Goal: Task Accomplishment & Management: Manage account settings

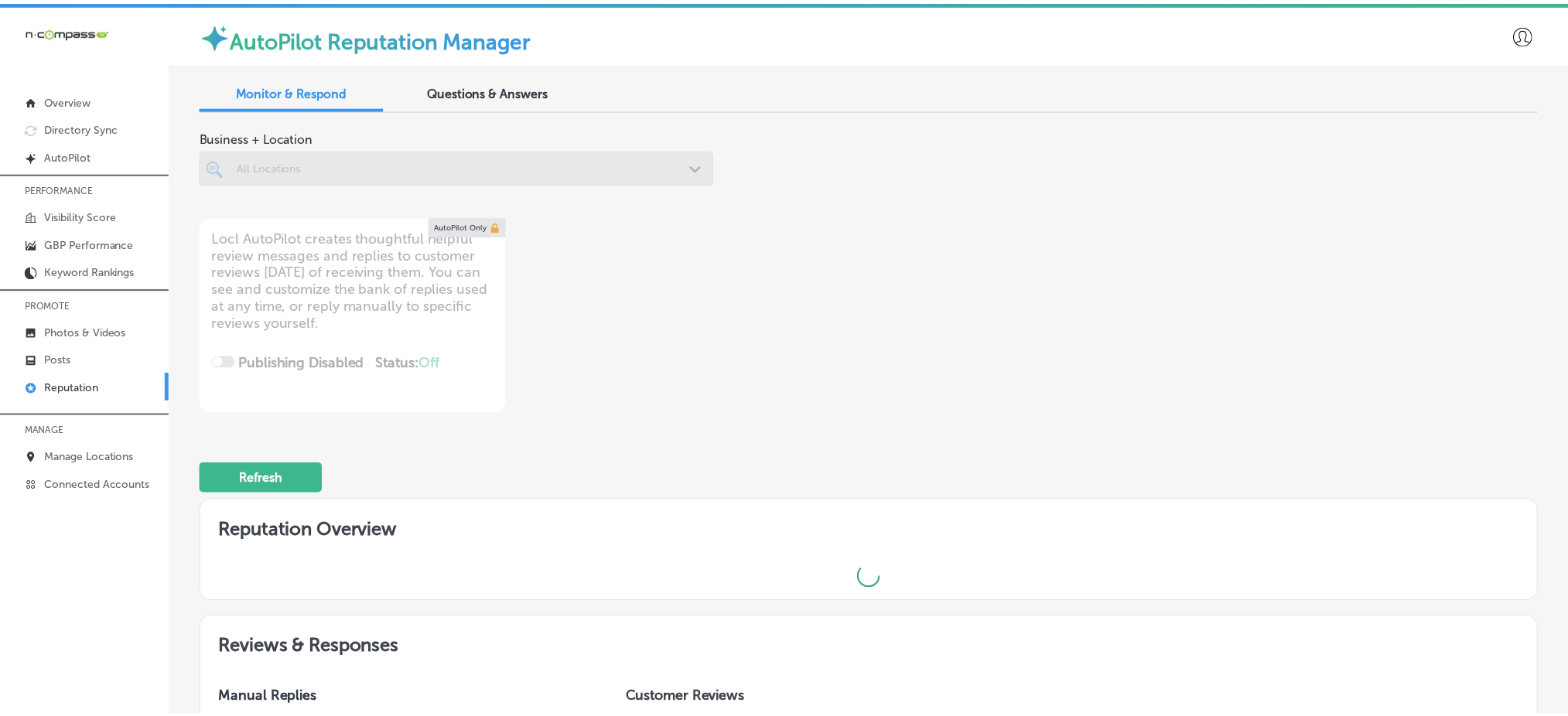
scroll to position [3, 0]
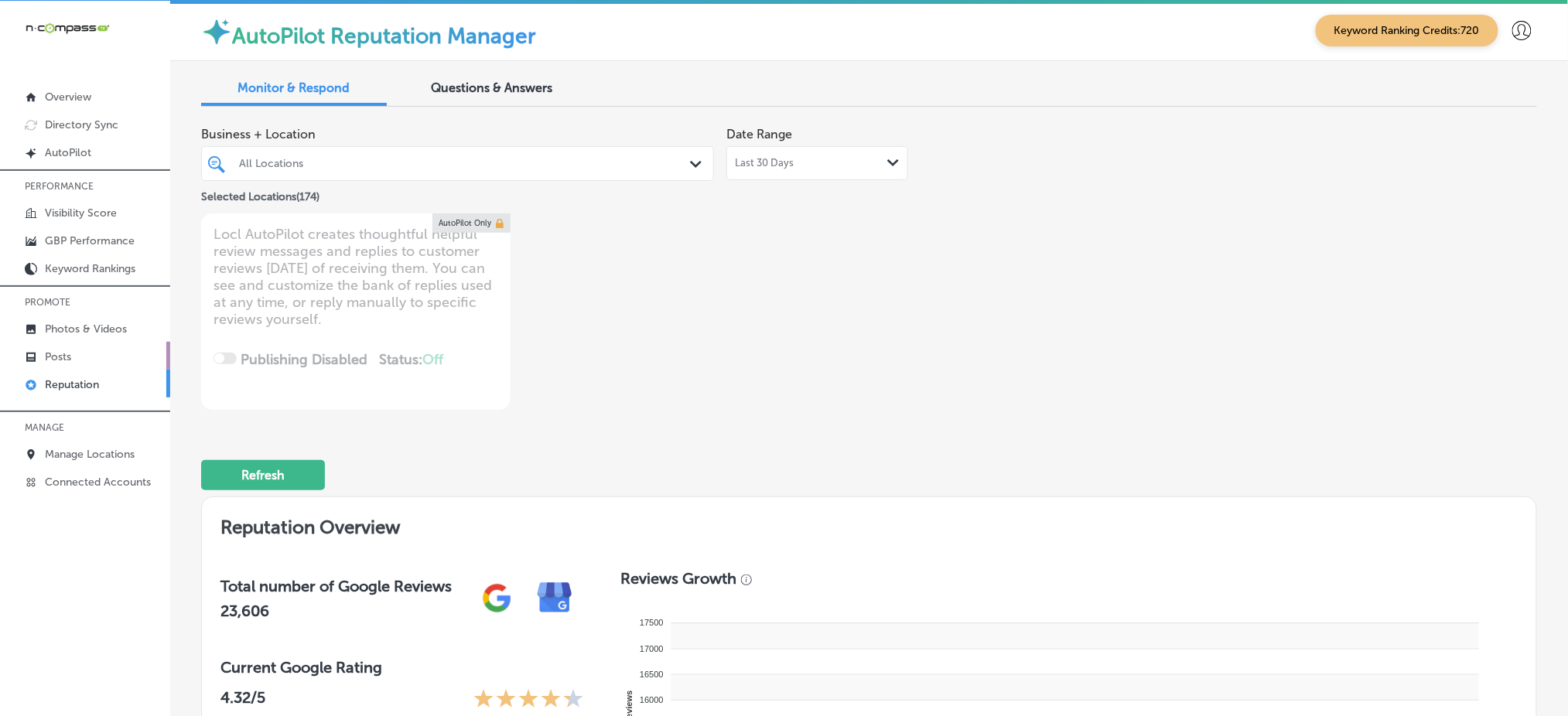
type textarea "x"
click at [131, 449] on p "Manage Locations" at bounding box center [89, 454] width 90 height 14
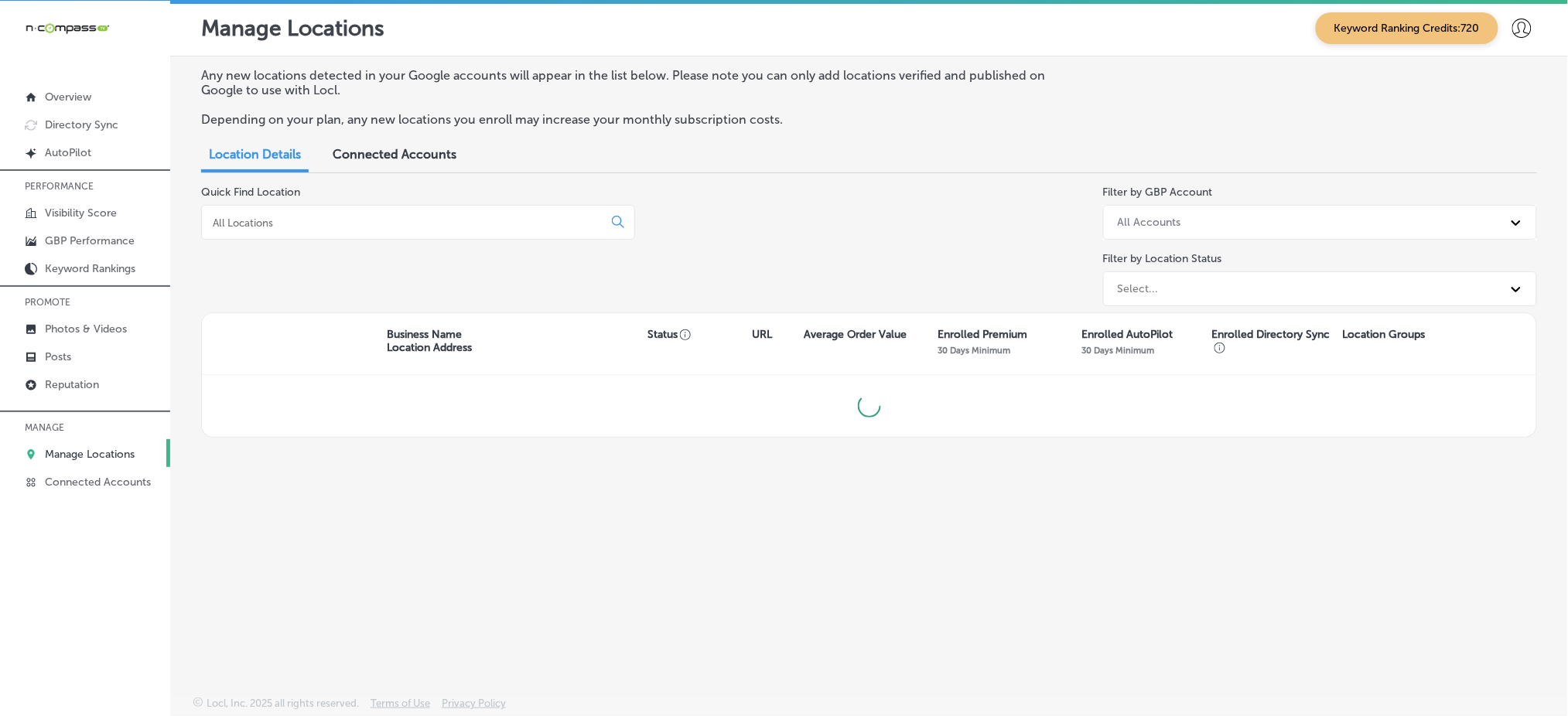
click at [335, 217] on input at bounding box center [405, 222] width 389 height 14
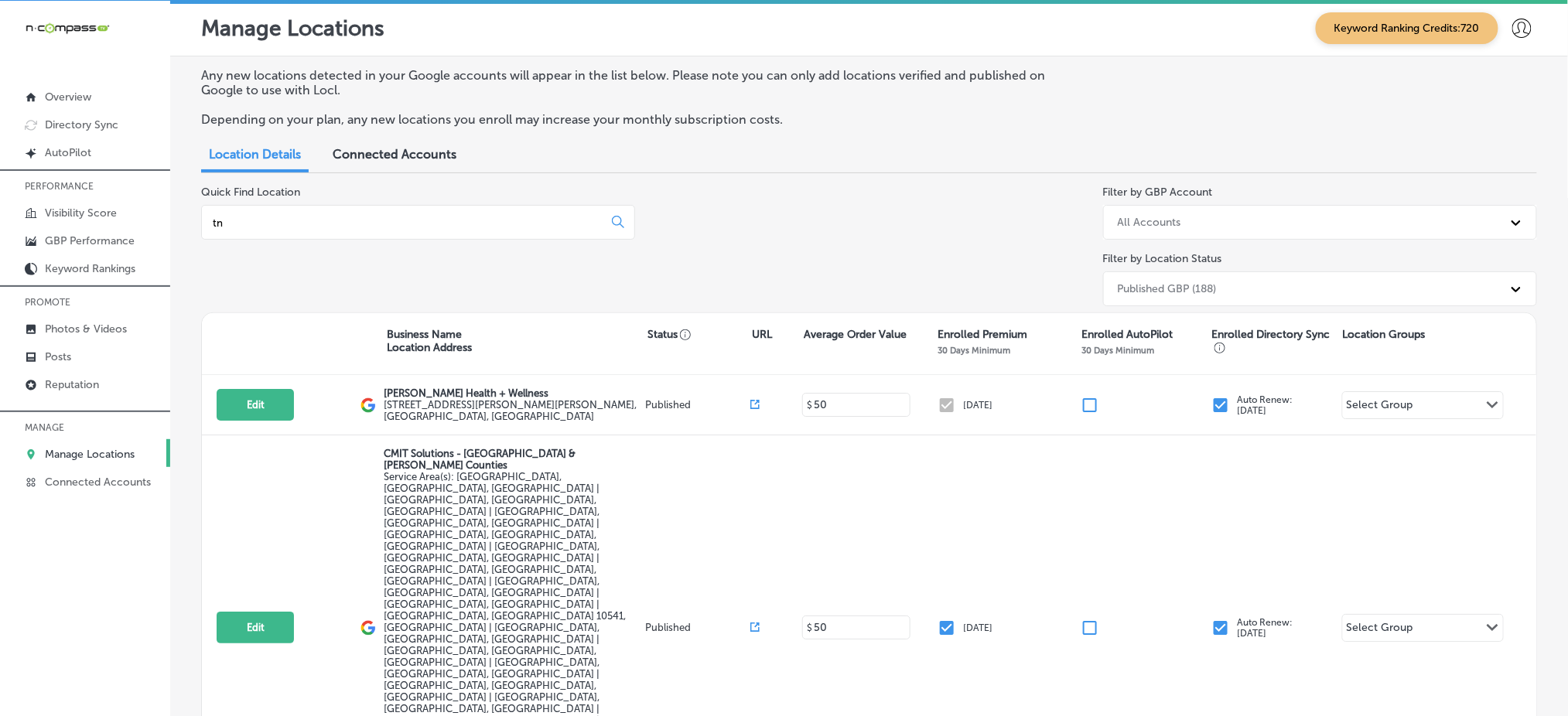
click at [335, 216] on input "tn" at bounding box center [405, 222] width 389 height 14
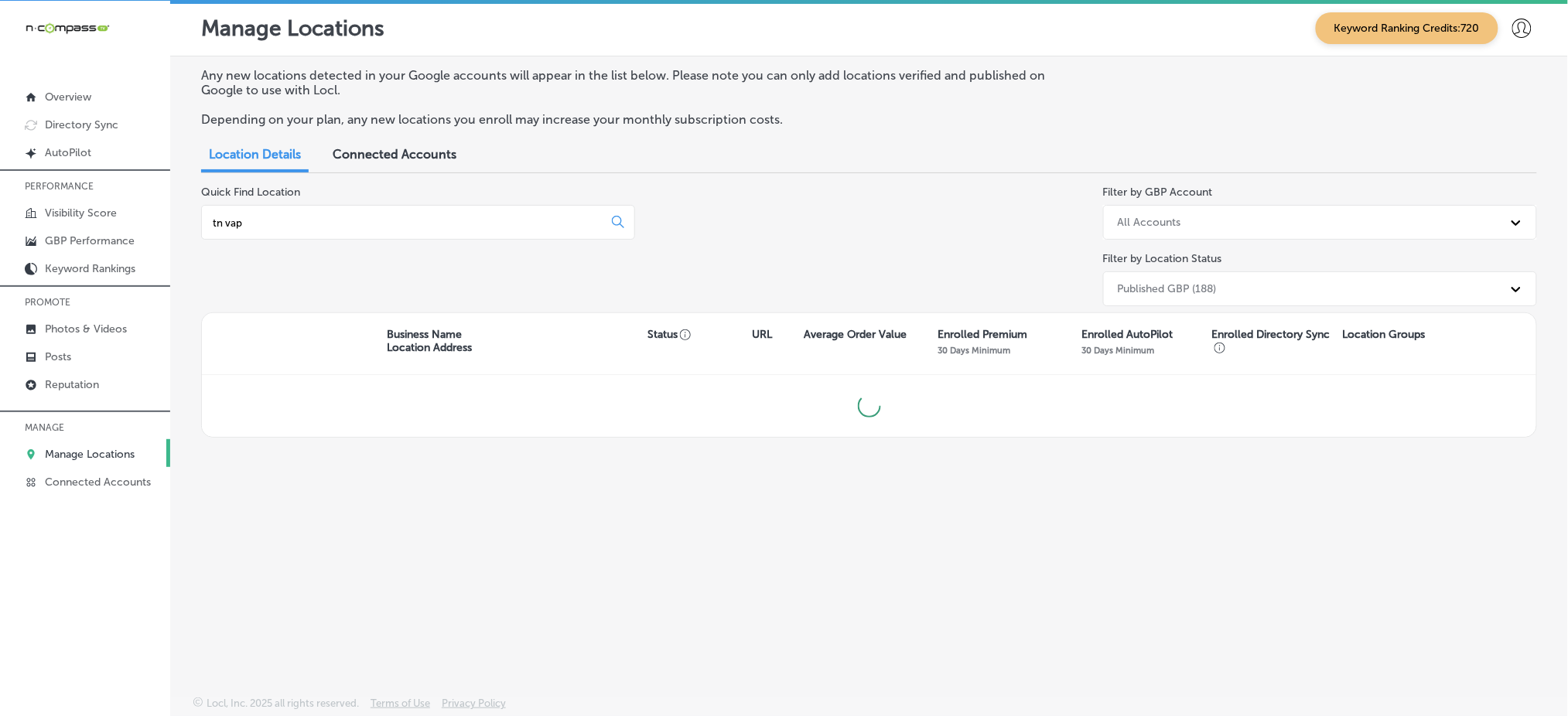
type input "tn vape"
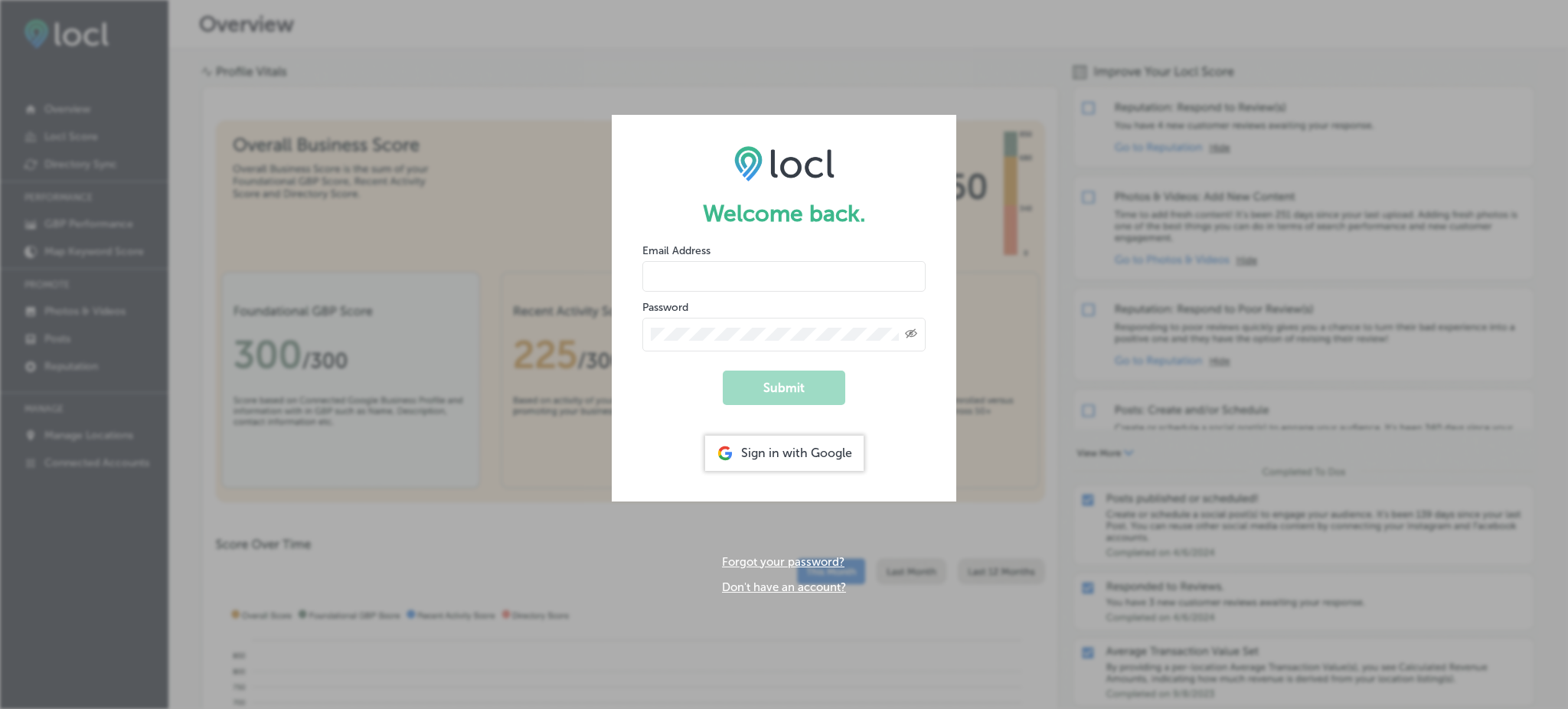
type input "Rabosa"
click at [825, 446] on div "Sign in with Google" at bounding box center [784, 453] width 158 height 35
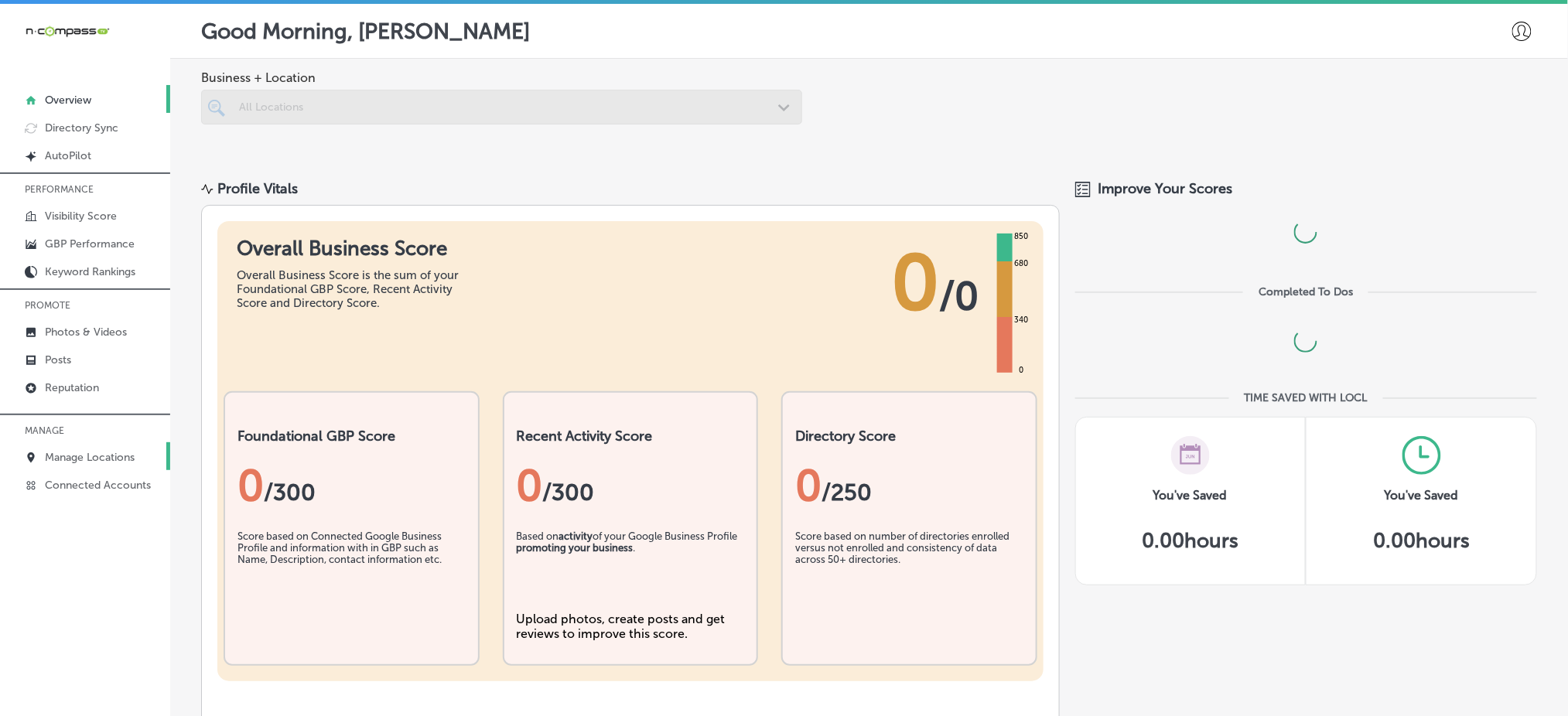
click at [88, 456] on p "Manage Locations" at bounding box center [89, 457] width 90 height 14
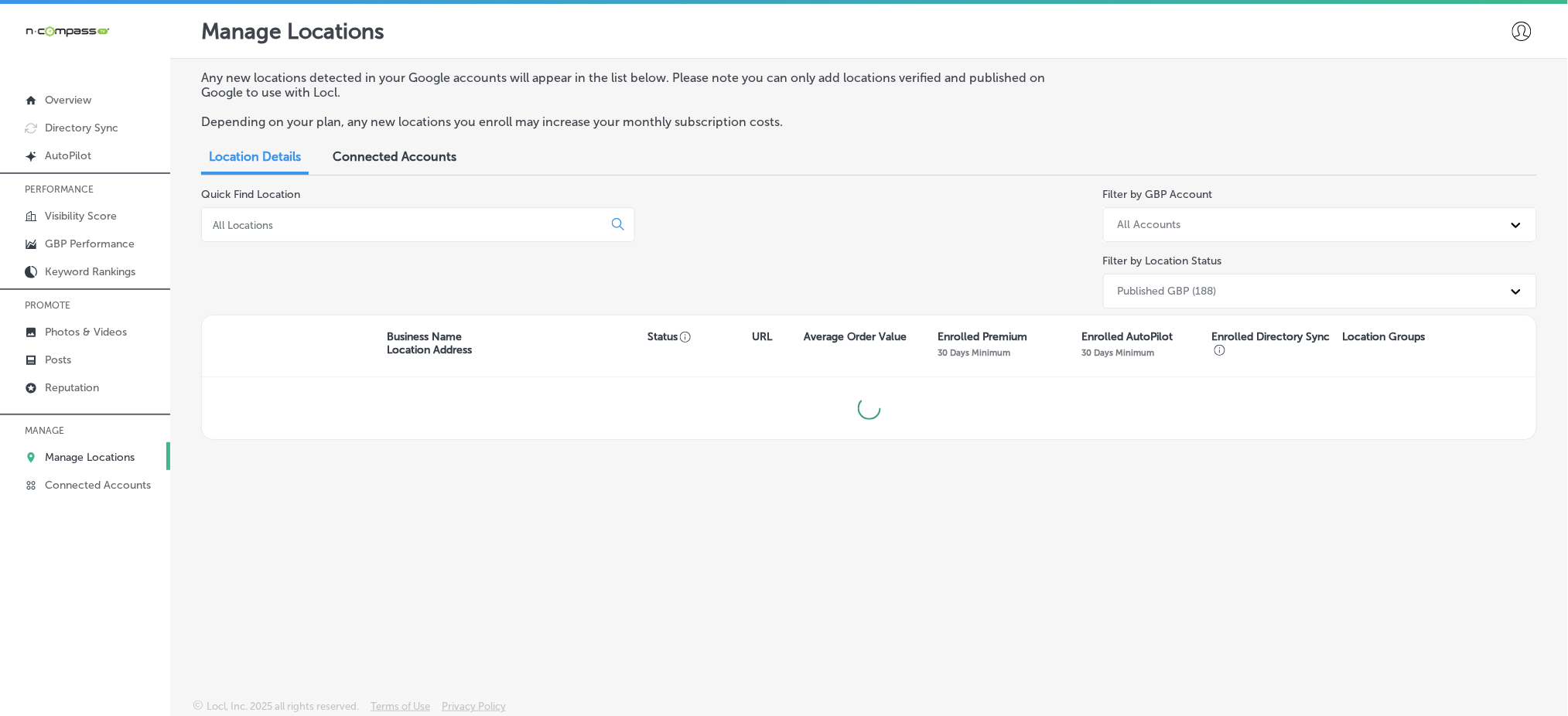
click at [289, 228] on input at bounding box center [405, 225] width 389 height 14
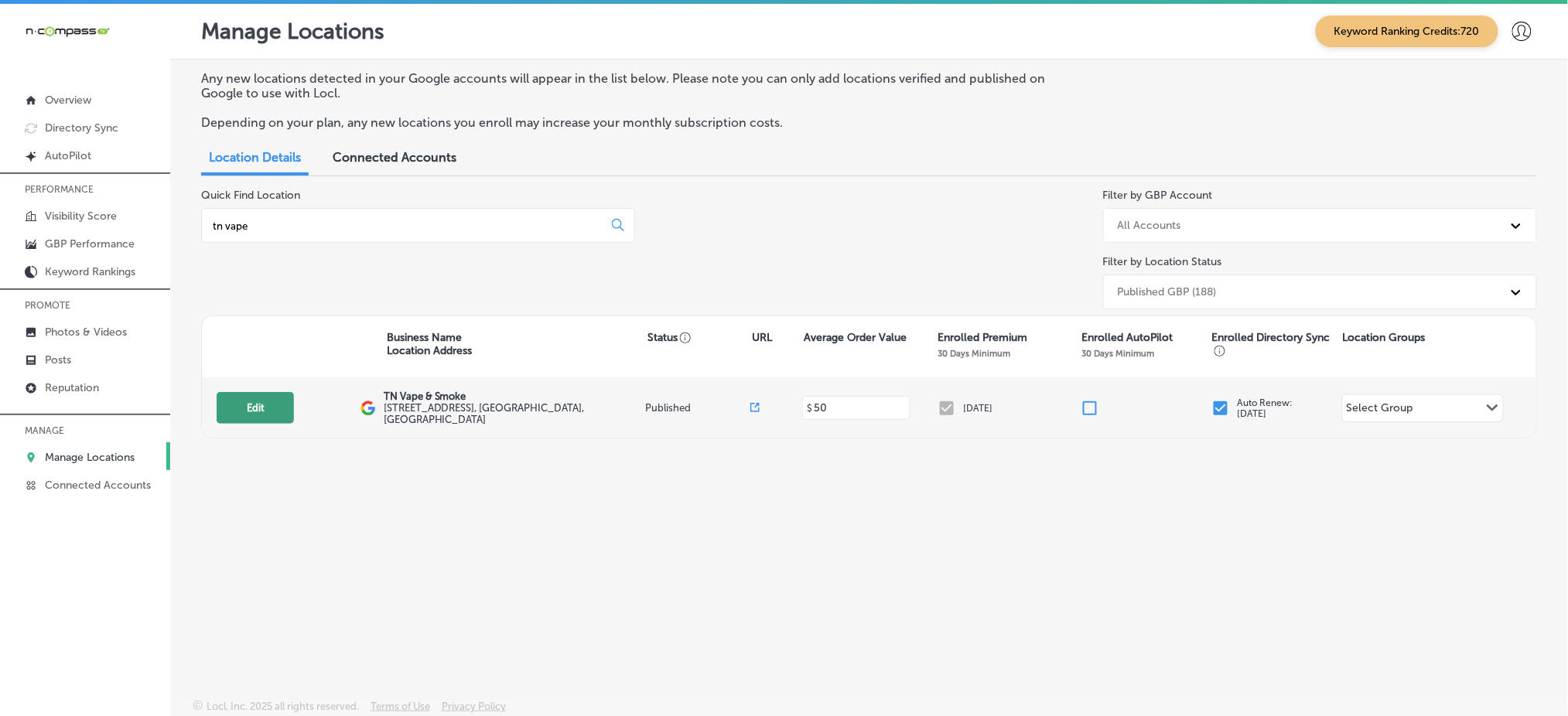
type input "tn vape"
click at [242, 405] on button "Edit" at bounding box center [255, 408] width 77 height 32
select select "US"
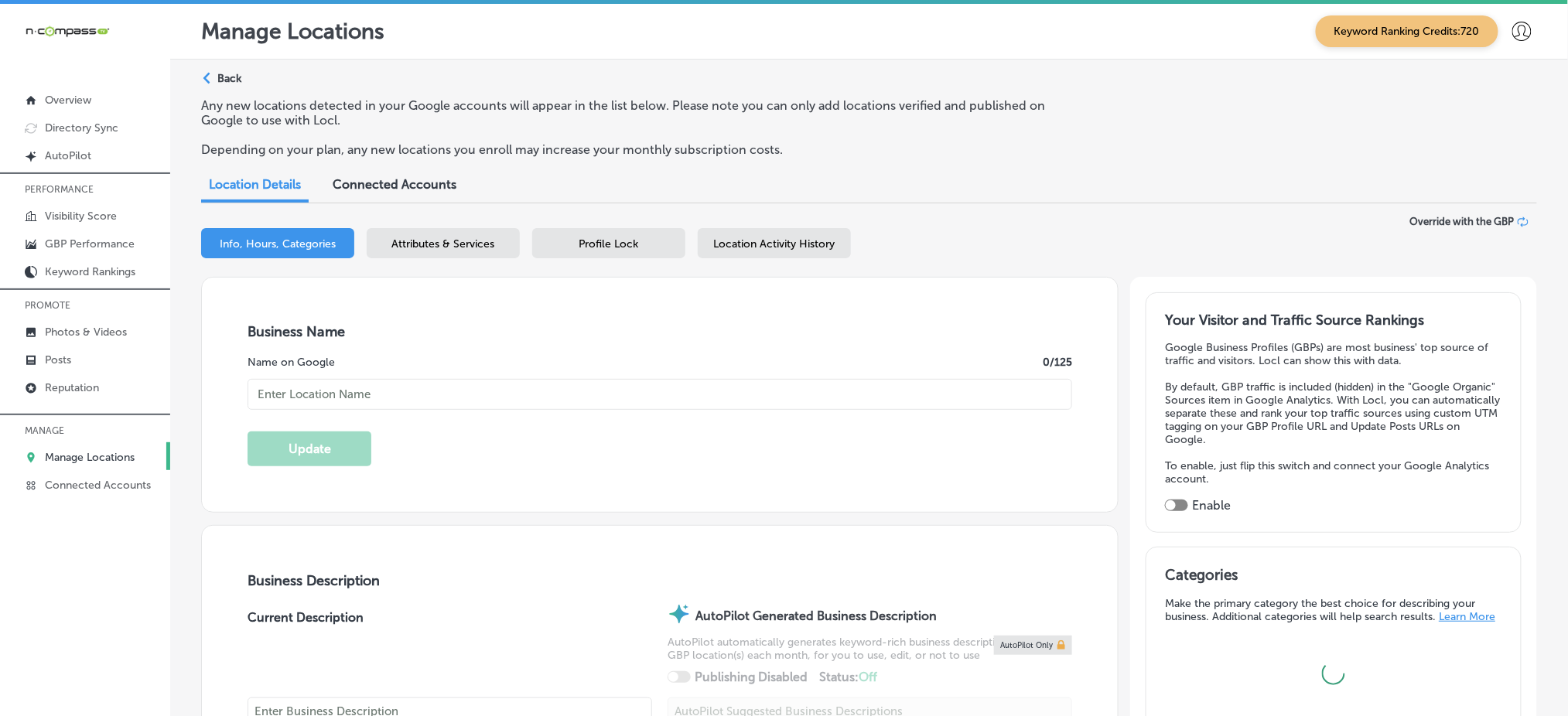
type textarea "We specialize in vape, glass, hookah, and more so please come by and see us for…"
type input "2705 Old Fort Pkwy"
type input "Suite P"
type input "Murfreesboro"
type input "37128"
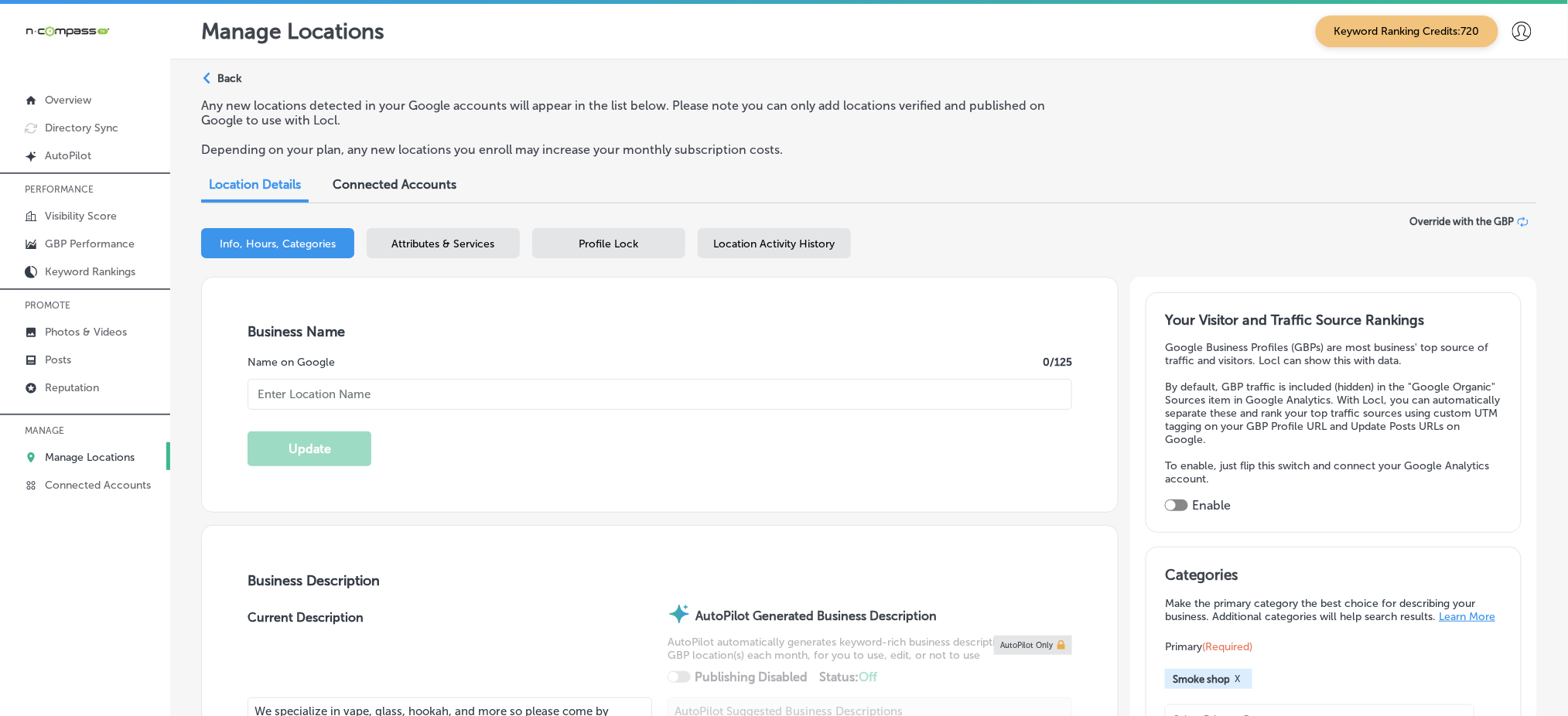
type input "US"
type input "TN Vape & Smoke"
type input "+1 615 956 6161"
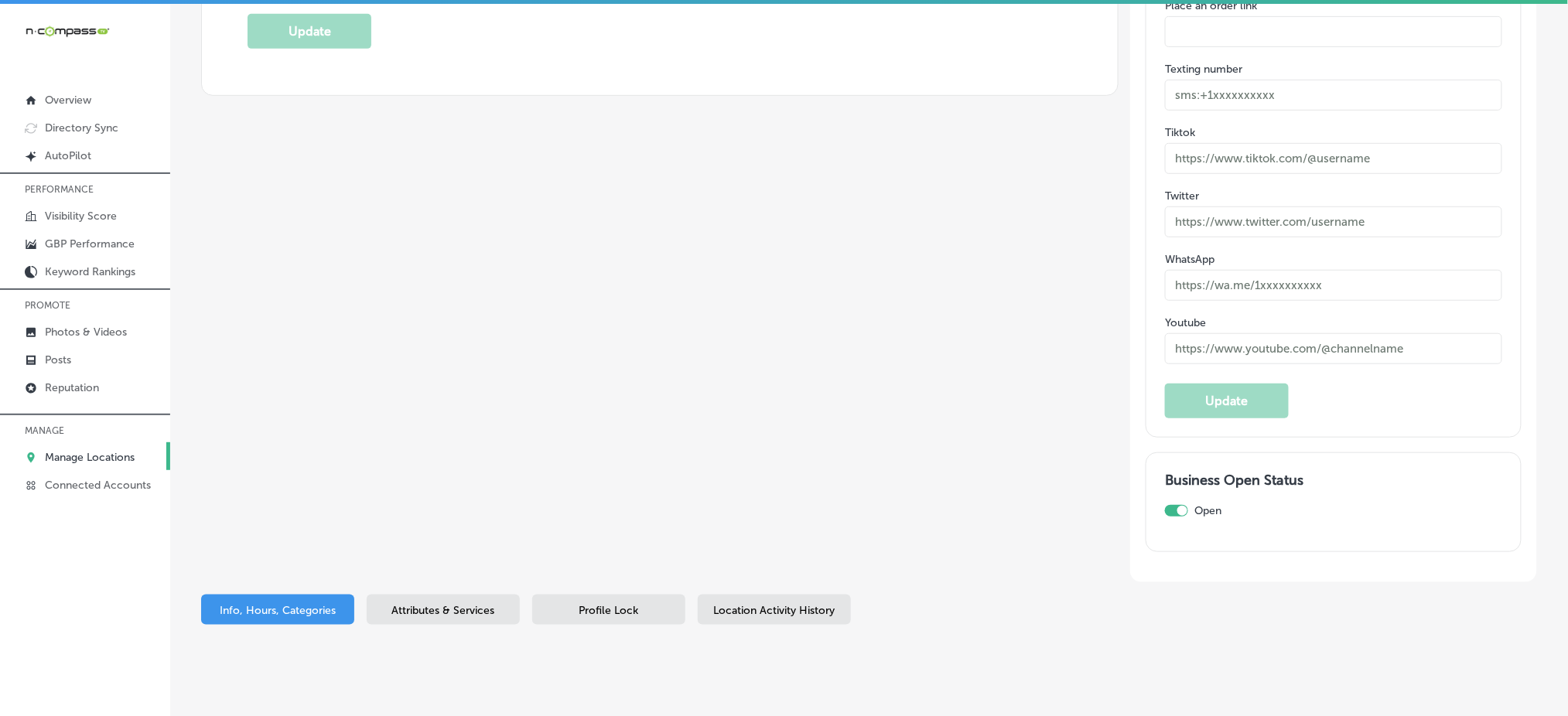
scroll to position [2414, 0]
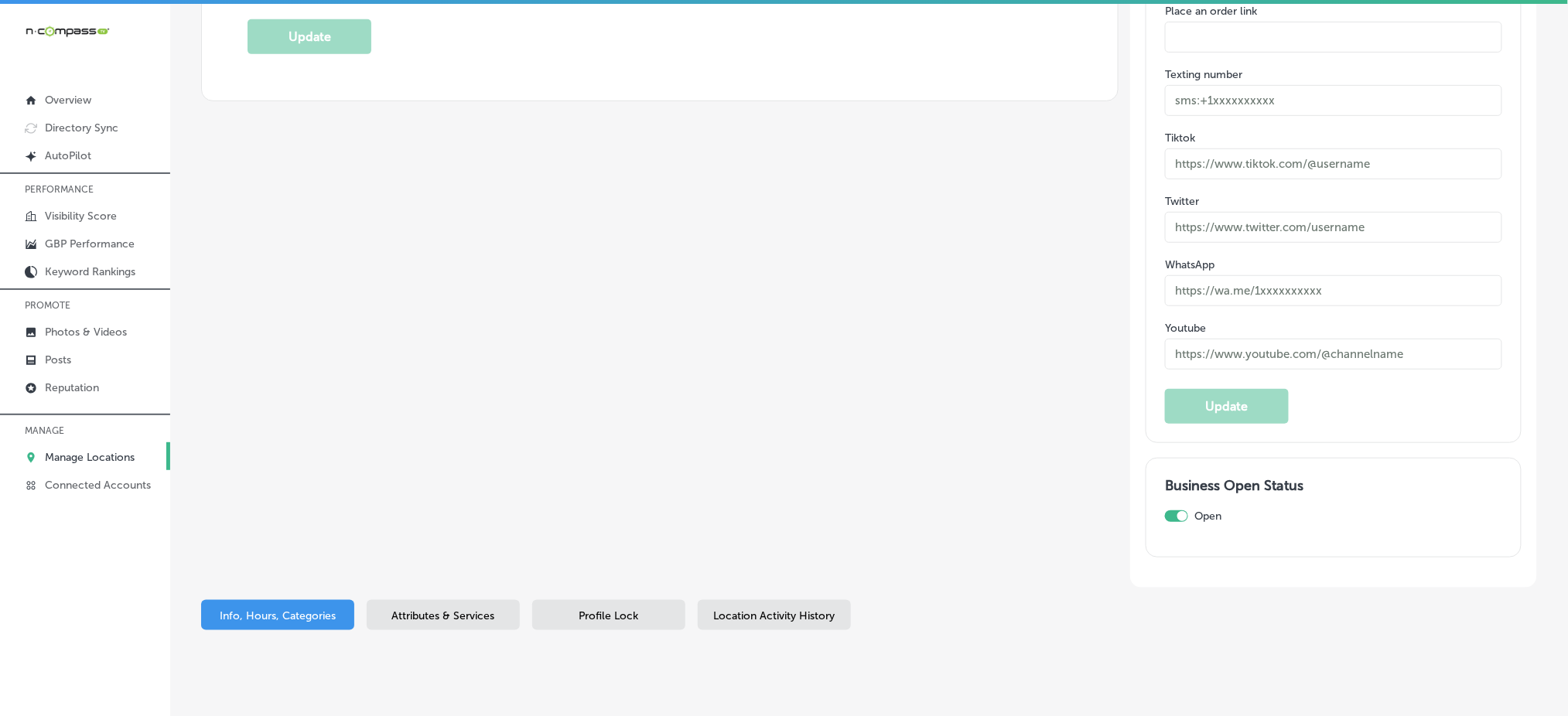
click at [431, 609] on span "Attributes & Services" at bounding box center [443, 616] width 103 height 14
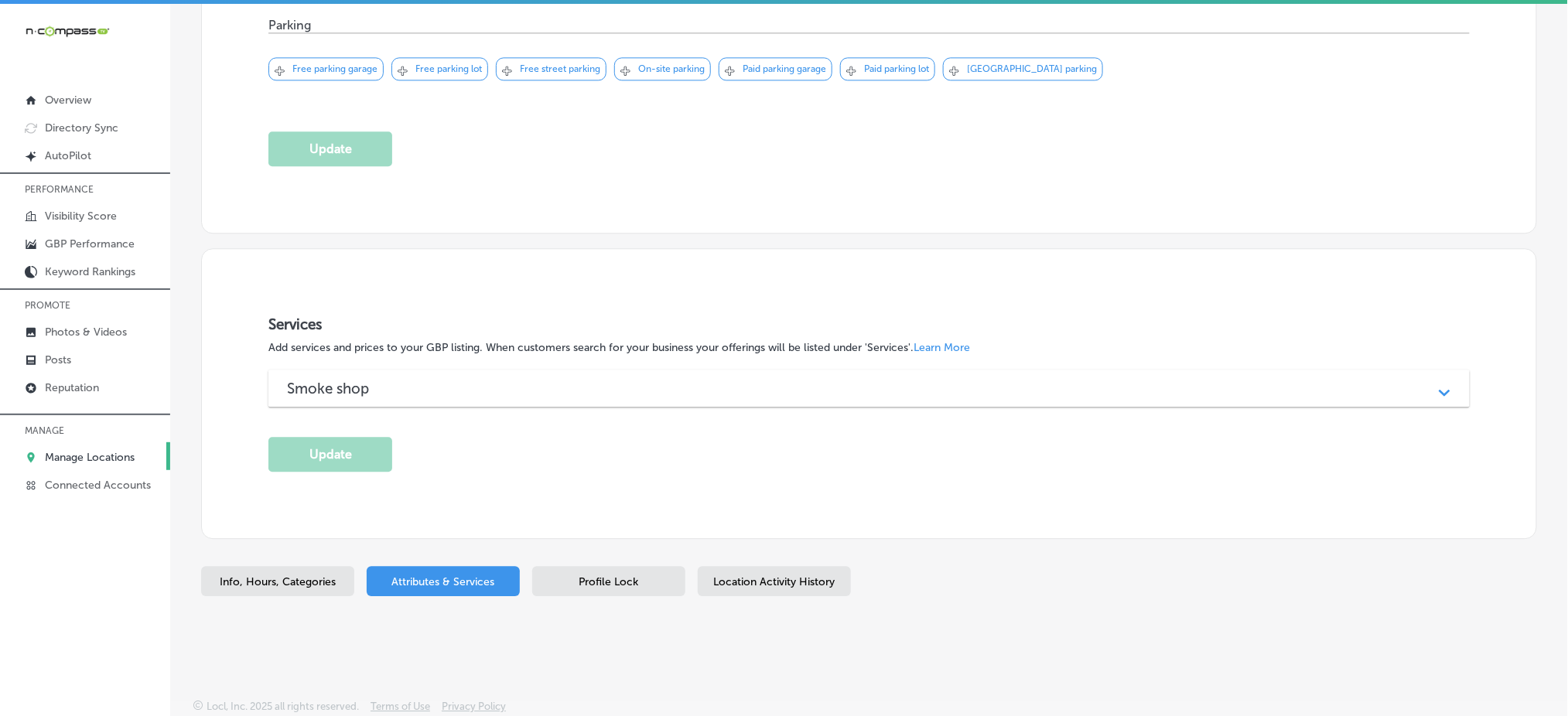
scroll to position [1301, 0]
click at [594, 580] on span "Profile Lock" at bounding box center [608, 583] width 60 height 14
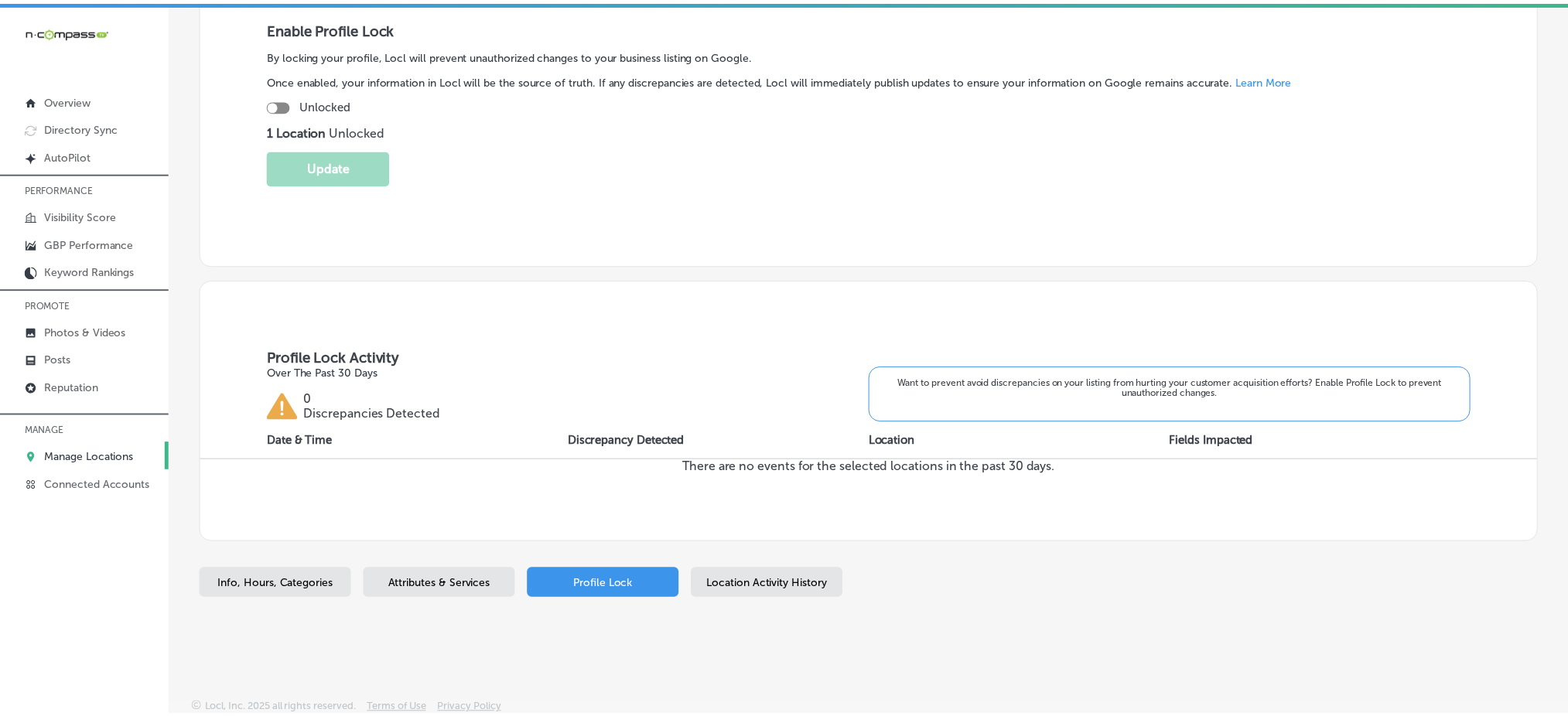
scroll to position [319, 0]
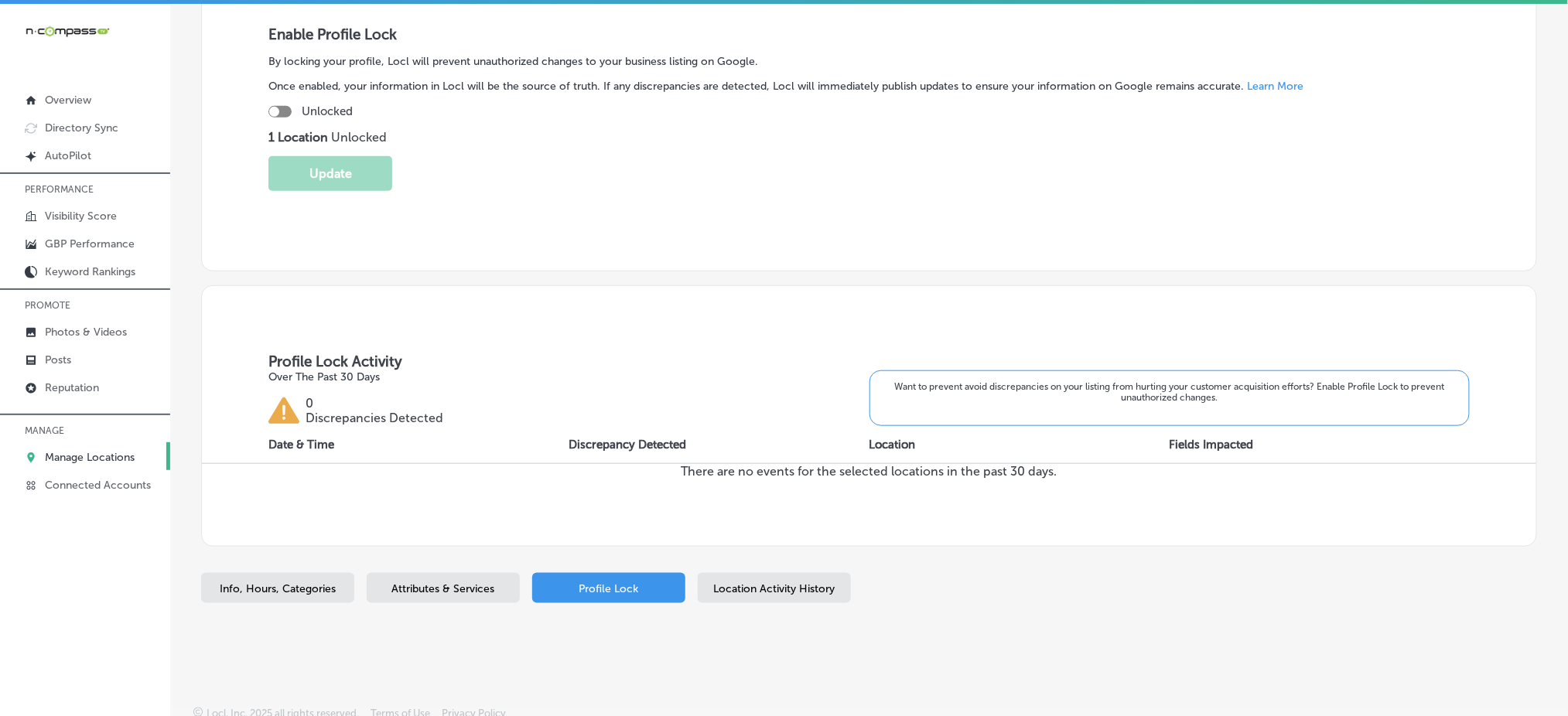
click at [778, 575] on div "Location Activity History" at bounding box center [774, 589] width 153 height 30
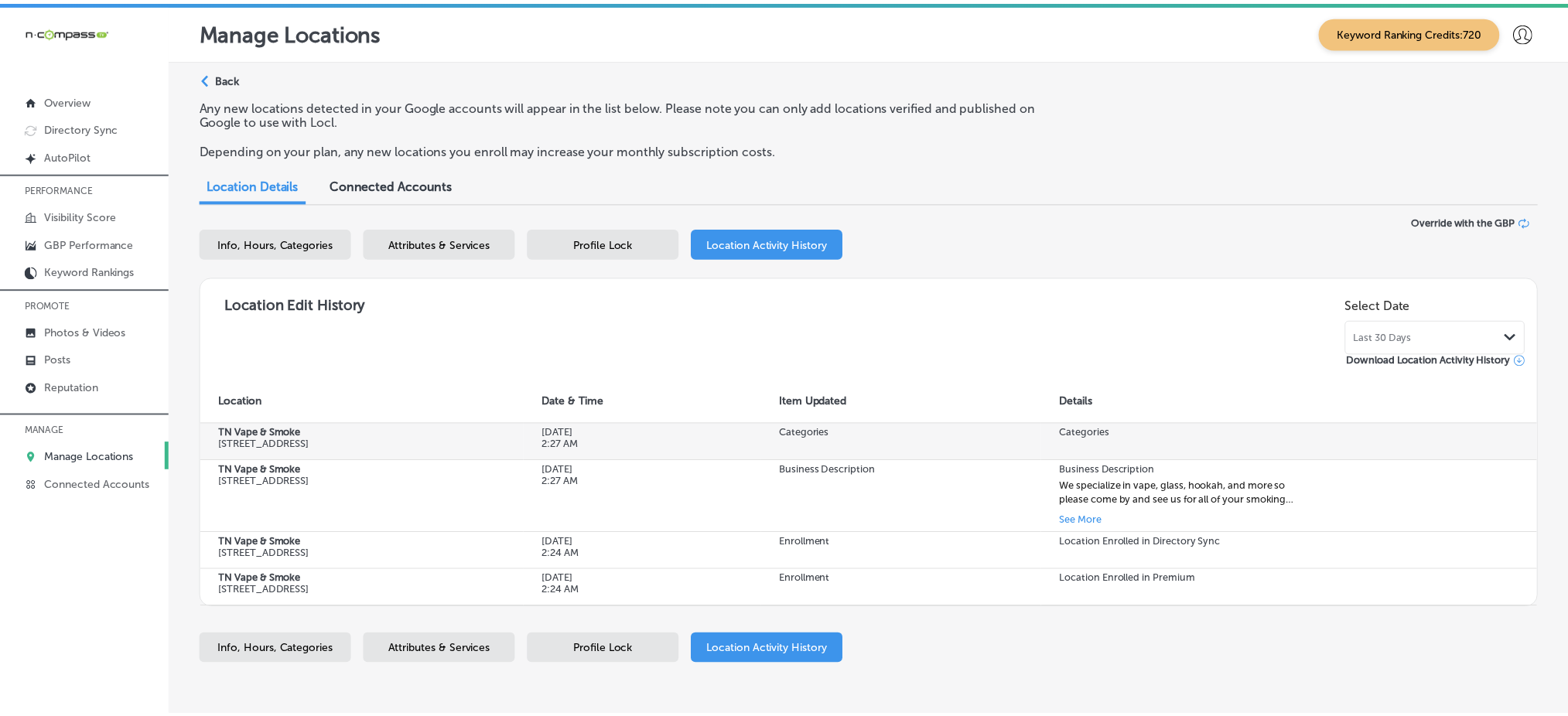
scroll to position [81, 0]
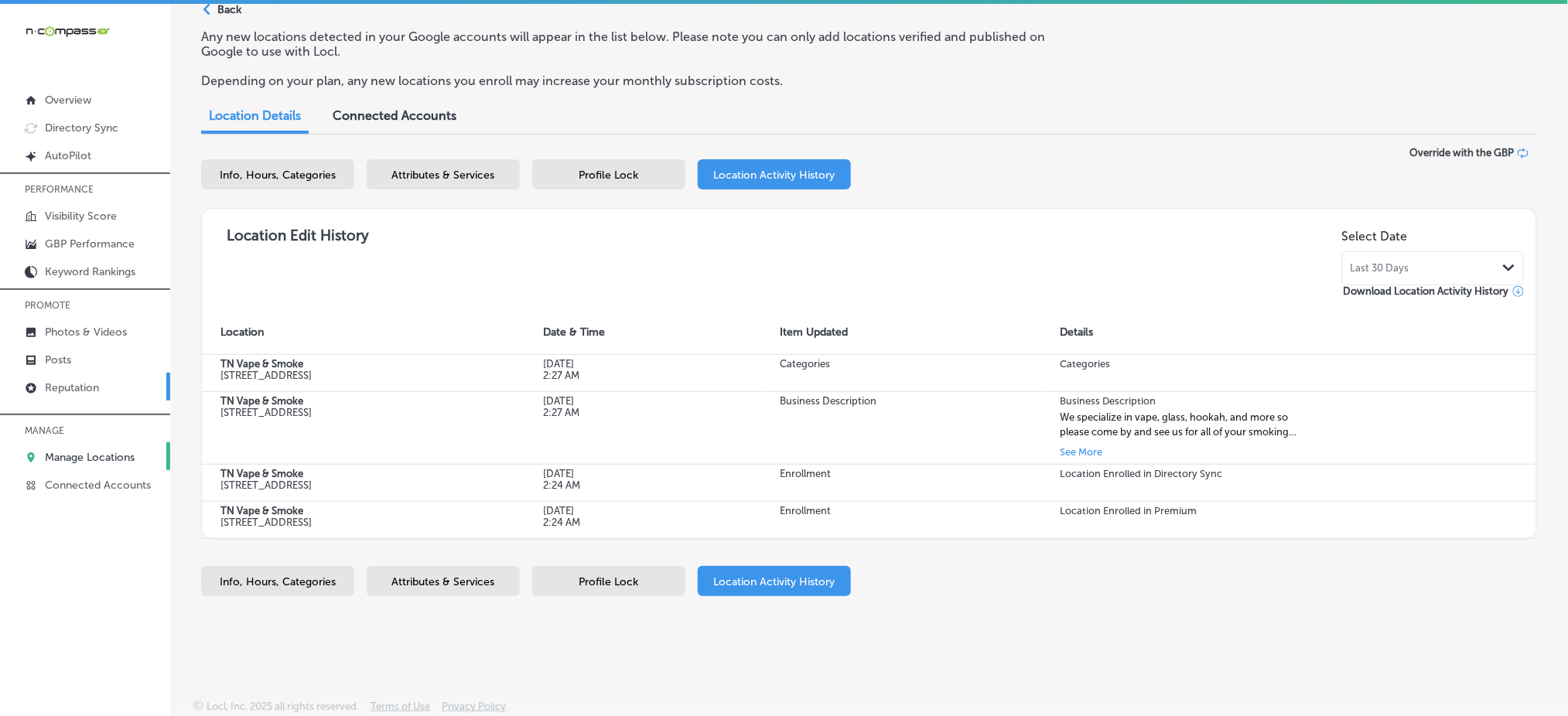
click at [99, 382] on p "Reputation" at bounding box center [72, 388] width 54 height 14
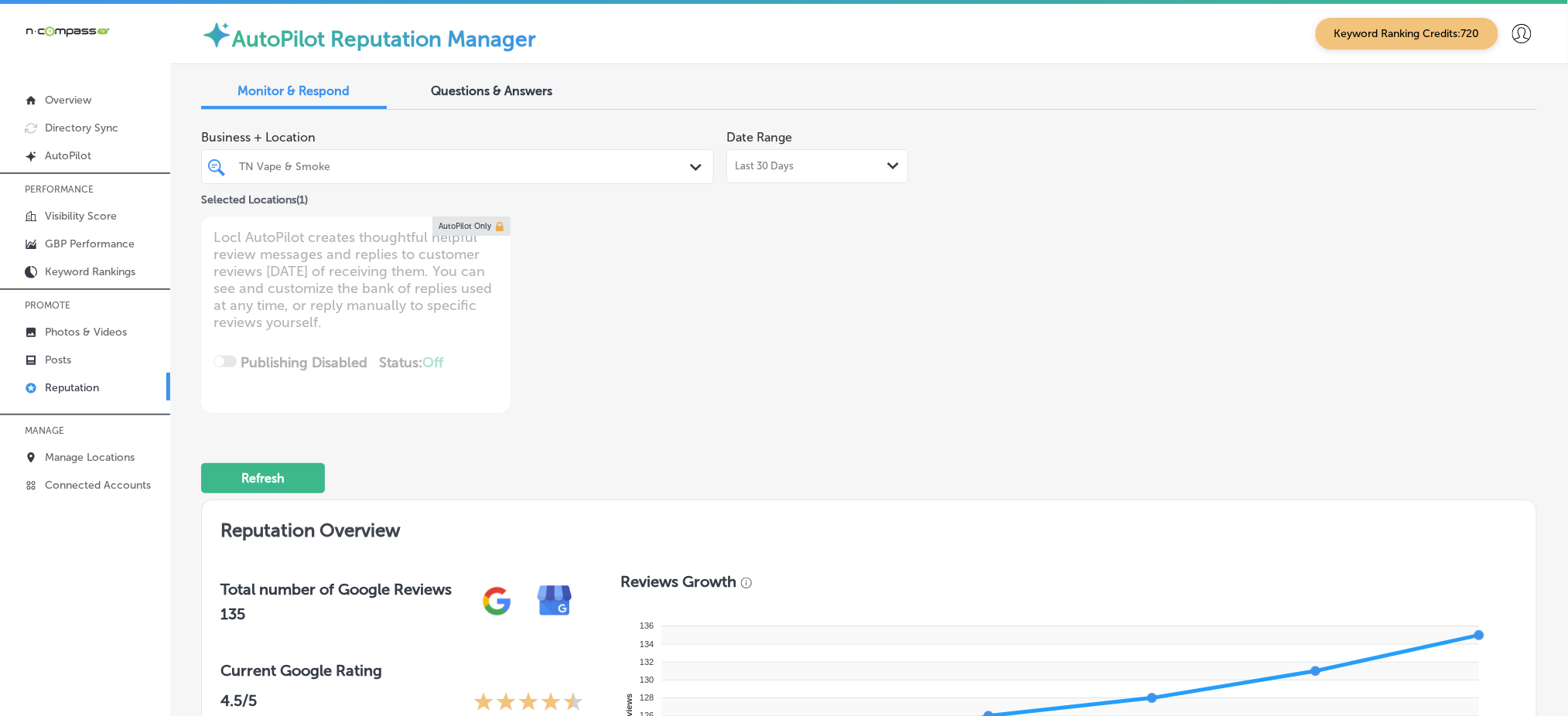
click at [836, 157] on div "Last 30 Days Path Created with Sketch." at bounding box center [817, 166] width 182 height 34
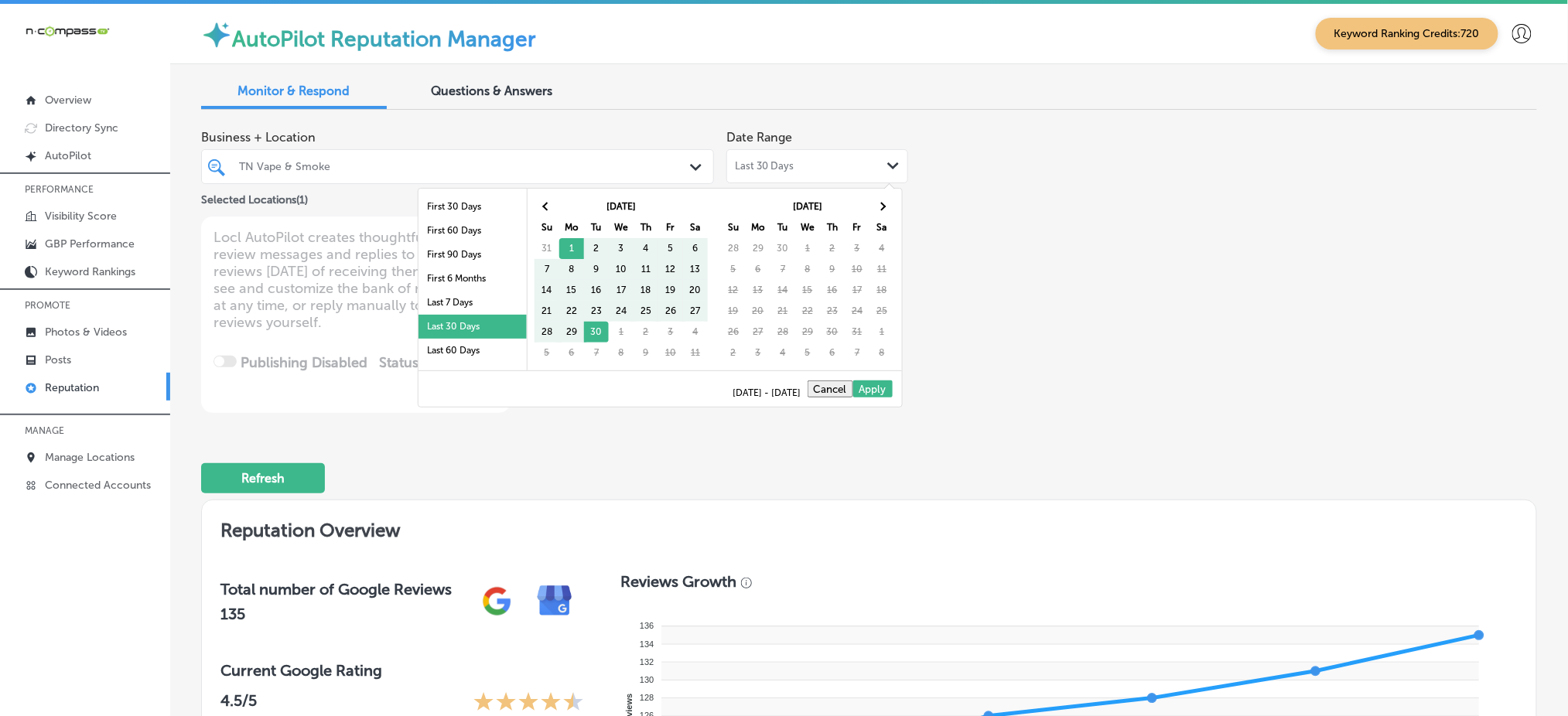
click at [836, 157] on div "Last 30 Days Path Created with Sketch." at bounding box center [817, 166] width 182 height 34
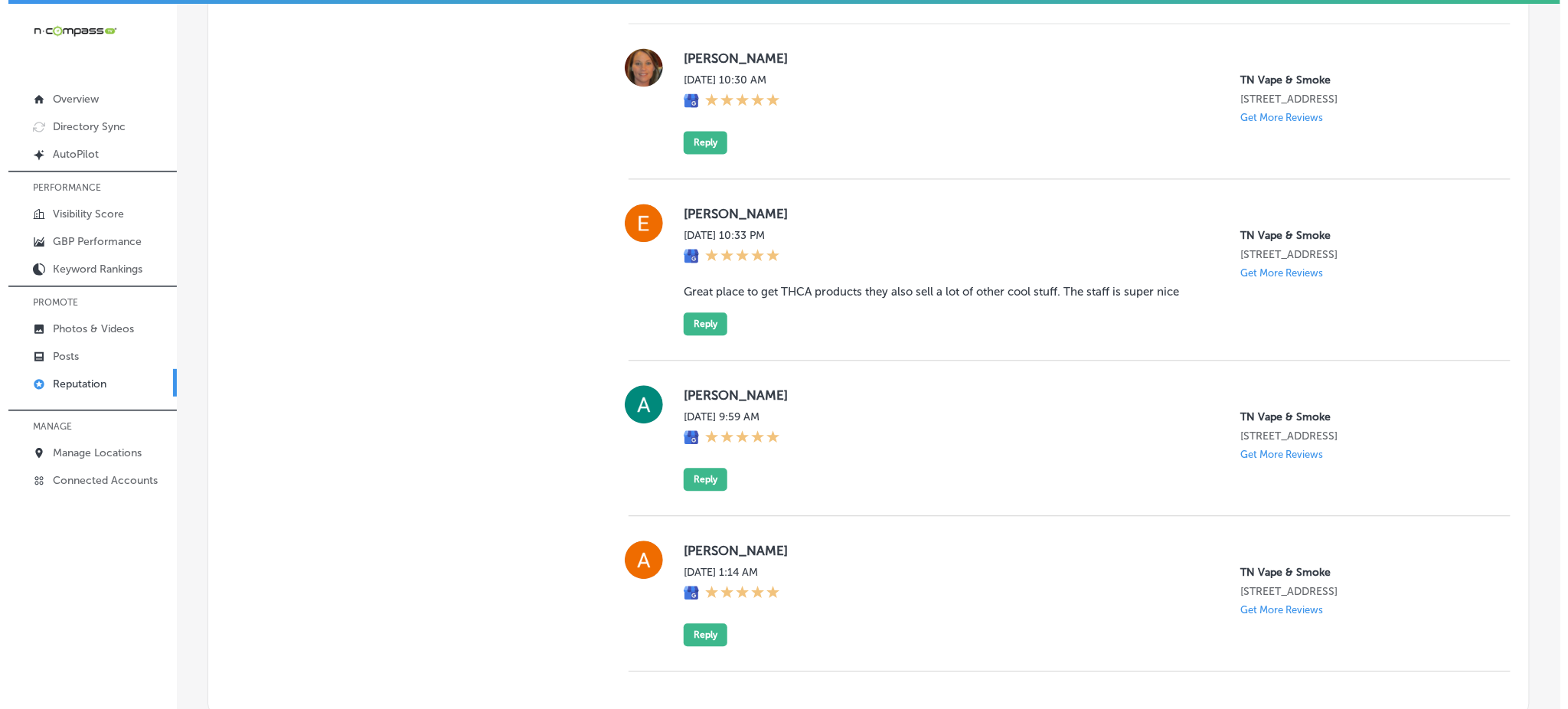
scroll to position [1286, 0]
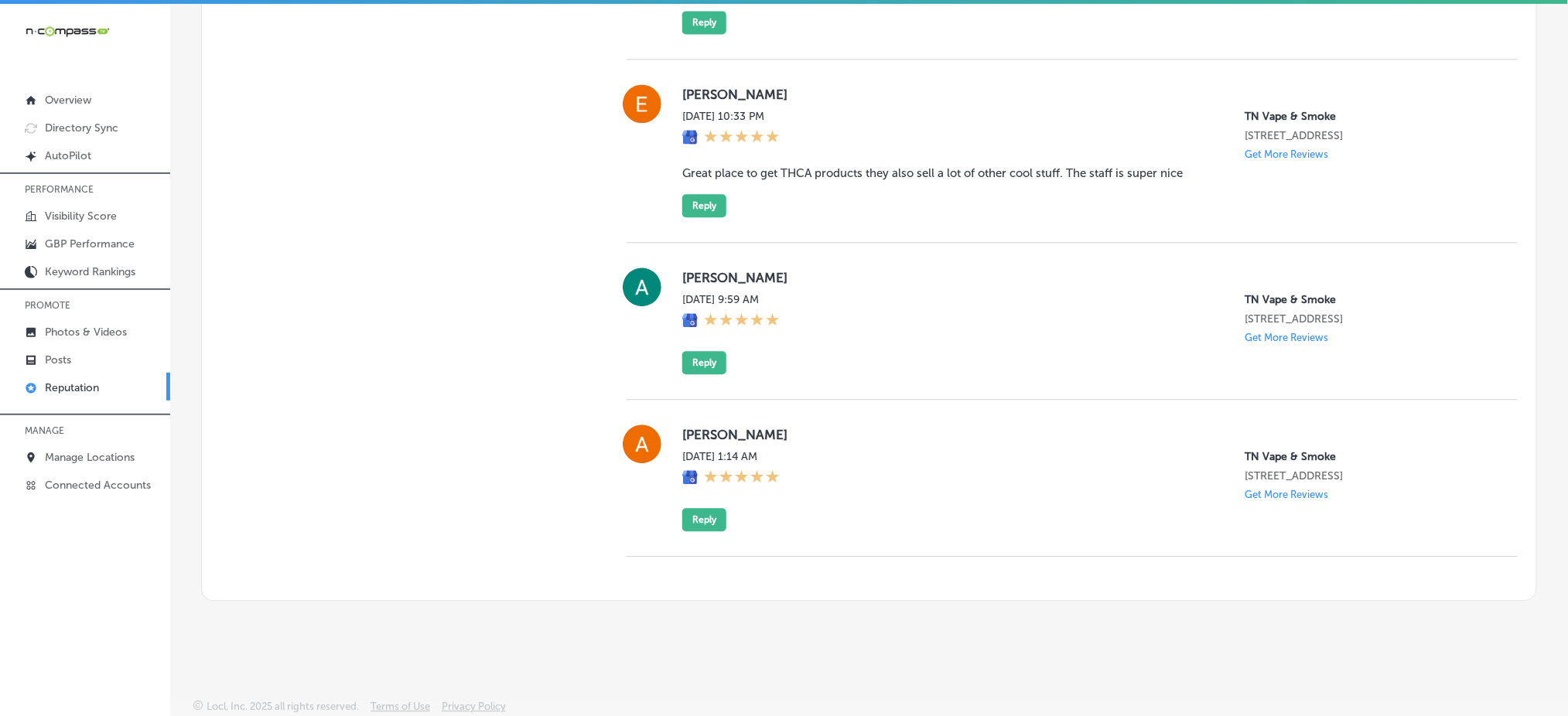
type textarea "x"
click at [119, 347] on link "Posts" at bounding box center [85, 358] width 170 height 28
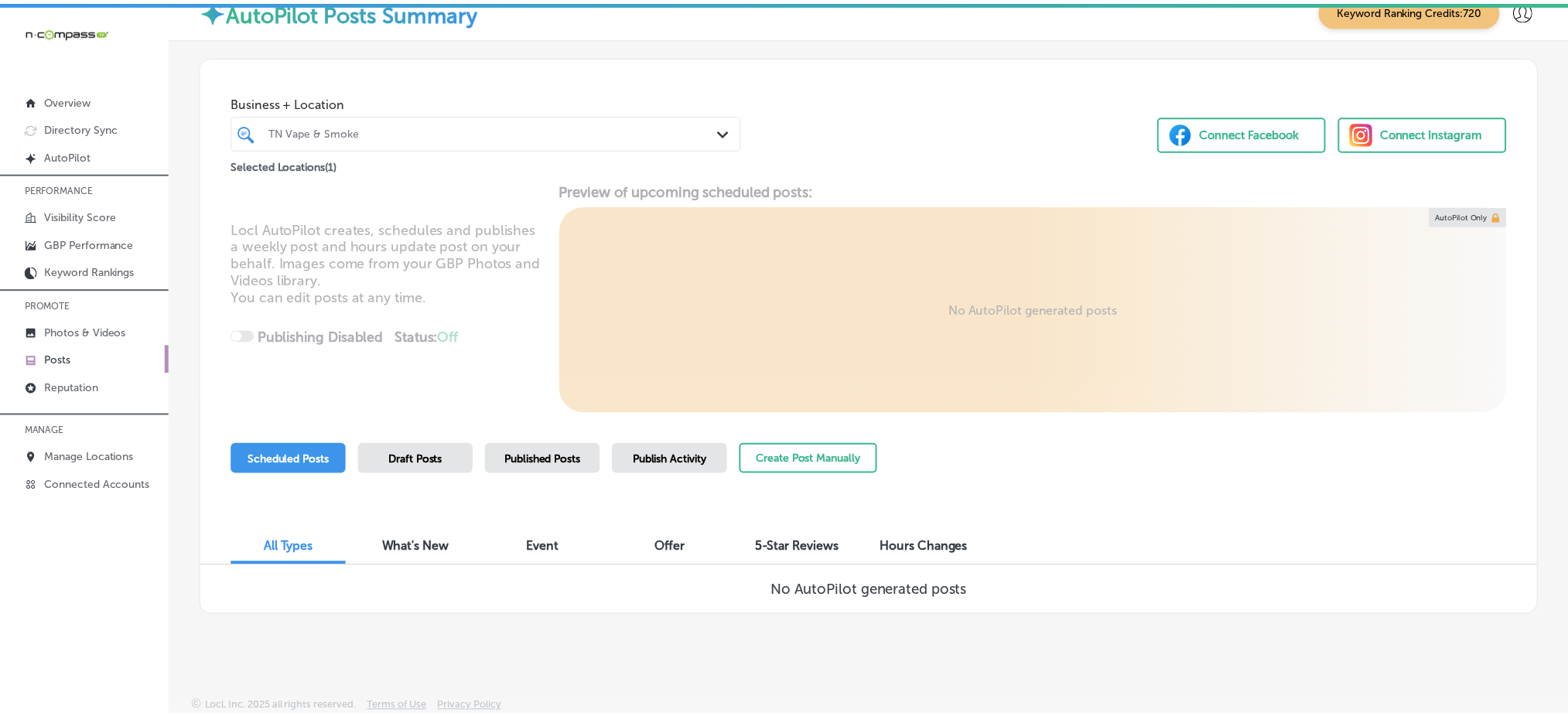
scroll to position [3, 0]
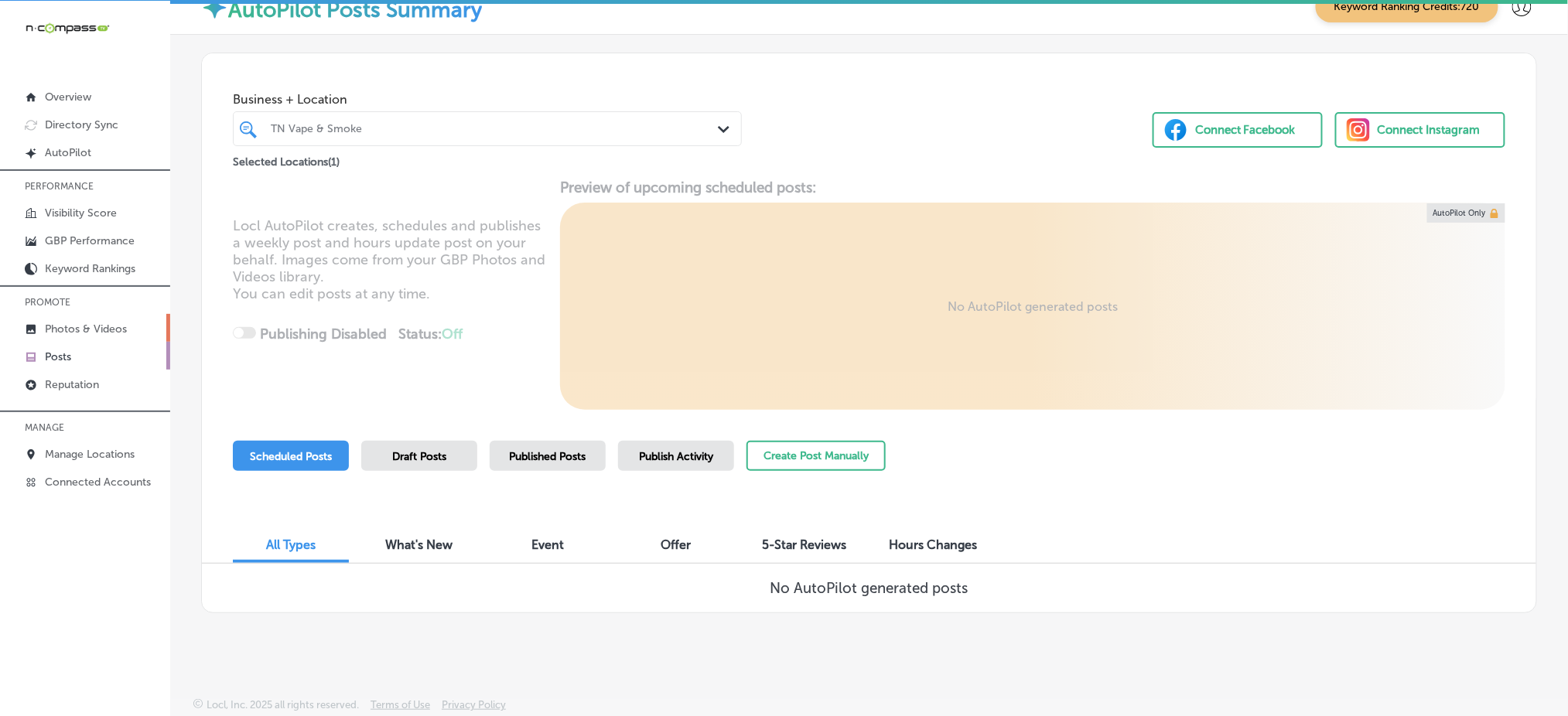
click at [64, 318] on link "Photos & Videos" at bounding box center [85, 327] width 170 height 28
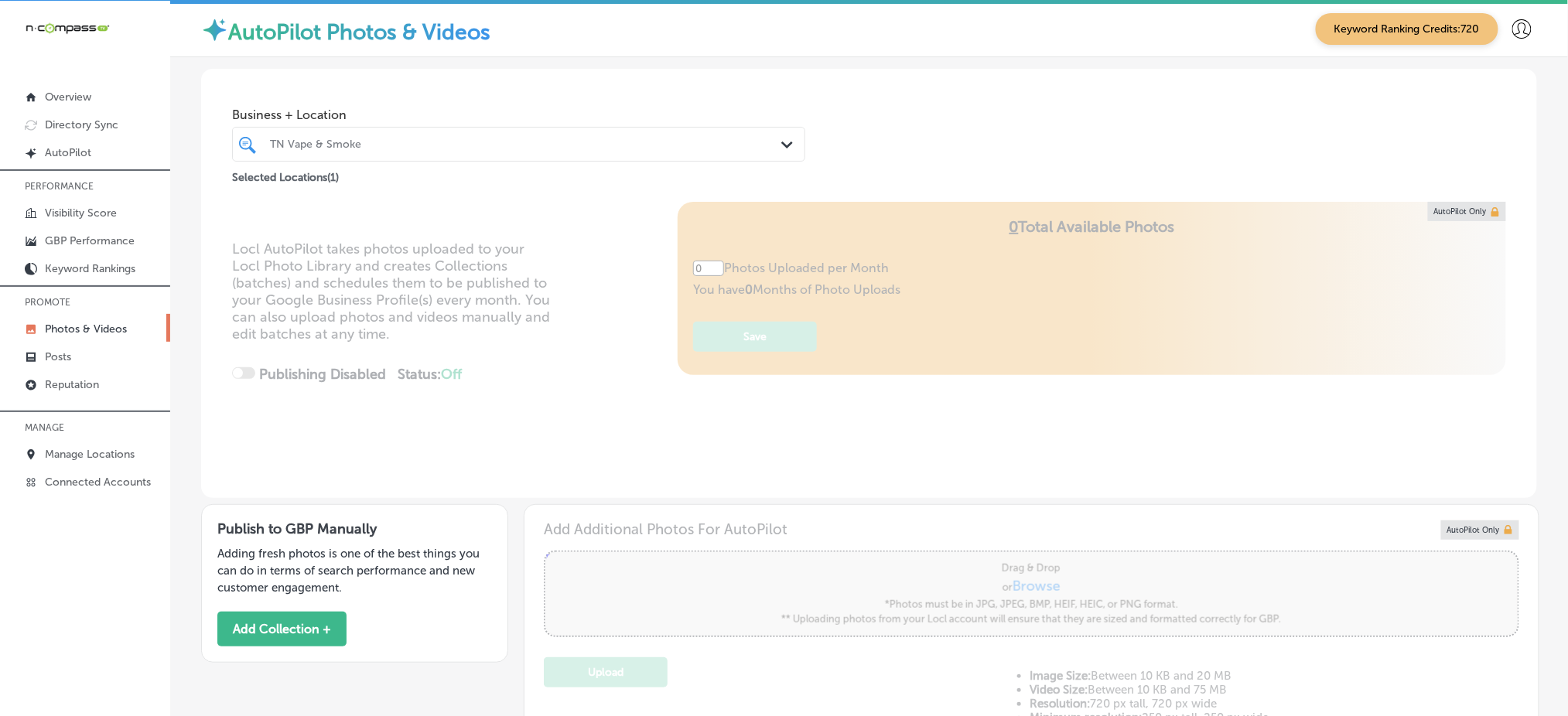
type input "5"
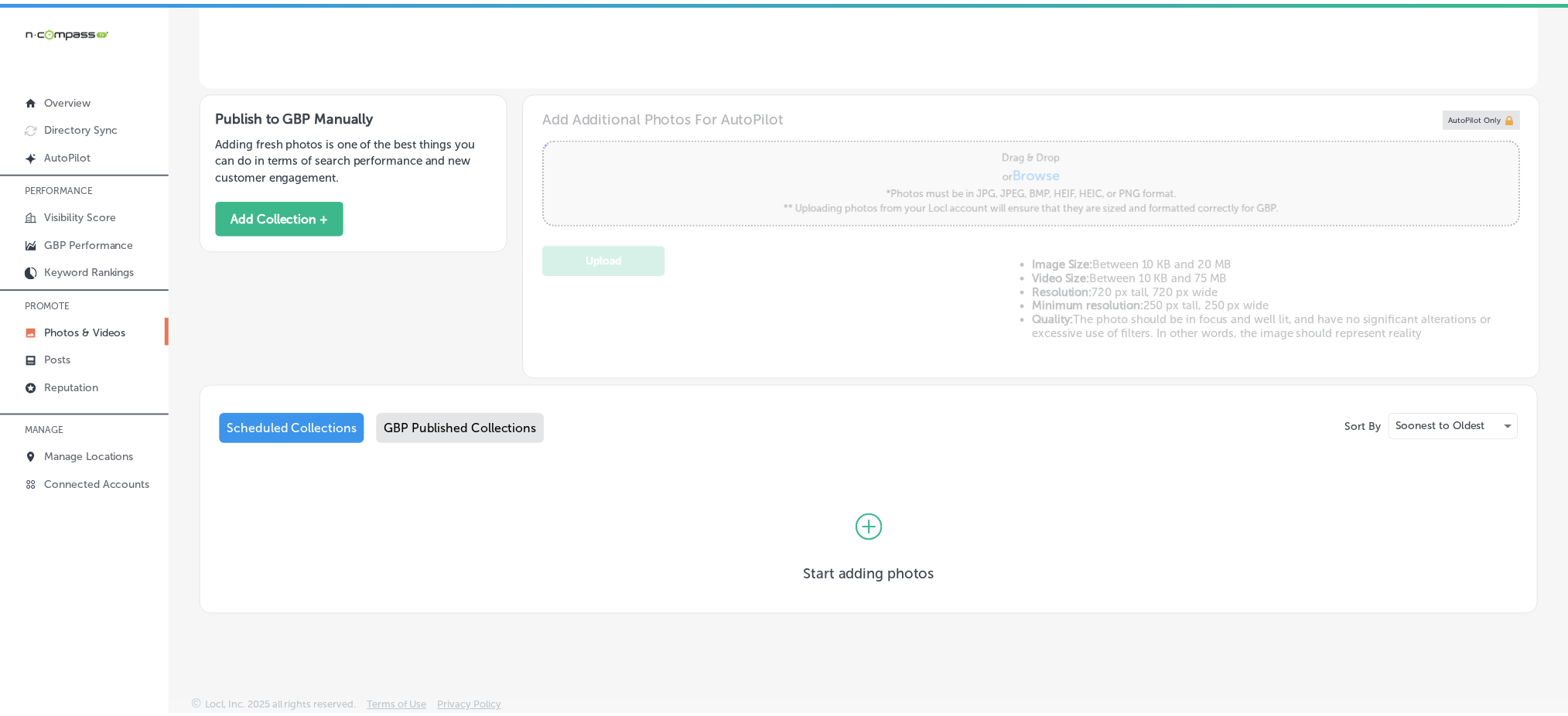
scroll to position [415, 0]
click at [96, 241] on p "GBP Performance" at bounding box center [89, 244] width 90 height 14
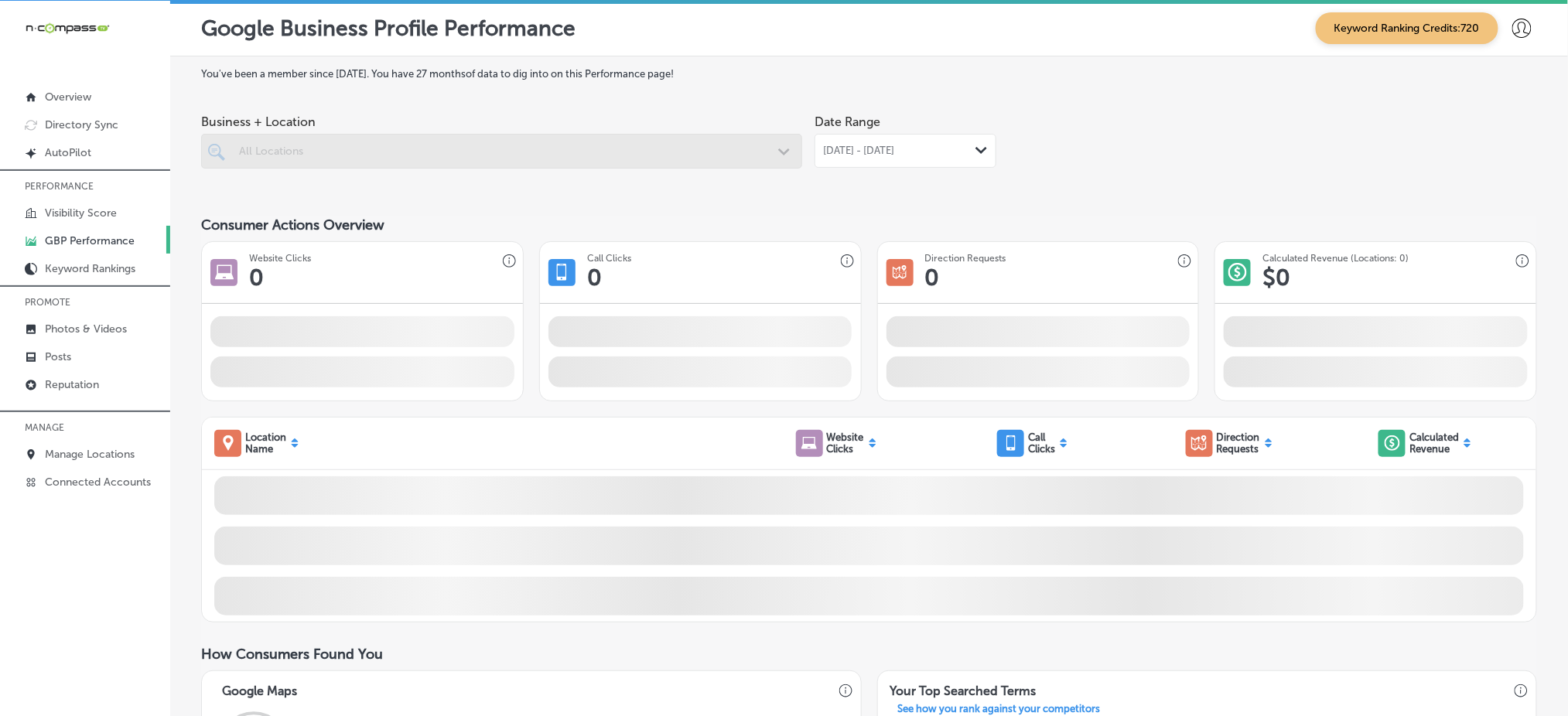
click at [721, 148] on div at bounding box center [502, 151] width 601 height 35
click at [80, 326] on p "Photos & Videos" at bounding box center [85, 329] width 82 height 14
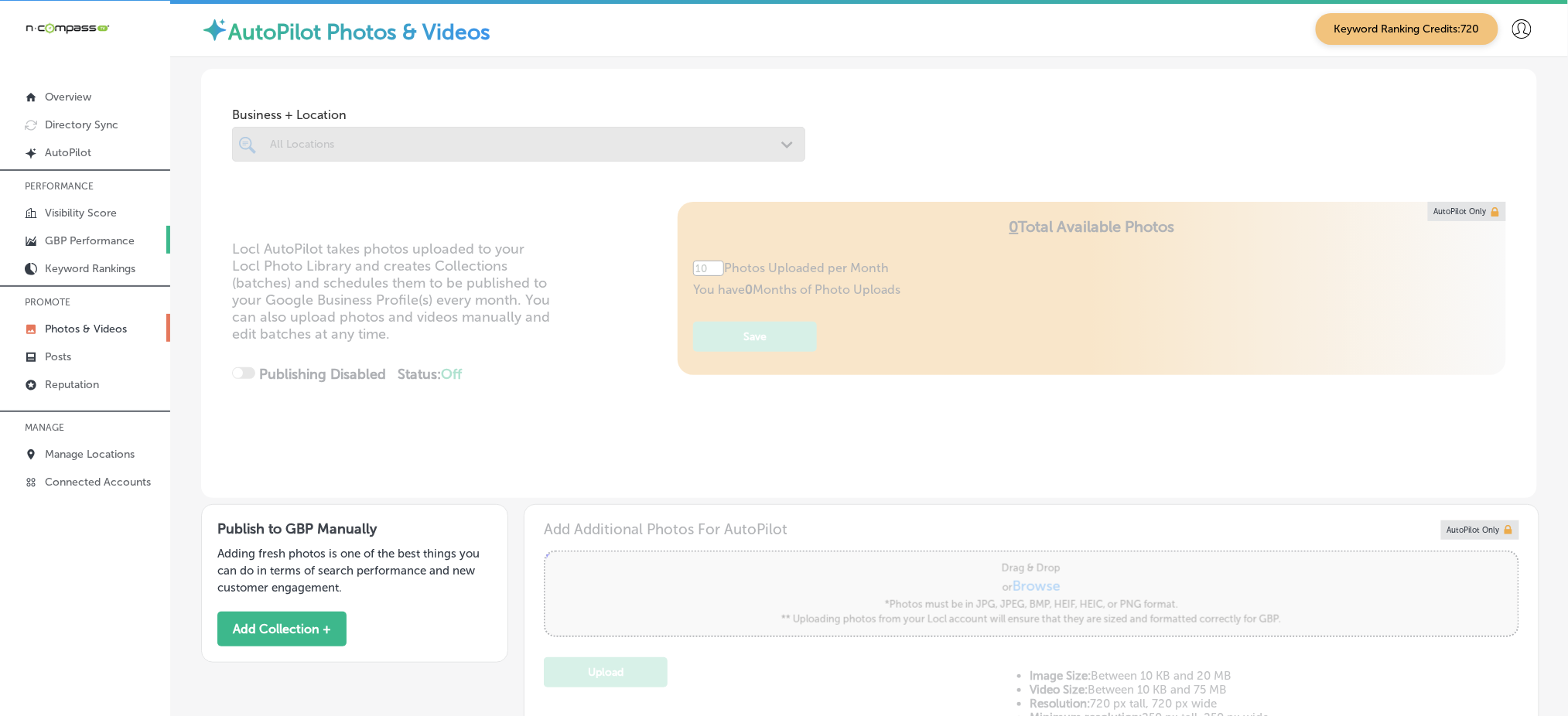
click at [96, 237] on p "GBP Performance" at bounding box center [89, 241] width 90 height 14
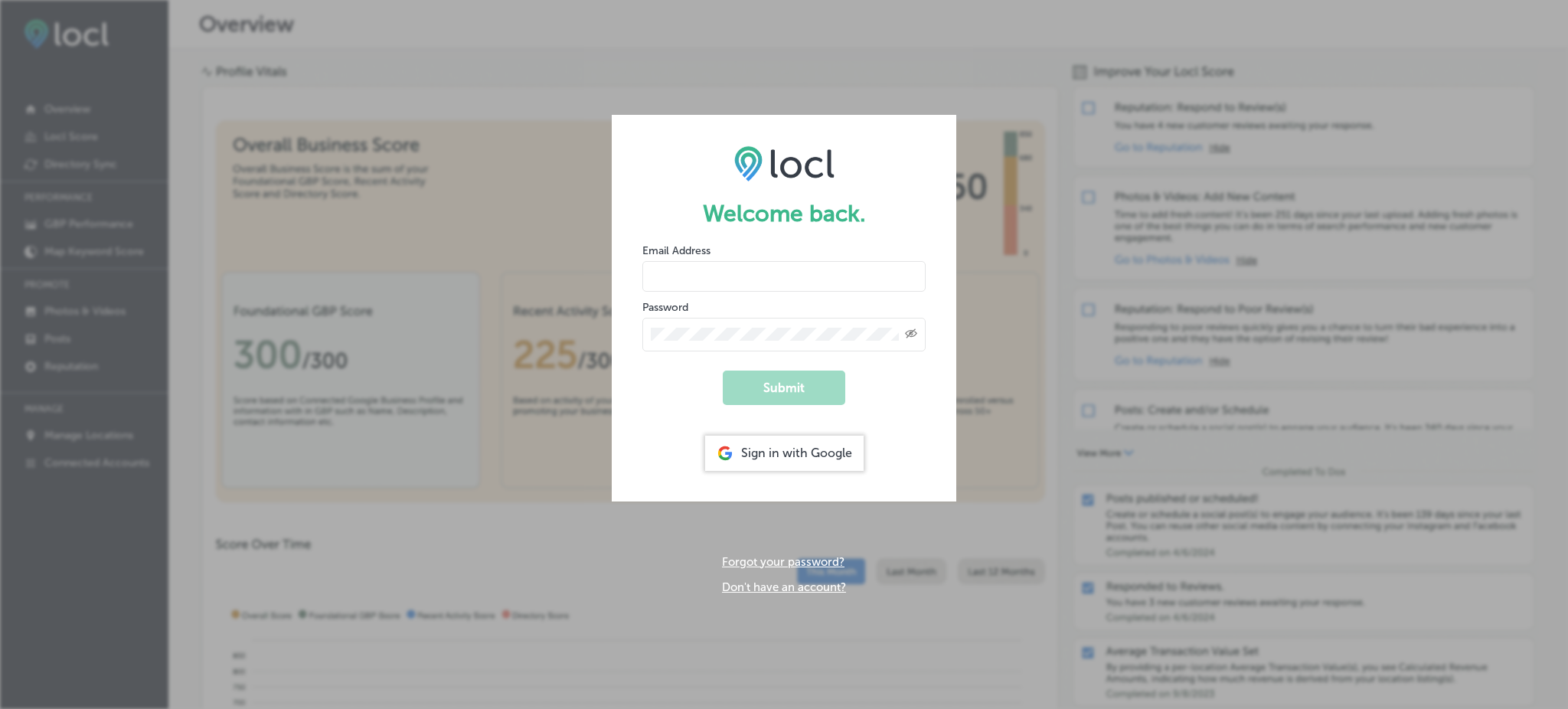
type input "Rabosa"
click at [778, 448] on div "Sign in with Google" at bounding box center [784, 453] width 158 height 35
type input "Rabosa"
click at [821, 450] on div "Sign in with Google" at bounding box center [784, 453] width 158 height 35
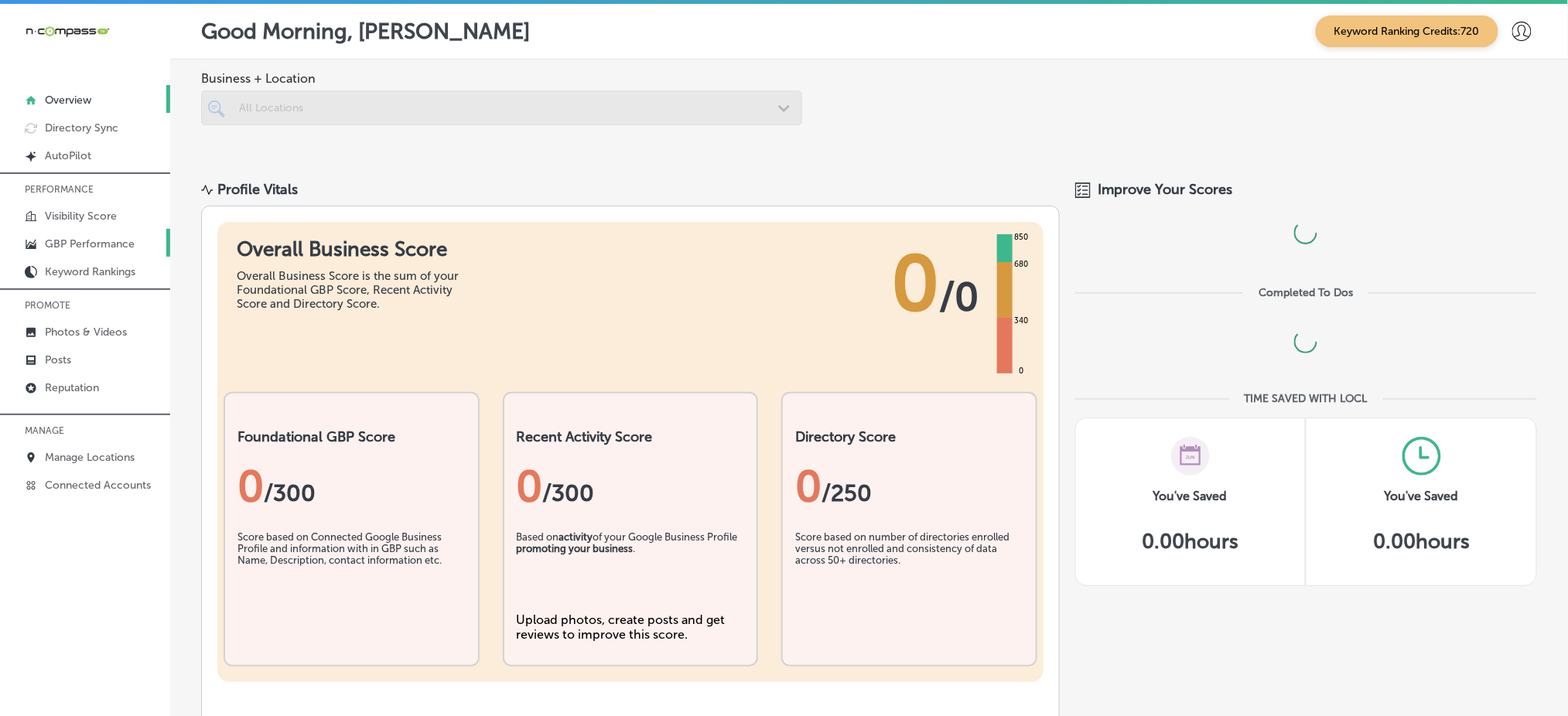
click at [139, 240] on link "GBP Performance" at bounding box center [85, 242] width 170 height 28
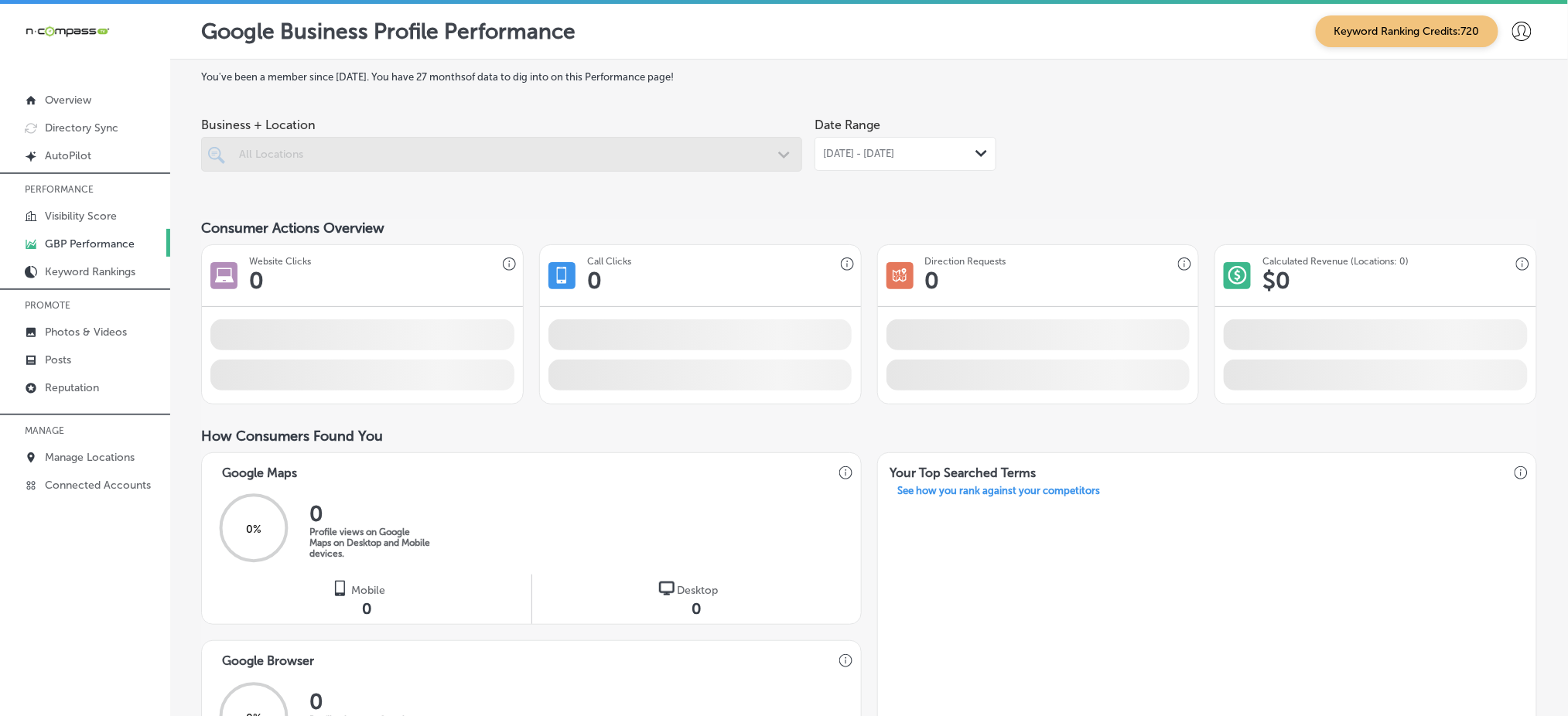
click at [614, 154] on div at bounding box center [502, 155] width 601 height 35
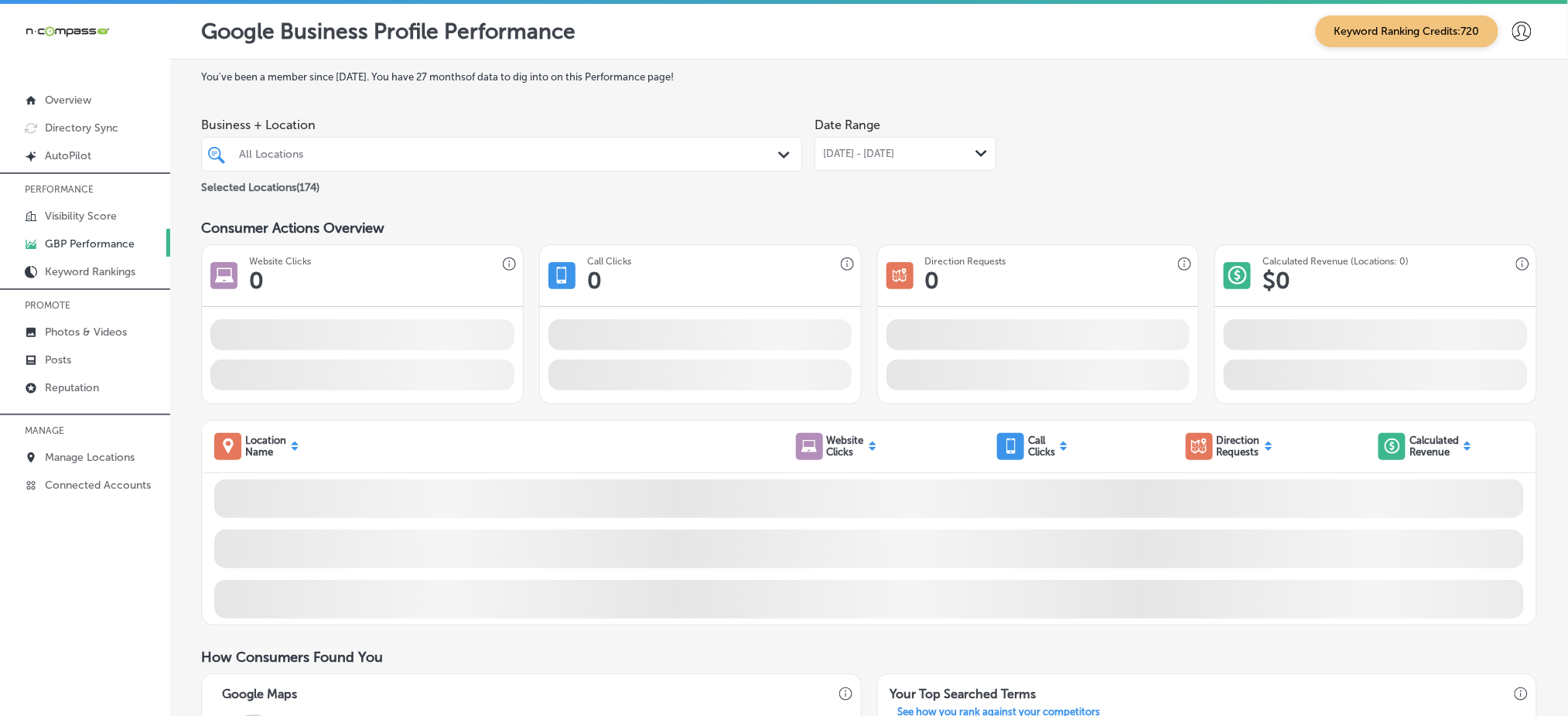
click at [318, 149] on div "All Locations" at bounding box center [509, 154] width 541 height 14
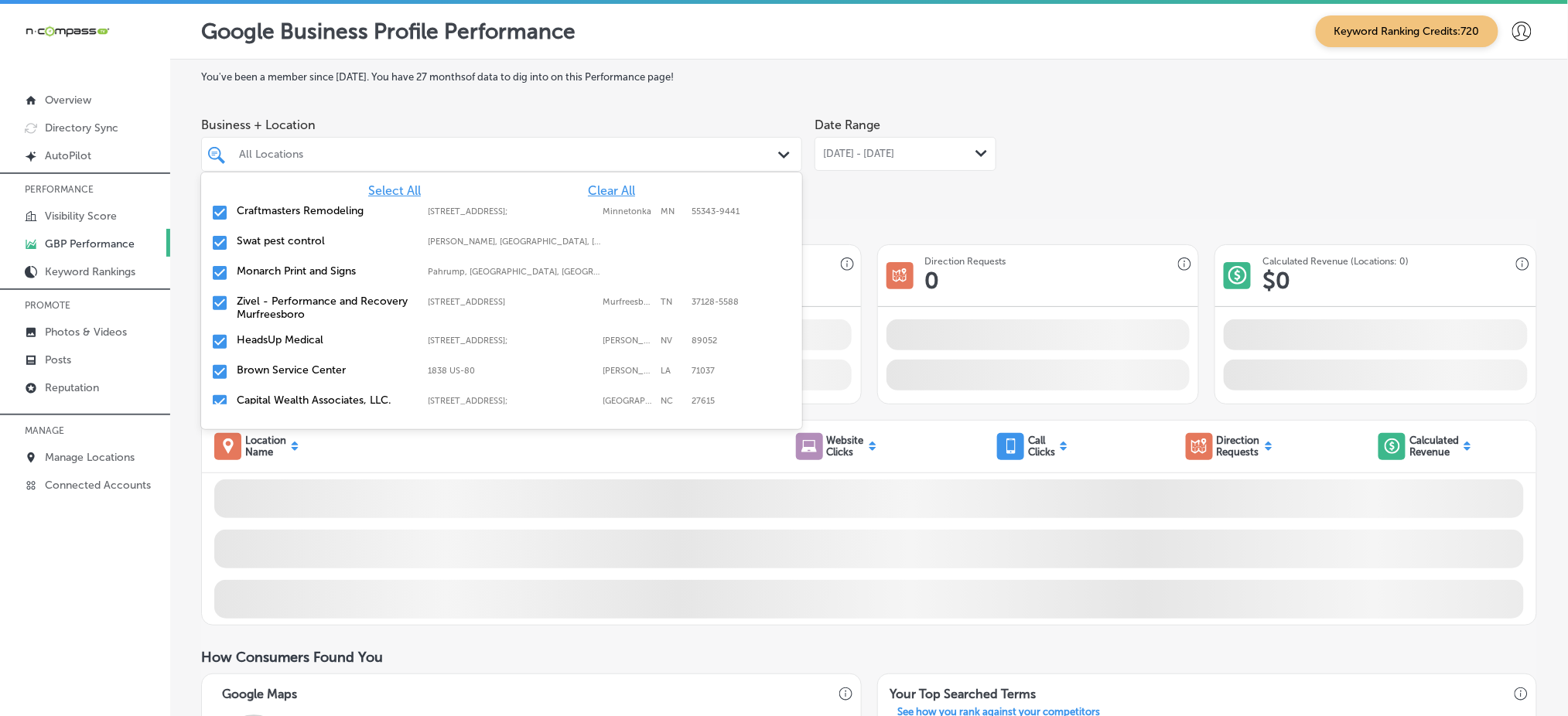
click at [589, 183] on span "Clear All" at bounding box center [611, 190] width 47 height 14
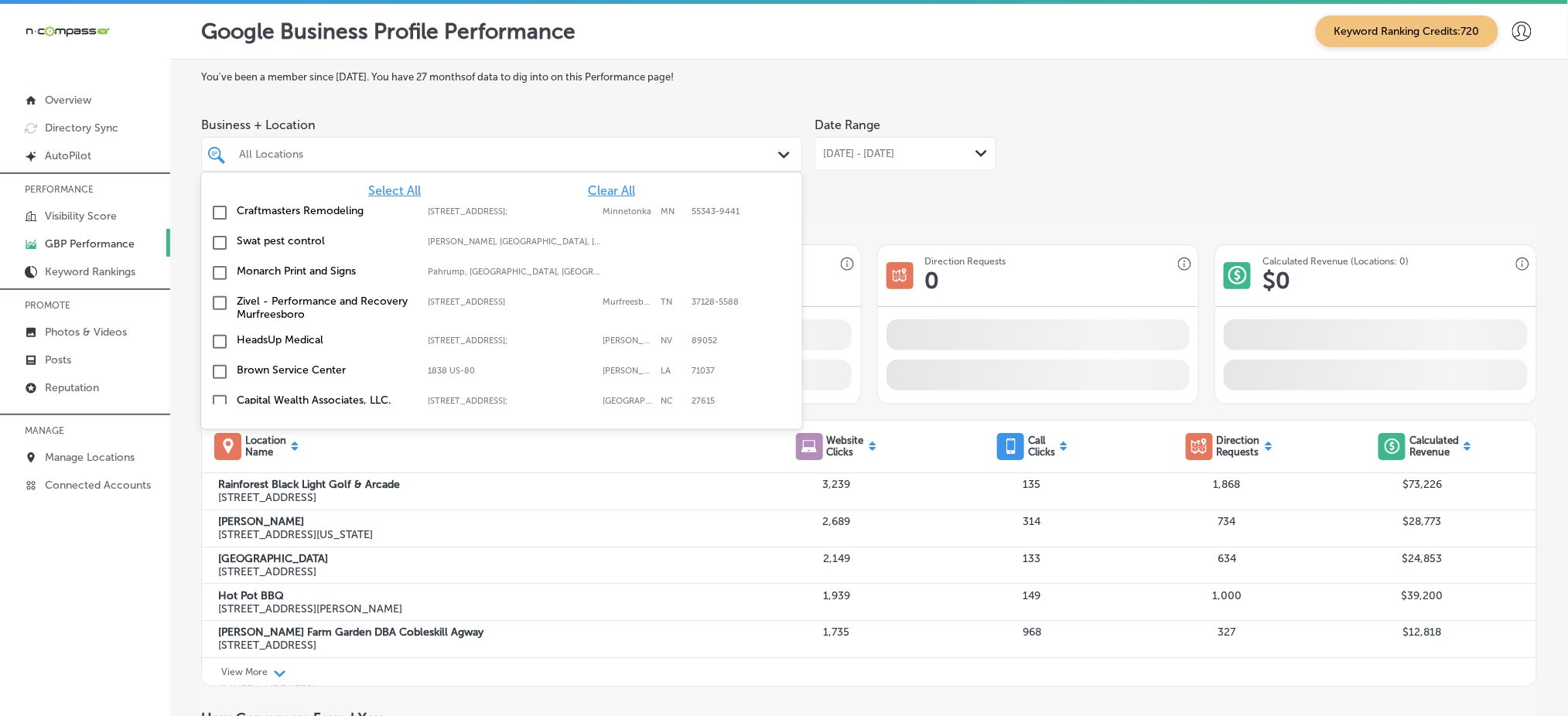
click at [592, 183] on span "Clear All" at bounding box center [611, 190] width 47 height 14
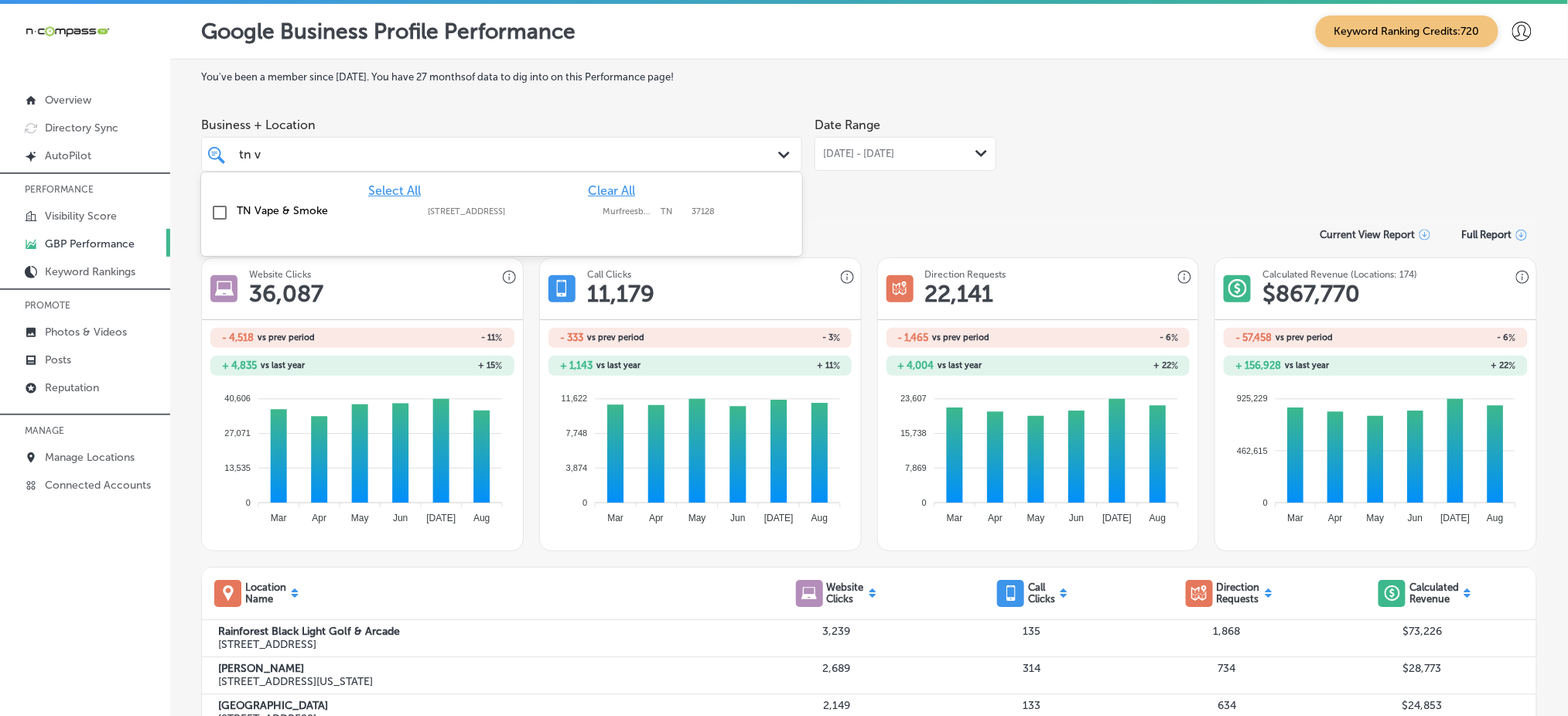
click at [377, 211] on label "TN Vape & Smoke" at bounding box center [324, 210] width 175 height 14
type input "tn v"
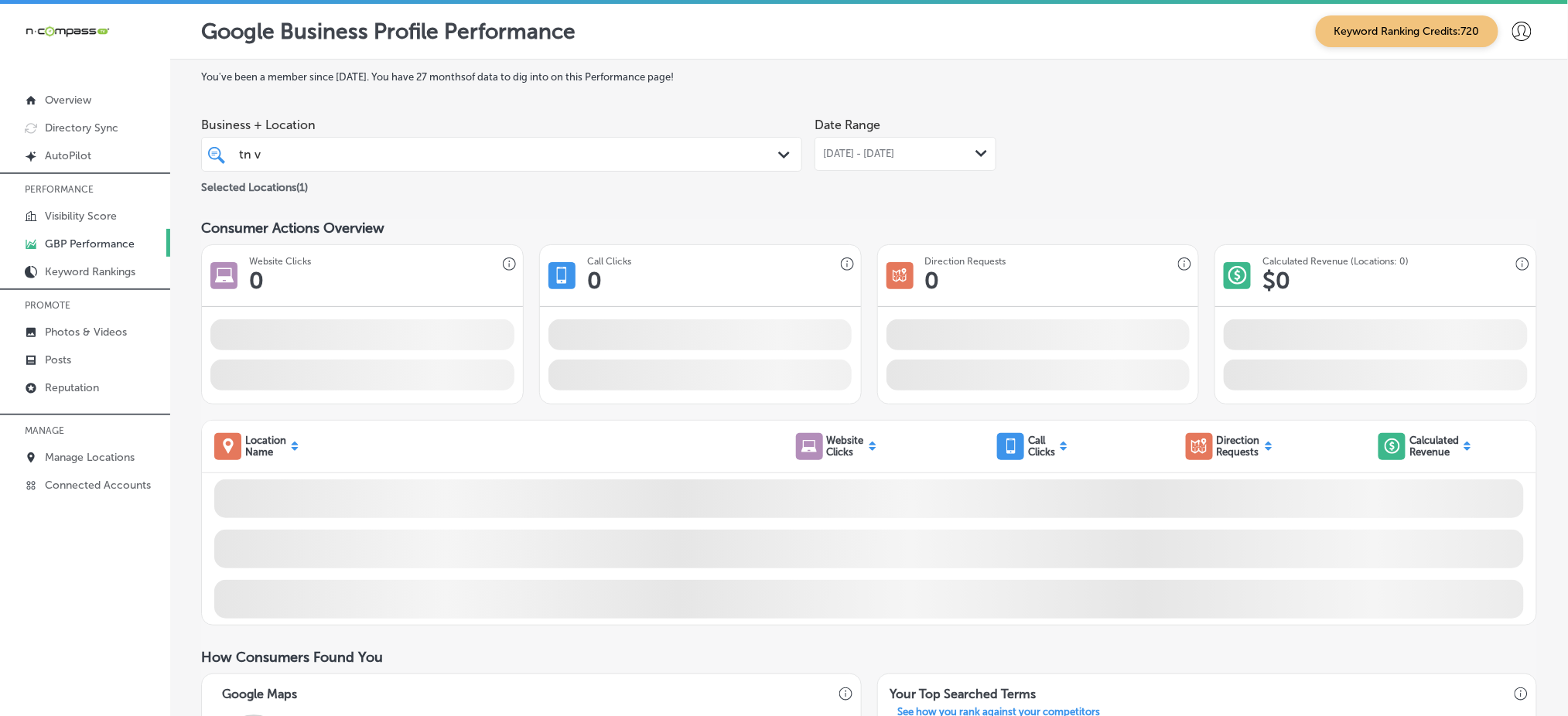
click at [348, 162] on div "tn v tn v" at bounding box center [475, 155] width 475 height 21
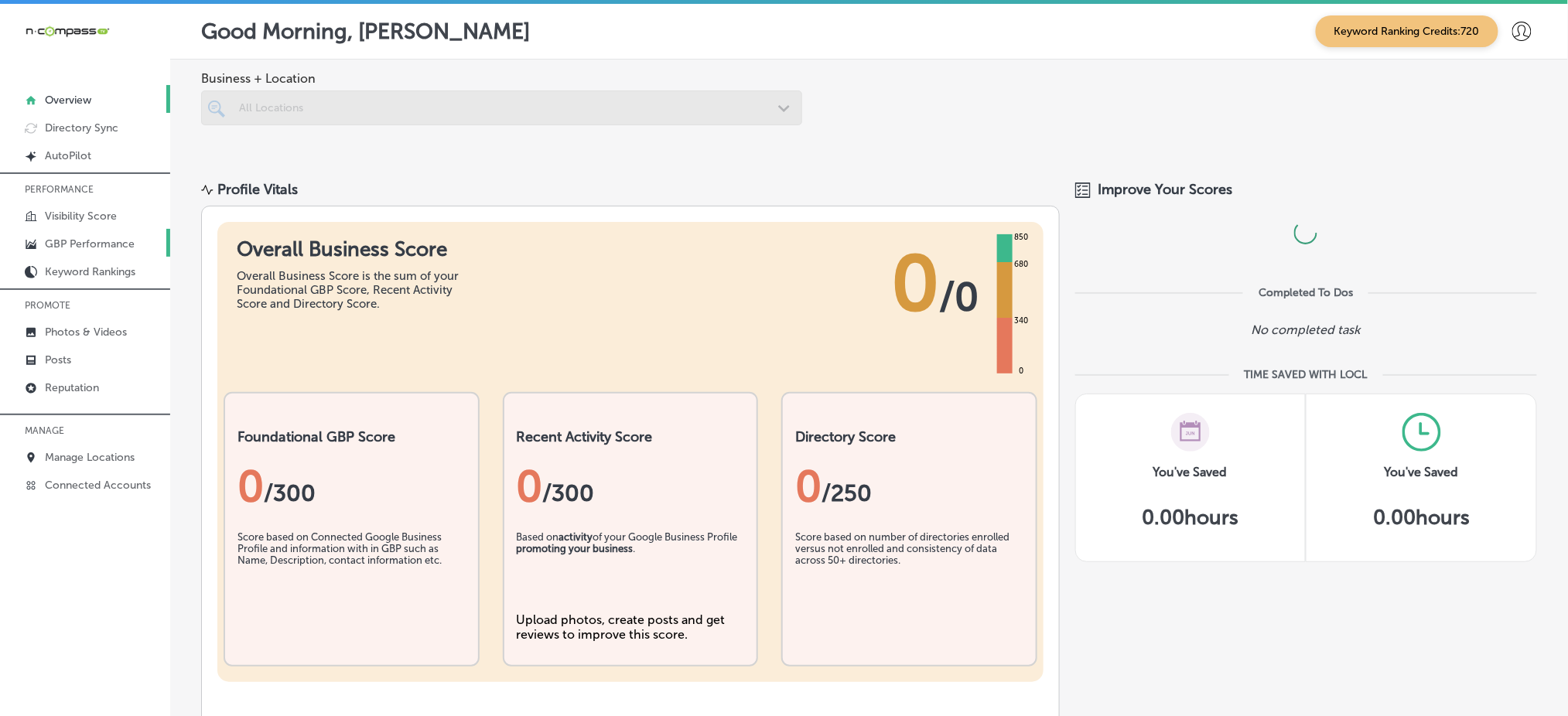
click at [34, 238] on icon at bounding box center [31, 245] width 13 height 13
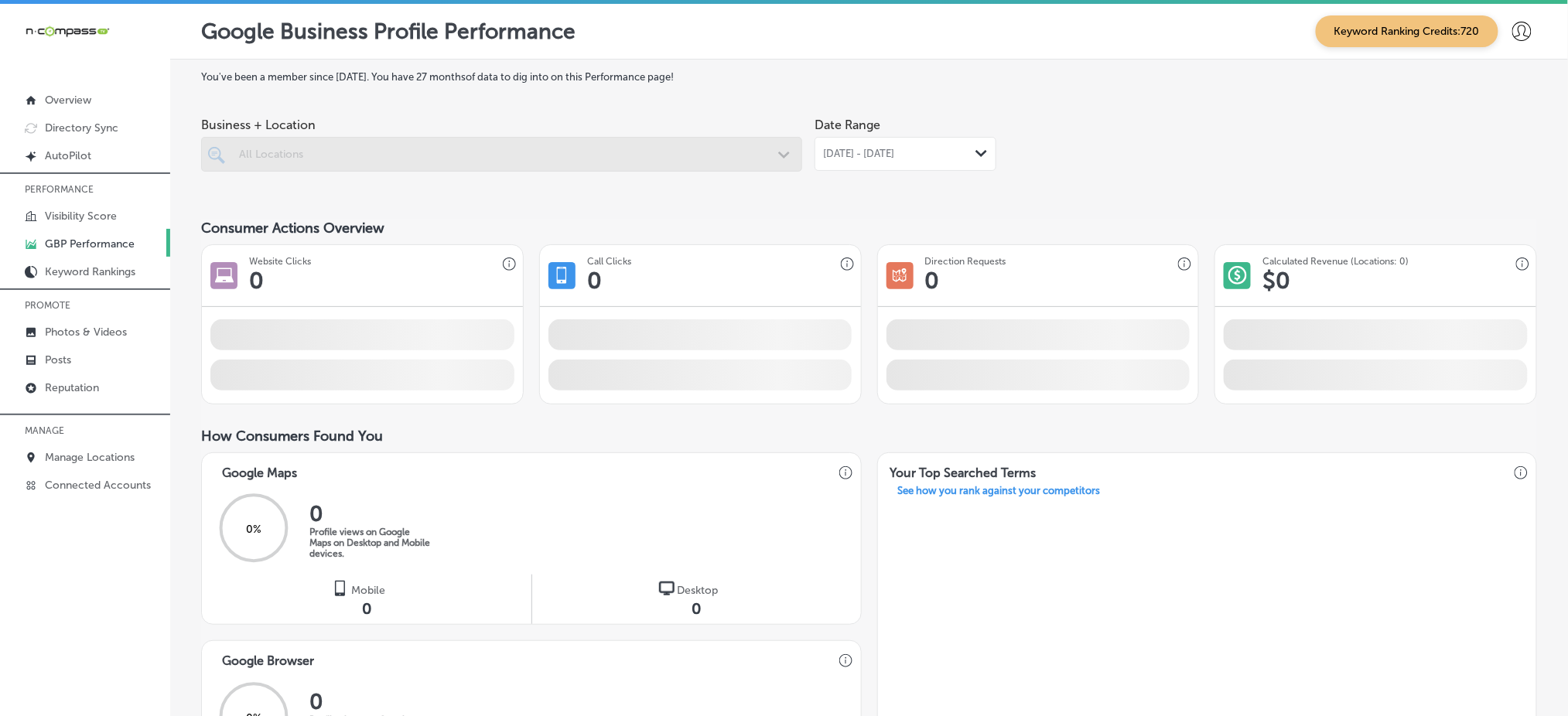
click at [425, 147] on div at bounding box center [502, 155] width 601 height 35
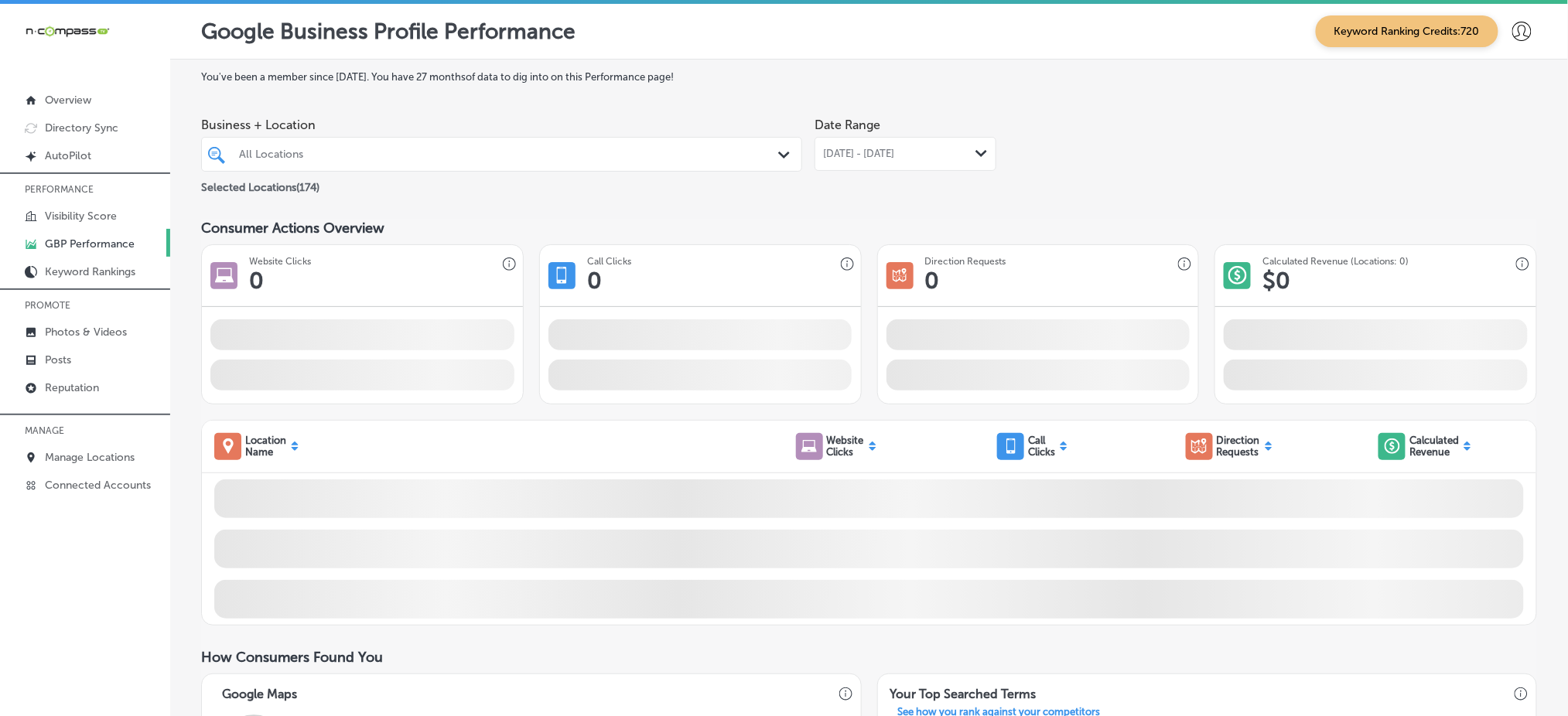
click at [380, 160] on div at bounding box center [475, 155] width 475 height 21
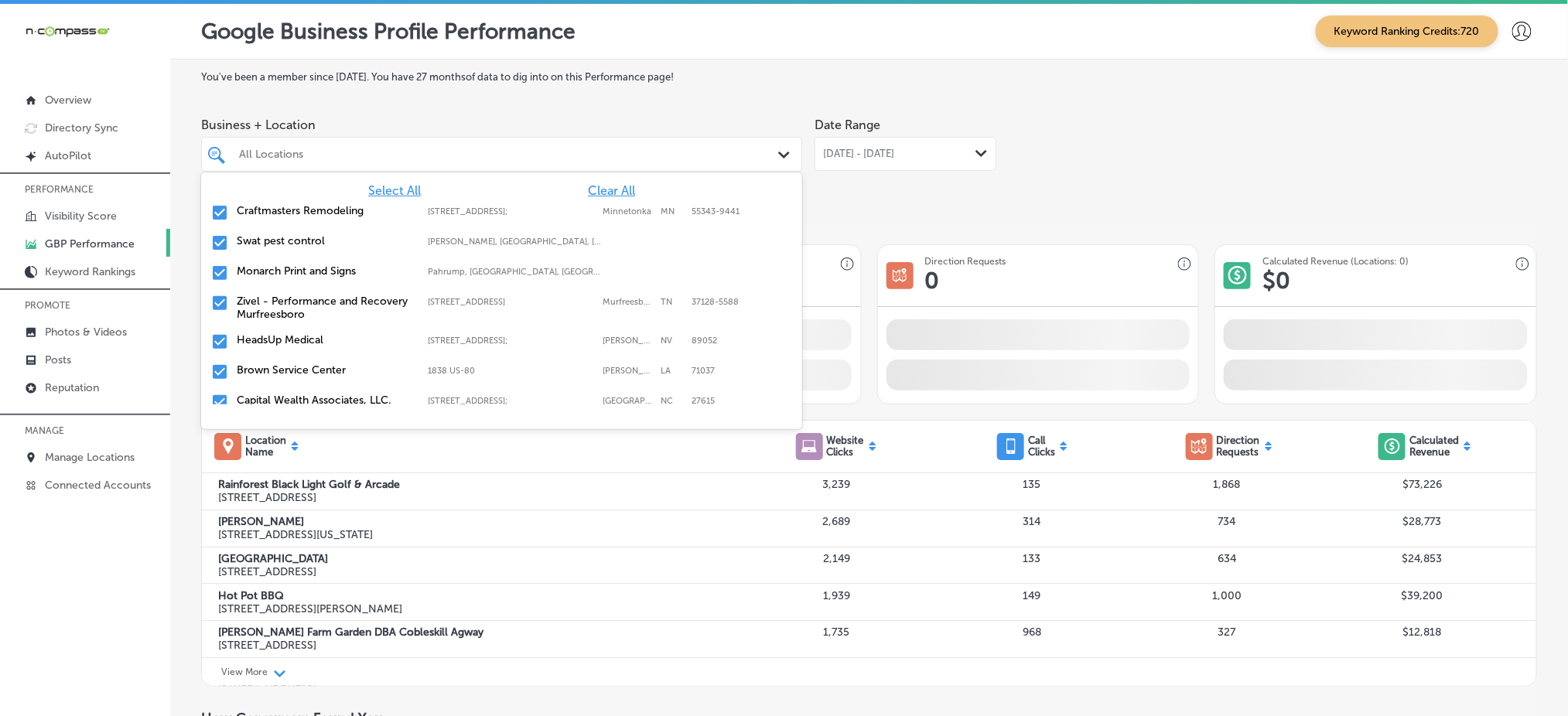
click at [588, 183] on span "Clear All" at bounding box center [611, 190] width 47 height 14
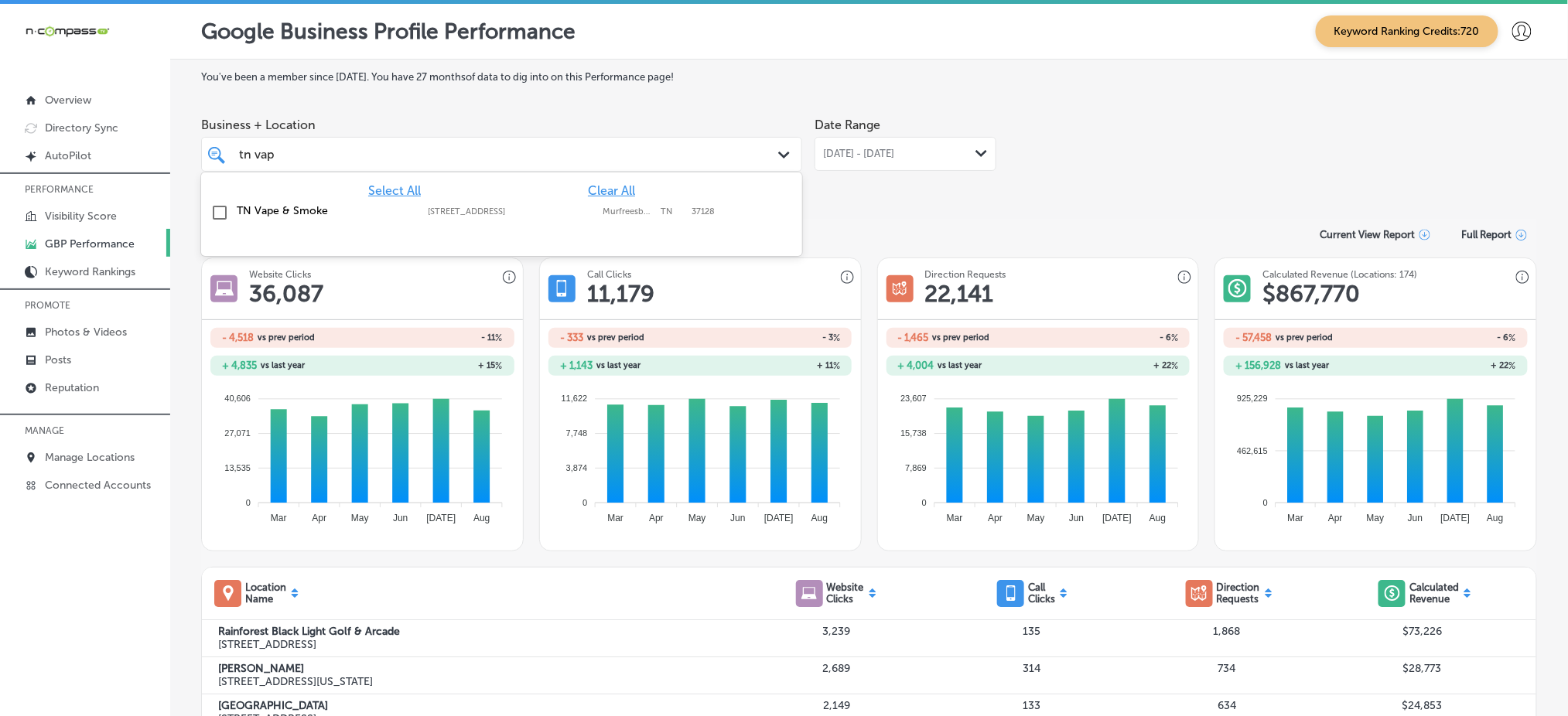
click at [595, 214] on div "2705 Old Fort Pkwy; Suite P, Murfreesboro, TN, 37128 2705 Old Fort Pkwy; Suite …" at bounding box center [515, 211] width 175 height 10
type input "tn vap"
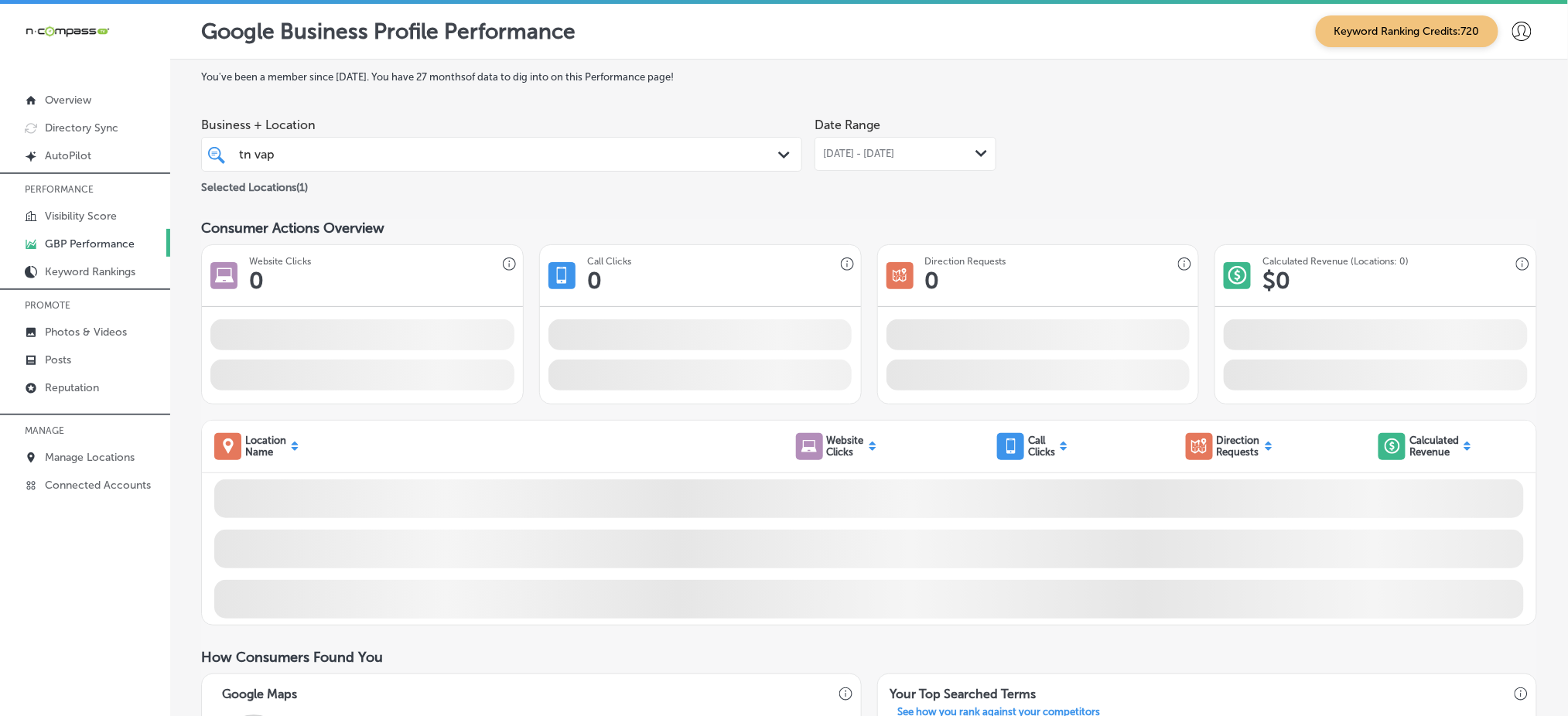
click at [573, 124] on span "Business + Location" at bounding box center [502, 125] width 601 height 14
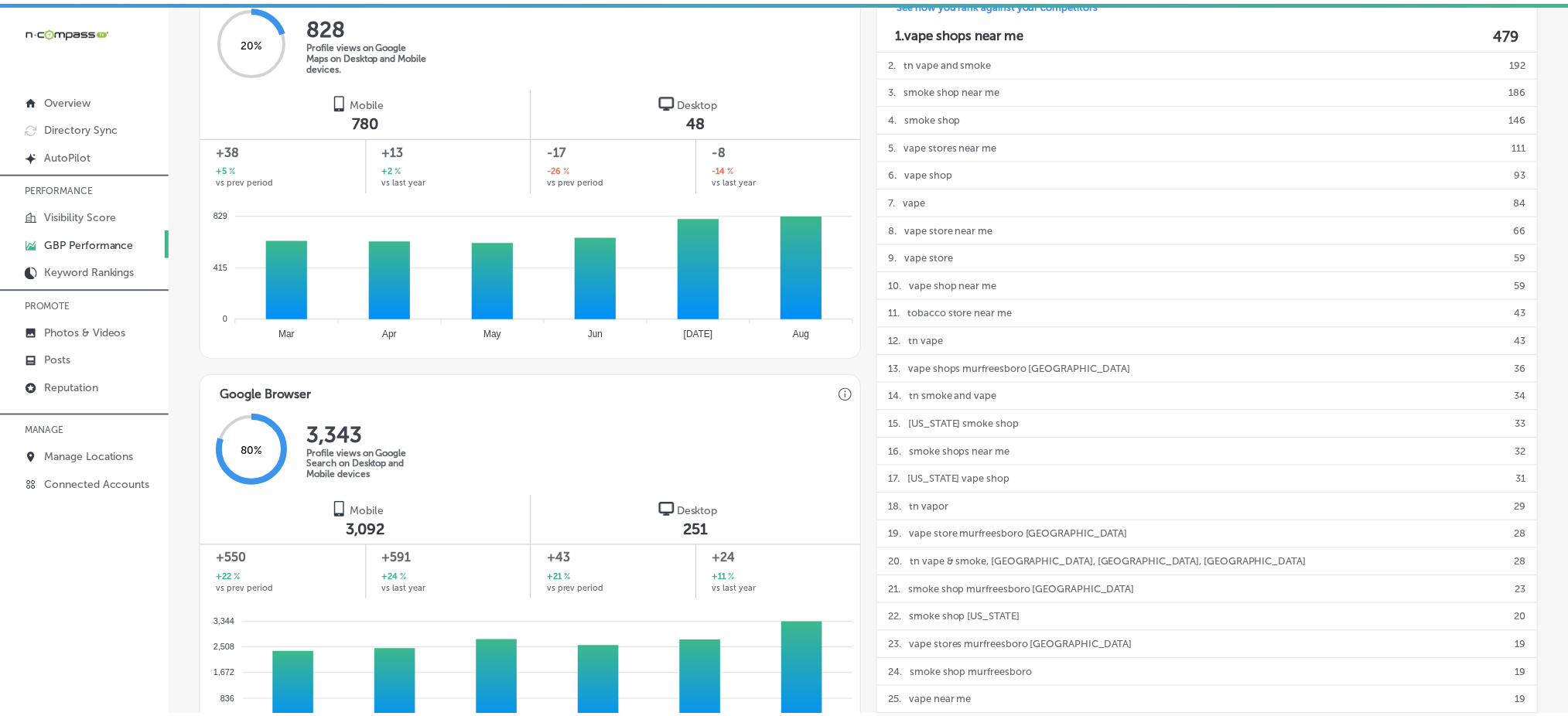
scroll to position [965, 0]
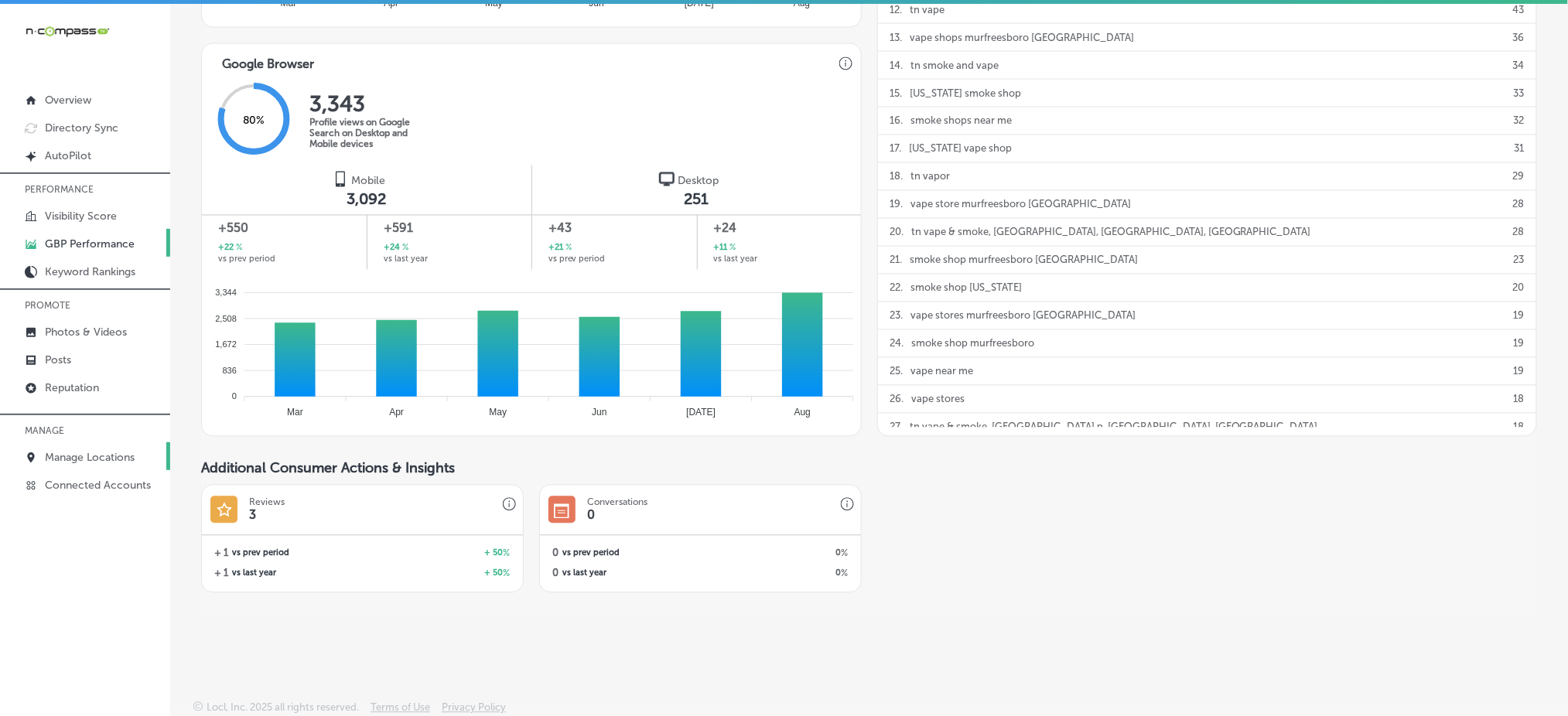
click at [108, 456] on p "Manage Locations" at bounding box center [89, 457] width 90 height 14
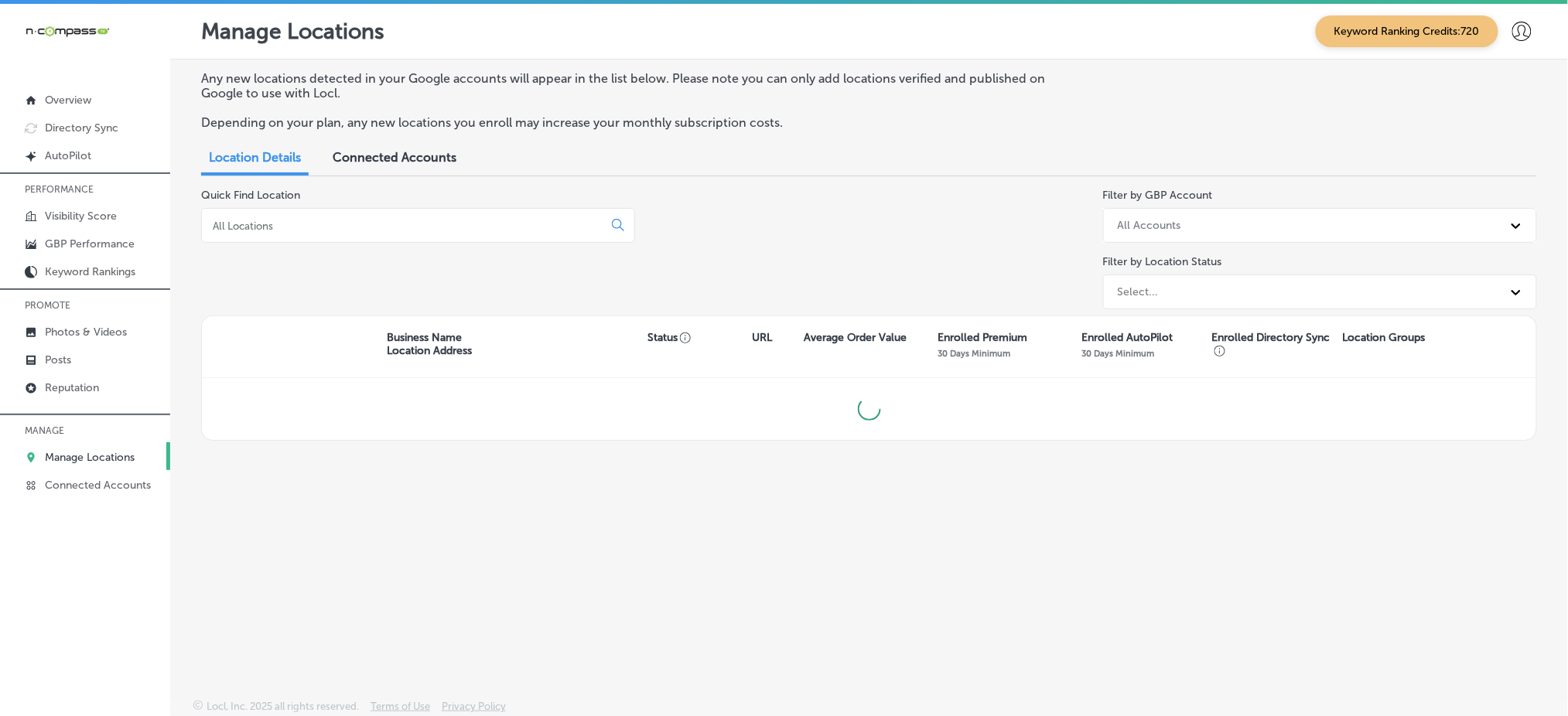
click at [468, 219] on input at bounding box center [405, 225] width 389 height 14
type input "tn"
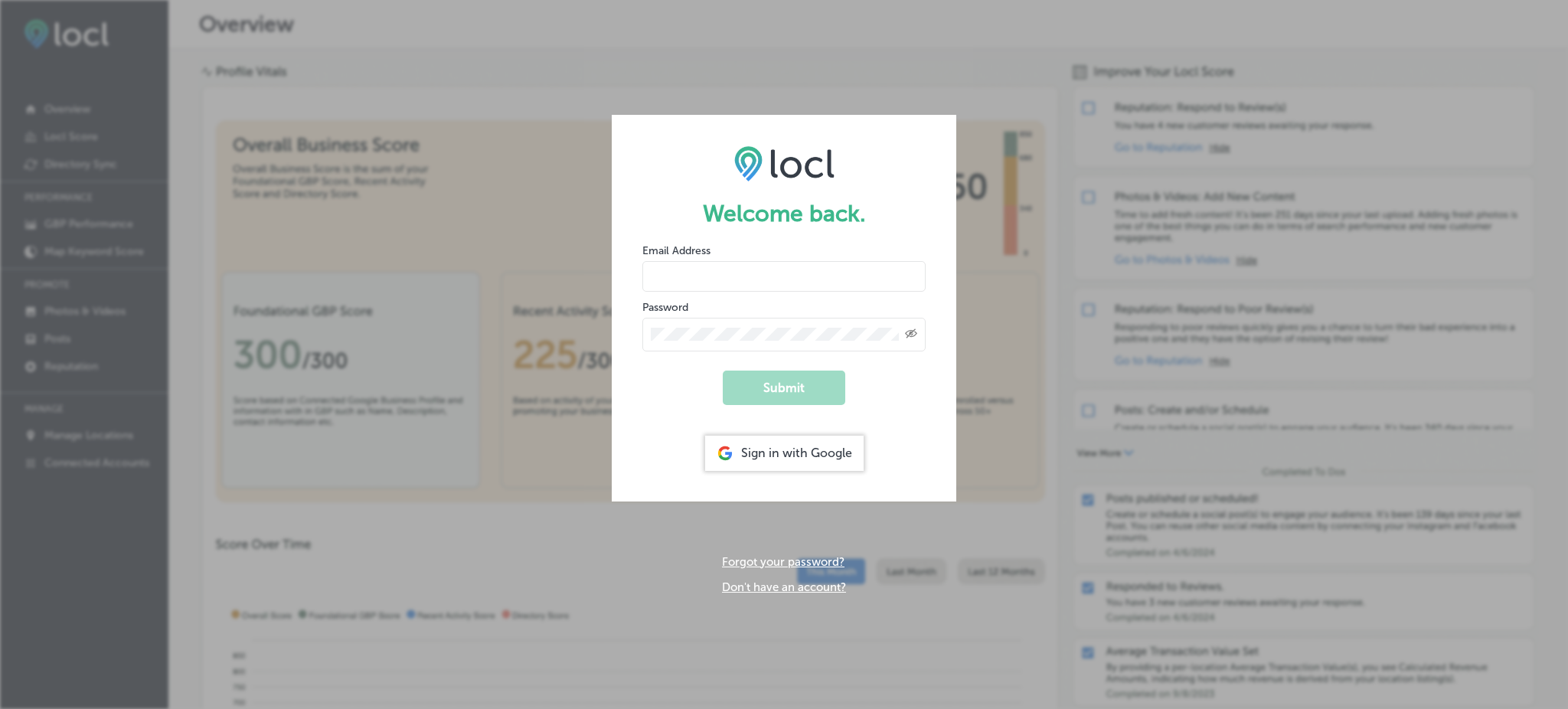
type input "Rabosa"
click at [785, 436] on div "Sign in with Google" at bounding box center [784, 453] width 158 height 35
type input "Rabosa"
click at [755, 461] on div "Sign in with Google" at bounding box center [784, 453] width 158 height 35
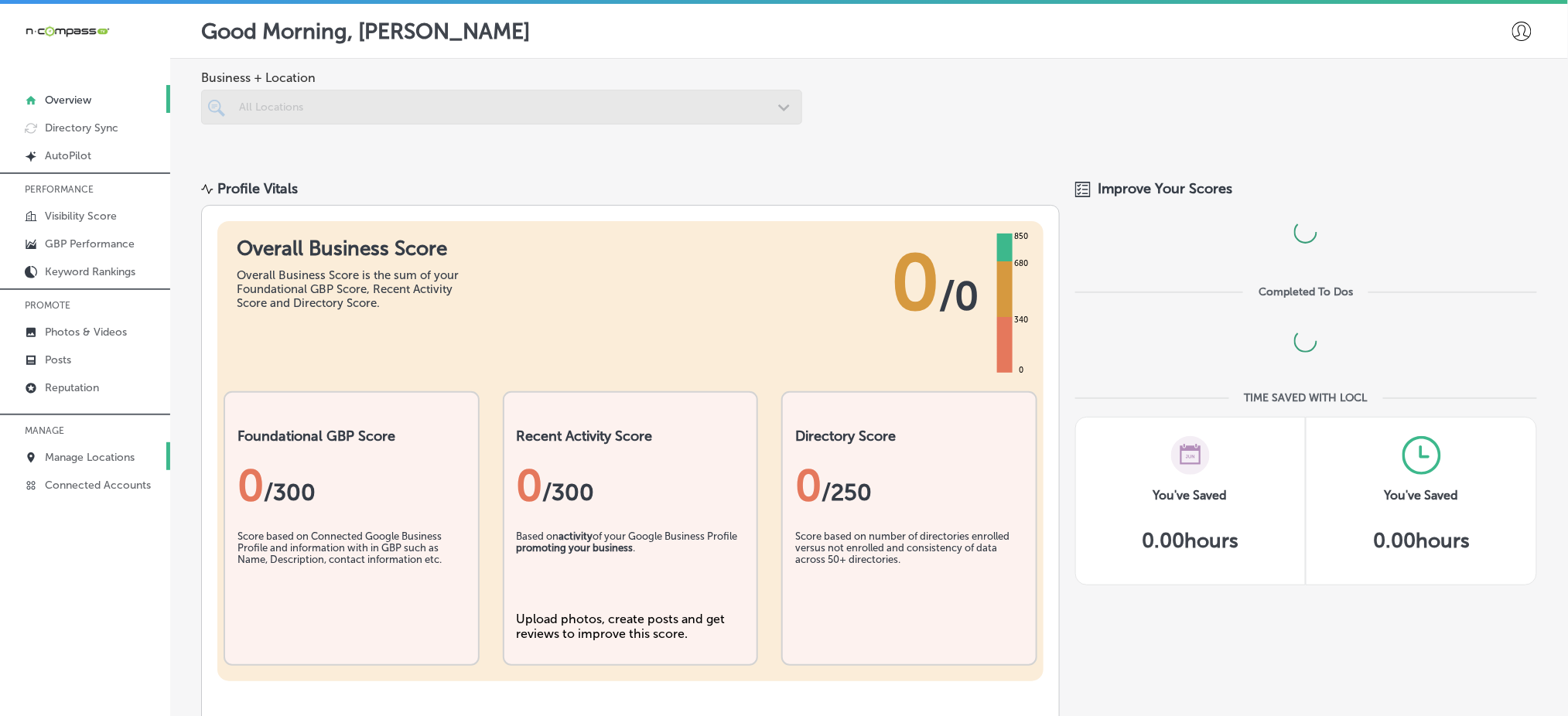
click at [81, 444] on link "Manage Locations" at bounding box center [85, 456] width 170 height 28
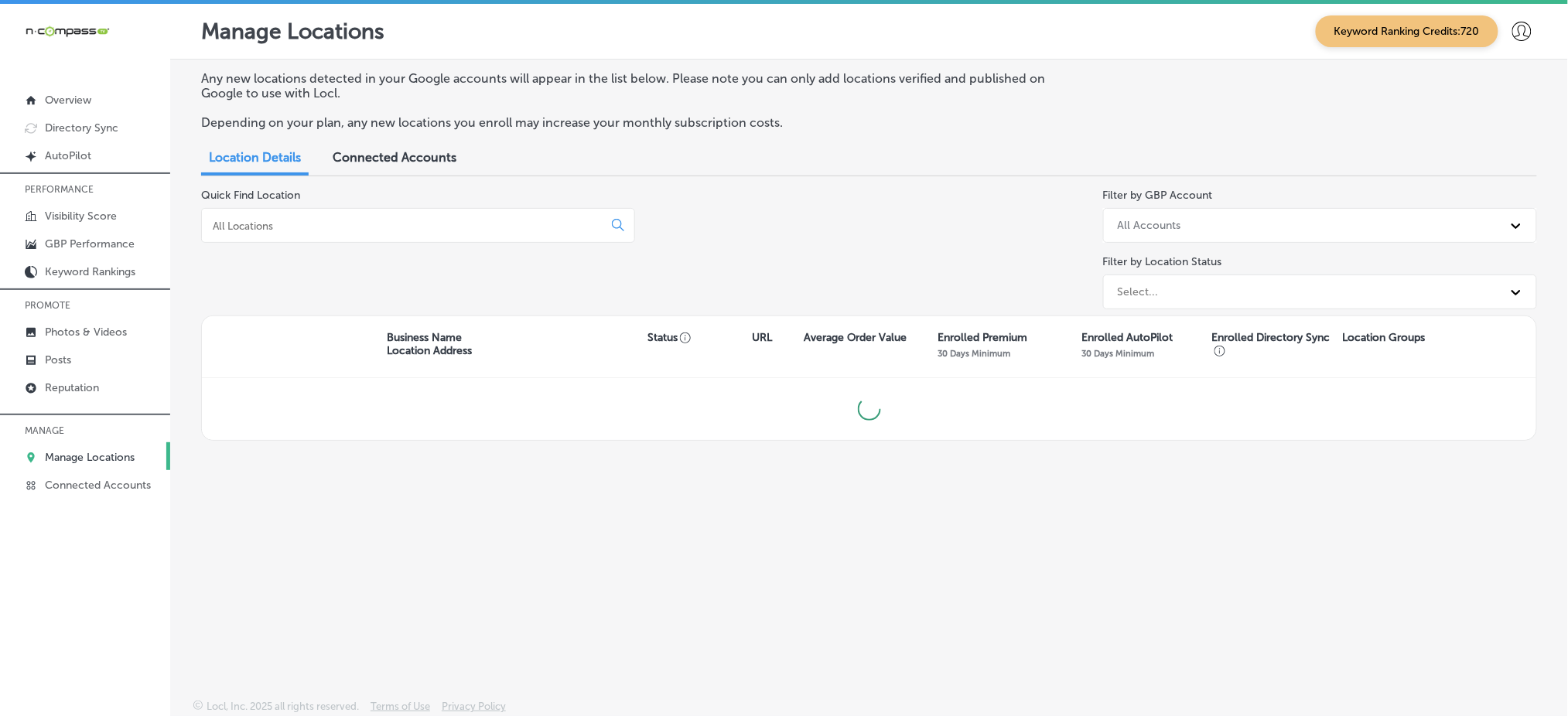
click at [256, 234] on div at bounding box center [418, 225] width 434 height 35
click at [262, 219] on input at bounding box center [405, 225] width 389 height 14
type input "tn"
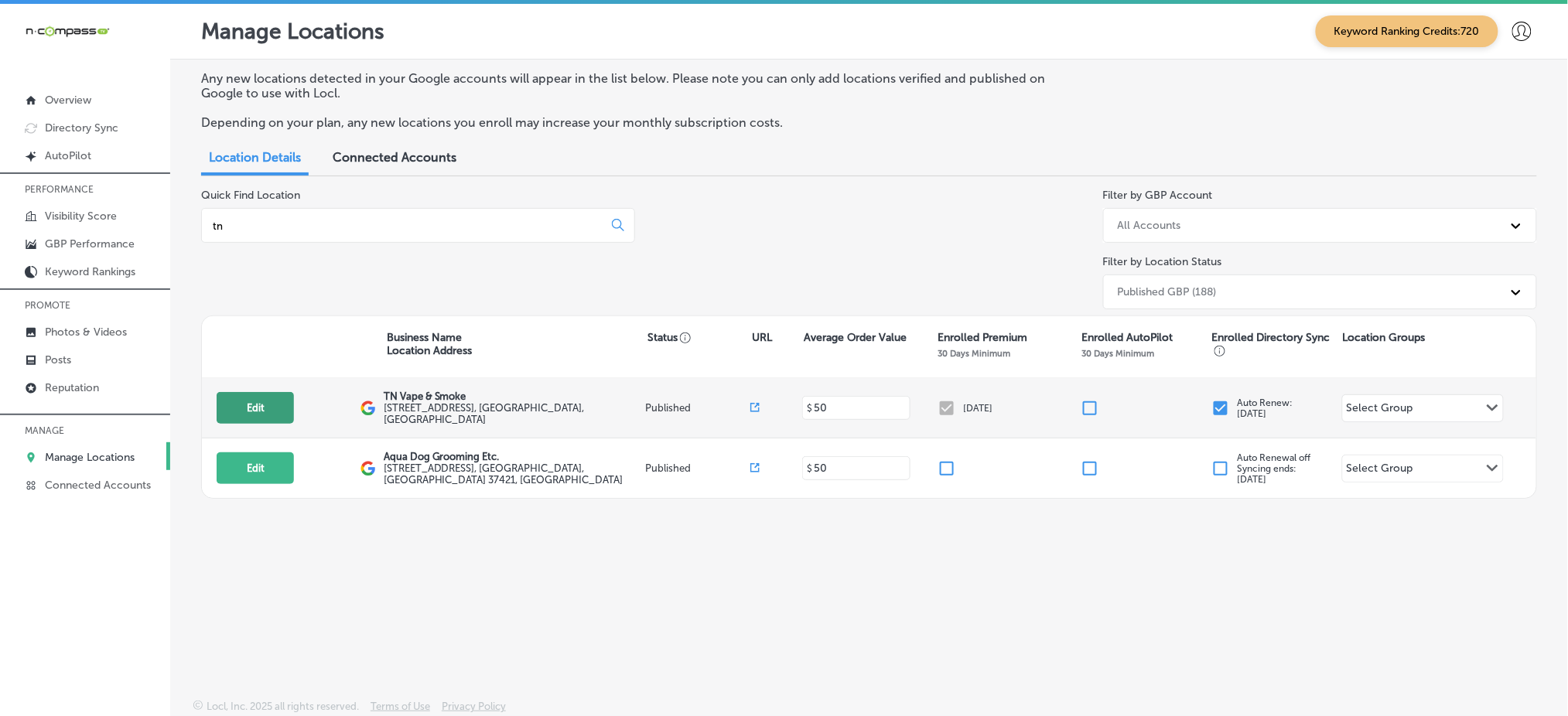
click at [261, 405] on button "Edit" at bounding box center [255, 408] width 77 height 32
select select "US"
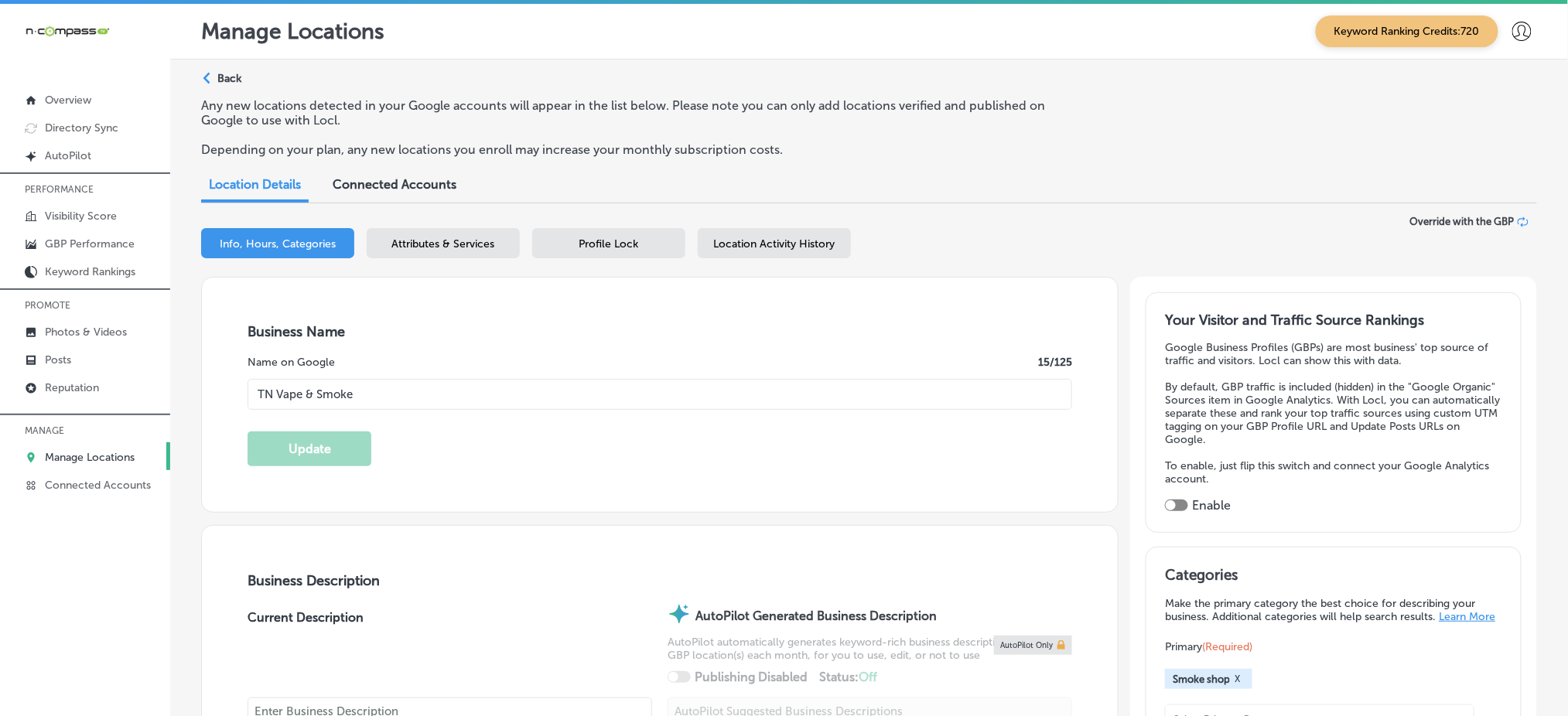
type input "TN Vape & Smoke"
type textarea "We specialize in vape, glass, hookah, and more so please come by and see us for…"
type input "[STREET_ADDRESS]"
type input "Suite P"
type input "Murfreesboro"
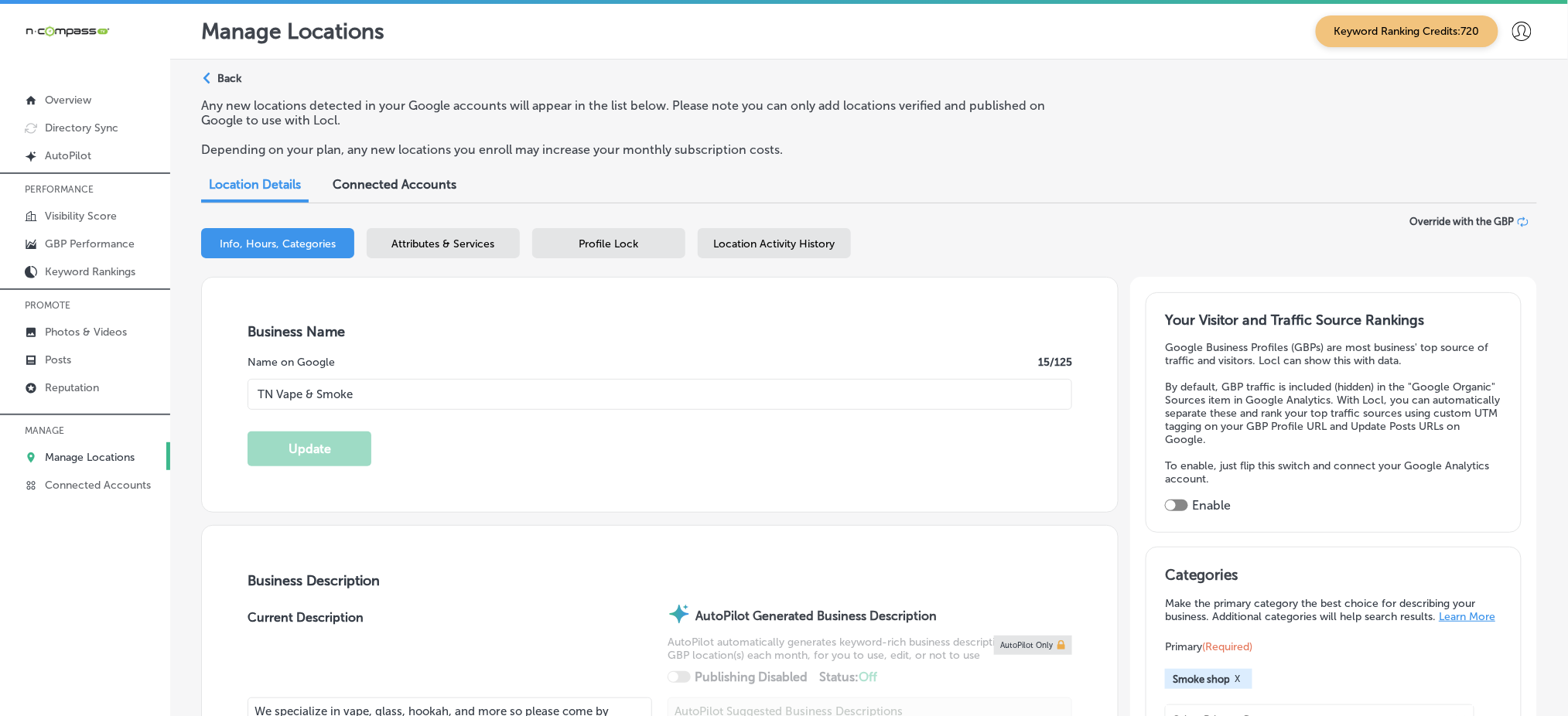
type input "37128"
type input "US"
type input "[PHONE_NUMBER]"
click at [350, 389] on input "TN Vape & Smoke" at bounding box center [659, 394] width 824 height 31
click at [443, 394] on input "TN Vape & Smoke" at bounding box center [659, 394] width 824 height 31
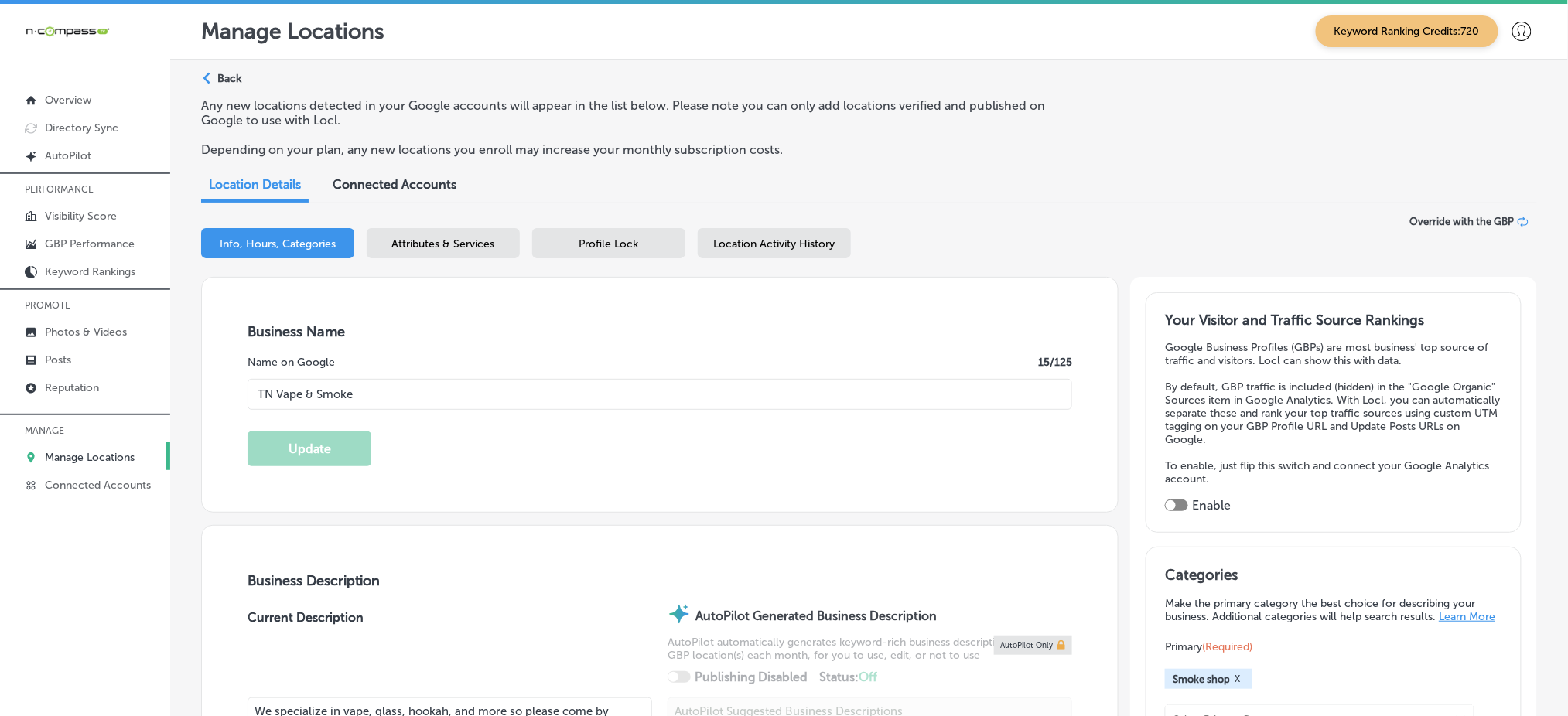
click at [660, 446] on div "Business Name Name on Google 15 /125 TN Vape & Smoke Update" at bounding box center [659, 395] width 916 height 234
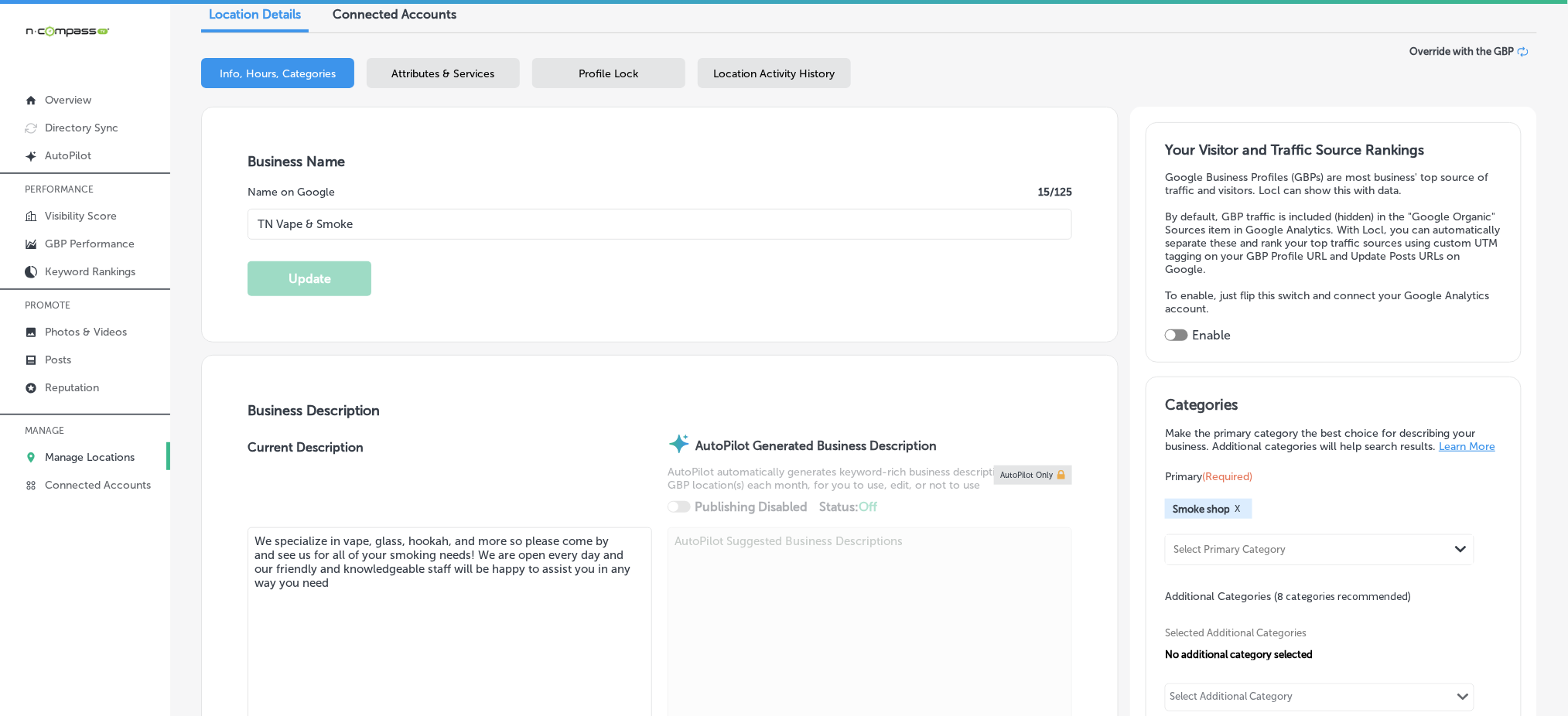
scroll to position [103, 0]
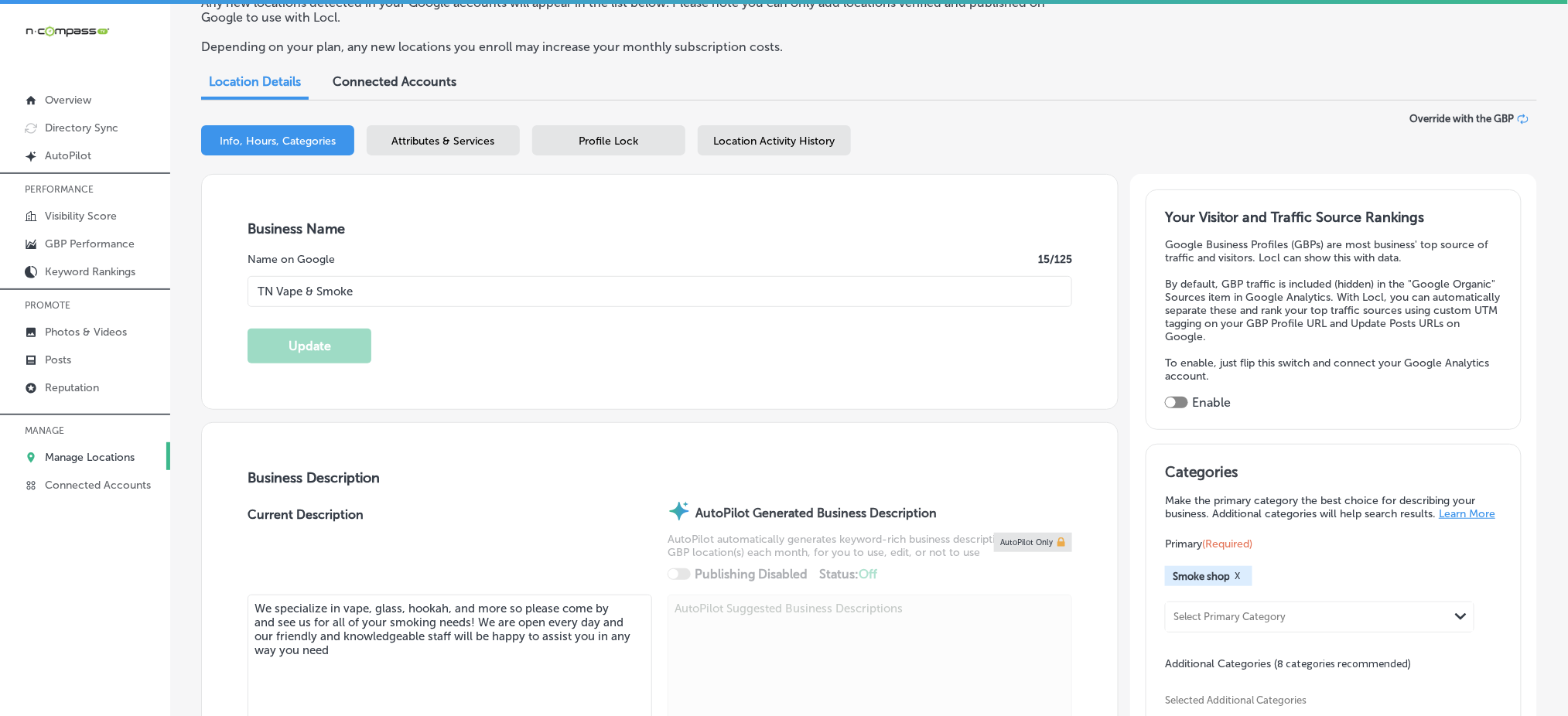
click at [1176, 397] on div at bounding box center [1176, 402] width 23 height 12
checkbox input "true"
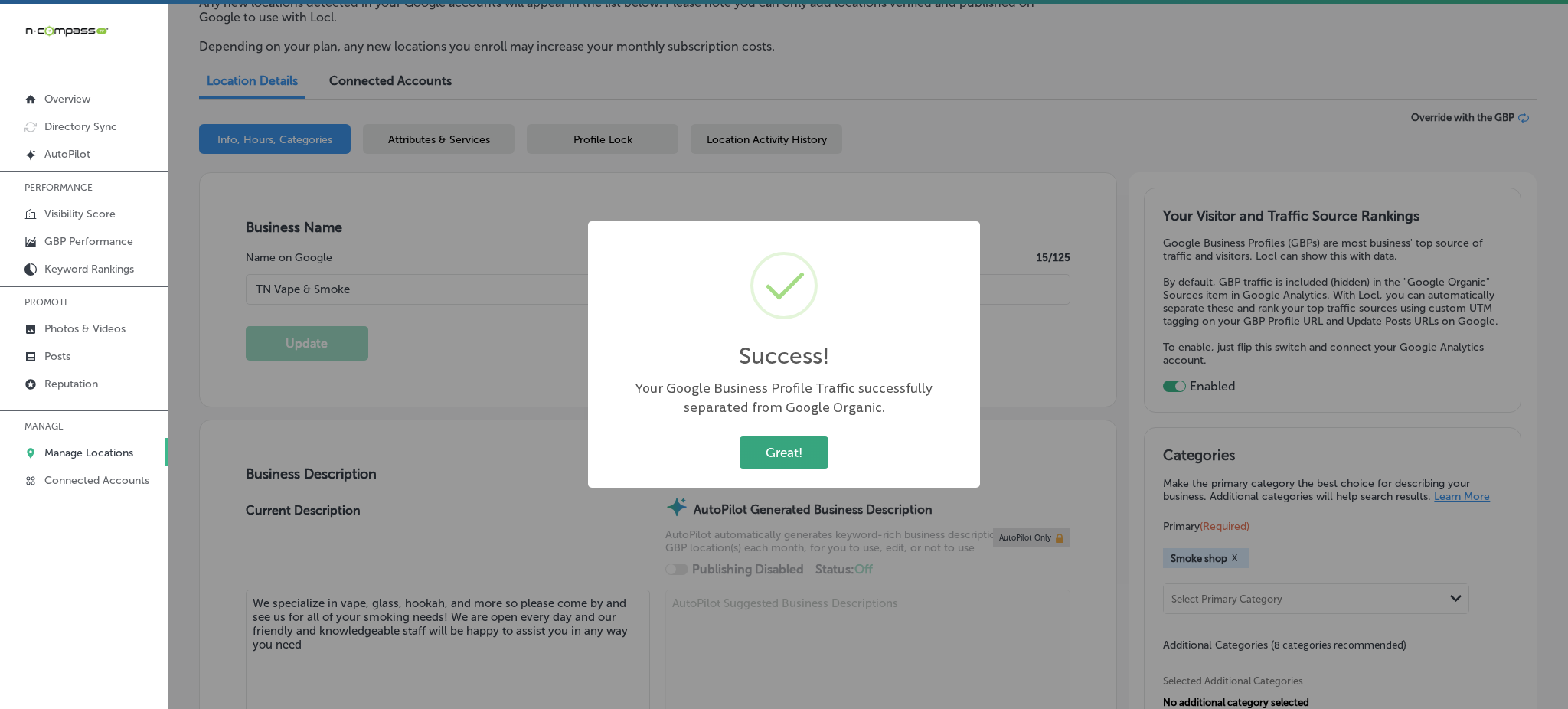
click at [797, 444] on button "Great!" at bounding box center [784, 453] width 89 height 32
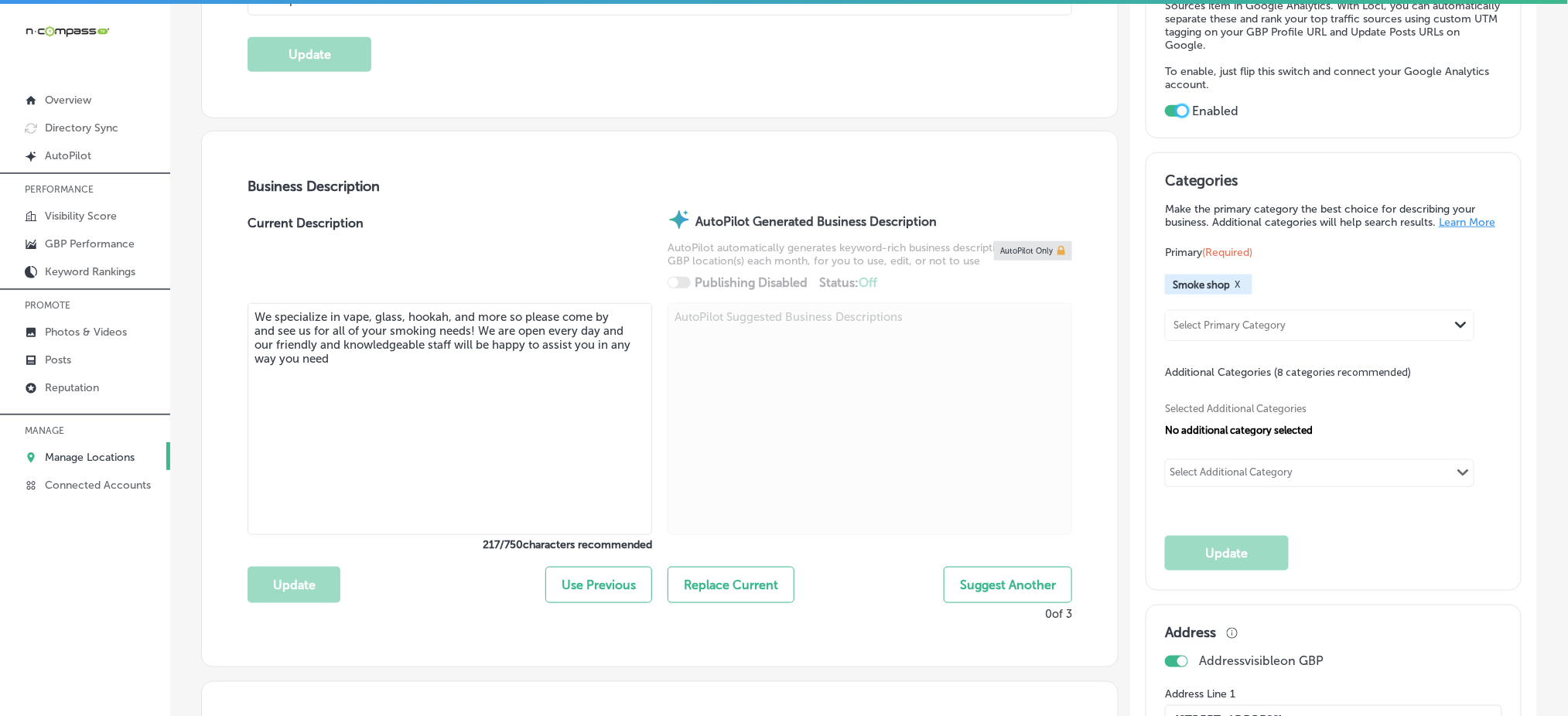
scroll to position [413, 0]
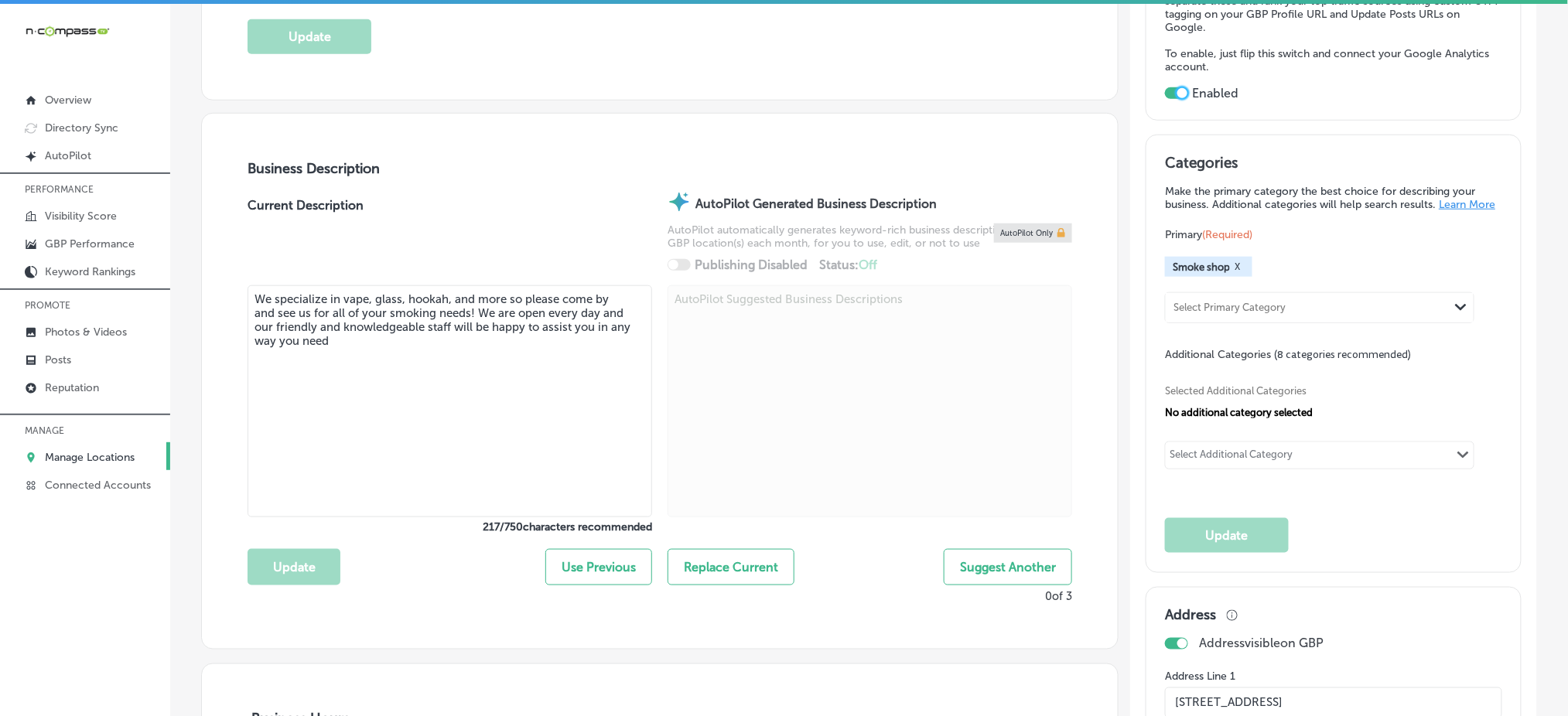
click at [1211, 310] on div "Select Primary Category" at bounding box center [1229, 308] width 112 height 12
click at [1309, 241] on div "Primary (Required) Smoke shop X 0 results available. Select is focused ,type to…" at bounding box center [1333, 275] width 336 height 96
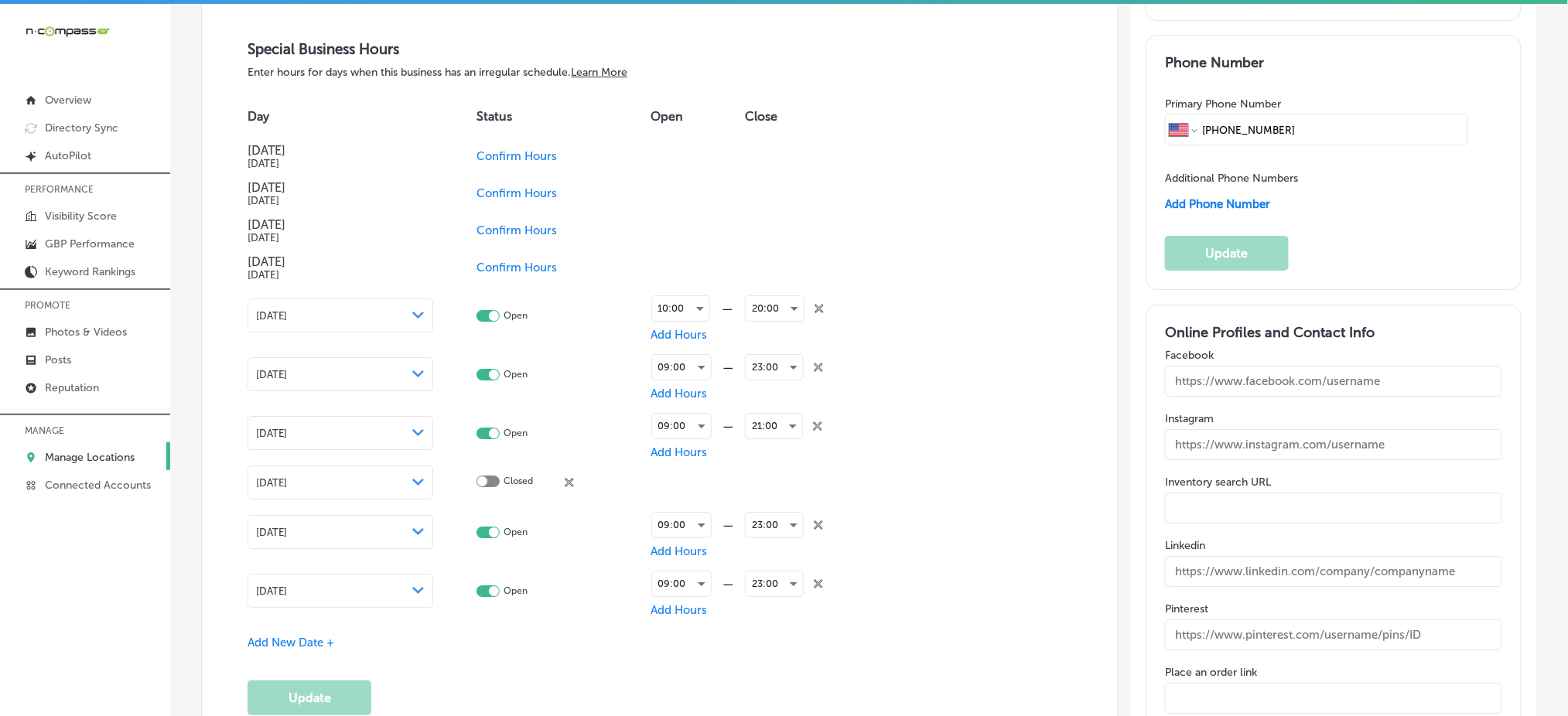
scroll to position [1959, 0]
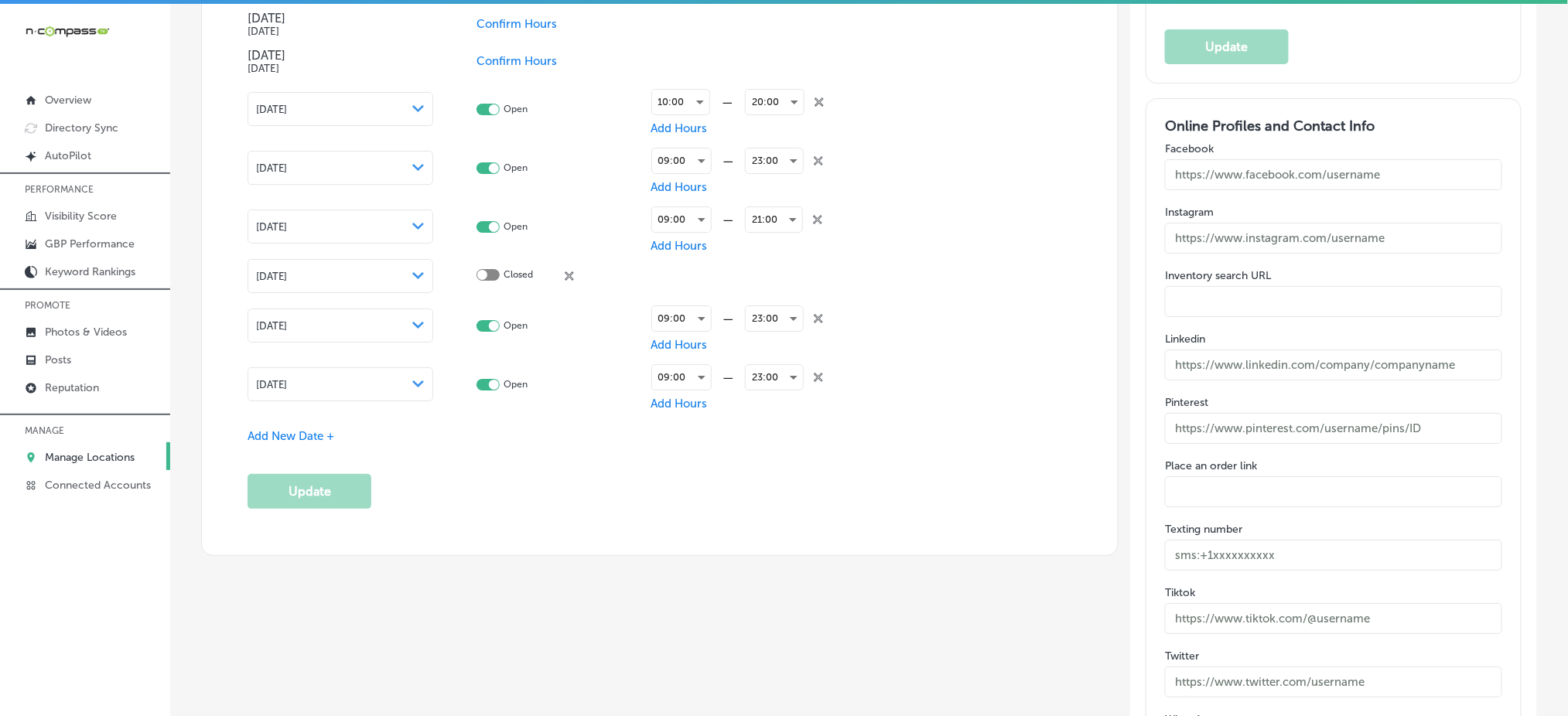
click at [1247, 172] on input "text" at bounding box center [1333, 174] width 336 height 31
paste input "https://www.facebook.com/p/Tn-Vape-Smoke- Murfreesboro-100065310107739/"
type input "https://www.facebook.com/p/Tn-Vape-Smoke- Murfreesboro-100065310107739/"
click at [1230, 234] on input "text" at bounding box center [1333, 238] width 336 height 31
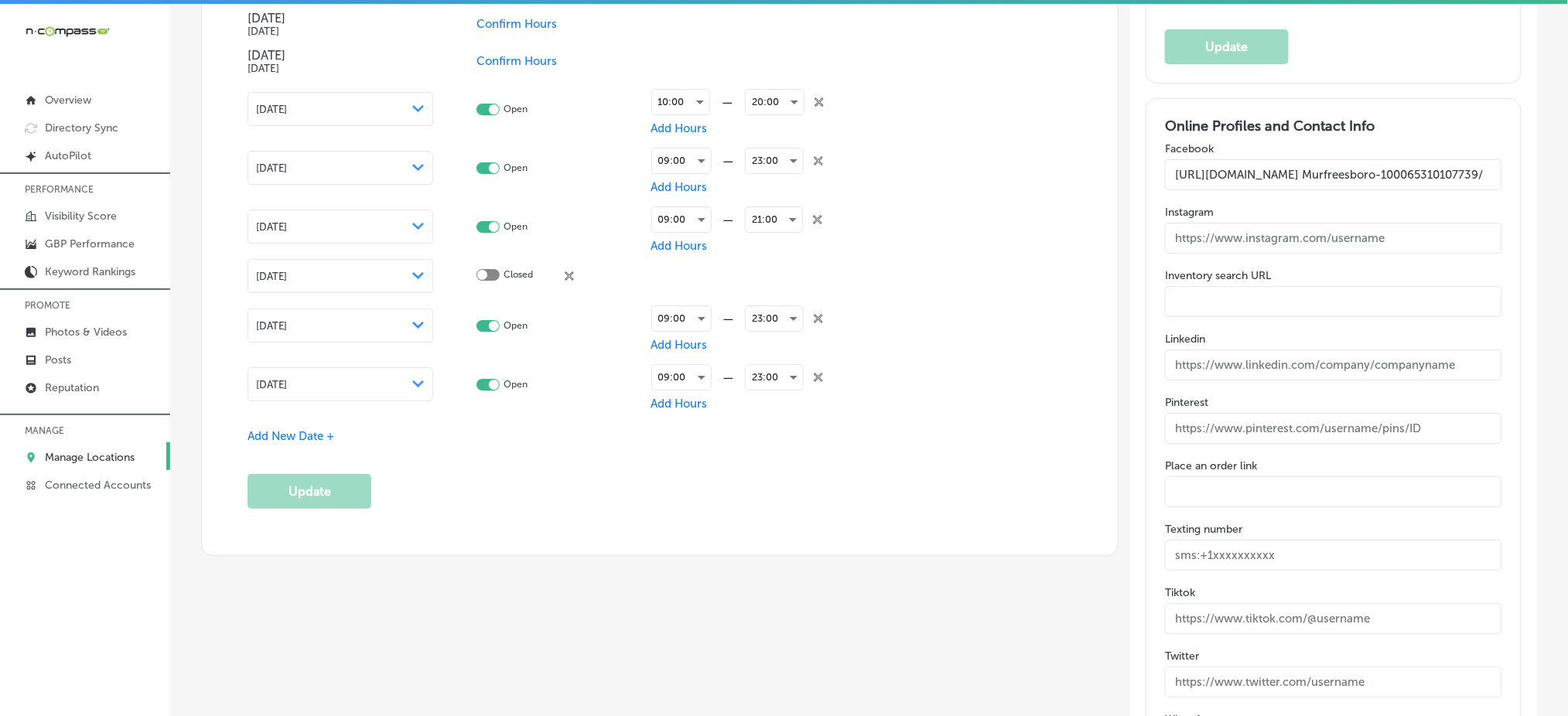
scroll to position [0, 0]
paste input "https://www.instagram.com/tnvapeandsmoke/"
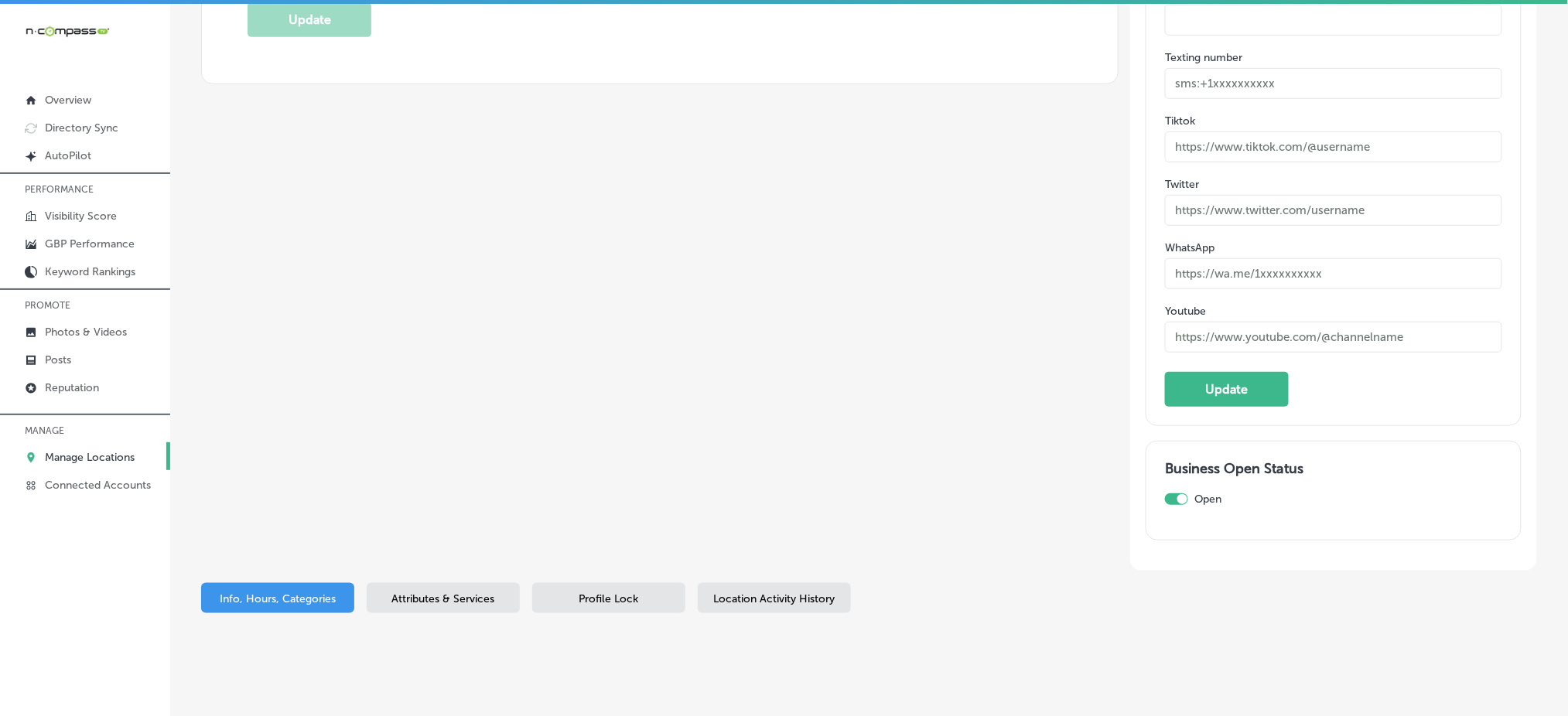
scroll to position [2433, 0]
type input "https://www.instagram.com/tnvapeandsmoke/"
click at [1257, 372] on button "Update" at bounding box center [1226, 387] width 123 height 35
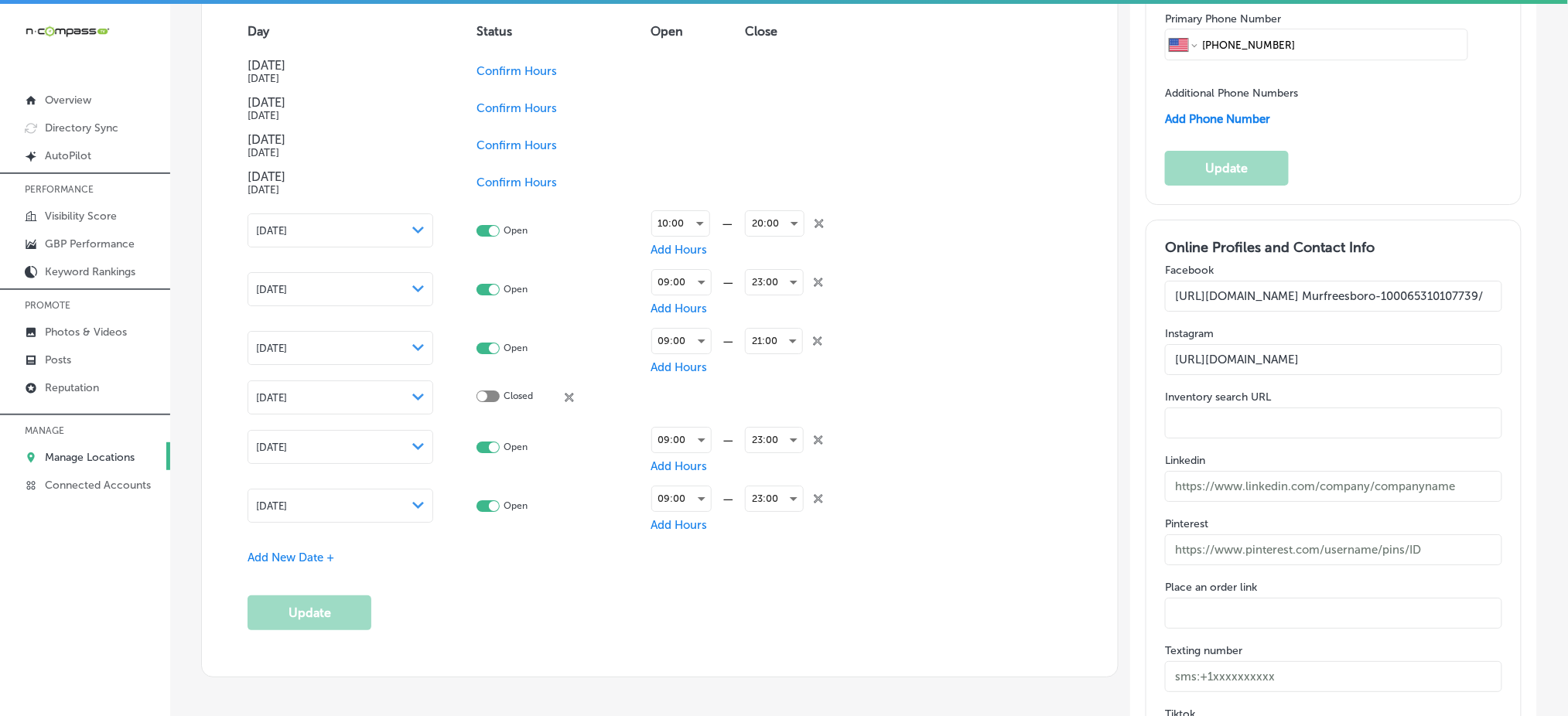
scroll to position [1814, 0]
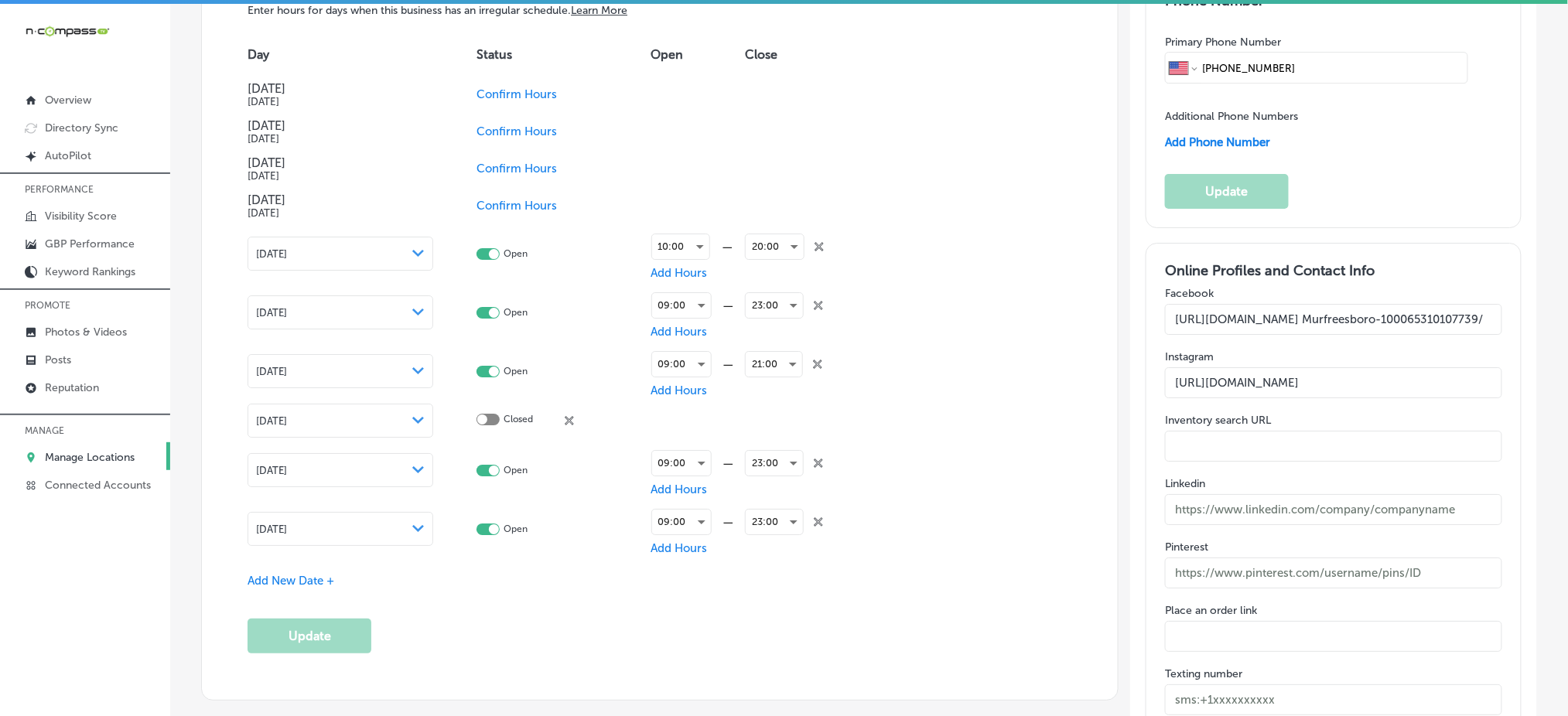
click at [1408, 310] on input "https://www.facebook.com/p/Tn-Vape-Smoke- Murfreesboro-100065310107739/" at bounding box center [1333, 319] width 336 height 31
click at [1426, 309] on input "https://www.facebook.com/p/Tn-Vape-Smoke- Murfreesboro-100065310107739/" at bounding box center [1333, 319] width 336 height 31
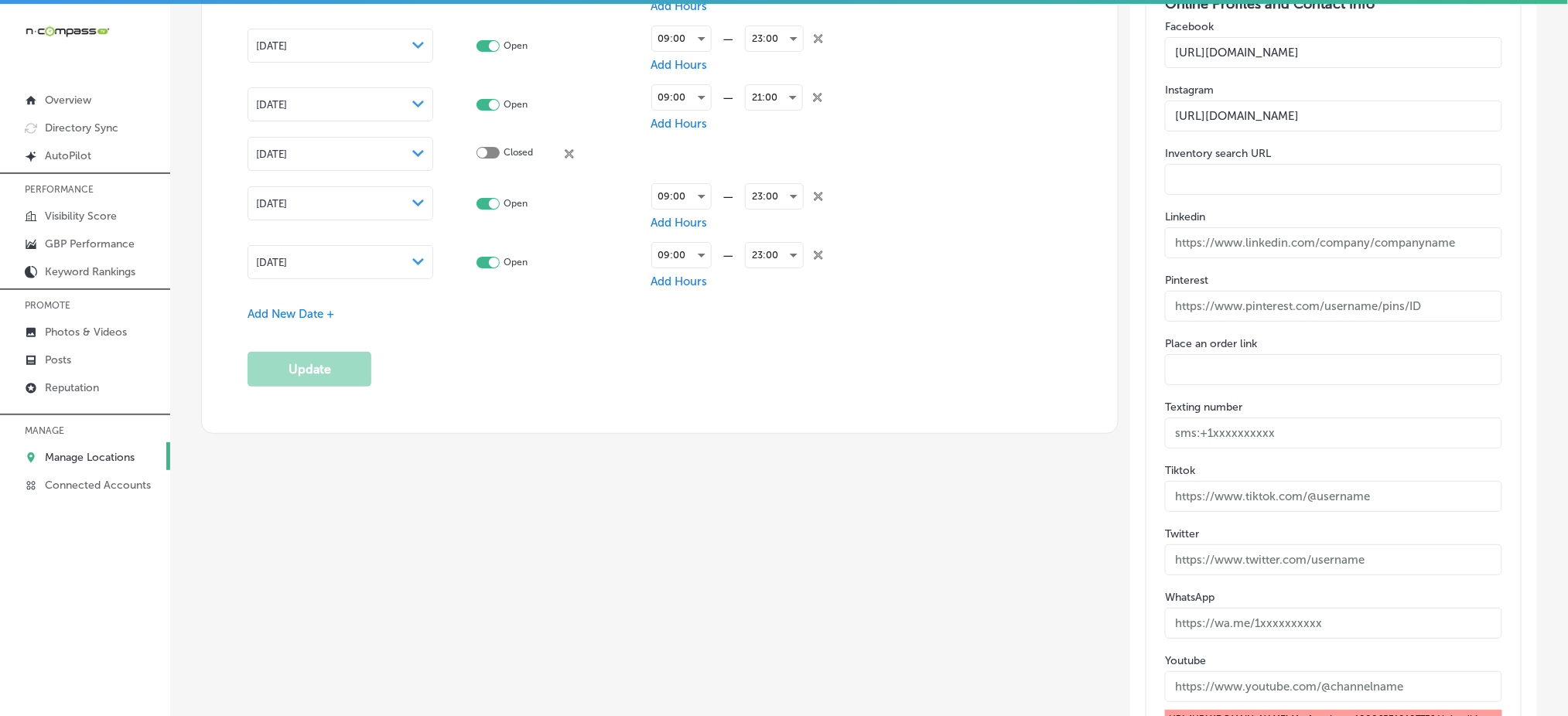
scroll to position [2465, 0]
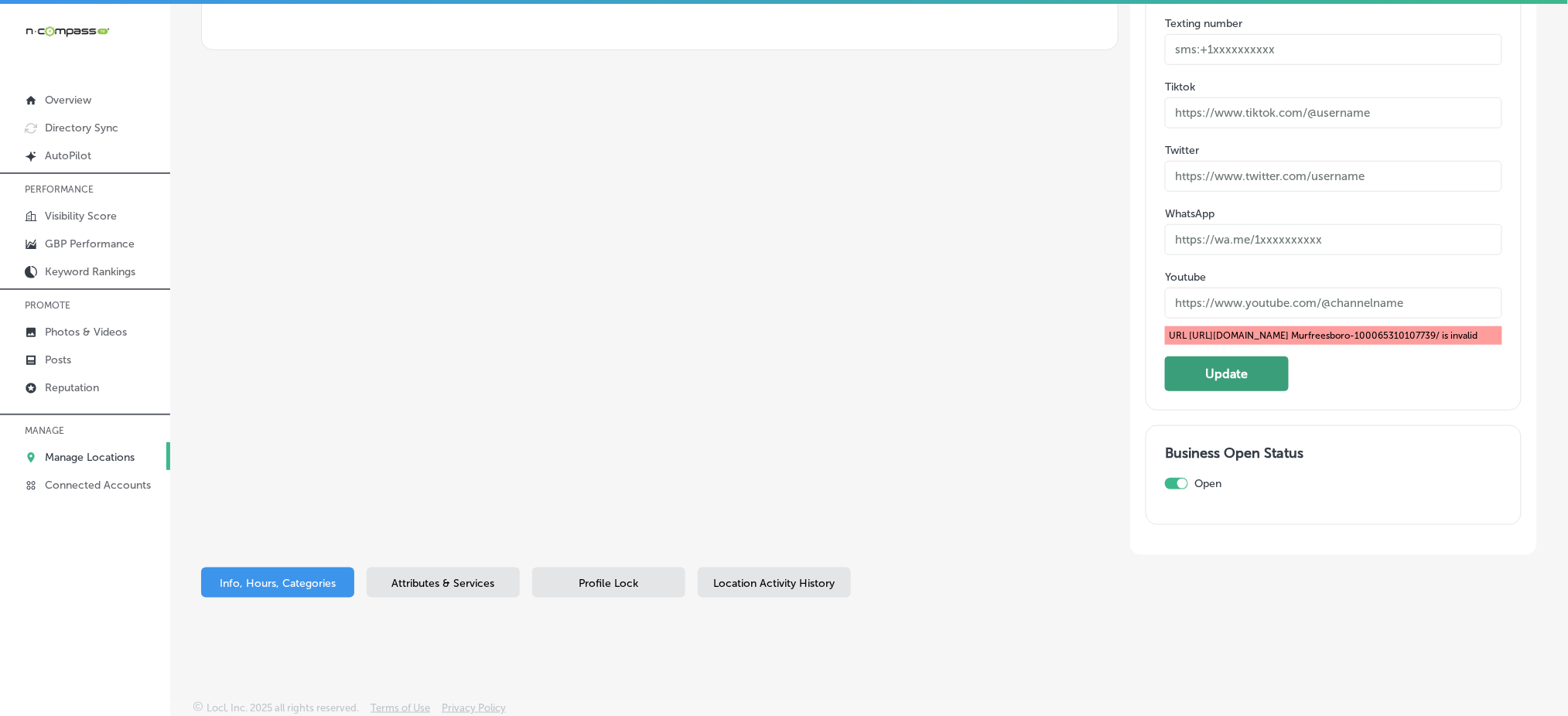
type input "[URL][DOMAIN_NAME]"
click at [1253, 380] on button "Update" at bounding box center [1226, 374] width 123 height 35
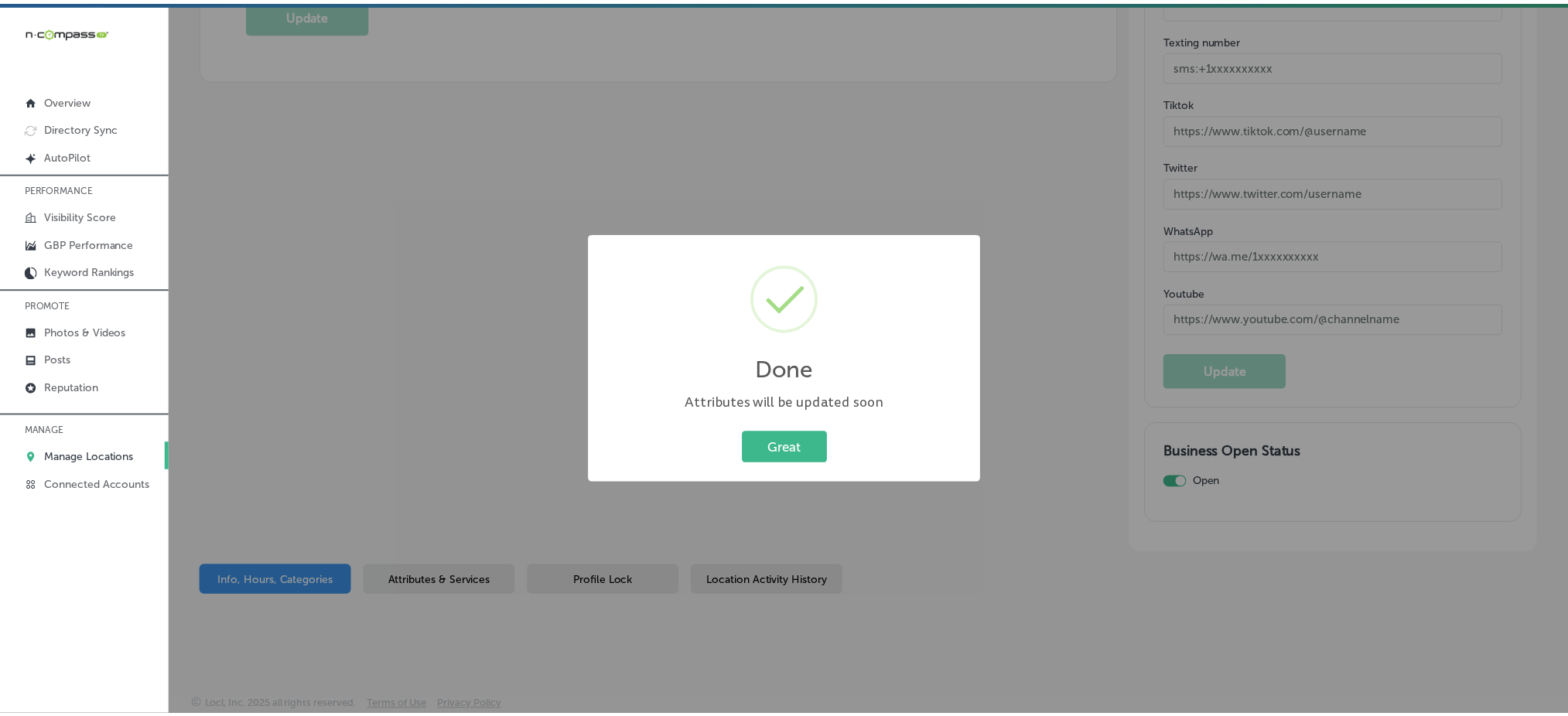
scroll to position [2426, 0]
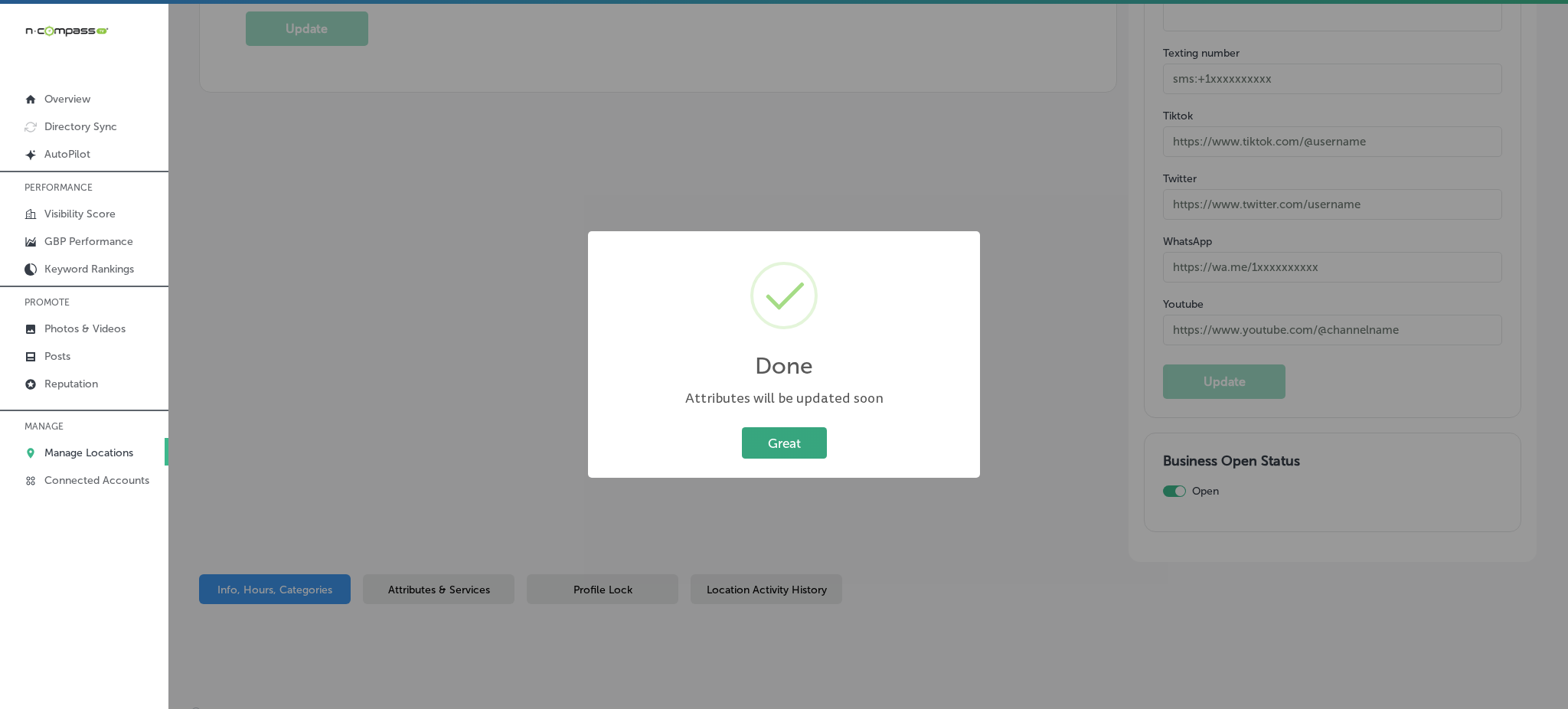
click at [789, 433] on button "Great" at bounding box center [784, 443] width 85 height 32
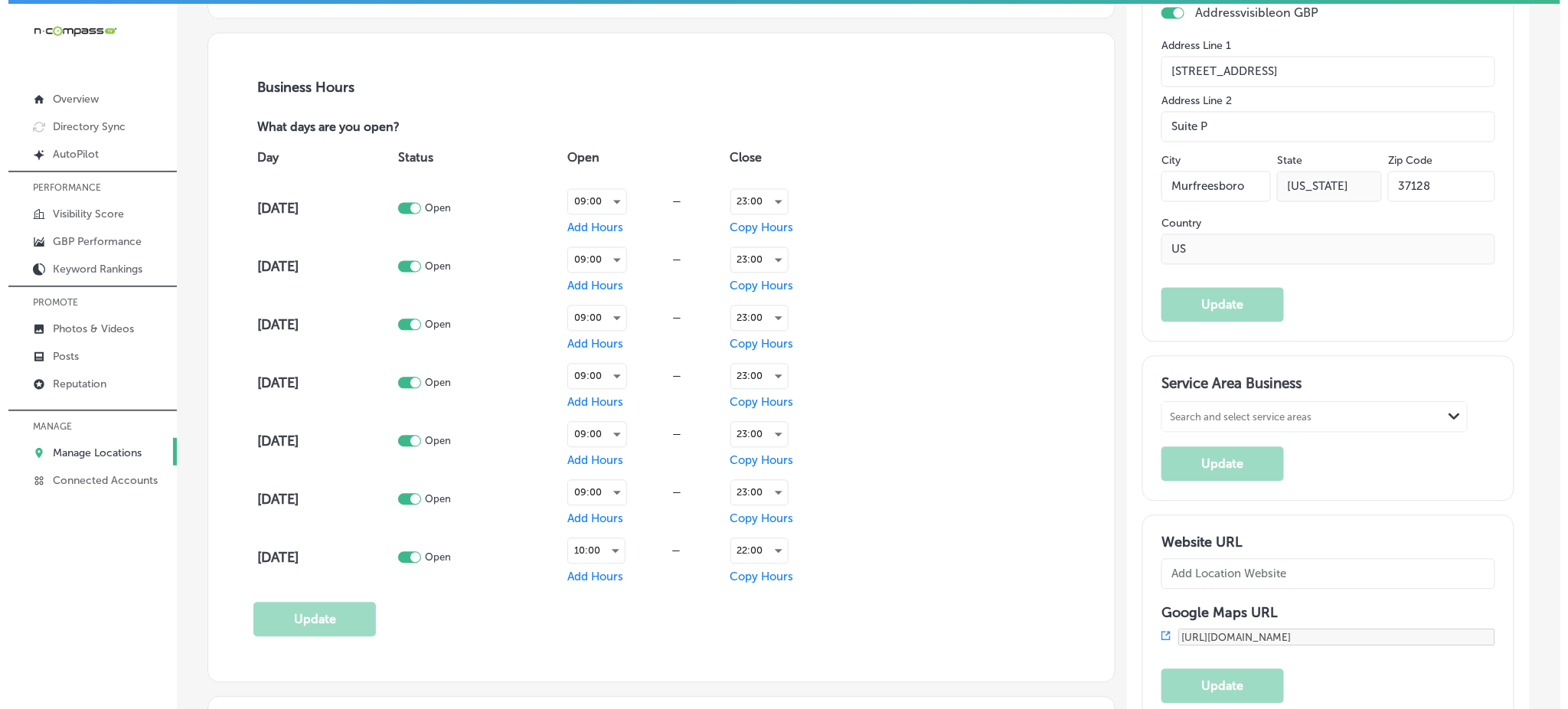
scroll to position [1021, 0]
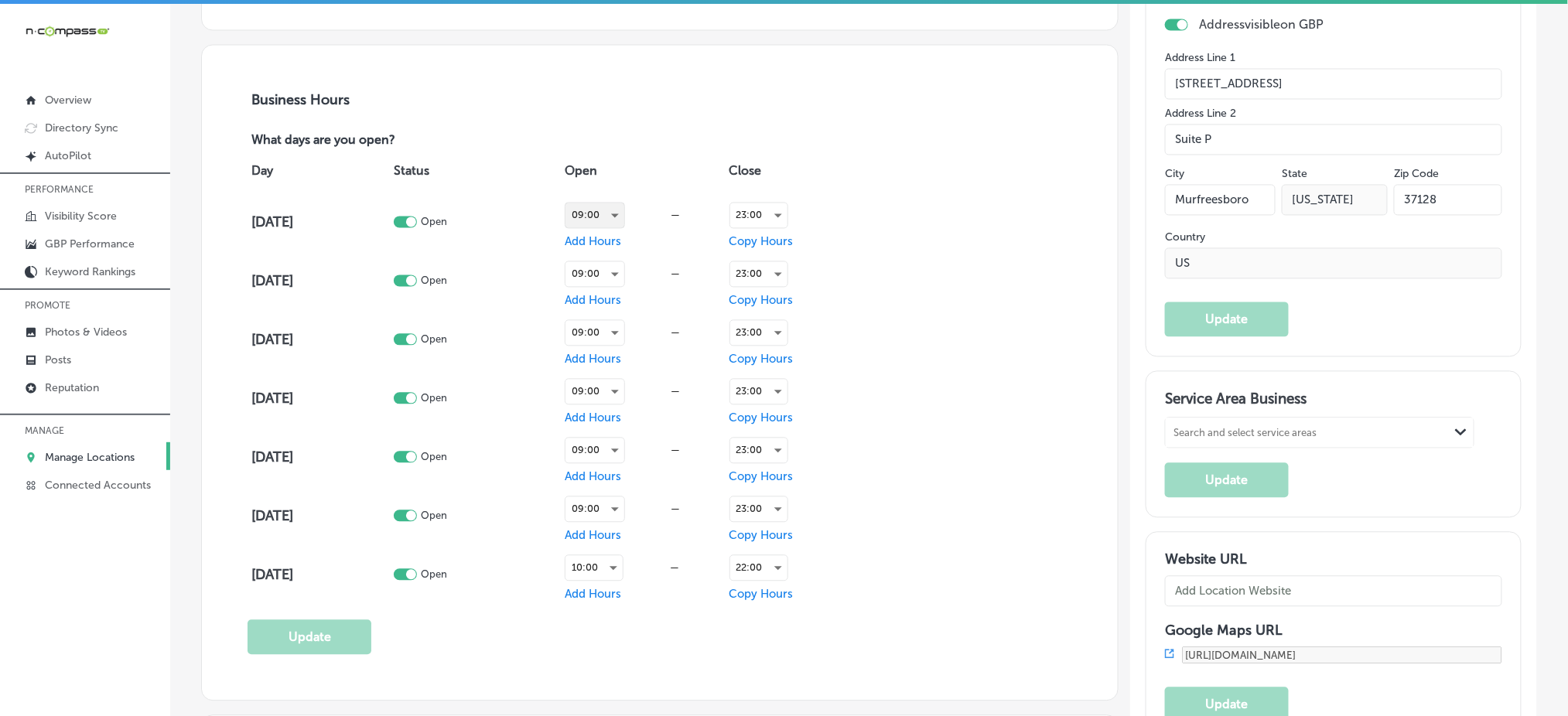
click at [600, 216] on div "09:00" at bounding box center [595, 215] width 59 height 25
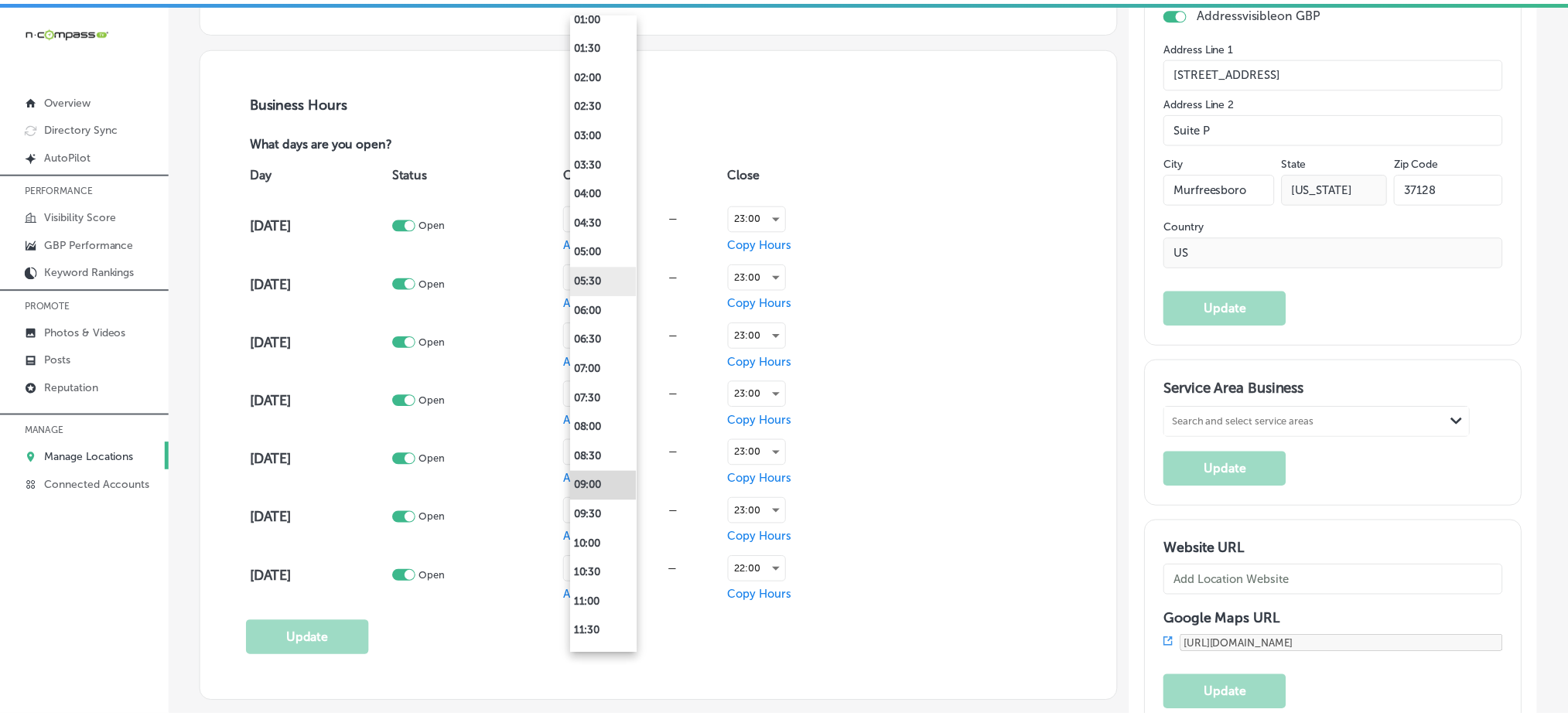
scroll to position [205, 0]
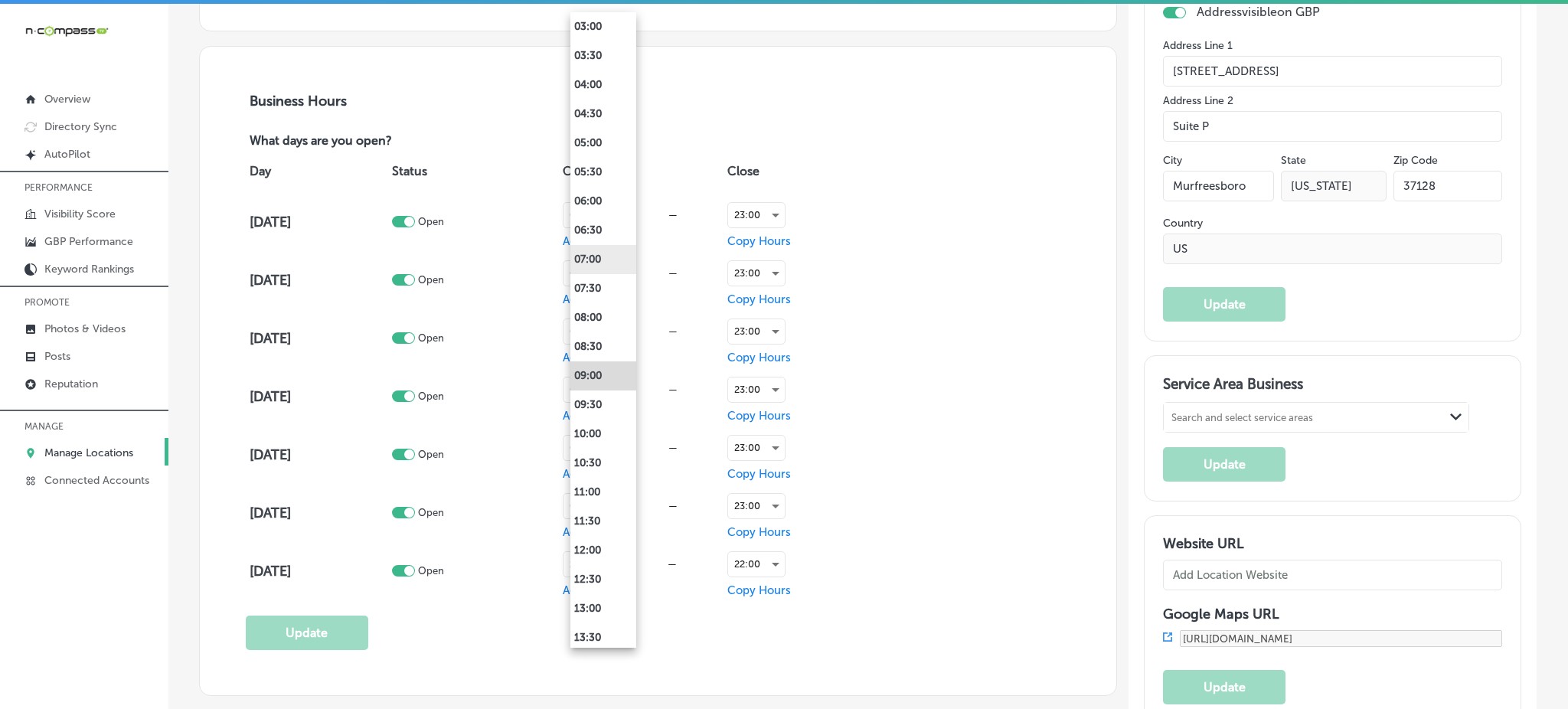
click at [594, 252] on li "07:00" at bounding box center [604, 259] width 66 height 29
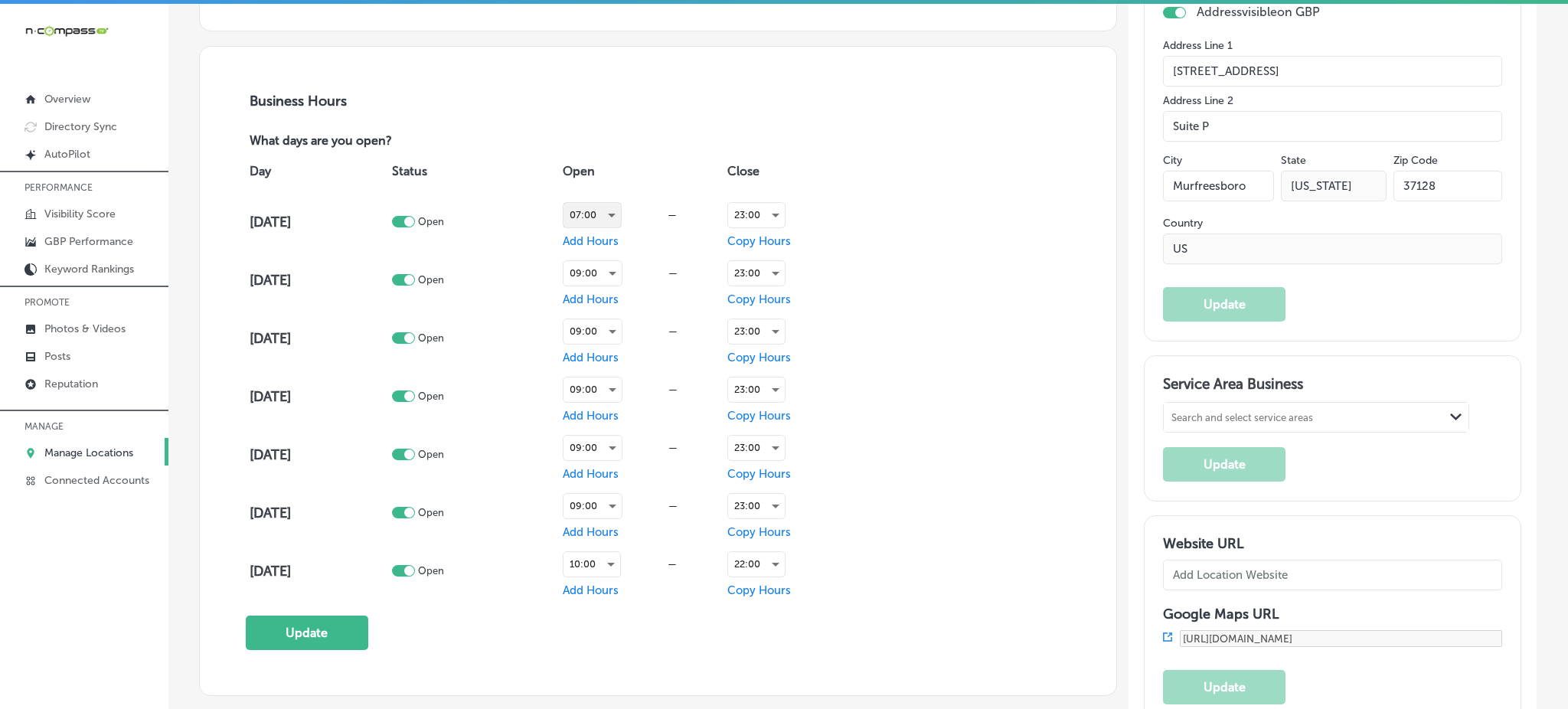
scroll to position [1021, 0]
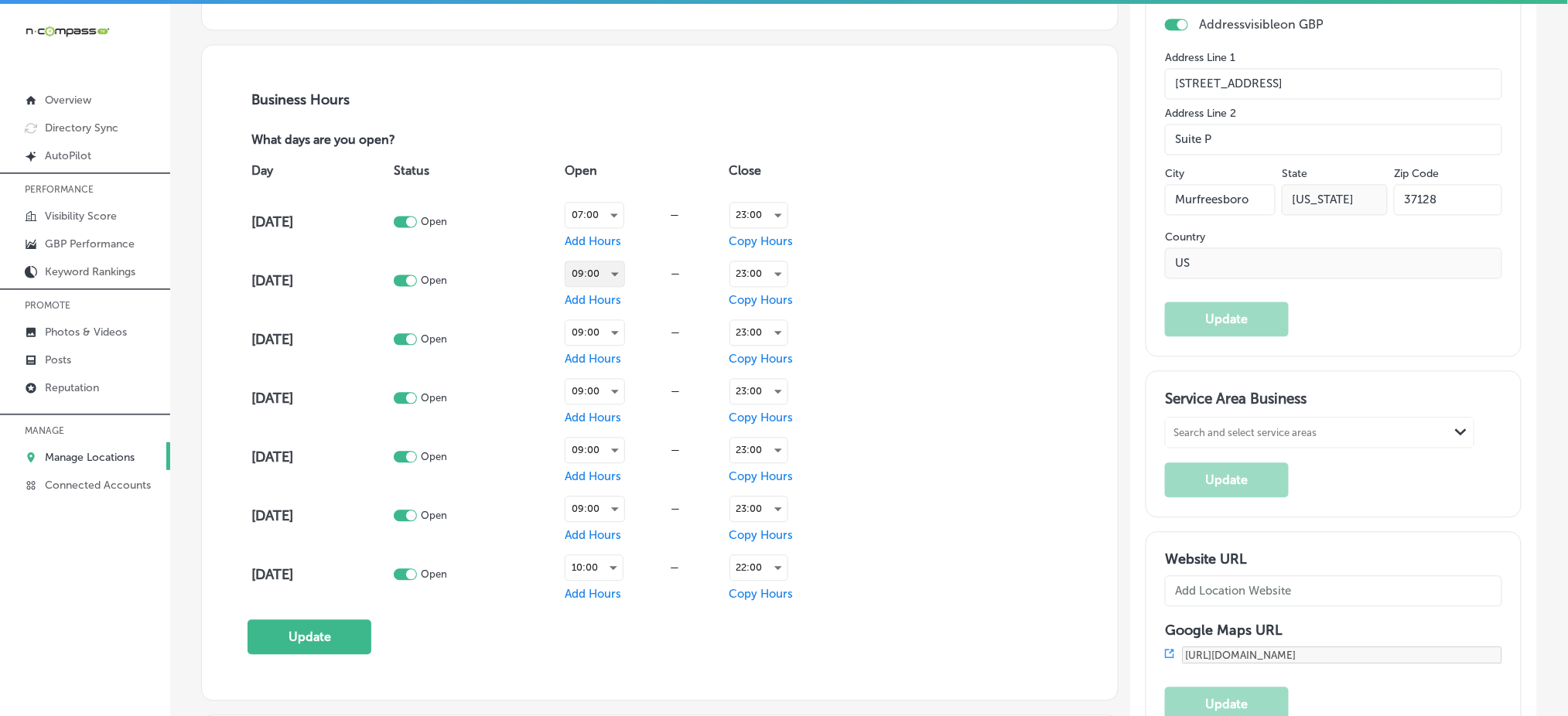
click at [603, 269] on div "09:00" at bounding box center [595, 274] width 59 height 25
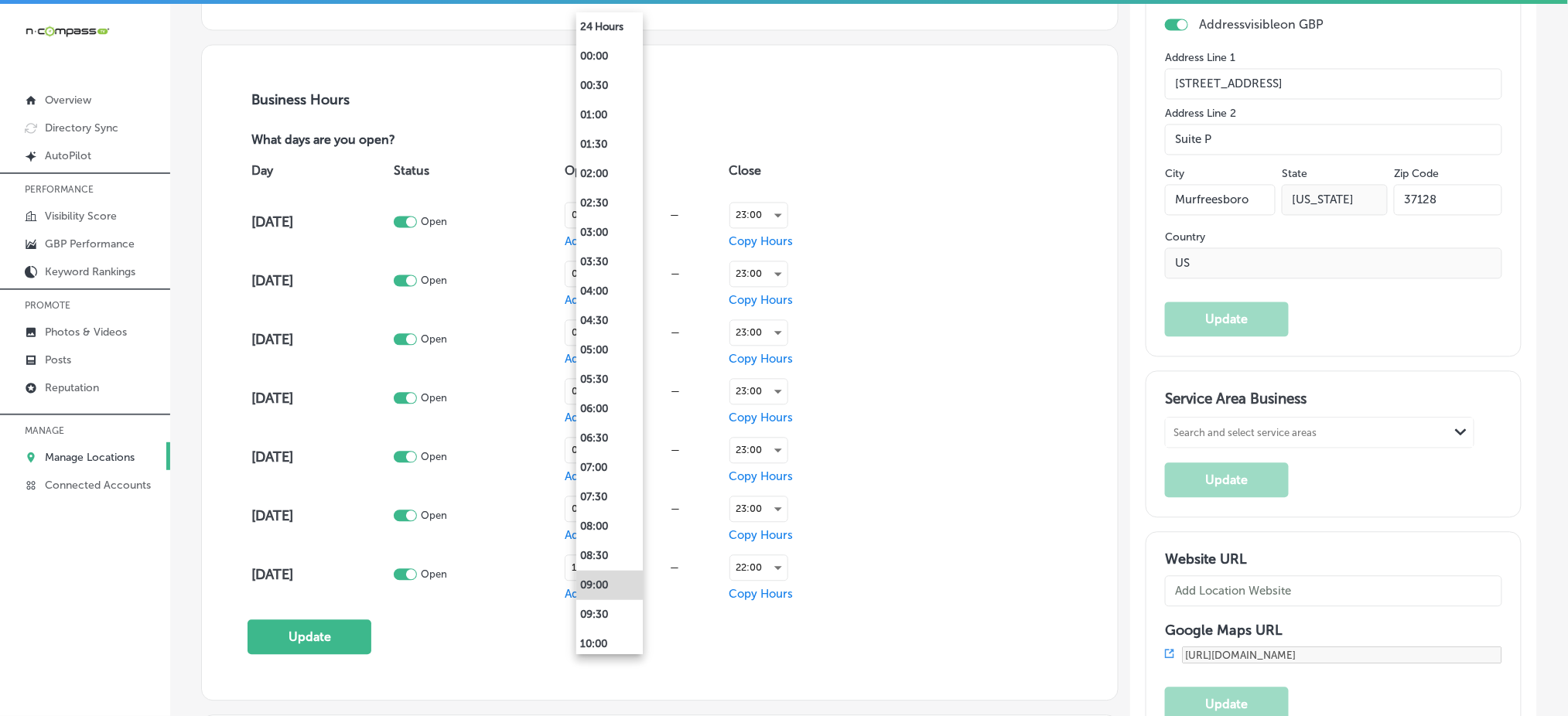
scroll to position [1032, 0]
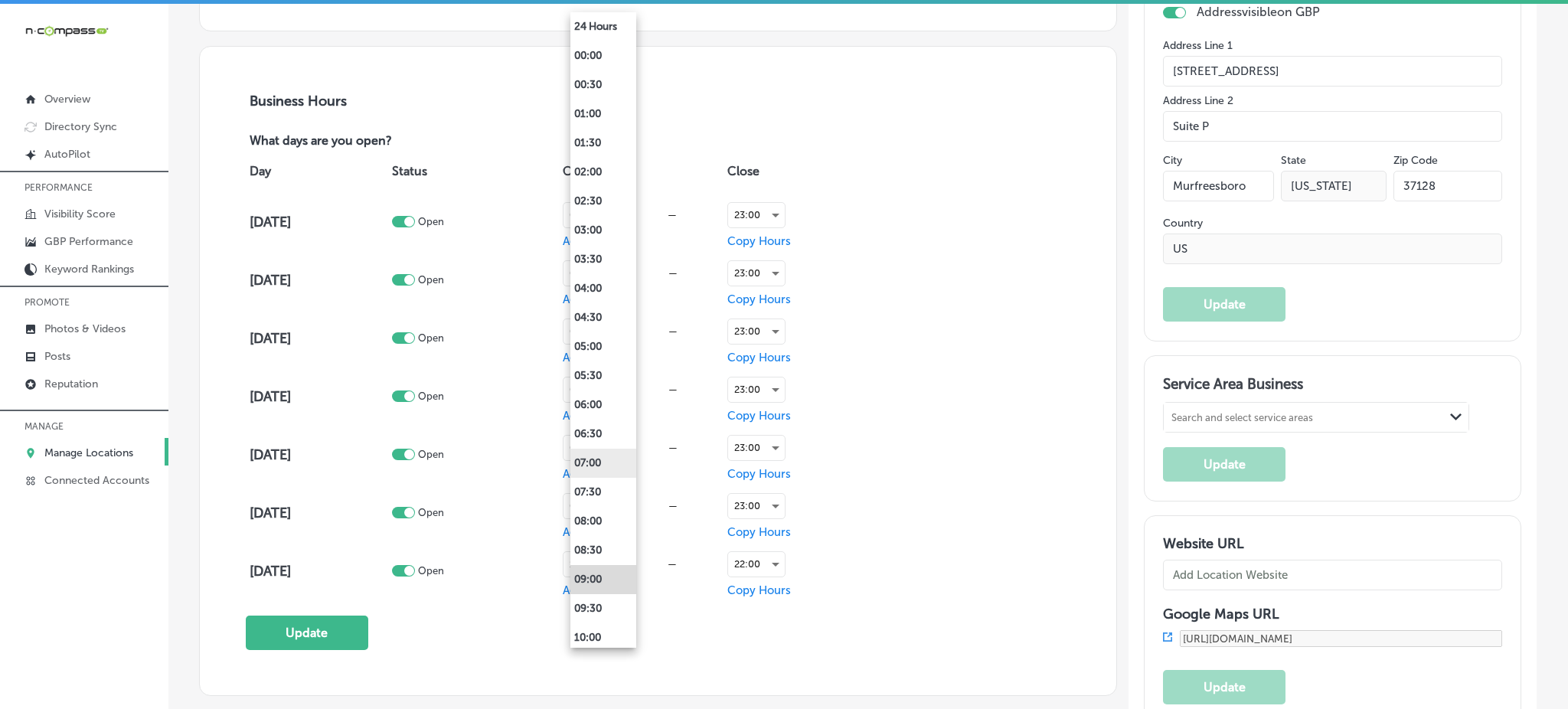
click at [590, 455] on li "07:00" at bounding box center [604, 463] width 66 height 29
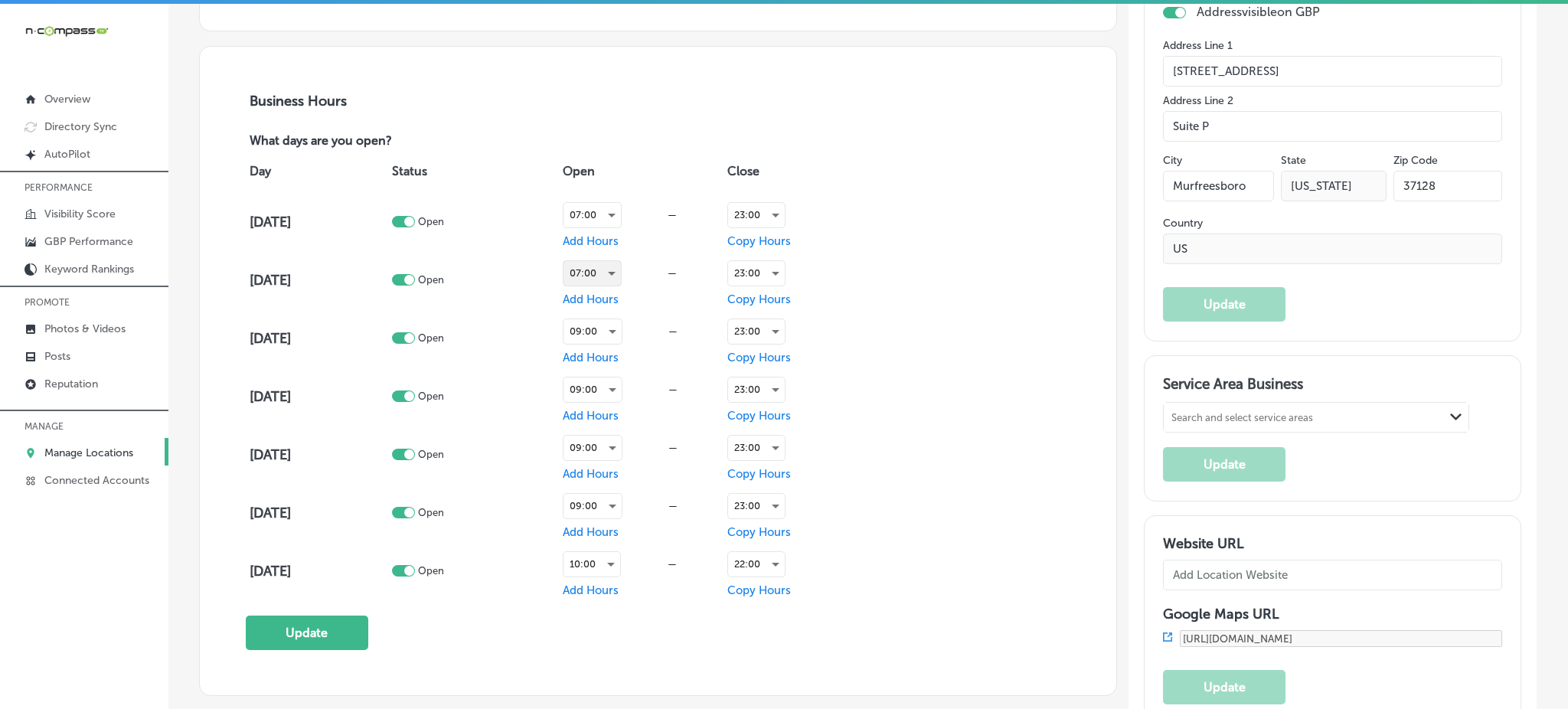
scroll to position [1021, 0]
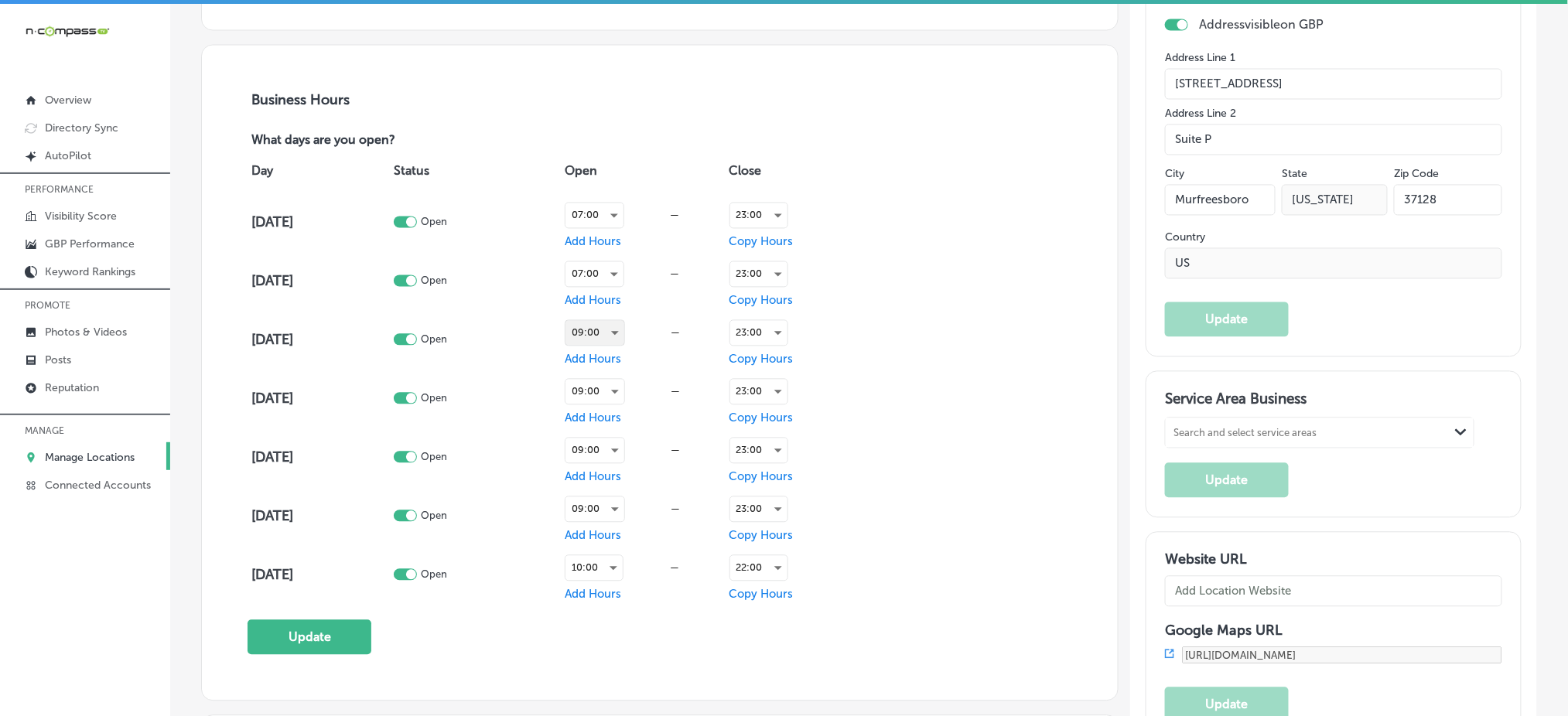
click at [603, 331] on div "09:00" at bounding box center [595, 333] width 59 height 25
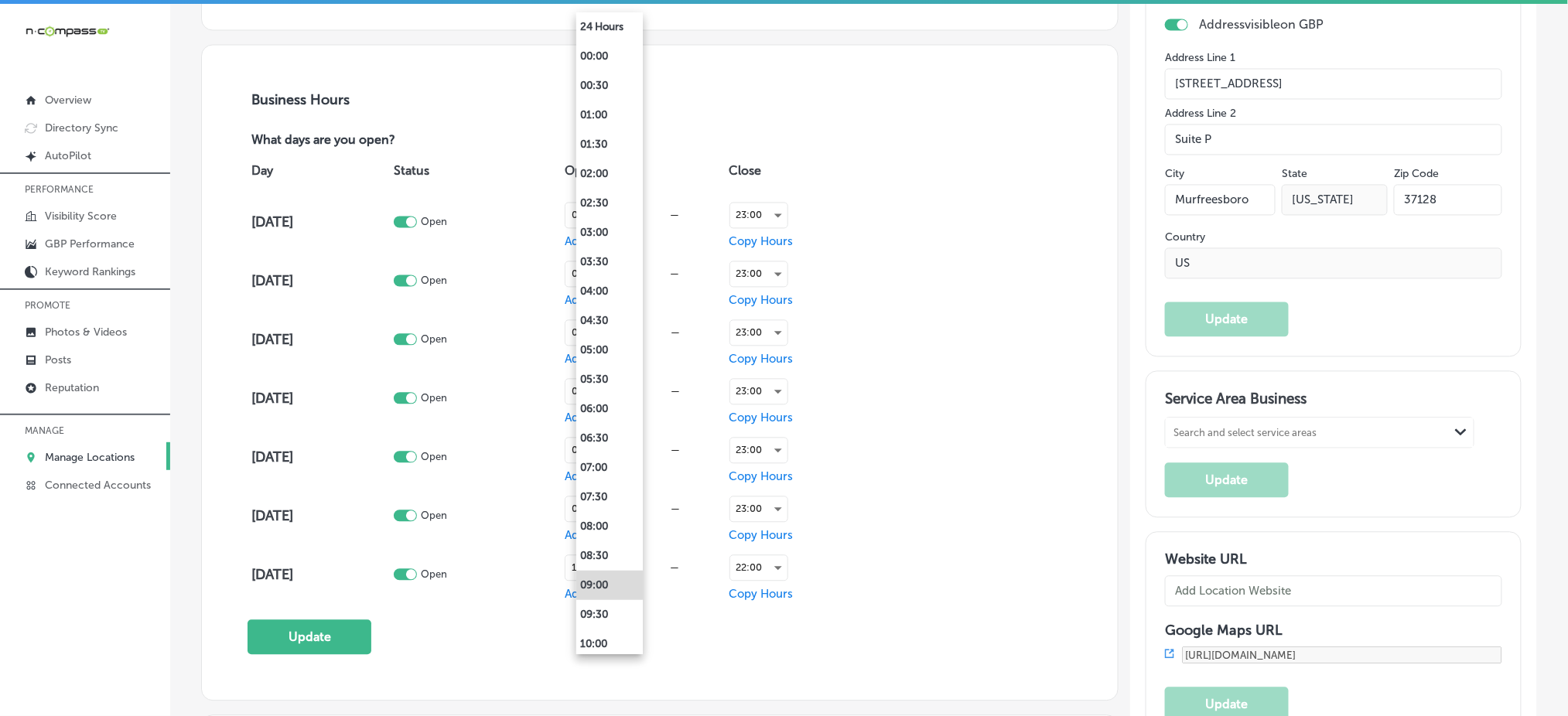
scroll to position [1032, 0]
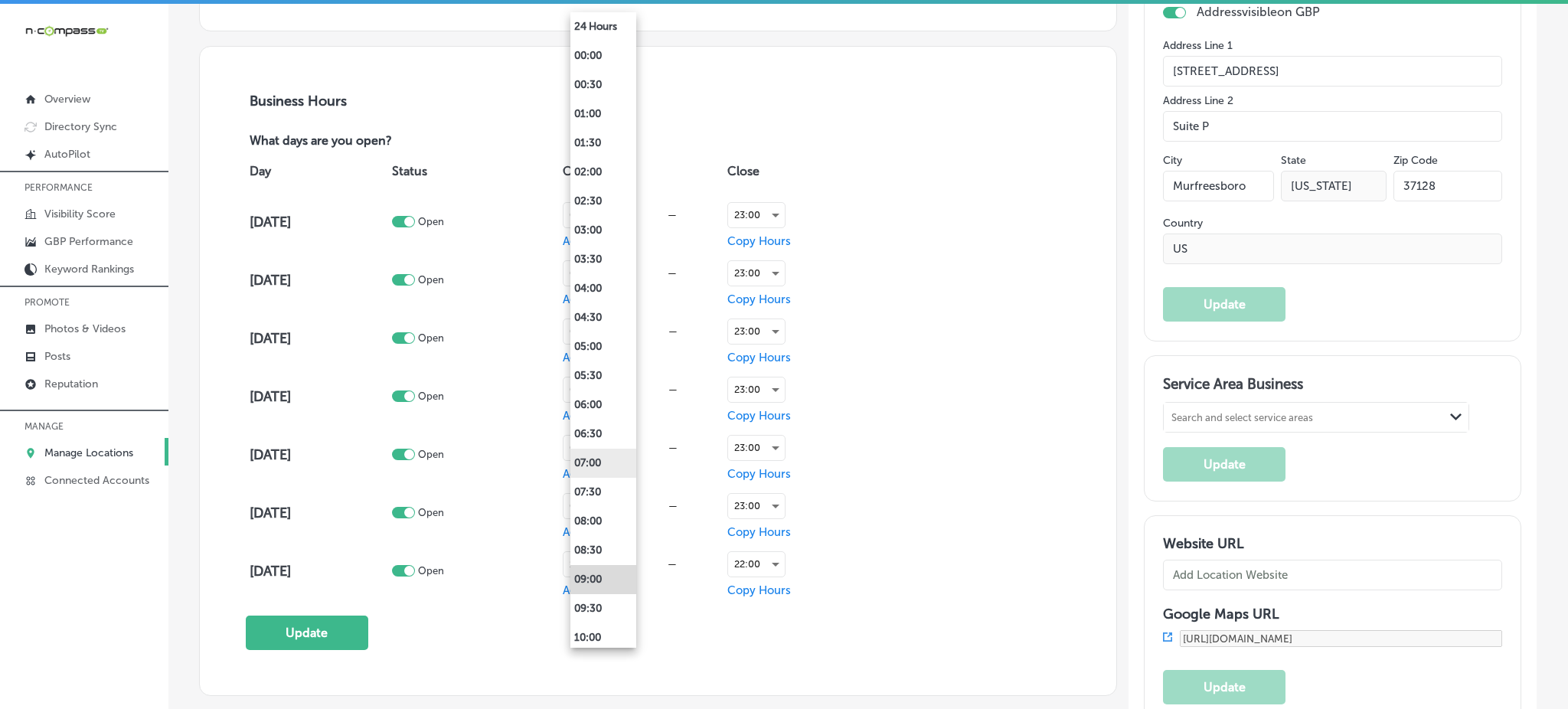
click at [594, 451] on li "07:00" at bounding box center [604, 463] width 66 height 29
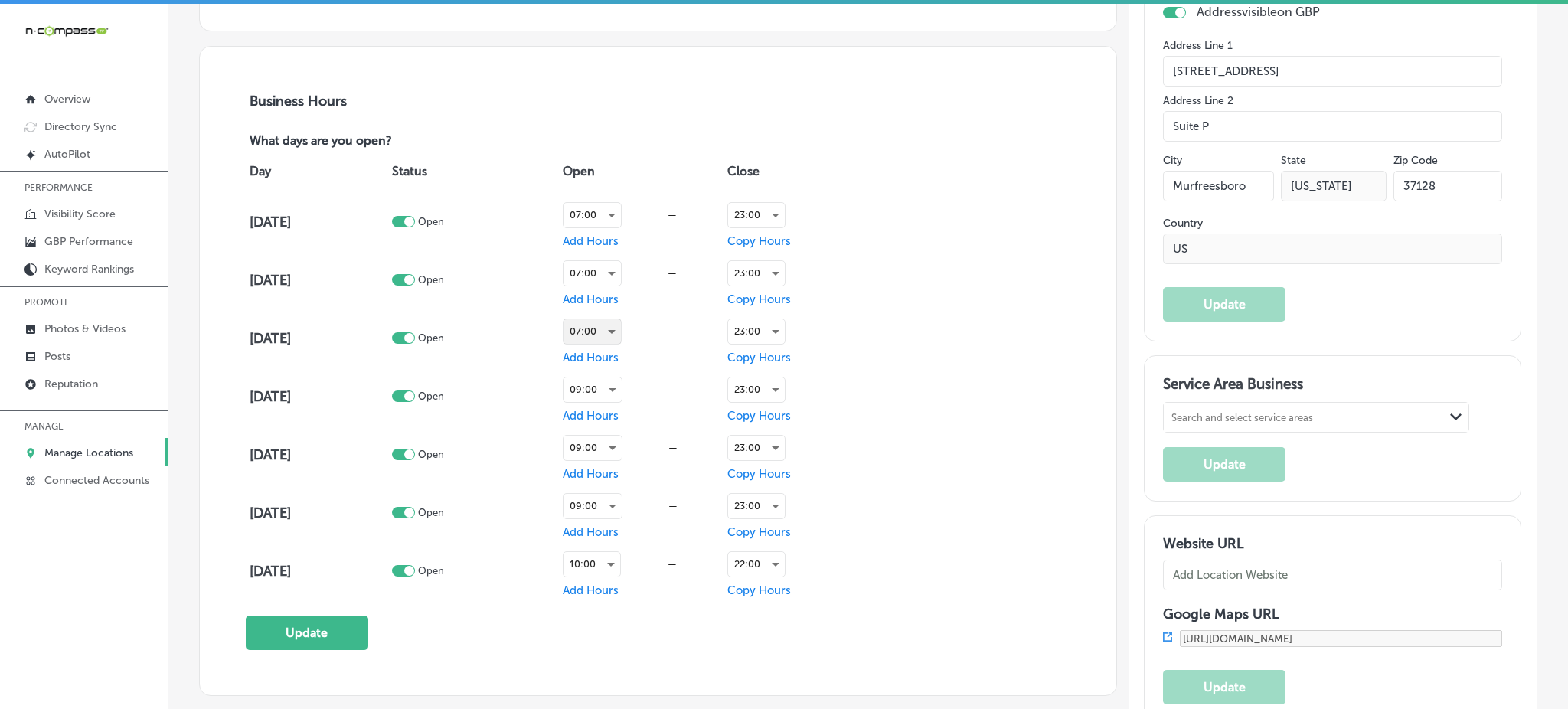
scroll to position [1021, 0]
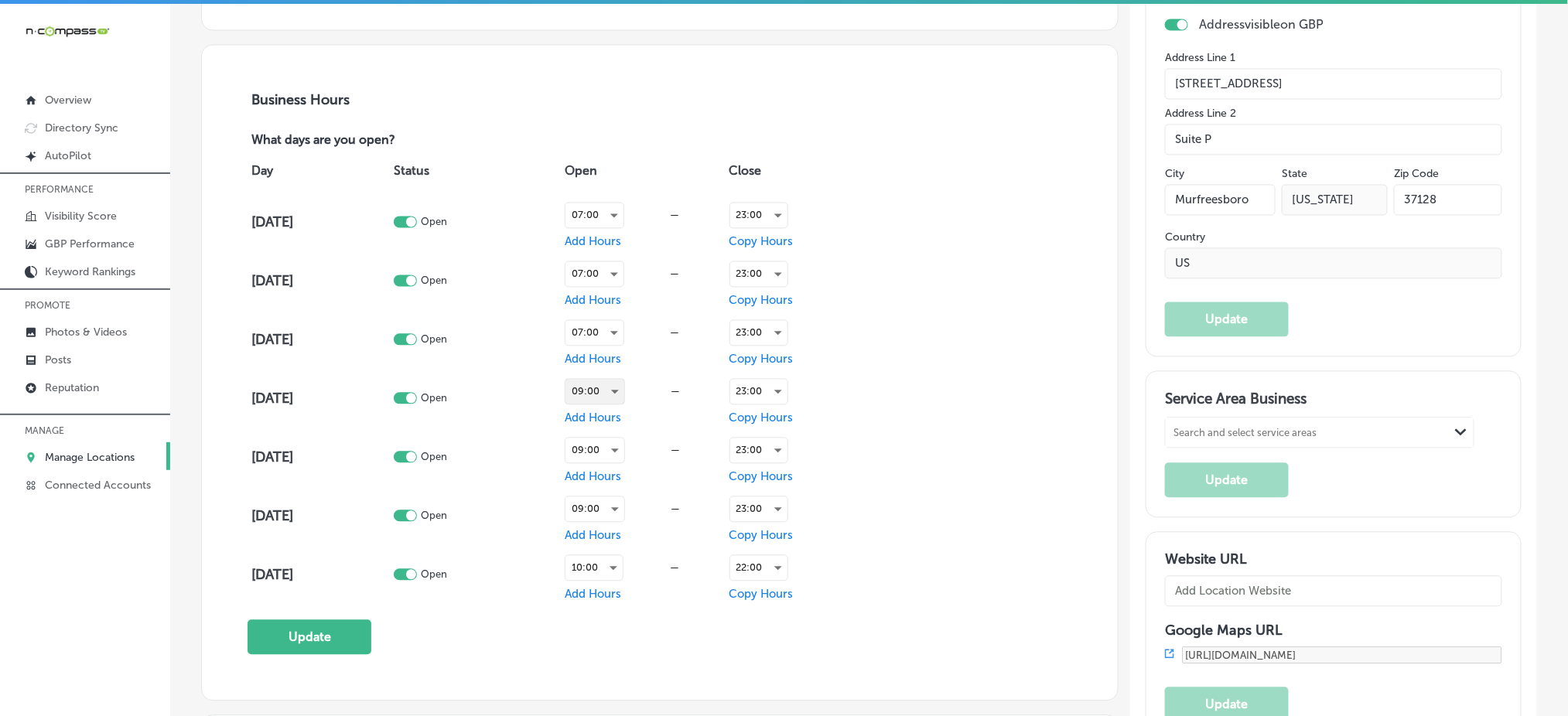
click at [599, 393] on div "09:00" at bounding box center [595, 392] width 59 height 25
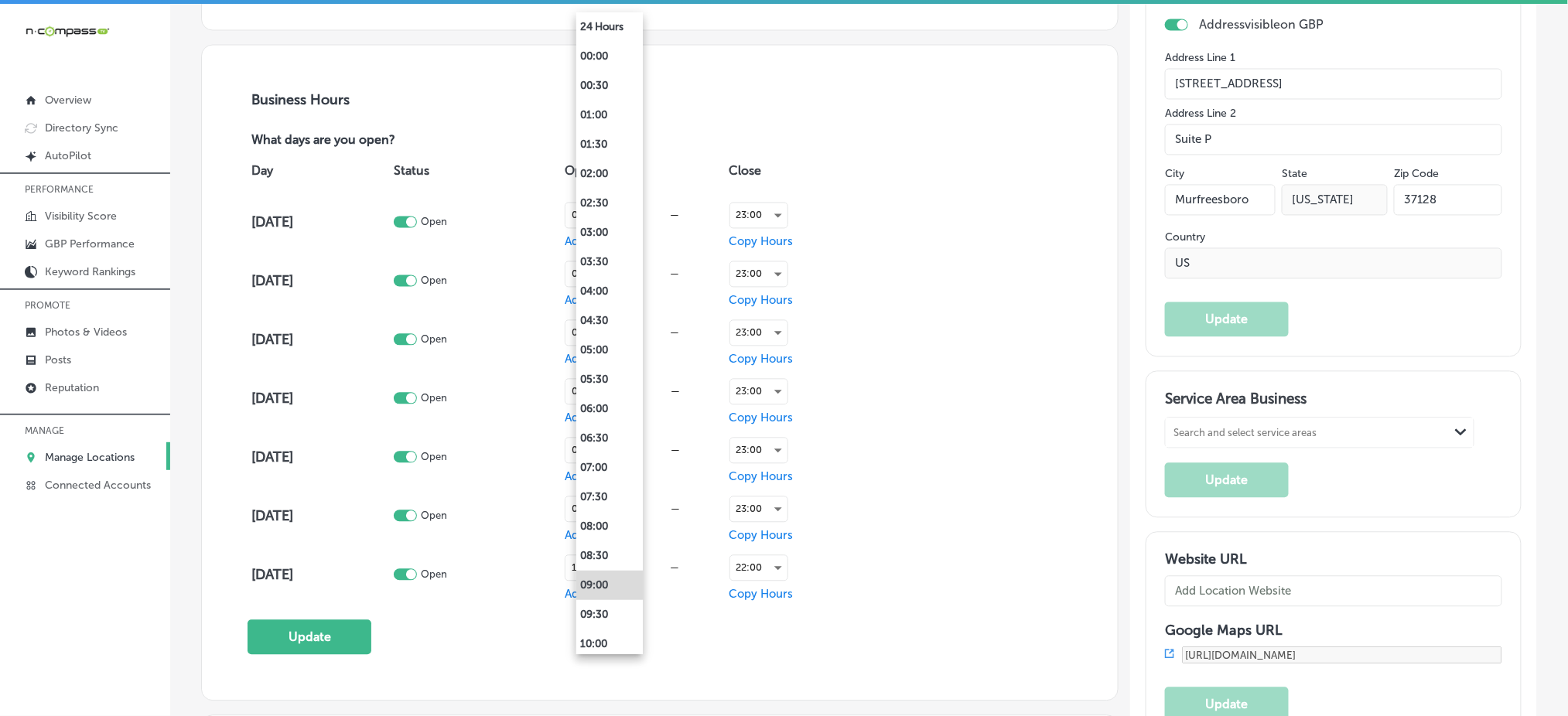
scroll to position [1032, 0]
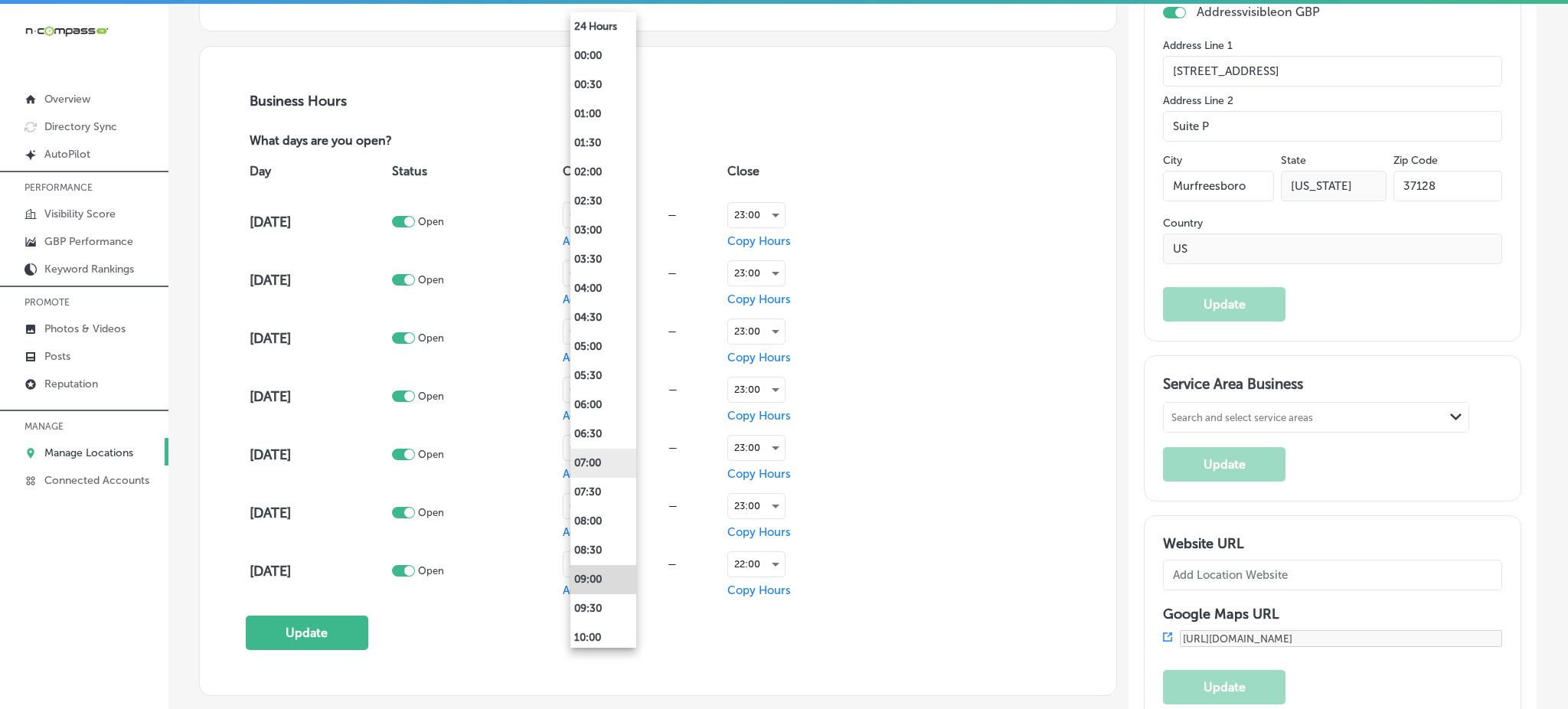
click at [591, 462] on li "07:00" at bounding box center [604, 463] width 66 height 29
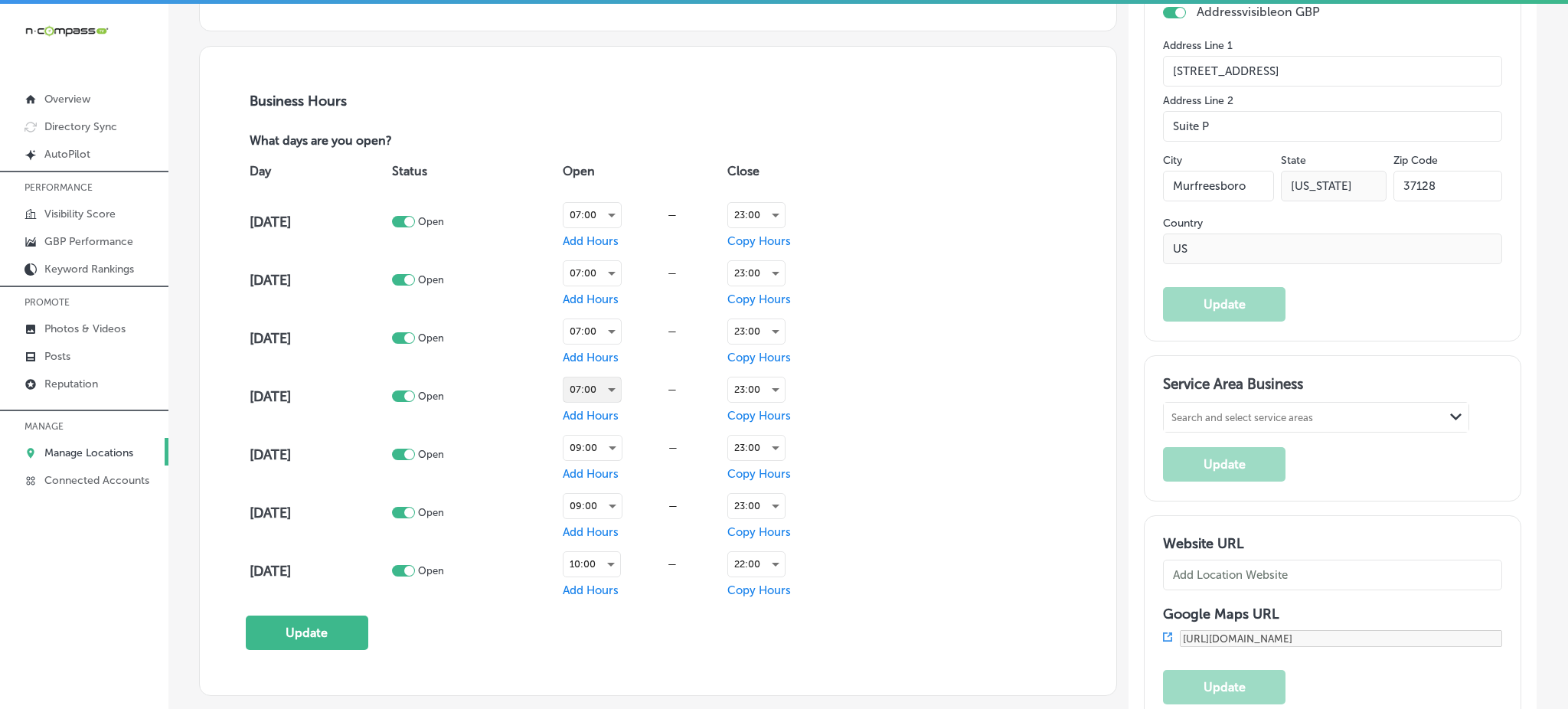
scroll to position [1021, 0]
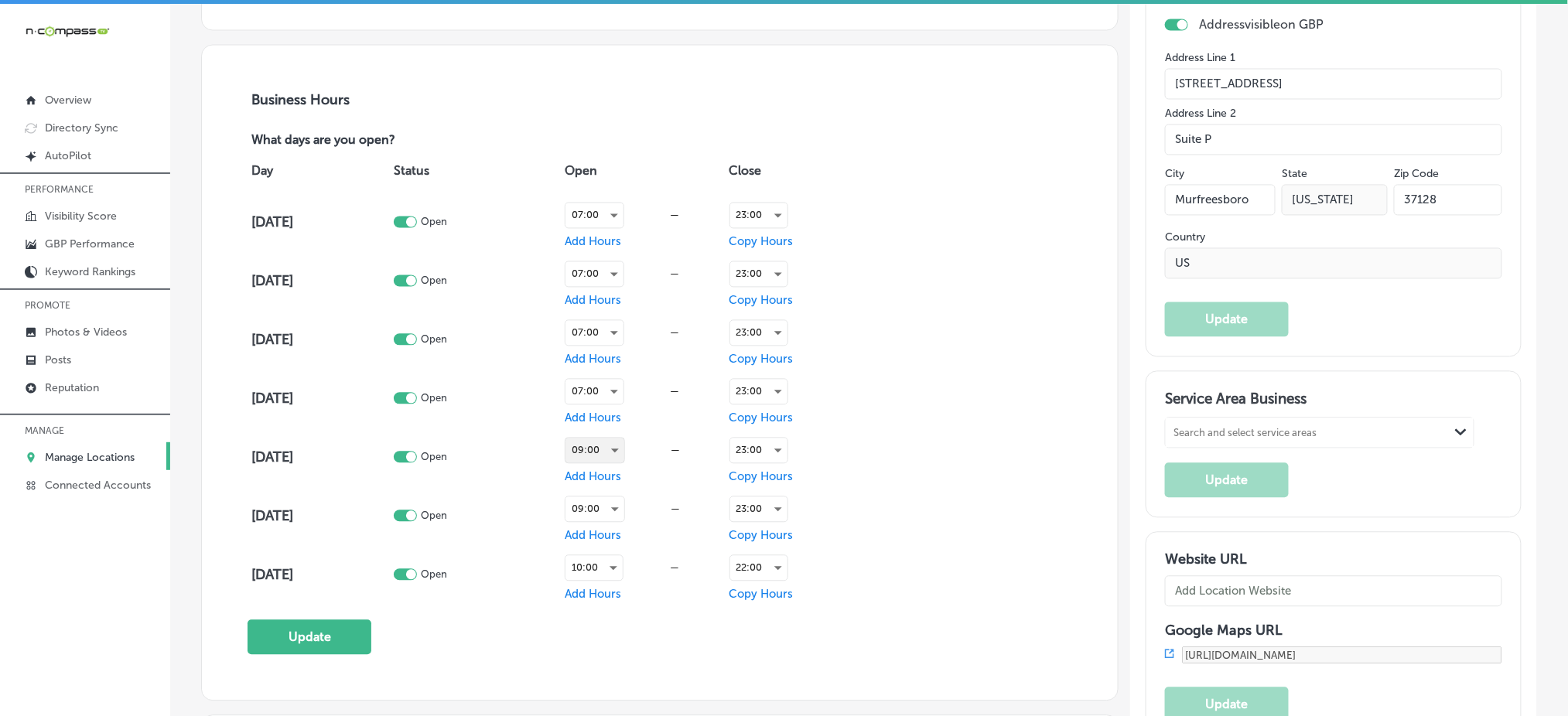
click at [596, 444] on div "09:00" at bounding box center [595, 451] width 59 height 25
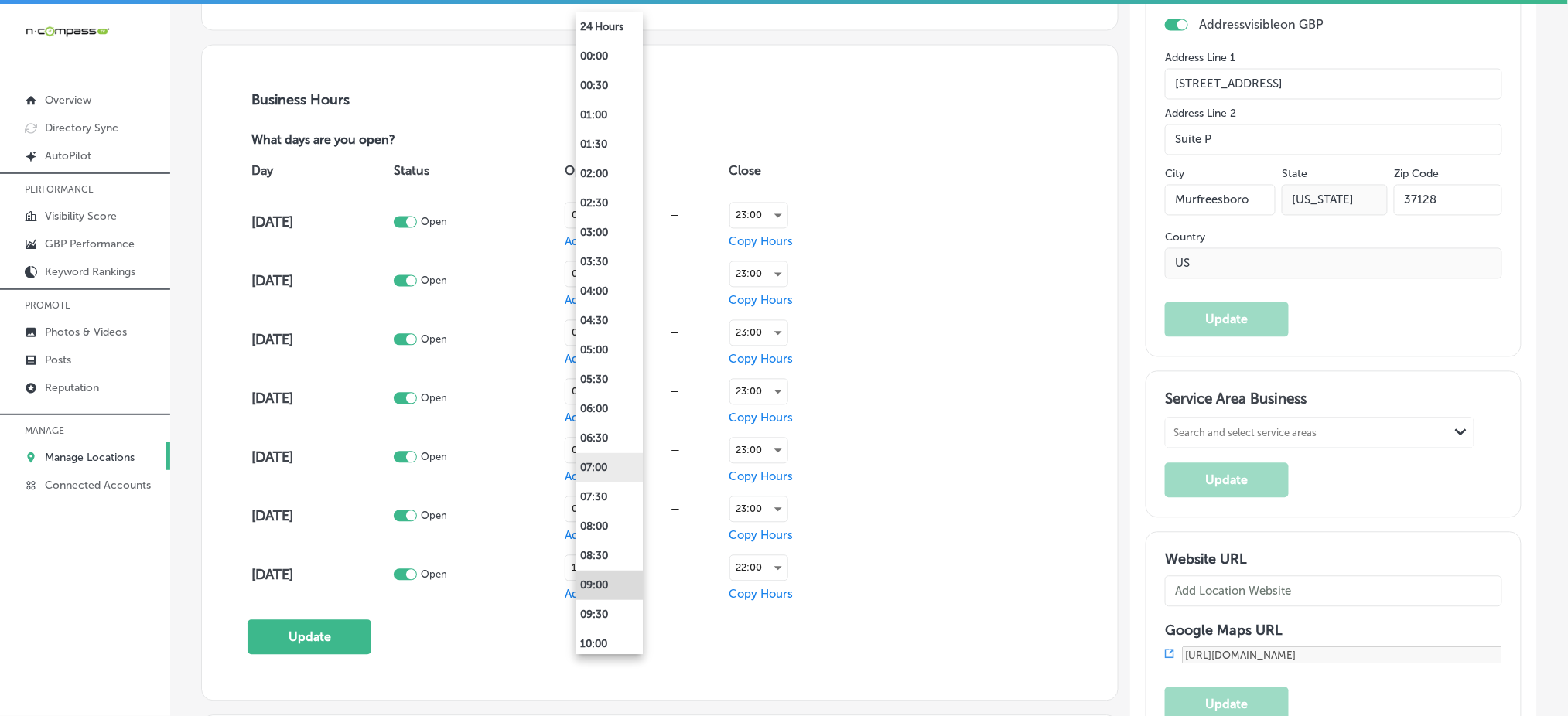
scroll to position [1032, 0]
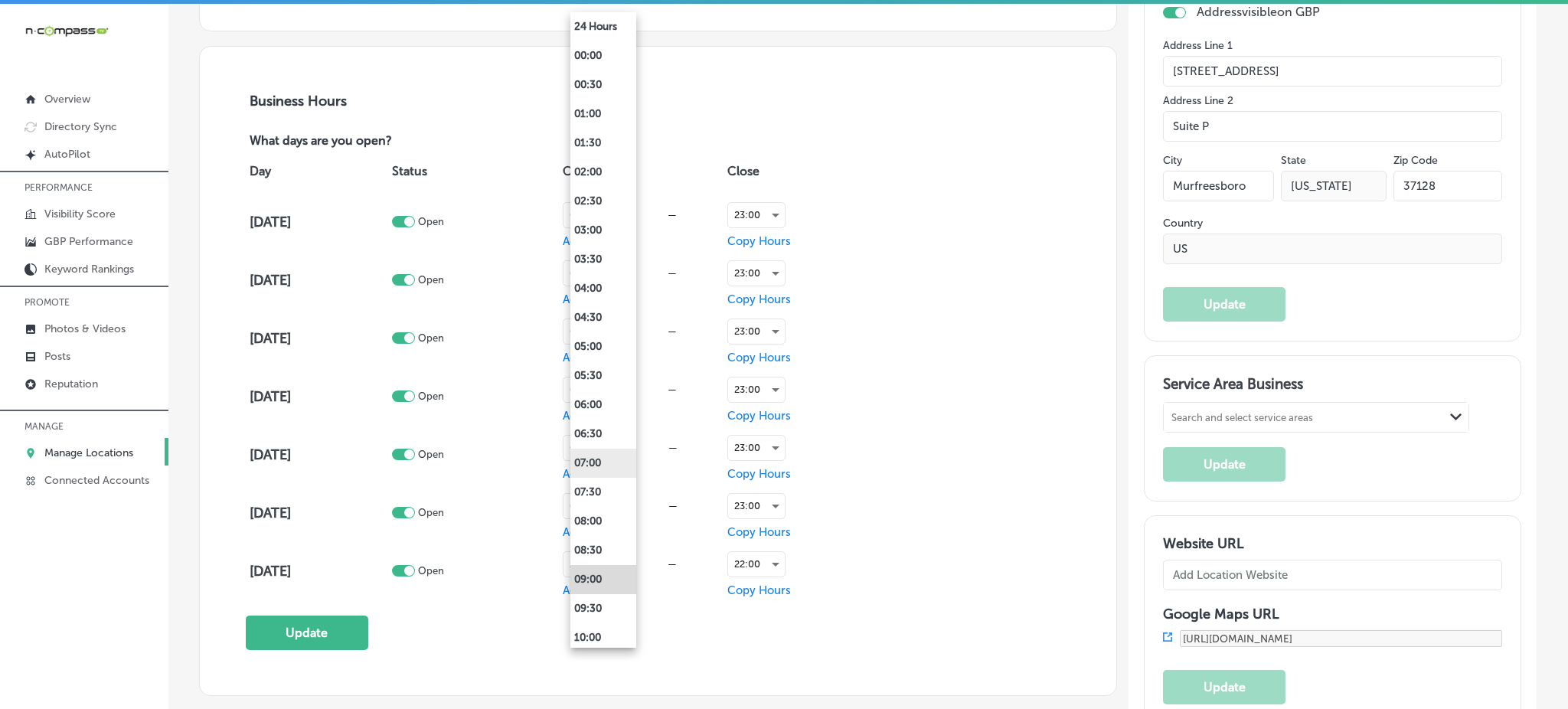
click at [605, 462] on li "07:00" at bounding box center [604, 463] width 66 height 29
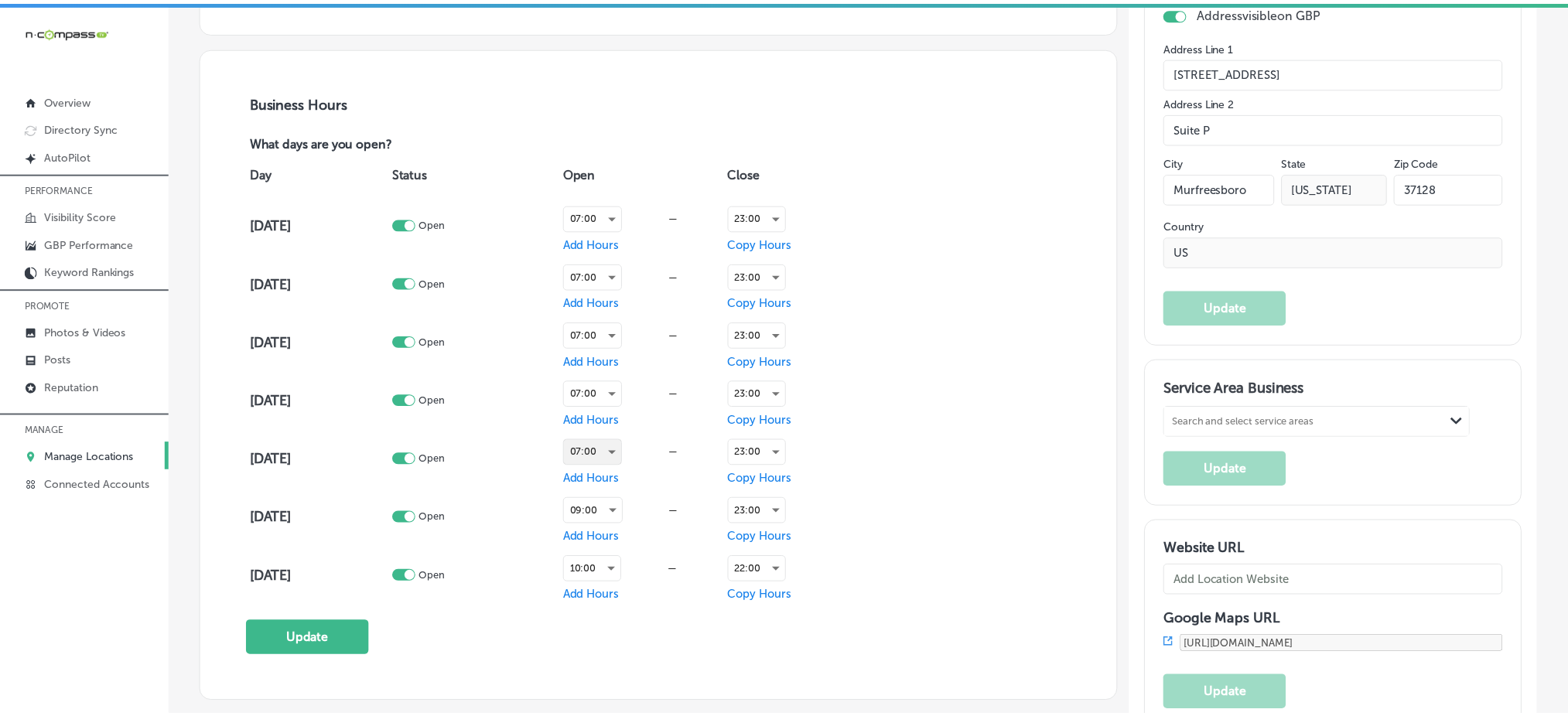
scroll to position [1031, 0]
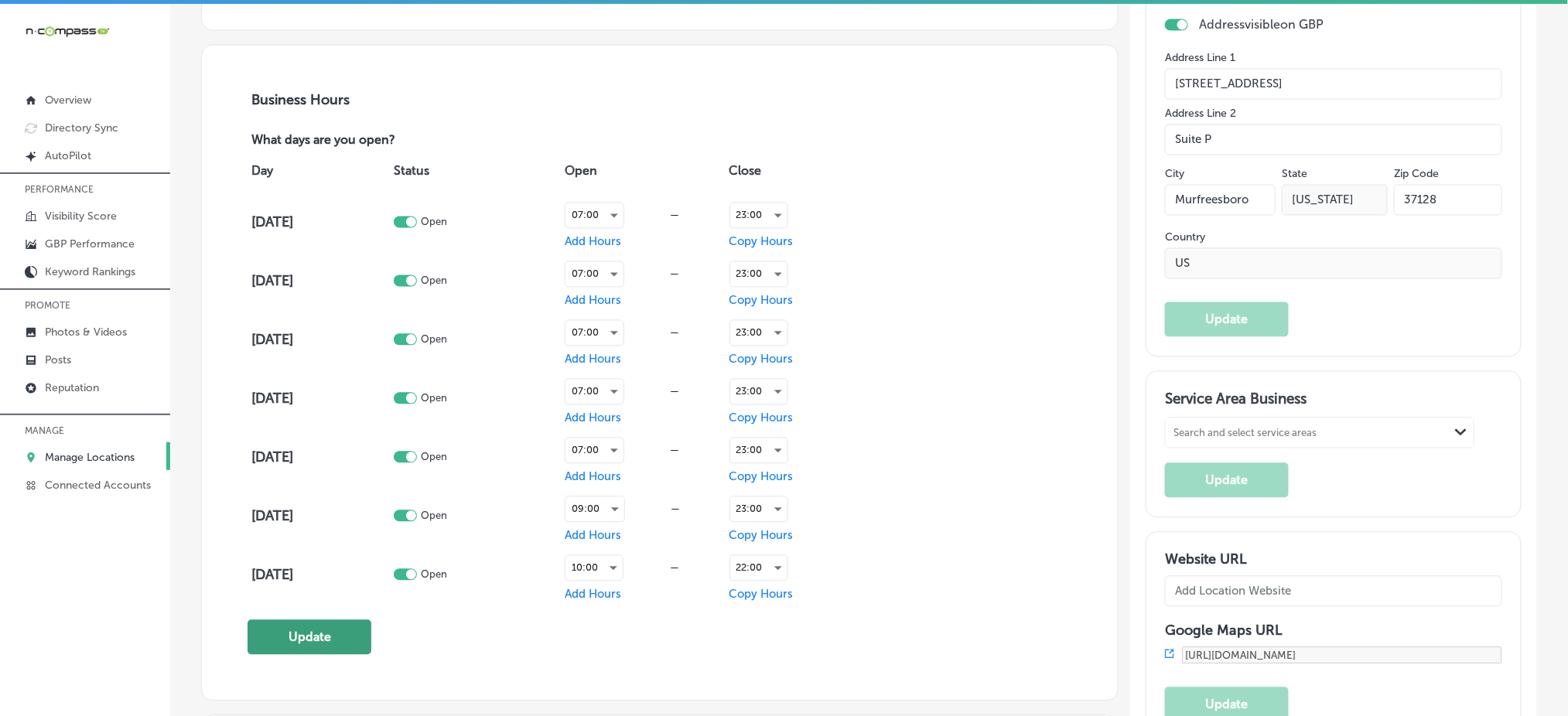
click at [340, 637] on button "Update" at bounding box center [309, 638] width 123 height 35
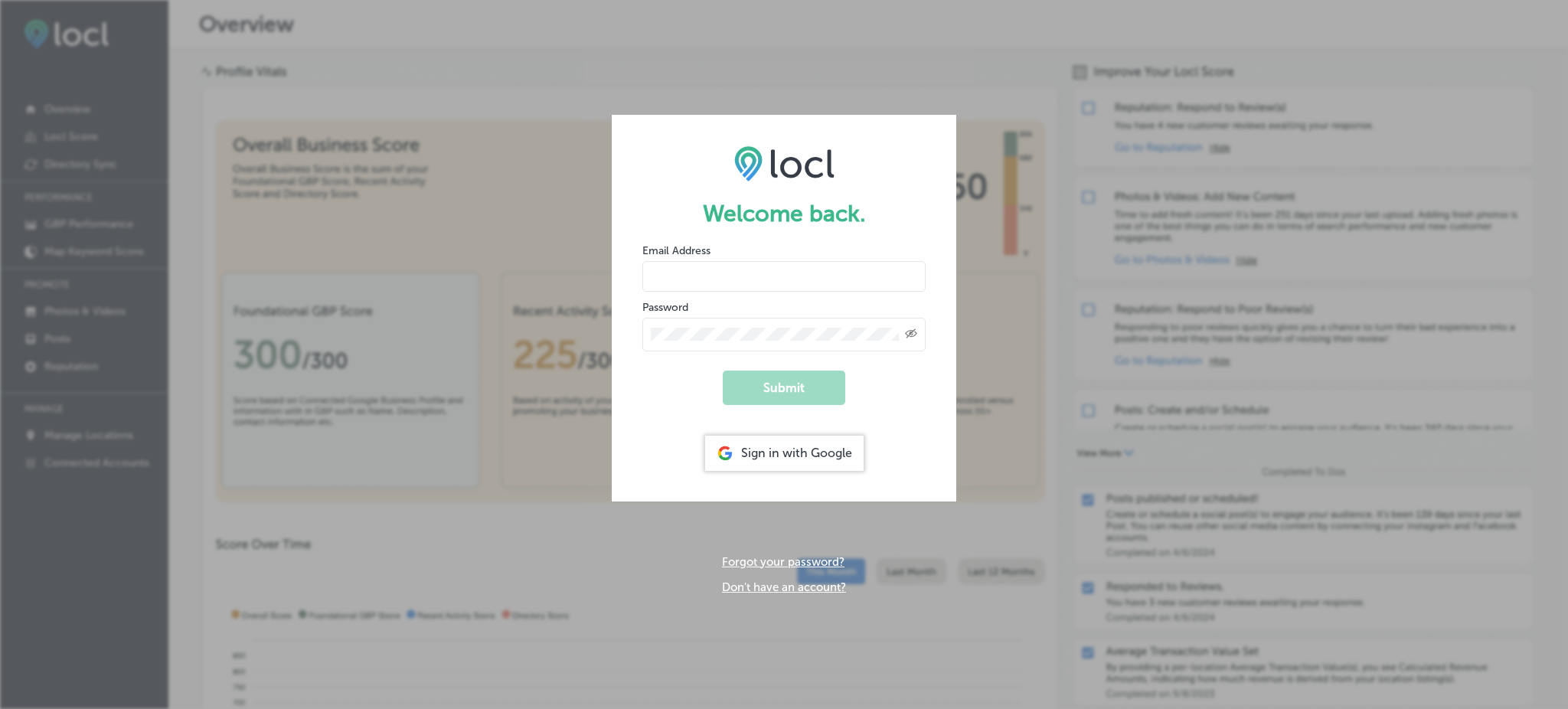
type input "Rabosa"
click at [769, 460] on div "Sign in with Google" at bounding box center [784, 453] width 158 height 35
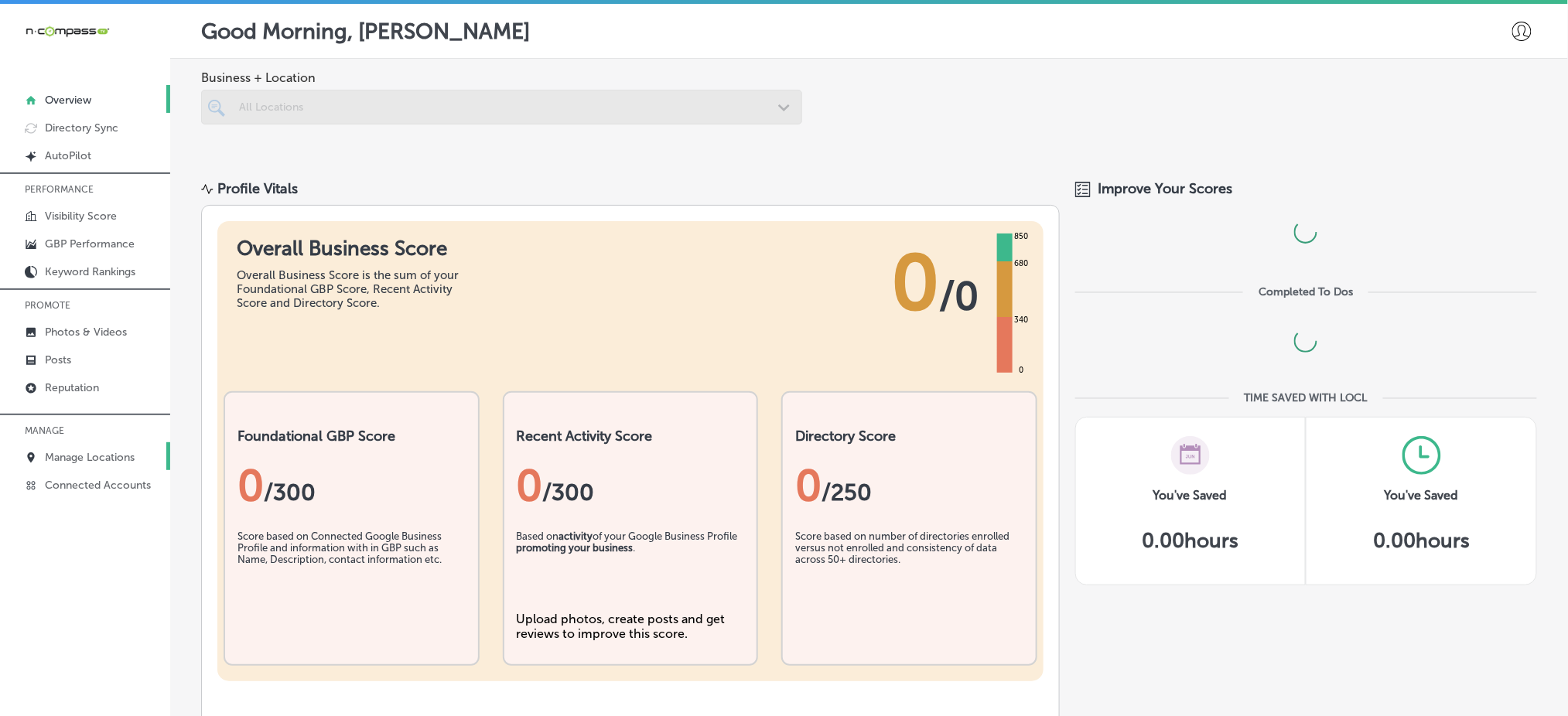
click at [104, 451] on p "Manage Locations" at bounding box center [89, 457] width 90 height 14
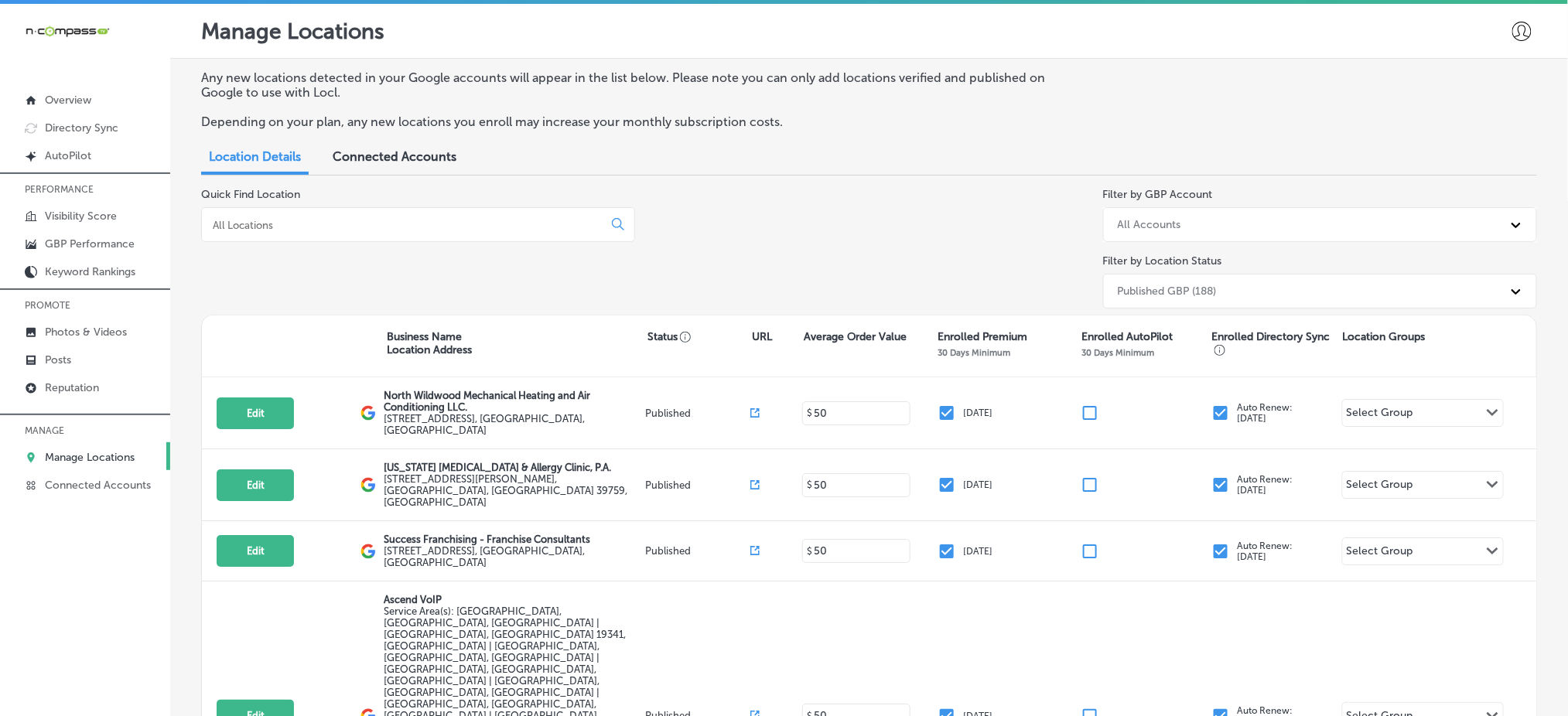
click at [307, 219] on input at bounding box center [405, 225] width 389 height 14
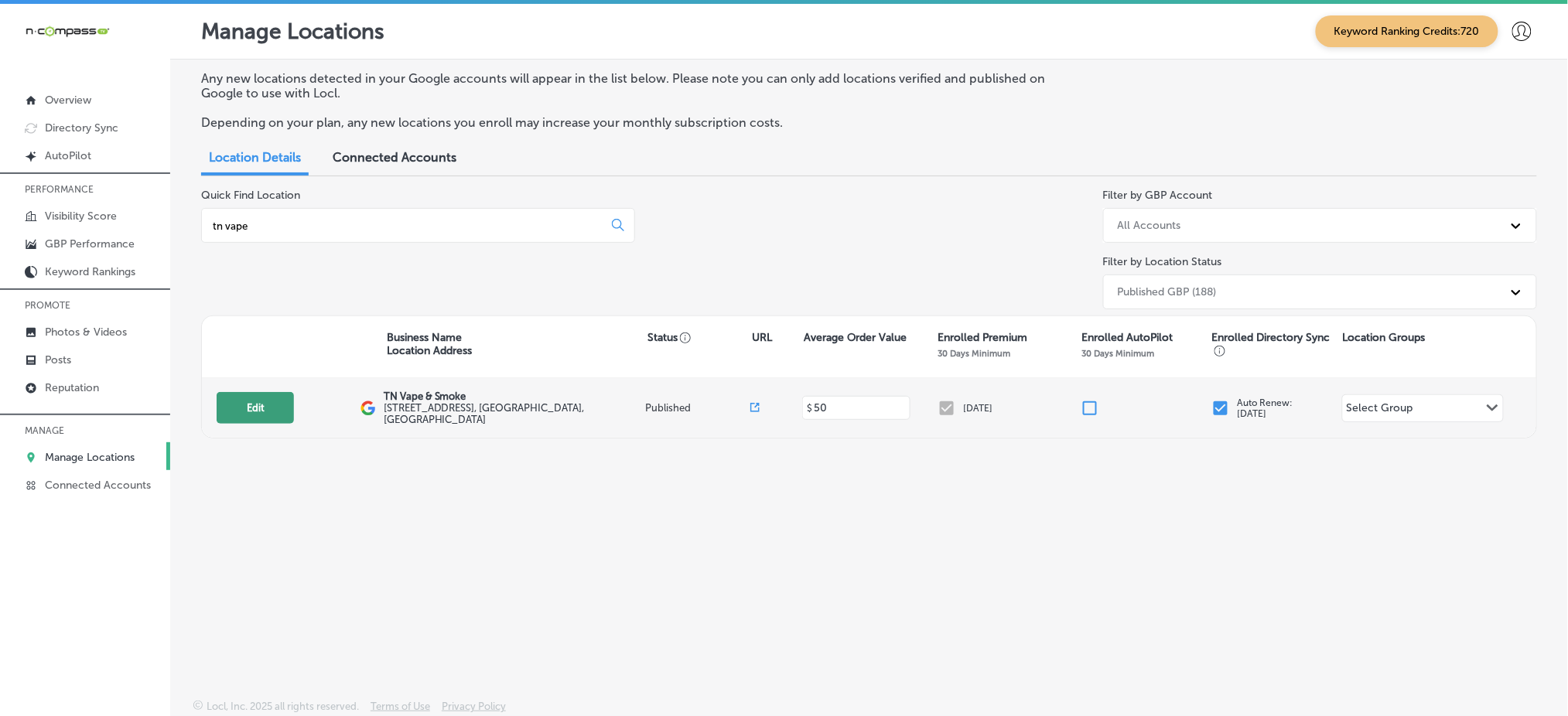
type input "tn vape"
click at [282, 410] on button "Edit" at bounding box center [255, 408] width 77 height 32
select select "US"
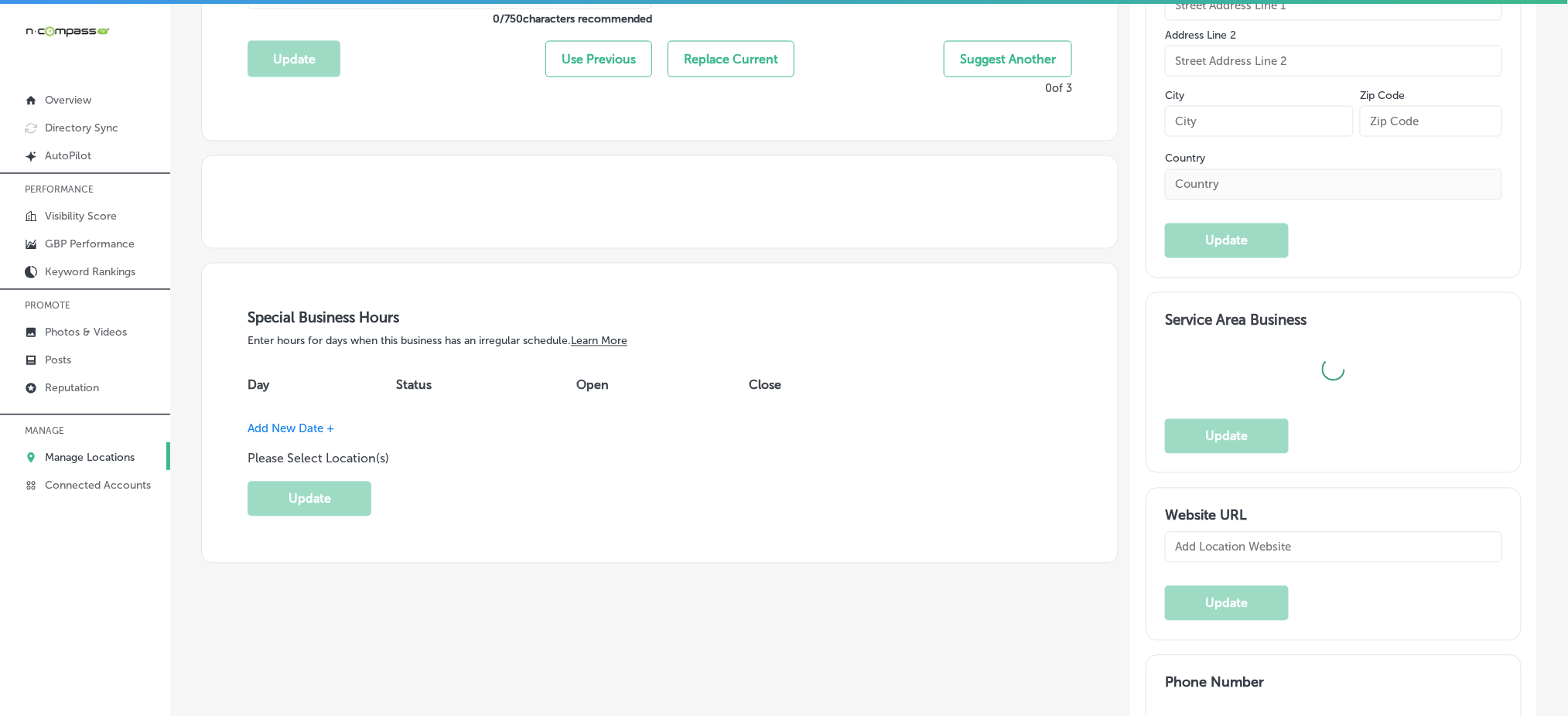
scroll to position [1031, 0]
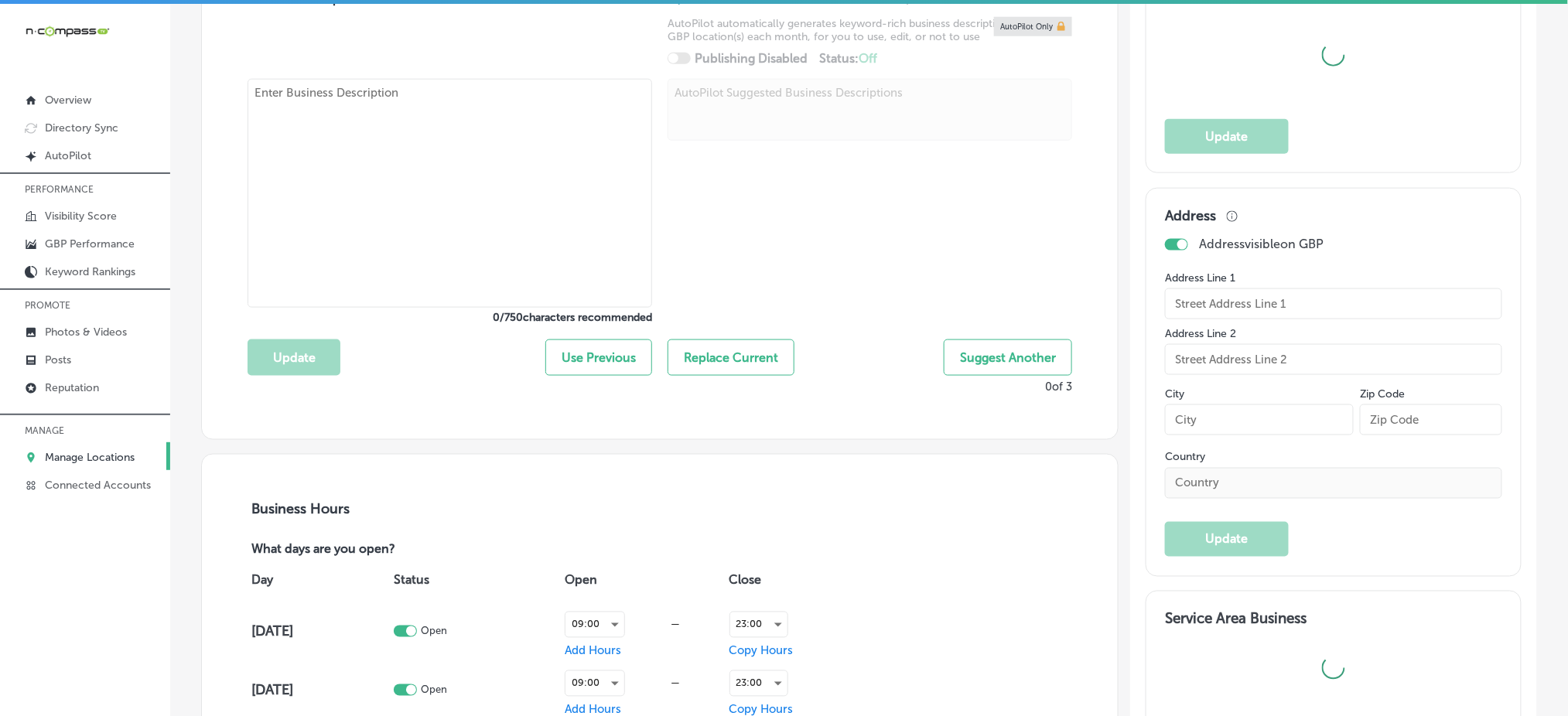
type input "[PHONE_NUMBER]"
type textarea "We specialize in vape, glass, hookah, and more so please come by and see us for…"
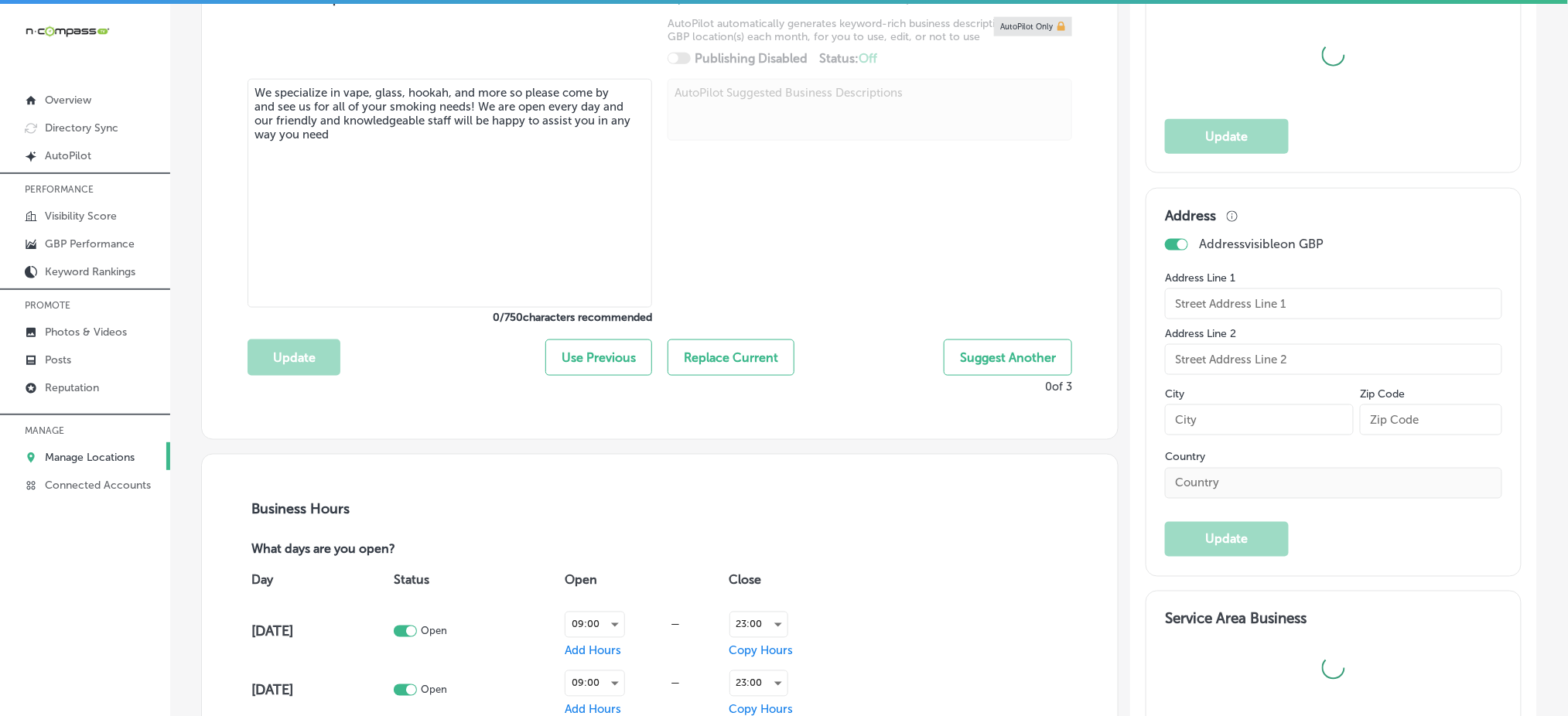
scroll to position [205, 0]
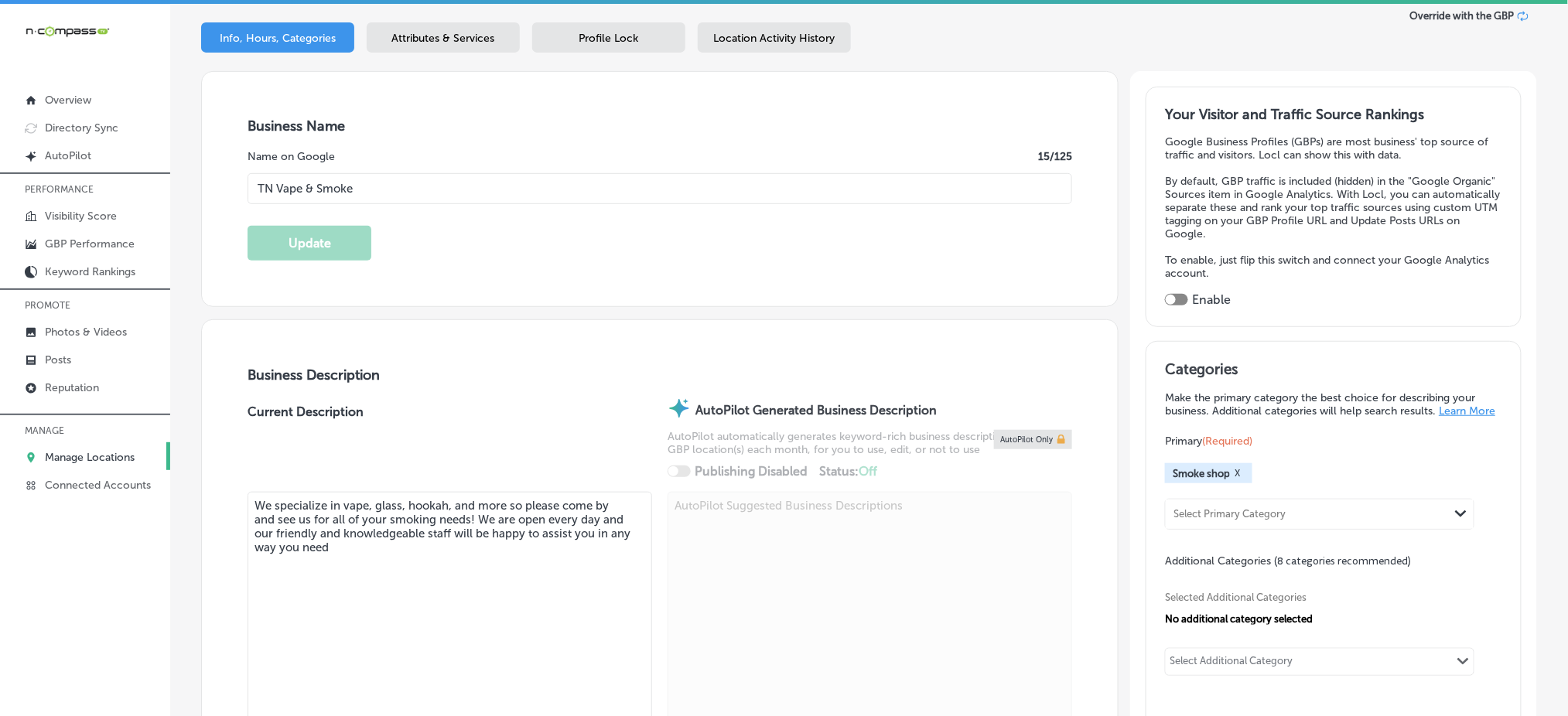
type input "TN Vape & Smoke"
type input "[STREET_ADDRESS]"
type input "Suite P"
type input "Murfreesboro"
type input "37128"
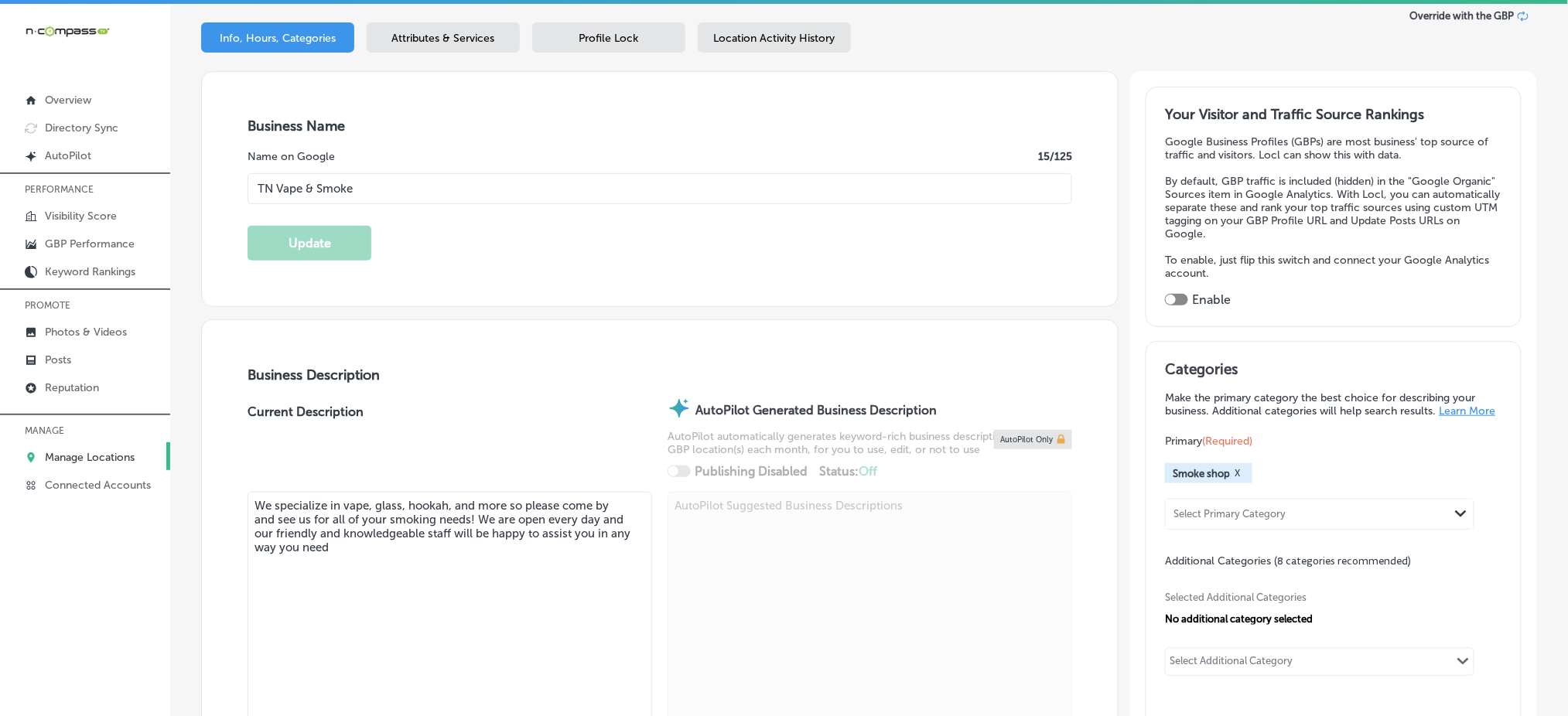
type input "US"
click at [1178, 294] on div at bounding box center [1176, 299] width 23 height 12
checkbox input "true"
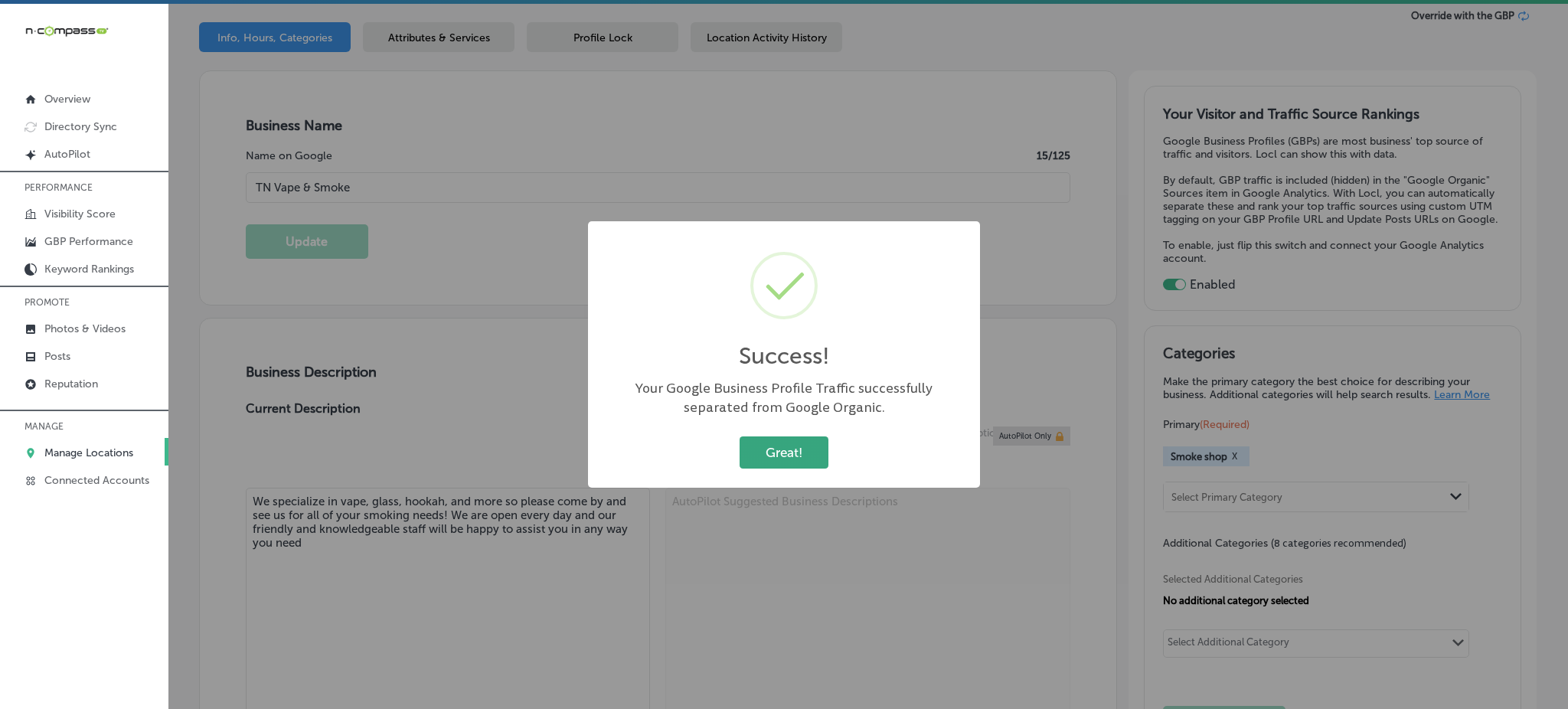
click at [777, 441] on button "Great!" at bounding box center [784, 453] width 89 height 32
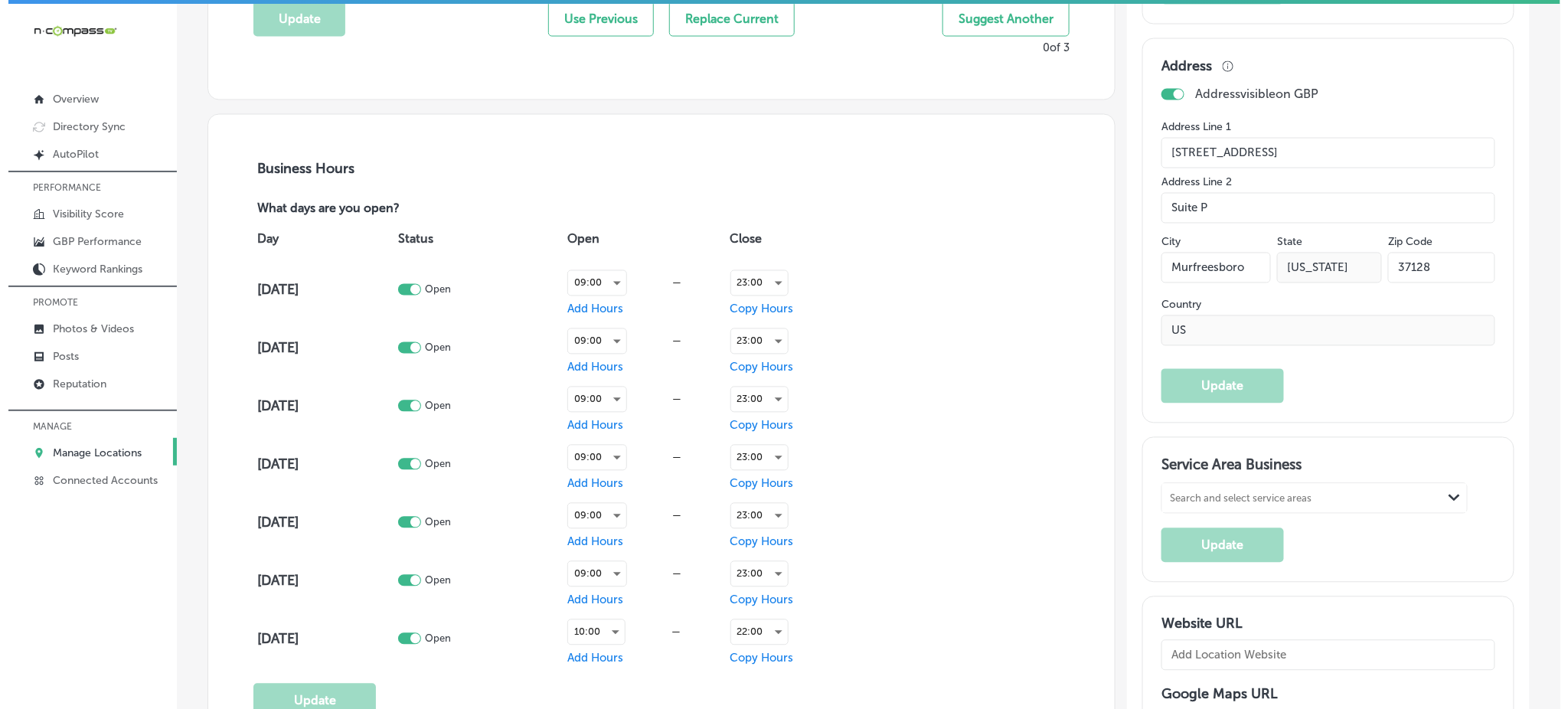
scroll to position [1021, 0]
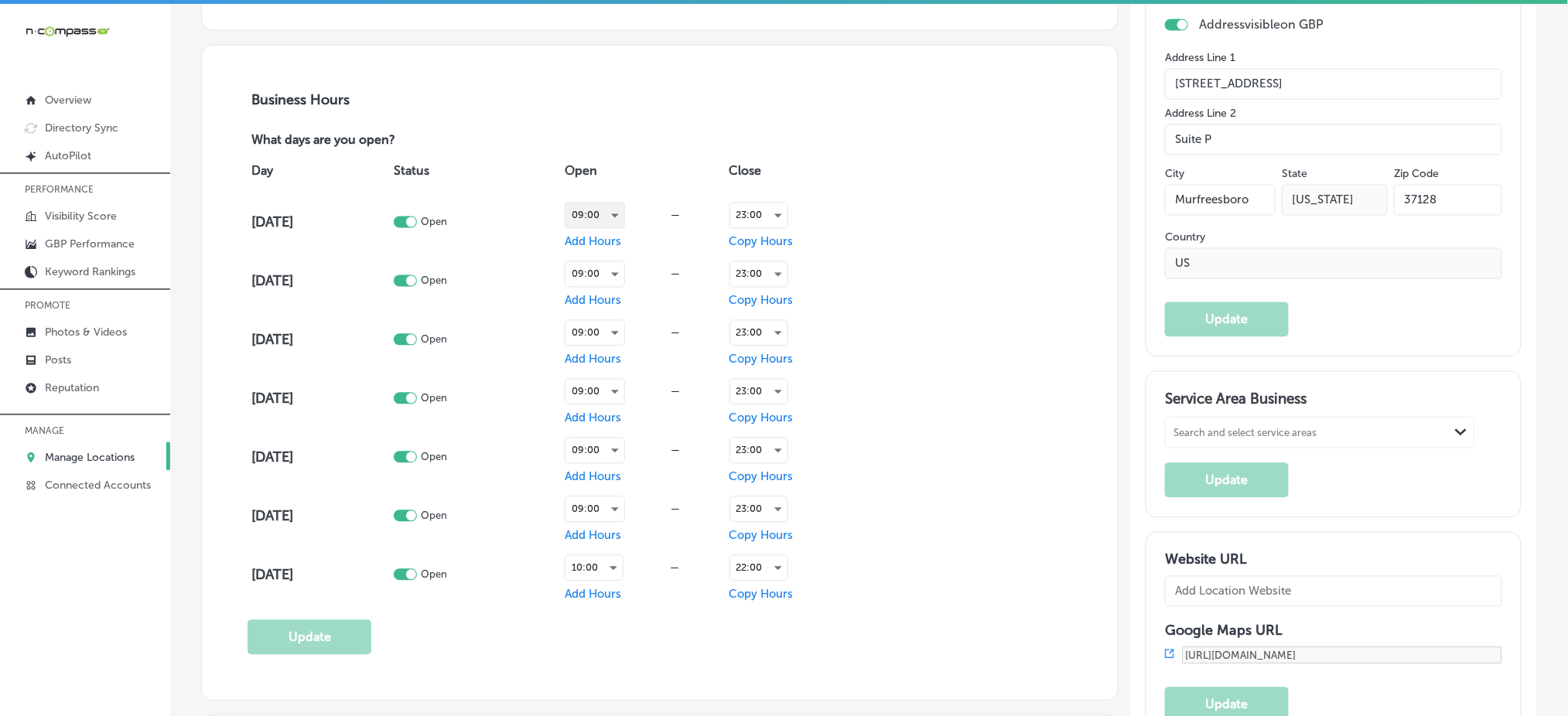
click at [599, 203] on div "09:00" at bounding box center [595, 215] width 59 height 25
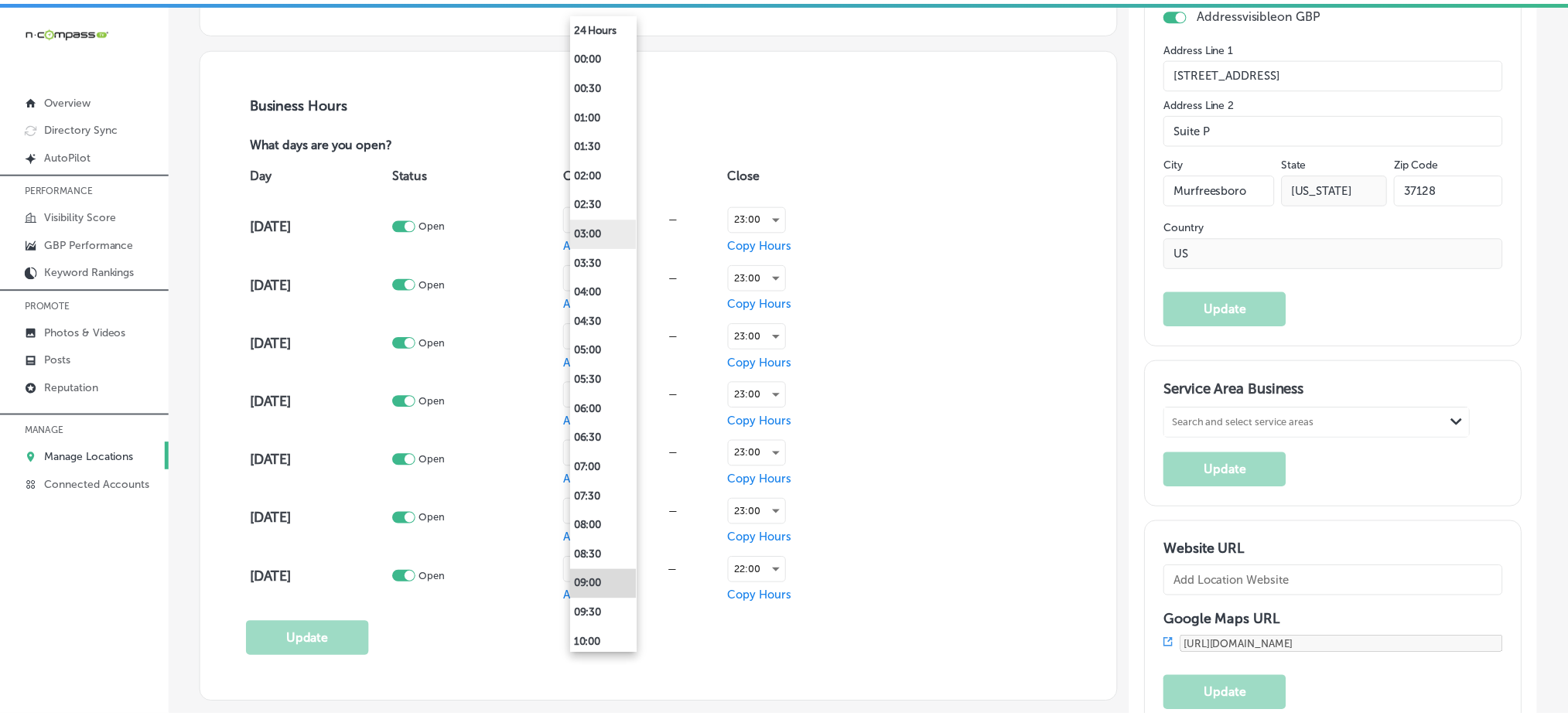
scroll to position [1032, 0]
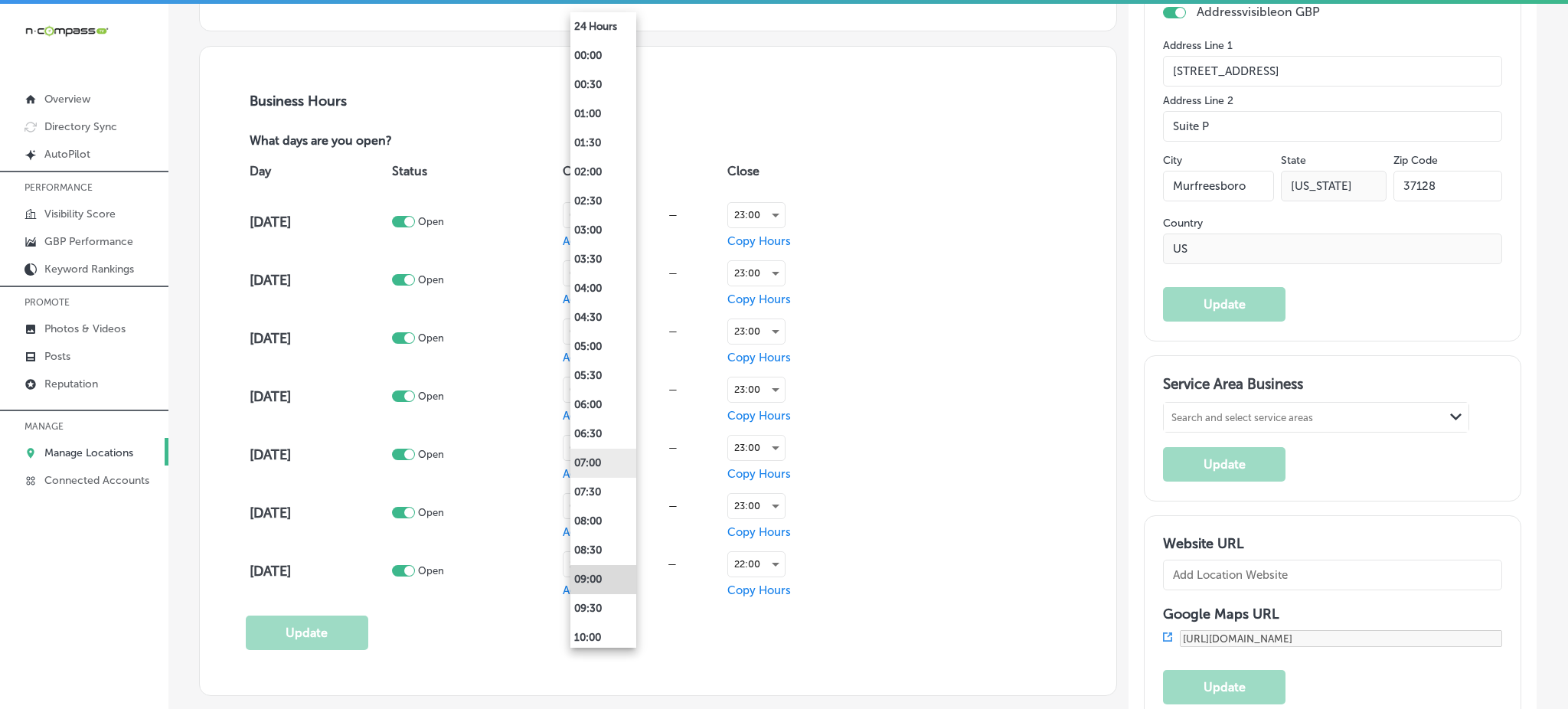
click at [591, 465] on li "07:00" at bounding box center [604, 463] width 66 height 29
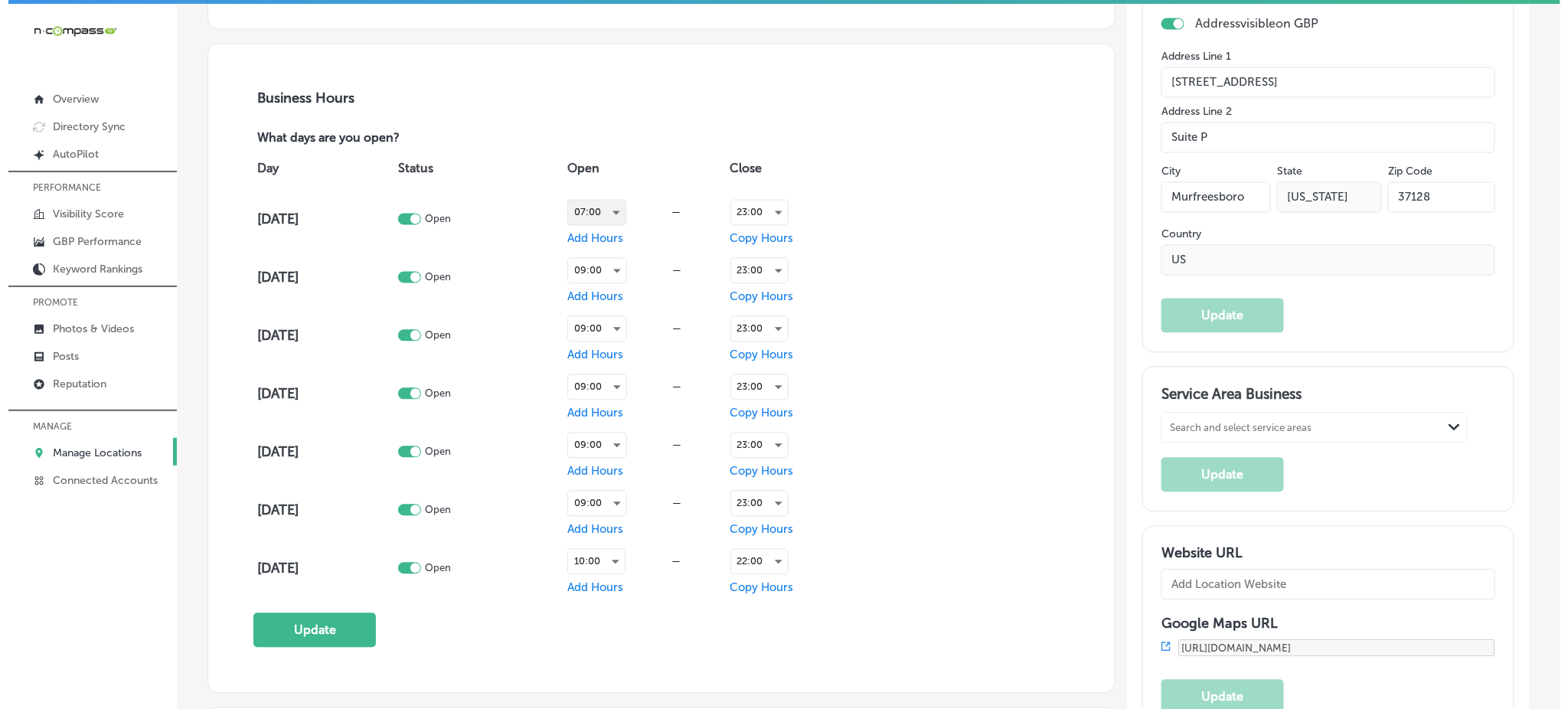
scroll to position [1021, 0]
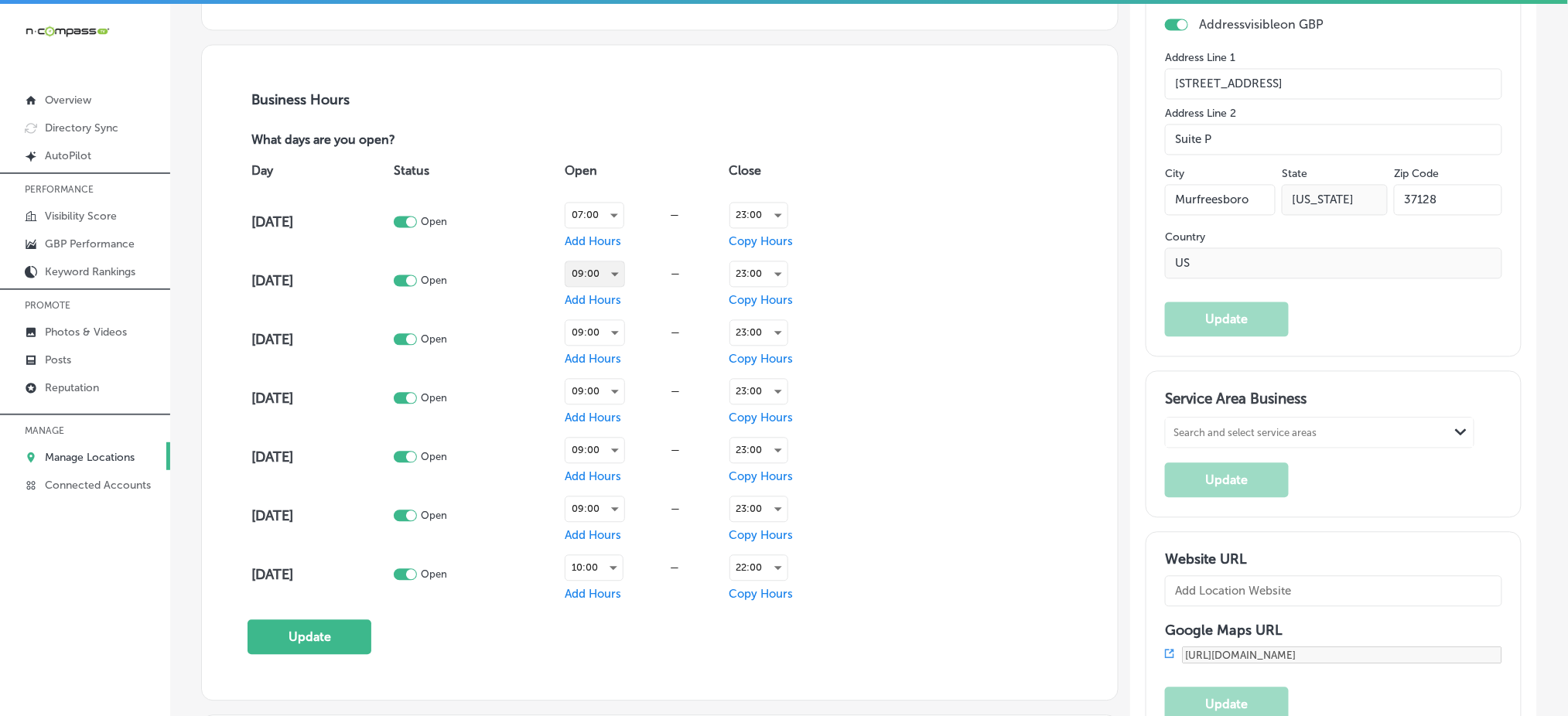
click at [624, 262] on div "09:00" at bounding box center [595, 274] width 59 height 25
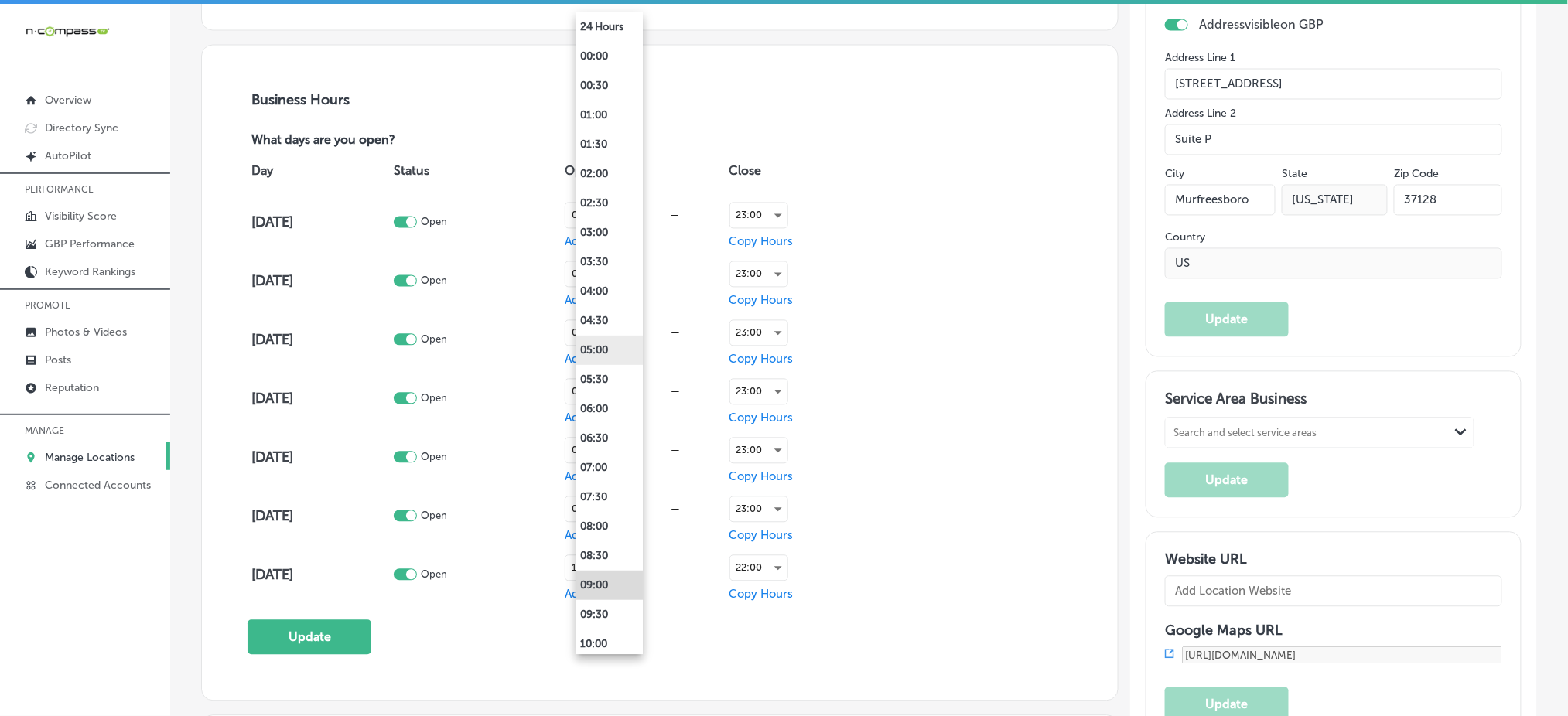
scroll to position [1032, 0]
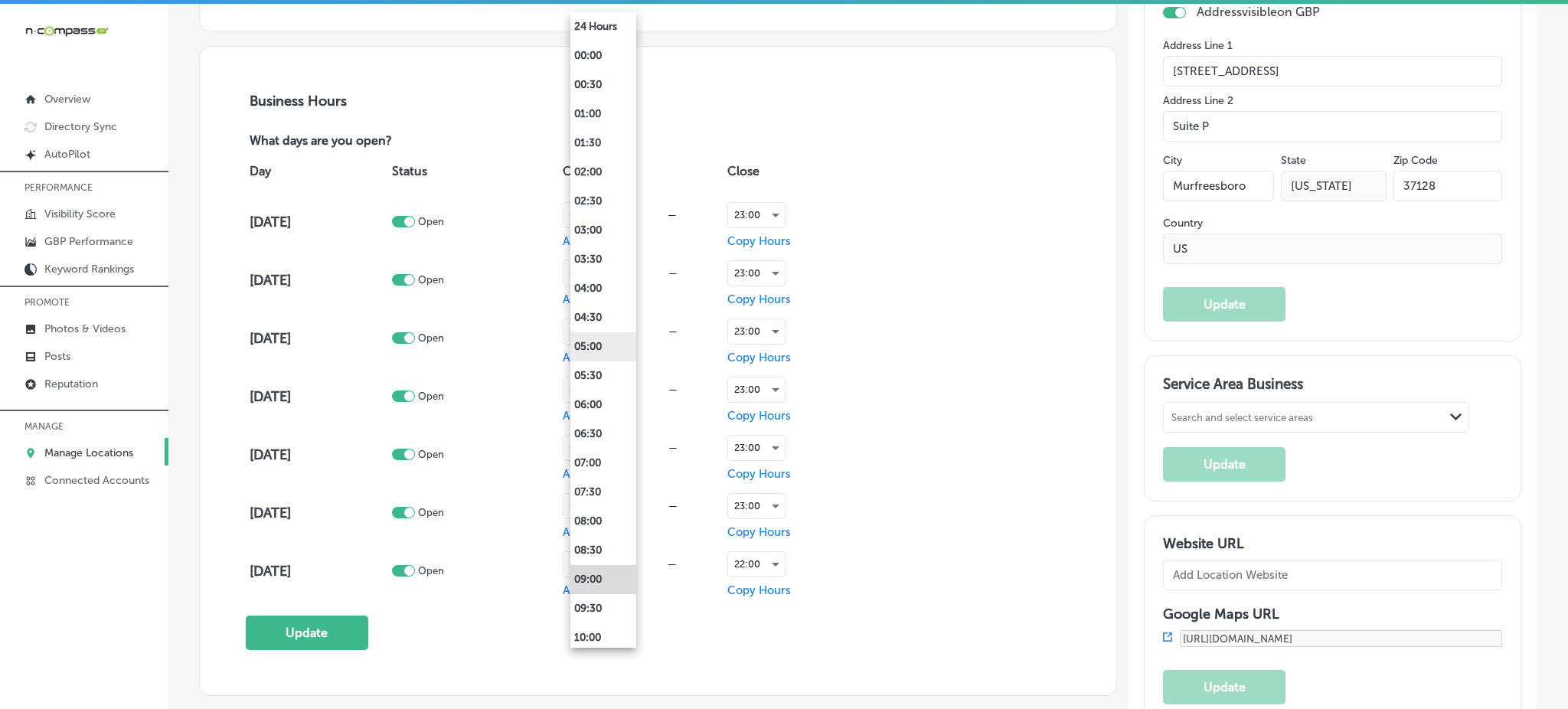
click at [598, 466] on li "07:00" at bounding box center [604, 463] width 66 height 29
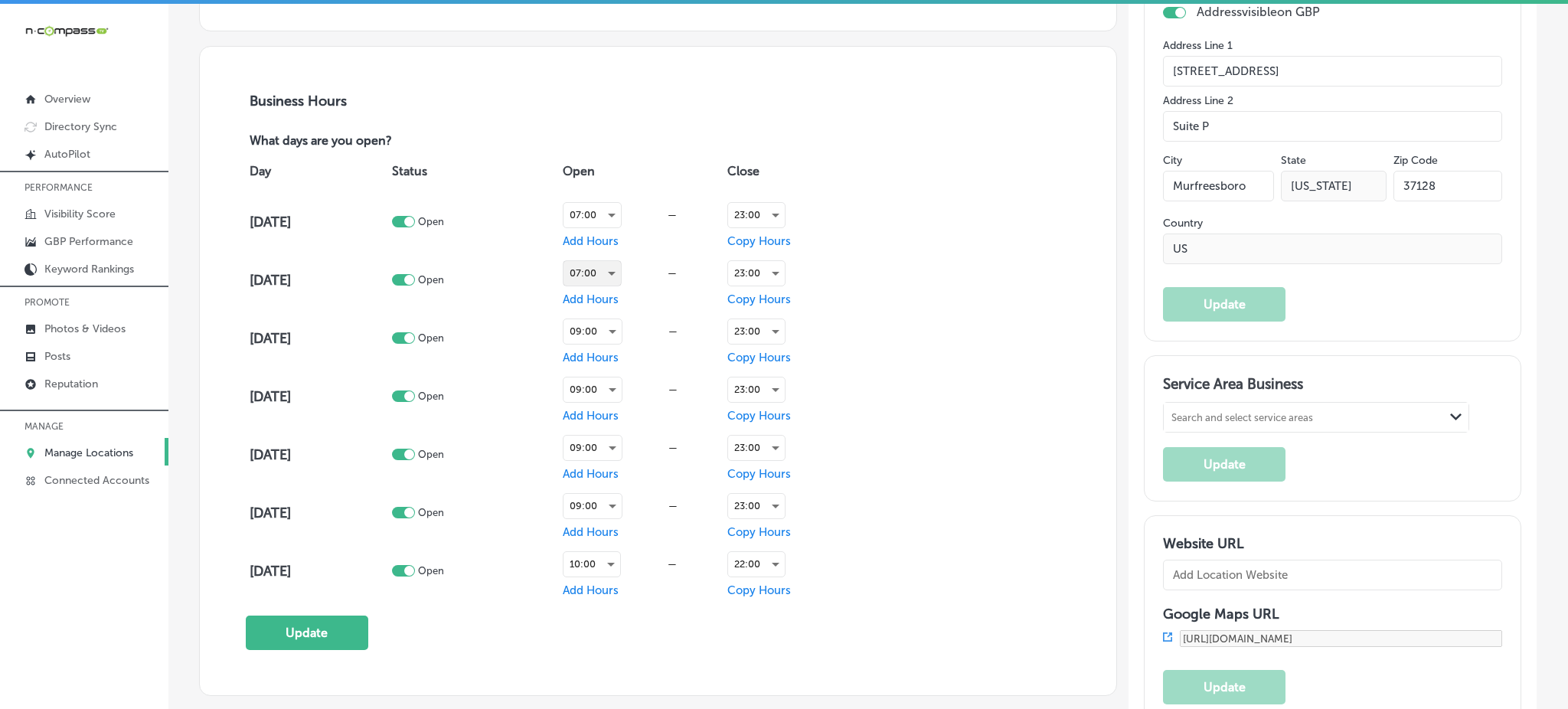
scroll to position [1021, 0]
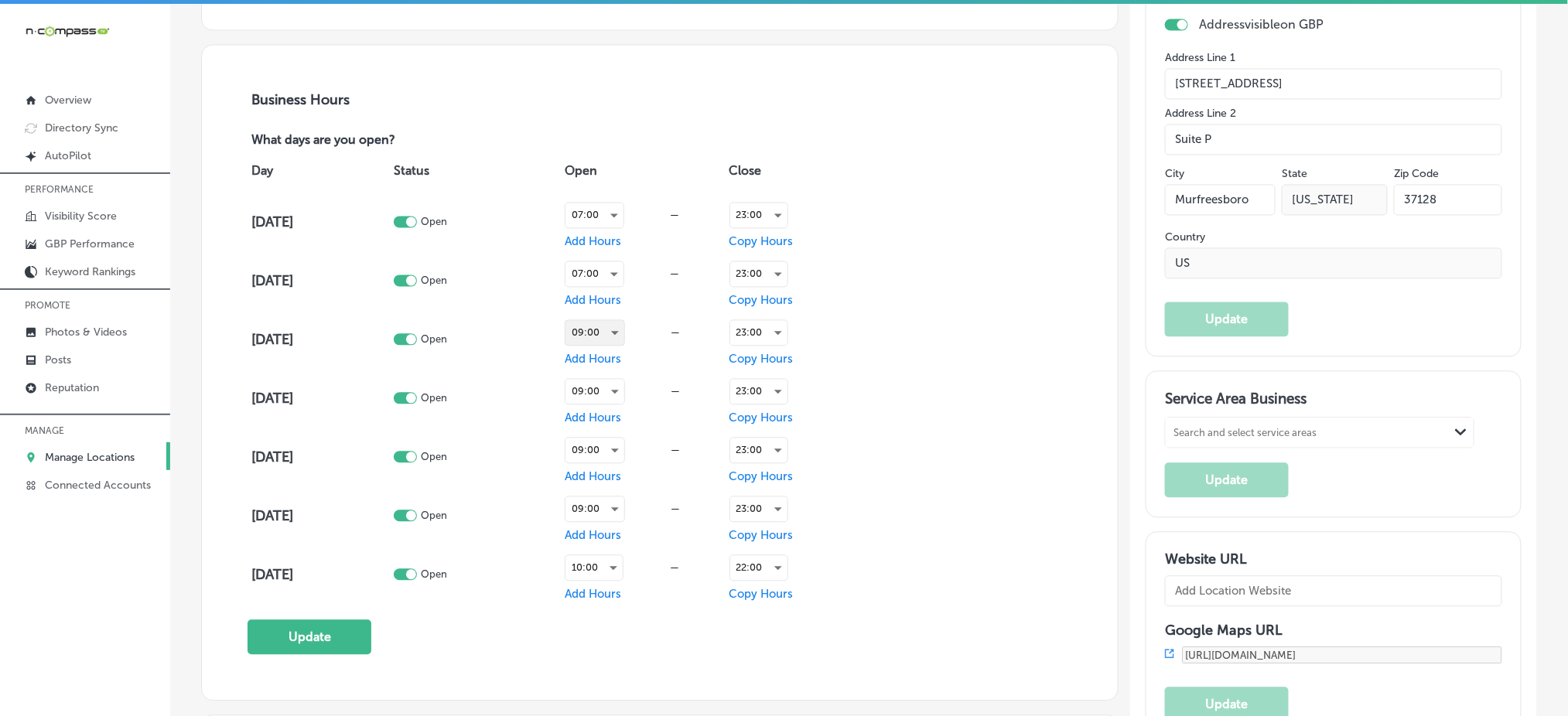
click at [617, 328] on div "09:00" at bounding box center [595, 333] width 59 height 25
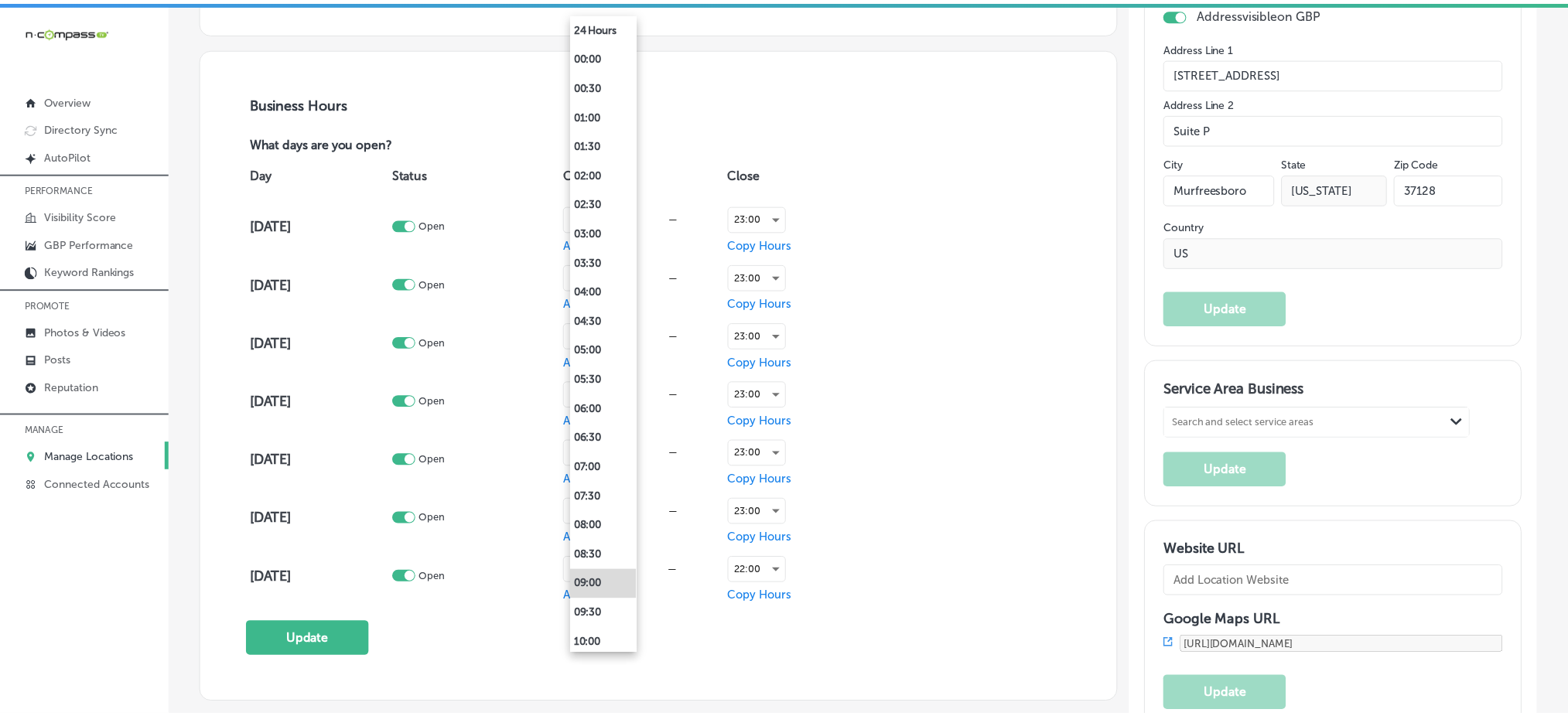
scroll to position [1032, 0]
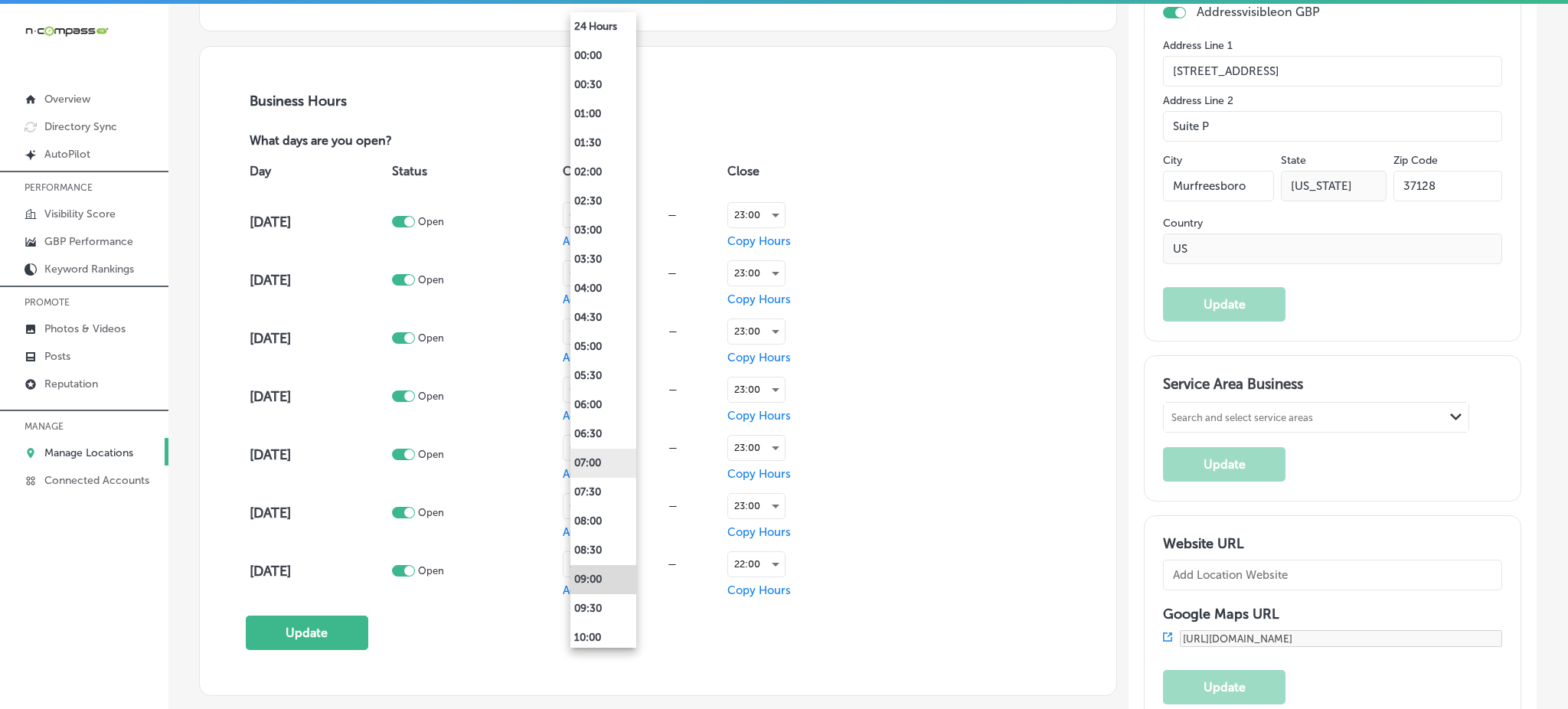
click at [594, 466] on li "07:00" at bounding box center [604, 463] width 66 height 29
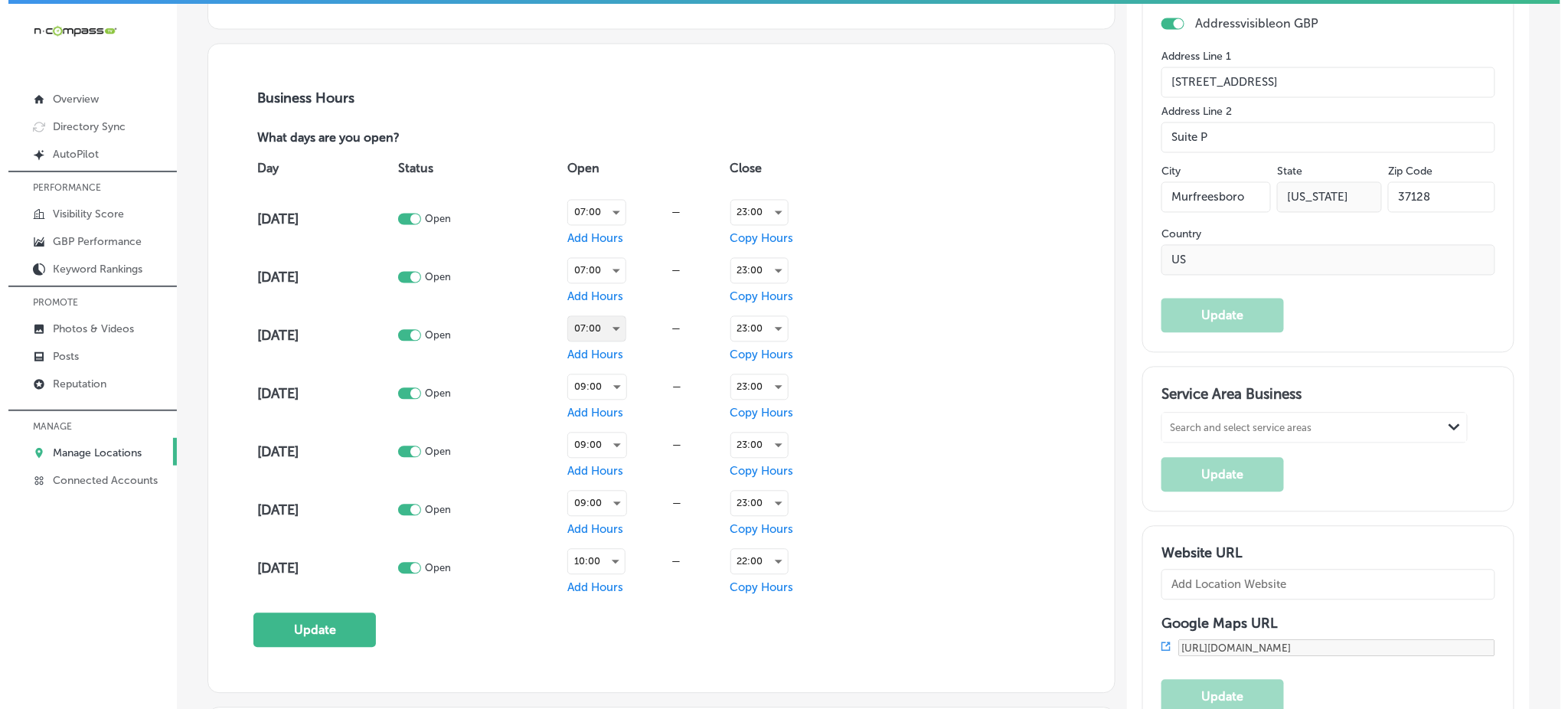
scroll to position [1021, 0]
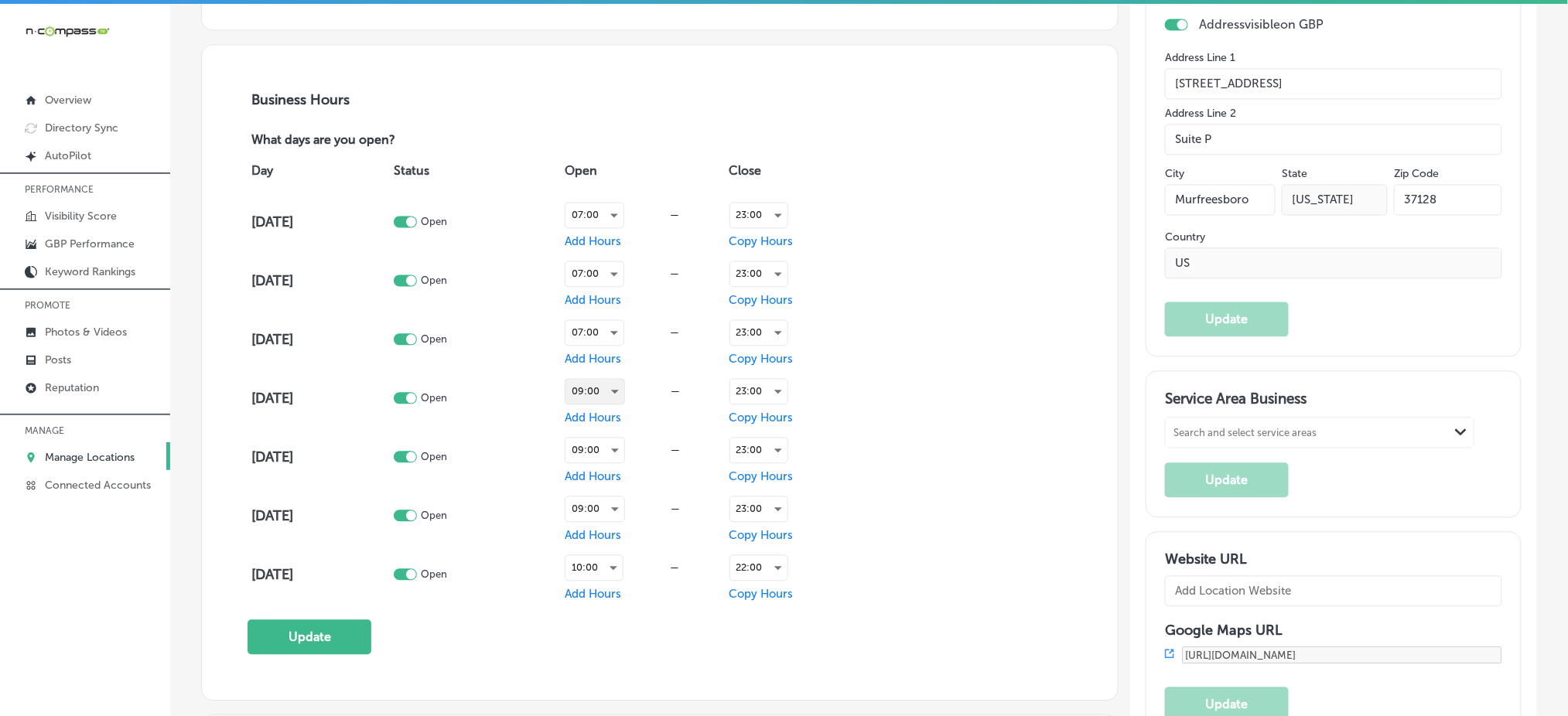
click at [589, 388] on div "09:00" at bounding box center [595, 392] width 59 height 25
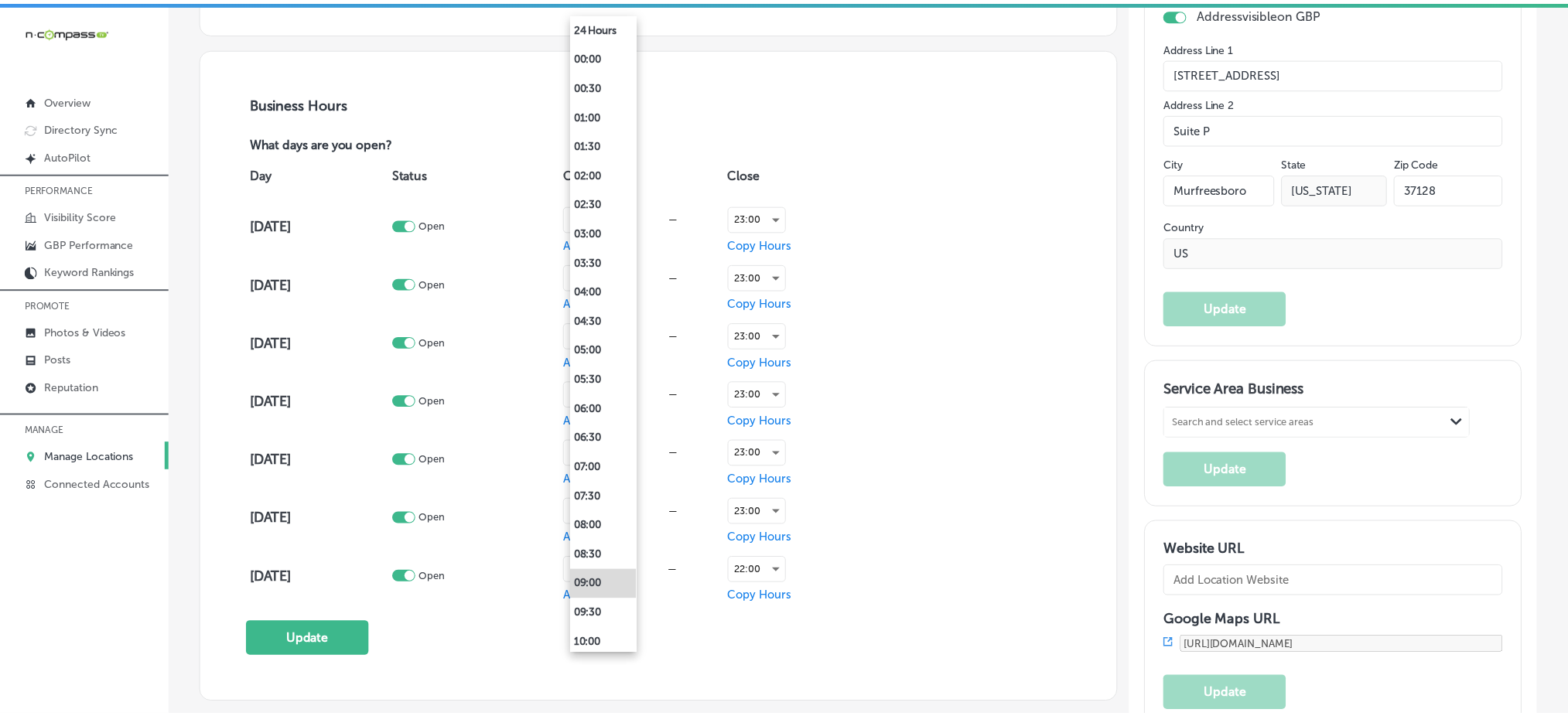
scroll to position [1032, 0]
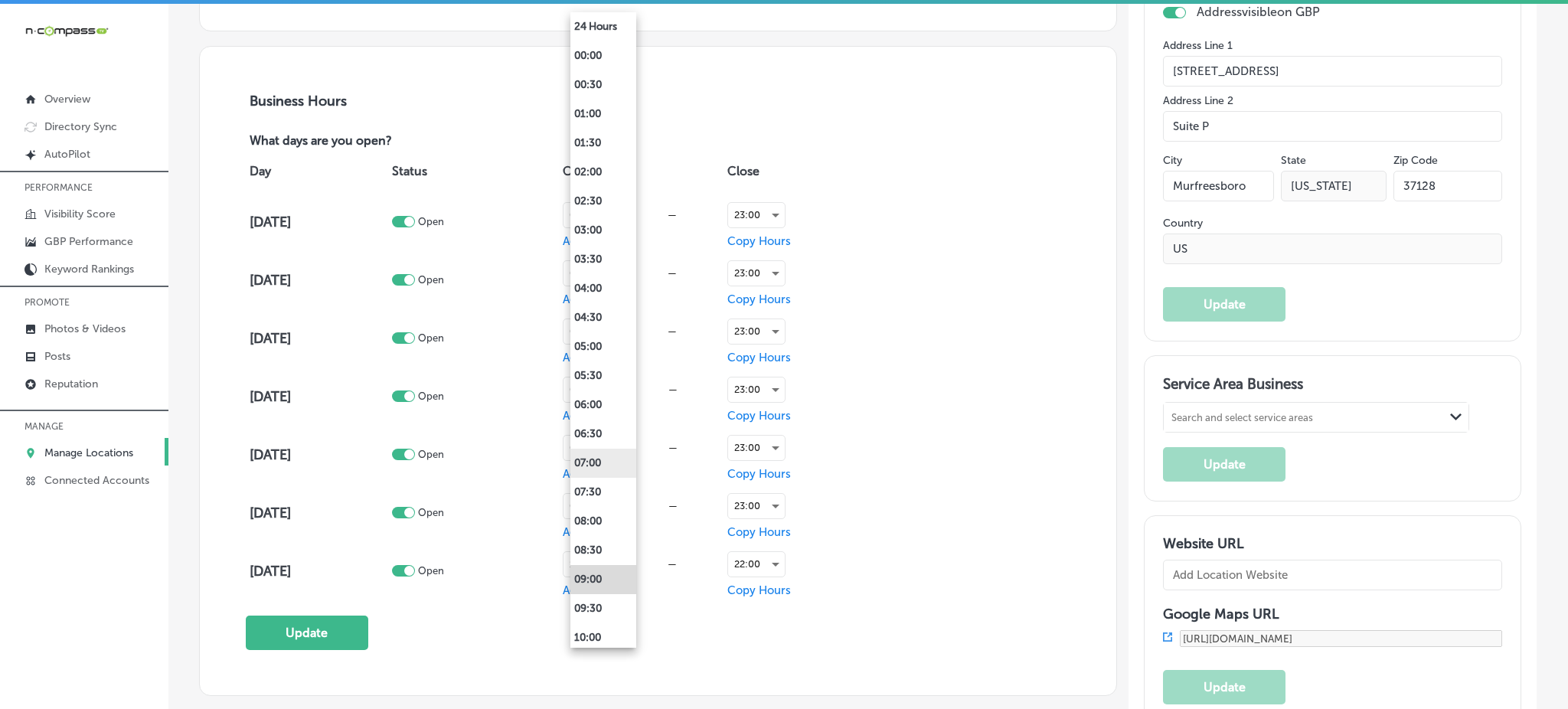
click at [595, 461] on li "07:00" at bounding box center [604, 463] width 66 height 29
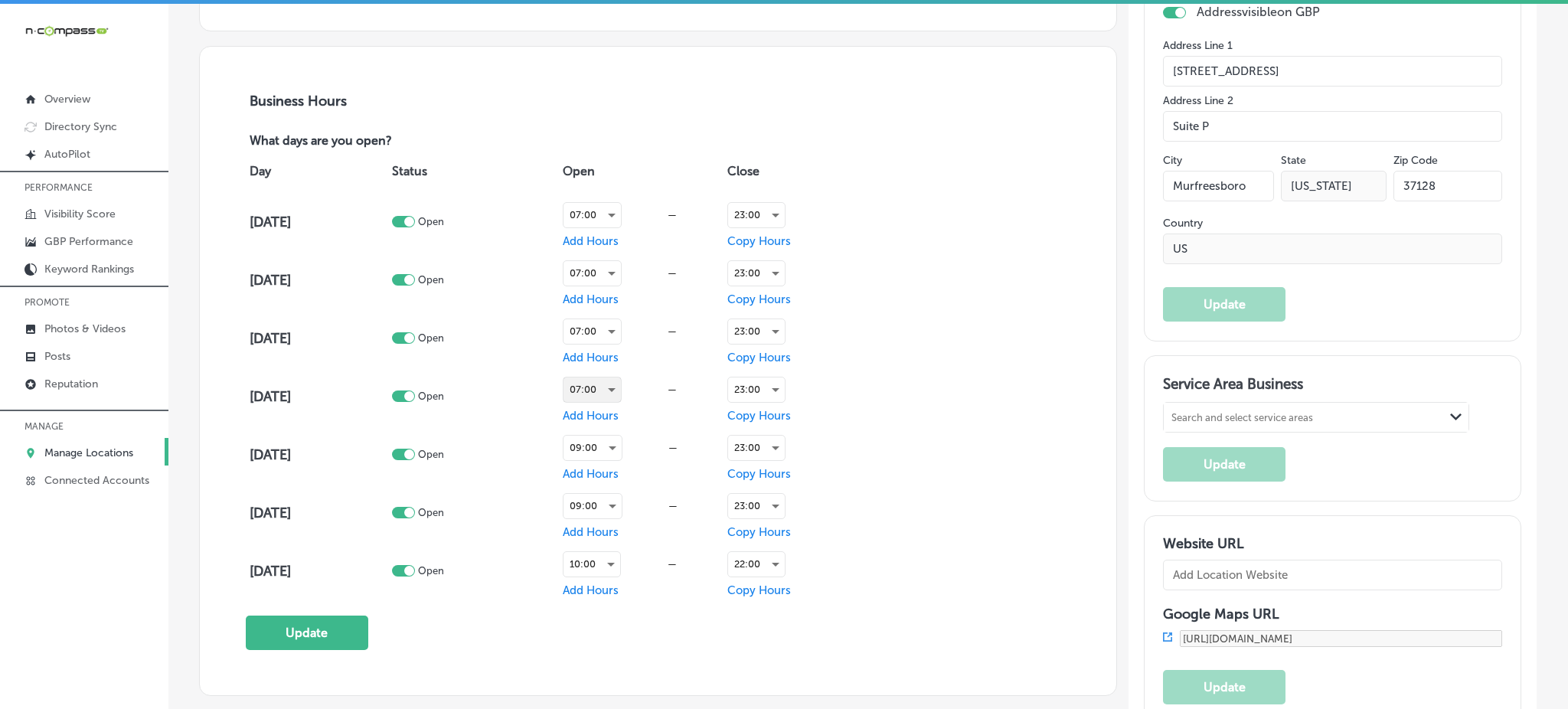
scroll to position [1021, 0]
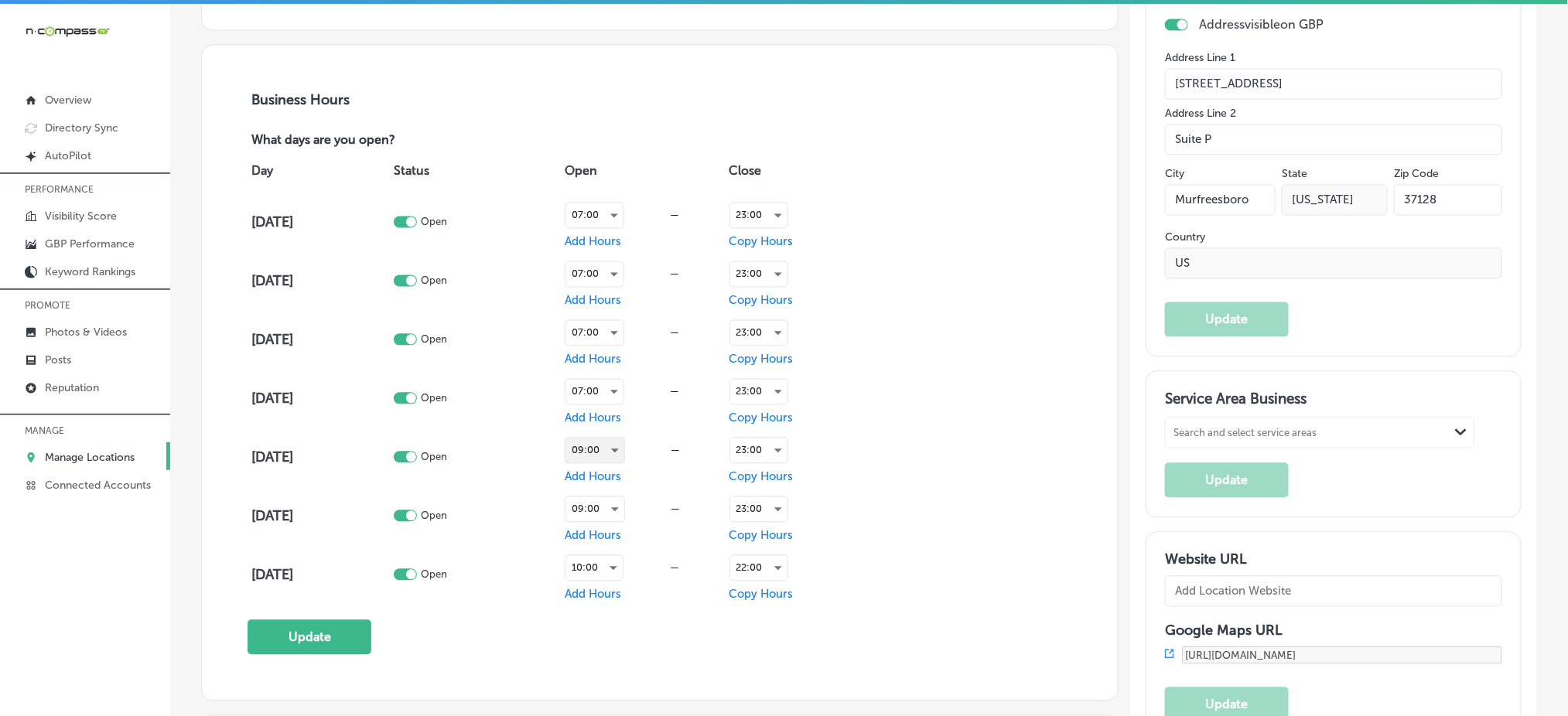
click at [604, 450] on div "09:00" at bounding box center [595, 451] width 59 height 25
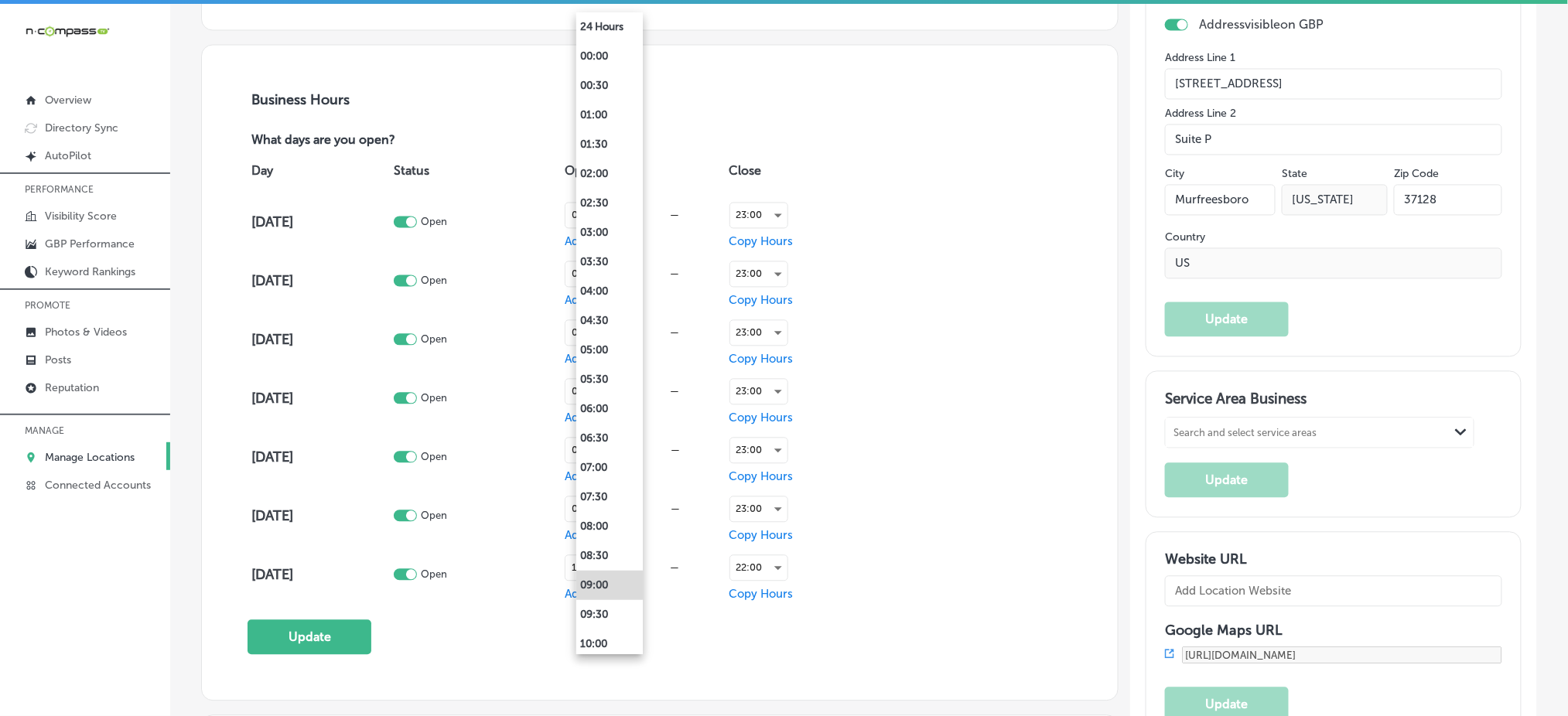
scroll to position [1032, 0]
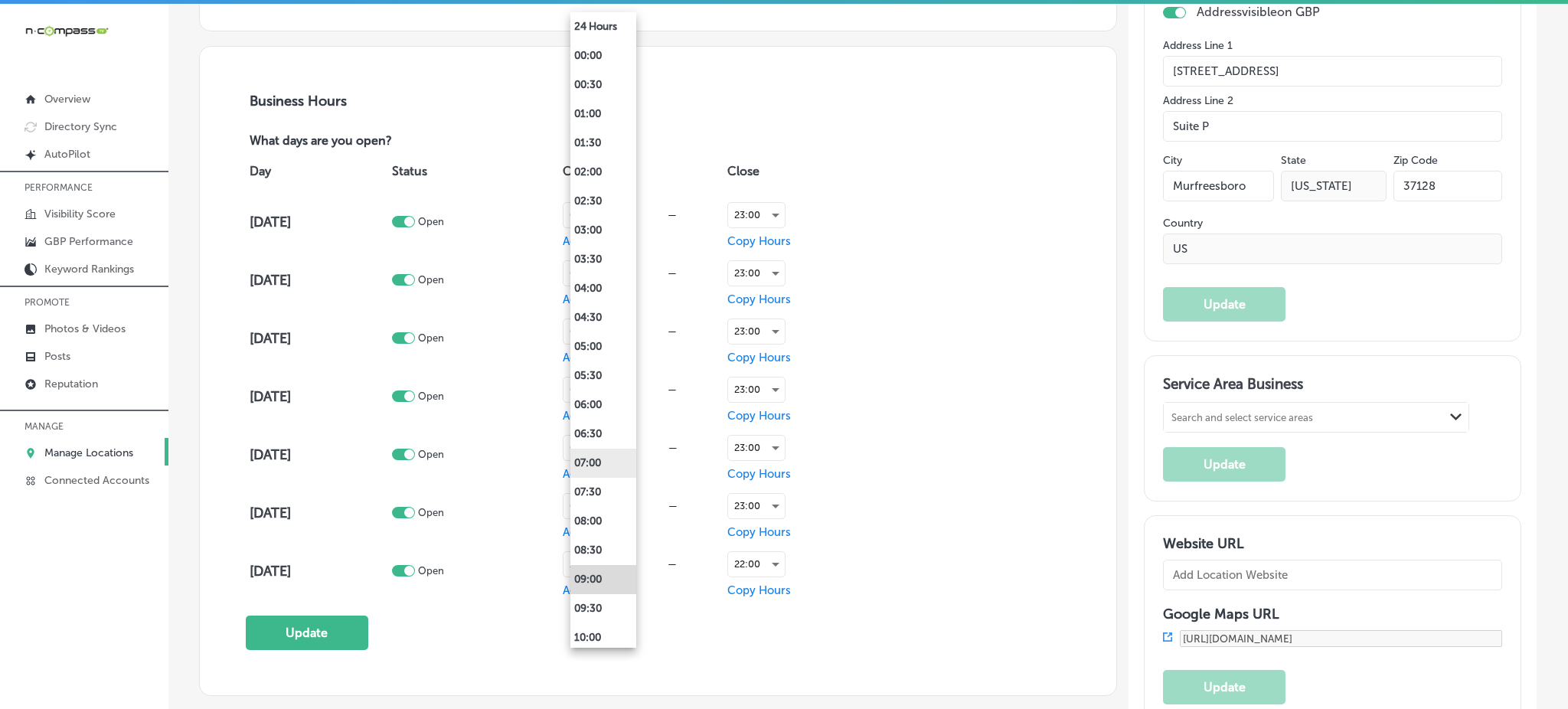
click at [598, 458] on li "07:00" at bounding box center [604, 463] width 66 height 29
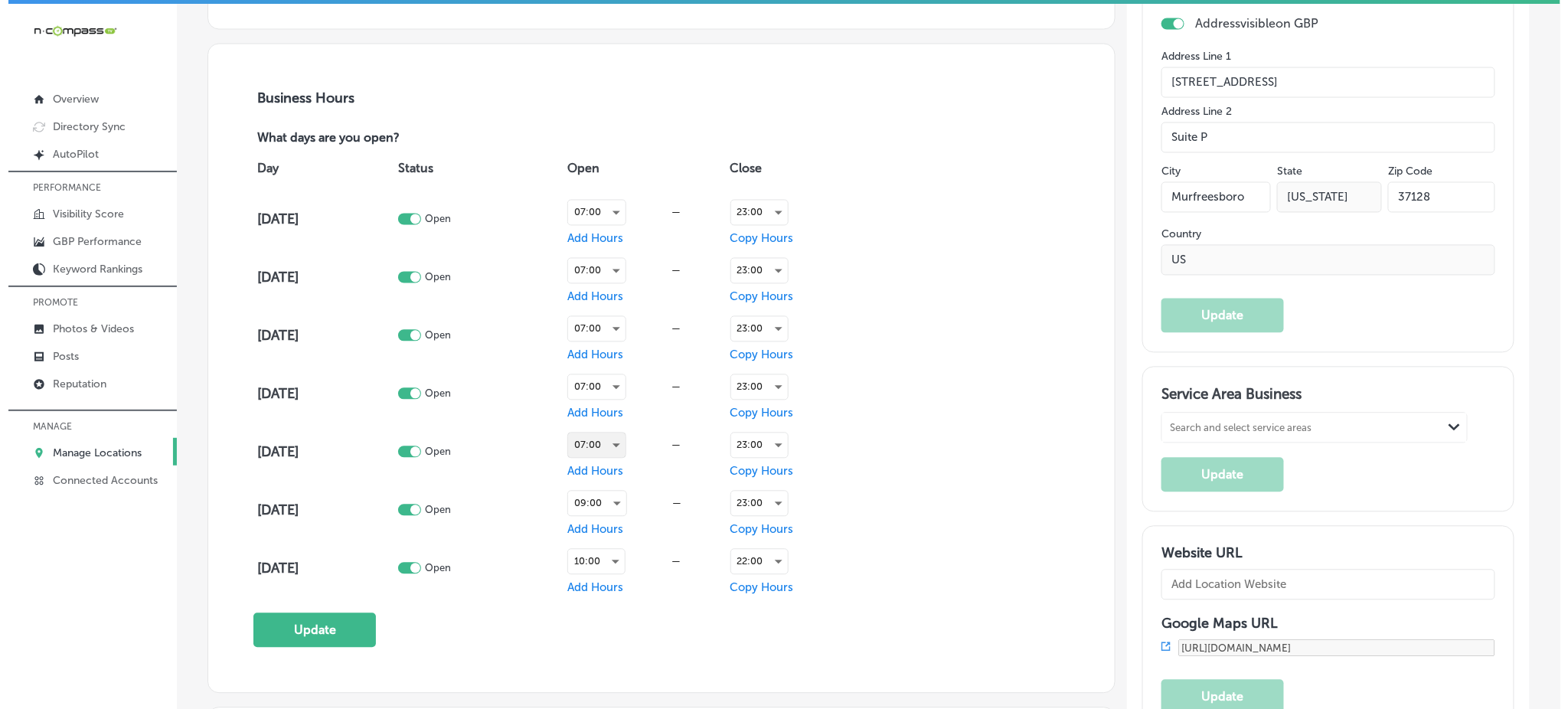
scroll to position [1021, 0]
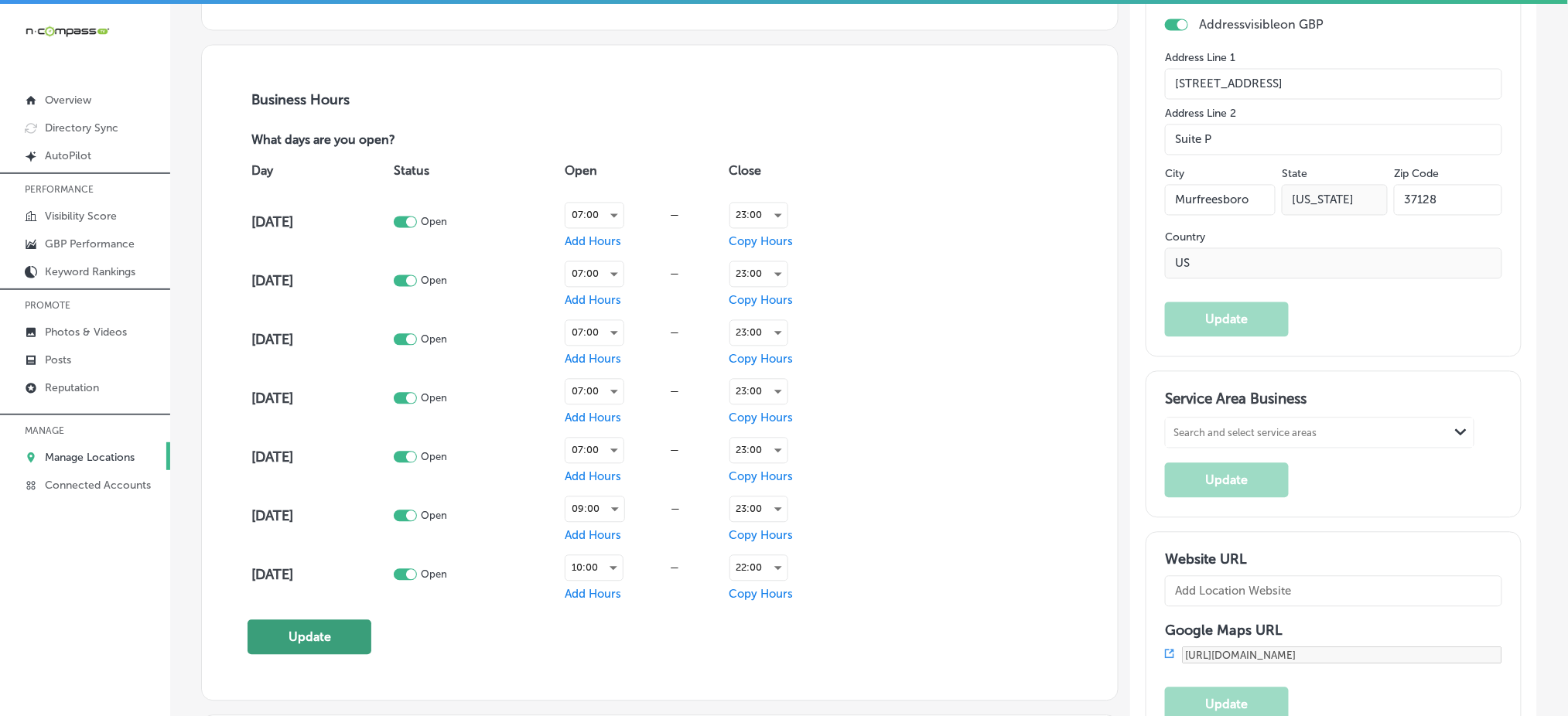
click at [261, 632] on button "Update" at bounding box center [309, 638] width 123 height 35
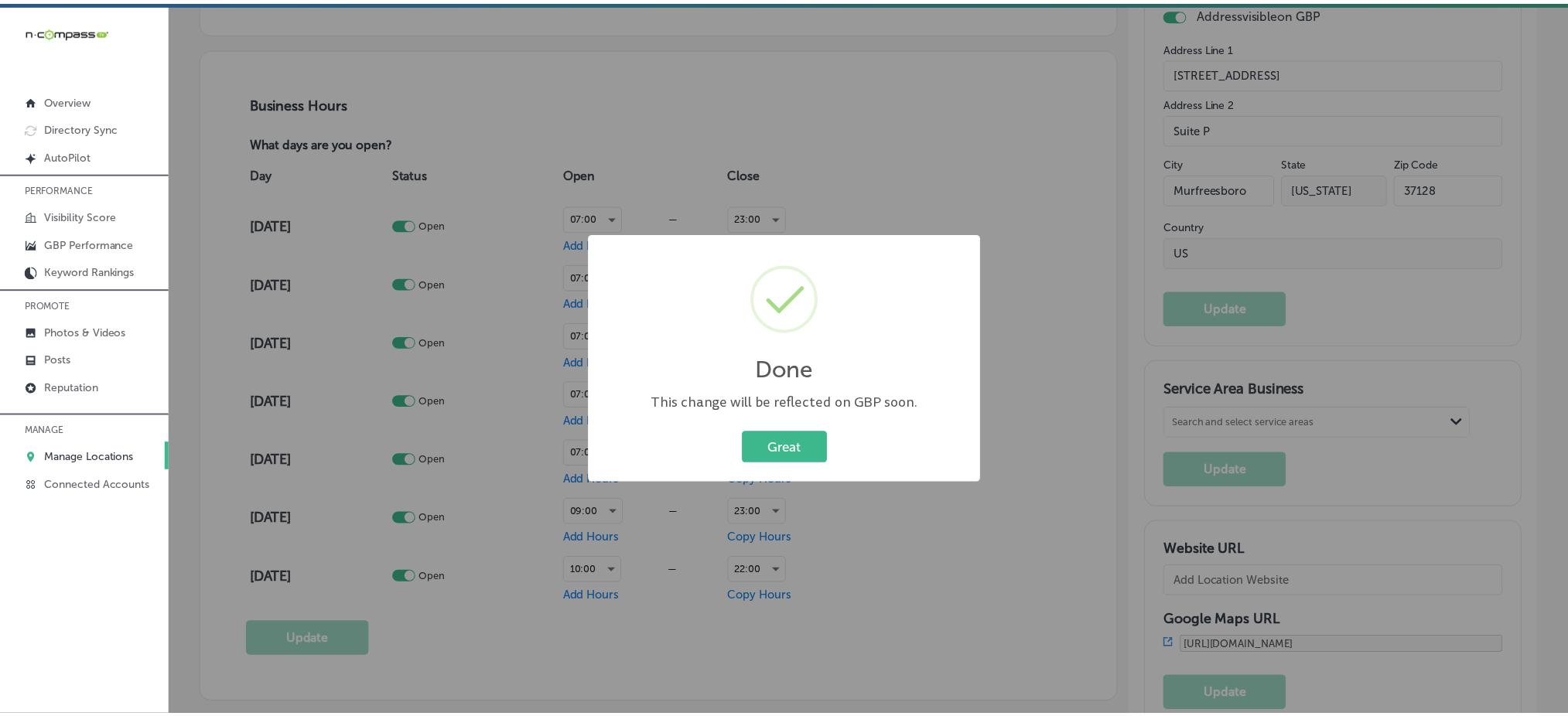
scroll to position [1032, 0]
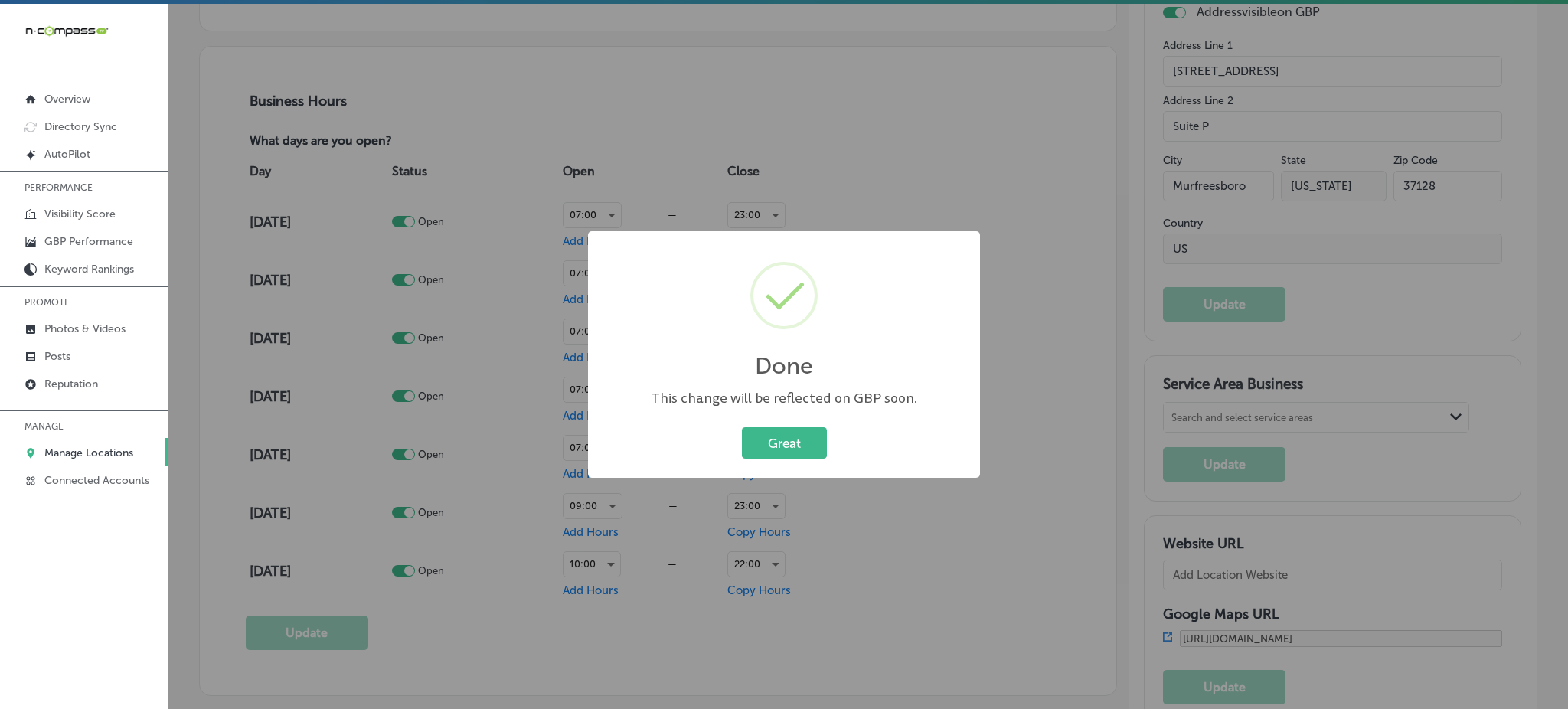
click at [804, 425] on div "Great Cancel" at bounding box center [784, 443] width 361 height 40
click at [783, 441] on button "Great" at bounding box center [784, 443] width 85 height 32
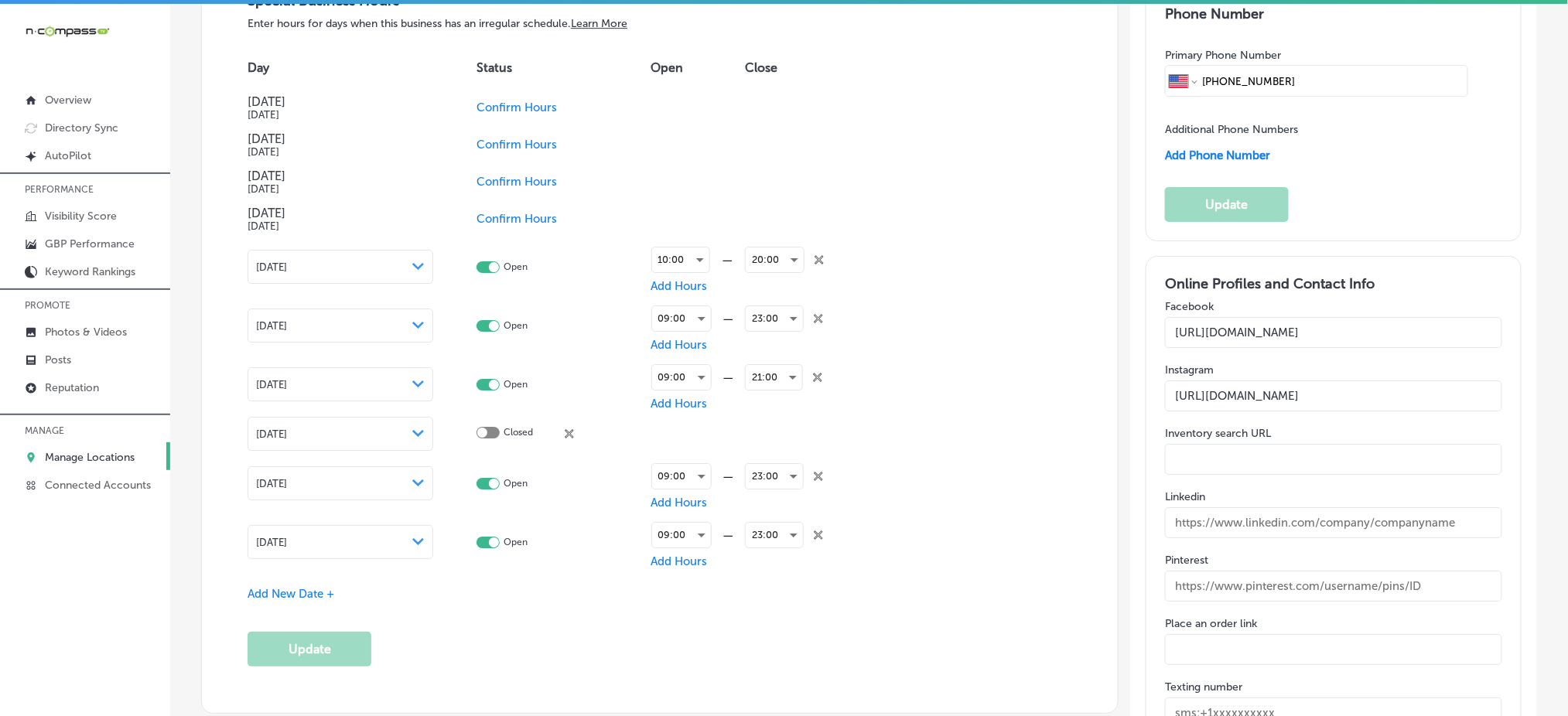
scroll to position [1959, 0]
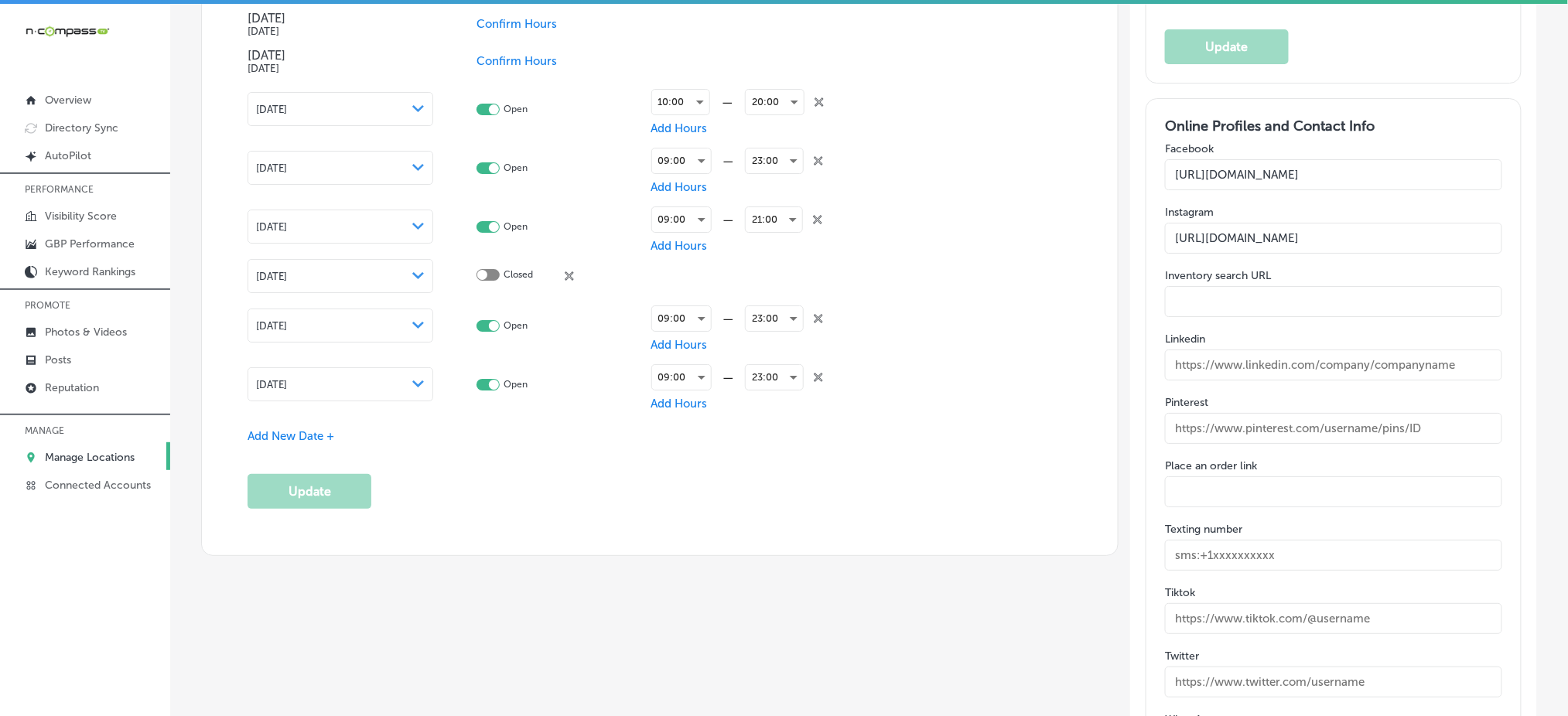
click at [815, 373] on icon "close Created with Sketch." at bounding box center [819, 378] width 10 height 10
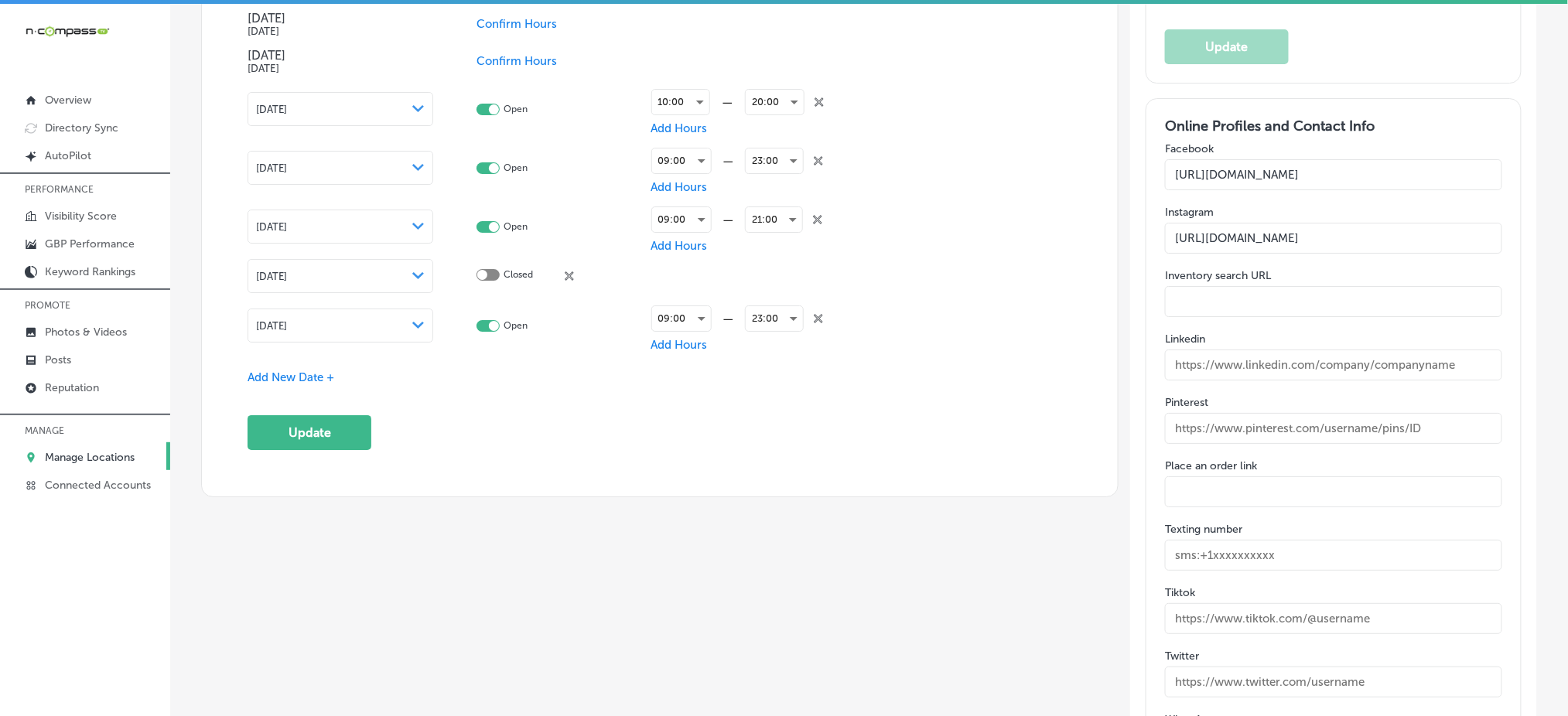
click at [814, 314] on icon "close Created with Sketch." at bounding box center [819, 319] width 10 height 10
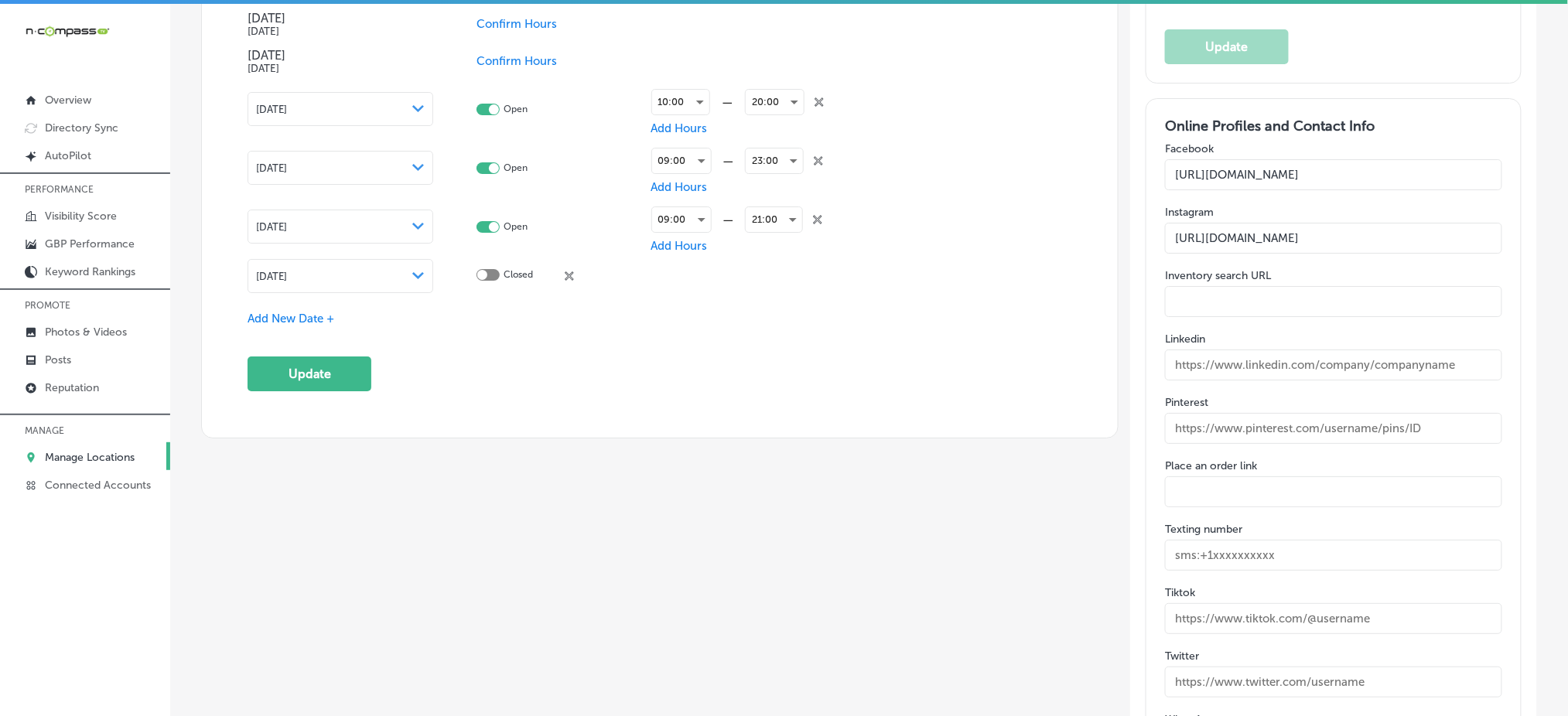
click at [818, 210] on div "21:00 close Created with Sketch." at bounding box center [796, 220] width 102 height 39
click at [813, 215] on icon "close Created with Sketch." at bounding box center [818, 220] width 10 height 10
checkbox input "false"
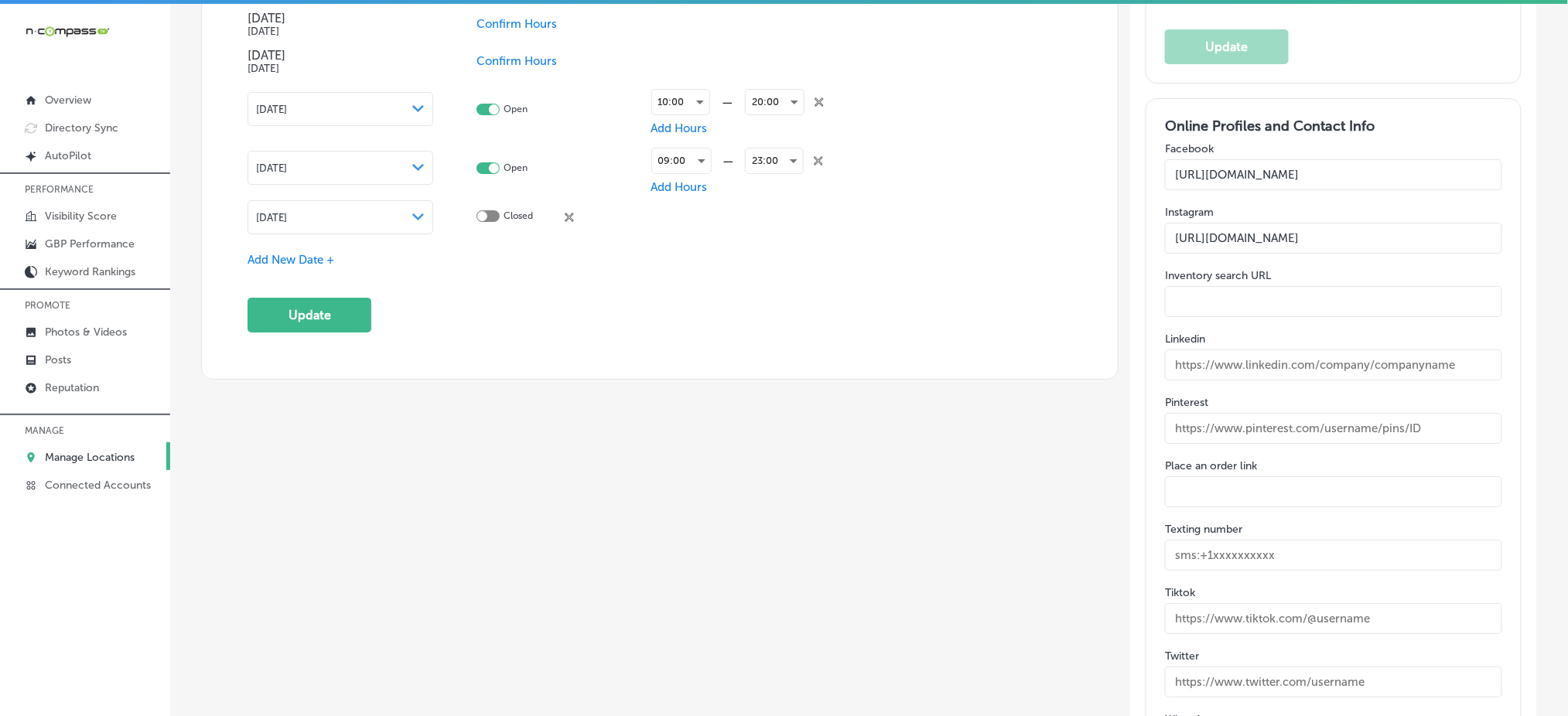
click at [560, 210] on div "Closed close Created with Sketch." at bounding box center [536, 217] width 73 height 14
click at [565, 213] on icon "close Created with Sketch." at bounding box center [569, 217] width 10 height 10
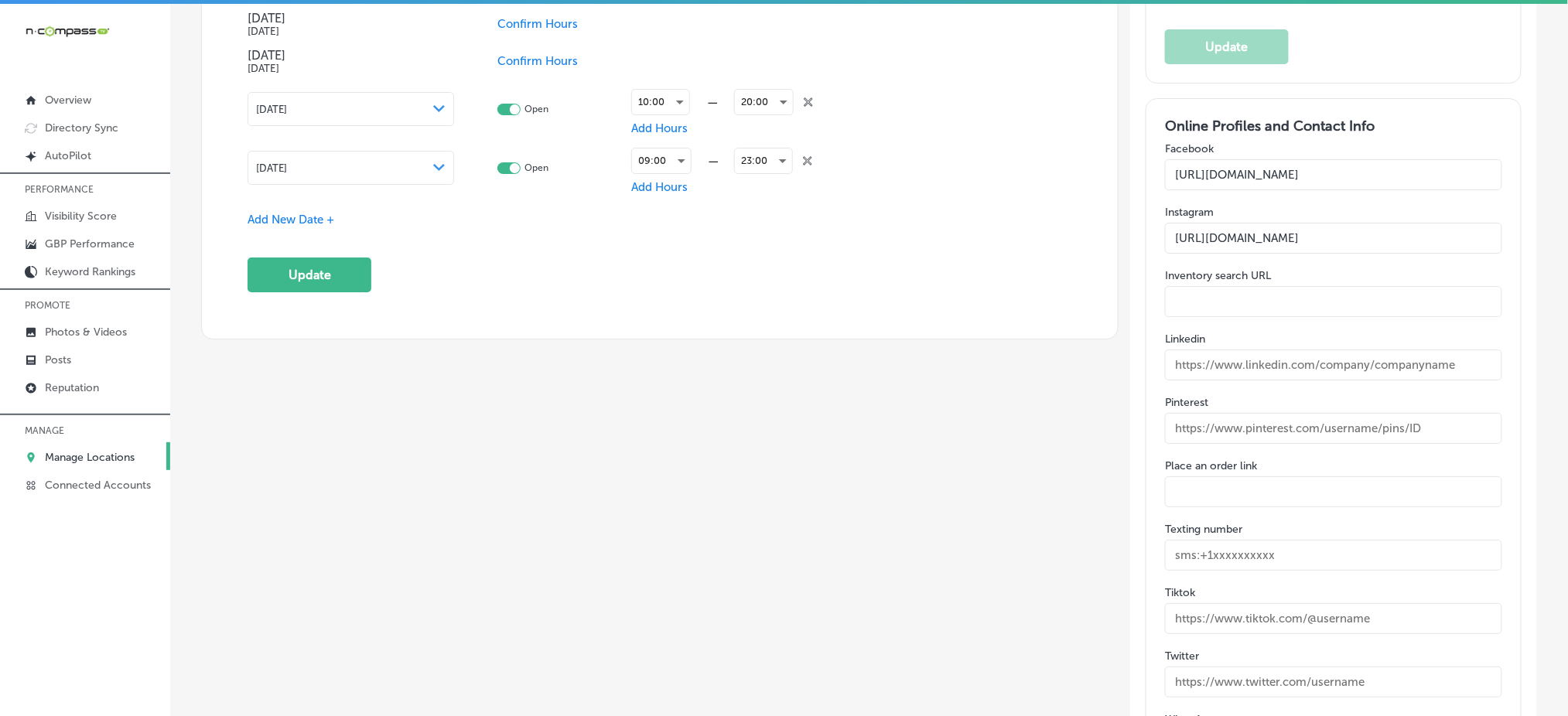
click at [803, 156] on icon "close Created with Sketch." at bounding box center [807, 161] width 10 height 10
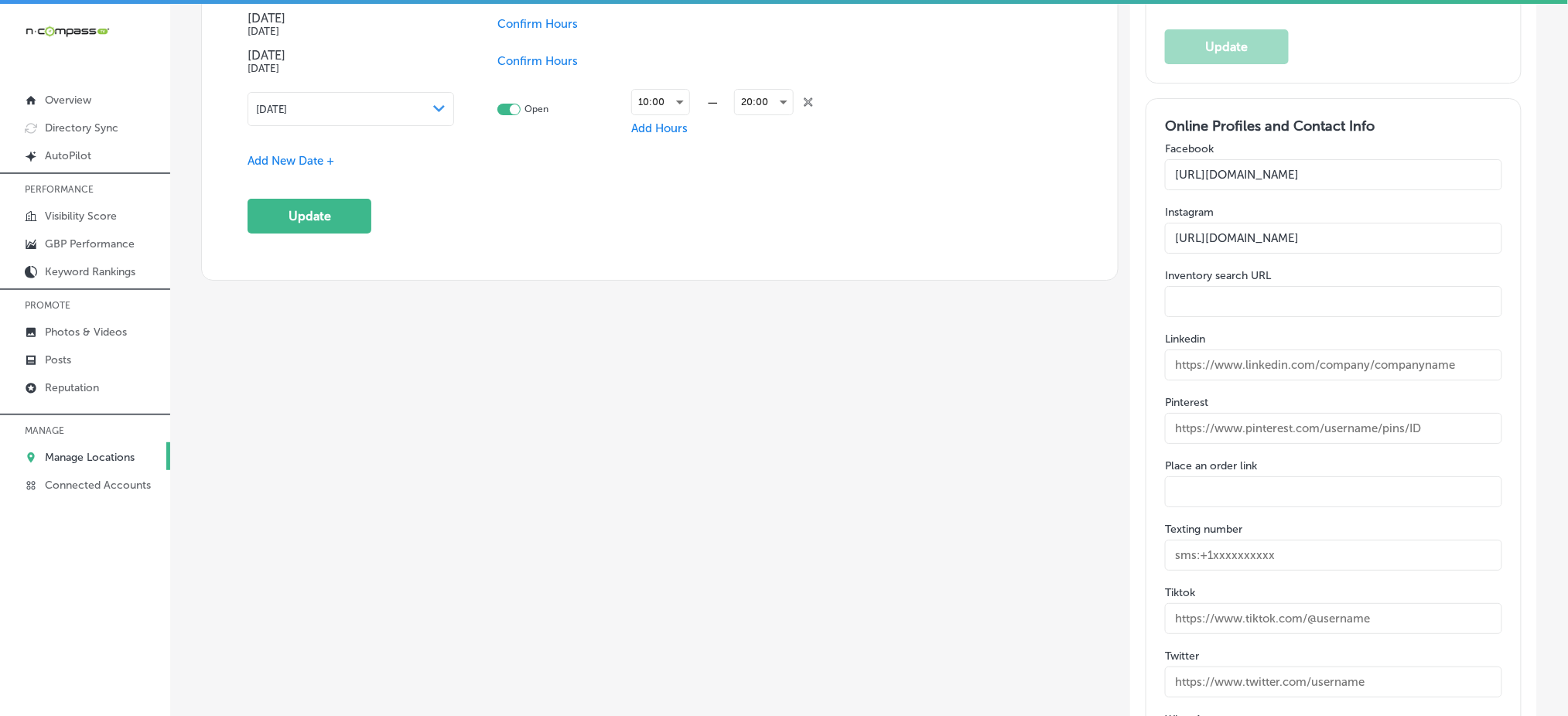
click at [804, 97] on icon "close Created with Sketch." at bounding box center [808, 102] width 10 height 10
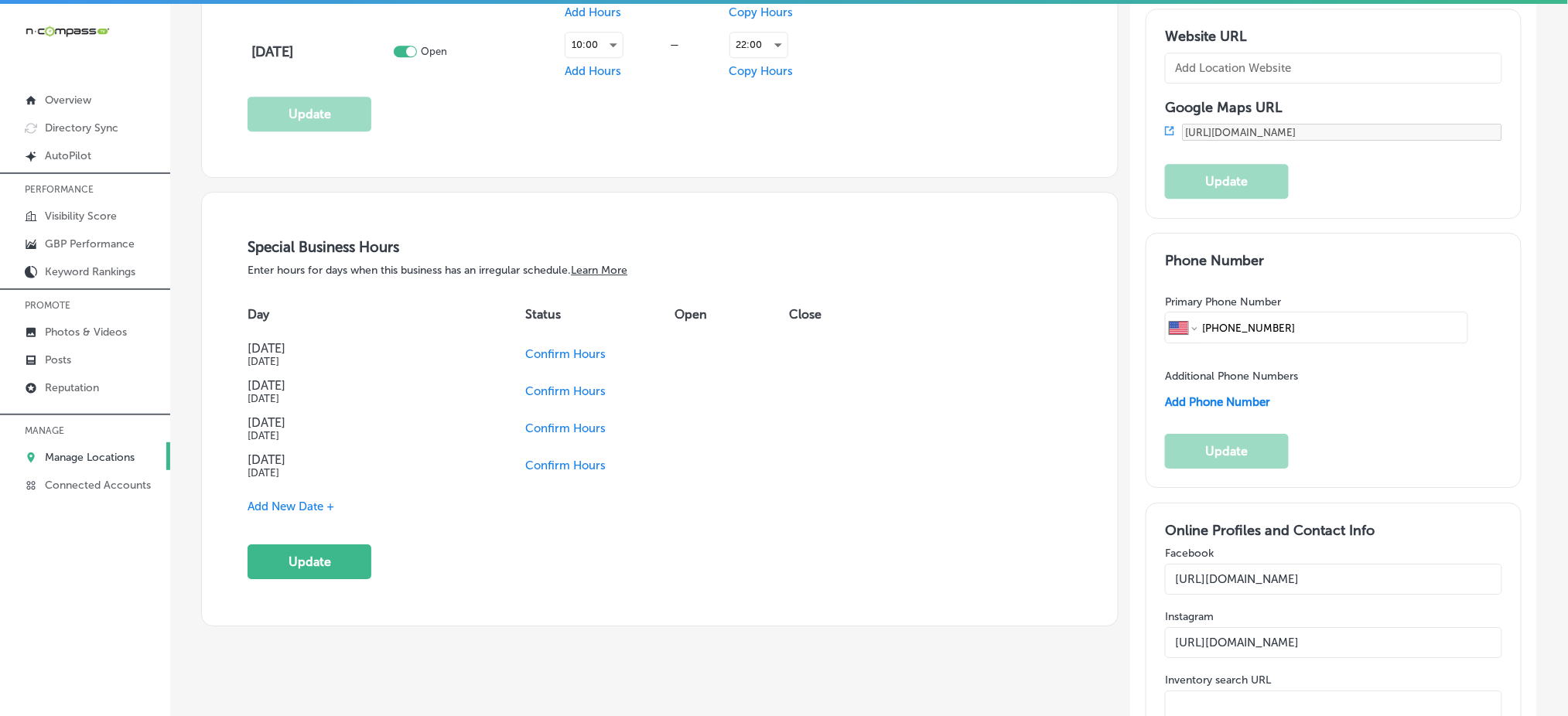
scroll to position [1547, 0]
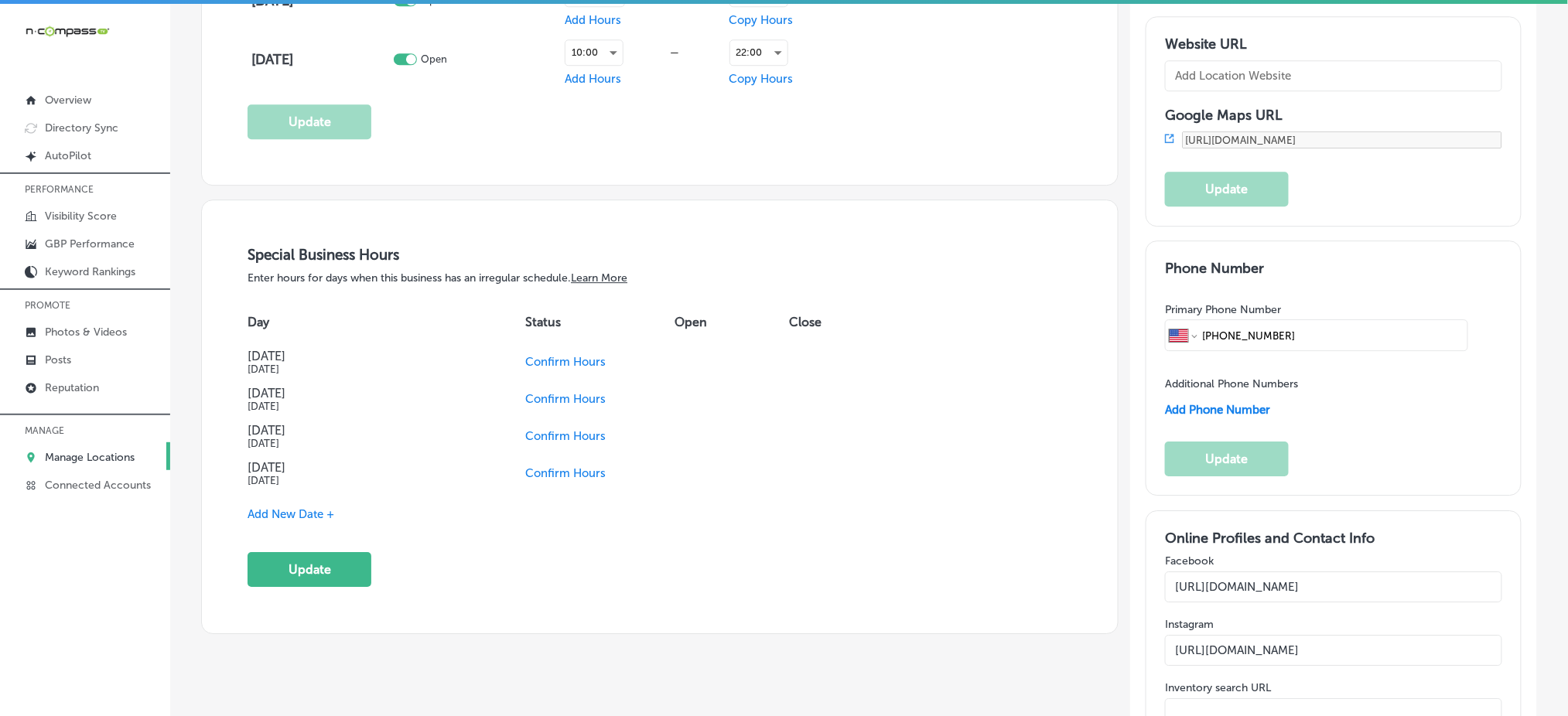
click at [576, 467] on span "Confirm Hours" at bounding box center [565, 473] width 80 height 14
click at [550, 429] on span "Confirm Hours" at bounding box center [540, 436] width 80 height 14
click at [314, 570] on button "Update" at bounding box center [309, 569] width 123 height 35
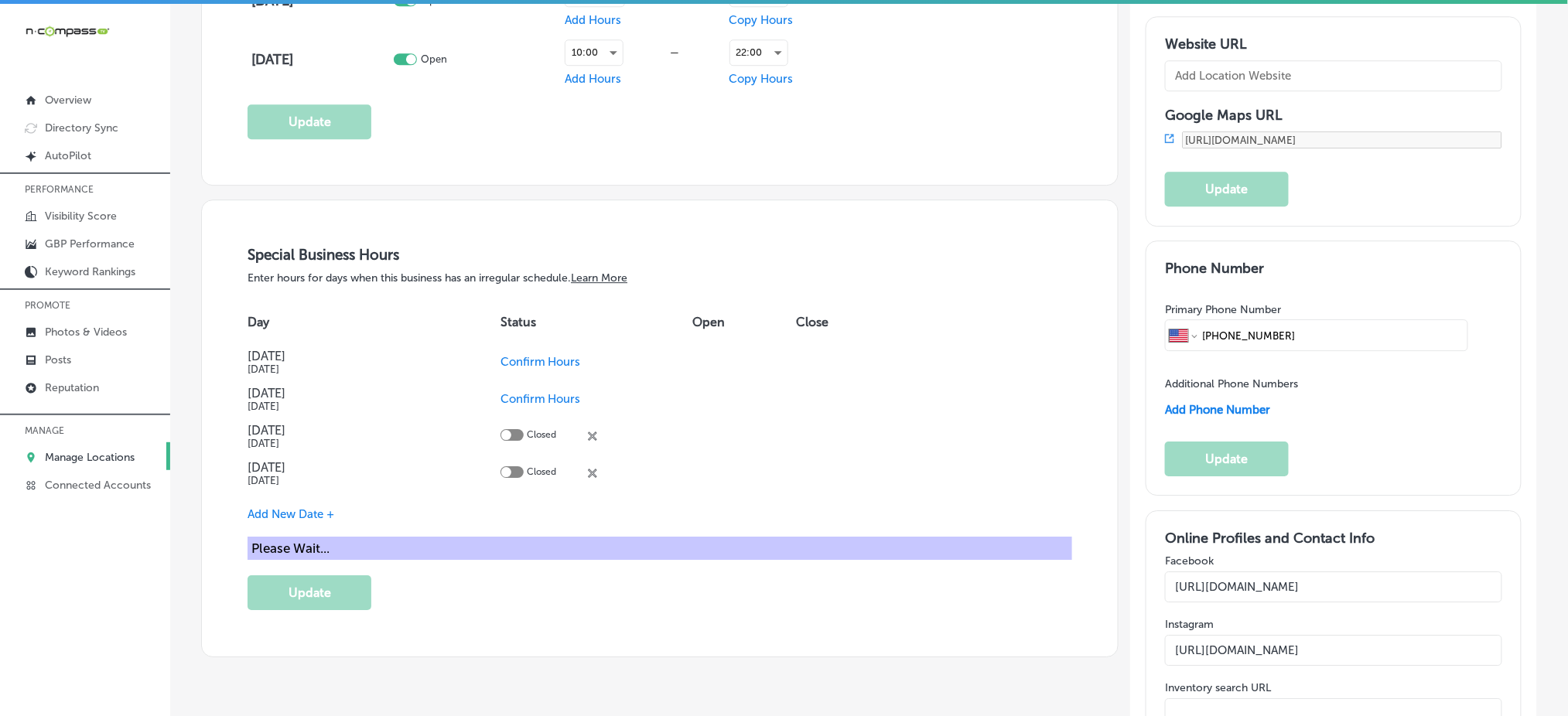
scroll to position [1549, 0]
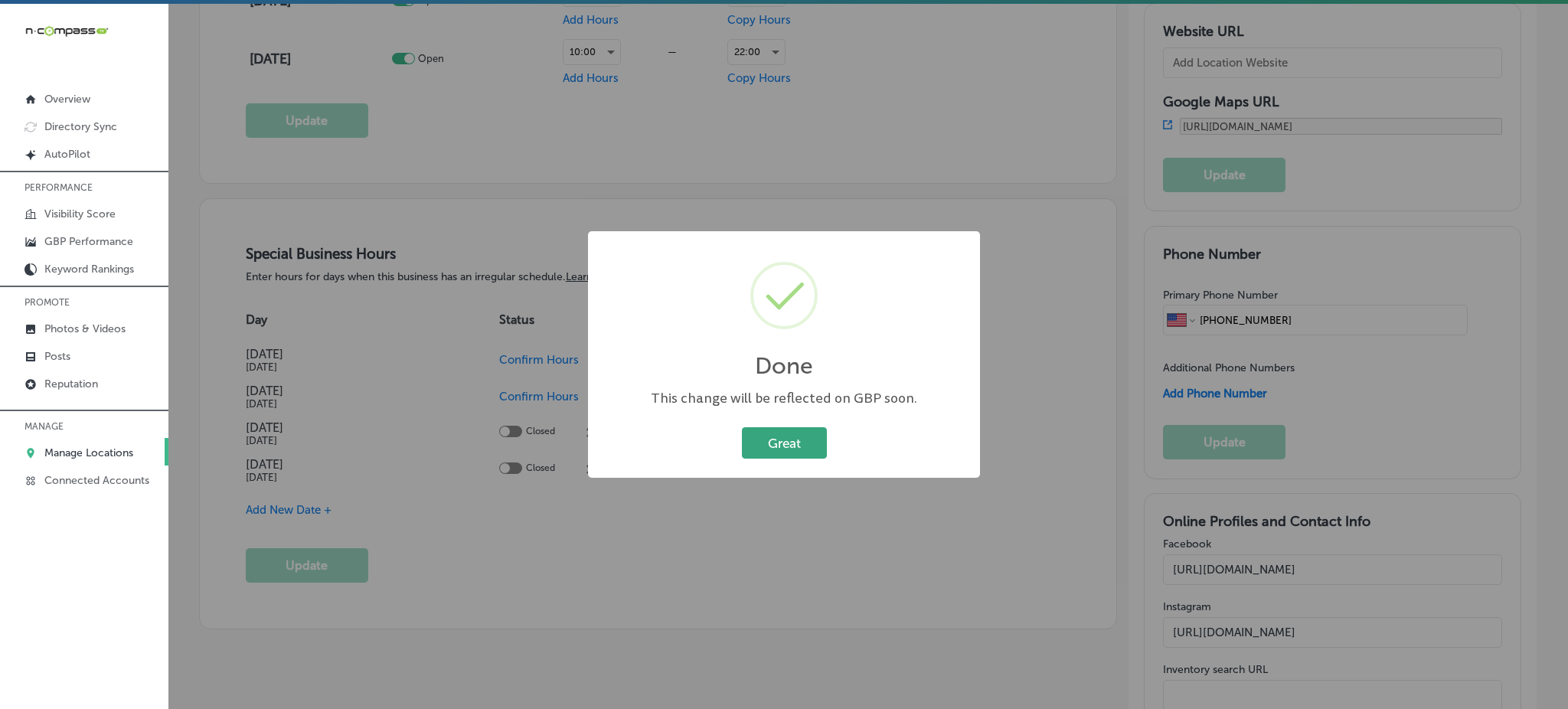
click at [811, 442] on button "Great" at bounding box center [784, 443] width 85 height 32
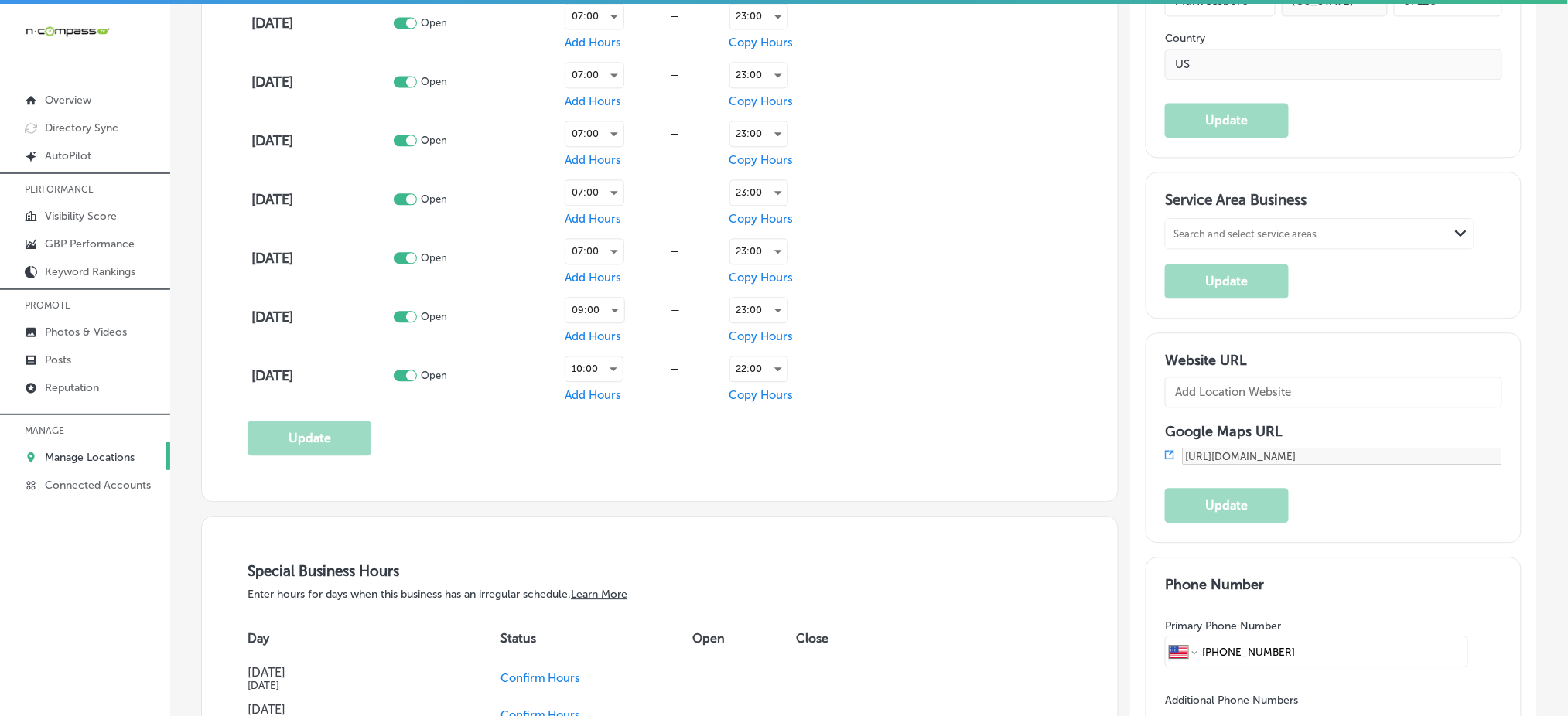
scroll to position [1195, 0]
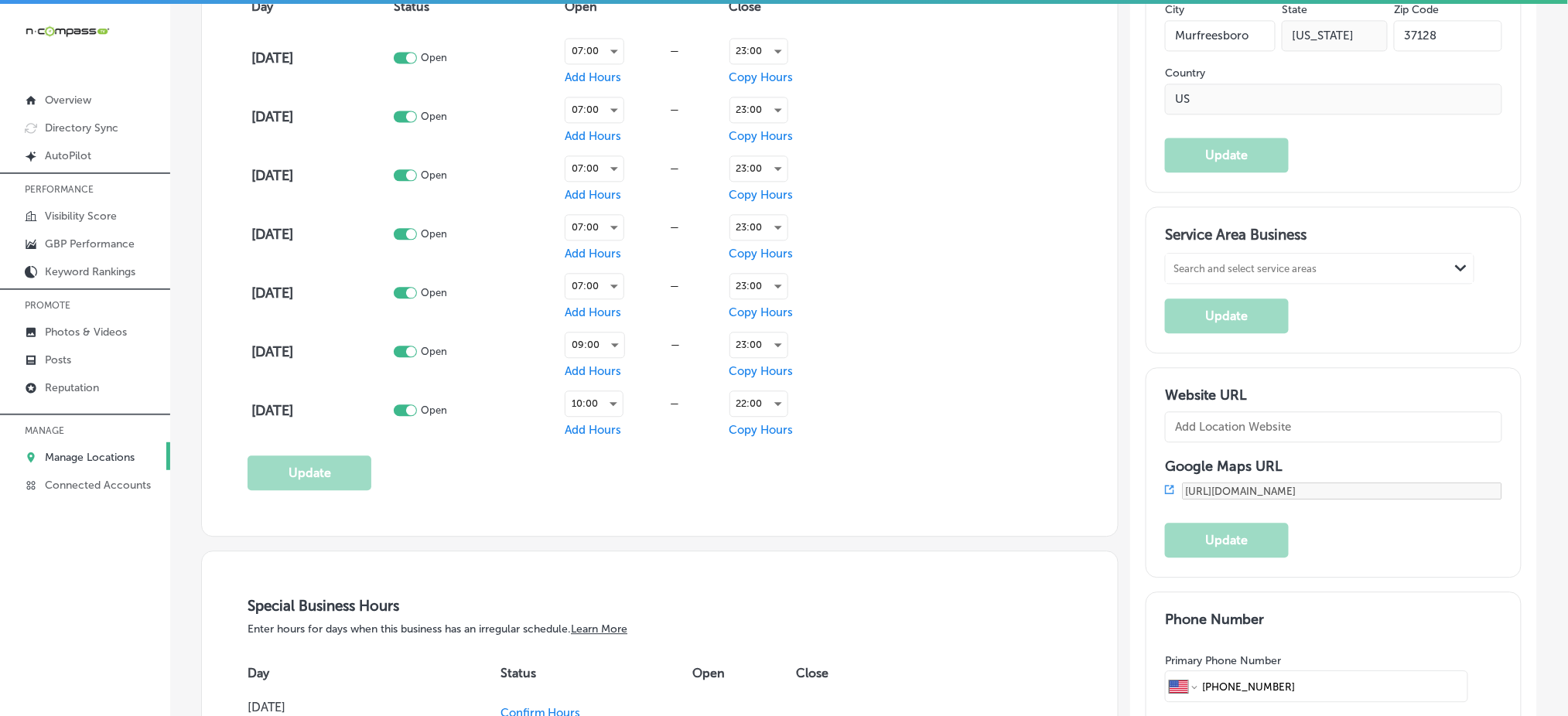
click at [1255, 265] on div "Search and select service areas" at bounding box center [1245, 268] width 143 height 12
click at [1220, 266] on div "Search and select service areas" at bounding box center [1245, 268] width 143 height 12
paste input "[GEOGRAPHIC_DATA]"
type input "[GEOGRAPHIC_DATA]"
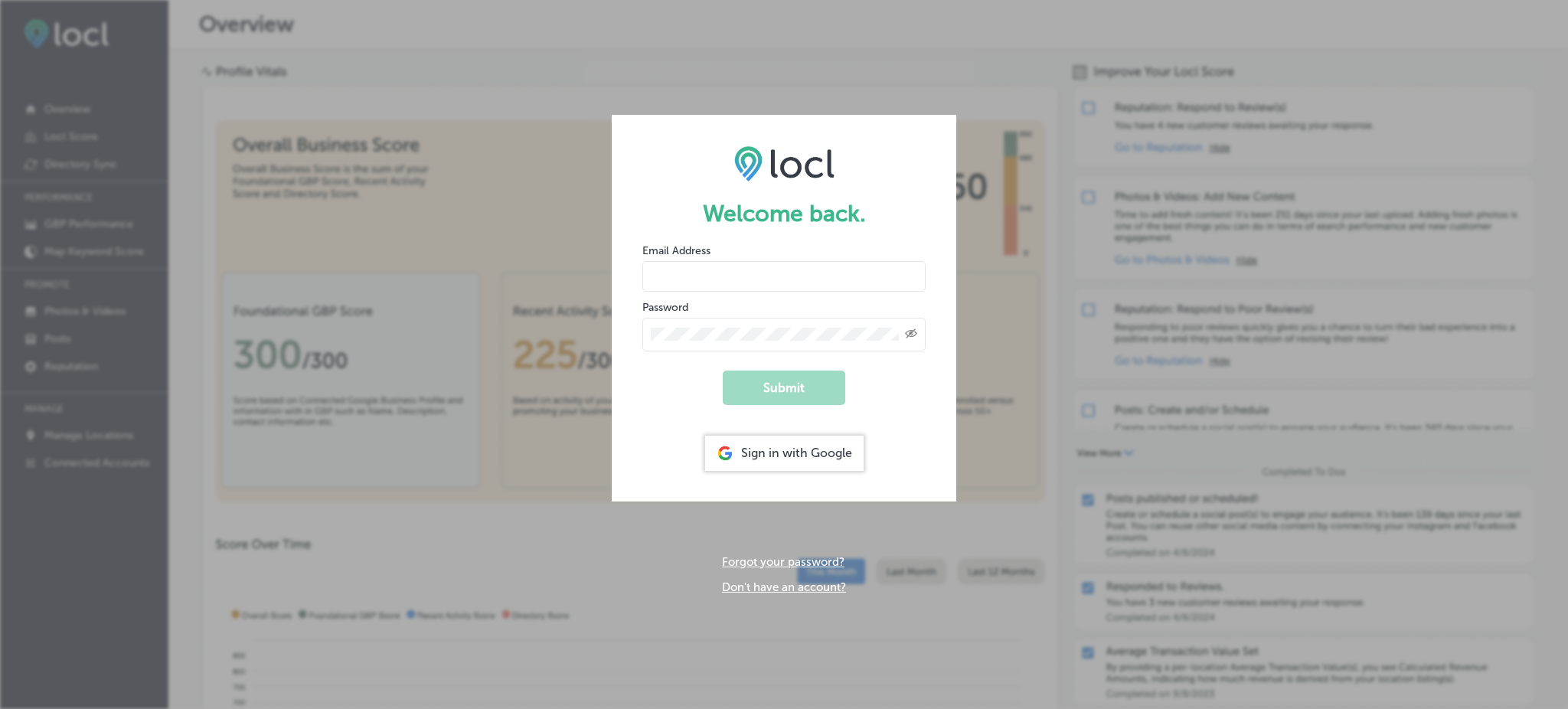
type input "Rabosa"
click at [824, 449] on div "Sign in with Google" at bounding box center [784, 453] width 158 height 35
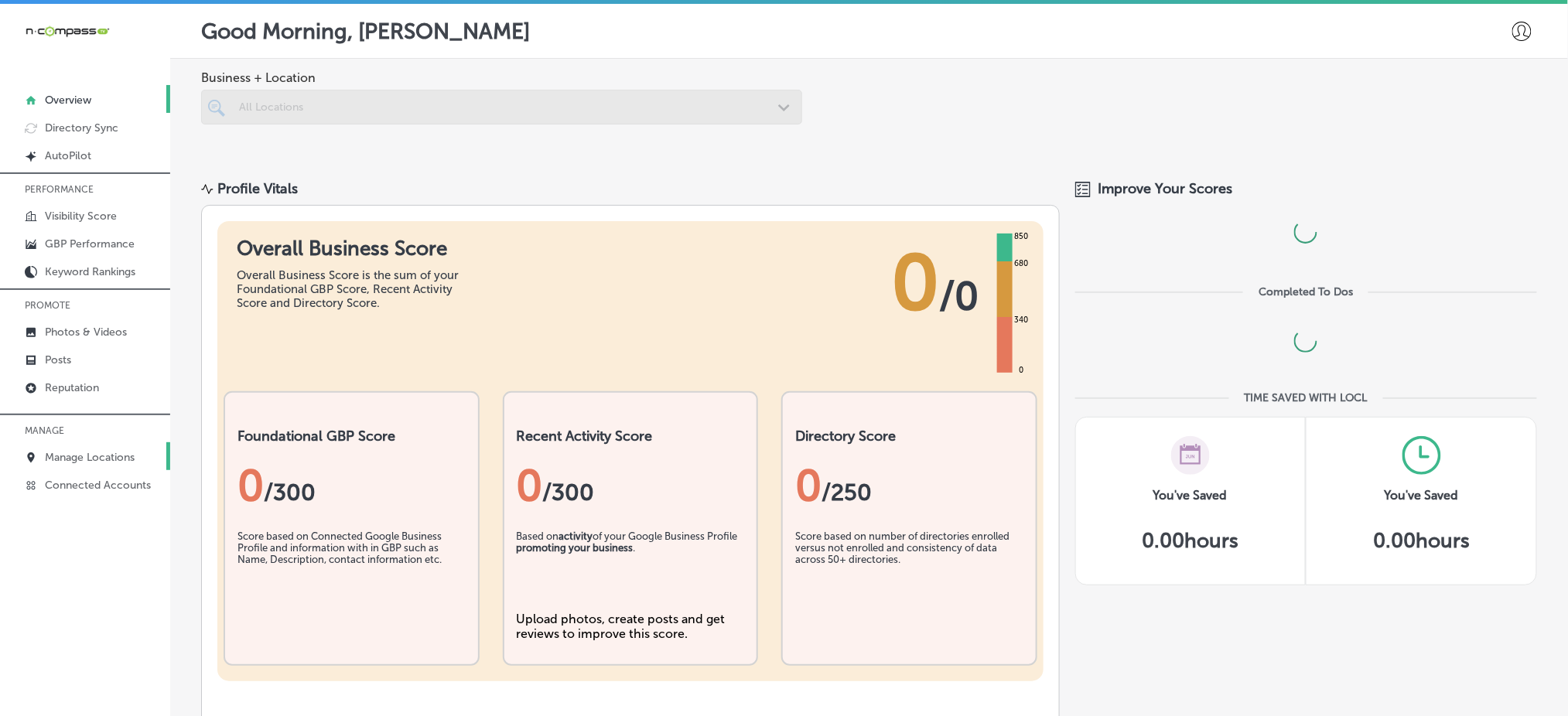
click at [121, 456] on p "Manage Locations" at bounding box center [89, 457] width 90 height 14
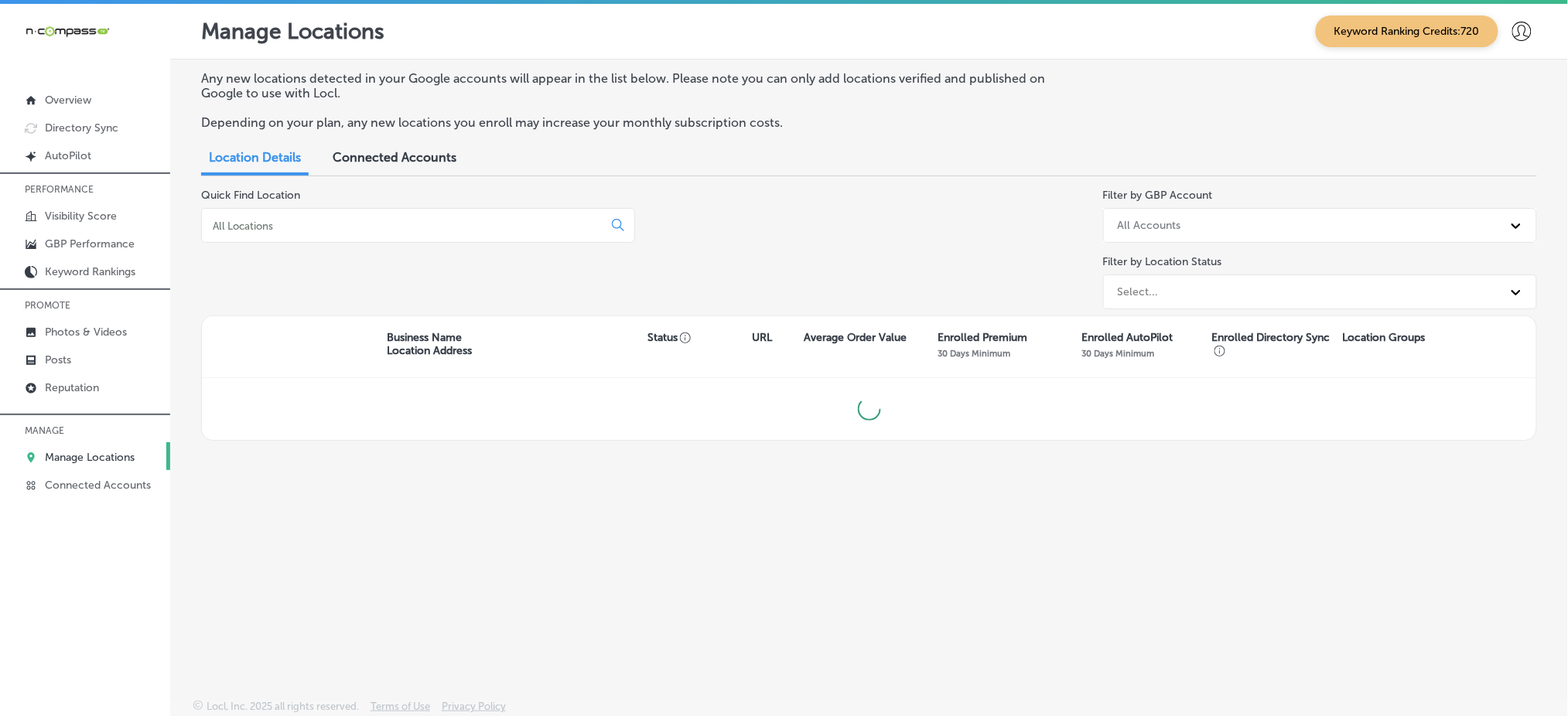
click at [445, 226] on input at bounding box center [405, 225] width 389 height 14
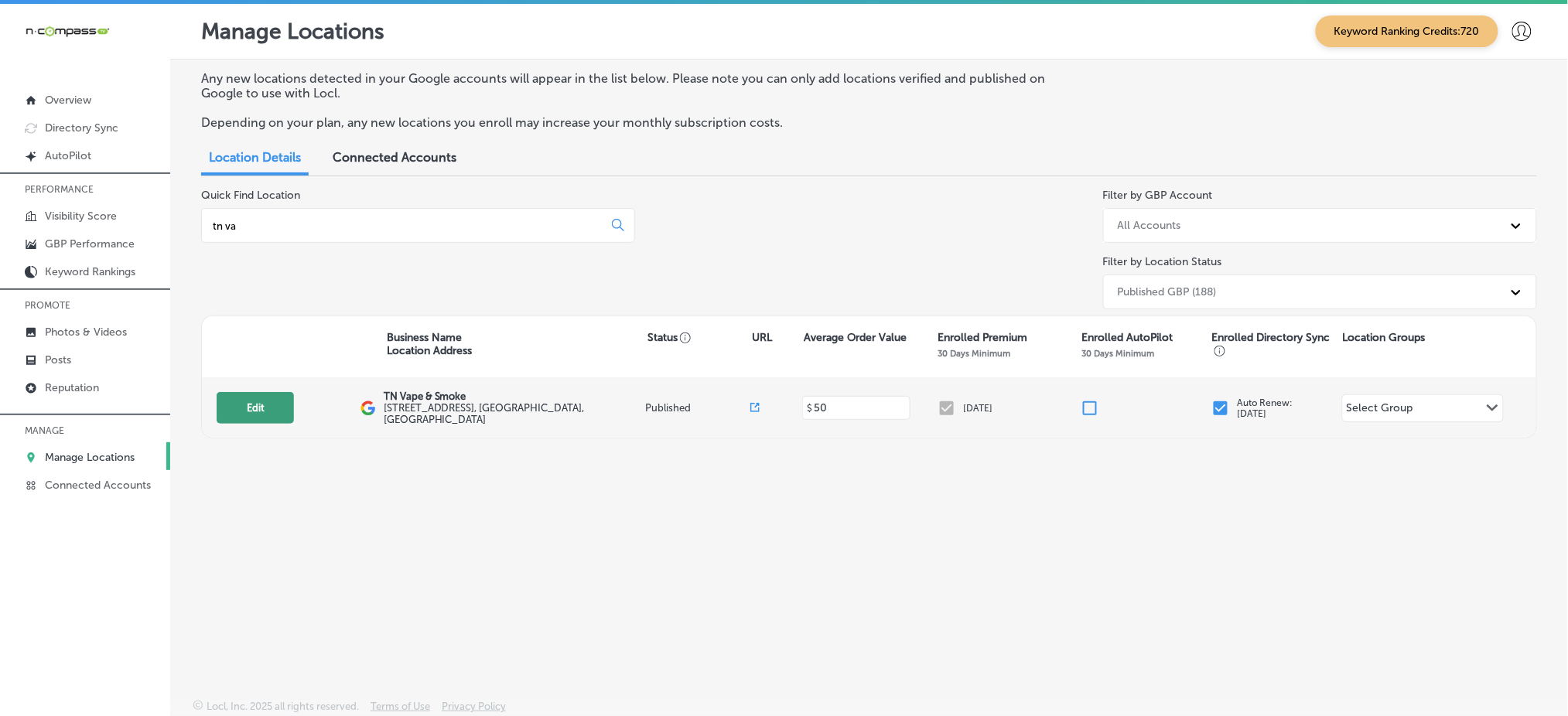
type input "tn va"
click at [262, 399] on button "Edit" at bounding box center [255, 408] width 77 height 32
select select "US"
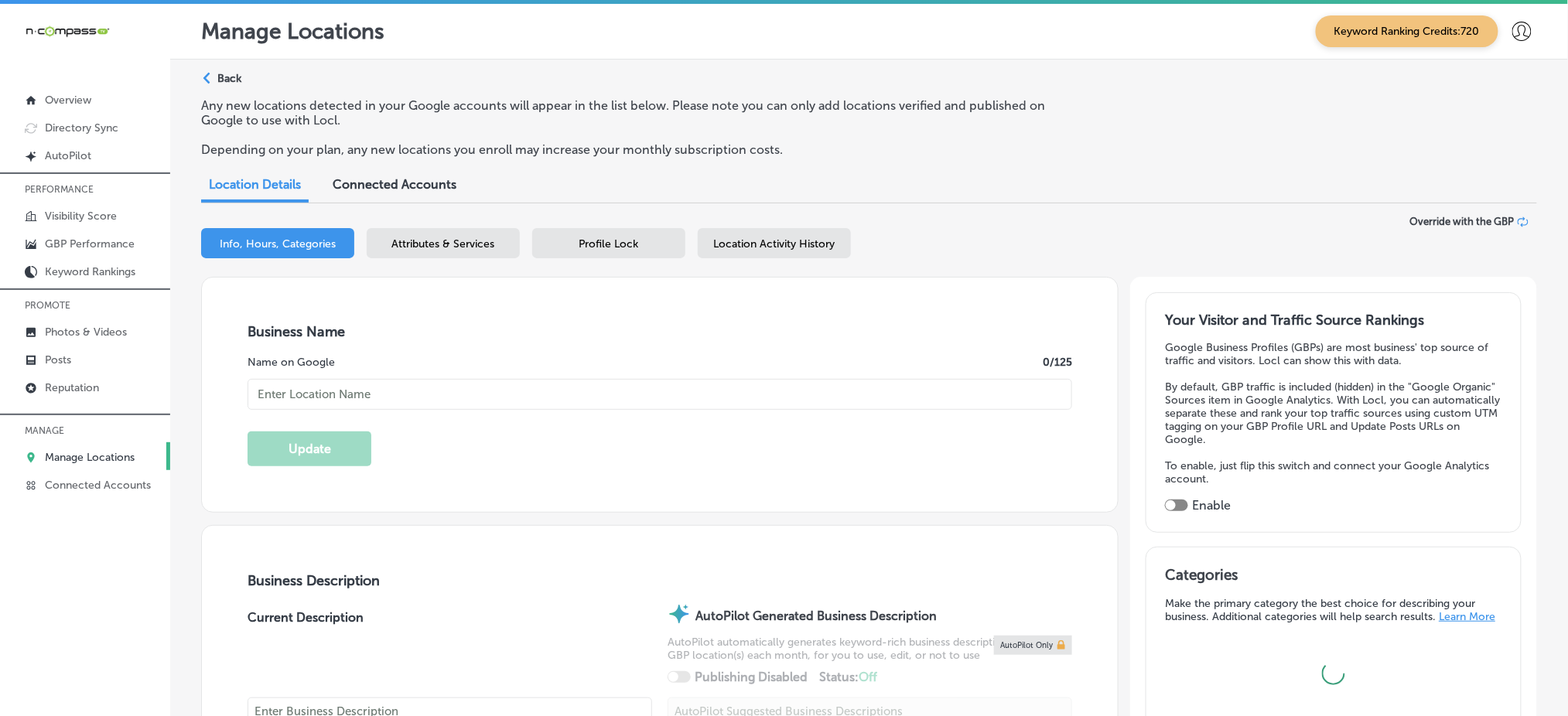
type input "[PHONE_NUMBER]"
type input "TN Vape & Smoke"
type input "[STREET_ADDRESS]"
type input "Suite P"
type input "Murfreesboro"
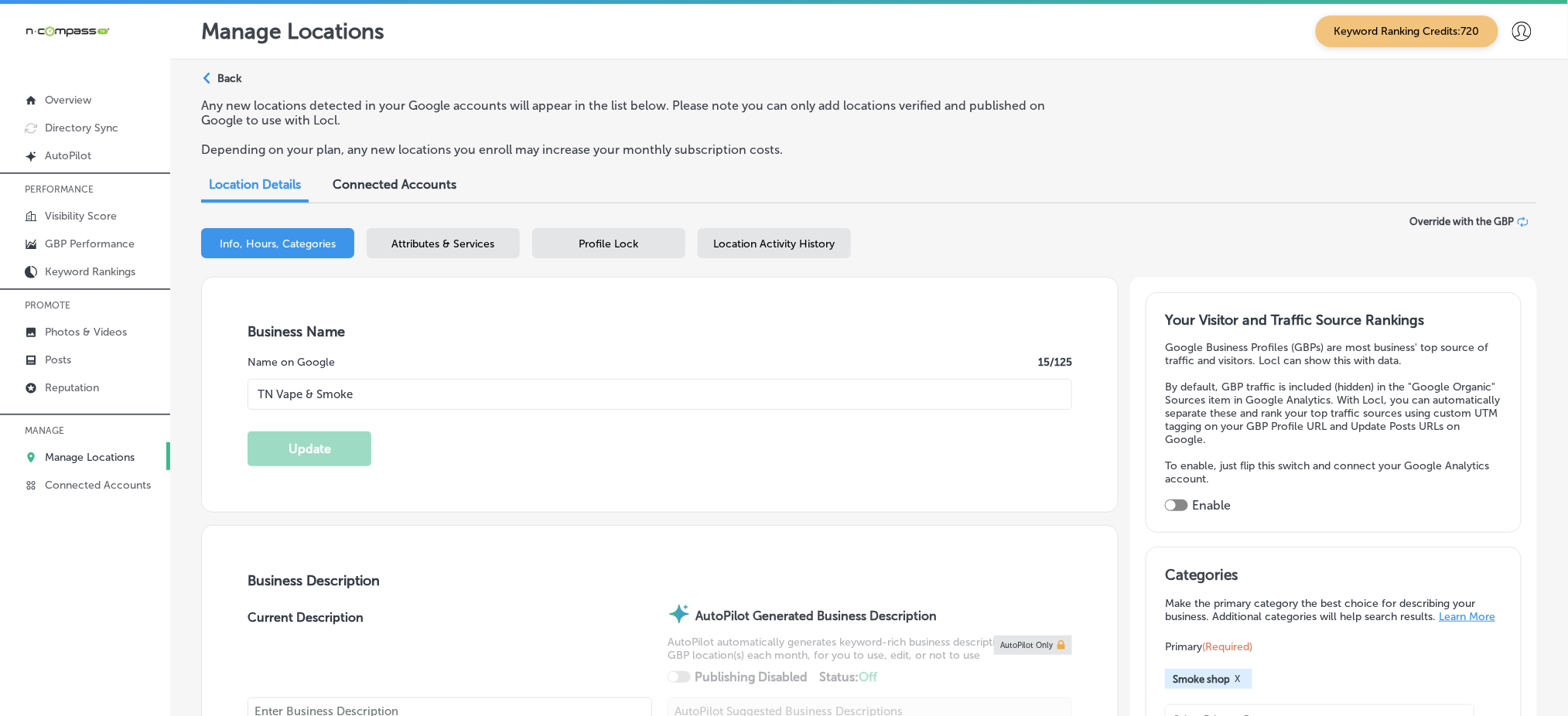
type input "37128"
type input "US"
type textarea "We specialize in vape, glass, hookah, and more so please come by and see us for…"
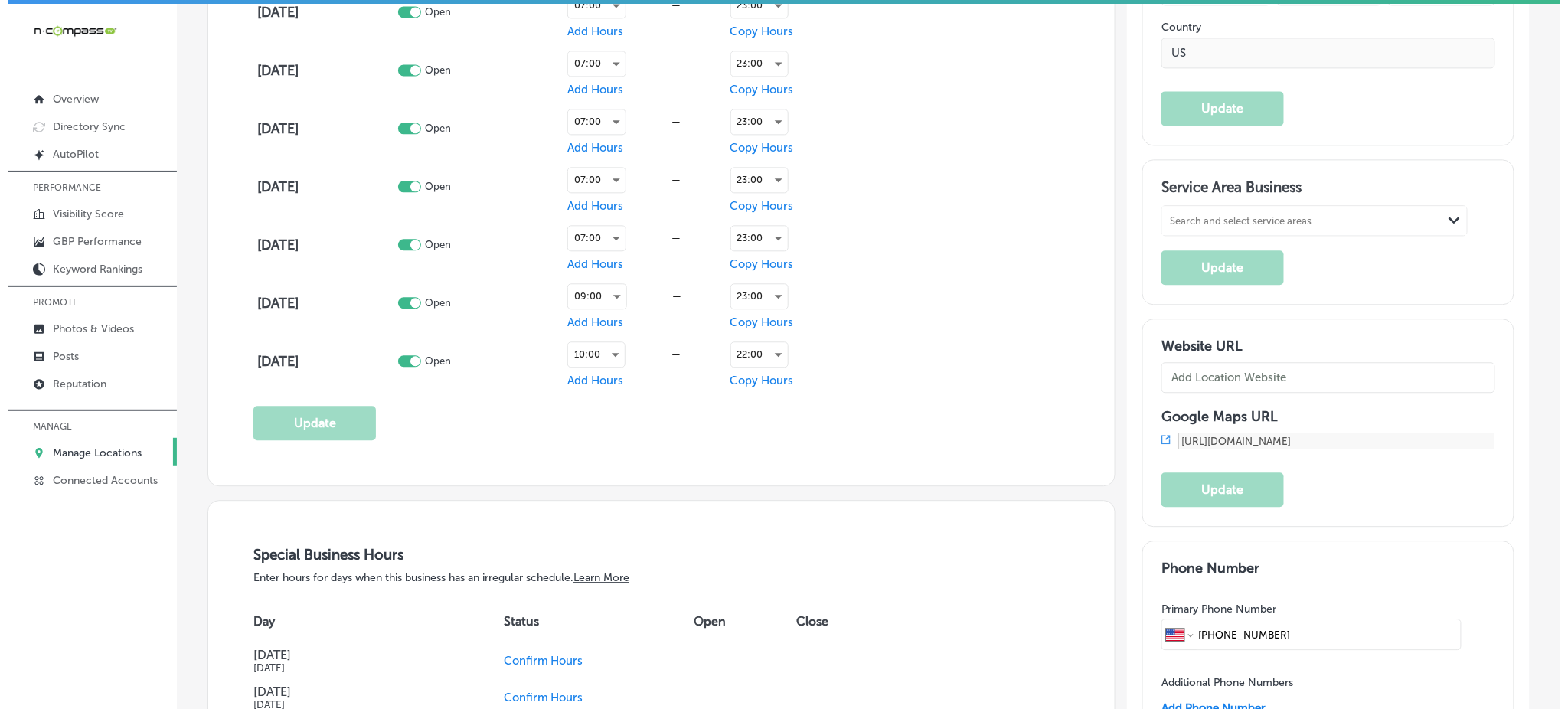
scroll to position [1327, 0]
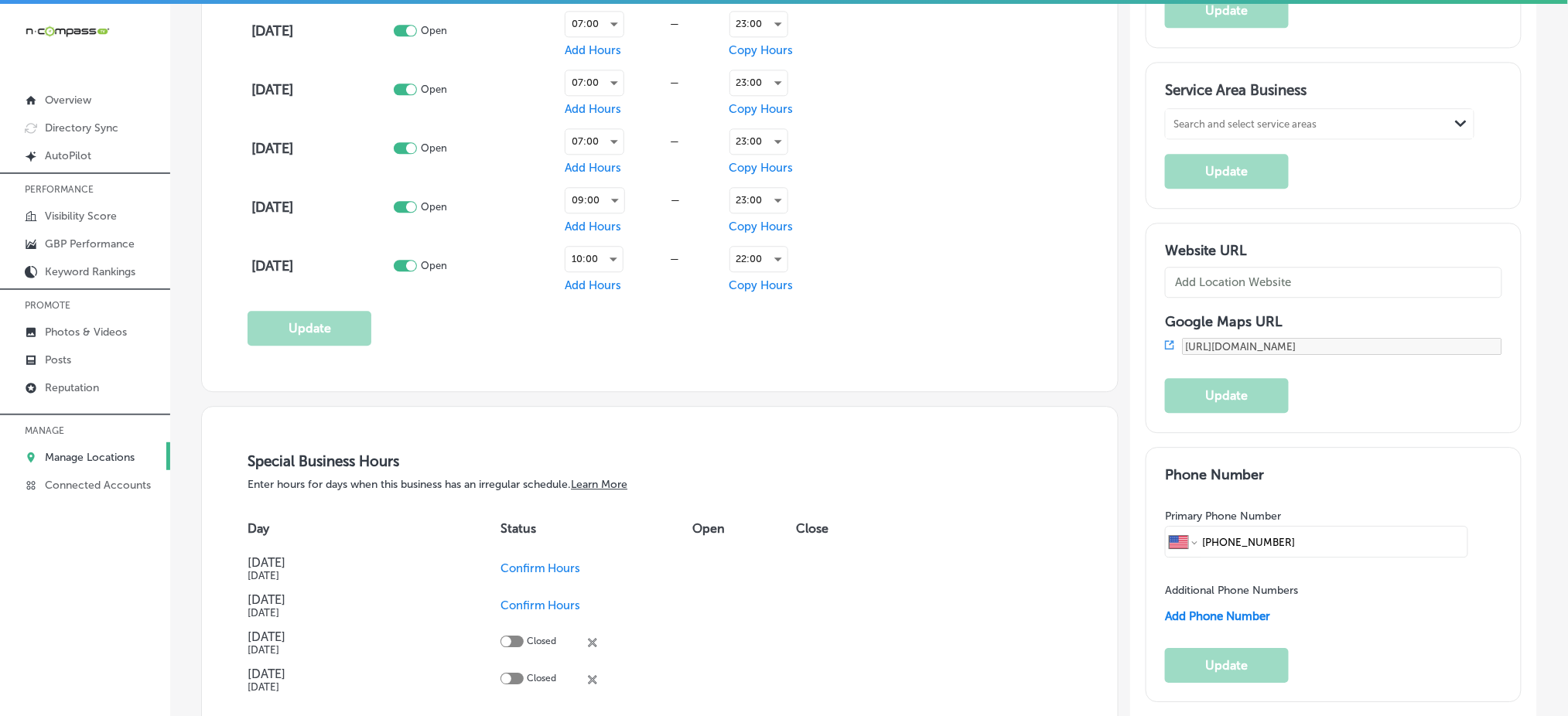
click at [1322, 117] on div "Search and select service areas" at bounding box center [1307, 124] width 283 height 21
paste input "Shelbyville"
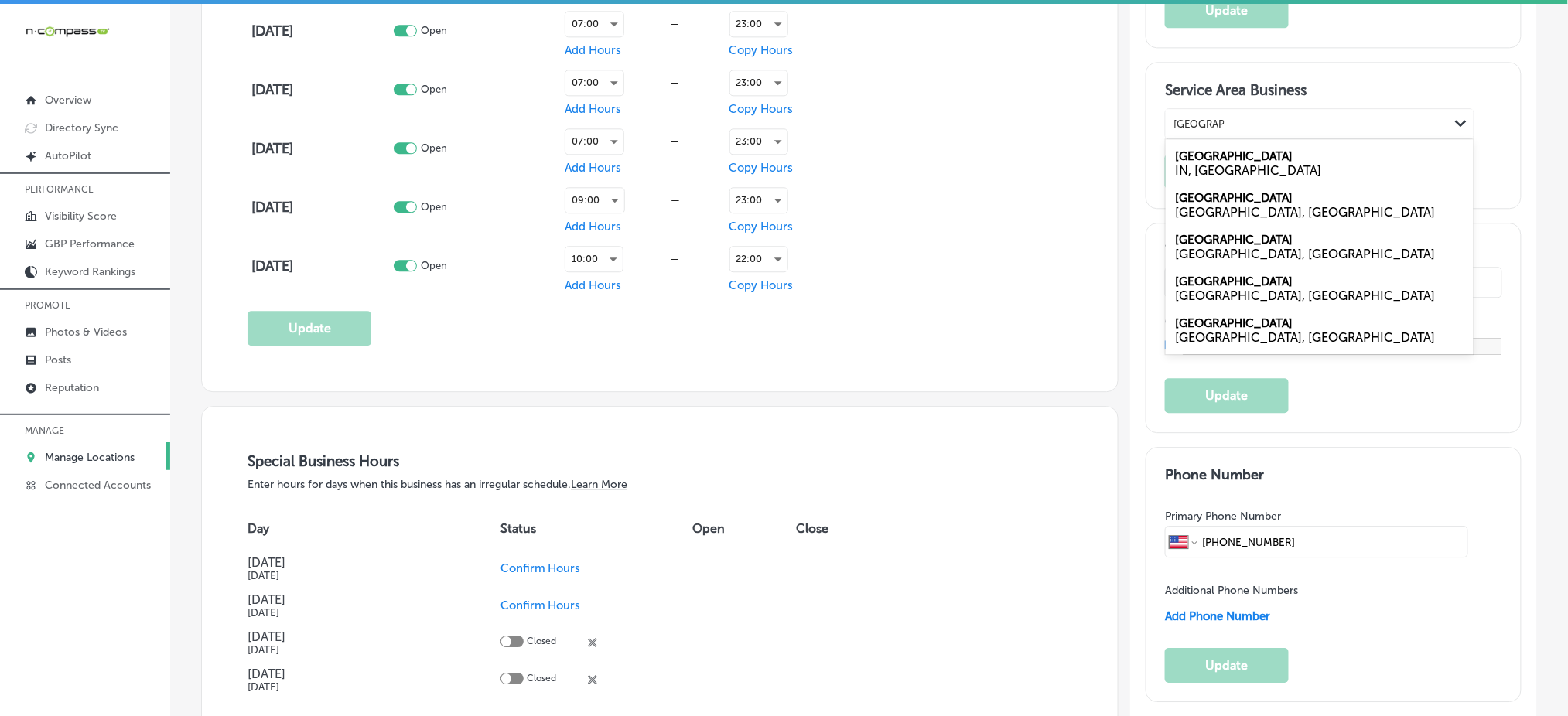
click at [1185, 205] on div "TN, USA" at bounding box center [1319, 212] width 289 height 14
type input "Shelbyville"
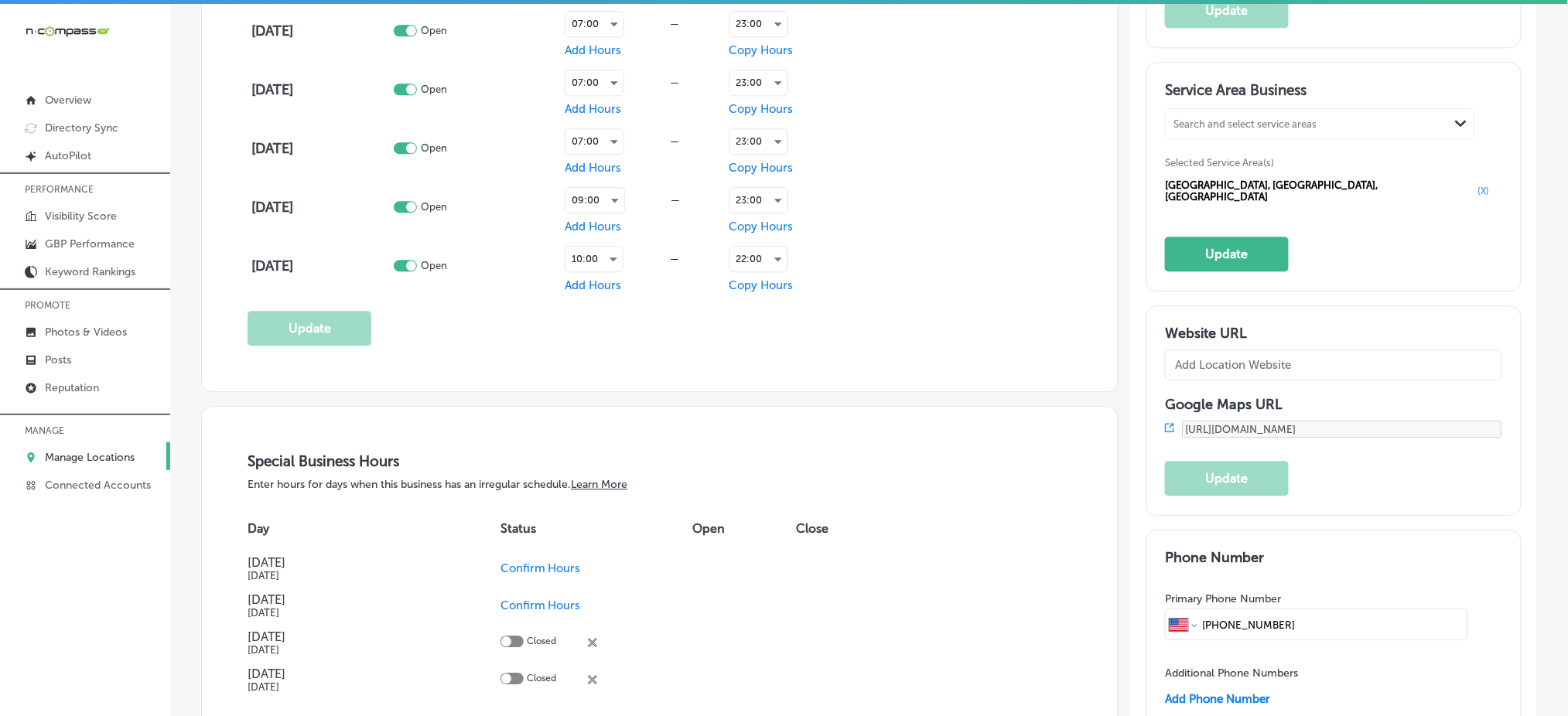
click at [1236, 132] on div "Search and select service areas Path Created with Sketch." at bounding box center [1320, 123] width 308 height 29
paste input "Doaks Crossroads,"
click at [1214, 171] on div "TN, USA" at bounding box center [1319, 170] width 289 height 14
type input "Doaks Crossroads,"
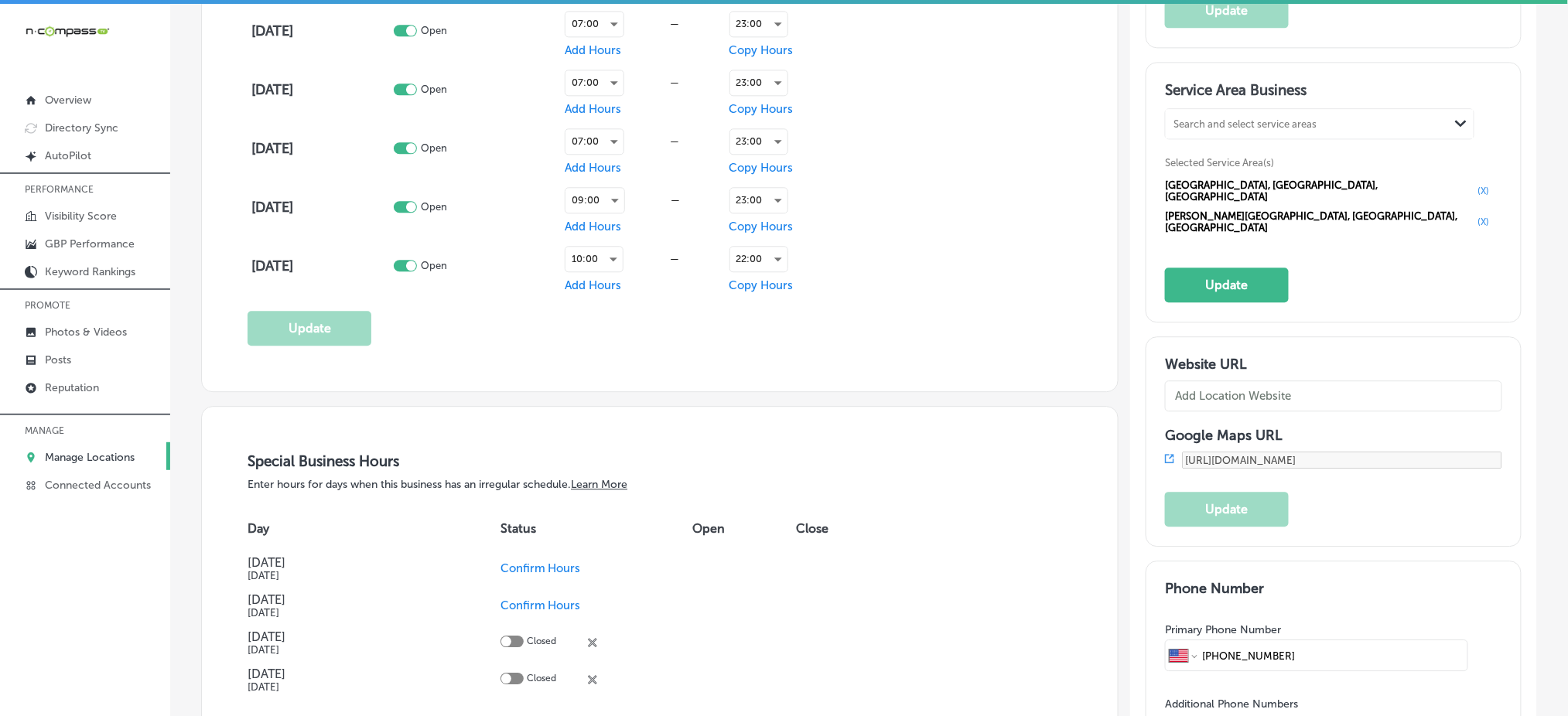
click at [1246, 130] on div "Search and select service areas" at bounding box center [1307, 124] width 283 height 21
paste input "Lindsayville,"
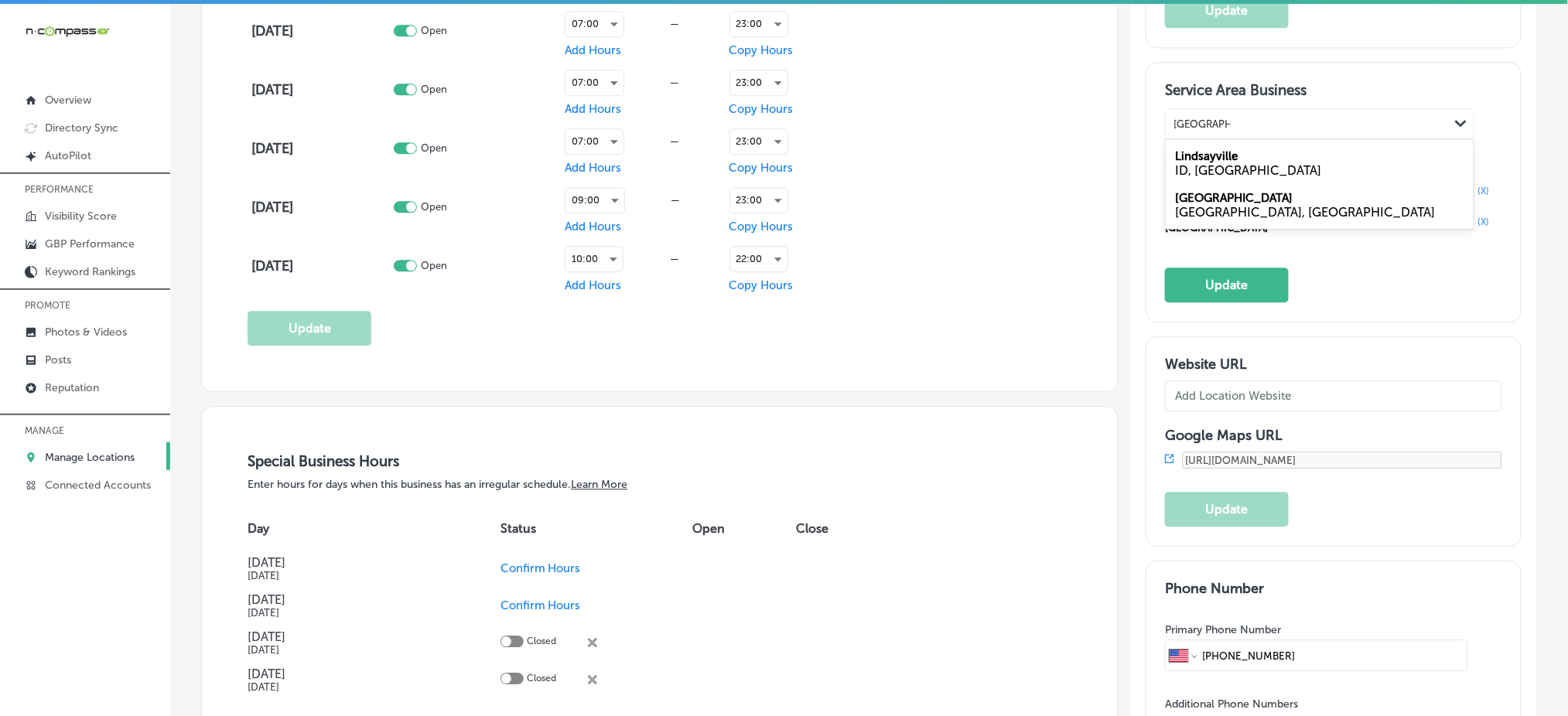
type input "Lindsayville,"
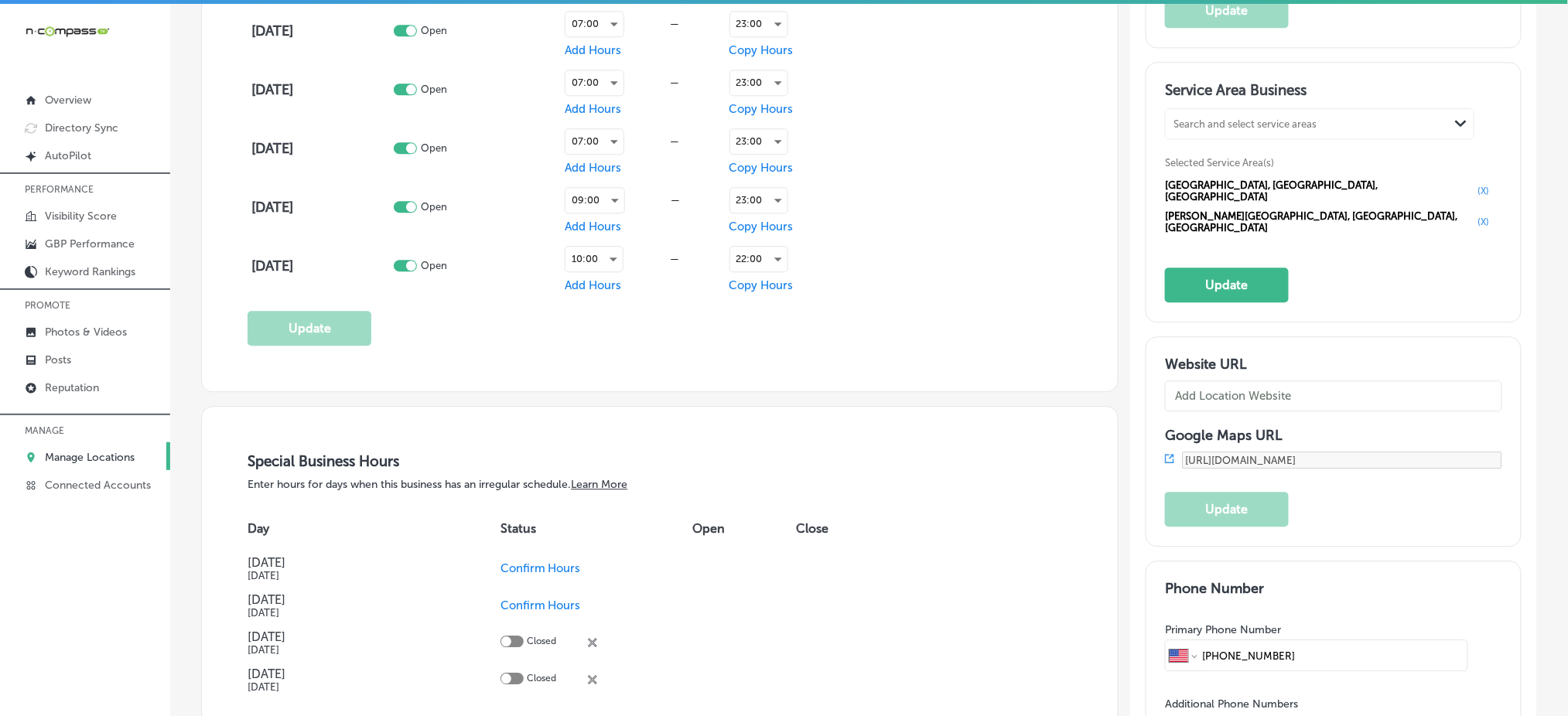
click at [1262, 127] on div "Search and select service areas" at bounding box center [1245, 124] width 143 height 12
paste input "Rockdale,"
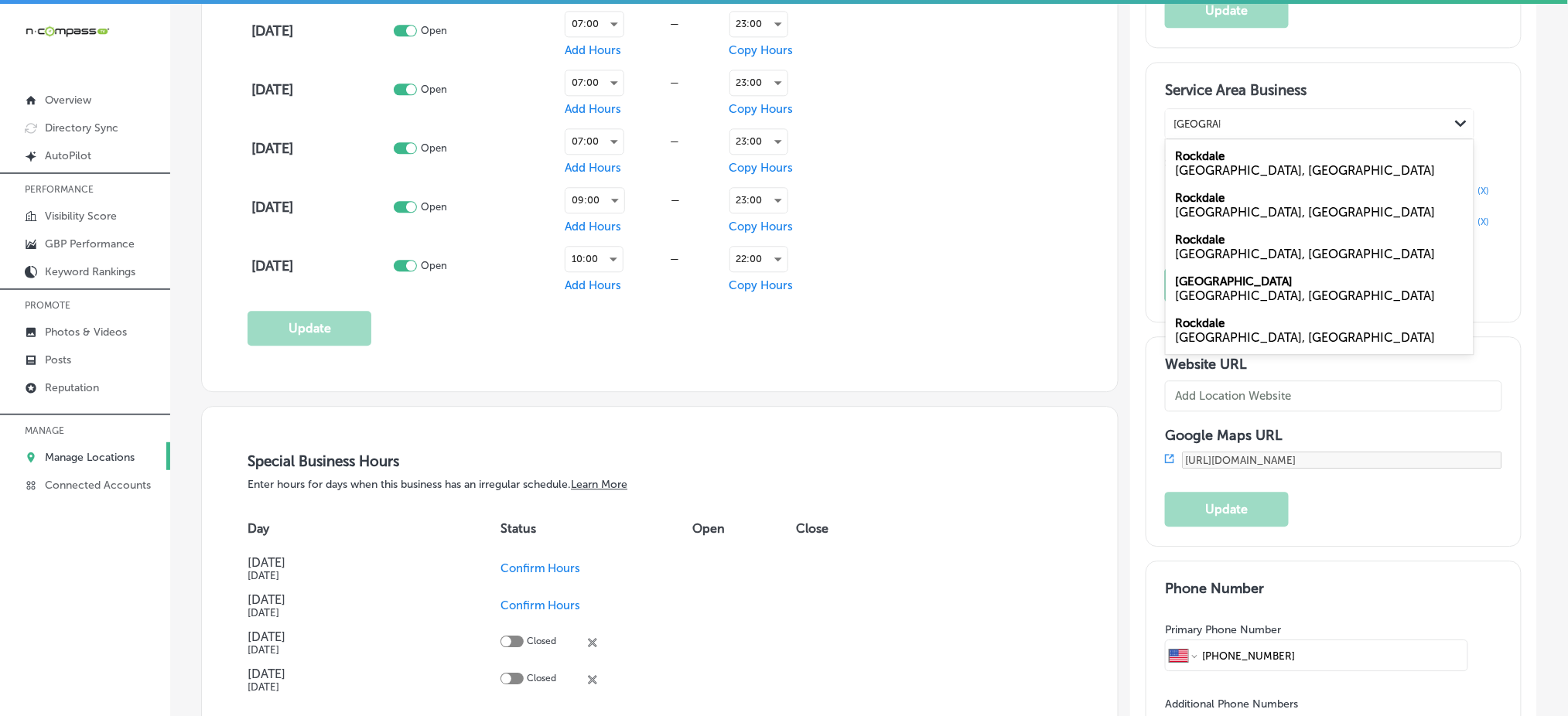
type input "Rockdale,"
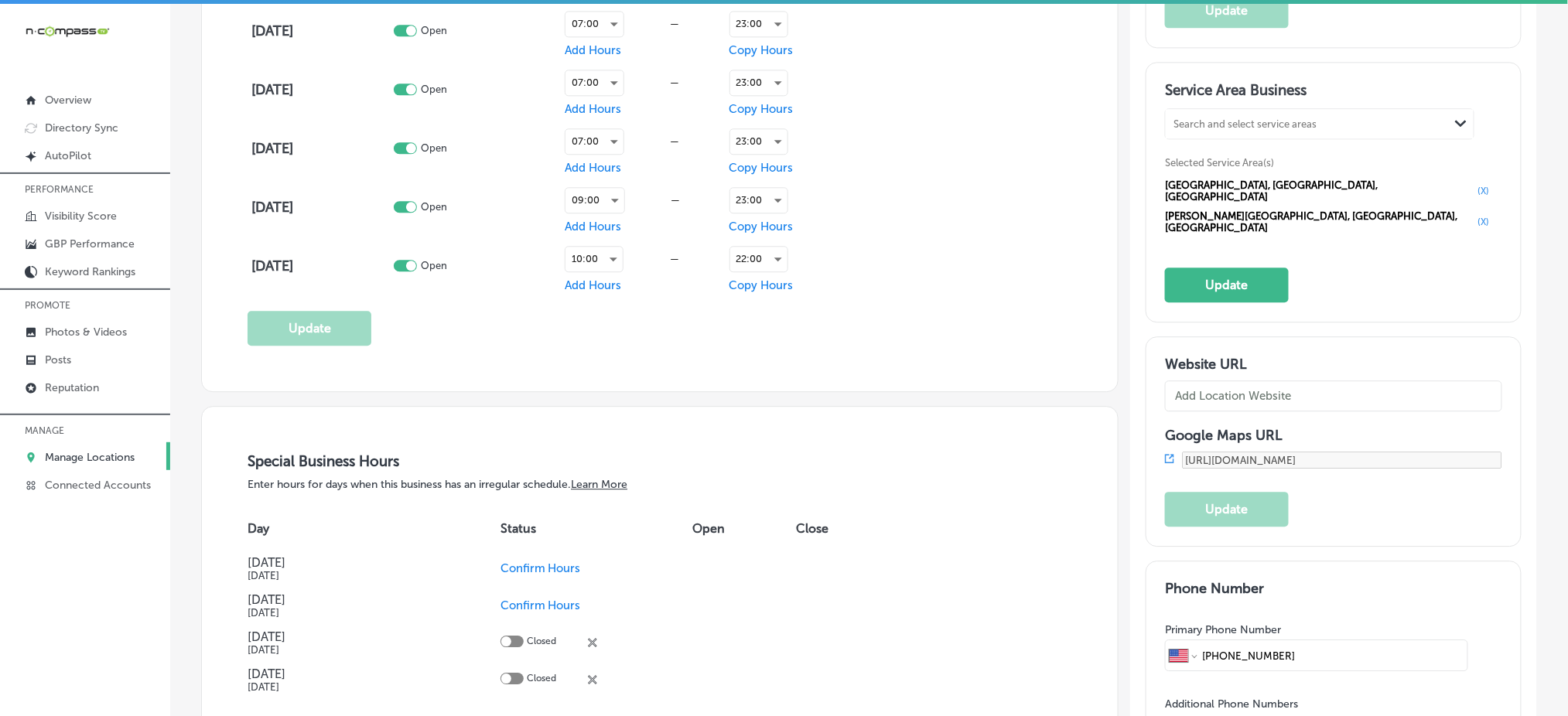
click at [1296, 123] on div "Search and select service areas" at bounding box center [1245, 124] width 143 height 12
paste input "Norene,"
click at [1216, 164] on div "TN, USA" at bounding box center [1319, 170] width 289 height 14
type input "Norene,"
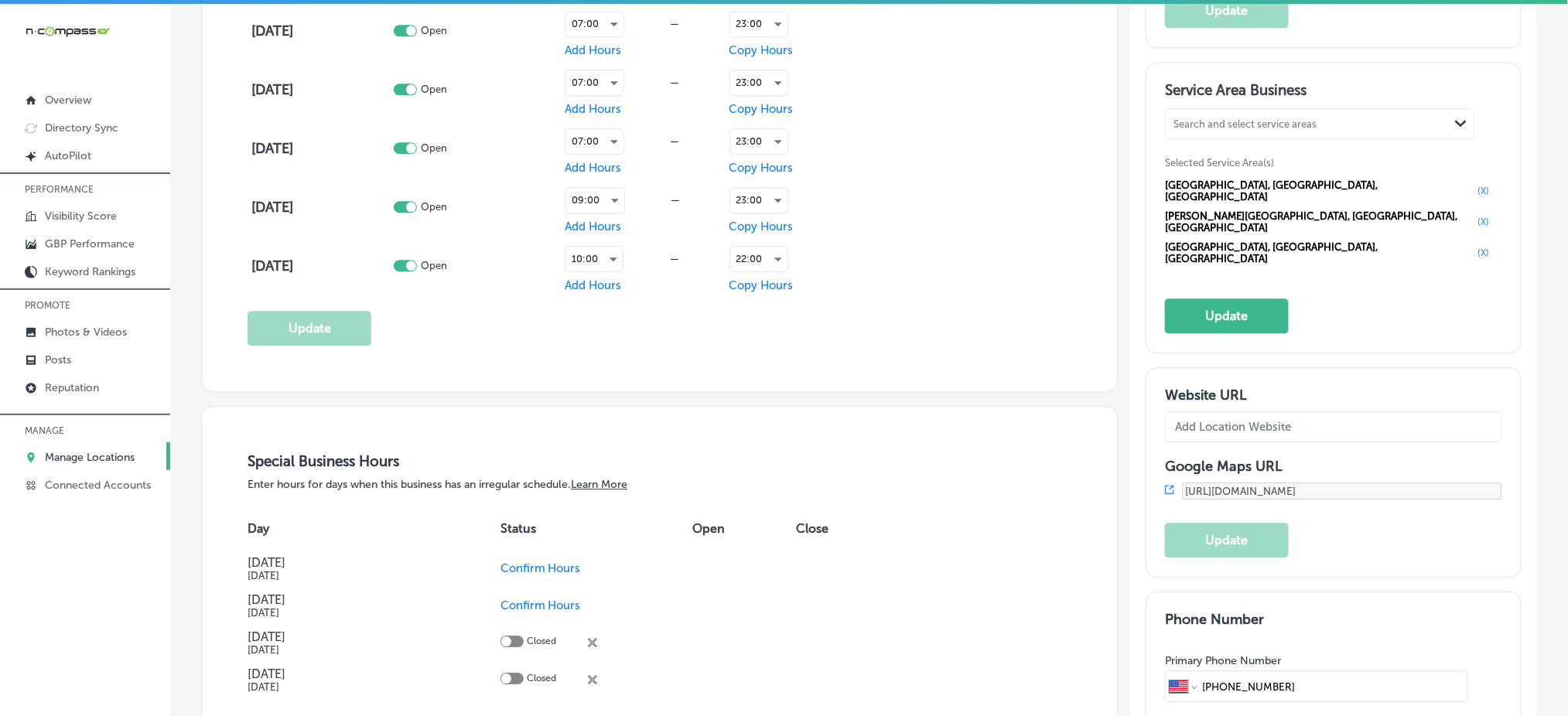
click at [1234, 132] on div "Search and select service areas Path Created with Sketch." at bounding box center [1320, 123] width 308 height 29
paste input "Almaville,"
click at [1227, 160] on div "Almaville TN, USA" at bounding box center [1320, 163] width 308 height 41
type input "Almaville,"
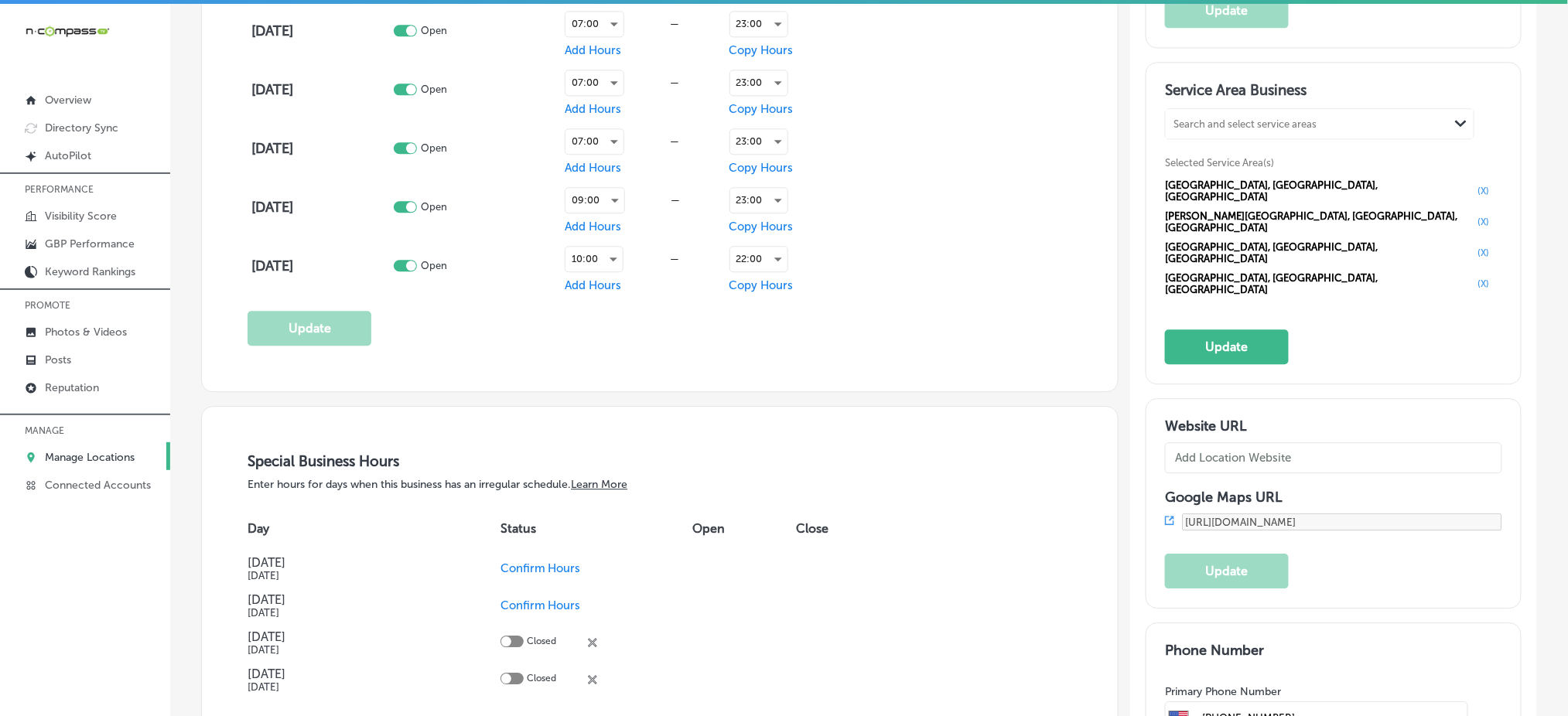
click at [1241, 124] on div "Search and select service areas" at bounding box center [1245, 124] width 143 height 12
paste input "Plainview,"
type input "Plainview,"
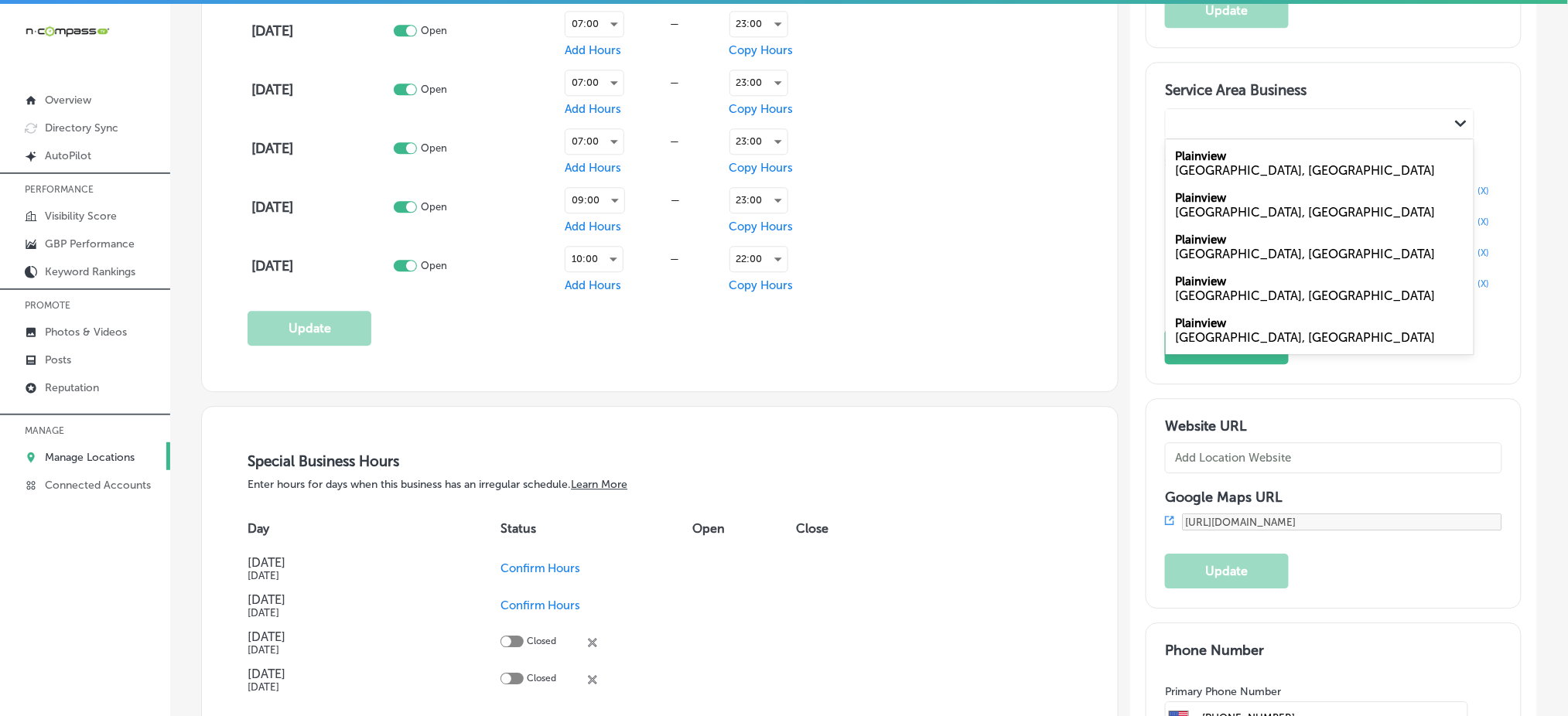
click at [1219, 127] on div "Plainview," at bounding box center [1307, 124] width 283 height 21
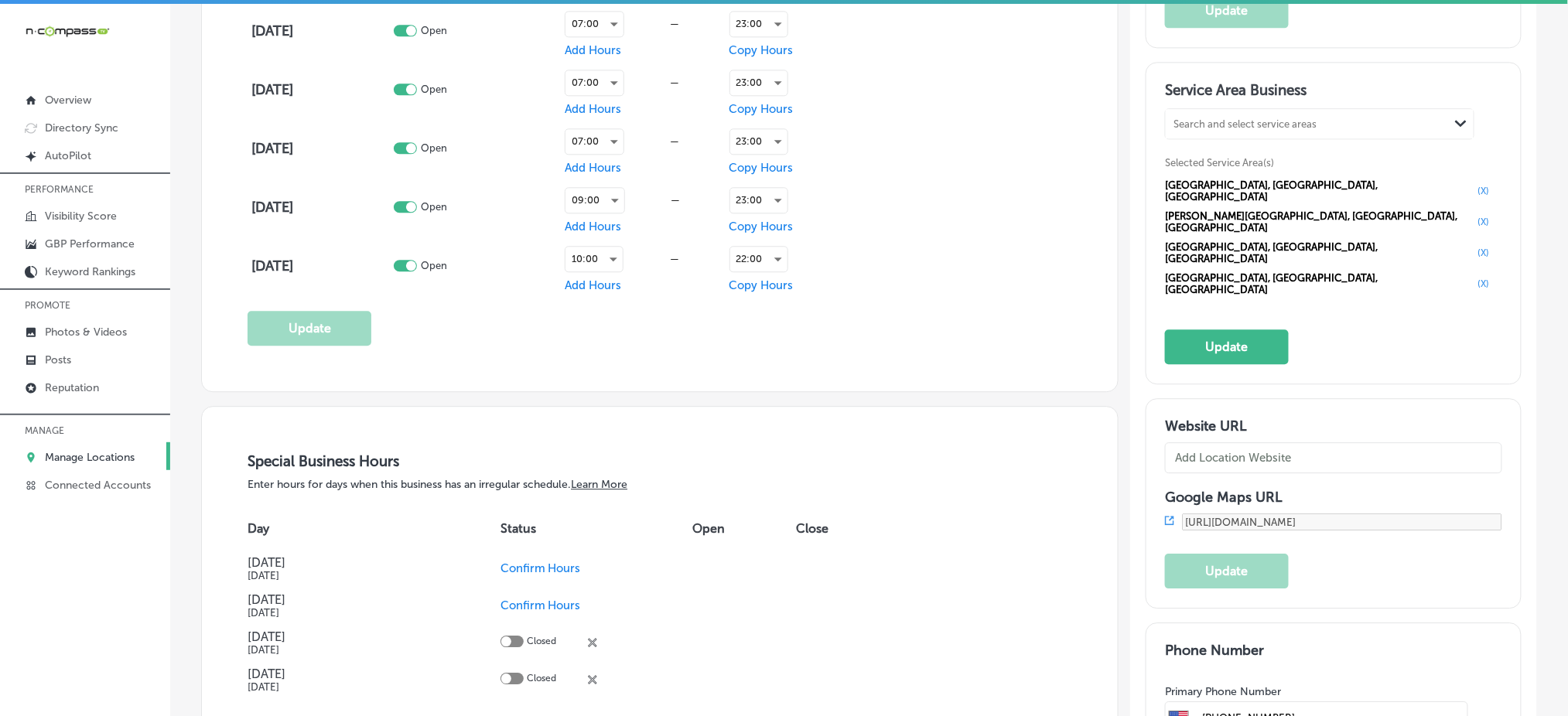
paste input "Cainsville,"
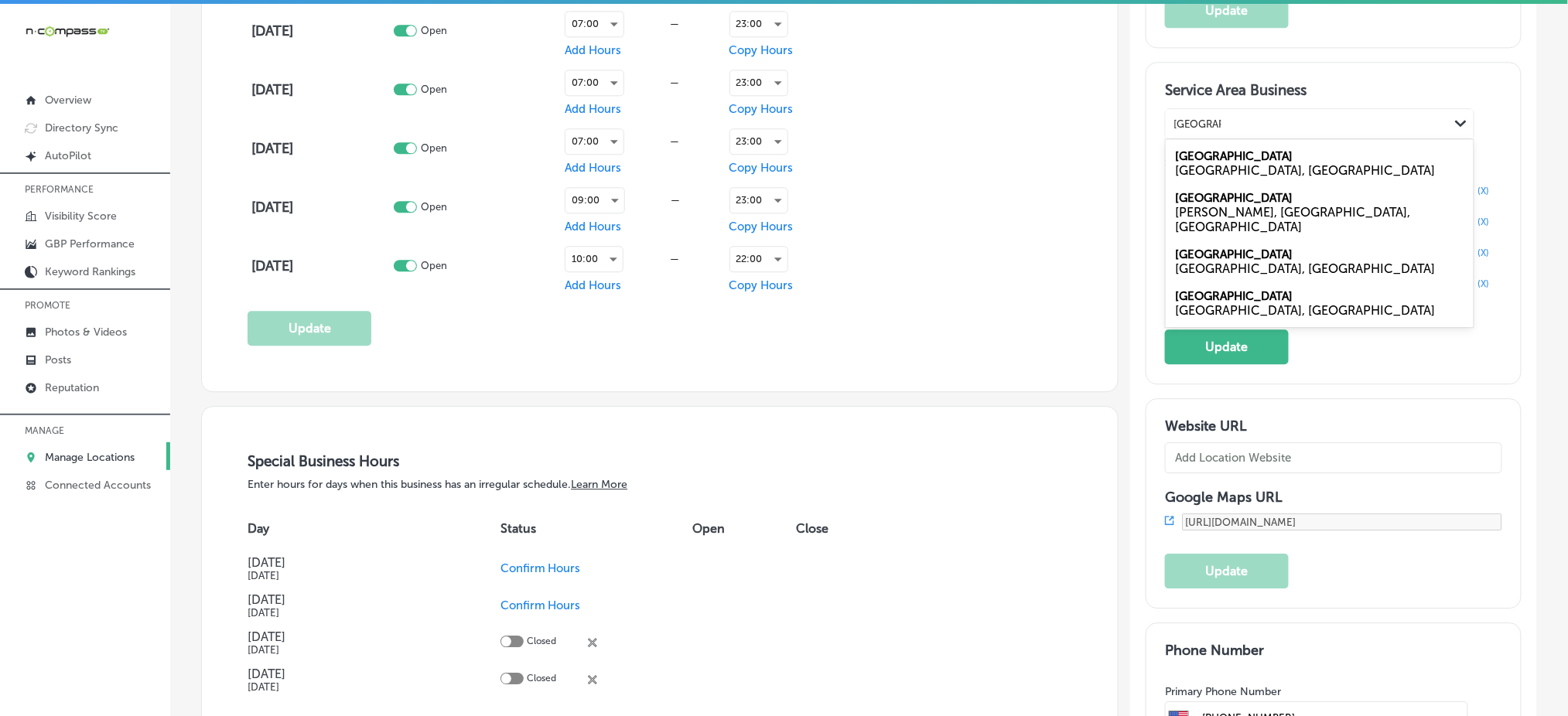
click at [1206, 303] on div "TN, USA" at bounding box center [1319, 311] width 289 height 14
type input "Cainsville,"
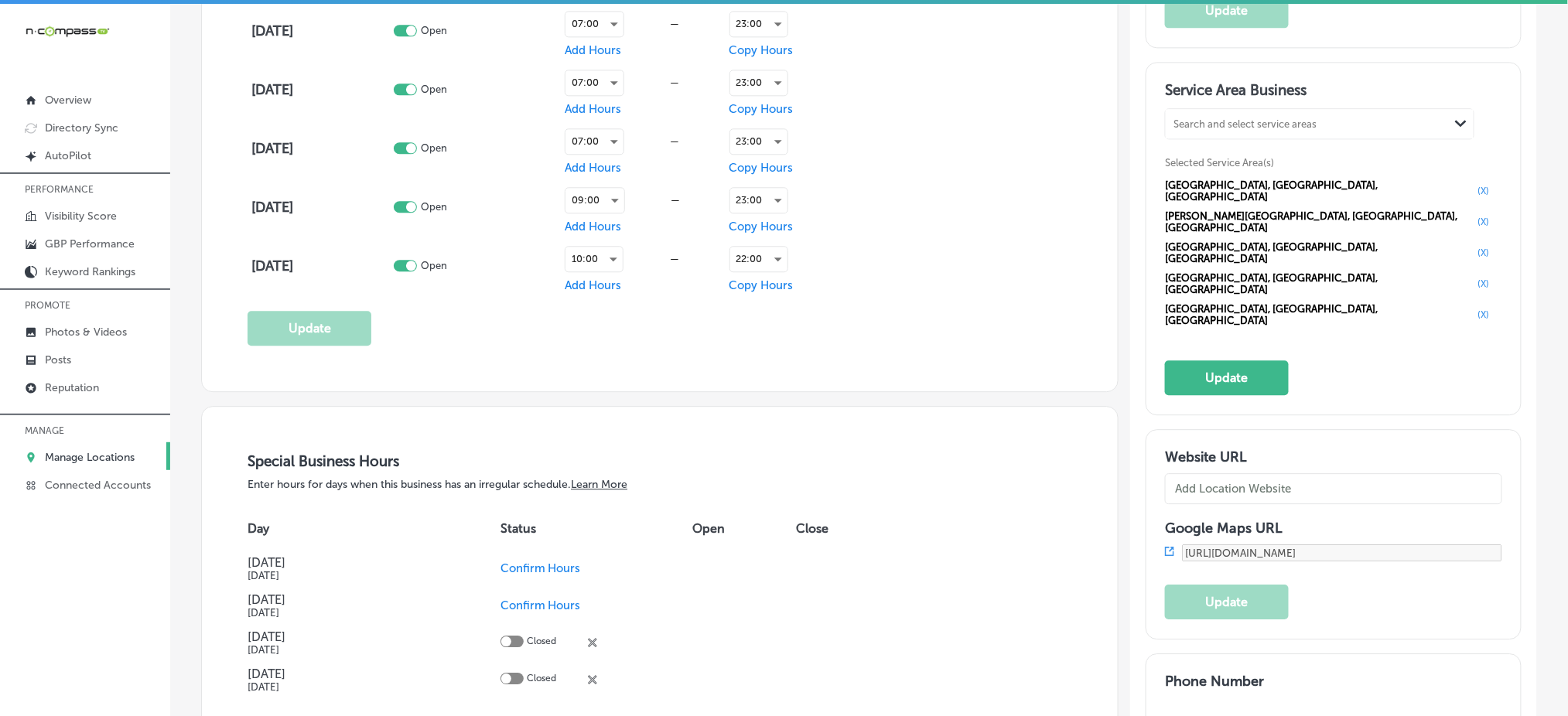
click at [1225, 122] on div "Search and select service areas" at bounding box center [1245, 124] width 143 height 12
paste input "Milton,"
type input "Milton,"
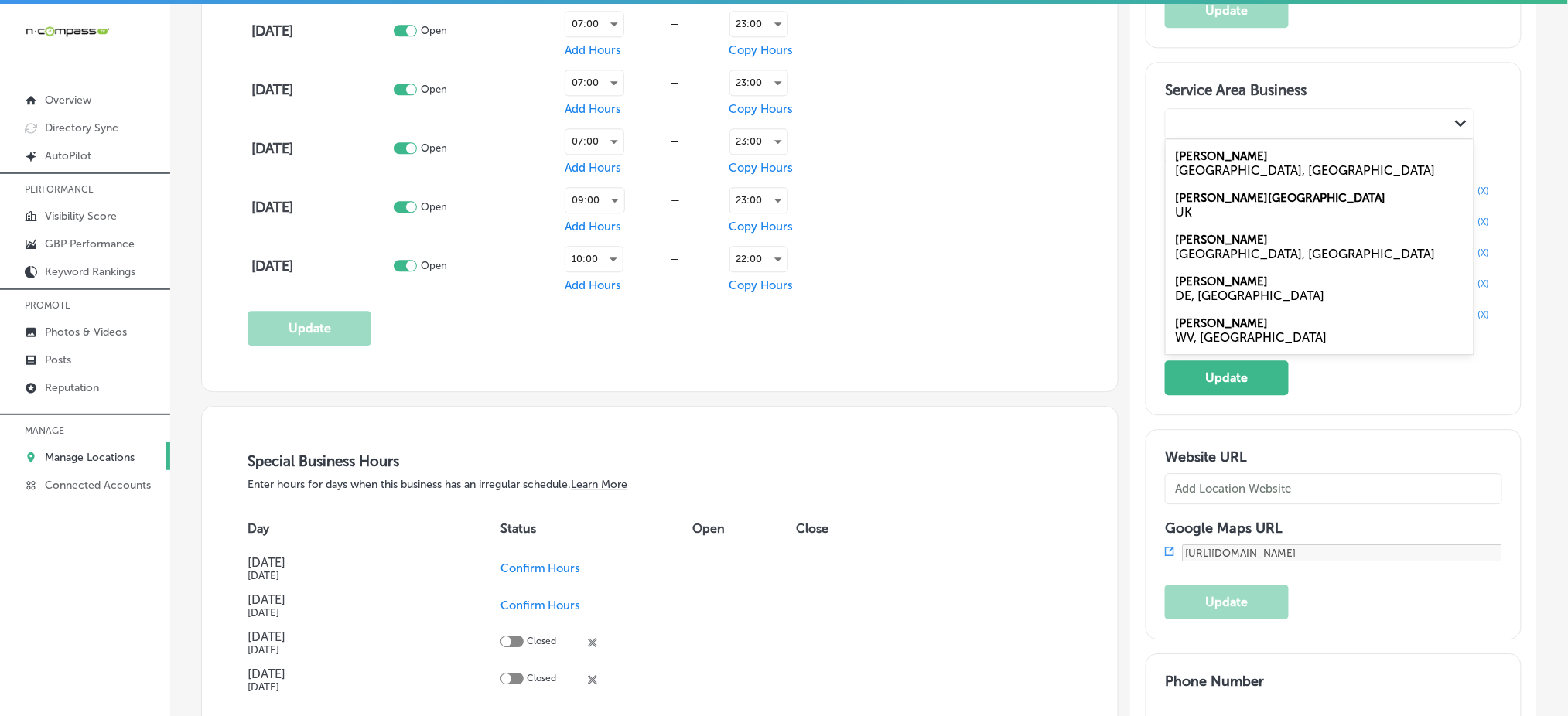
click at [1220, 115] on div "Milton," at bounding box center [1307, 124] width 283 height 21
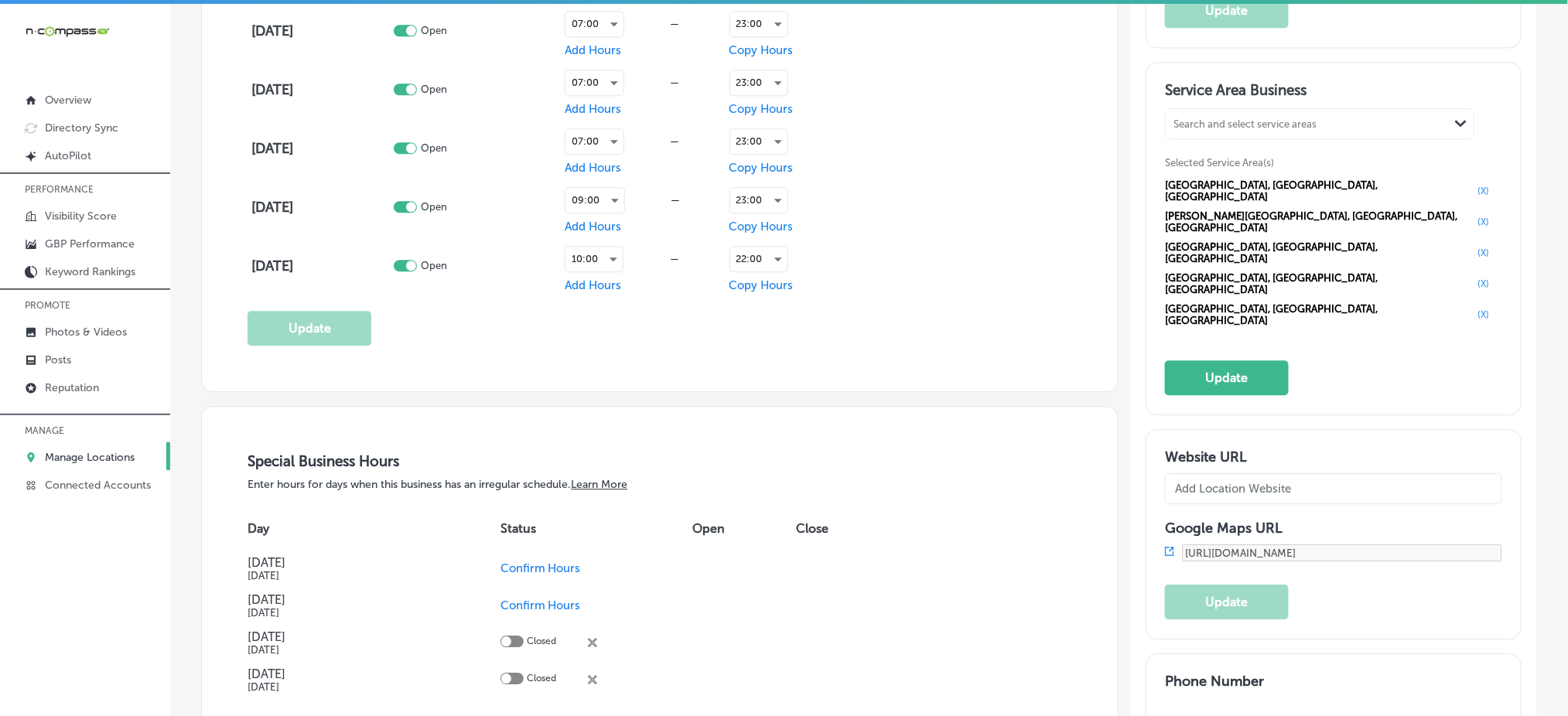
paste input "Fosterville,"
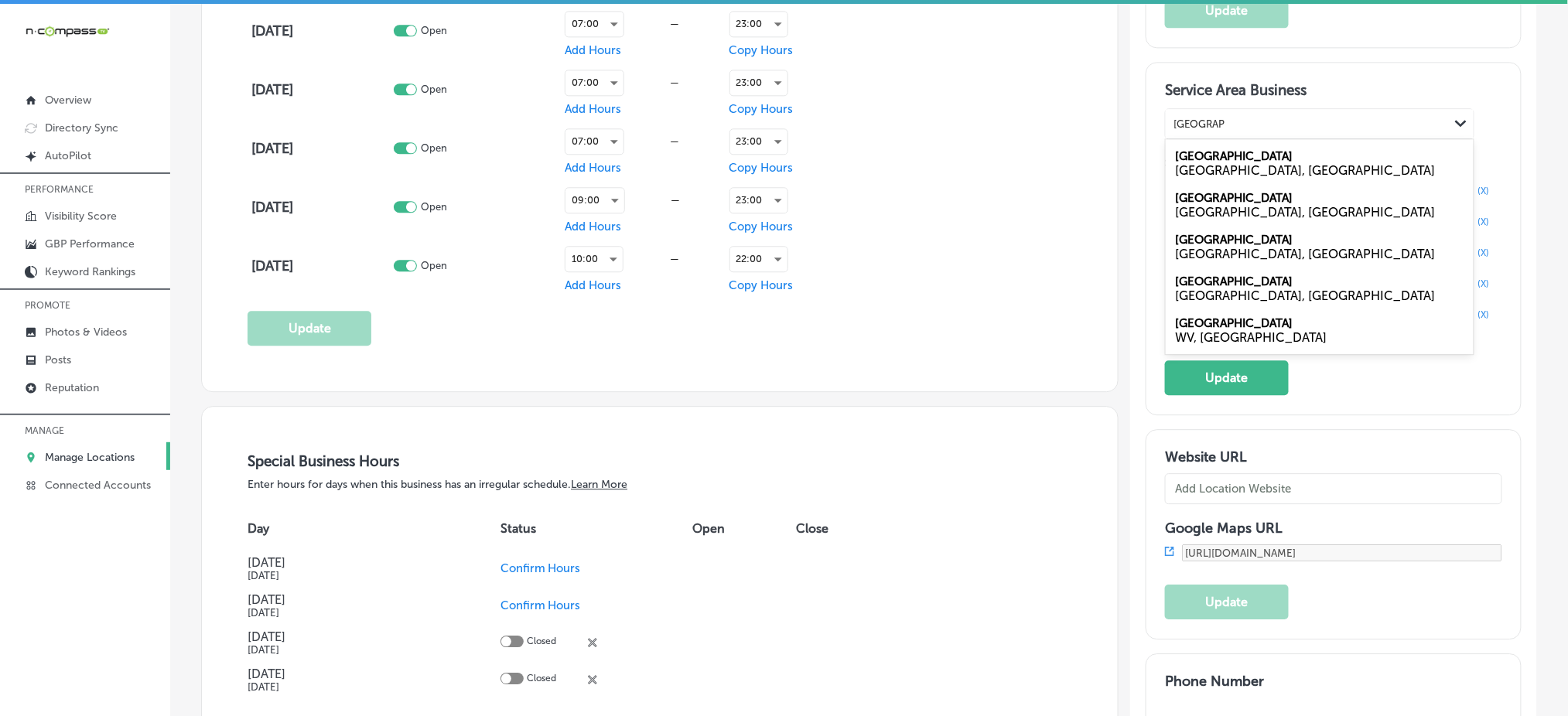
click at [1206, 158] on label "Fosterville" at bounding box center [1234, 155] width 118 height 14
type input "Fosterville,"
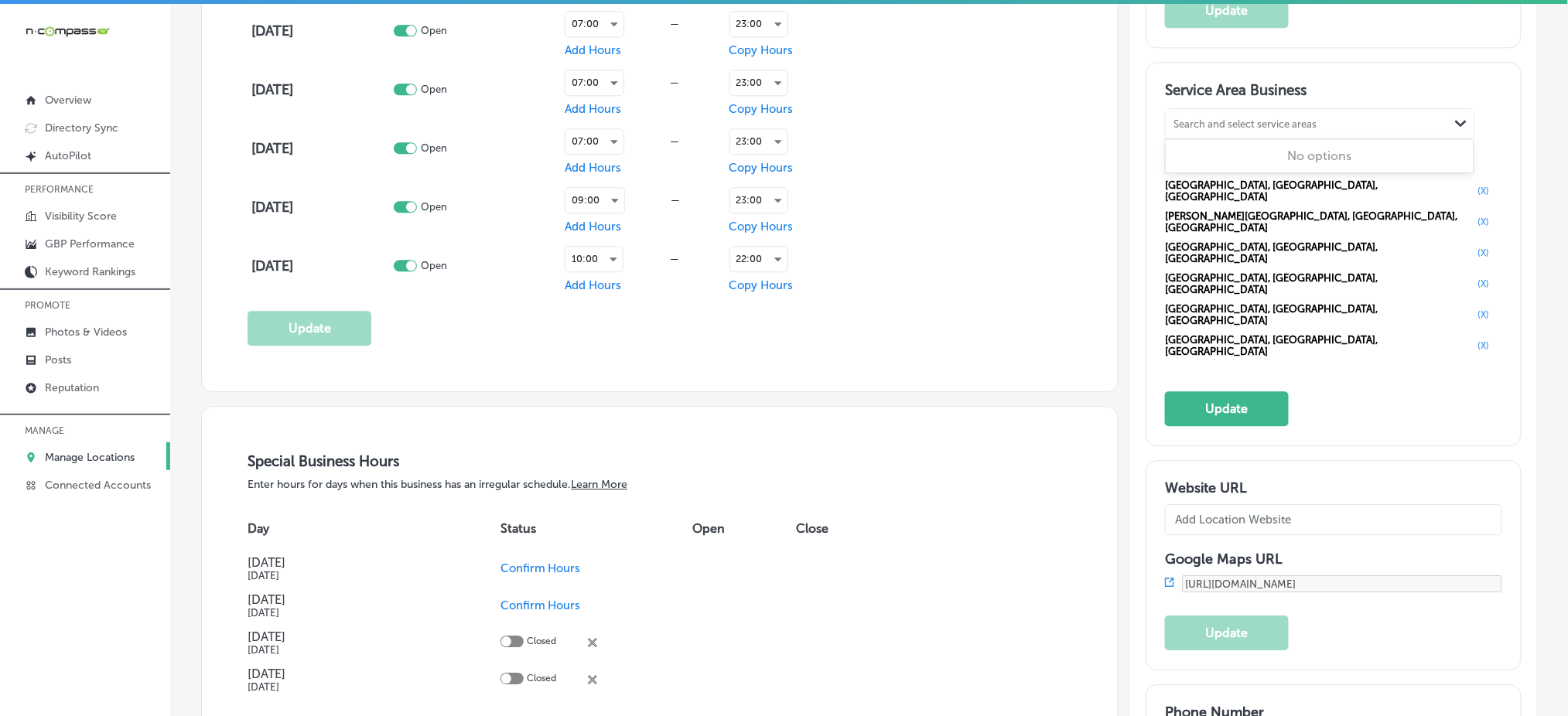
click at [1206, 127] on div "Search and select service areas" at bounding box center [1245, 124] width 143 height 12
paste input "Bradyville,"
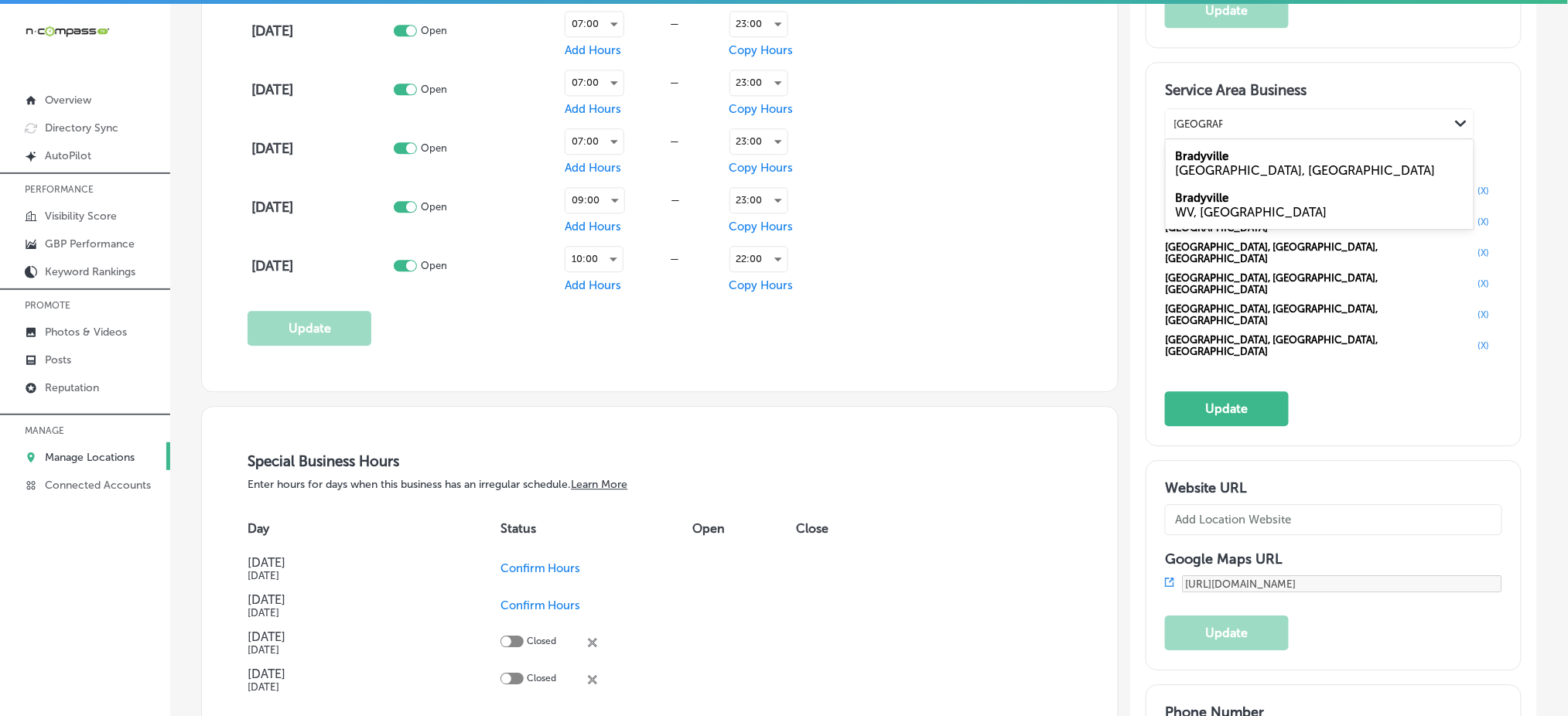
click at [1177, 164] on div "TN, USA" at bounding box center [1319, 170] width 289 height 14
type input "Bradyville,"
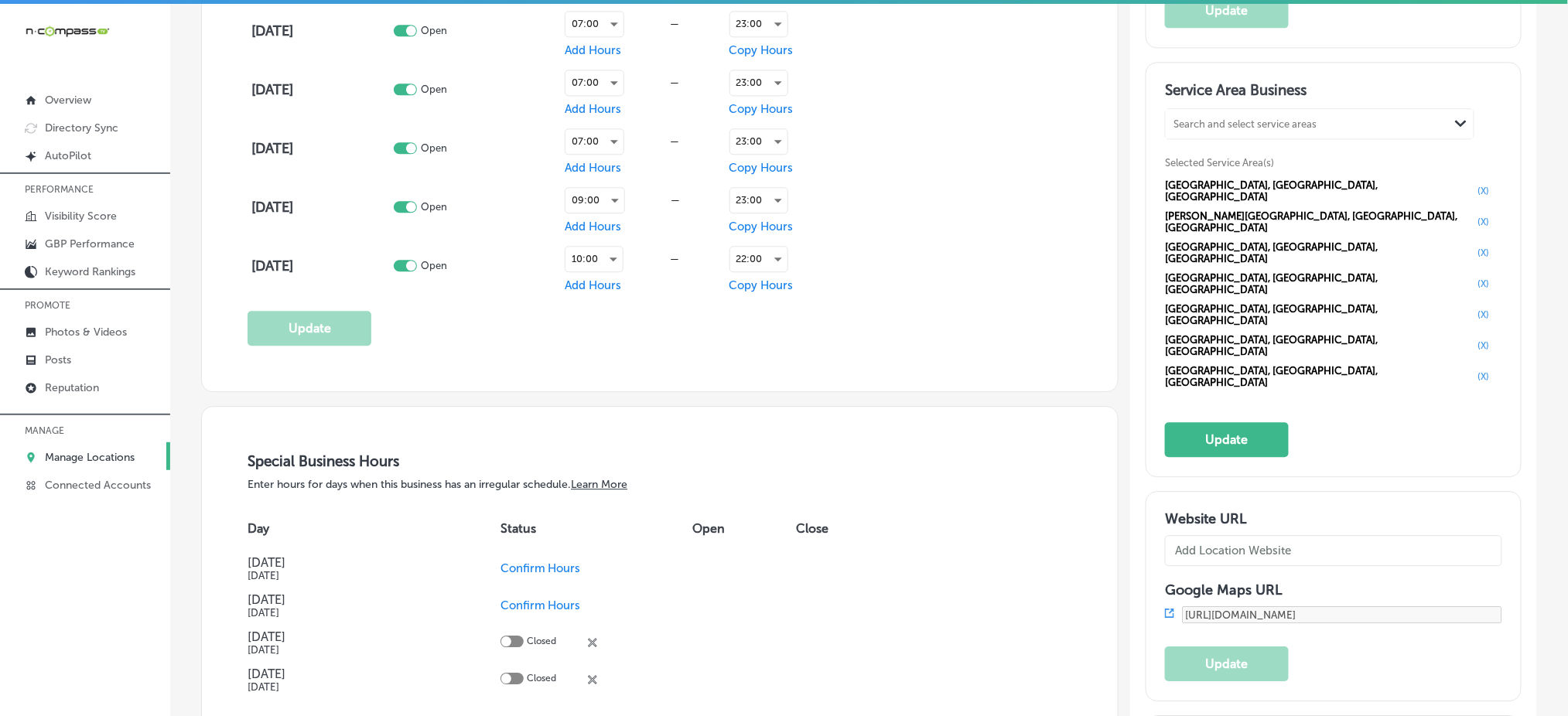
click at [1200, 123] on div "Search and select service areas" at bounding box center [1245, 124] width 143 height 12
paste input "Deason,"
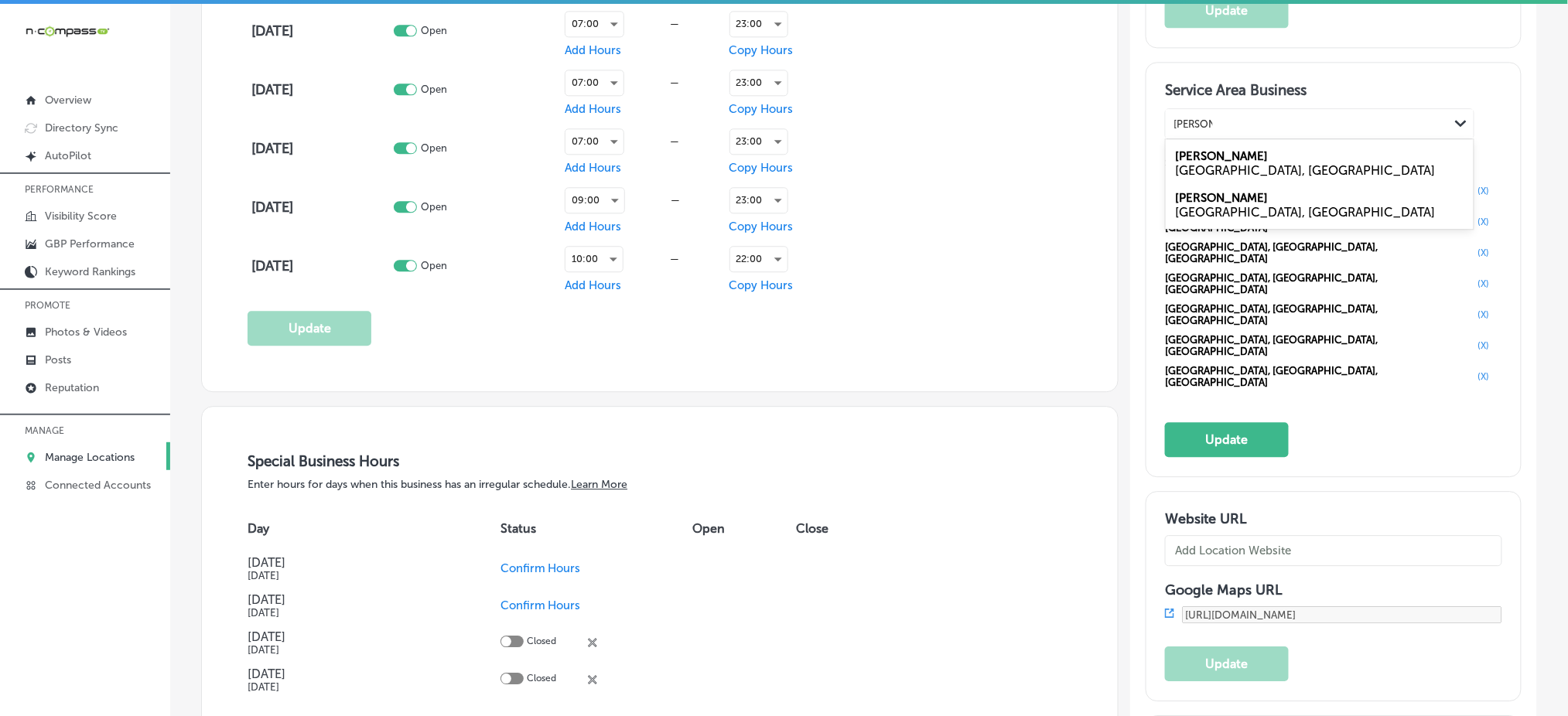
click at [1247, 155] on div "Deason TN, USA" at bounding box center [1320, 163] width 308 height 41
type input "Deason,"
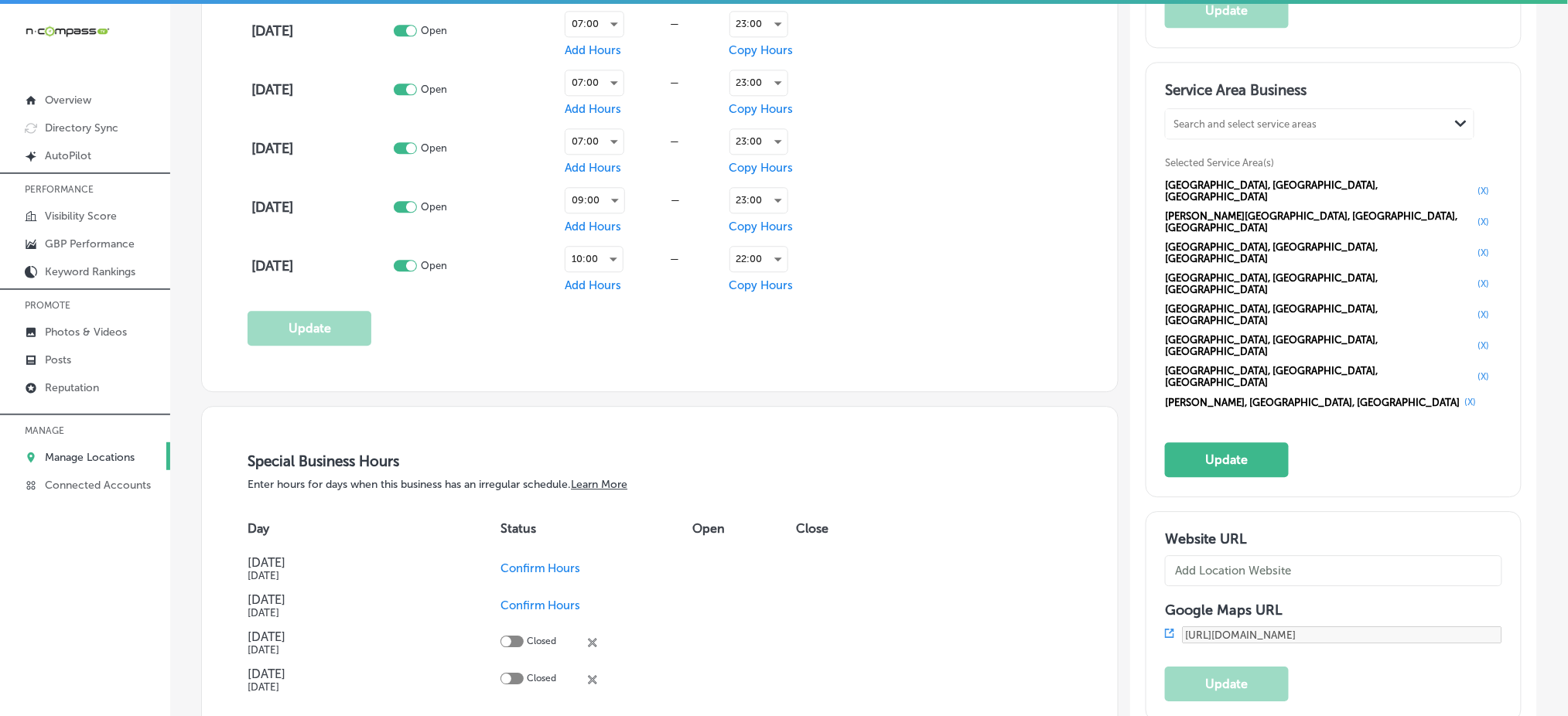
click at [1239, 121] on div "Search and select service areas" at bounding box center [1245, 124] width 143 height 12
paste input "Triune,"
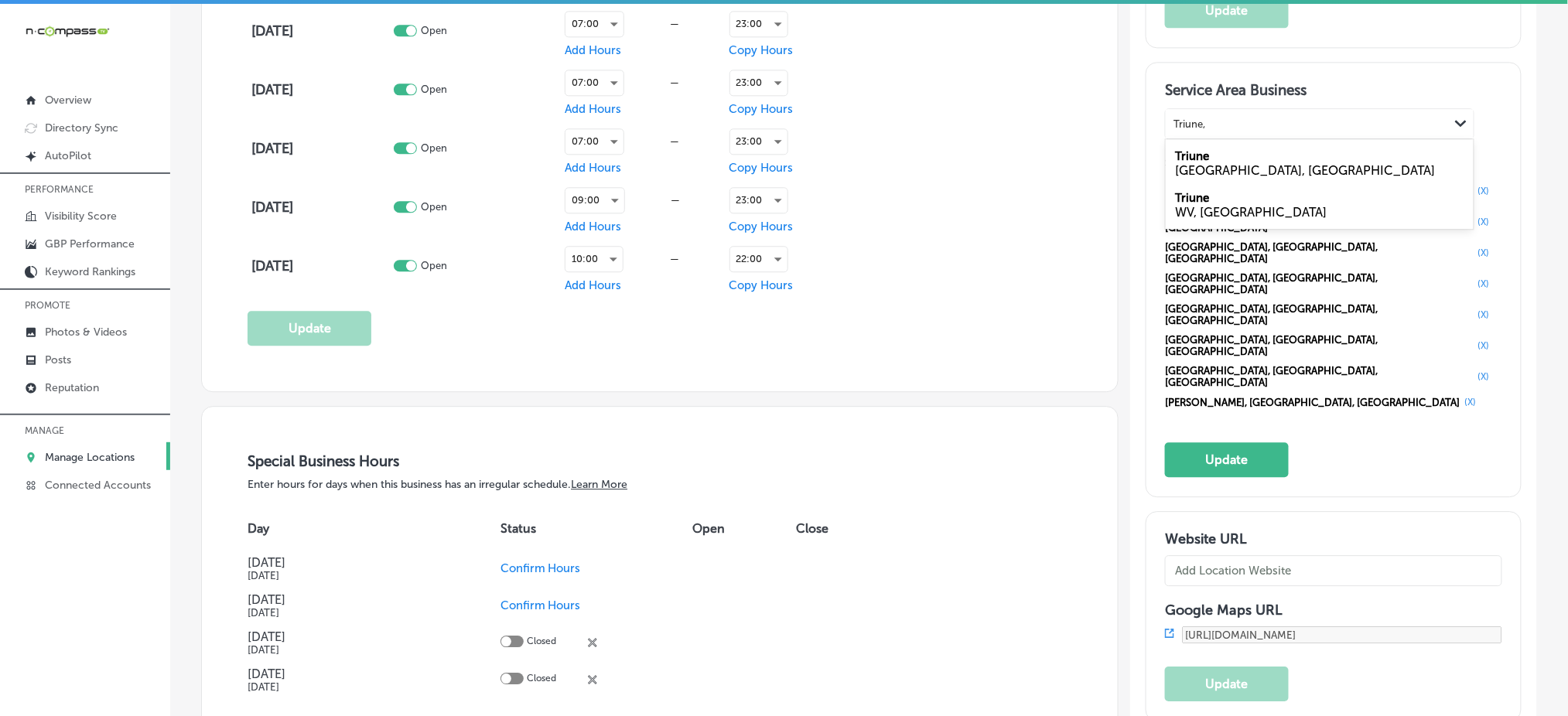
click at [1256, 166] on div "TN, USA" at bounding box center [1319, 170] width 289 height 14
type input "Triune,"
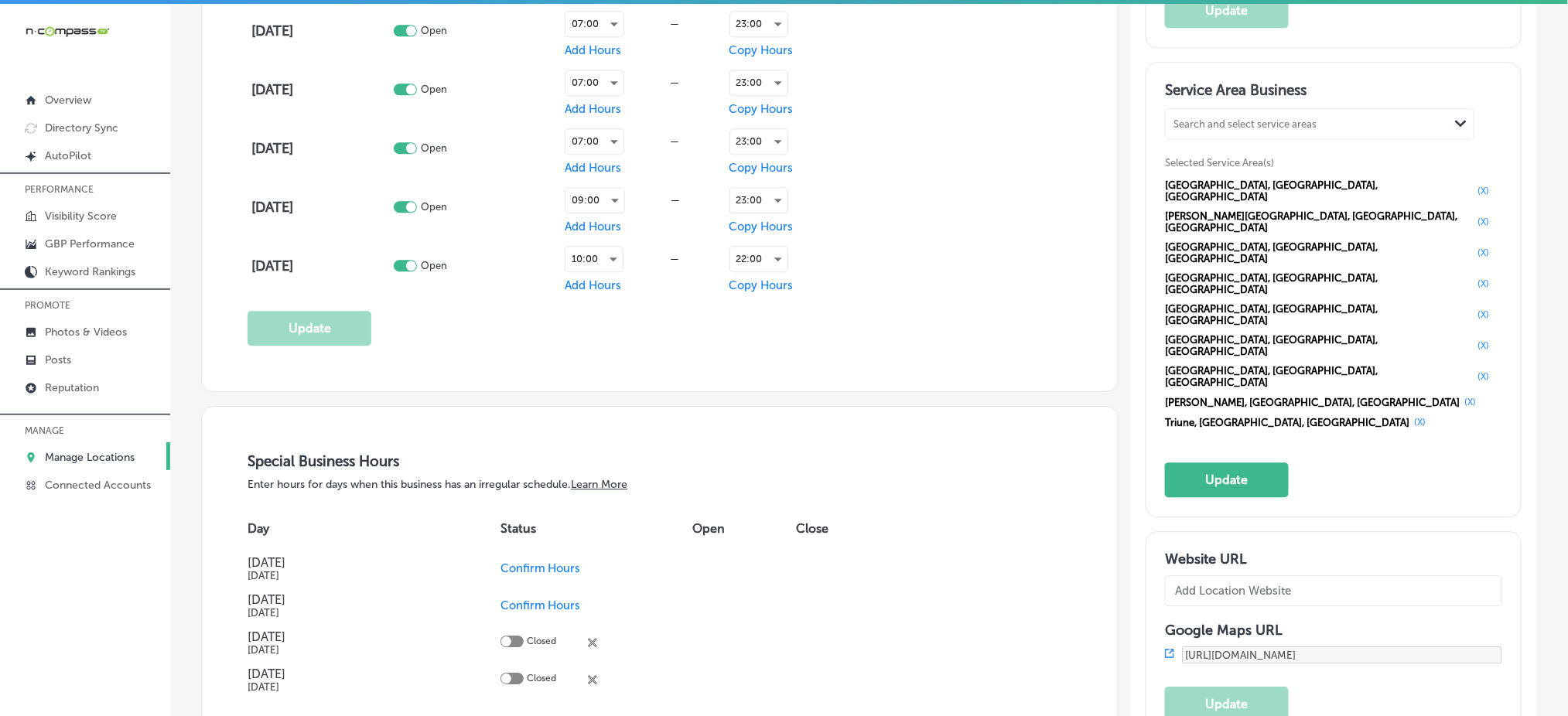
click at [1204, 119] on div "Search and select service areas" at bounding box center [1245, 124] width 143 height 12
paste input "Blackman,"
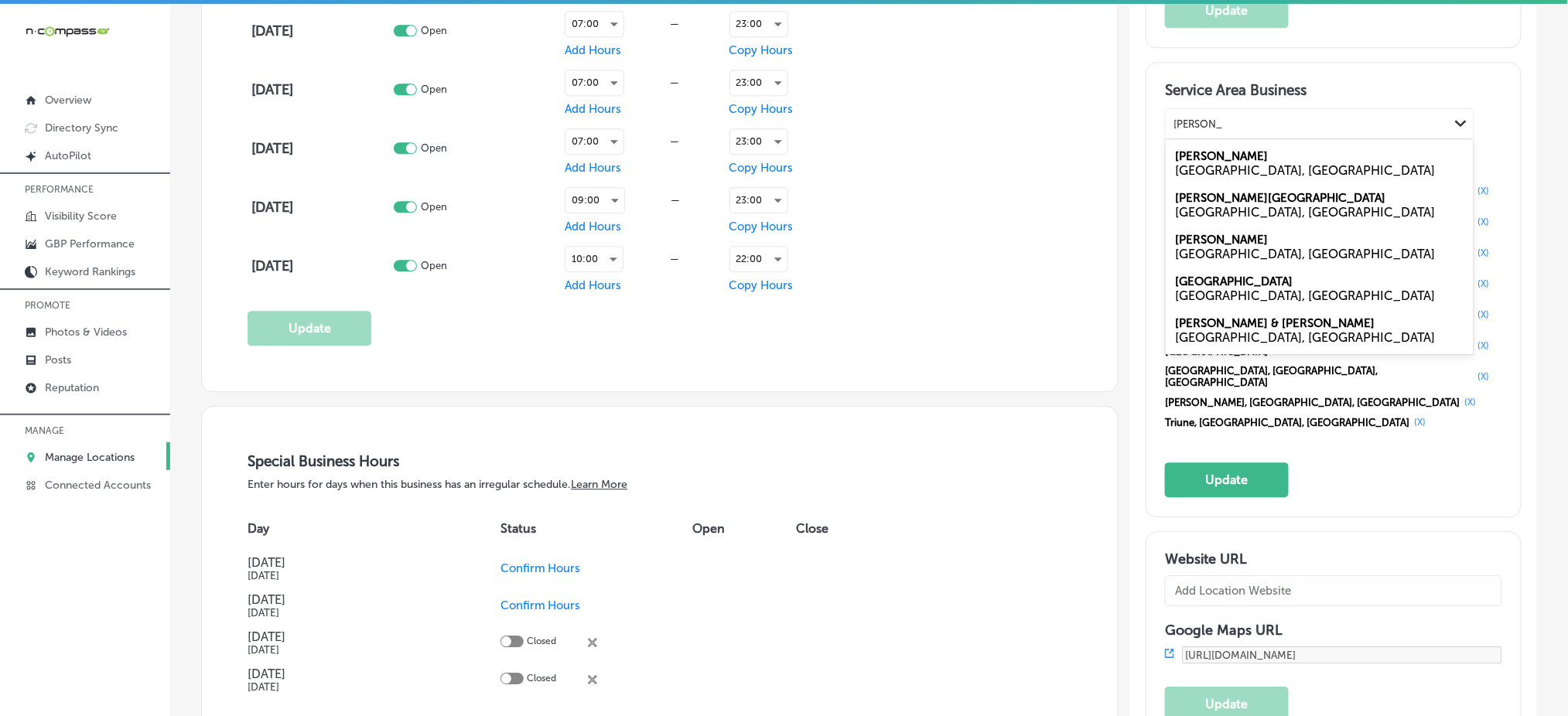
click at [1228, 155] on div "Blackman TN, USA" at bounding box center [1320, 163] width 308 height 41
type input "Blackman,"
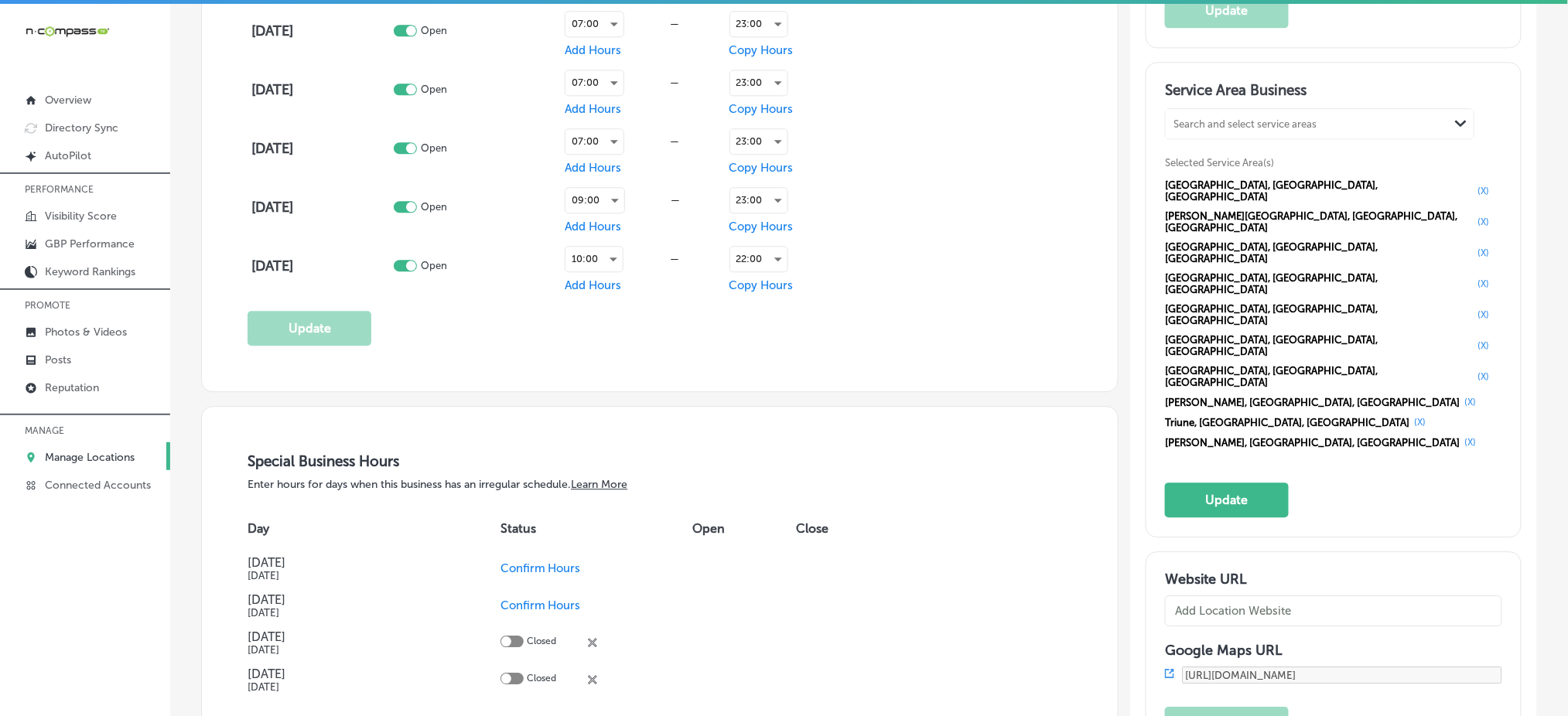
click at [1229, 119] on div "Search and select service areas" at bounding box center [1245, 124] width 143 height 12
paste input "Kittrell,"
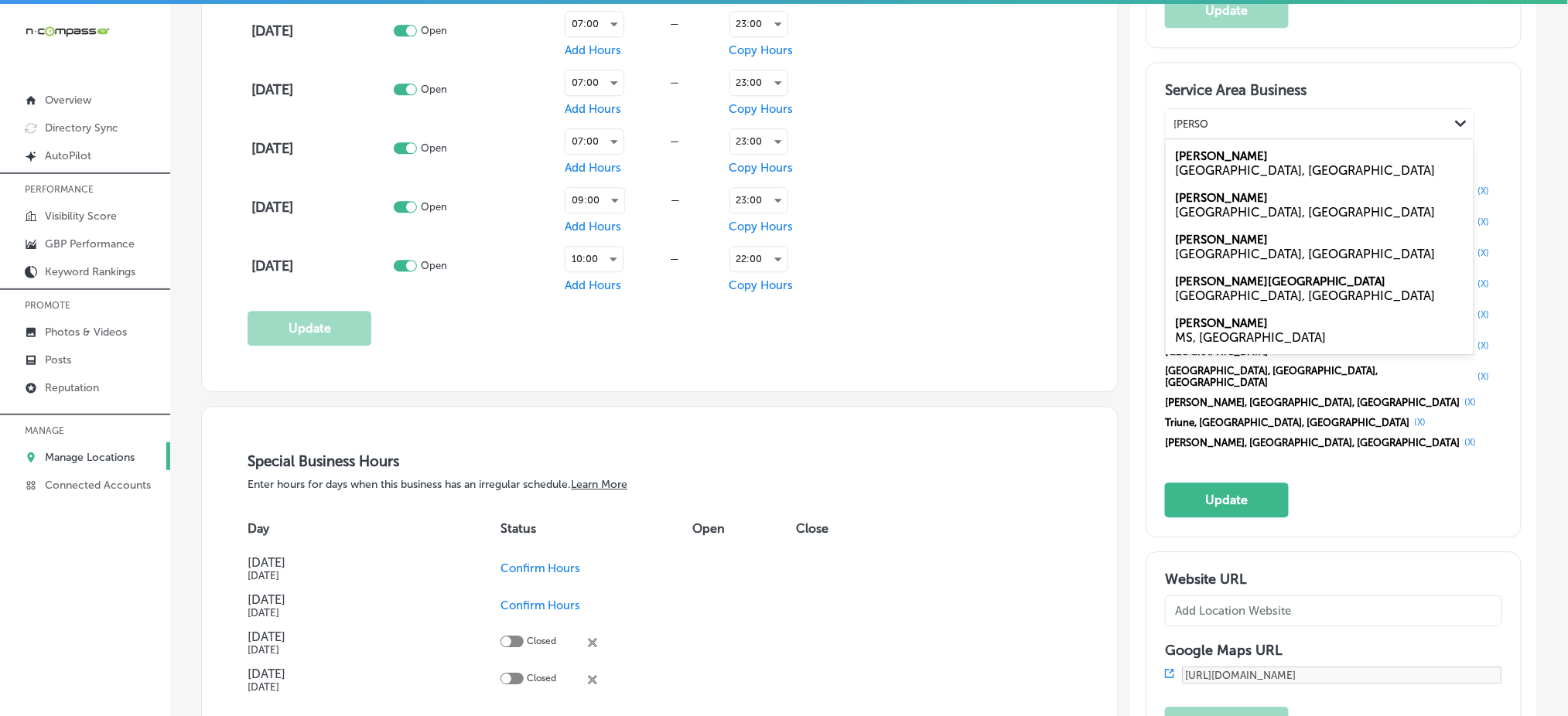
click at [1206, 209] on div "TN, USA" at bounding box center [1319, 212] width 289 height 14
type input "Kittrell,"
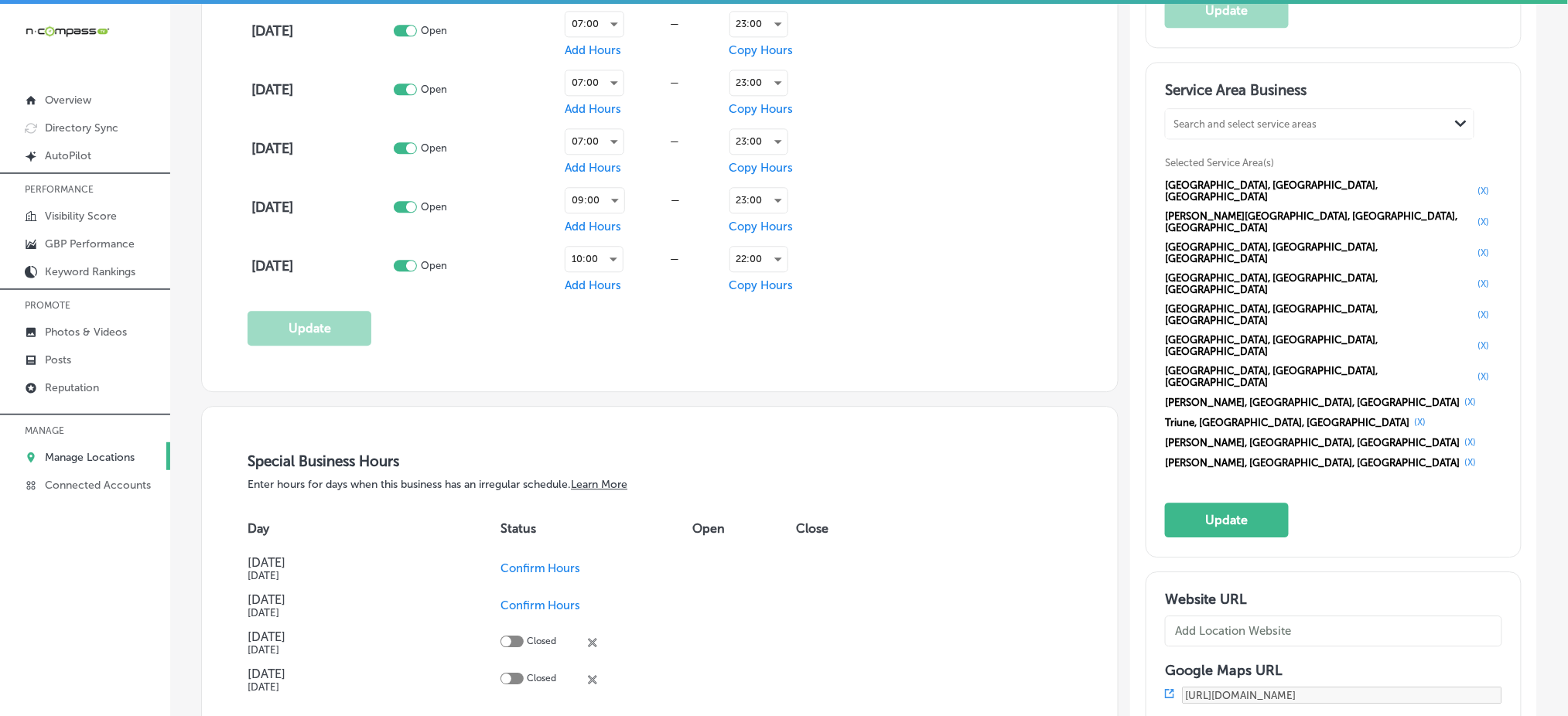
click at [1204, 119] on div "Search and select service areas" at bounding box center [1245, 124] width 143 height 12
paste input "Readyville,"
click at [1220, 150] on div "Readyville TN, USA" at bounding box center [1320, 163] width 308 height 41
type input "Readyville,"
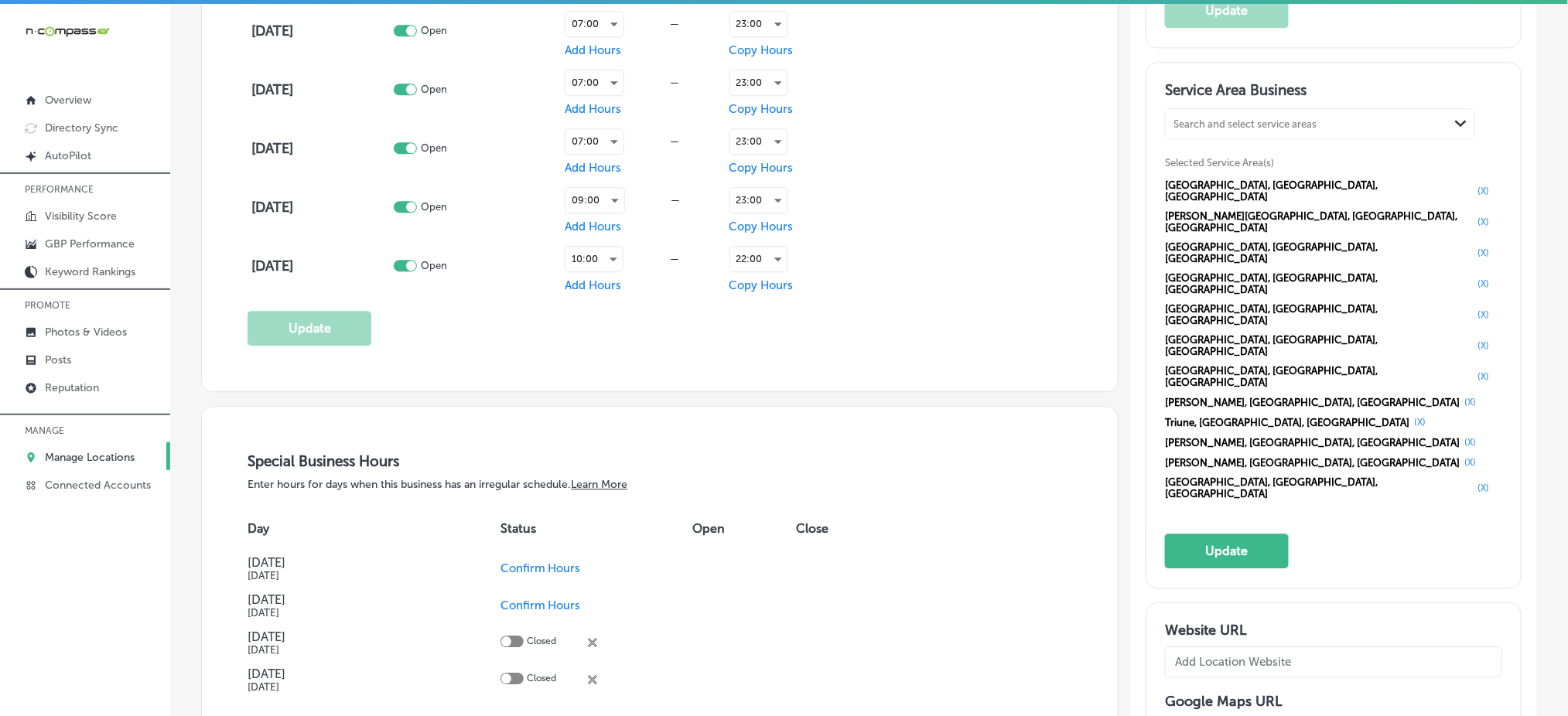
click at [1207, 114] on div "Search and select service areas" at bounding box center [1307, 124] width 283 height 21
paste input "Christiana,"
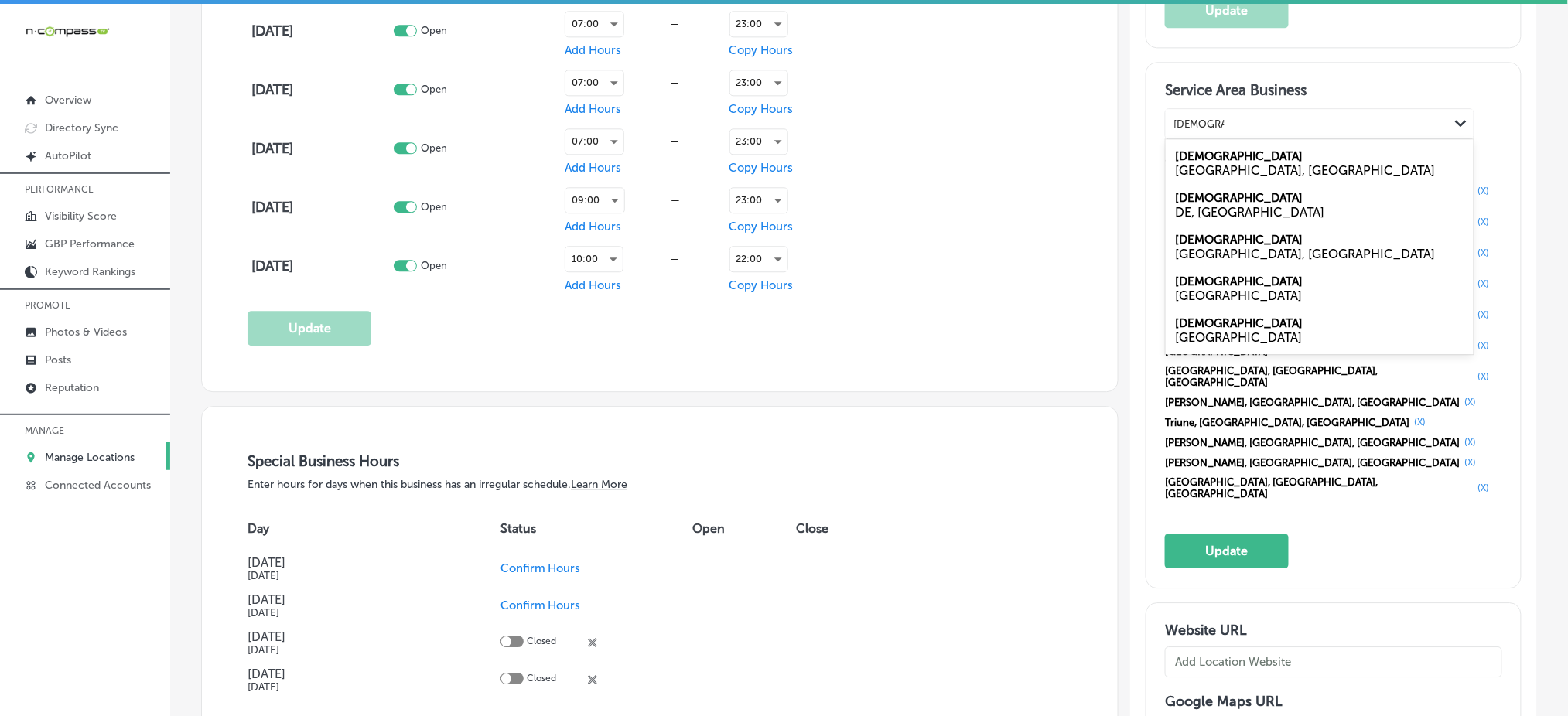
click at [1210, 247] on div "TN, USA" at bounding box center [1319, 254] width 289 height 14
type input "Christiana,"
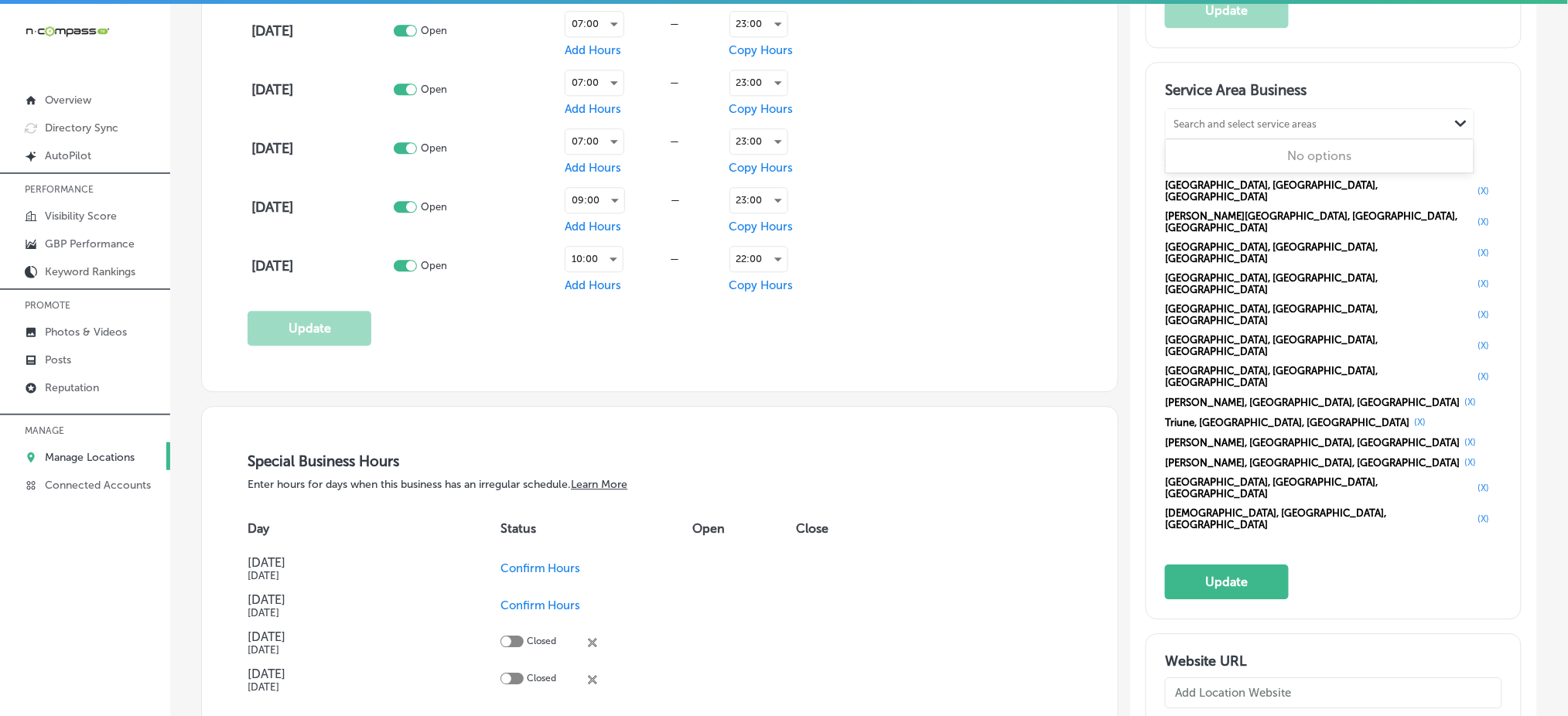
click at [1220, 124] on div "Search and select service areas" at bounding box center [1245, 124] width 143 height 12
paste input "Eagleville,"
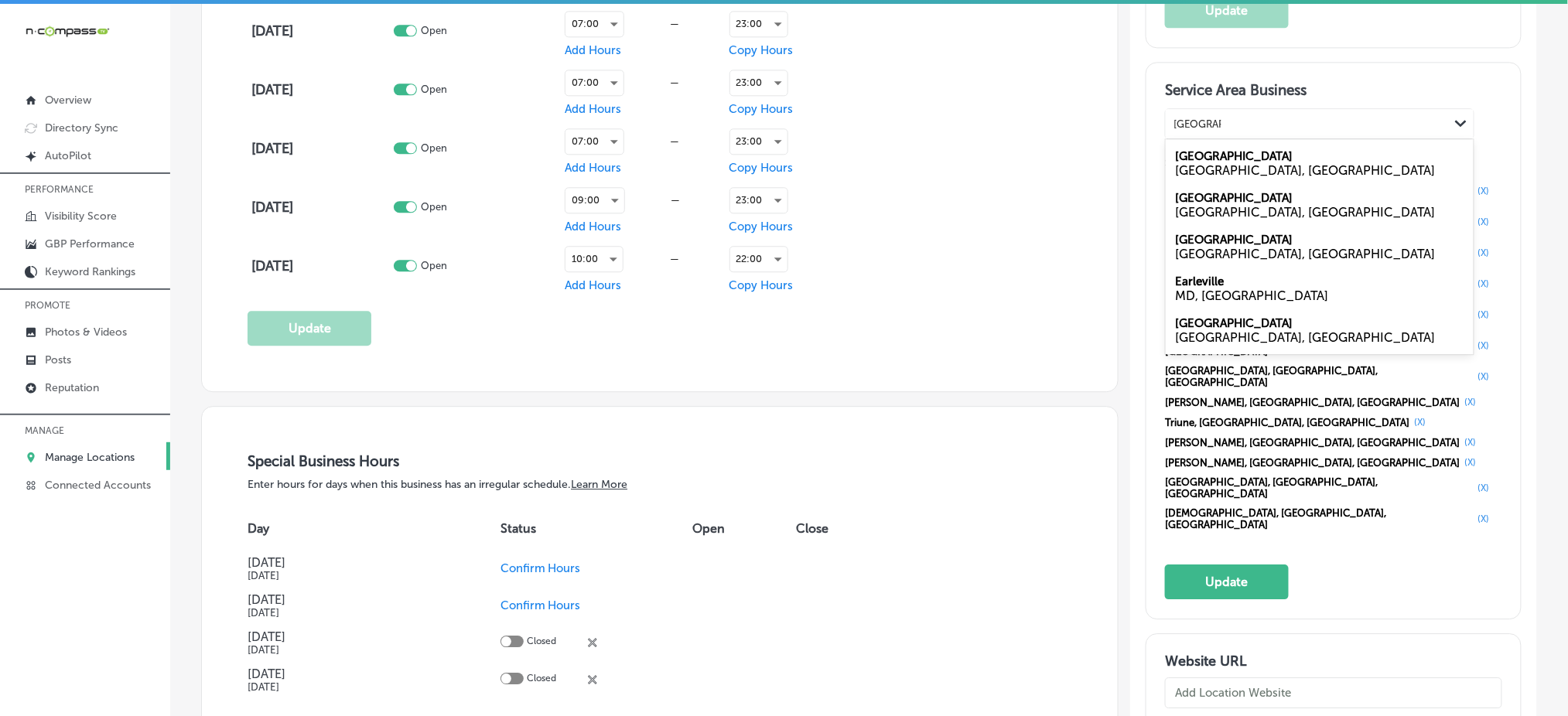
click at [1191, 200] on label "Eagleville" at bounding box center [1234, 198] width 118 height 14
type input "Eagleville,"
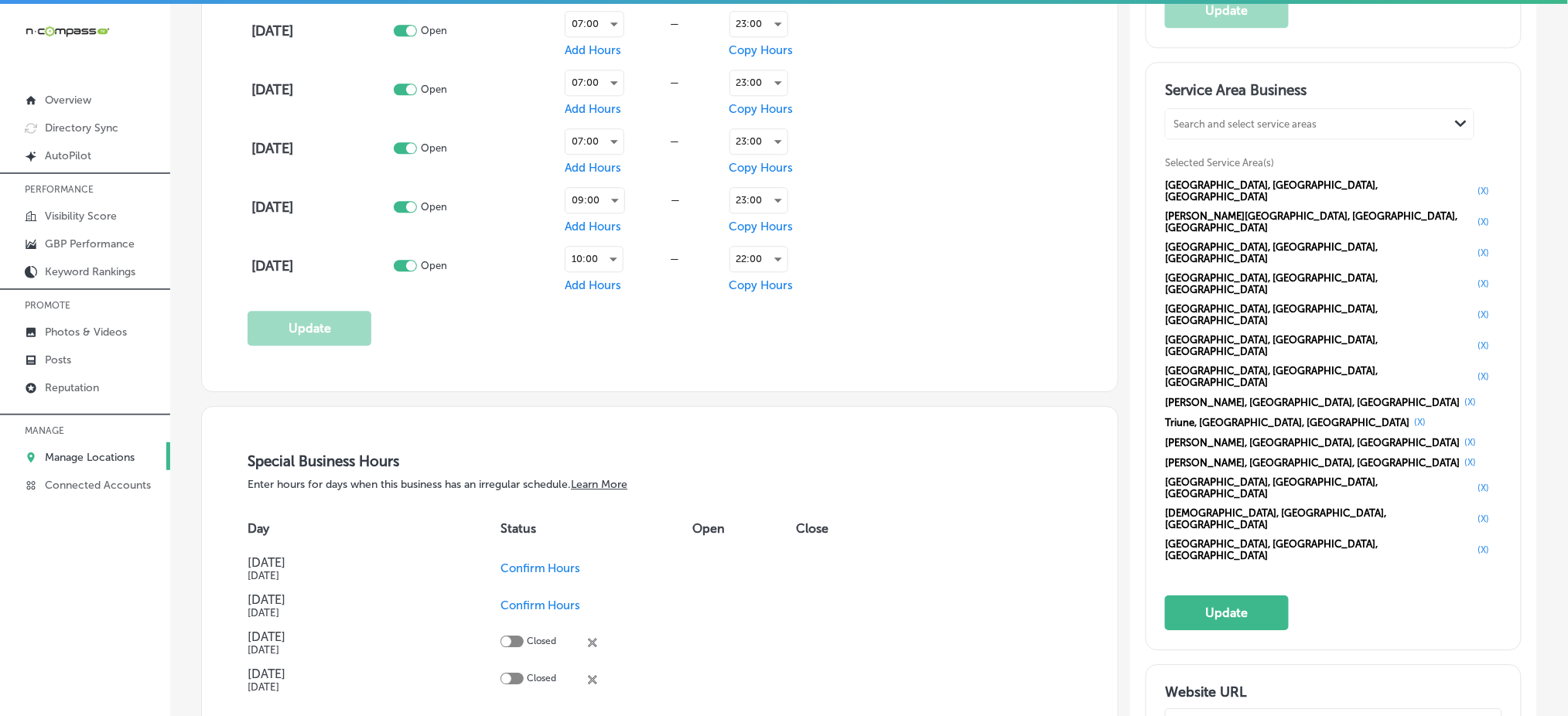
click at [1205, 121] on div "Search and select service areas" at bounding box center [1245, 124] width 143 height 12
paste input "Eagleville,"
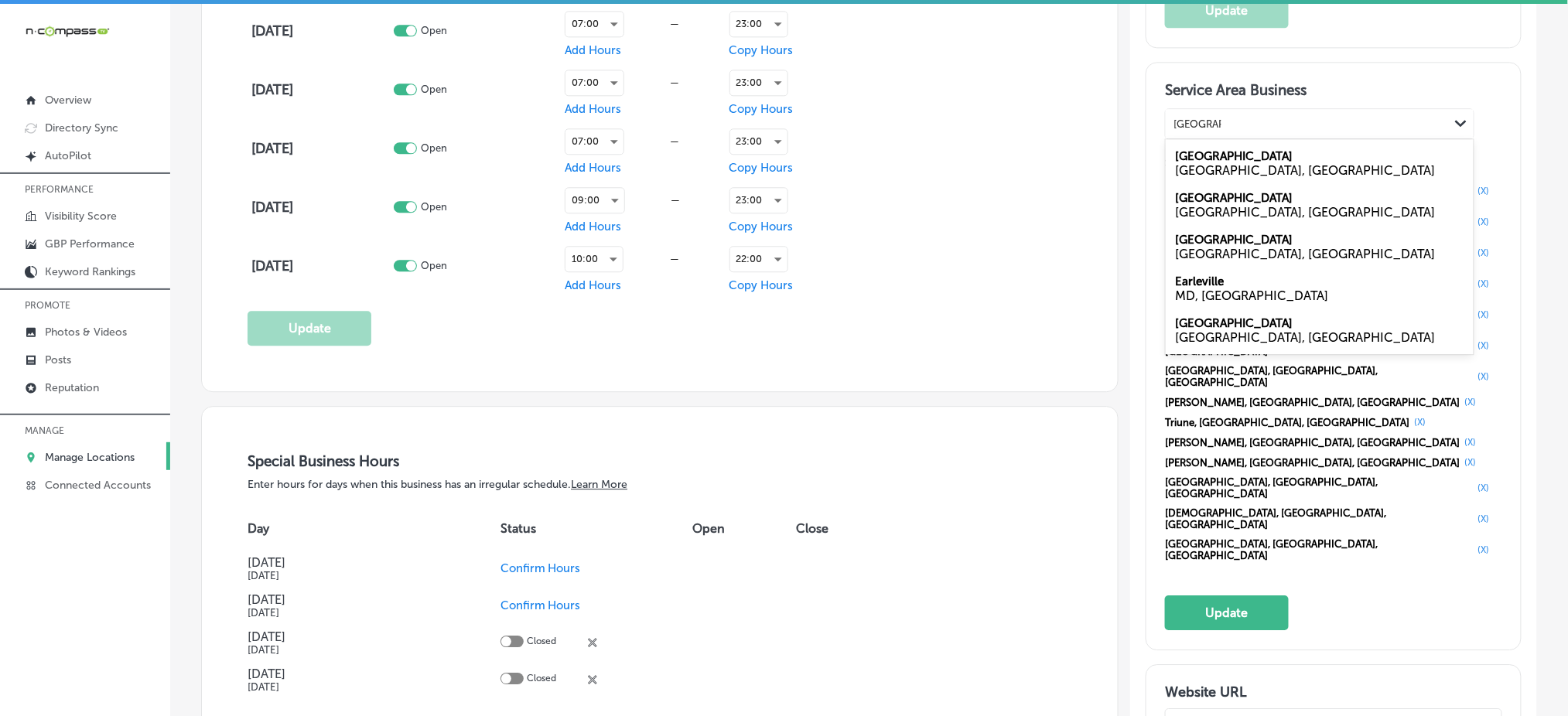
click at [1195, 205] on div "TN, USA" at bounding box center [1319, 212] width 289 height 14
type input "Eagleville,"
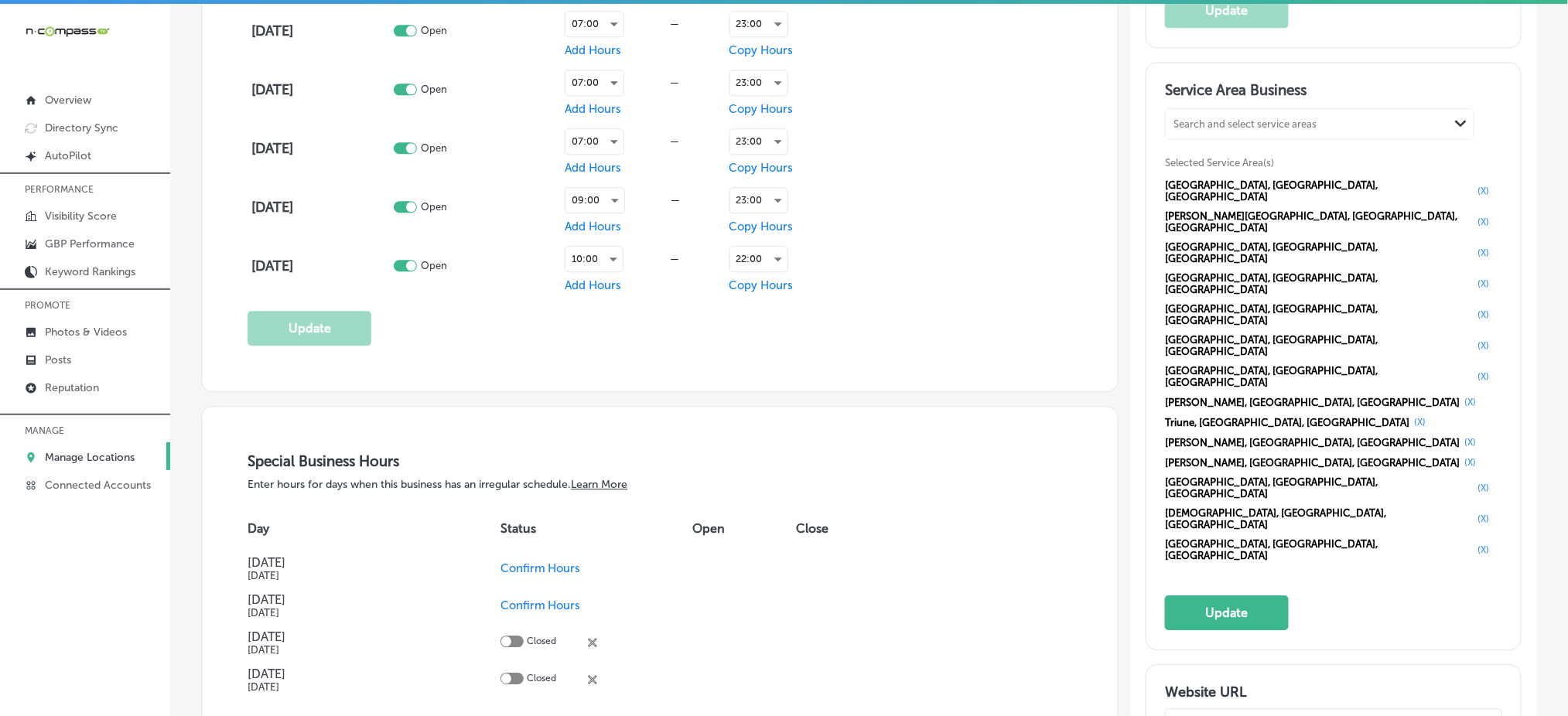
click at [1197, 119] on div "Search and select service areas" at bounding box center [1245, 124] width 143 height 12
paste input "La Vergne,"
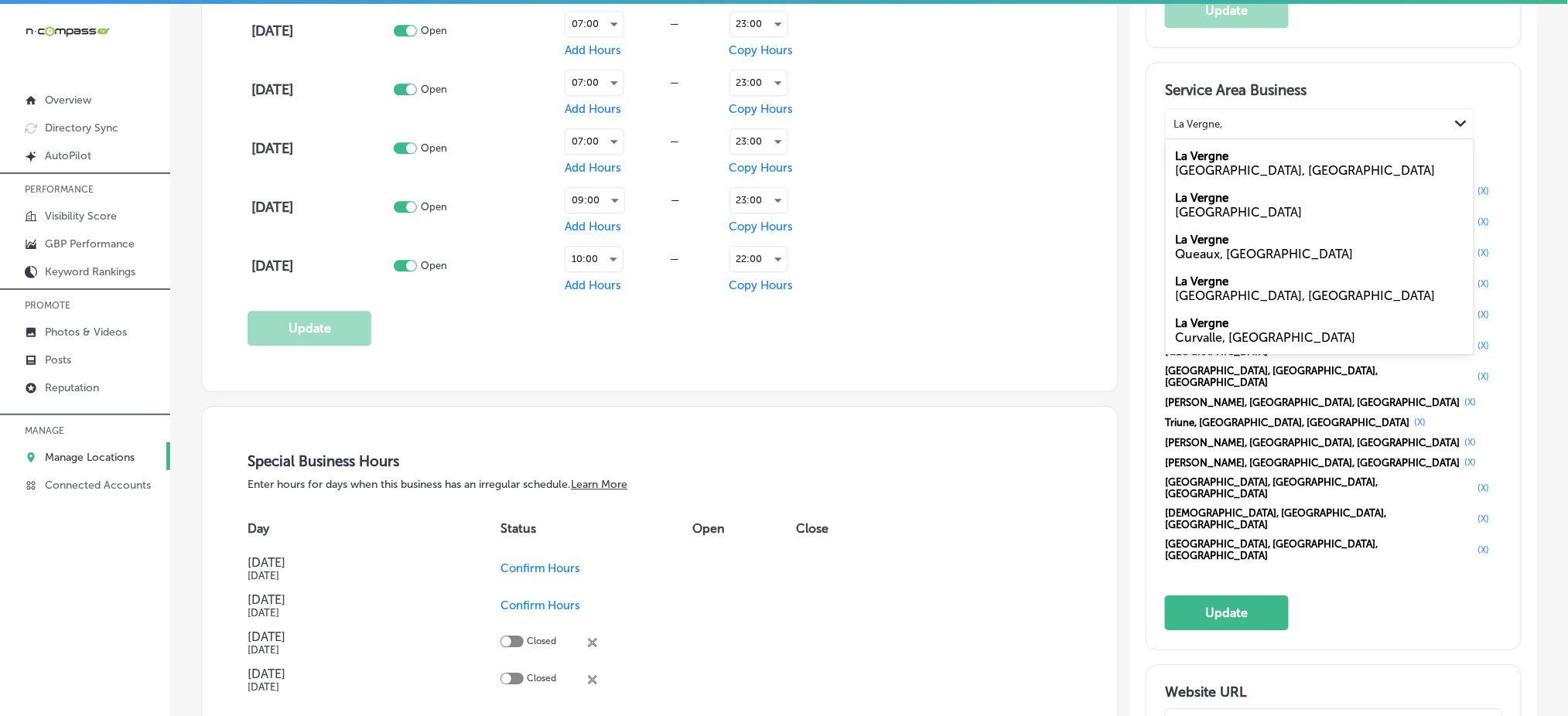
click at [1236, 165] on div "TN, USA" at bounding box center [1319, 170] width 289 height 14
type input "La Vergne,"
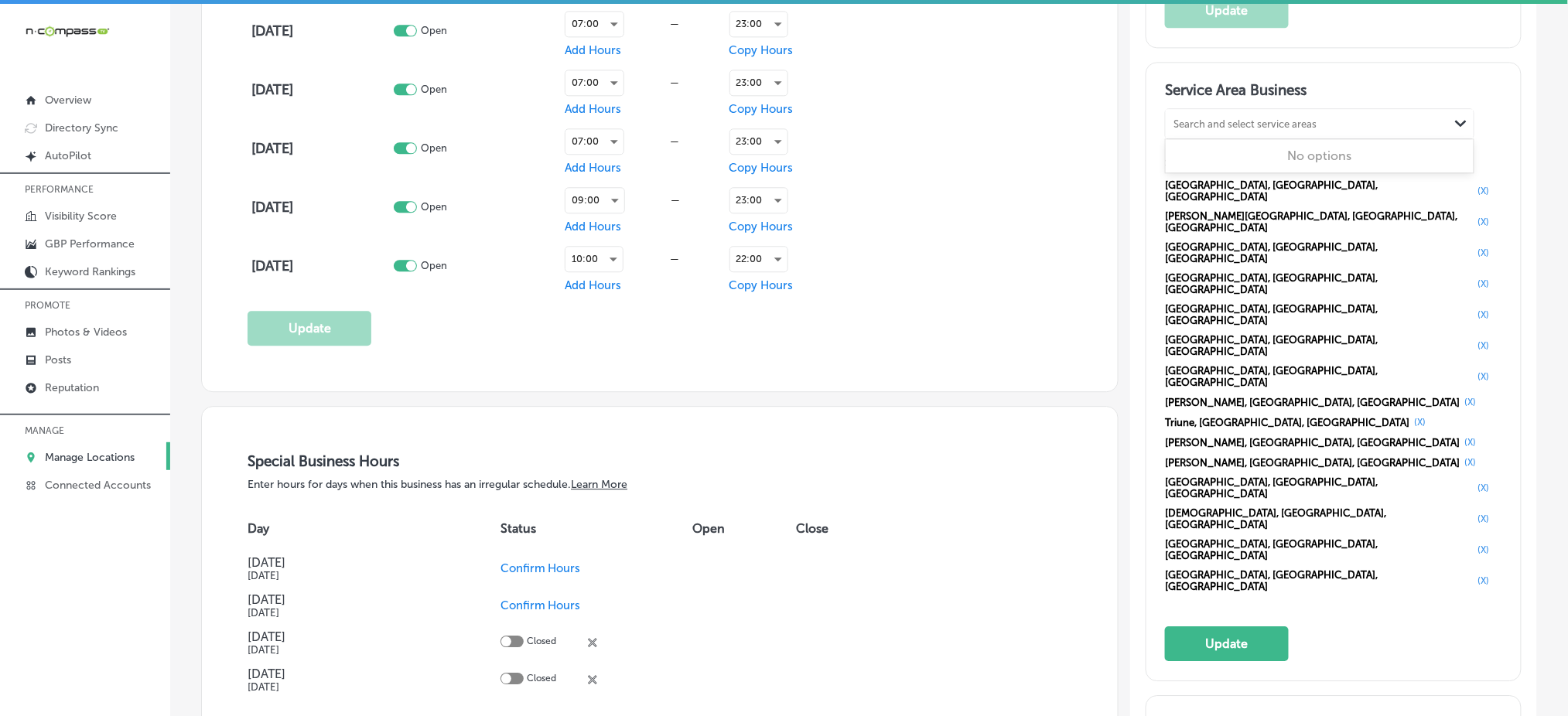
click at [1230, 119] on div "Search and select service areas" at bounding box center [1245, 124] width 143 height 12
paste input "Smyrna,"
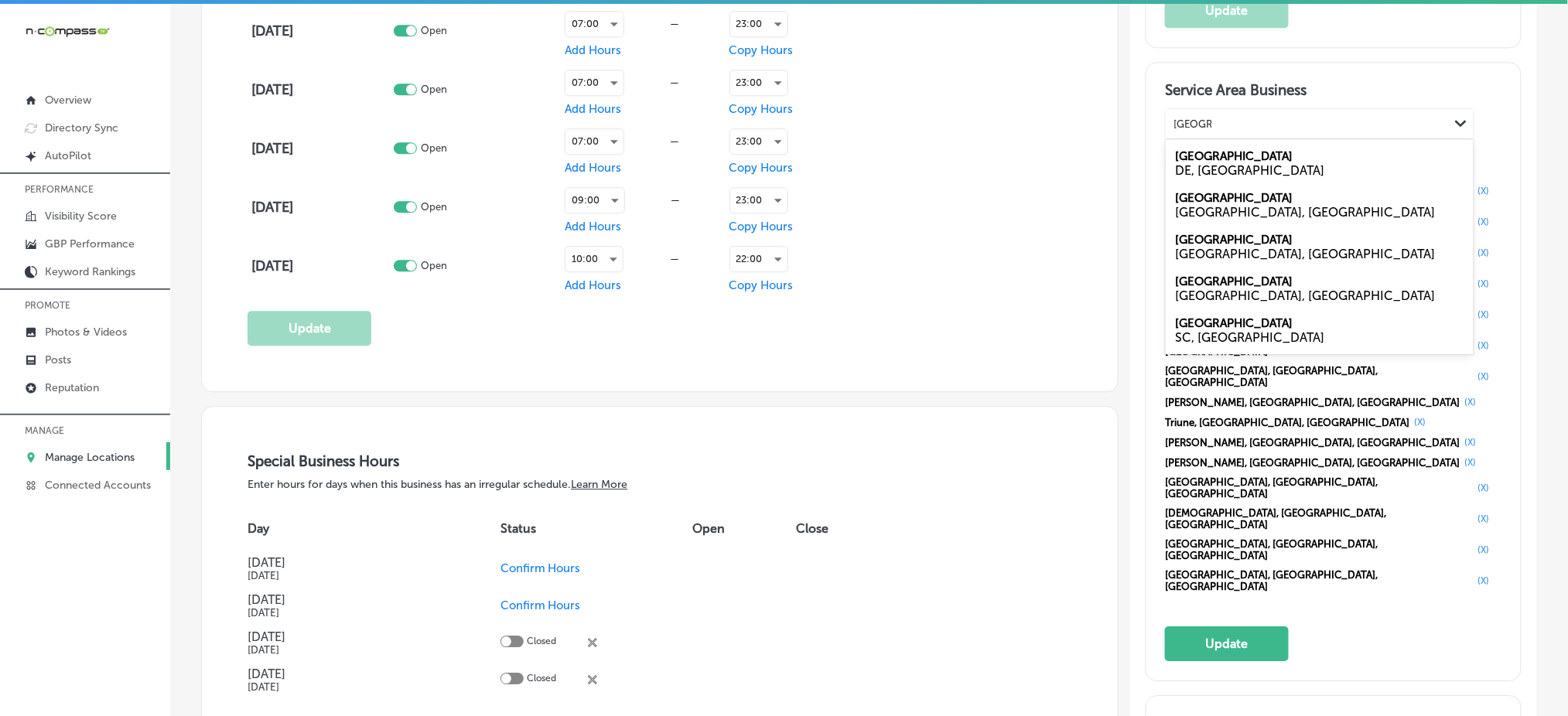
click at [1218, 206] on div "TN, USA" at bounding box center [1319, 212] width 289 height 14
type input "Smyrna,"
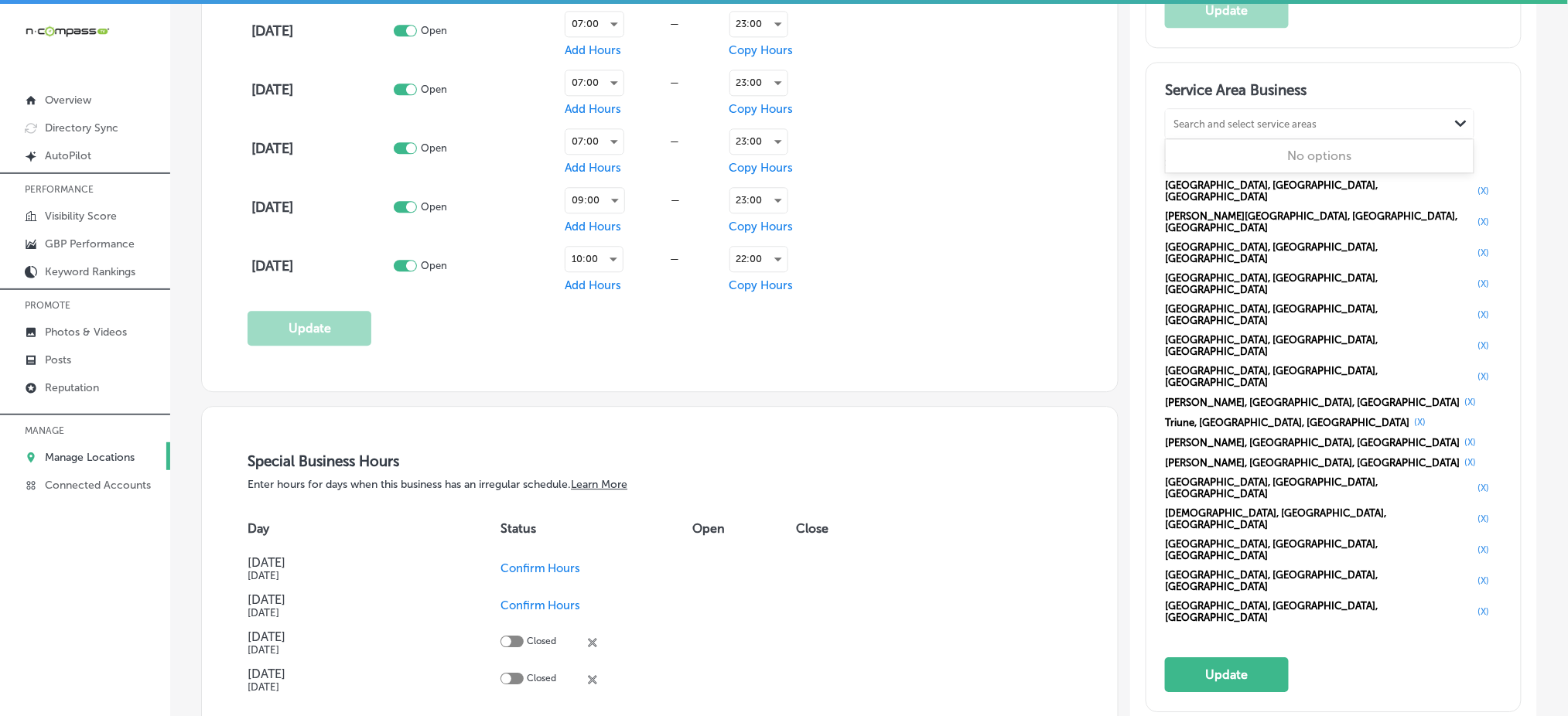
click at [1218, 122] on div "Search and select service areas" at bounding box center [1245, 124] width 143 height 12
paste input "Murfreesboro,"
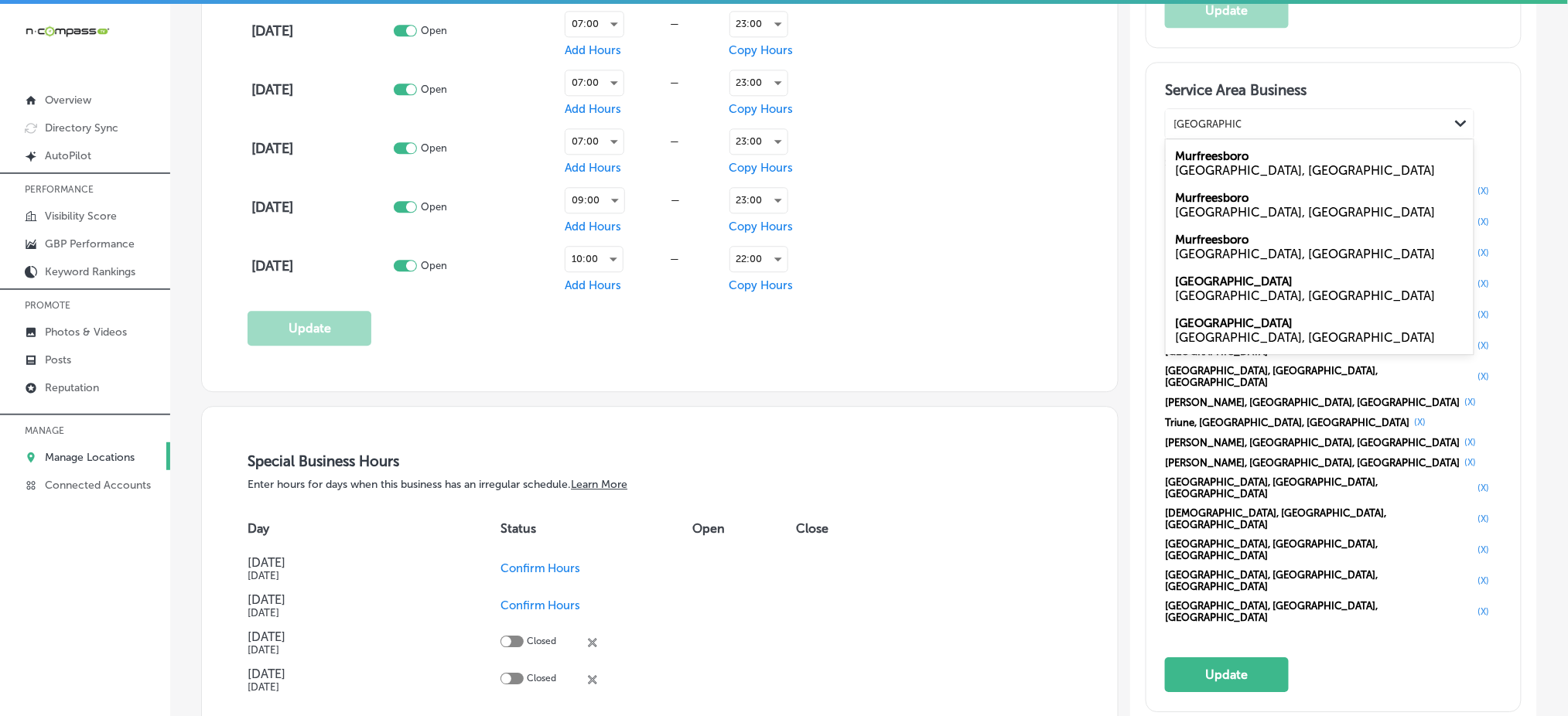
click at [1210, 163] on div "TN, USA" at bounding box center [1319, 170] width 289 height 14
type input "Murfreesboro,"
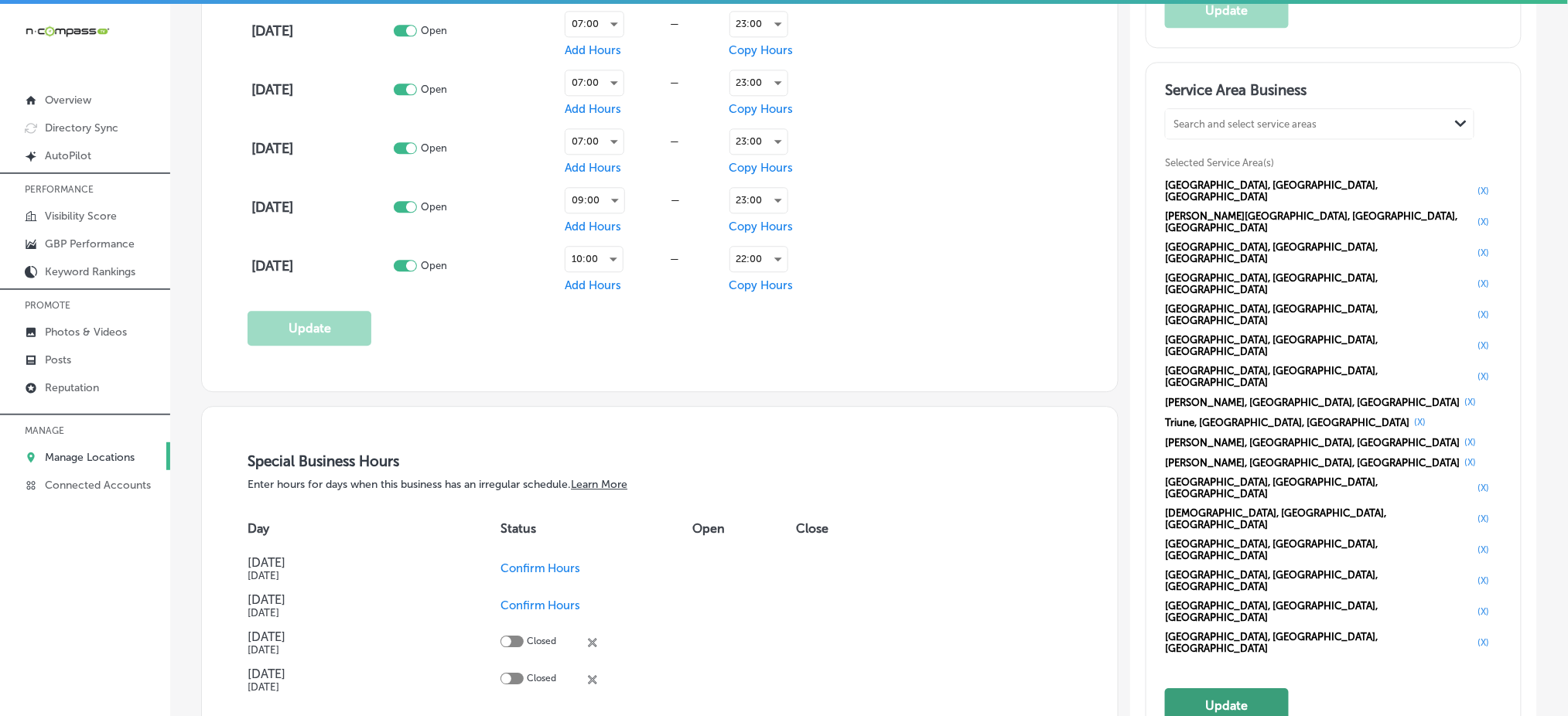
click at [1185, 688] on button "Update" at bounding box center [1226, 706] width 123 height 35
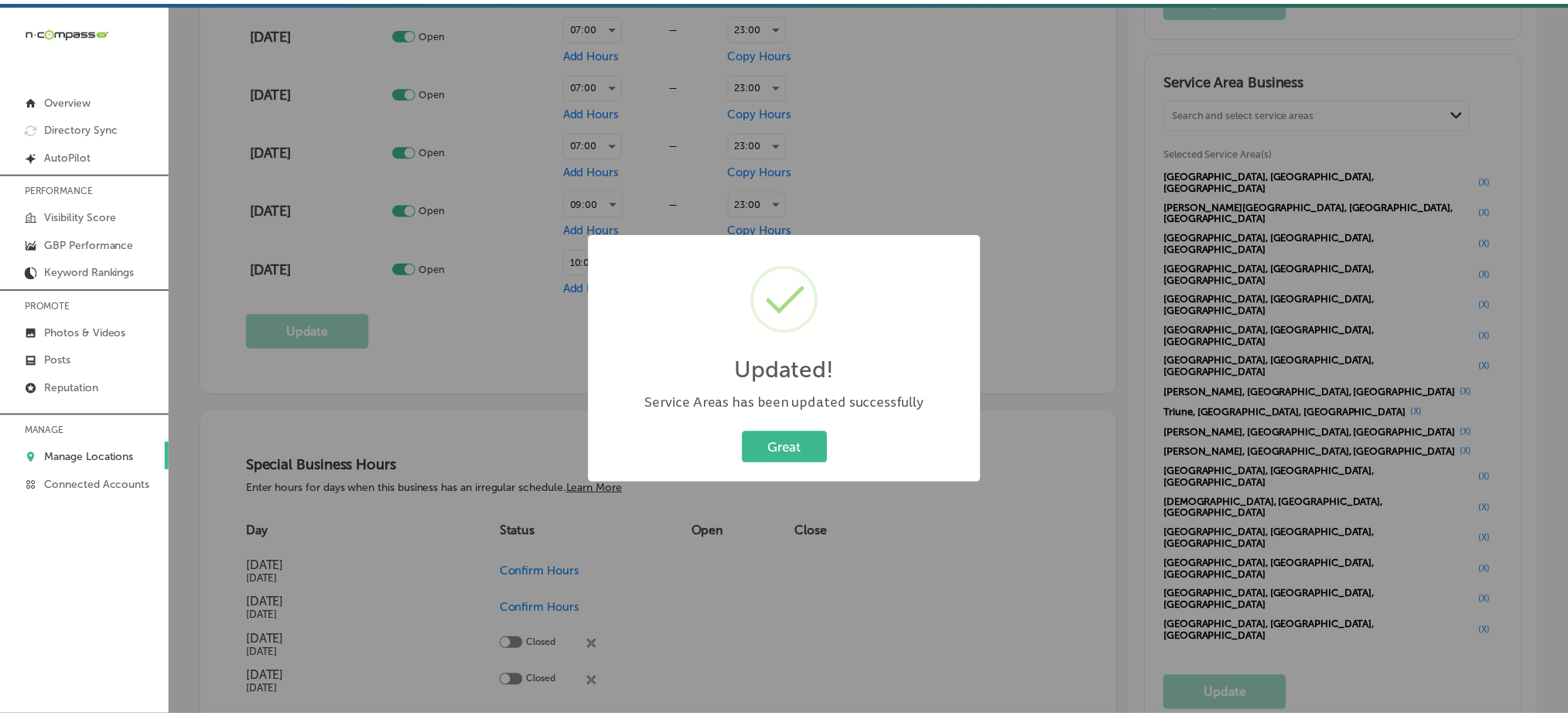
scroll to position [1344, 0]
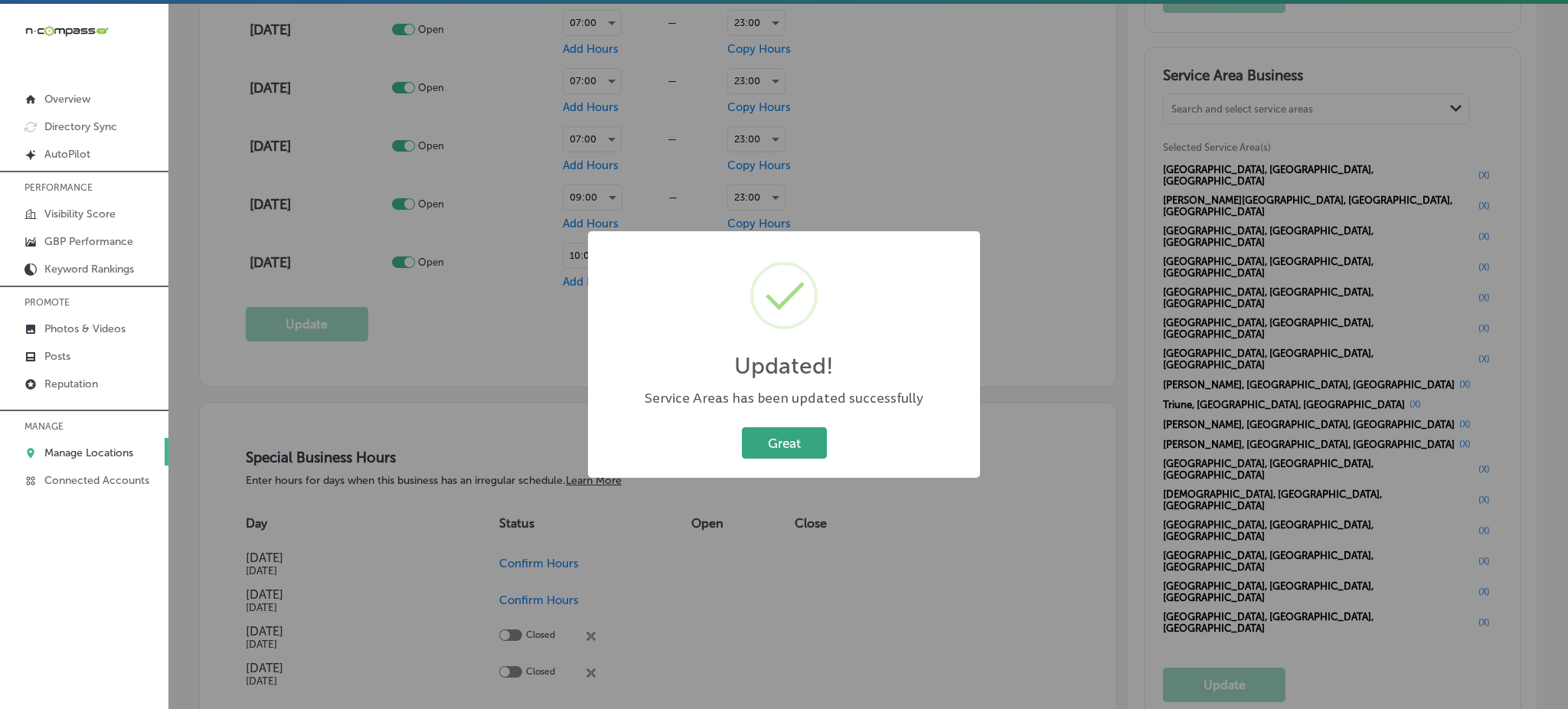
click at [766, 442] on button "Great" at bounding box center [784, 443] width 85 height 32
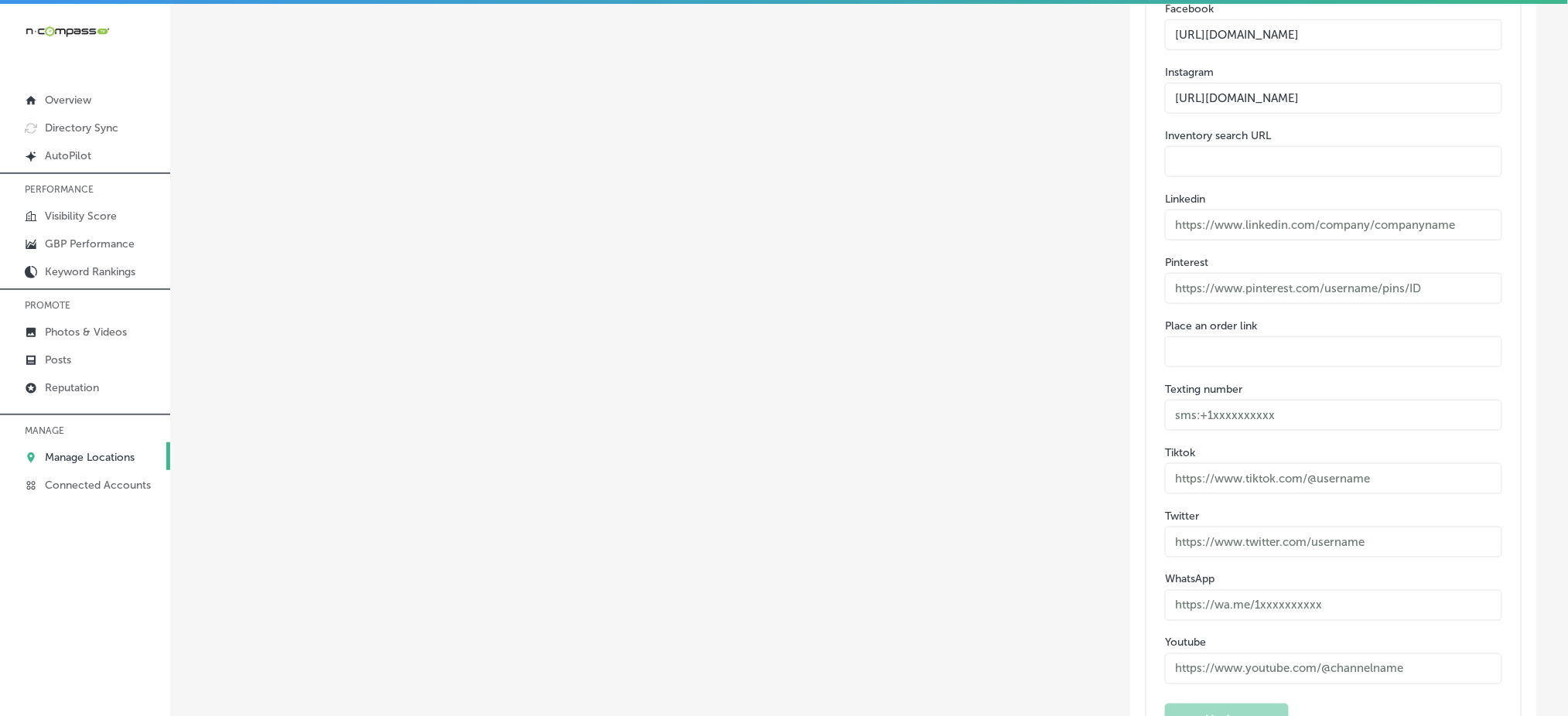
scroll to position [2652, 0]
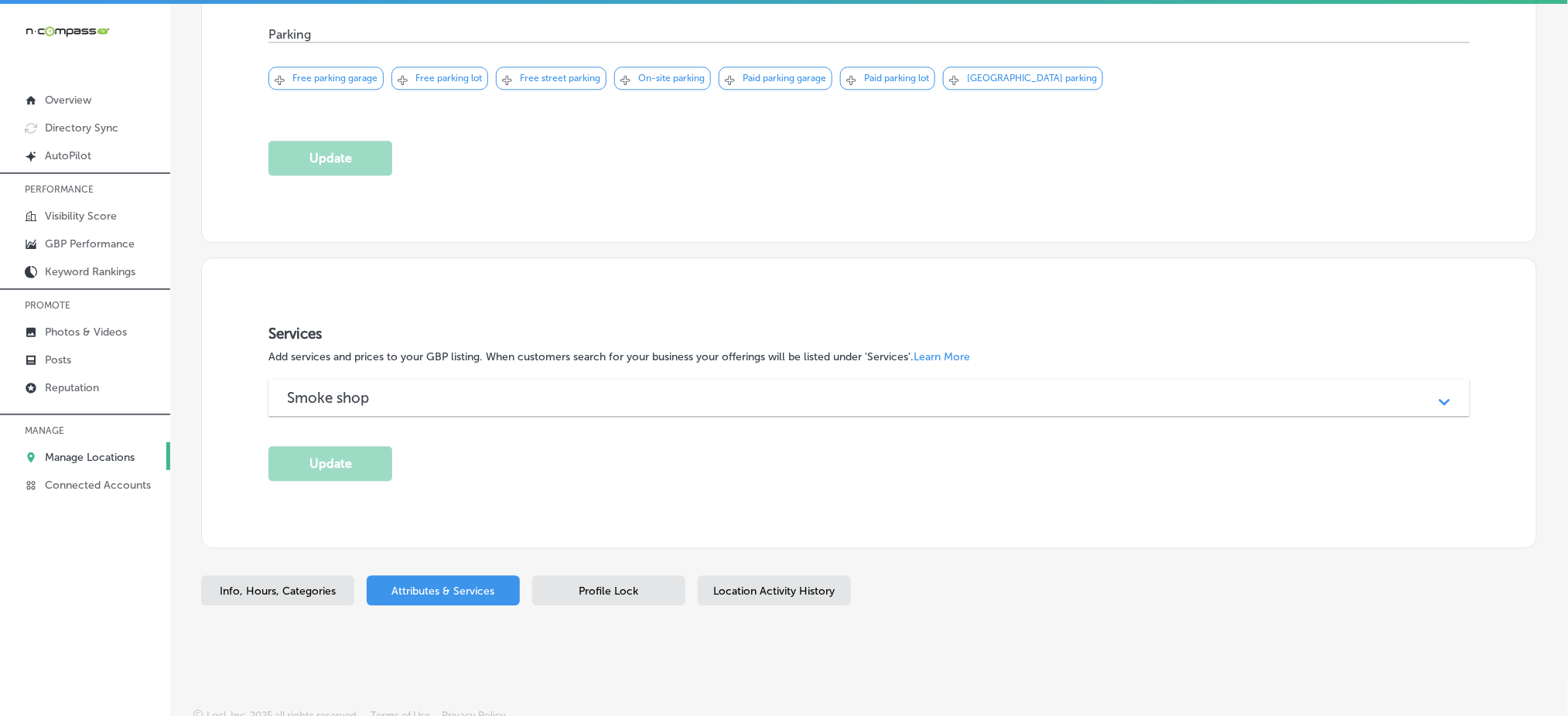
scroll to position [1301, 0]
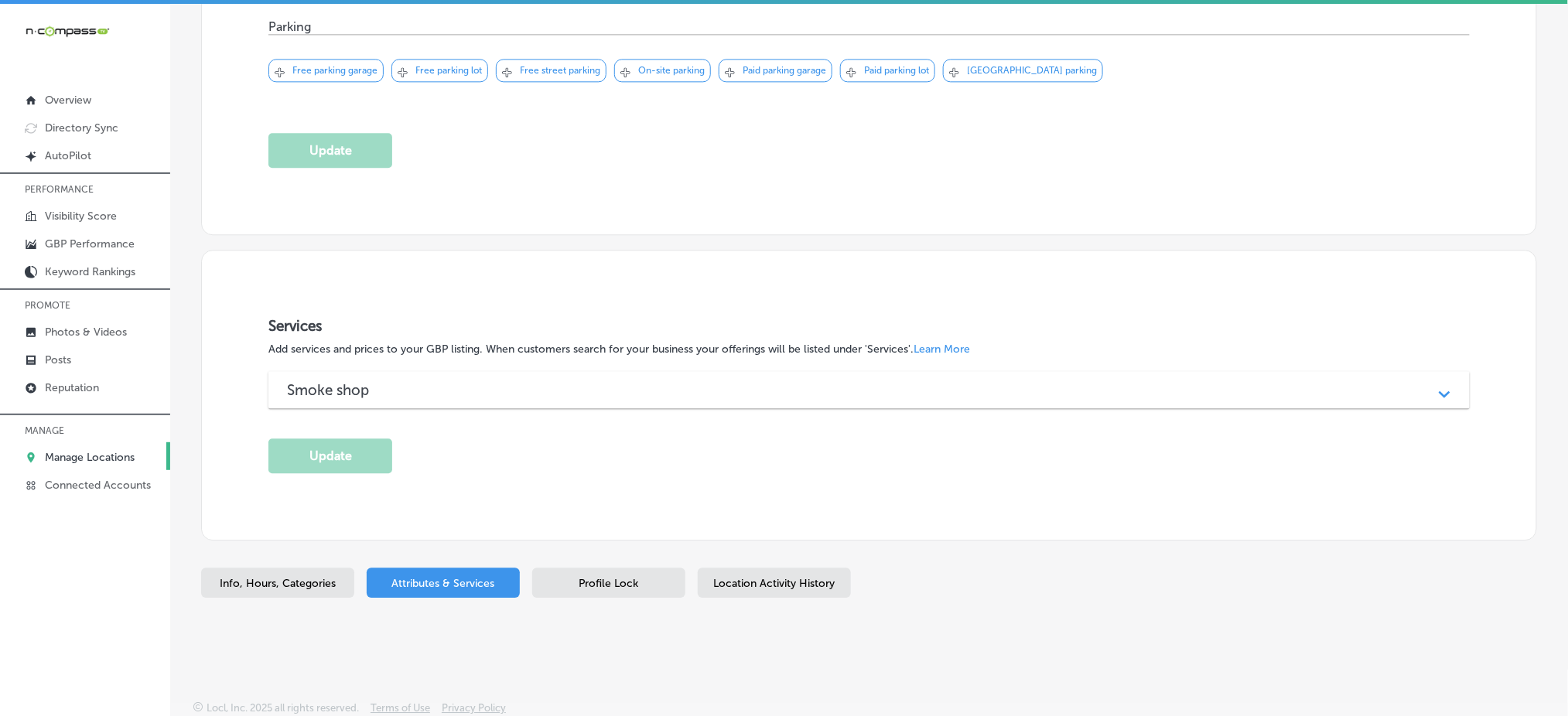
click at [440, 384] on div "Smoke shop" at bounding box center [869, 390] width 1164 height 18
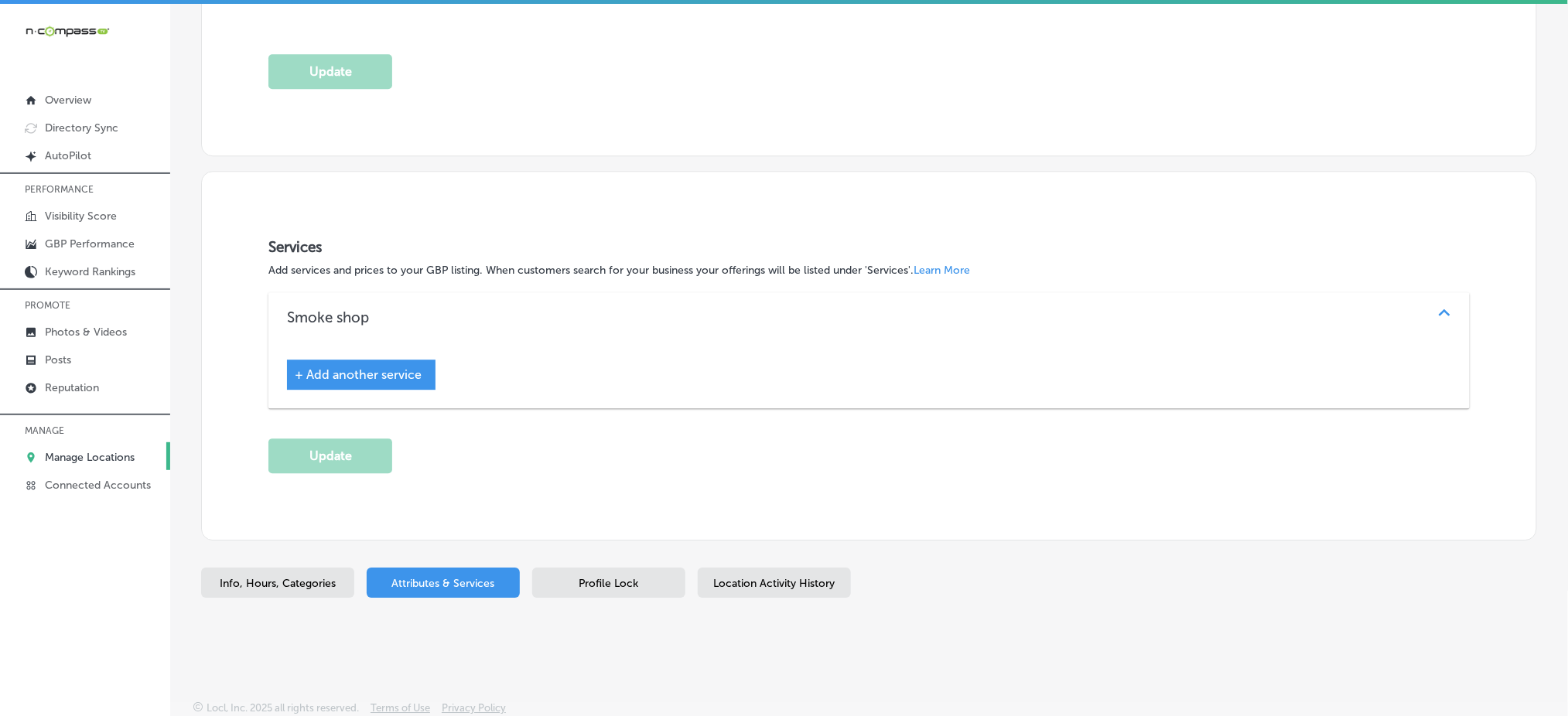
click at [373, 376] on span "+ Add another service" at bounding box center [358, 374] width 127 height 14
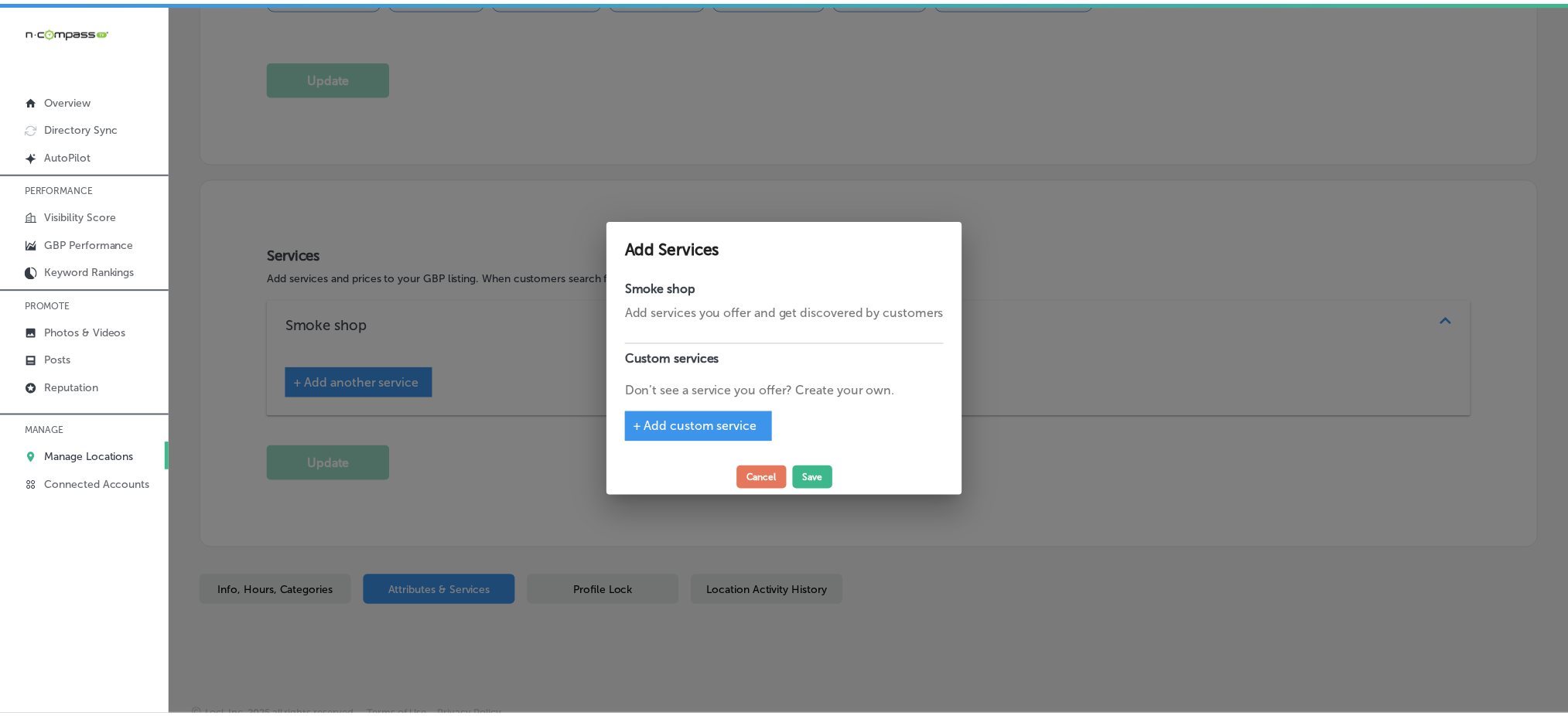
scroll to position [1384, 0]
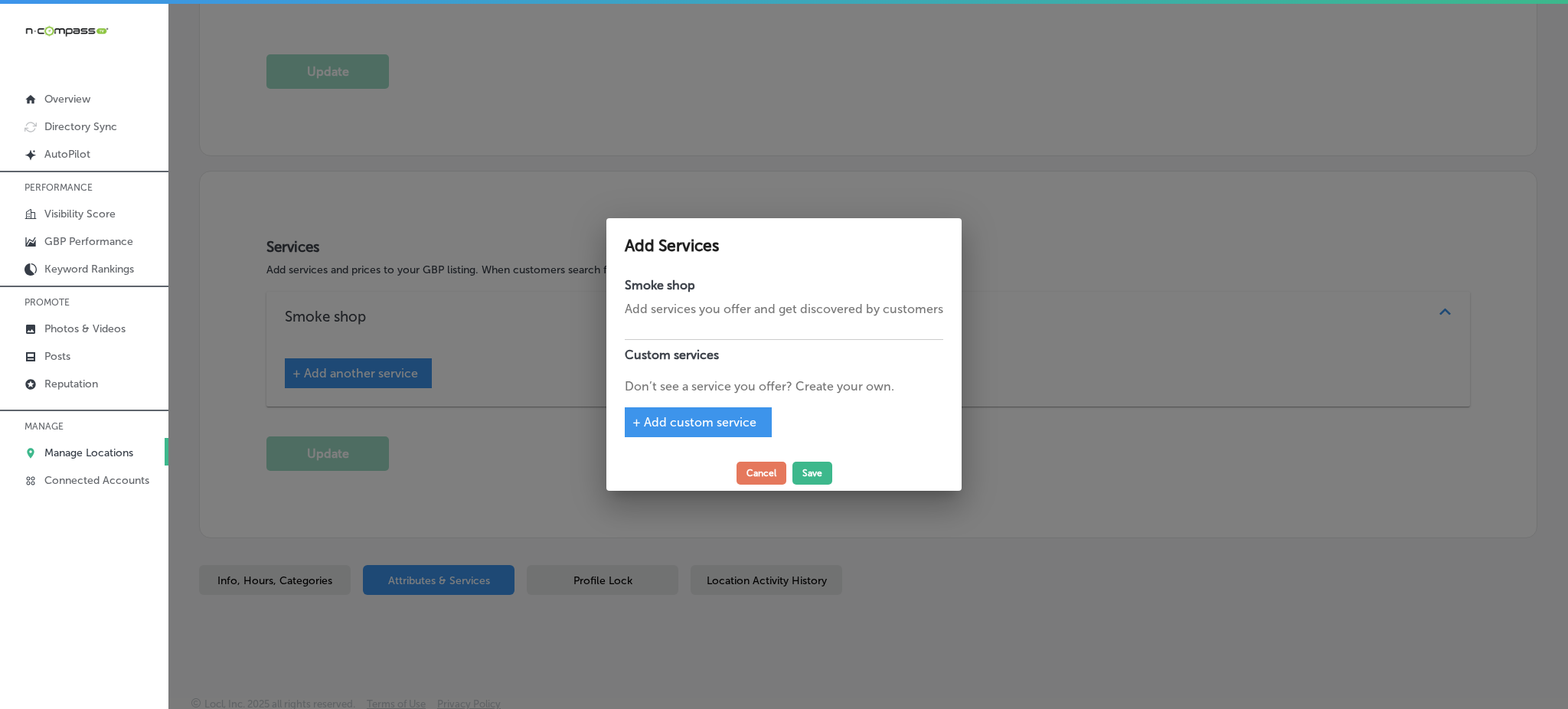
click at [694, 427] on span "+ Add custom service" at bounding box center [694, 422] width 124 height 14
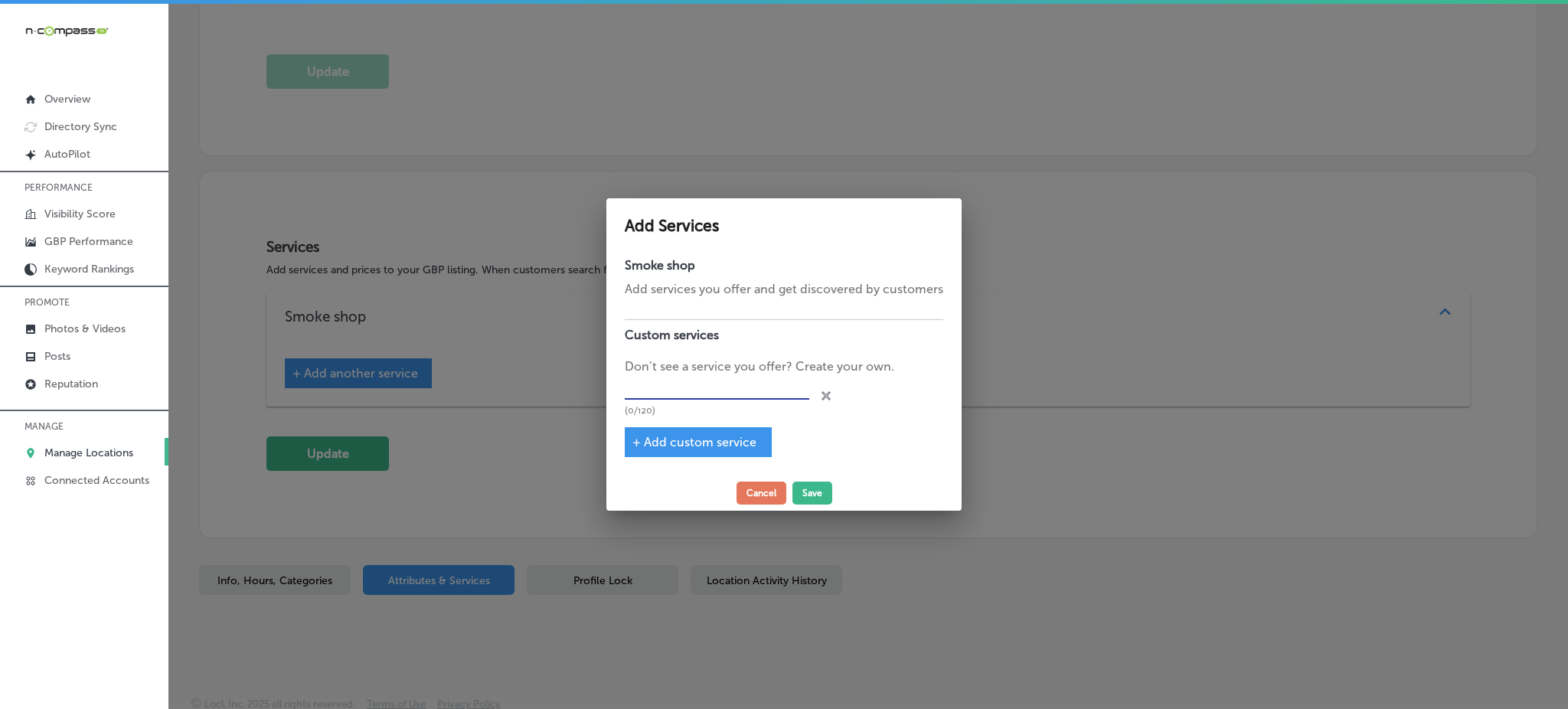
click at [675, 385] on input "text" at bounding box center [717, 388] width 184 height 24
paste input "vape product,"
type input "vape product"
click at [690, 442] on span "+ Add custom service" at bounding box center [694, 442] width 124 height 14
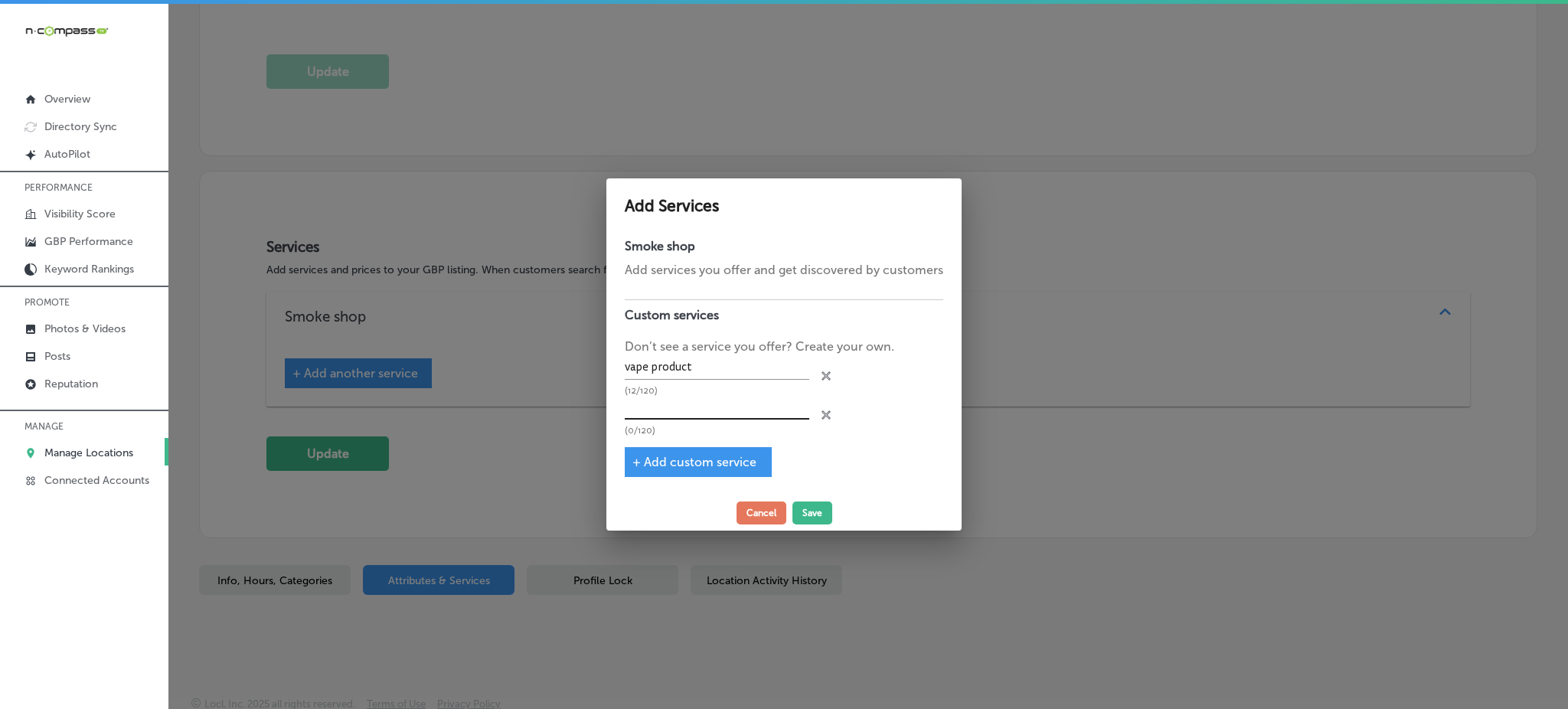
click at [656, 401] on input "text" at bounding box center [717, 408] width 184 height 24
paste input "glass products for smoking,"
type input "glass products for smoking"
click at [712, 457] on span "+ Add custom service" at bounding box center [694, 462] width 124 height 14
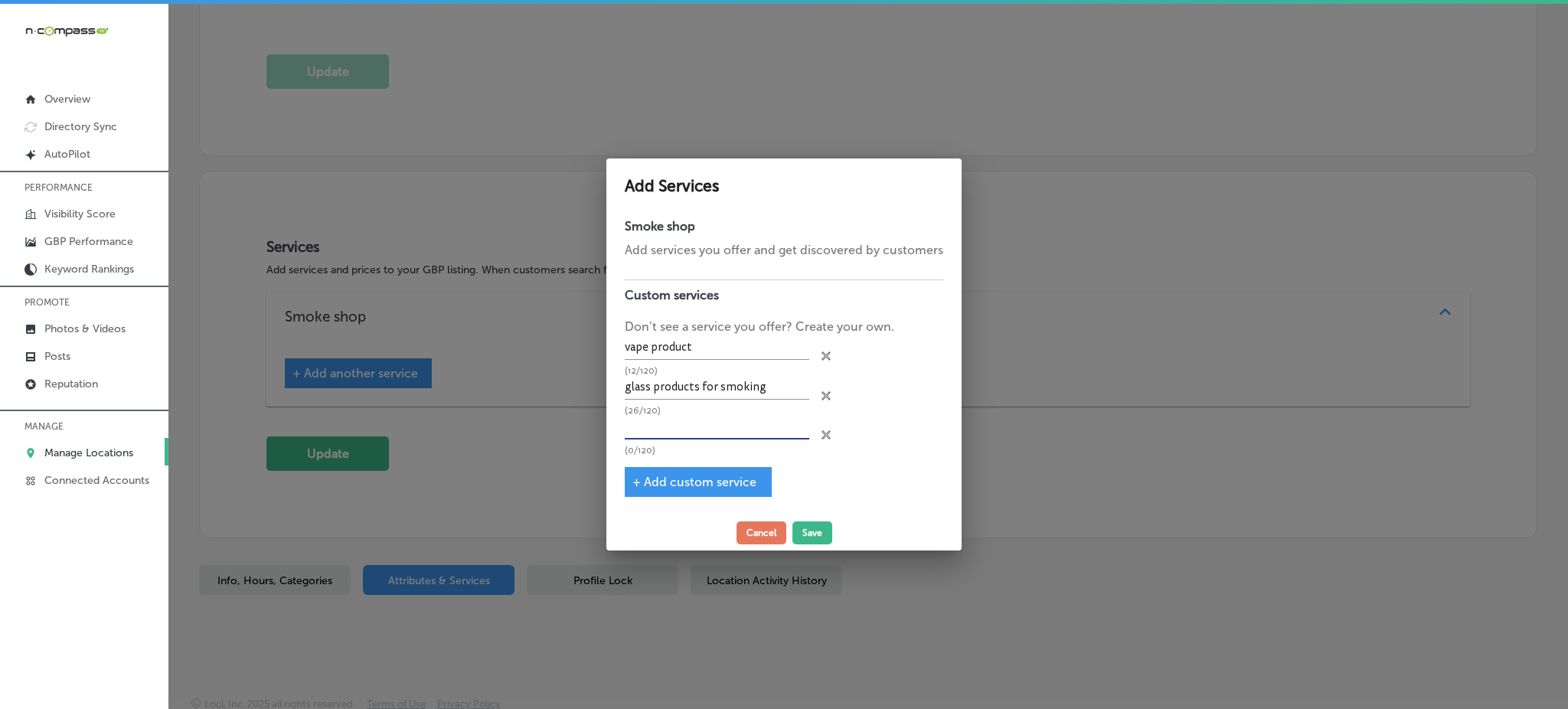
click at [691, 435] on input "text" at bounding box center [717, 427] width 184 height 24
paste input "hookah,"
type input "hookah"
click at [690, 469] on div "+ Add custom service" at bounding box center [698, 482] width 147 height 30
click at [665, 484] on span "+ Add custom service" at bounding box center [694, 482] width 124 height 14
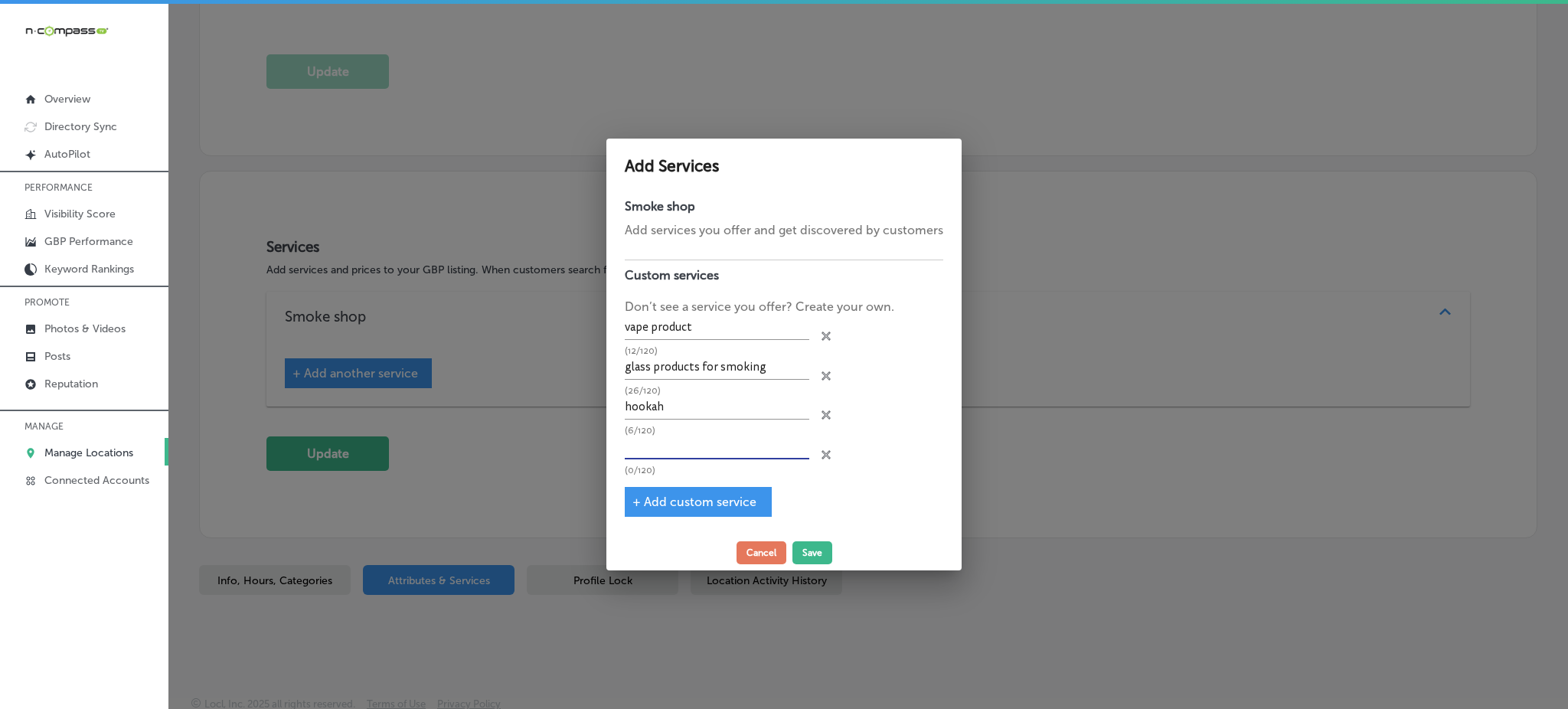
click at [661, 444] on input "text" at bounding box center [717, 448] width 184 height 24
paste input "hookah,"
type input "hookah"
click at [662, 507] on span "+ Add custom service" at bounding box center [694, 502] width 124 height 14
click at [660, 447] on input "text" at bounding box center [717, 448] width 184 height 24
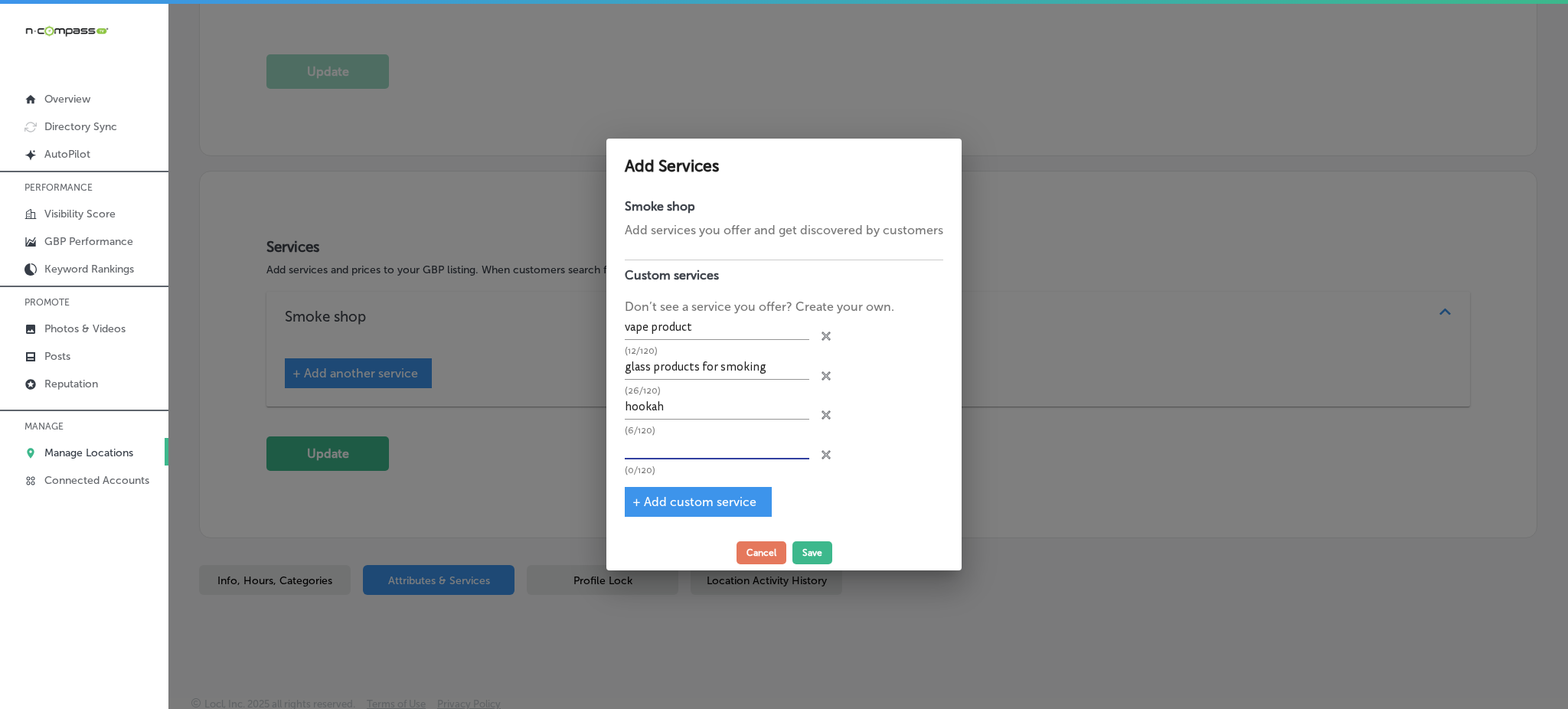
paste input "rolling papers,"
type input "rolling papers"
click at [669, 503] on span "+ Add custom service" at bounding box center [694, 502] width 124 height 14
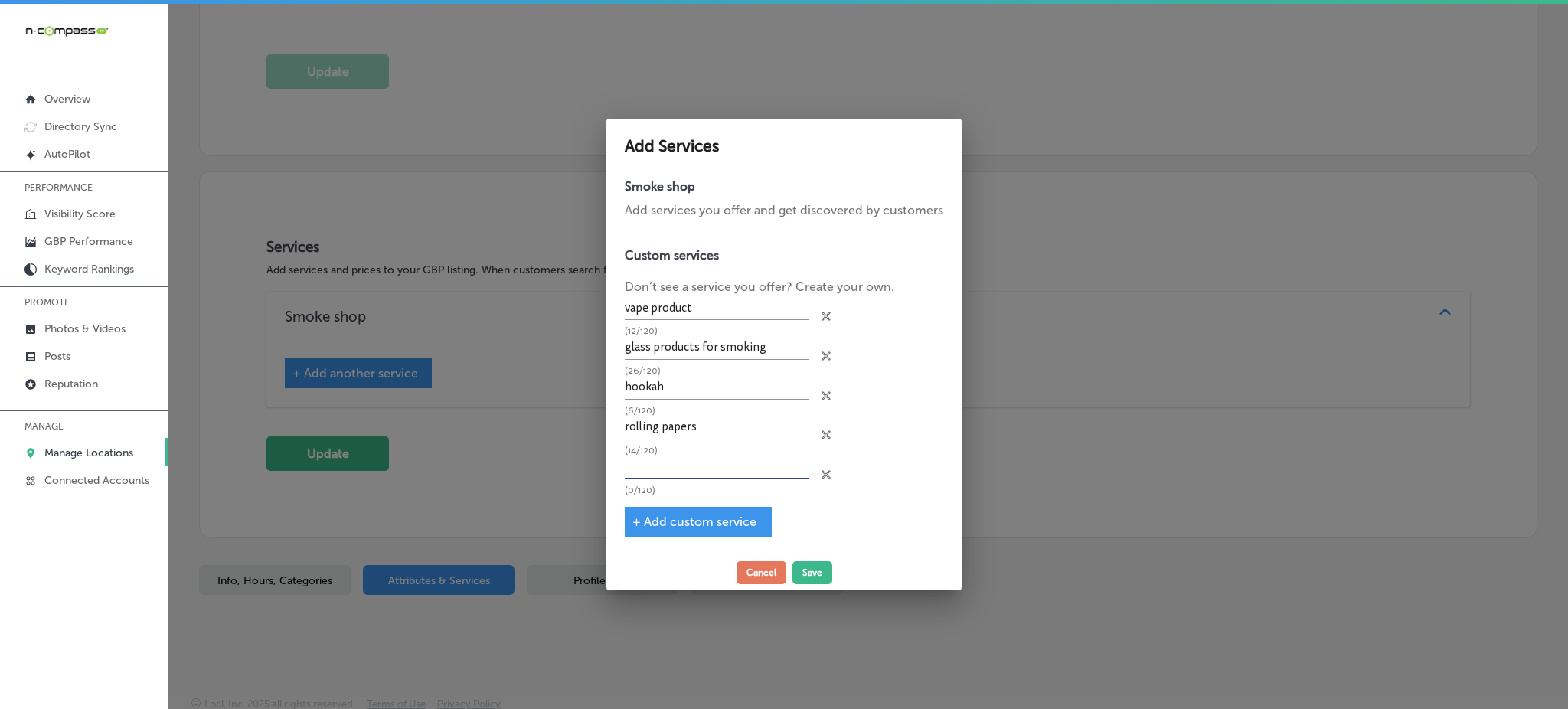
click at [664, 465] on input "text" at bounding box center [717, 468] width 184 height 24
paste input "marijuana products"
type input "marijuana products"
click at [801, 565] on button "Save" at bounding box center [812, 573] width 40 height 23
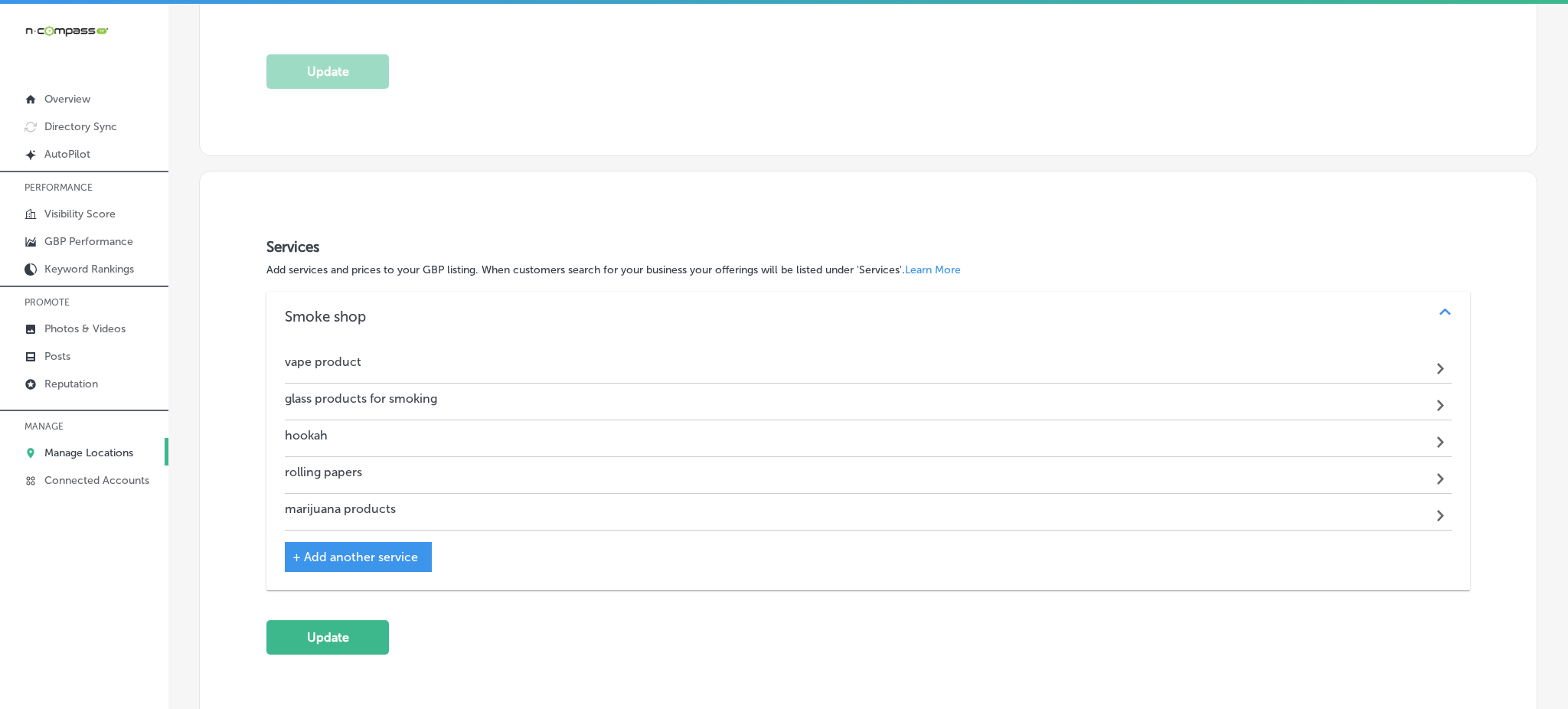
scroll to position [1366, 0]
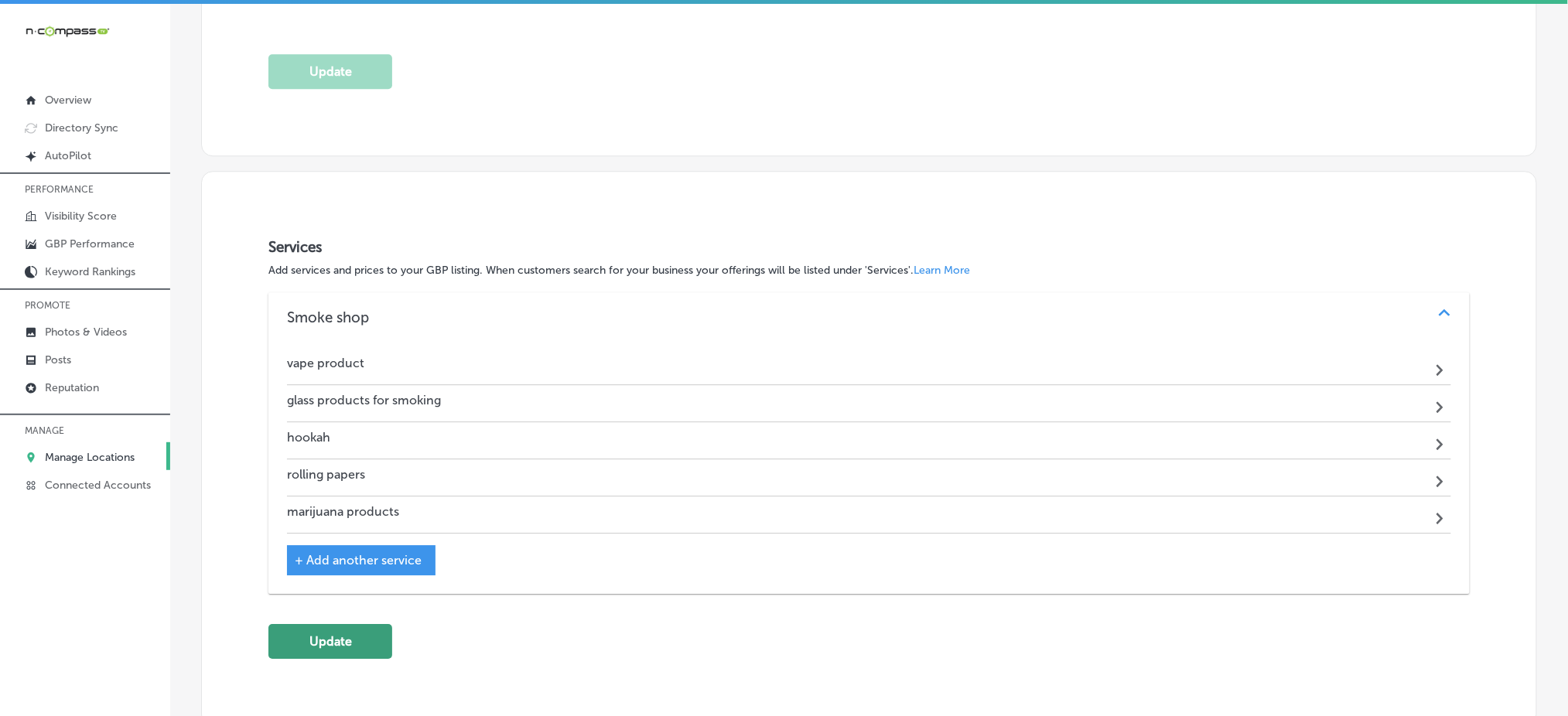
click at [311, 647] on button "Update" at bounding box center [330, 642] width 123 height 35
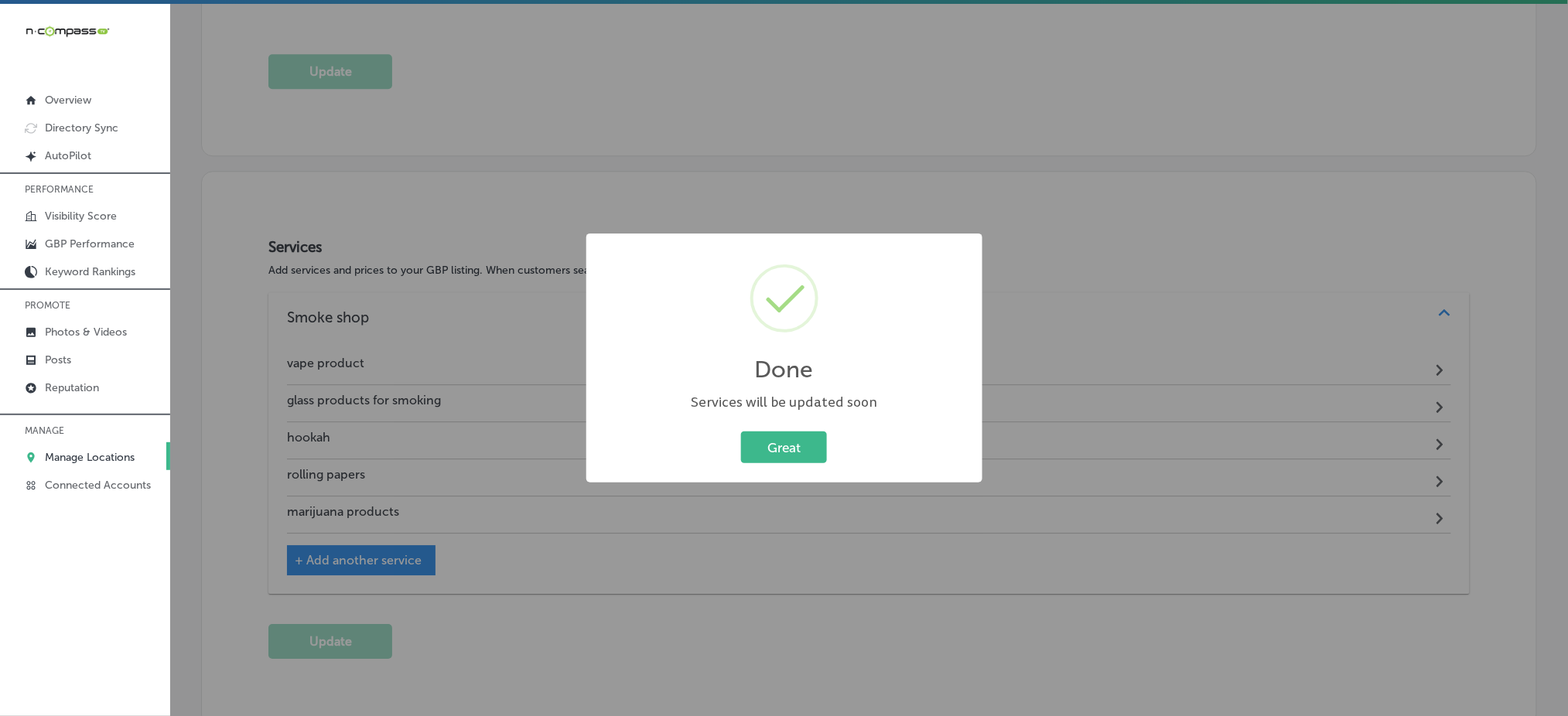
scroll to position [1384, 0]
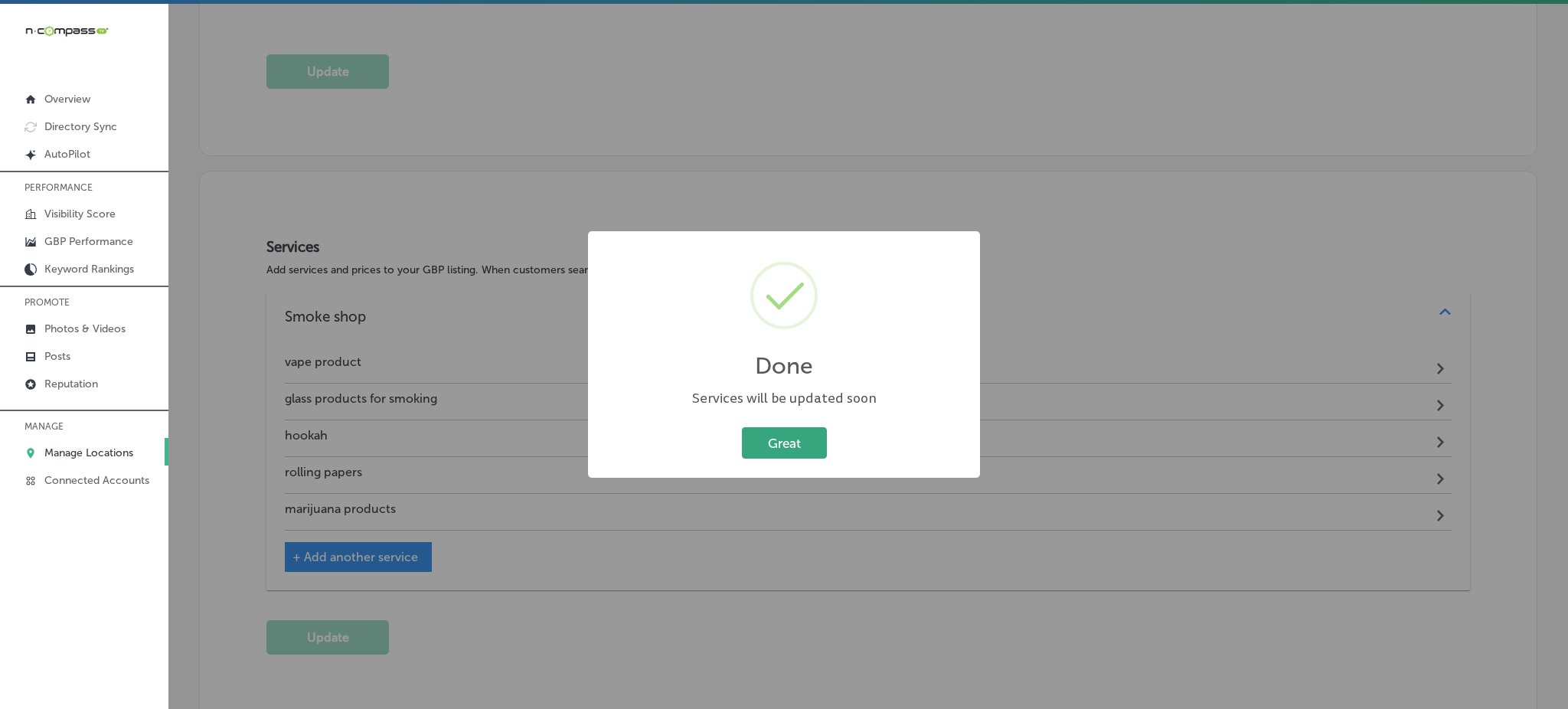
click at [777, 442] on button "Great" at bounding box center [784, 443] width 85 height 32
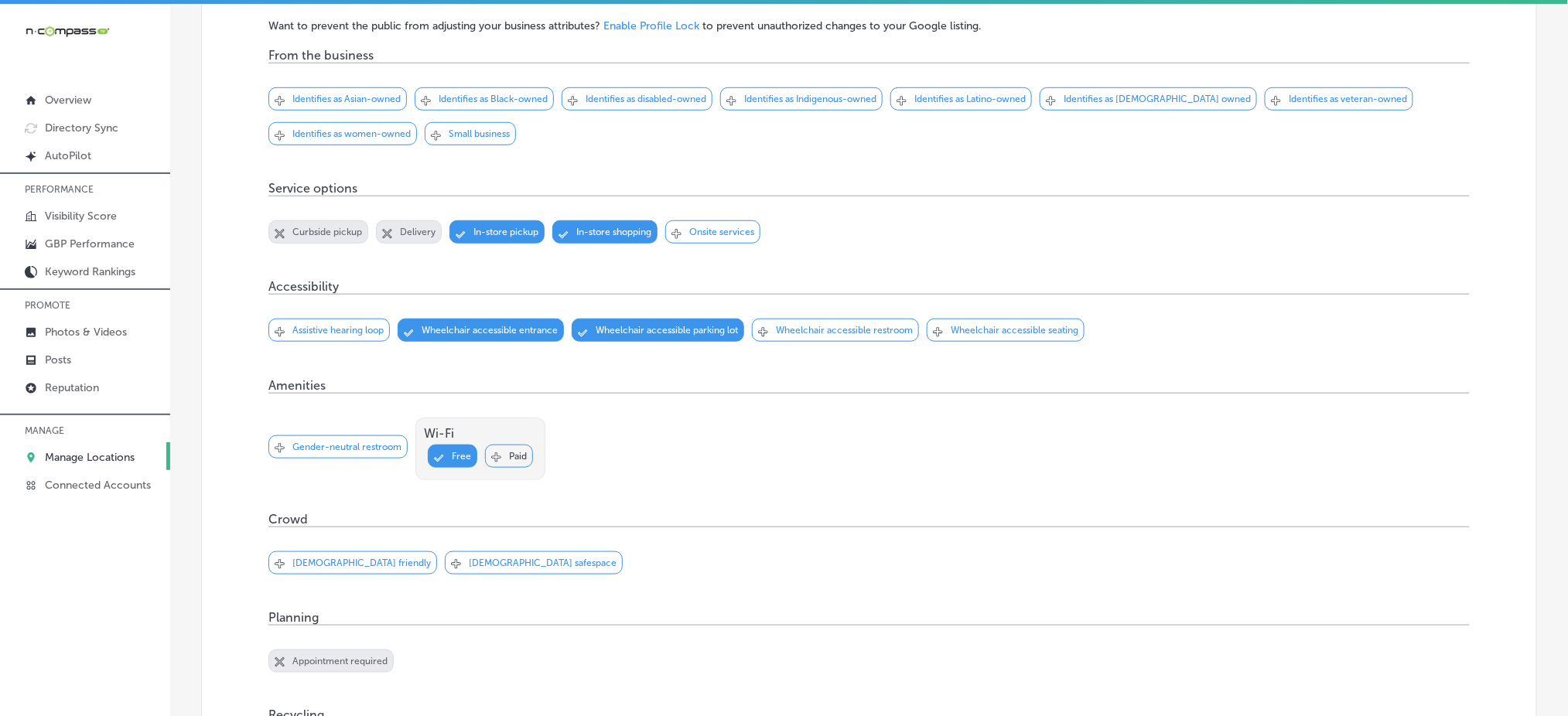
scroll to position [245, 0]
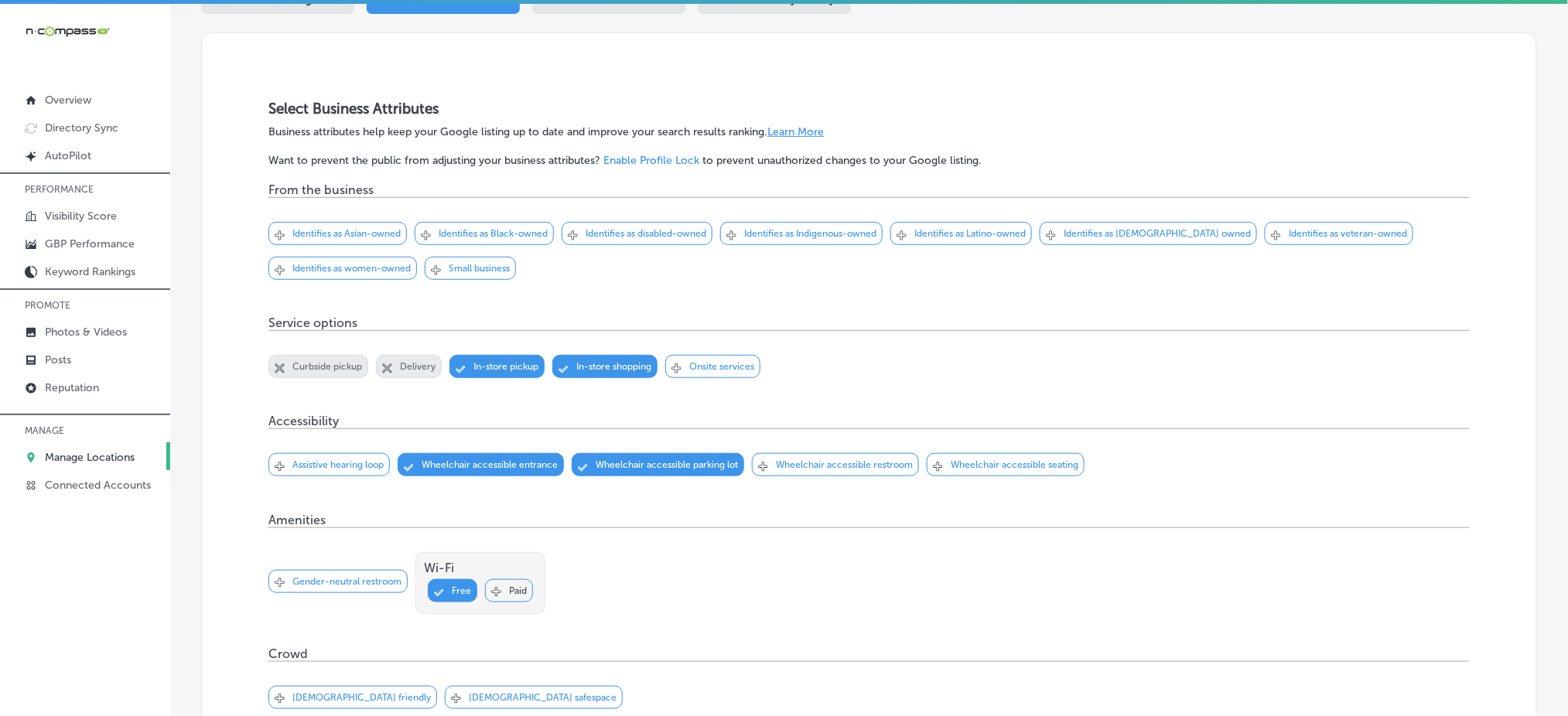
click at [847, 456] on div "Svg Vector Icons : http://www.onlinewebfonts.com/icon Checked Created with Sket…" at bounding box center [835, 464] width 167 height 23
click at [968, 460] on p "Wheelchair accessible seating" at bounding box center [1015, 465] width 127 height 11
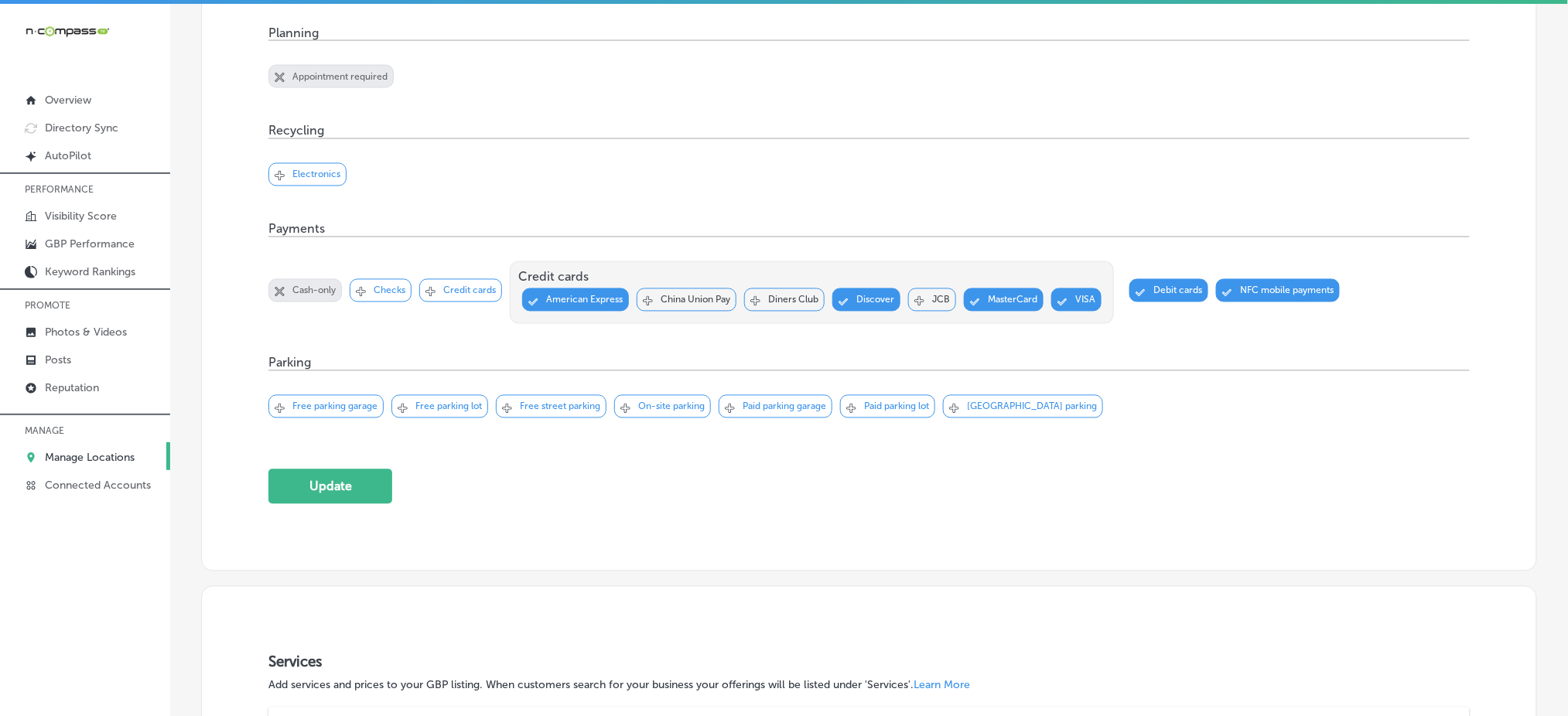
scroll to position [1070, 0]
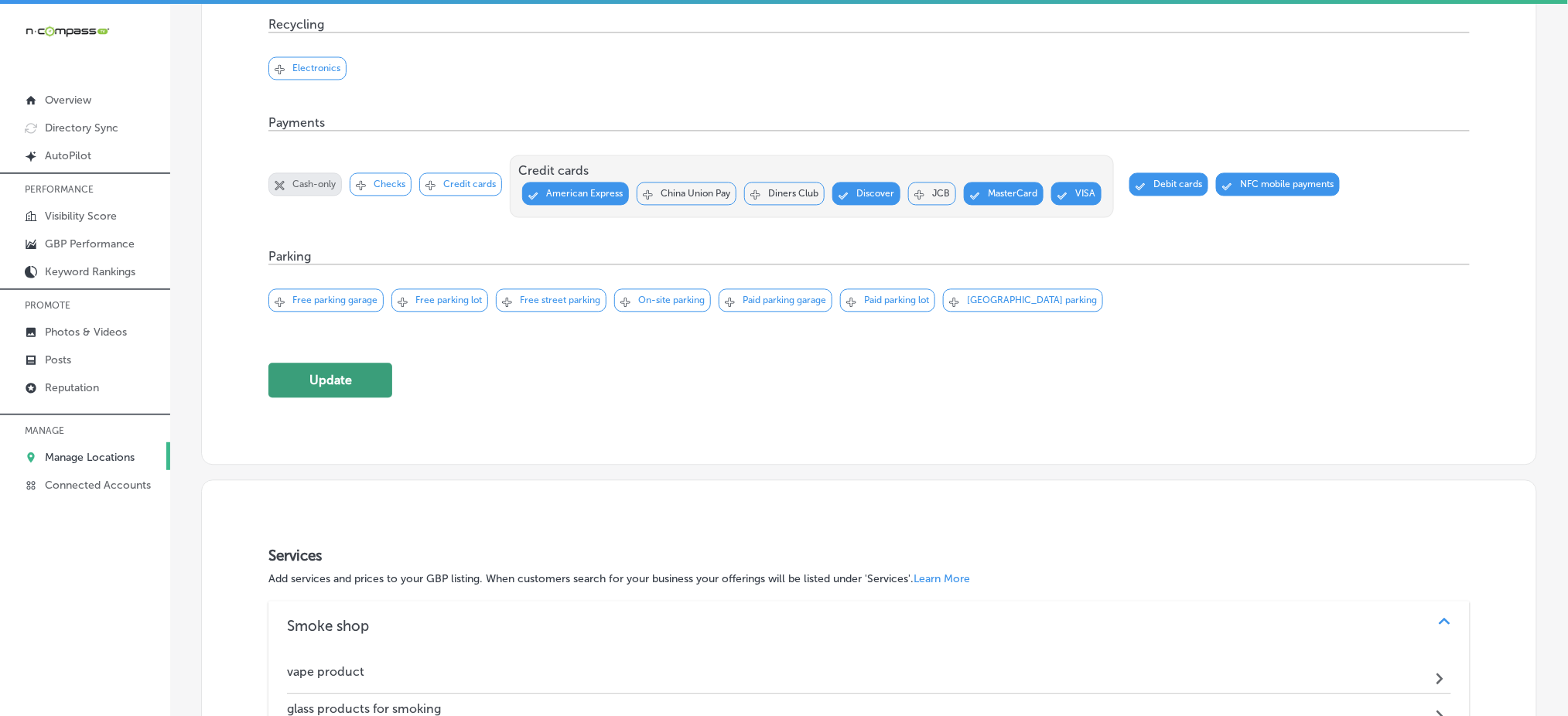
click at [347, 375] on button "Update" at bounding box center [330, 381] width 123 height 35
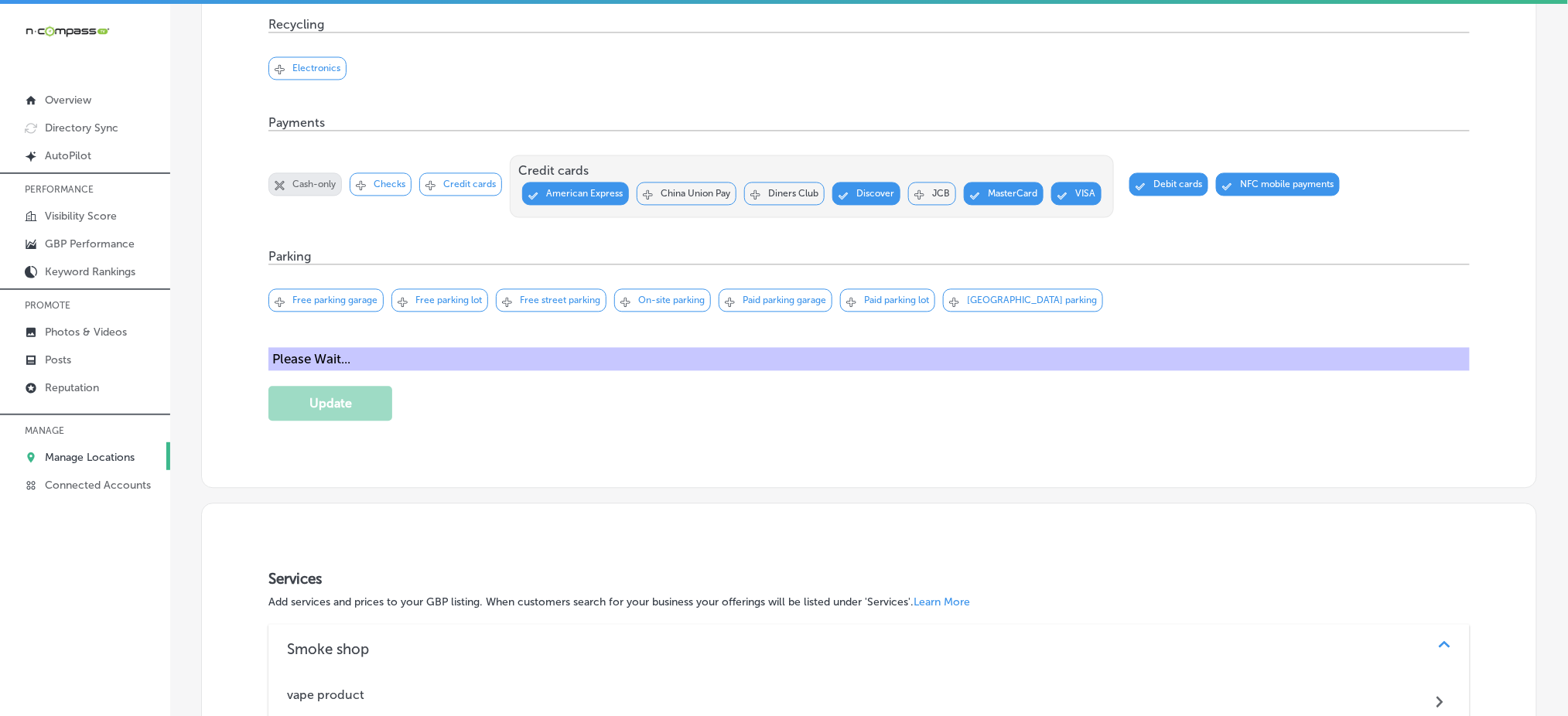
scroll to position [1073, 0]
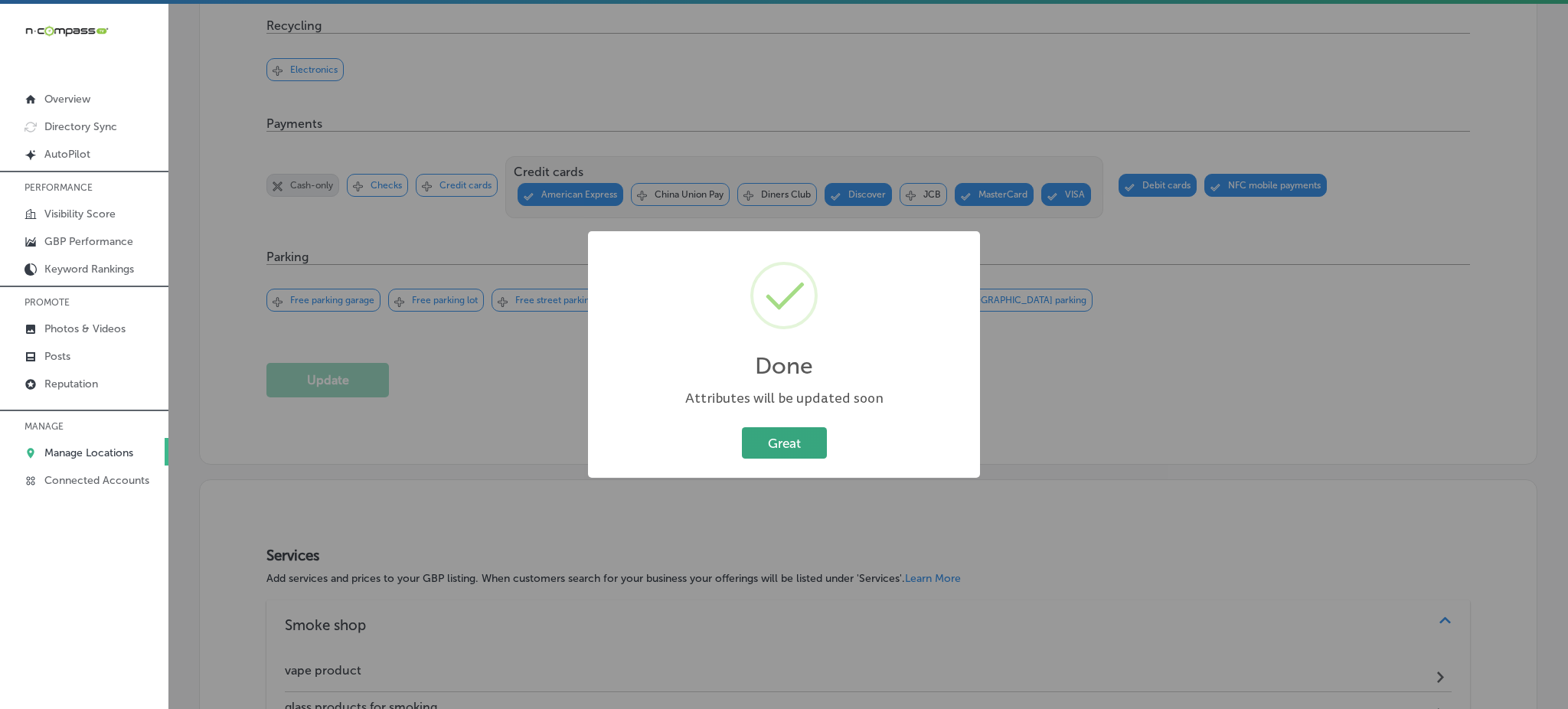
click at [764, 450] on button "Great" at bounding box center [784, 443] width 85 height 32
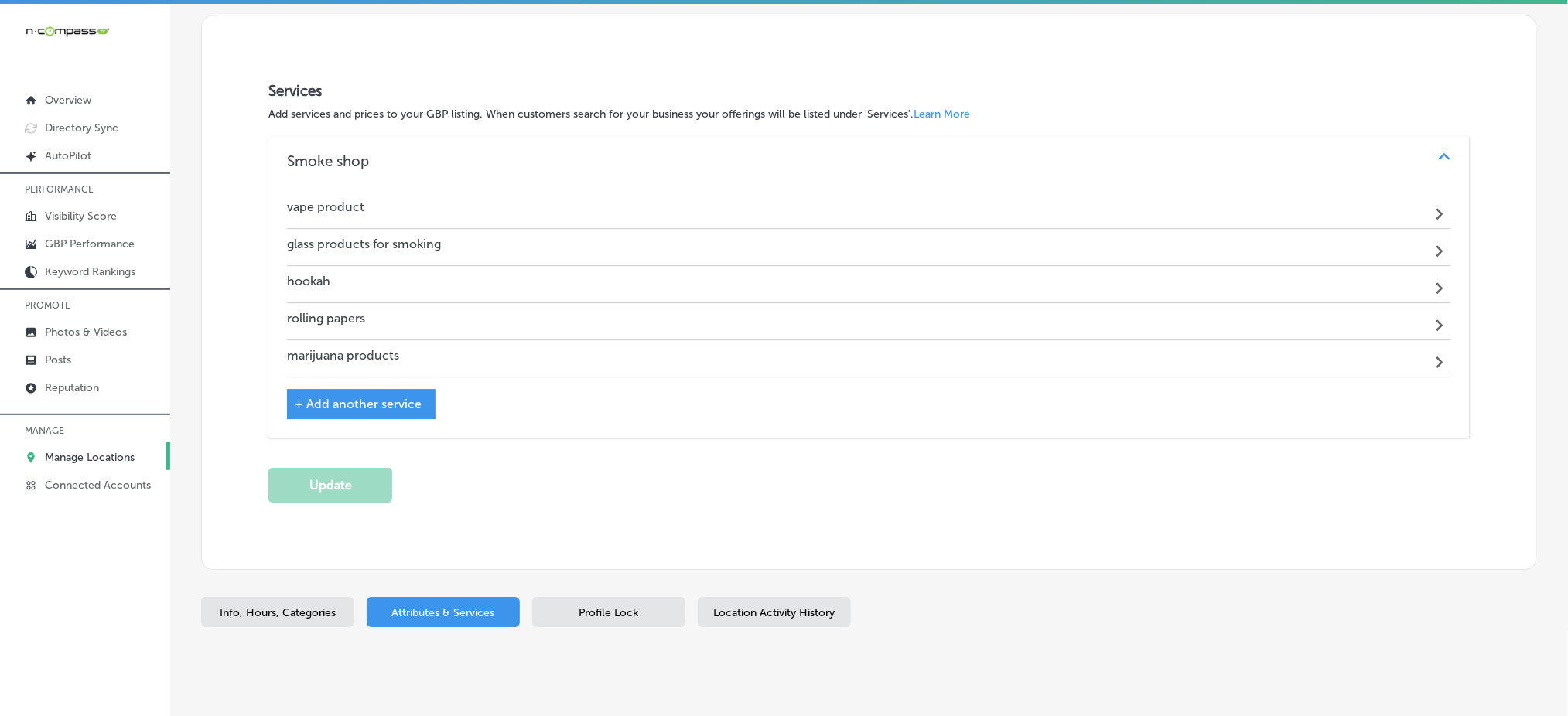
scroll to position [1567, 0]
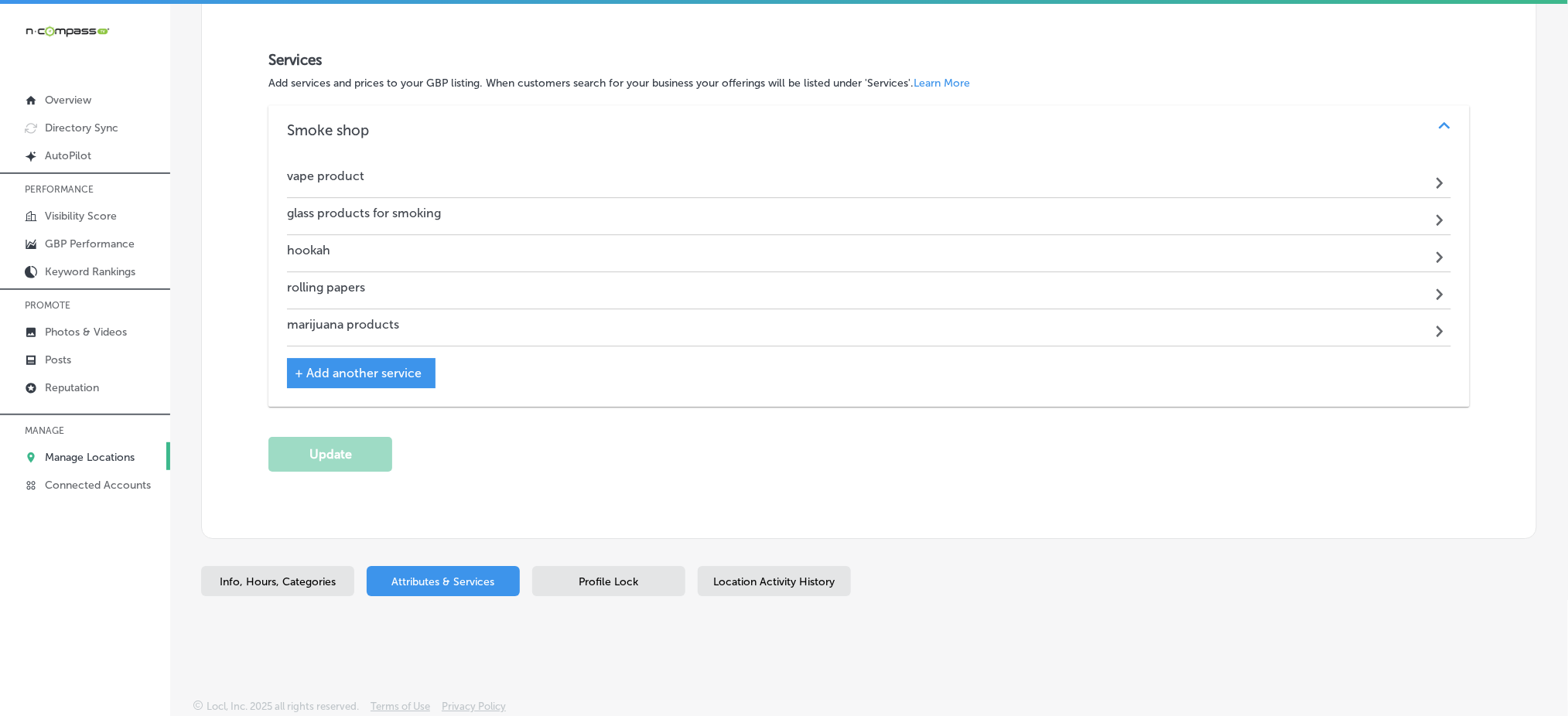
click at [635, 571] on div "Profile Lock" at bounding box center [608, 581] width 153 height 30
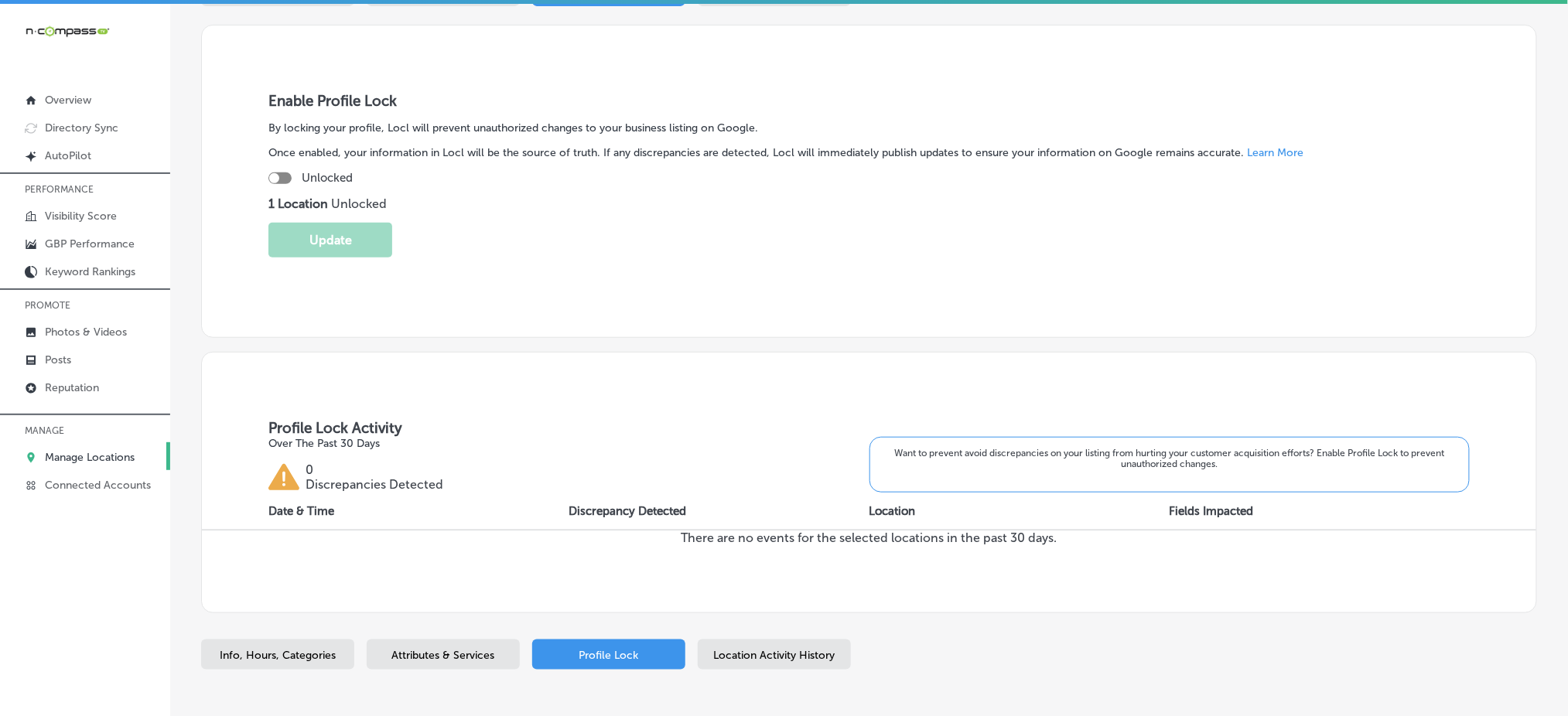
scroll to position [216, 0]
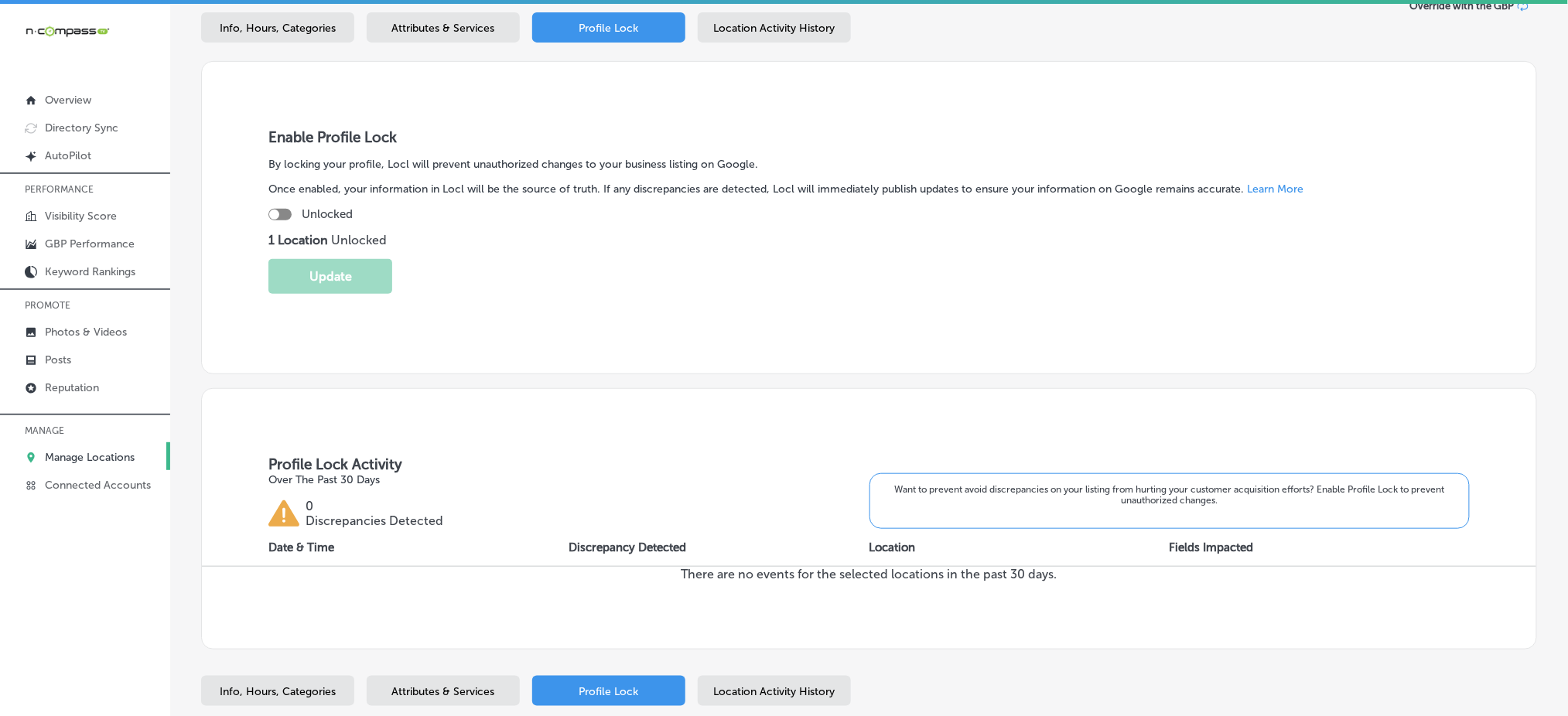
click at [287, 211] on div at bounding box center [280, 214] width 23 height 12
checkbox input "true"
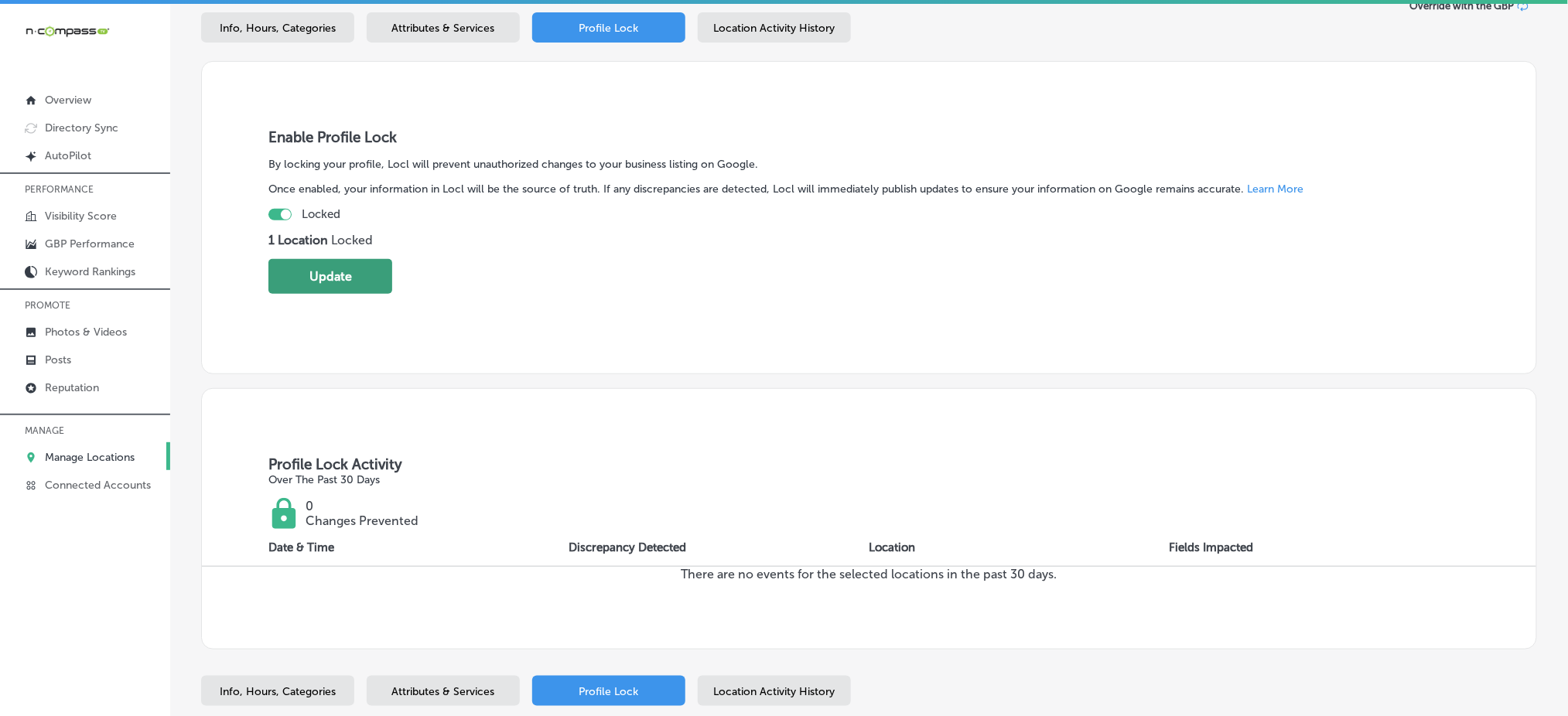
click at [314, 280] on button "Update" at bounding box center [330, 276] width 123 height 35
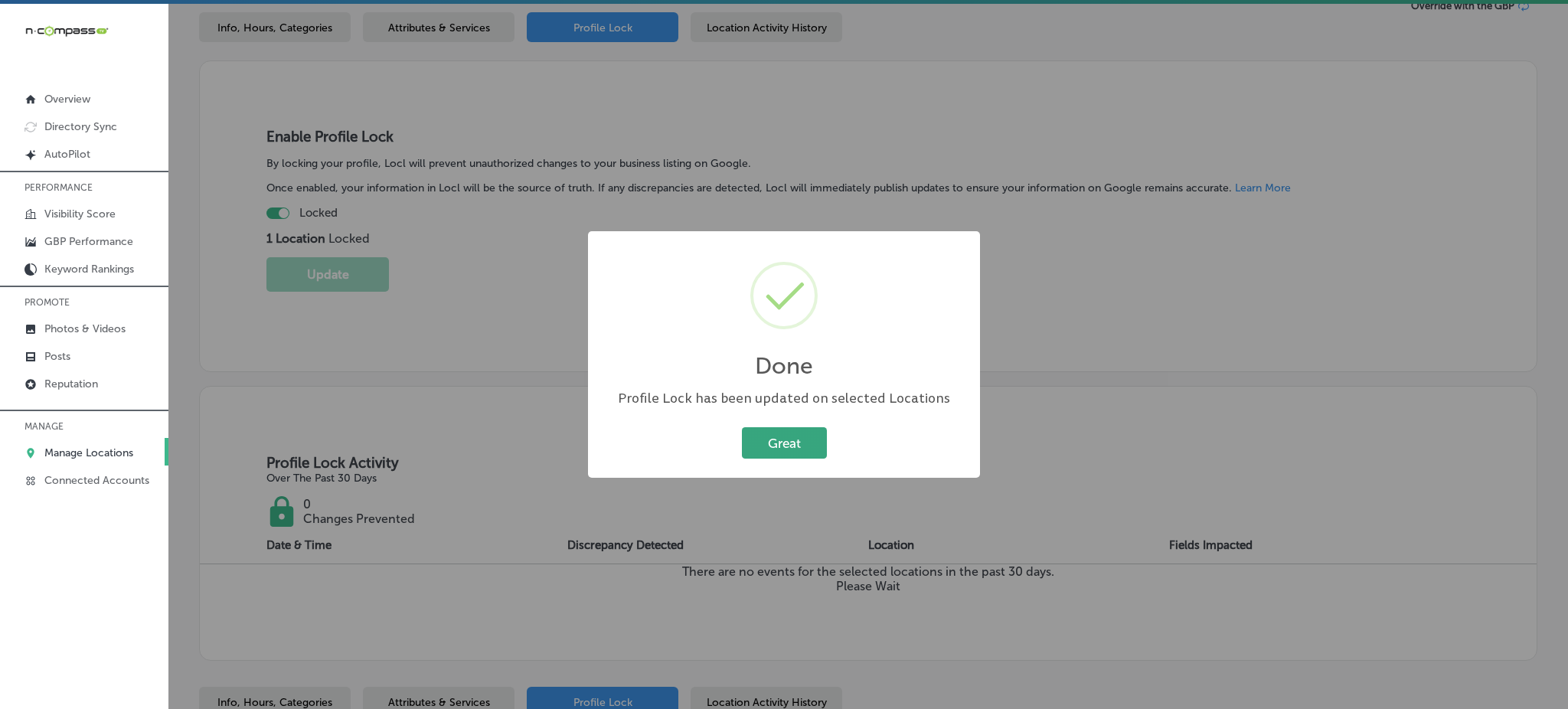
click at [787, 436] on button "Great" at bounding box center [784, 443] width 85 height 32
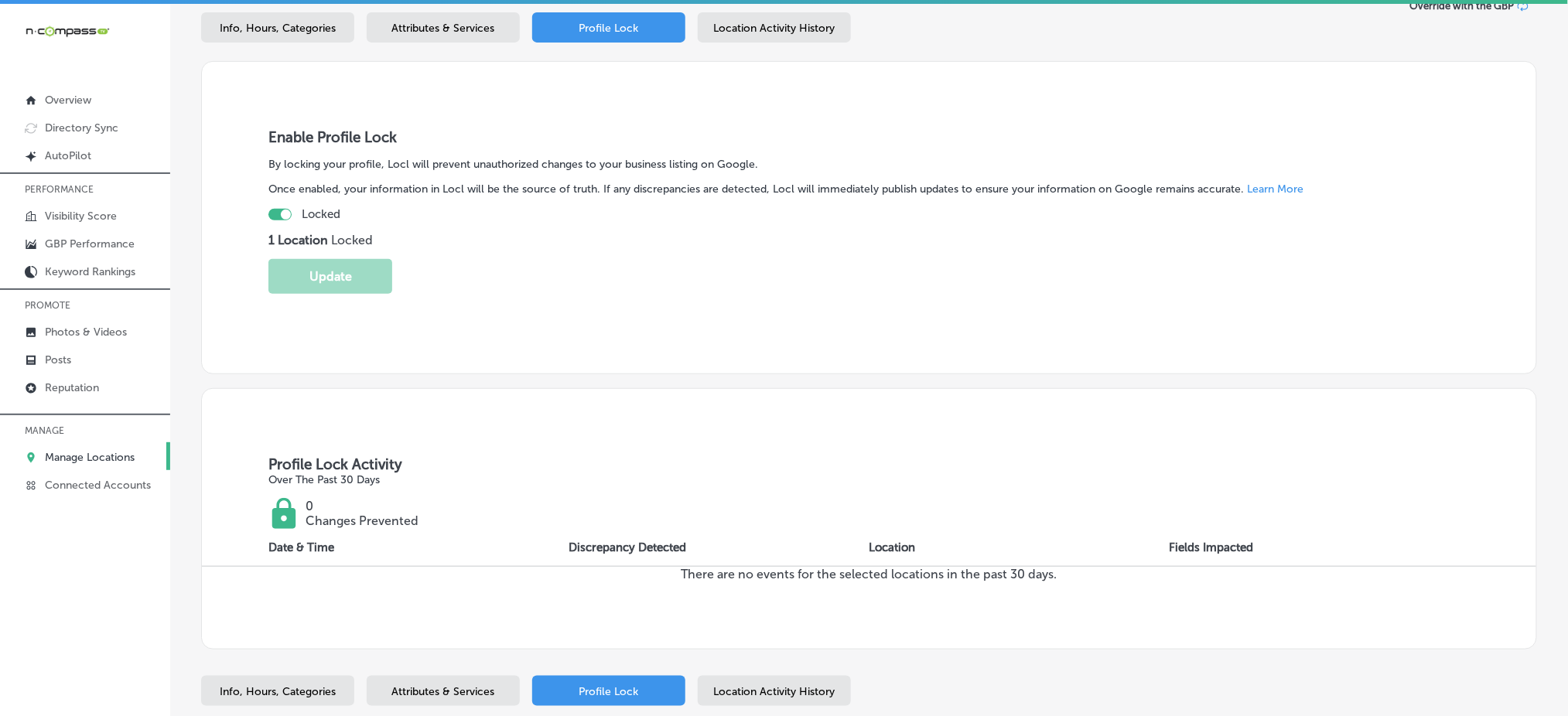
click at [749, 687] on span "Location Activity History" at bounding box center [774, 691] width 121 height 14
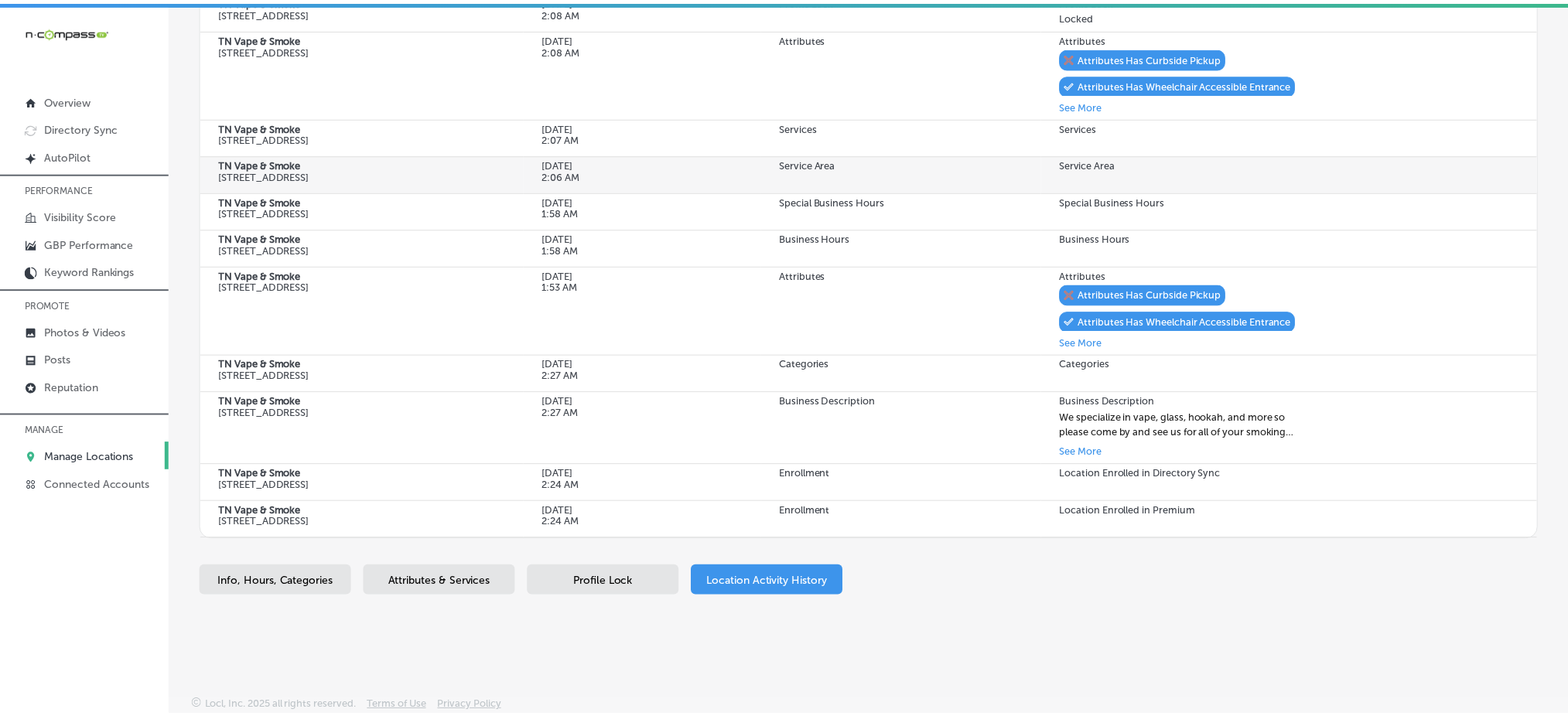
scroll to position [3, 0]
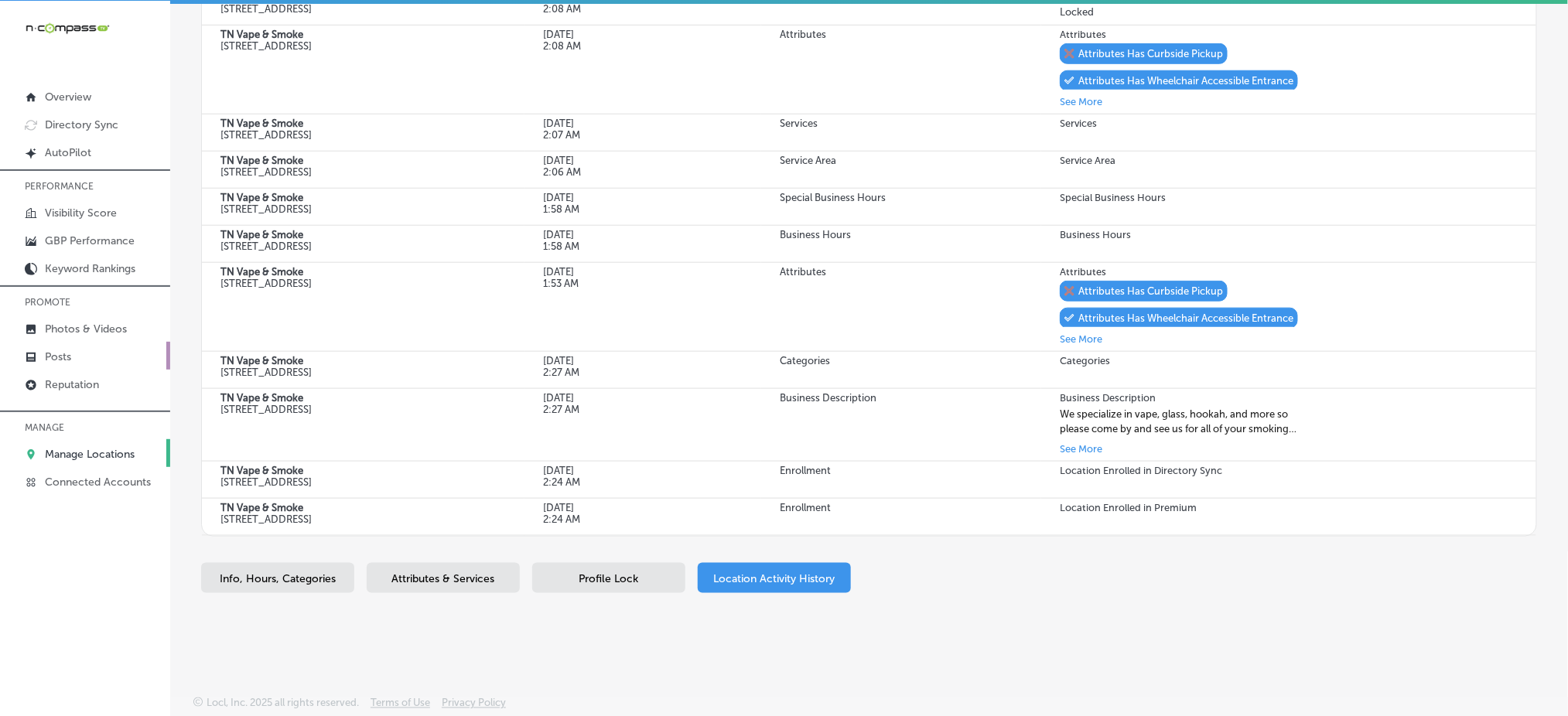
click at [89, 354] on link "Posts" at bounding box center [85, 355] width 170 height 28
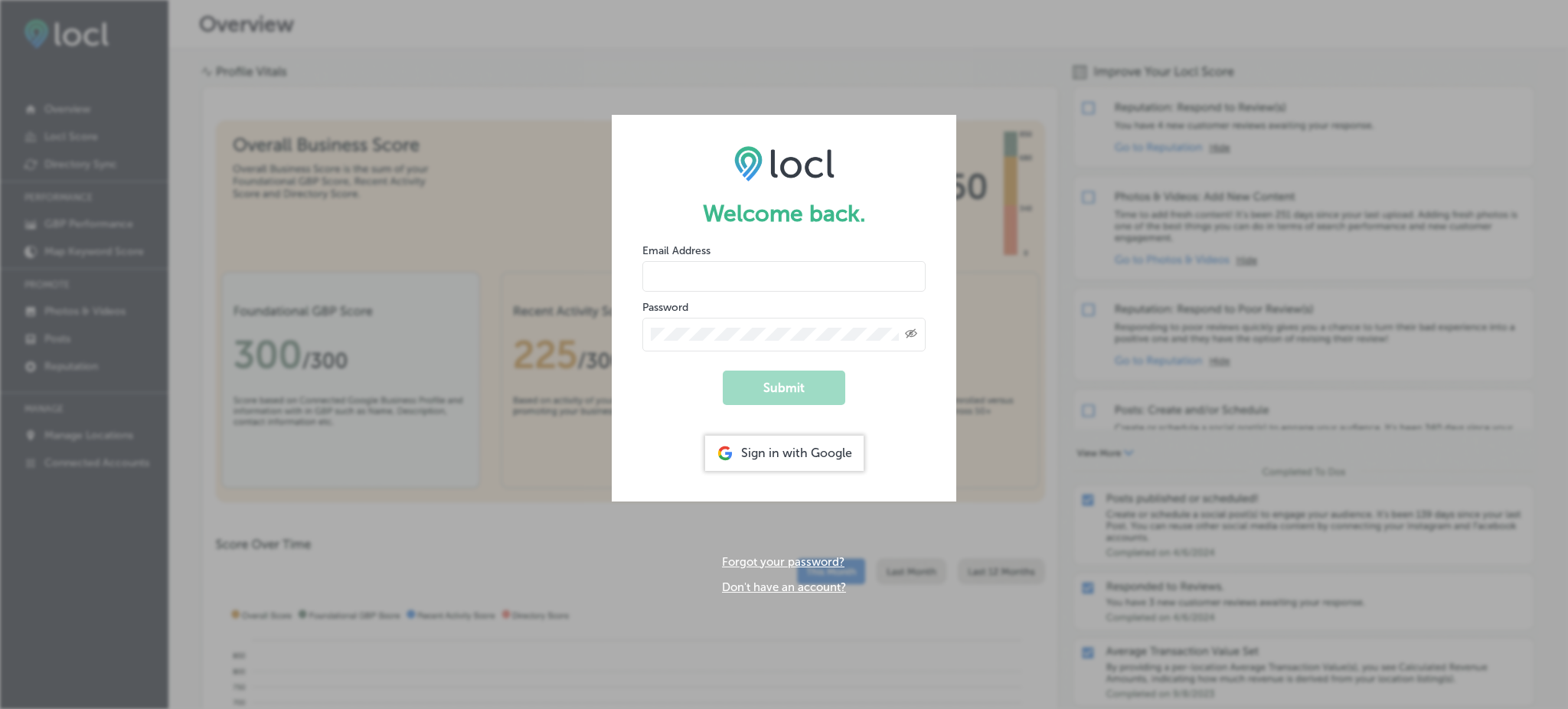
type input "Rabosa"
click at [790, 450] on div "Sign in with Google" at bounding box center [784, 453] width 158 height 35
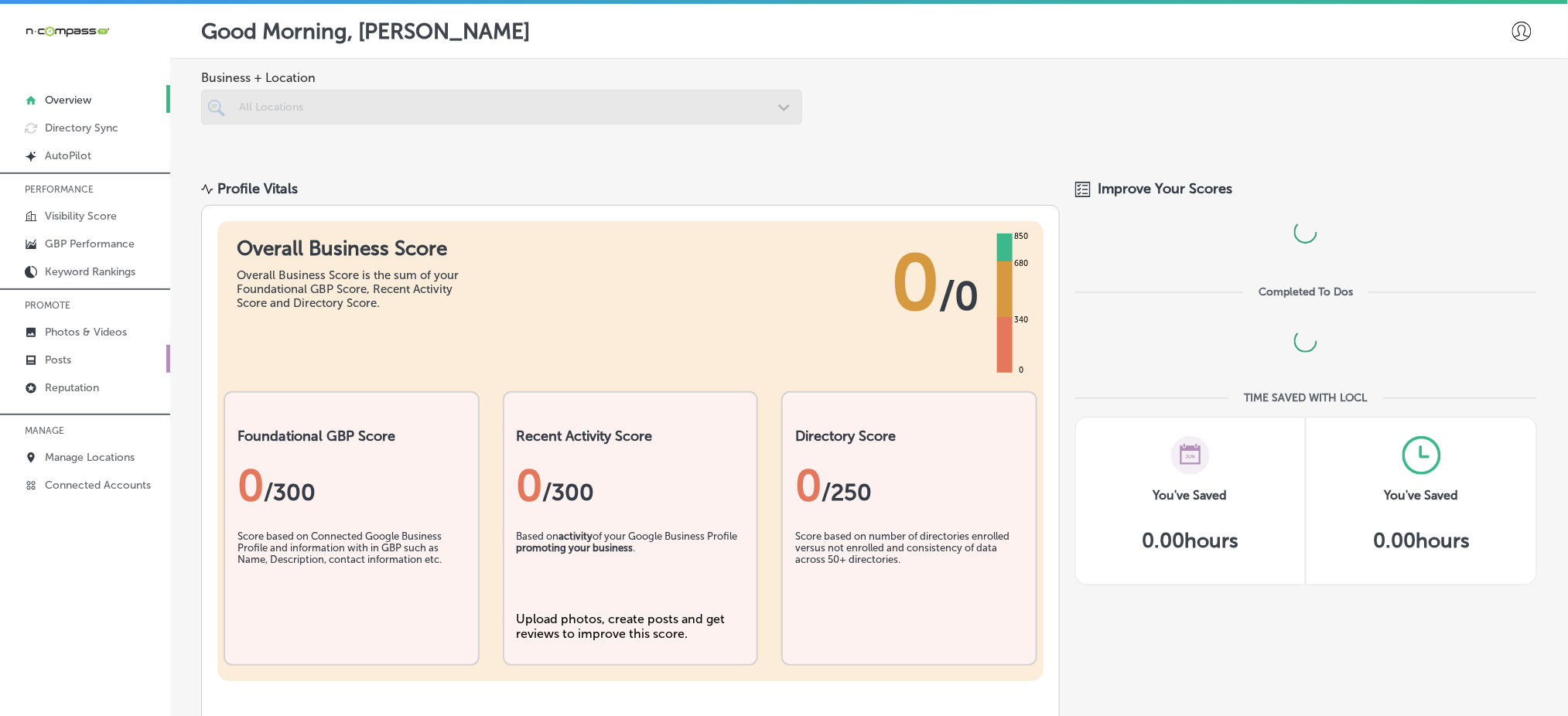
click at [88, 358] on link "Posts" at bounding box center [85, 358] width 170 height 28
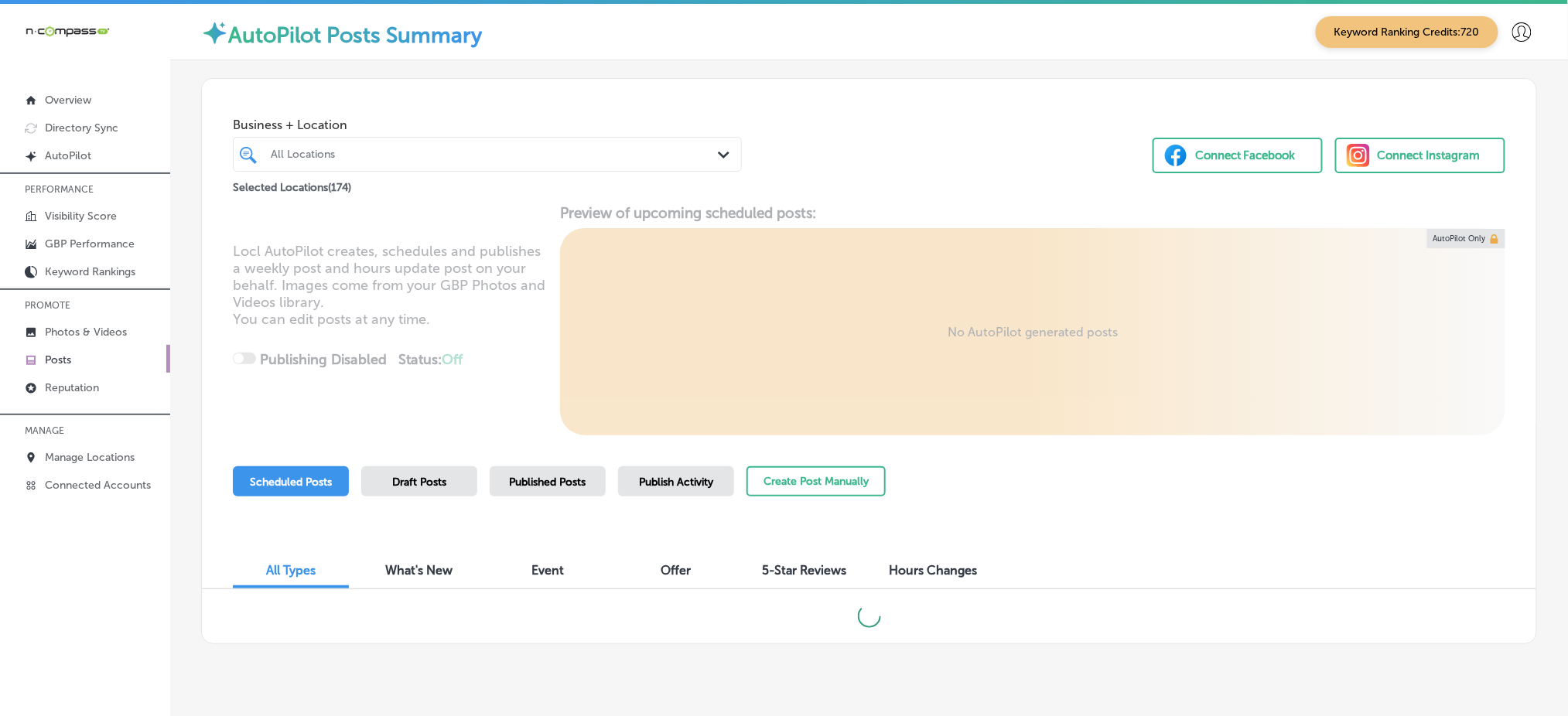
click at [646, 146] on div at bounding box center [465, 155] width 393 height 21
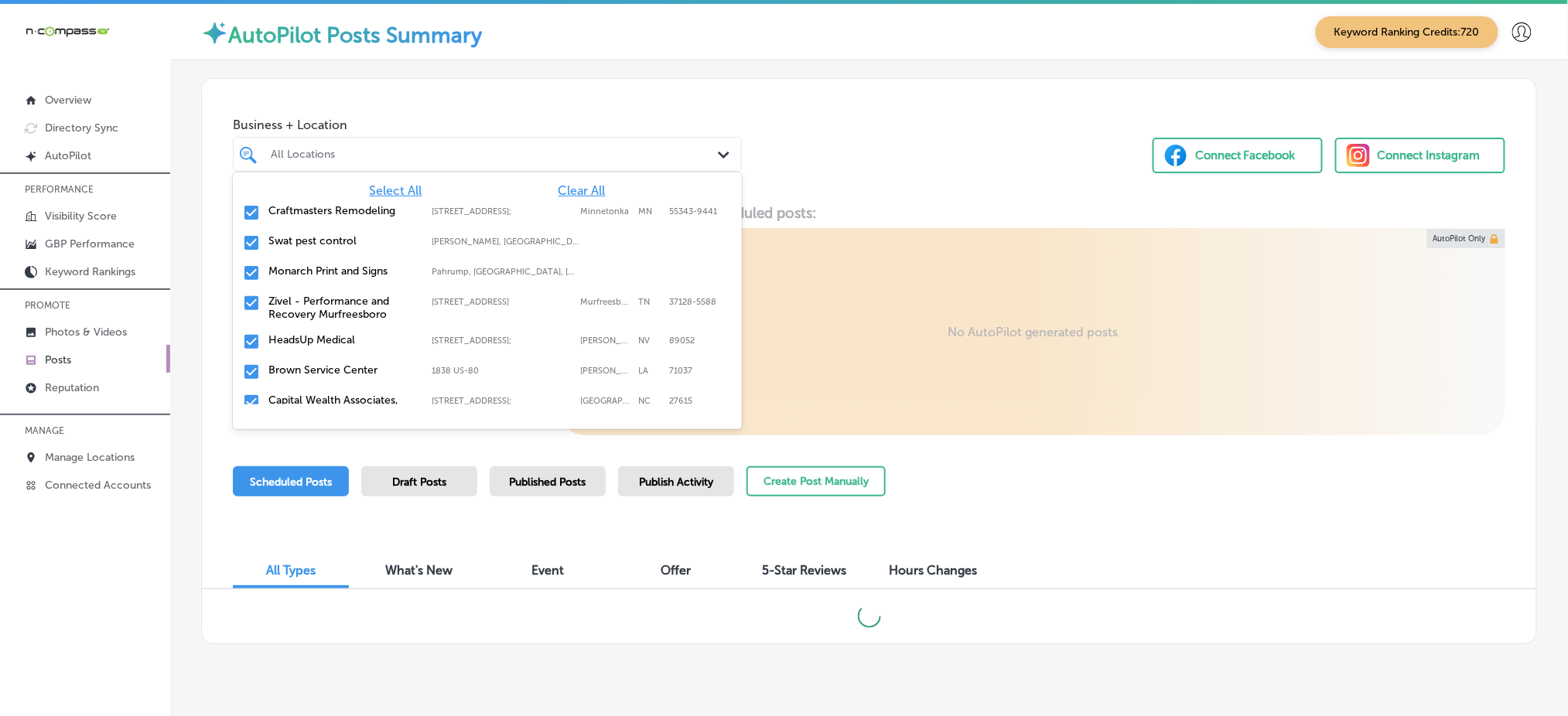
click at [569, 186] on span "Clear All" at bounding box center [581, 190] width 47 height 14
click at [903, 194] on div "Business + Location option focused, 1 of 175. 175 results available. Use Up and…" at bounding box center [868, 138] width 1334 height 118
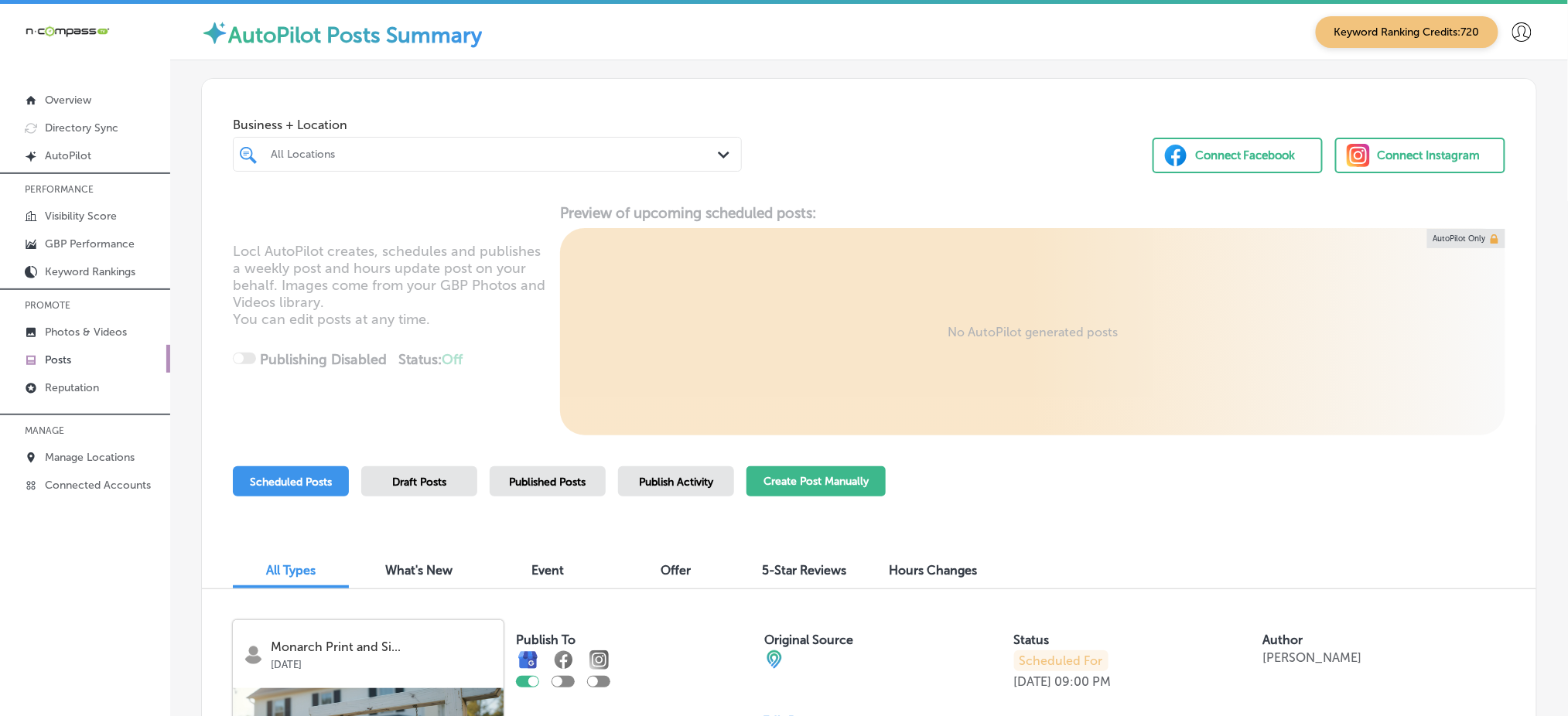
click at [808, 486] on button "Create Post Manually" at bounding box center [815, 482] width 139 height 30
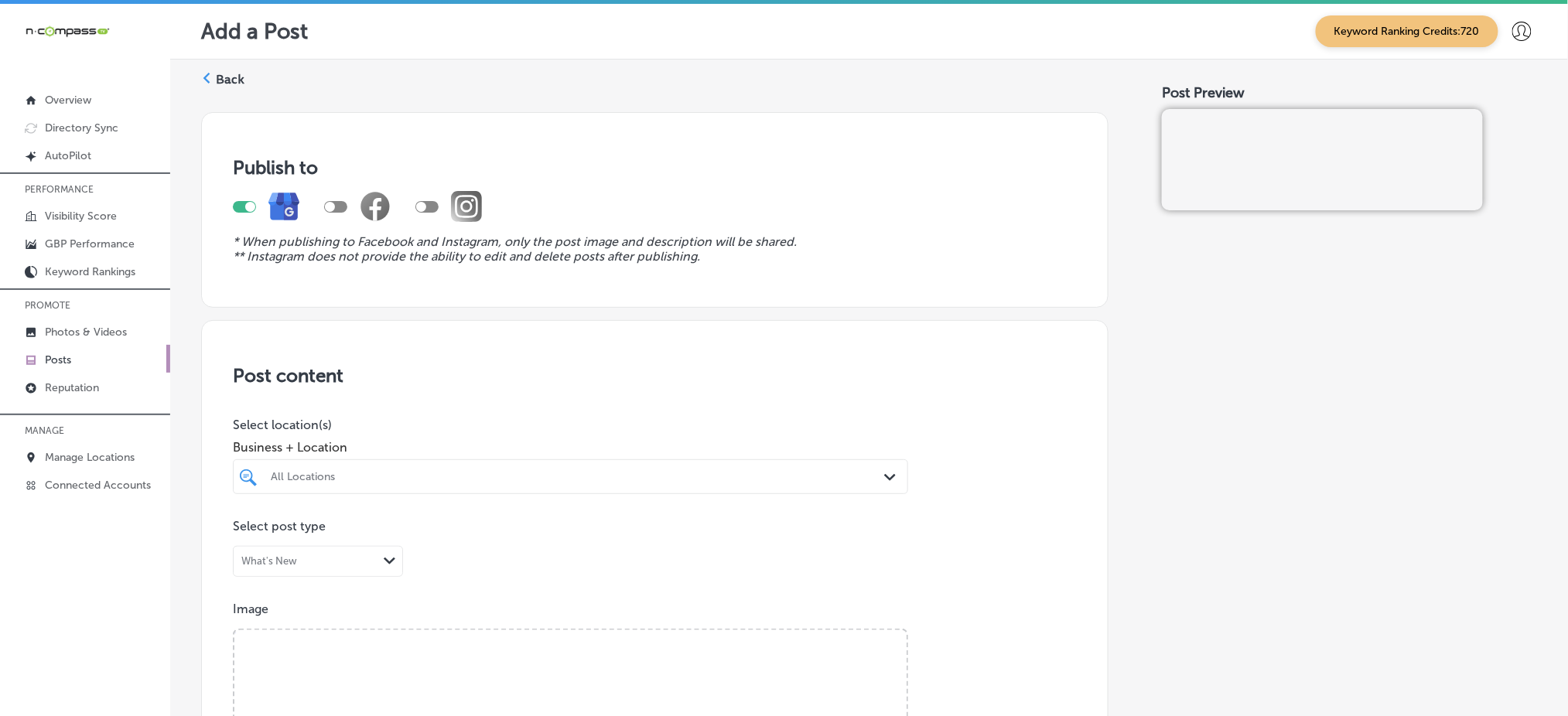
click at [455, 487] on div "All Locations Path Created with Sketch." at bounding box center [570, 477] width 675 height 35
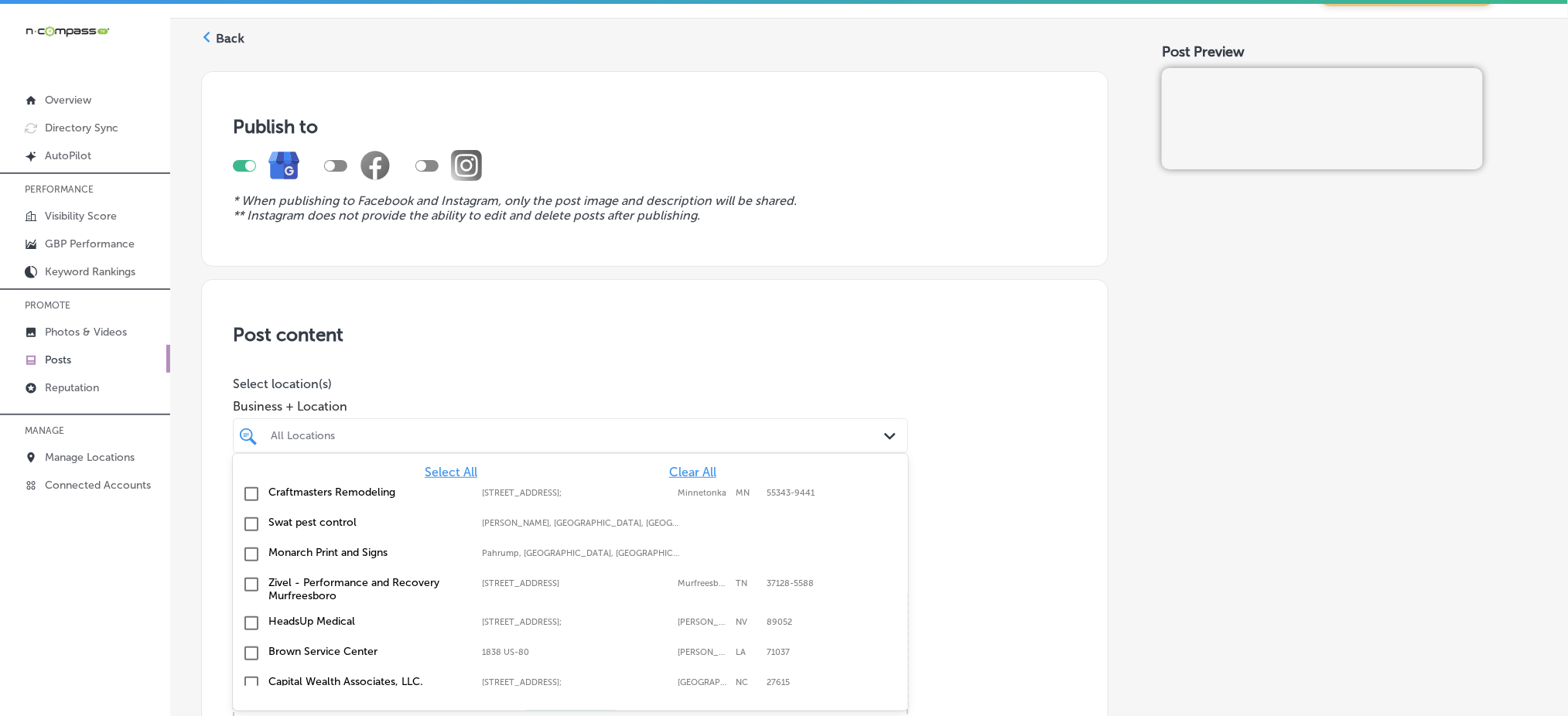
scroll to position [194, 0]
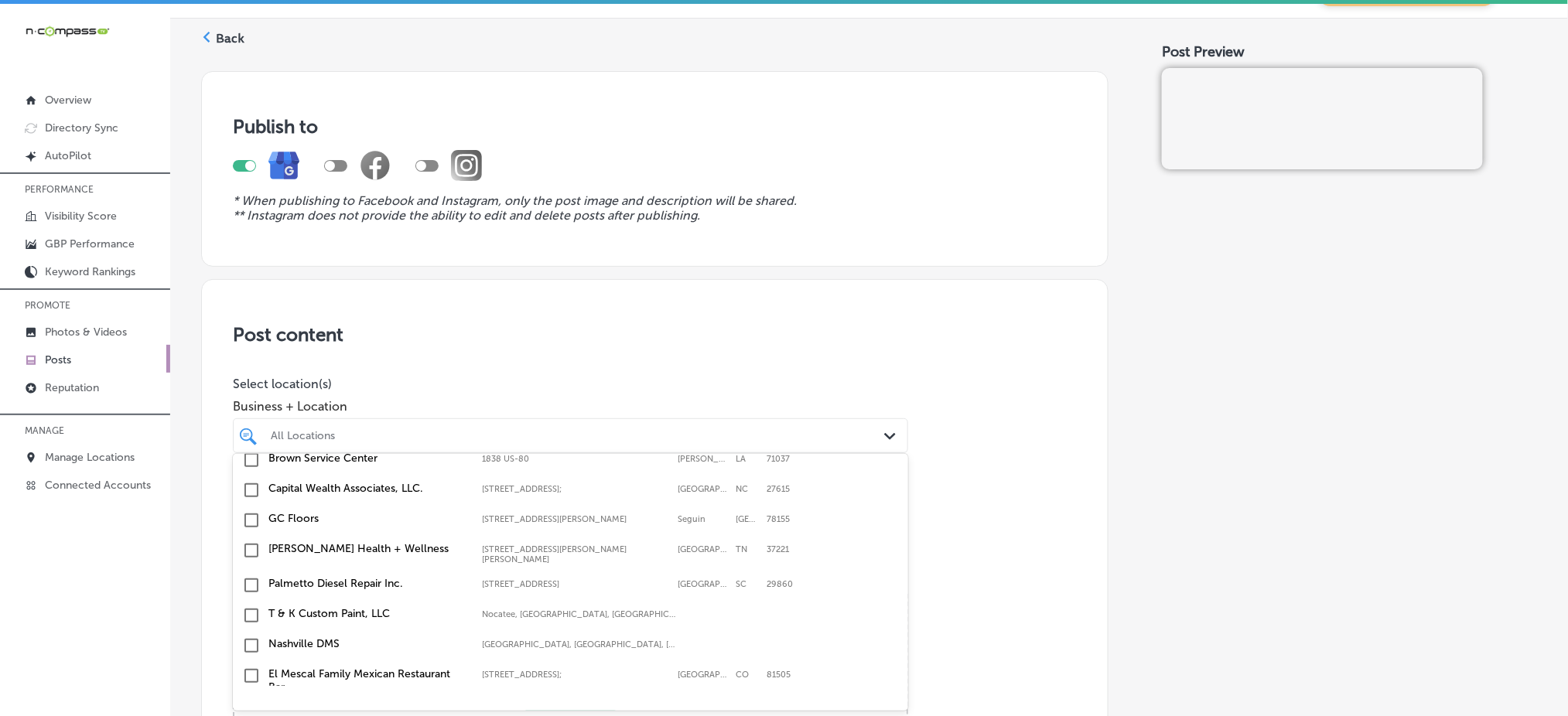
click at [387, 525] on div "GC Floors [STREET_ADDRESS][PERSON_NAME] [STREET_ADDRESS][PERSON_NAME]" at bounding box center [570, 521] width 663 height 24
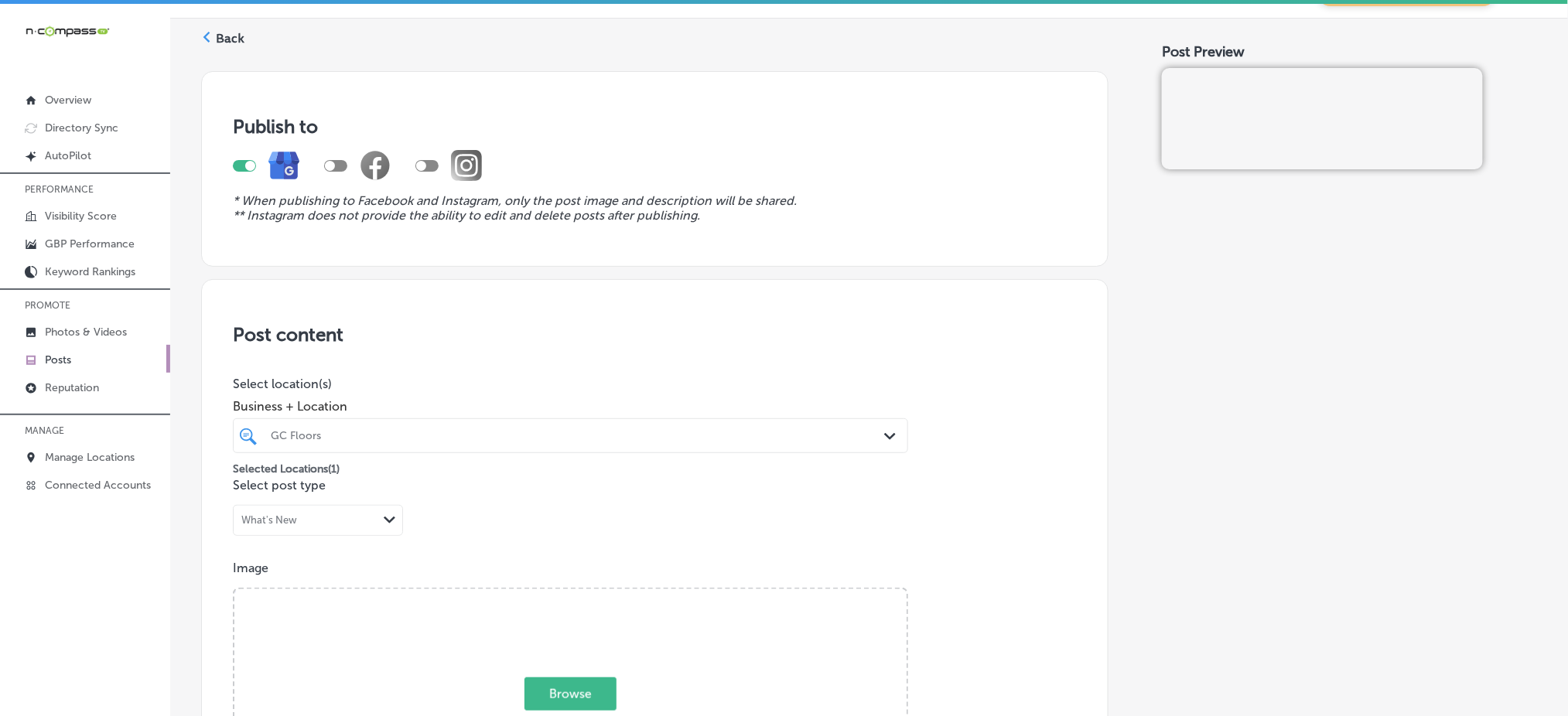
click at [503, 334] on h3 "Post content" at bounding box center [655, 335] width 844 height 22
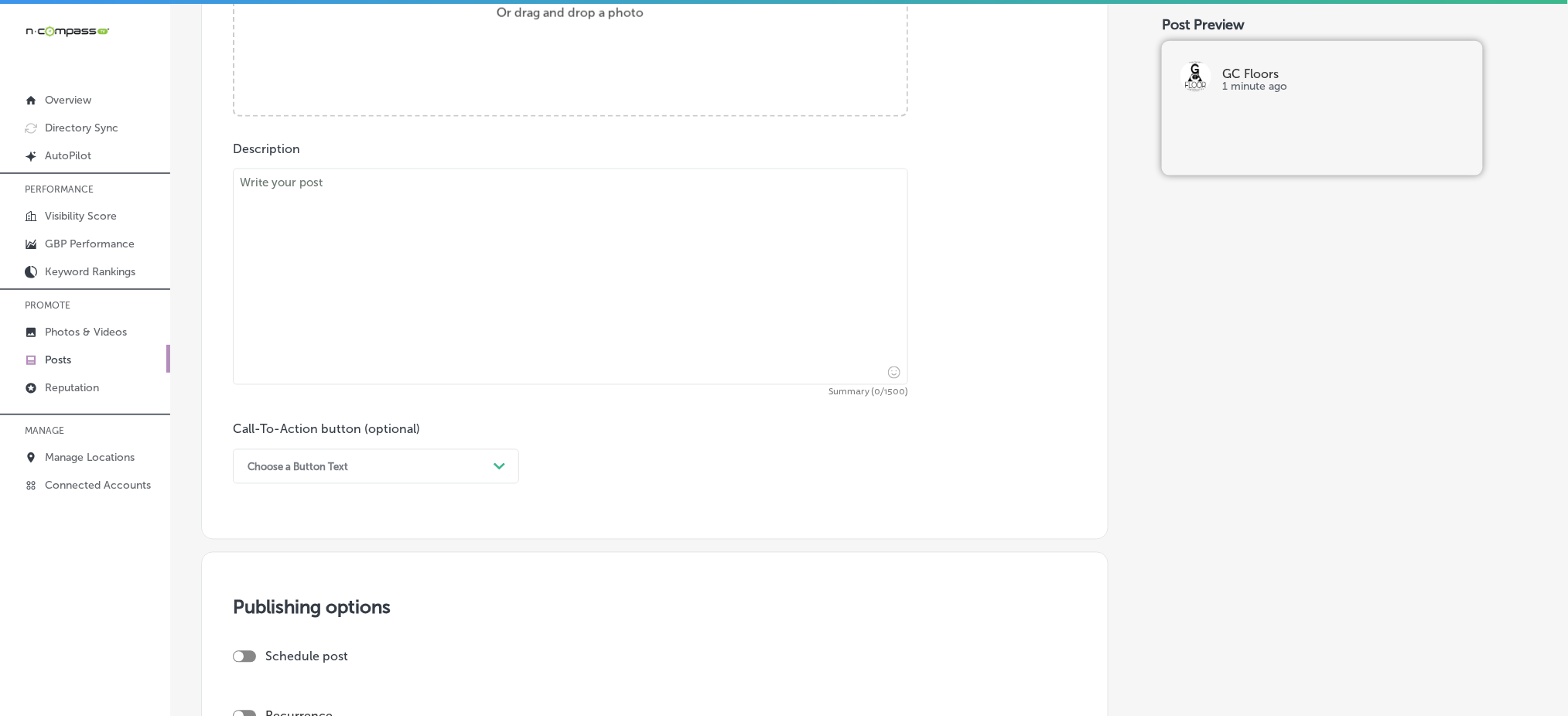
scroll to position [763, 0]
click at [358, 455] on div "Choose a Button Text" at bounding box center [363, 464] width 248 height 24
click at [276, 652] on div "Call Now" at bounding box center [375, 660] width 286 height 27
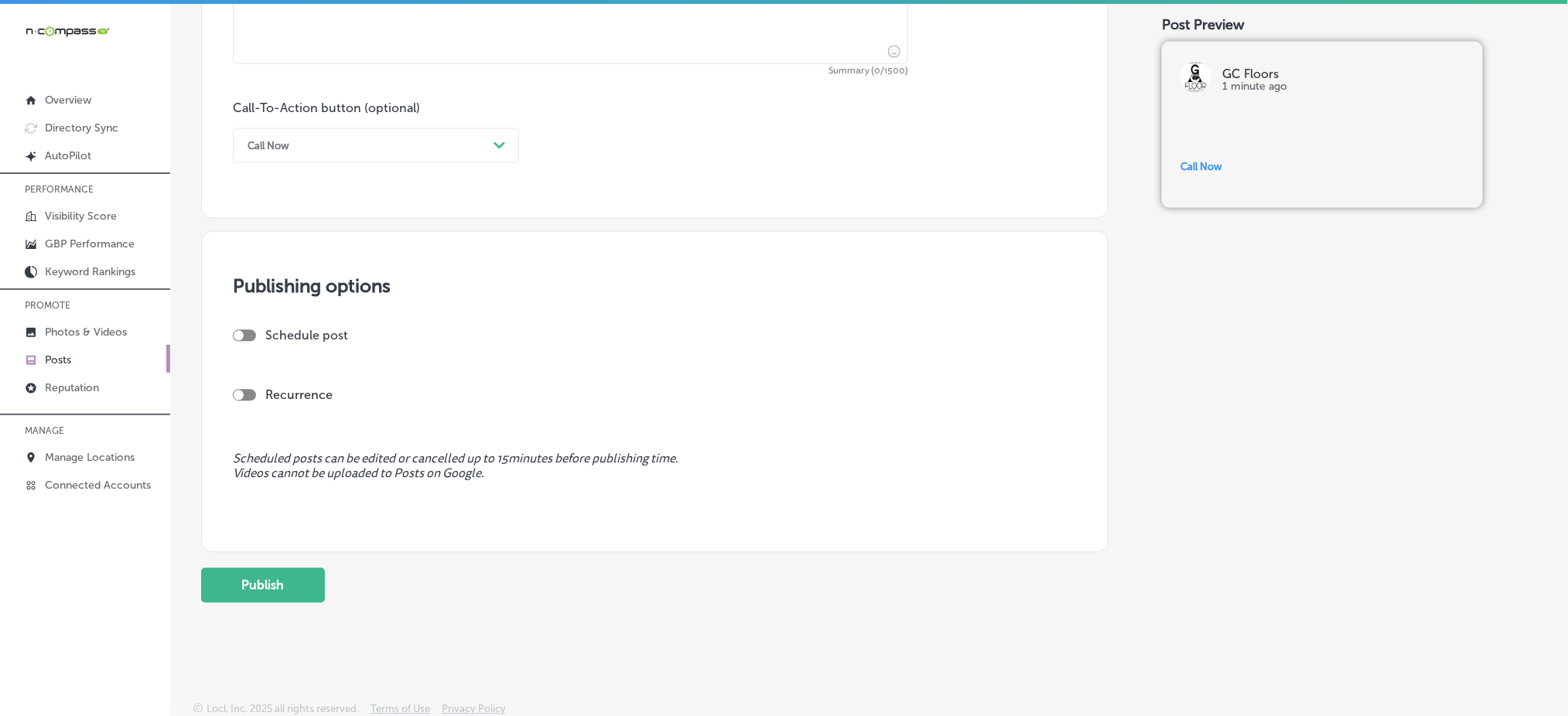
scroll to position [1084, 0]
click at [242, 331] on div at bounding box center [238, 333] width 10 height 10
checkbox input "true"
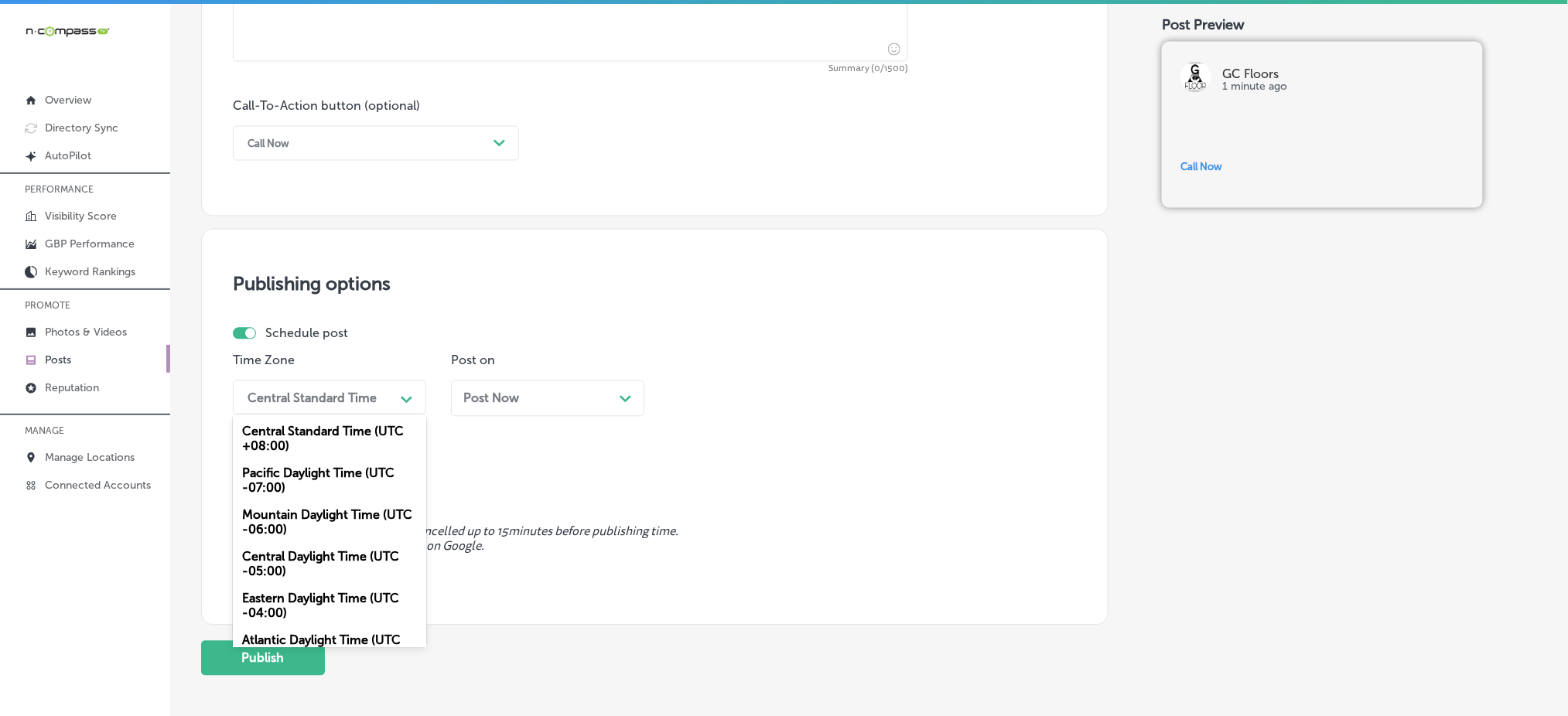
click at [300, 392] on div "Central Standard Time" at bounding box center [312, 397] width 129 height 14
click at [287, 528] on div "Mountain Daylight Time (UTC -06:00)" at bounding box center [329, 522] width 194 height 41
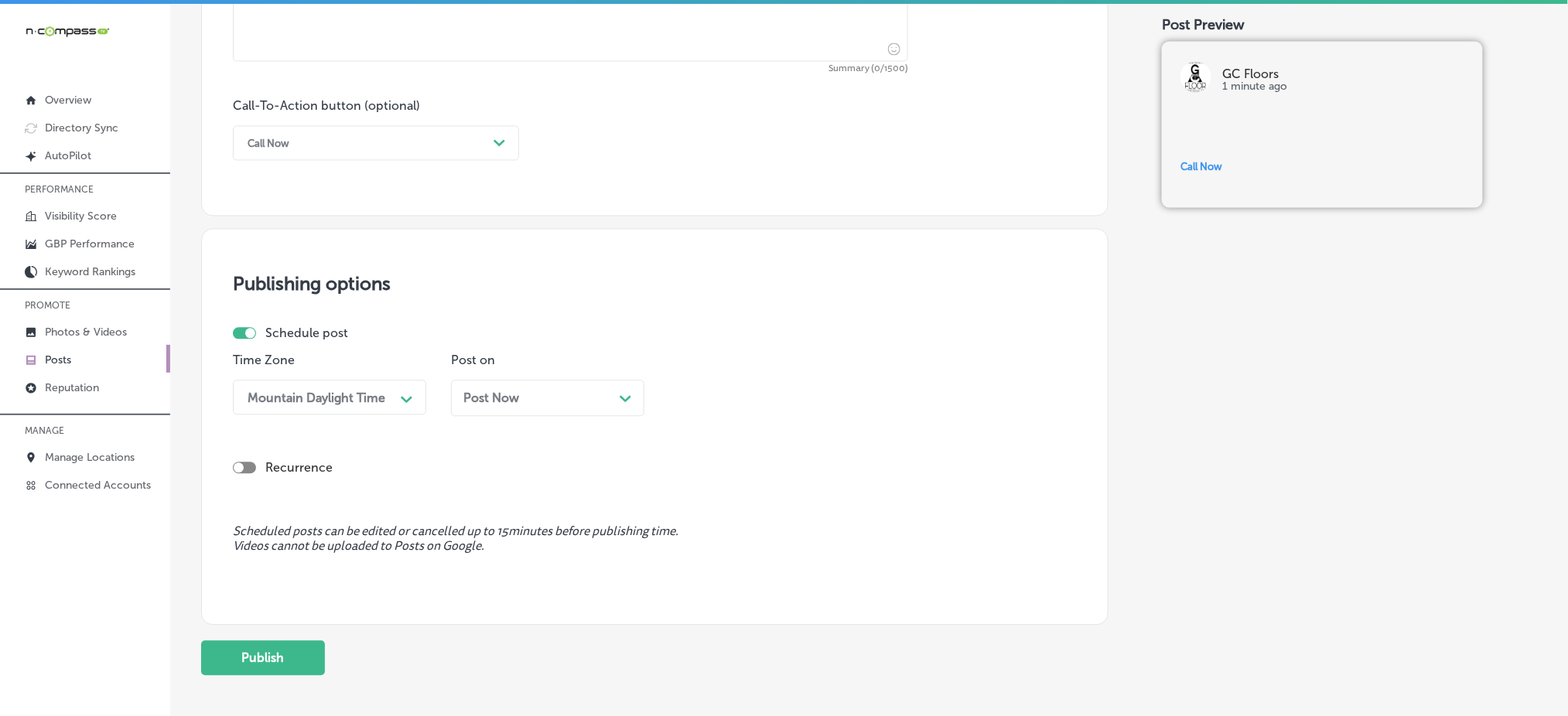
click at [582, 397] on div "Post Now Path Created with Sketch." at bounding box center [548, 397] width 169 height 14
click at [729, 382] on div "12:45 PM Path Created with Sketch." at bounding box center [765, 397] width 194 height 35
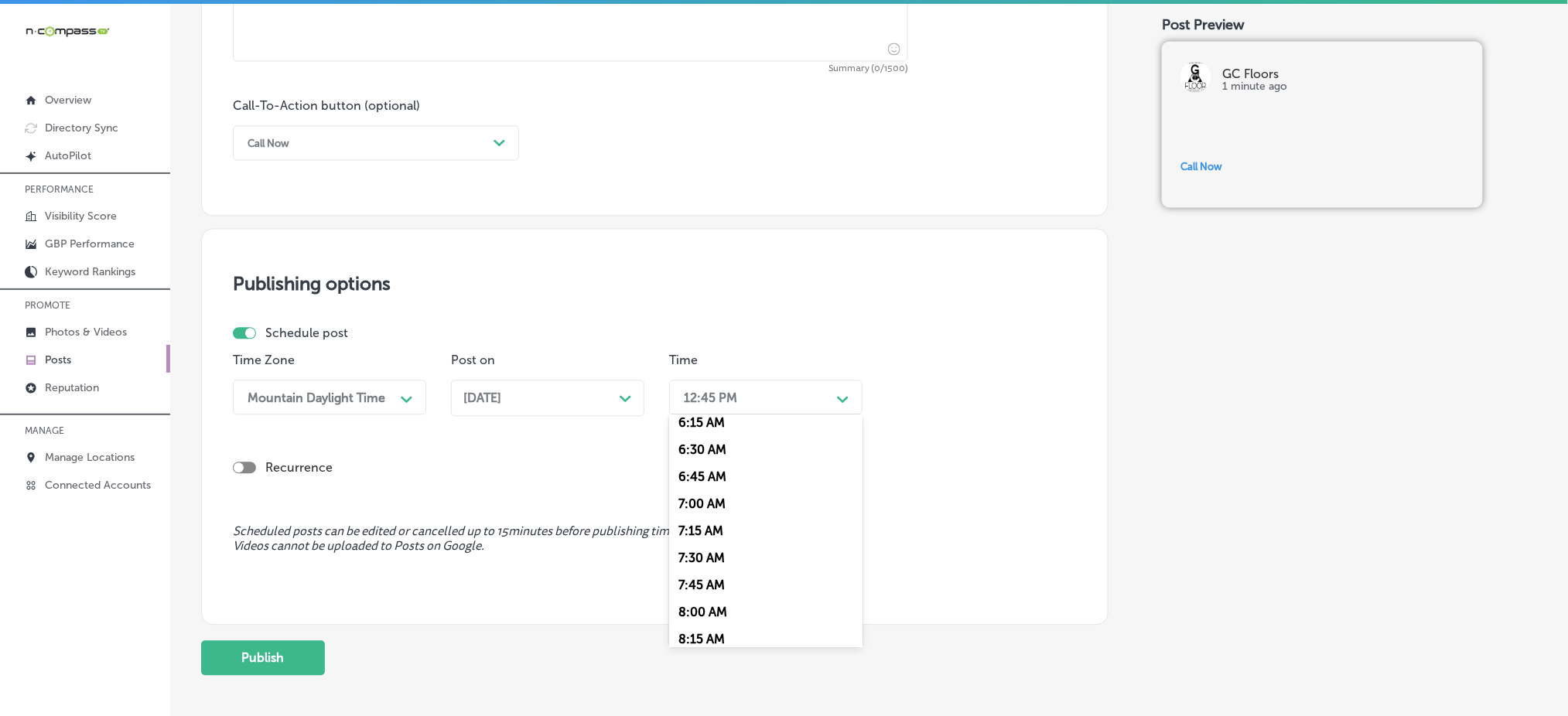
scroll to position [722, 0]
click at [721, 464] on div "7:00 AM" at bounding box center [765, 468] width 194 height 27
click at [847, 489] on div "Schedule post Time Zone Mountain Daylight Time Path Created with Sketch. Post o…" at bounding box center [655, 417] width 844 height 182
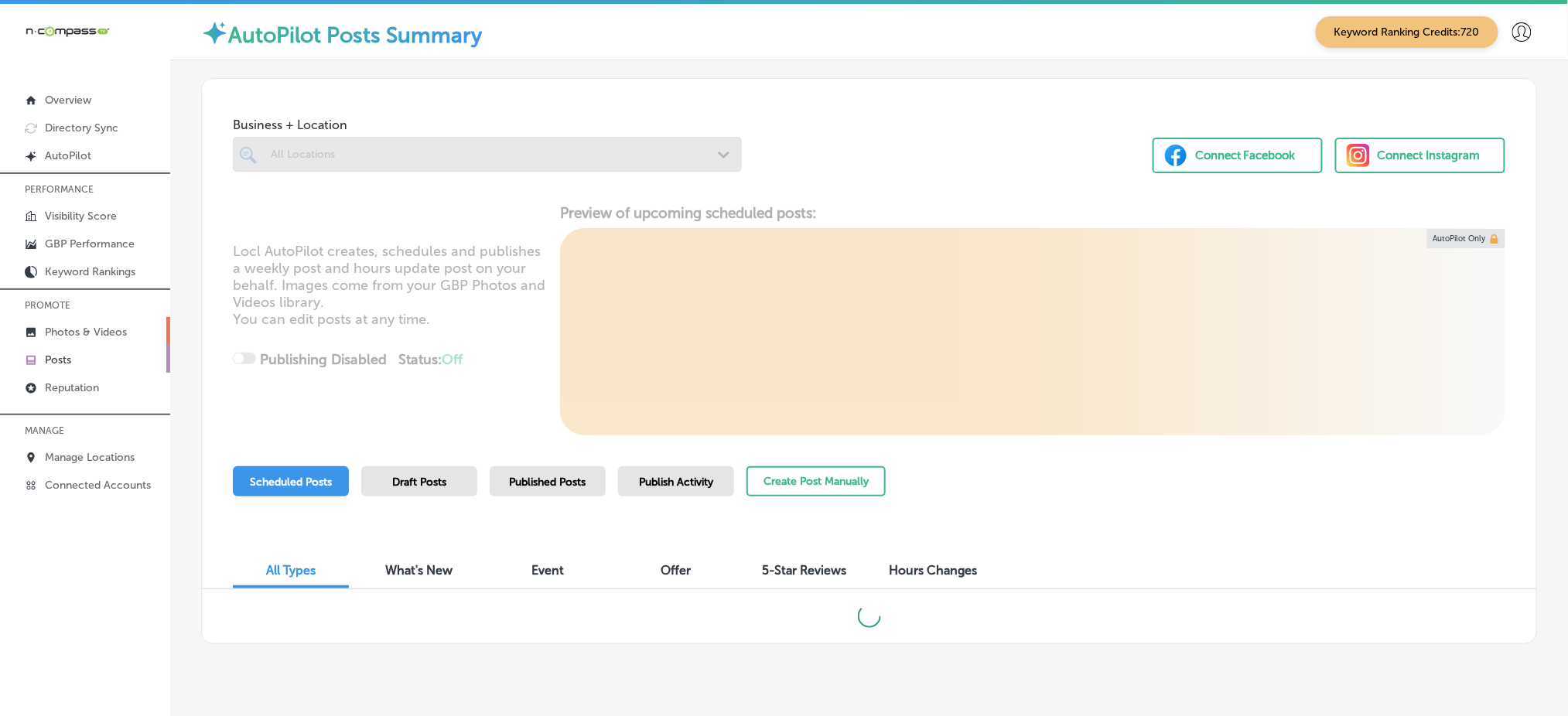
click at [45, 328] on p "Photos & Videos" at bounding box center [85, 332] width 82 height 14
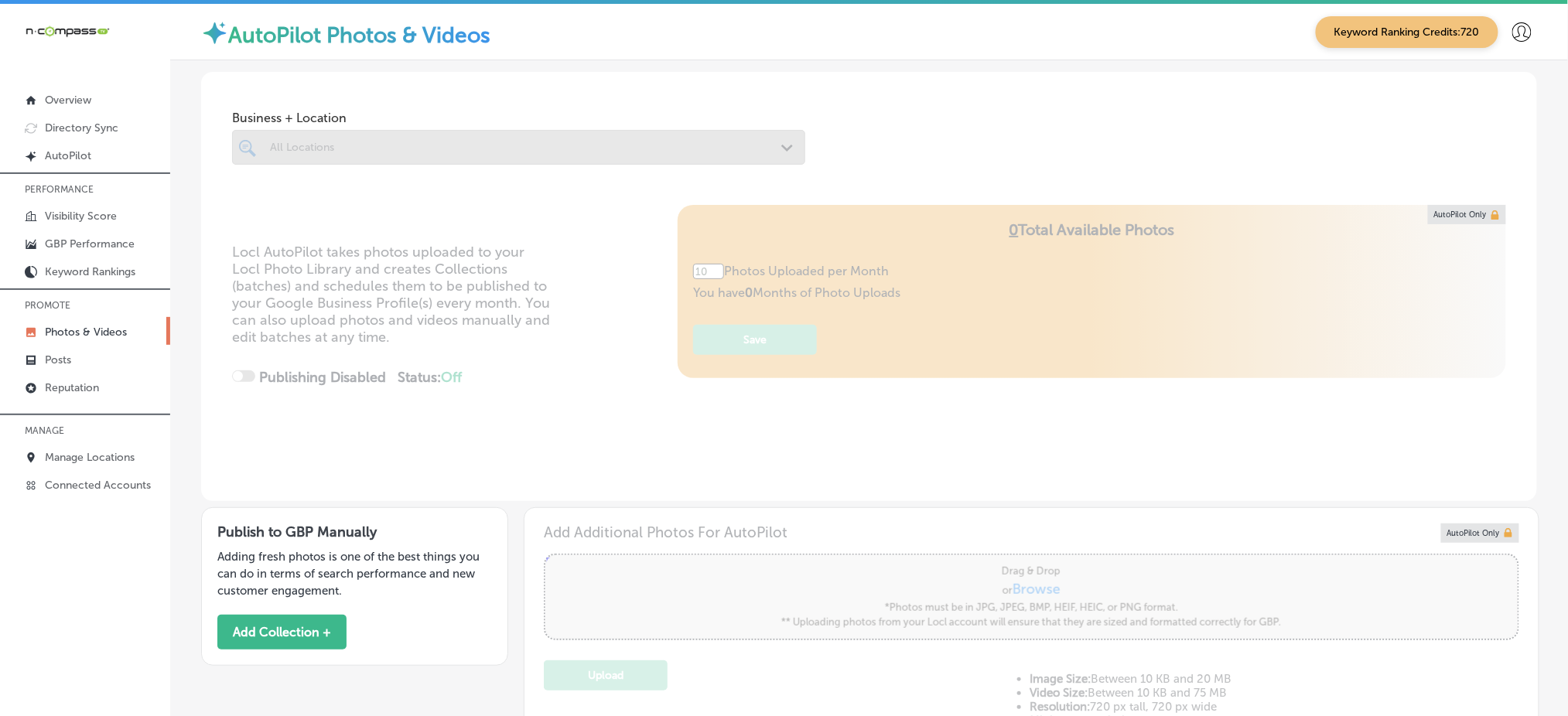
type input "5"
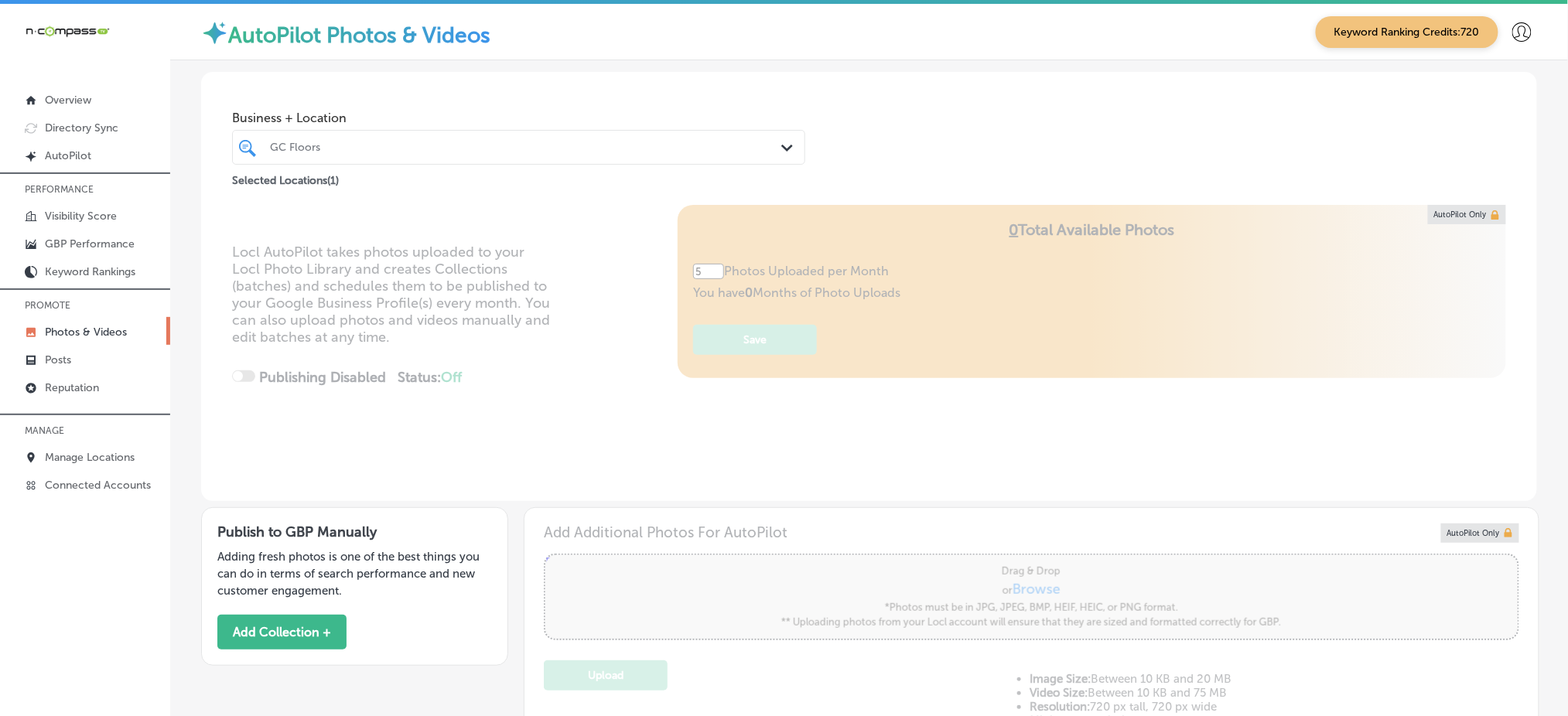
click at [500, 146] on div "GC Floors" at bounding box center [526, 147] width 513 height 14
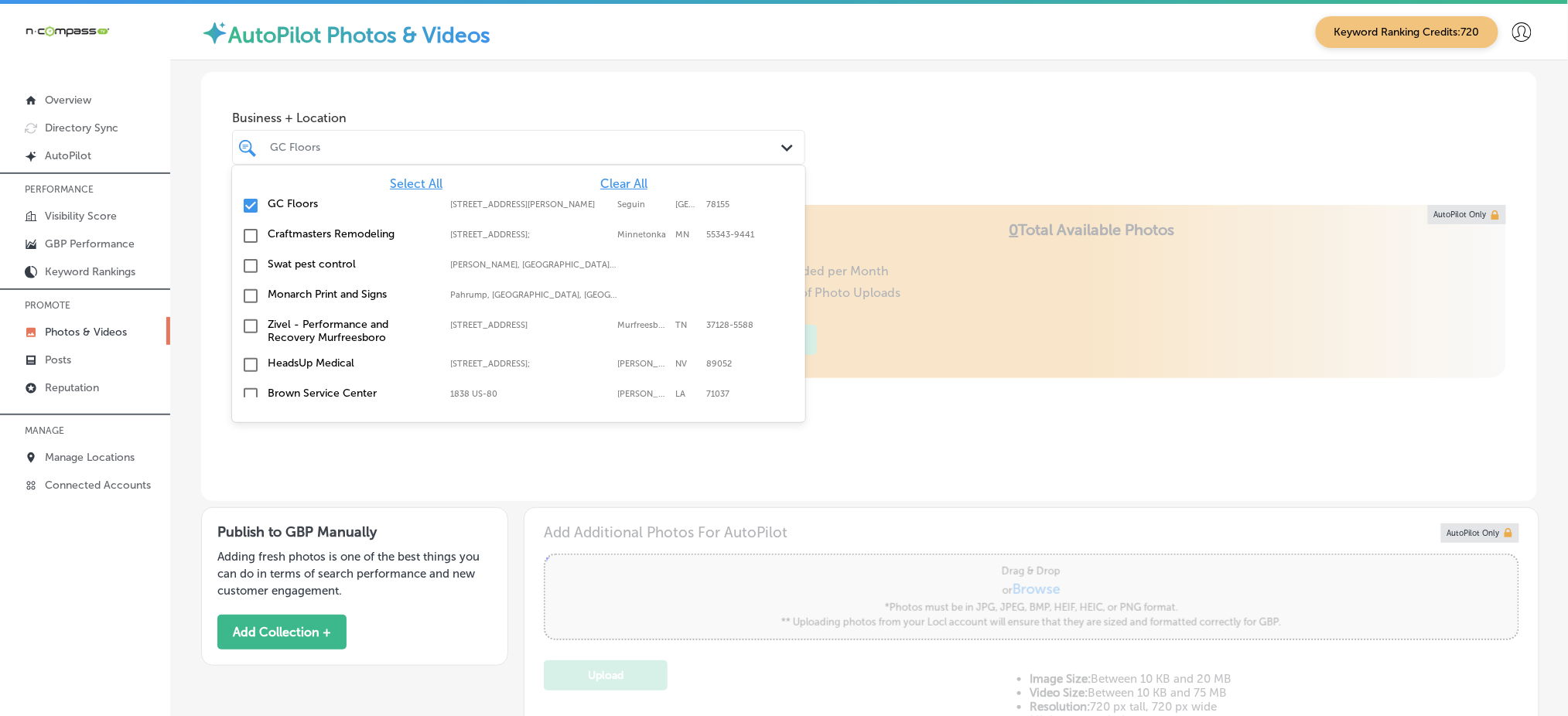
click at [500, 146] on div "GC Floors" at bounding box center [526, 147] width 513 height 14
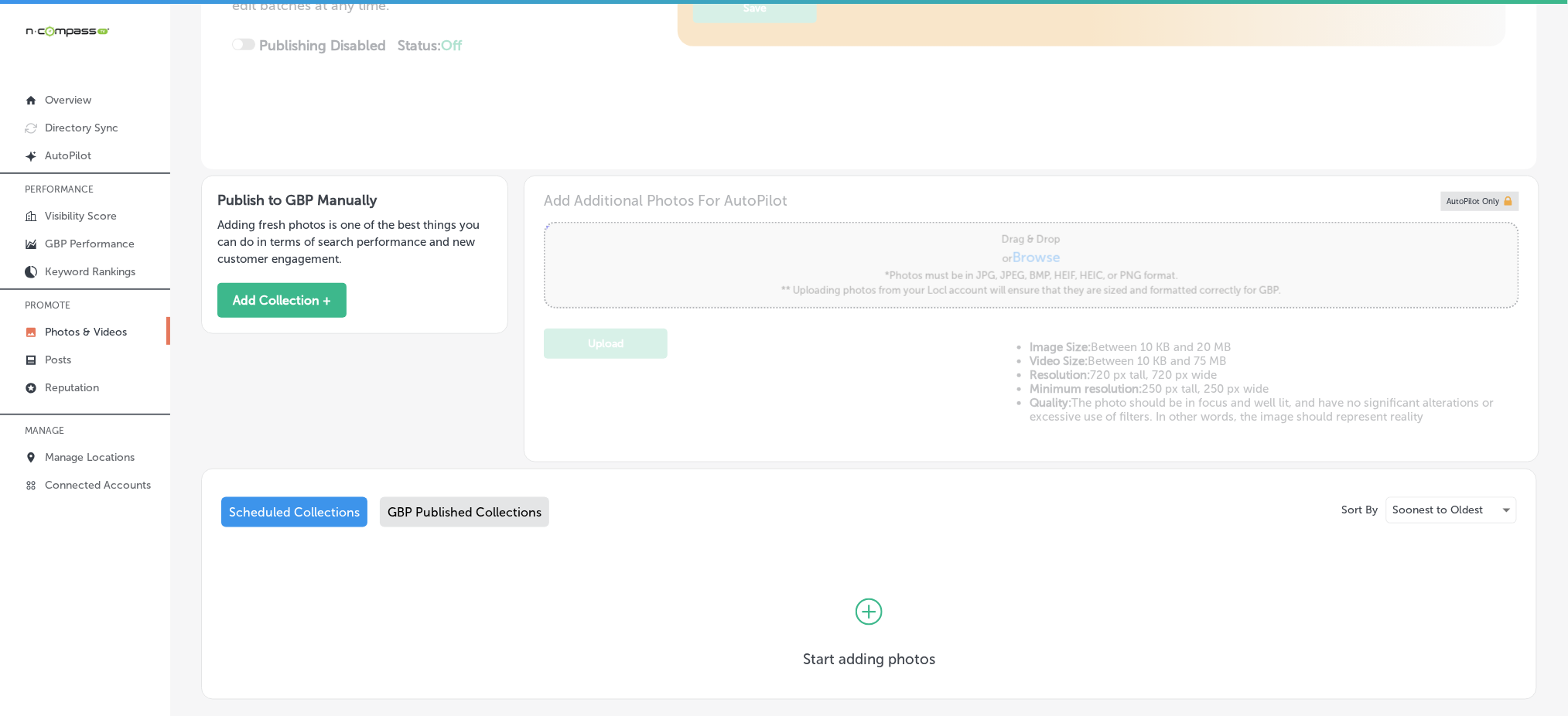
scroll to position [415, 0]
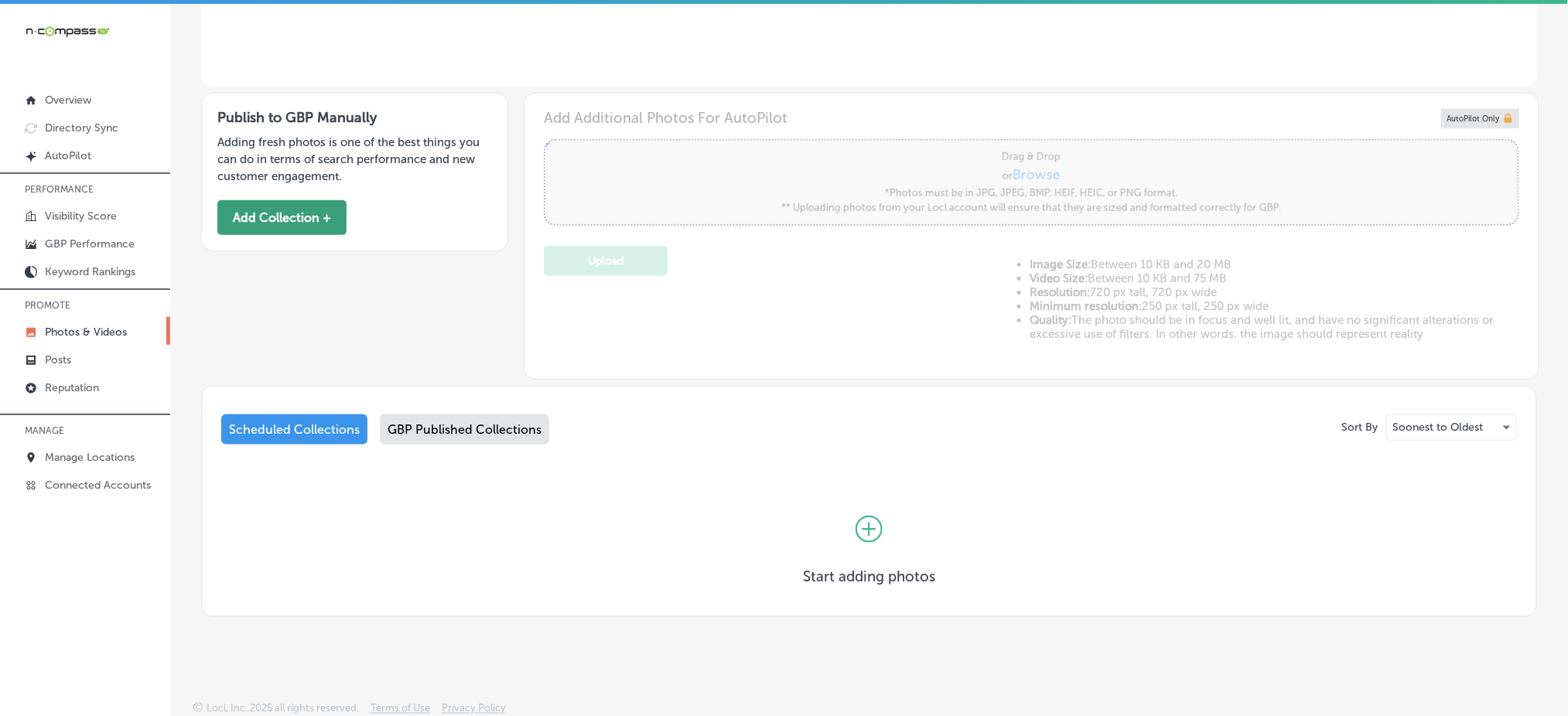
click at [319, 211] on button "Add Collection +" at bounding box center [282, 218] width 129 height 35
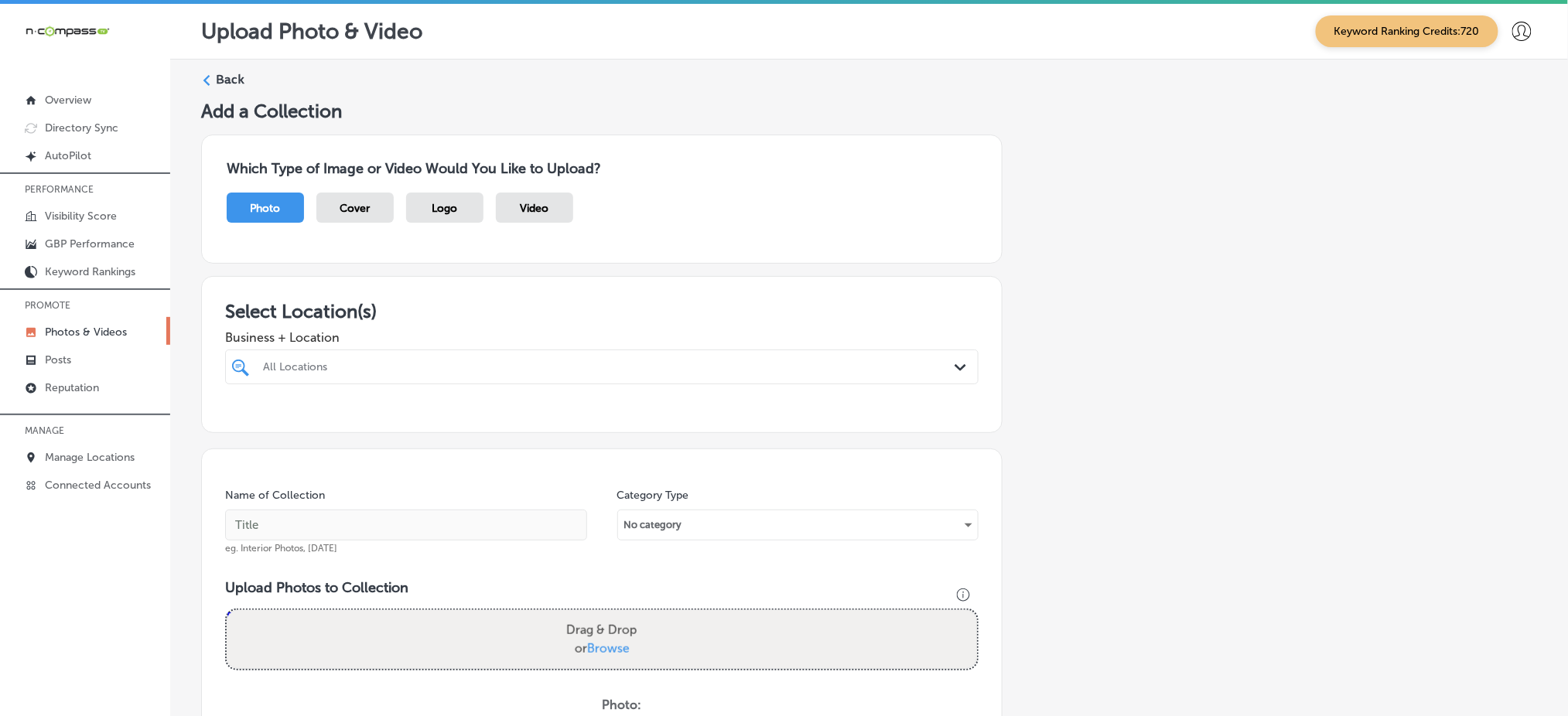
click at [507, 358] on div at bounding box center [567, 367] width 612 height 21
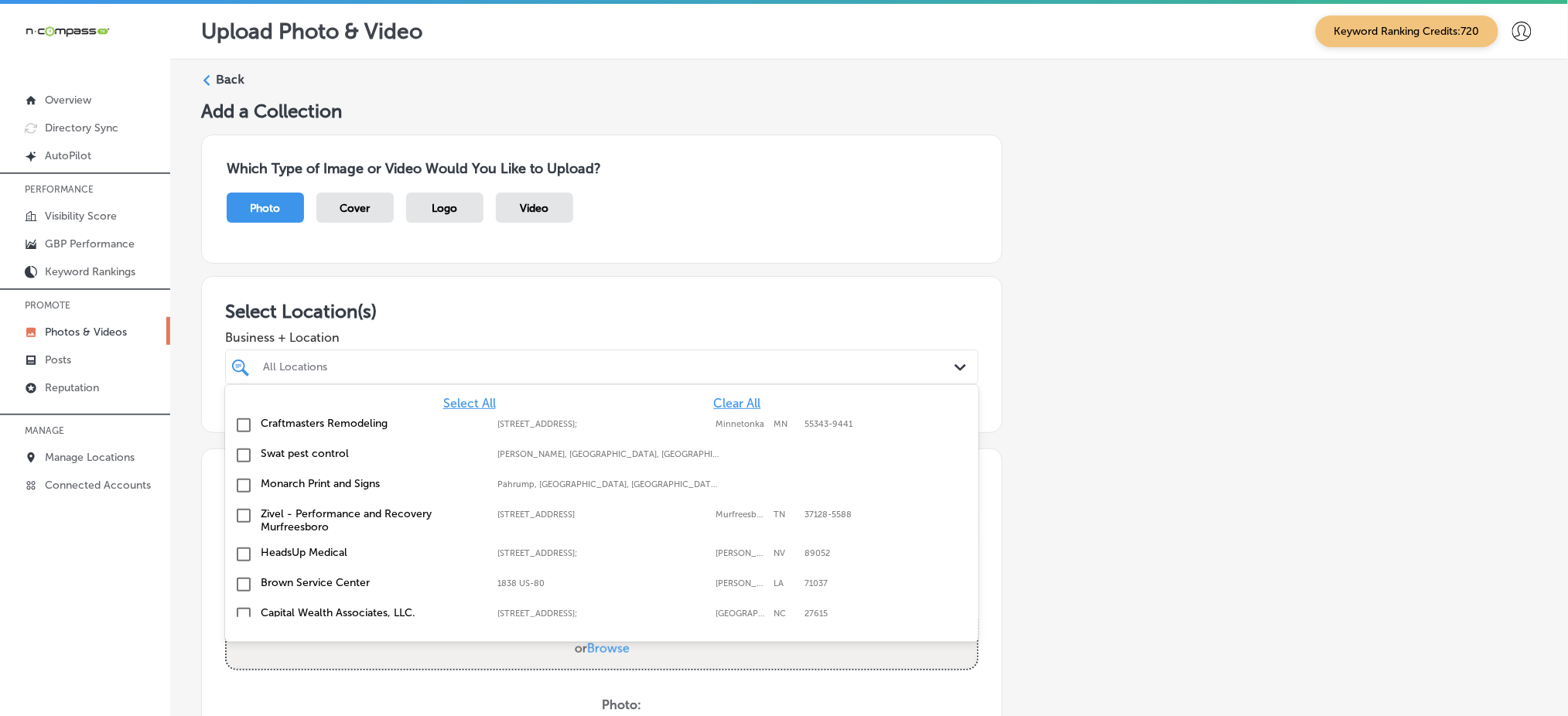
click at [730, 397] on span "Clear All" at bounding box center [736, 403] width 47 height 14
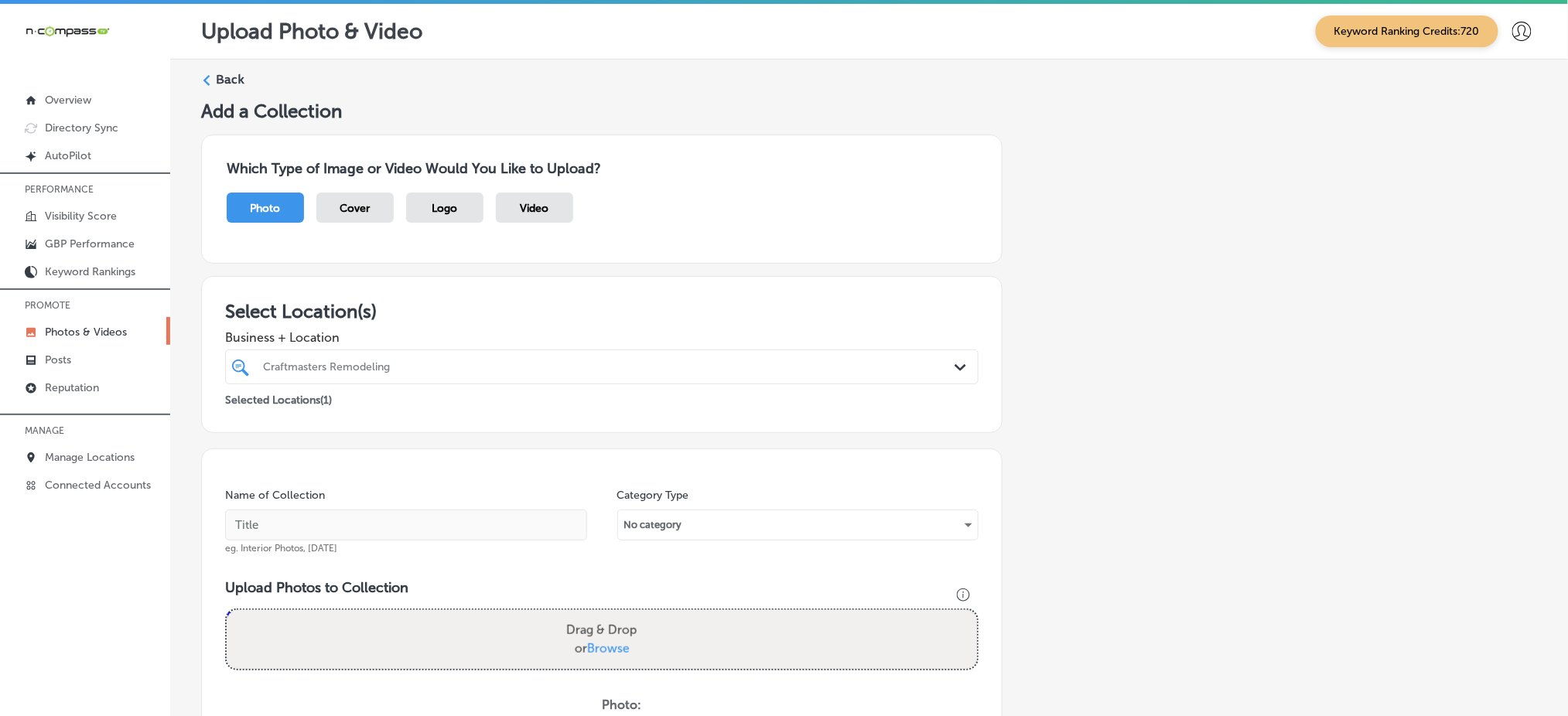
click at [534, 281] on div "Select Location(s) Business + Location Craftmasters Remodeling Path Created wit…" at bounding box center [602, 354] width 801 height 157
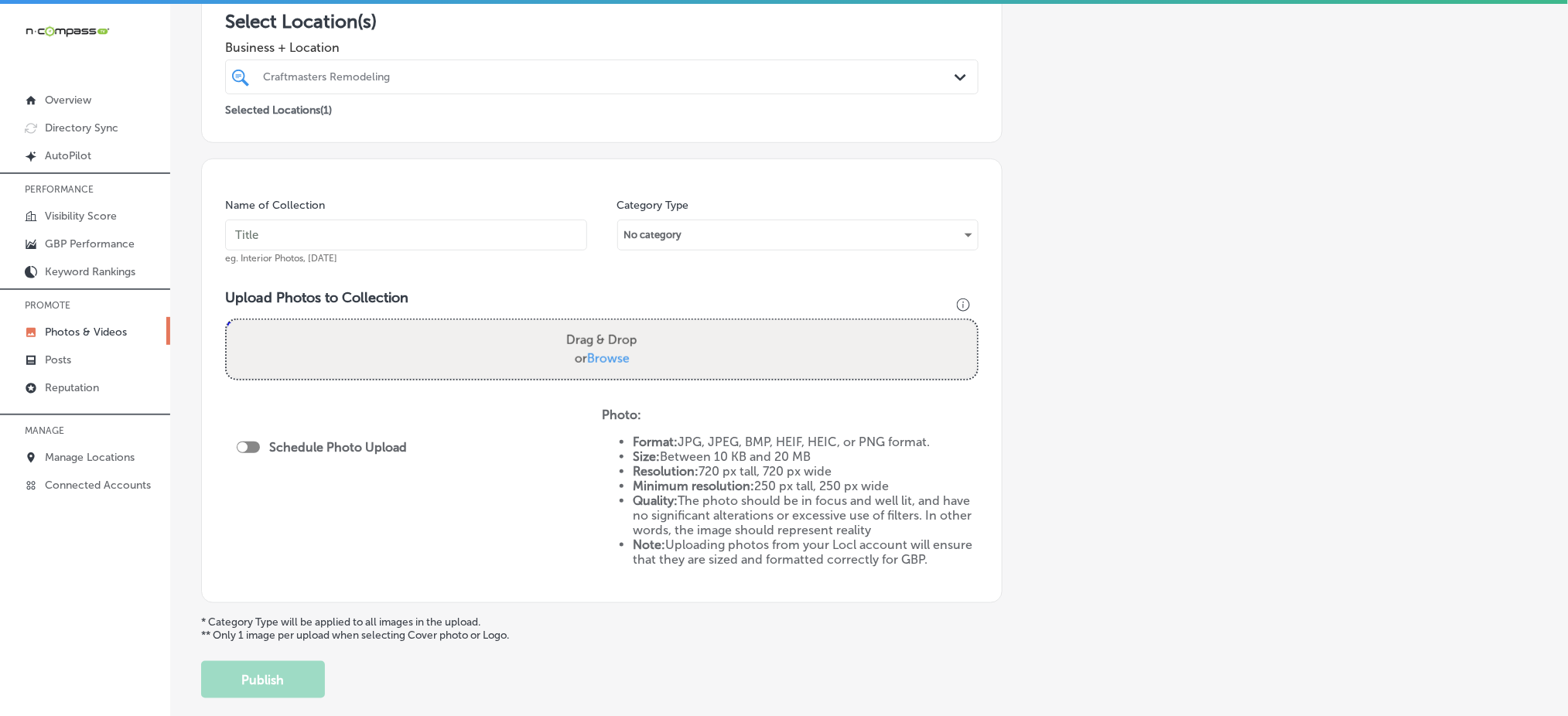
scroll to position [309, 0]
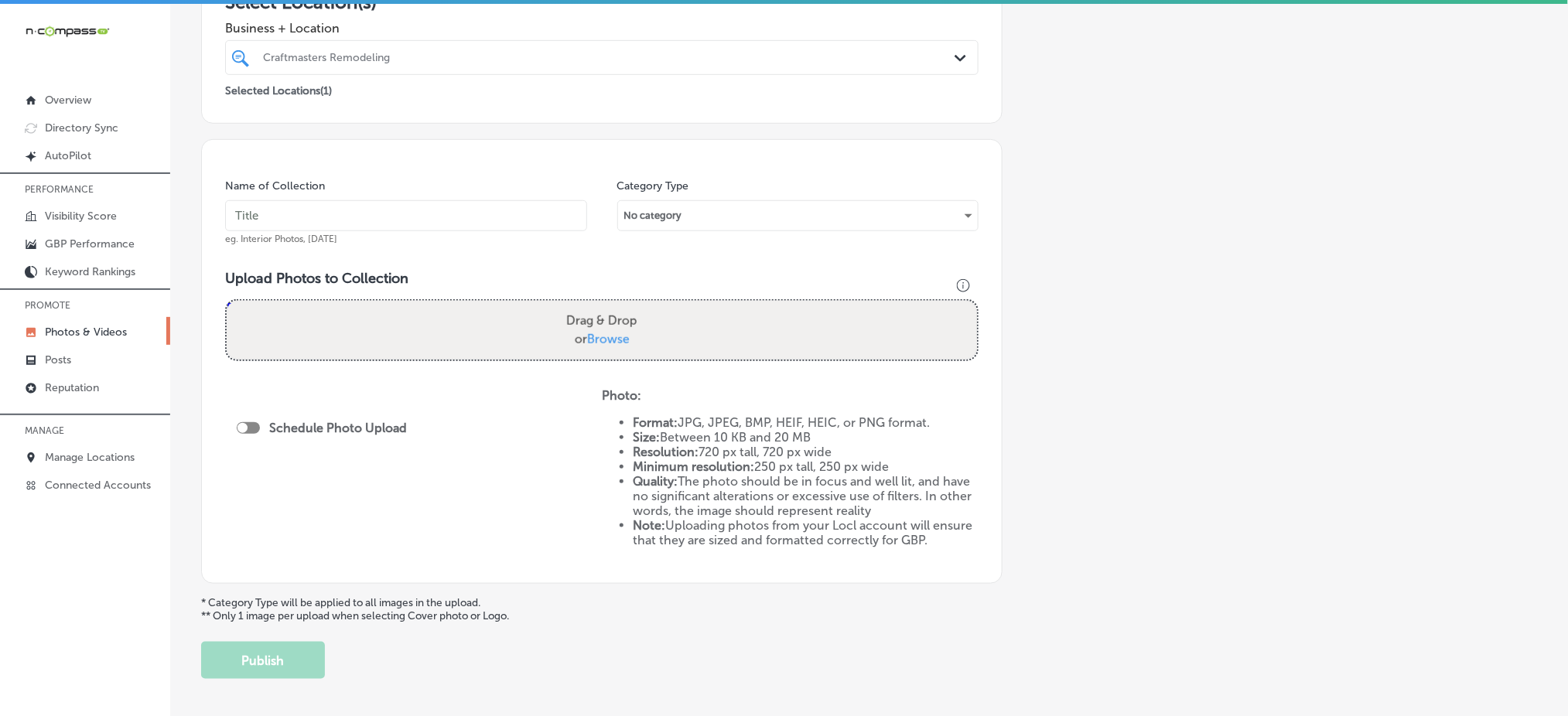
click at [327, 208] on input "text" at bounding box center [406, 216] width 362 height 31
type input "the-cleaning-agency-[DATE]"
drag, startPoint x: 318, startPoint y: 217, endPoint x: 274, endPoint y: 222, distance: 44.3
click at [274, 222] on input "the-cleaning-agency-[DATE]" at bounding box center [406, 216] width 362 height 31
click at [419, 211] on input "the-cleaning-agency-[DATE]" at bounding box center [406, 216] width 362 height 31
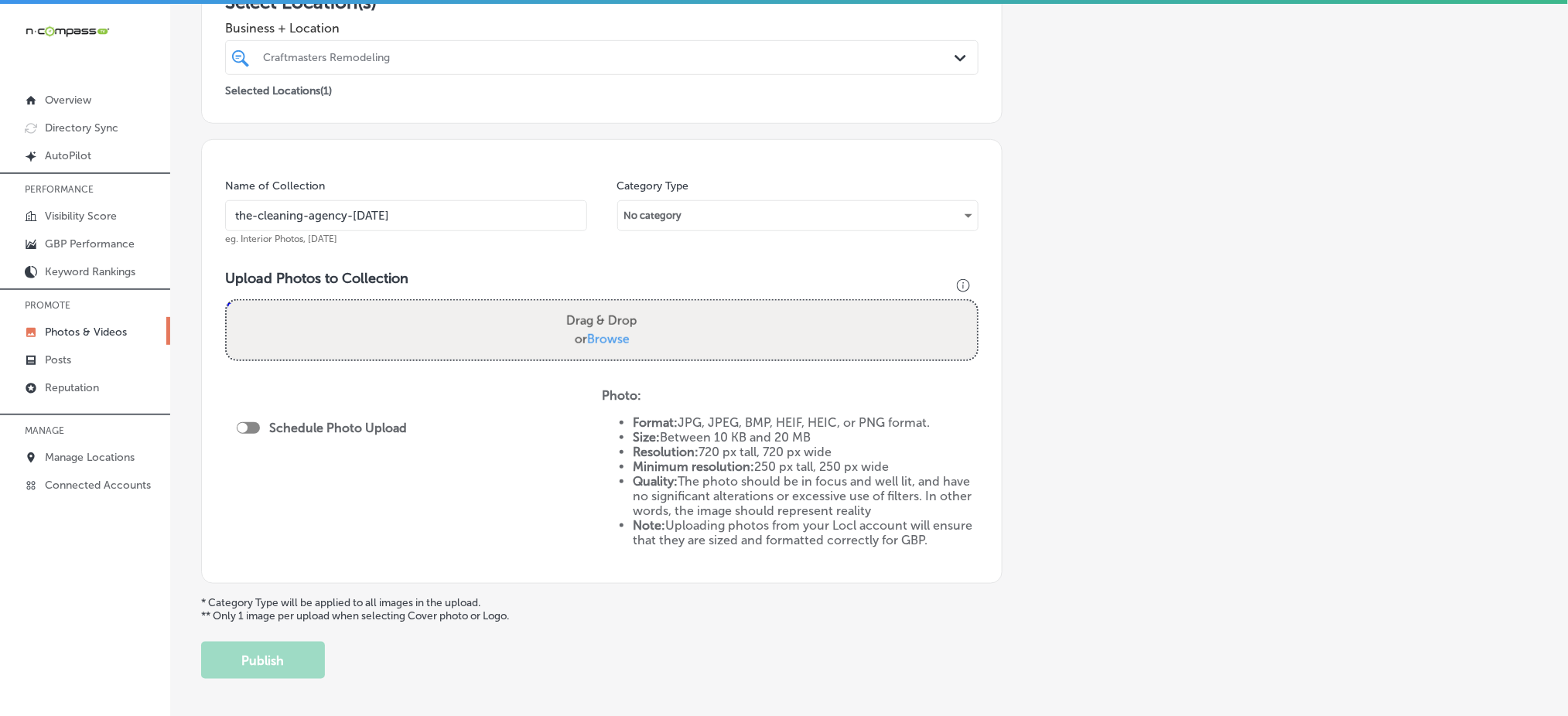
click at [391, 221] on input "the-cleaning-agency-[DATE]" at bounding box center [406, 216] width 362 height 31
click at [413, 211] on input "the-cleaning-agency-[DATE]" at bounding box center [406, 216] width 362 height 31
click at [253, 422] on div at bounding box center [248, 428] width 23 height 12
checkbox input "true"
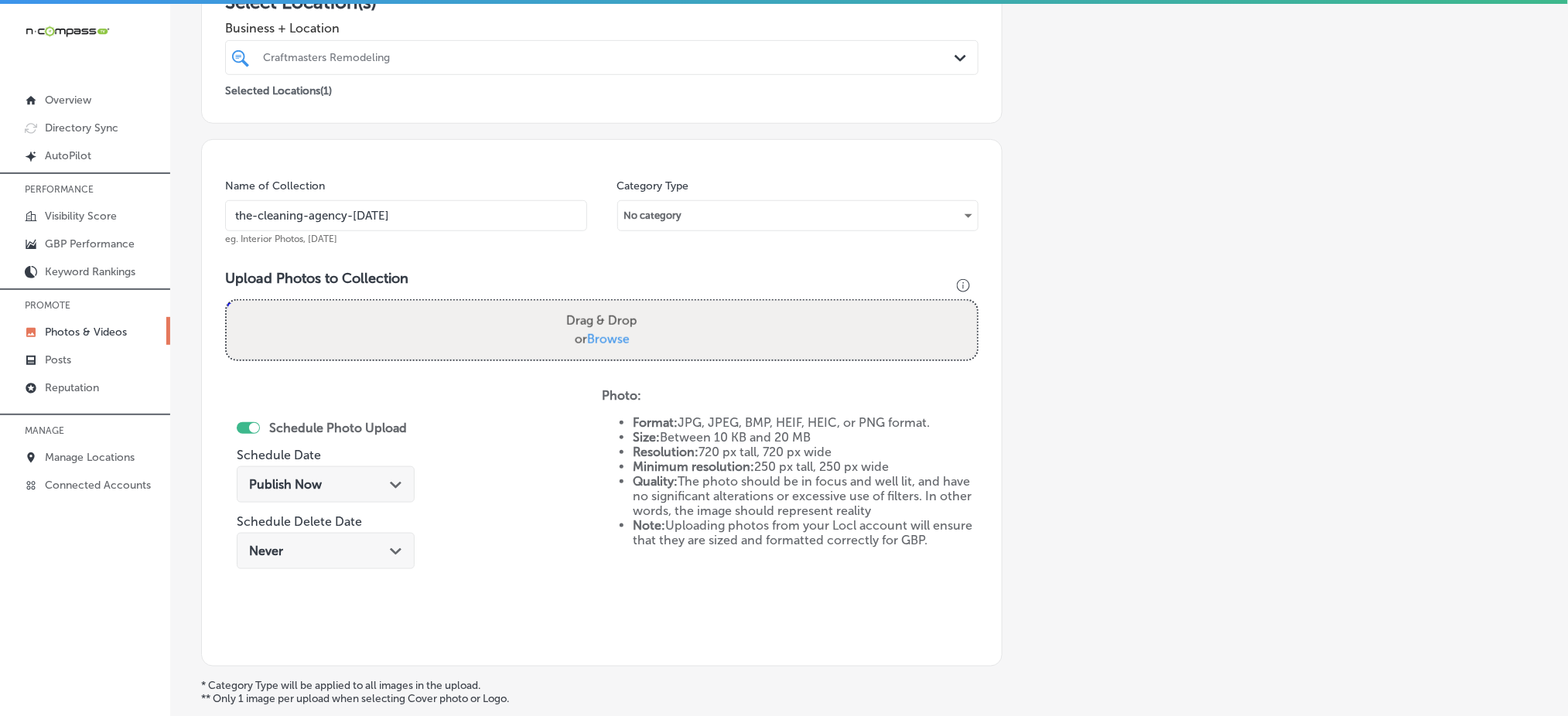
click at [315, 479] on span "Publish Now" at bounding box center [285, 484] width 72 height 14
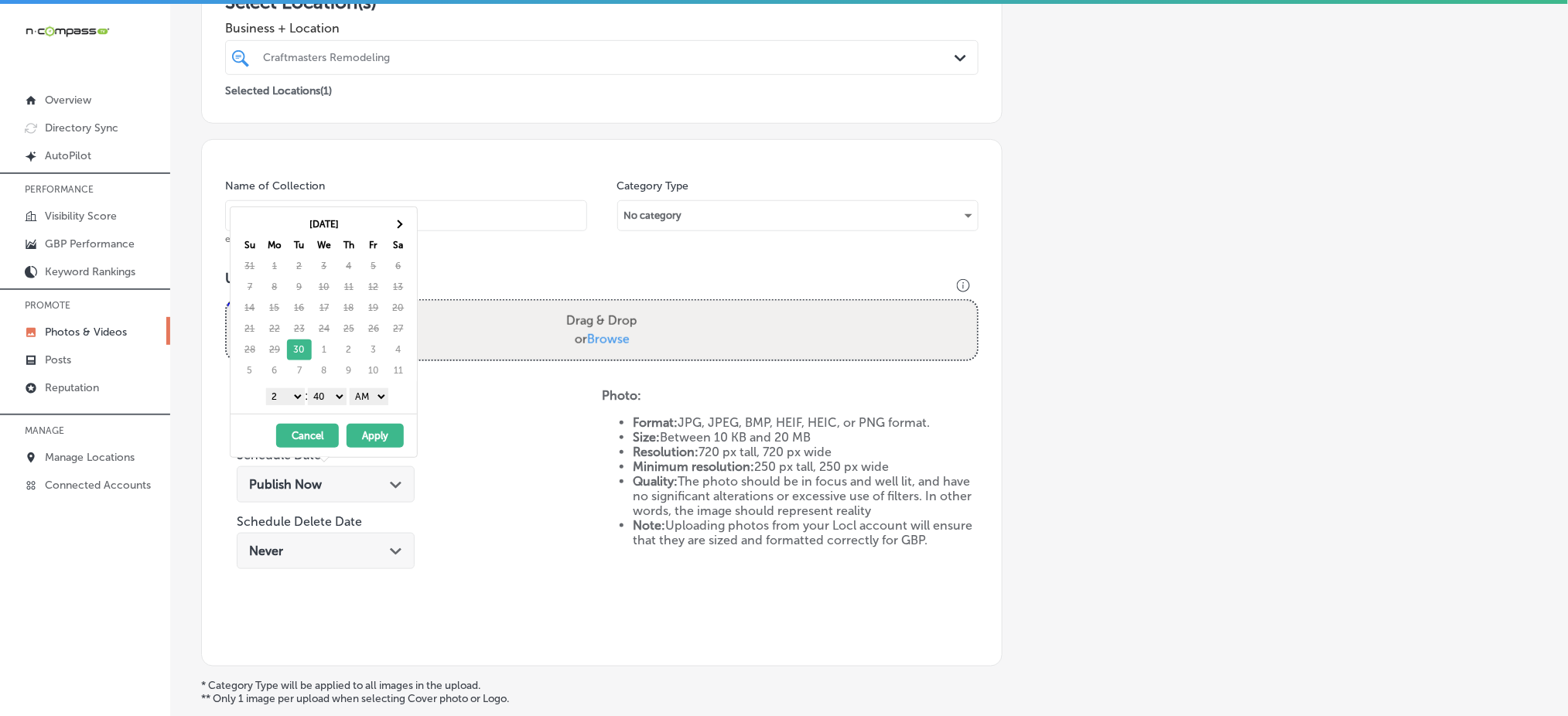
click at [1387, 170] on div "Add a Collection Which Type of Image or Video Would You Like to Upload? Photo C…" at bounding box center [869, 276] width 1335 height 972
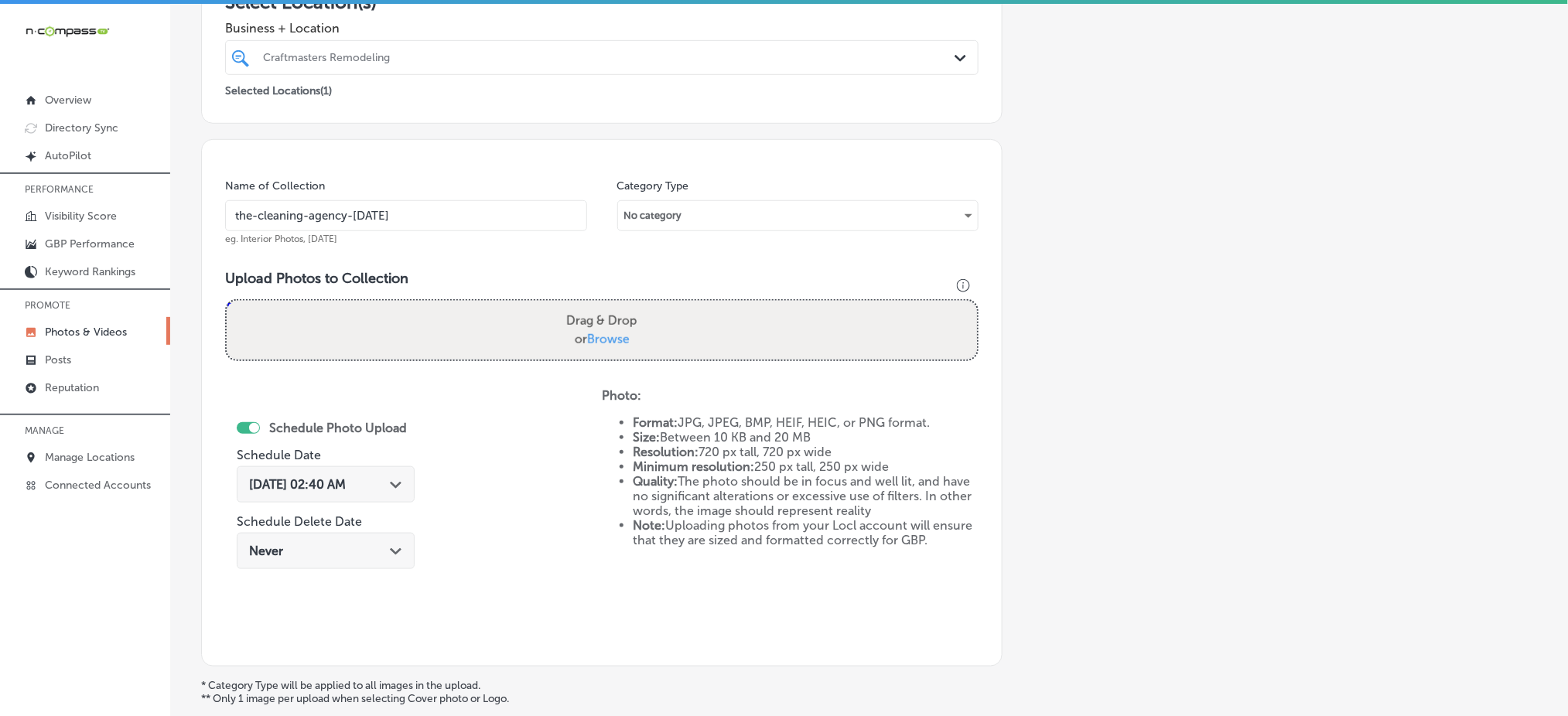
click at [409, 474] on div "[DATE] 02:40 AM Path Created with Sketch." at bounding box center [325, 485] width 178 height 37
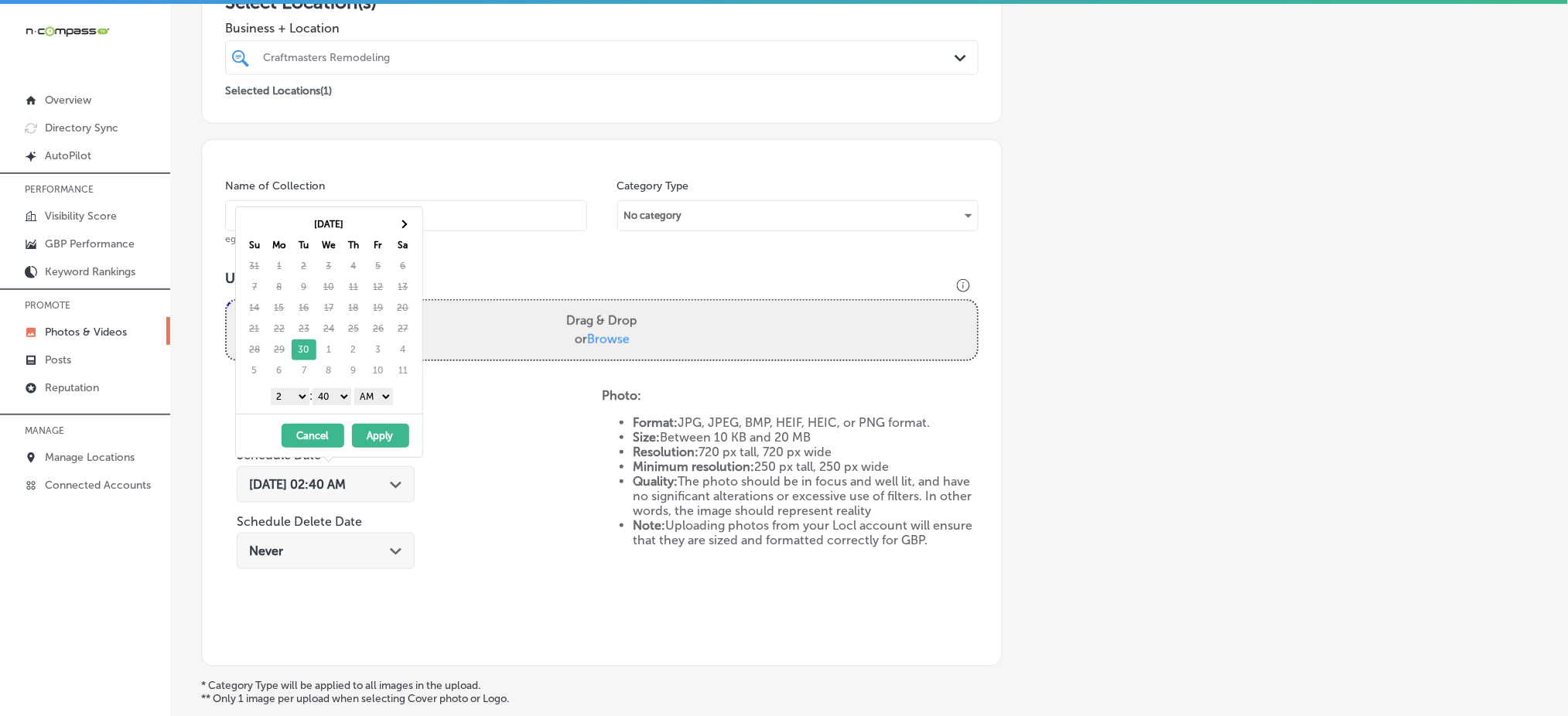
click at [299, 393] on select "1 2 3 4 5 6 7 8 9 10 11 12" at bounding box center [290, 397] width 39 height 17
click at [345, 385] on div "1 2 3 4 5 6 7 8 9 10 11 12 : 00 10 20 30 40 50 AM PM" at bounding box center [332, 396] width 180 height 23
click at [335, 397] on select "00 10 20 30 40 50" at bounding box center [331, 397] width 39 height 17
drag, startPoint x: 370, startPoint y: 393, endPoint x: 371, endPoint y: 403, distance: 10.0
click at [370, 393] on select "AM PM" at bounding box center [373, 397] width 39 height 17
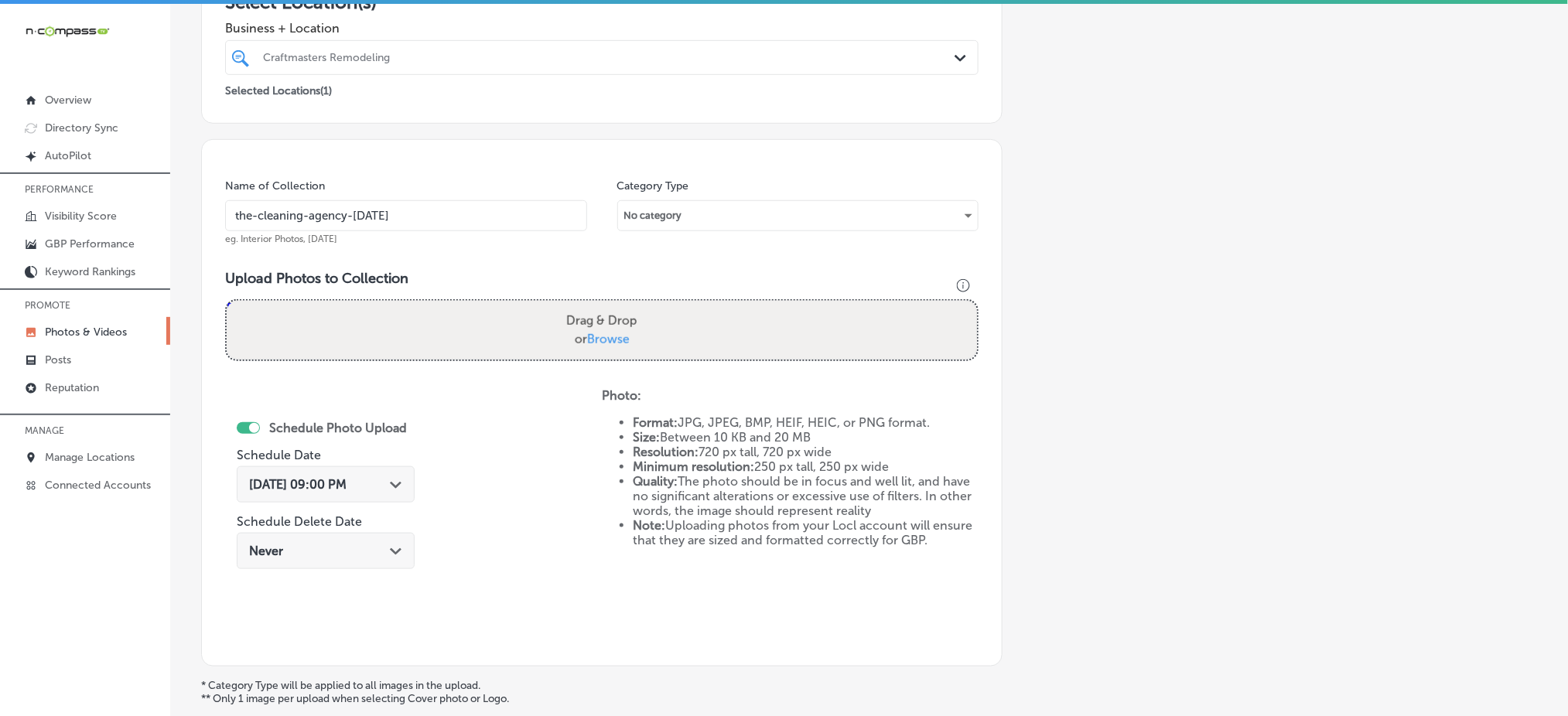
click at [499, 416] on div "Schedule Photo Upload Schedule Date [DATE] 09:00 PM Path Created with Sketch. S…" at bounding box center [413, 516] width 377 height 255
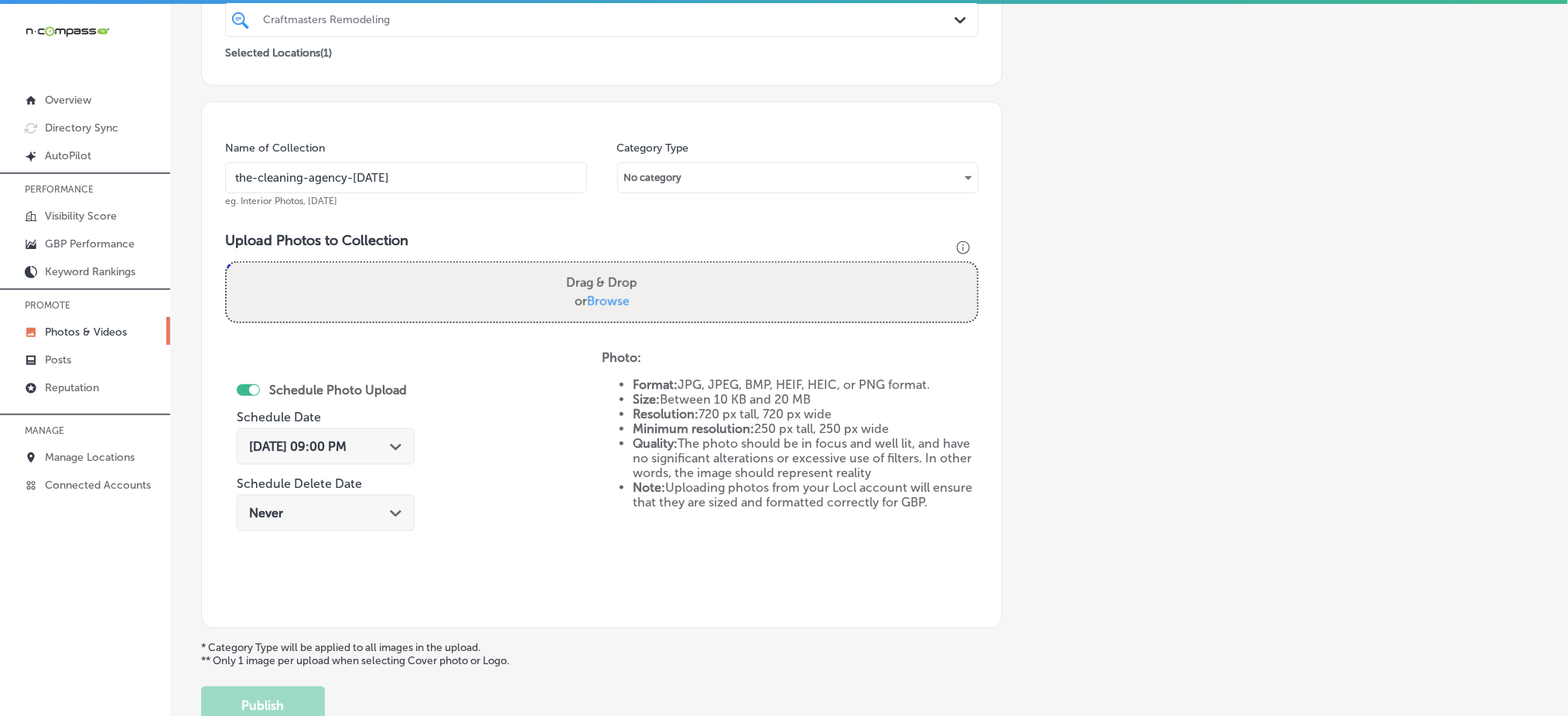
scroll to position [452, 0]
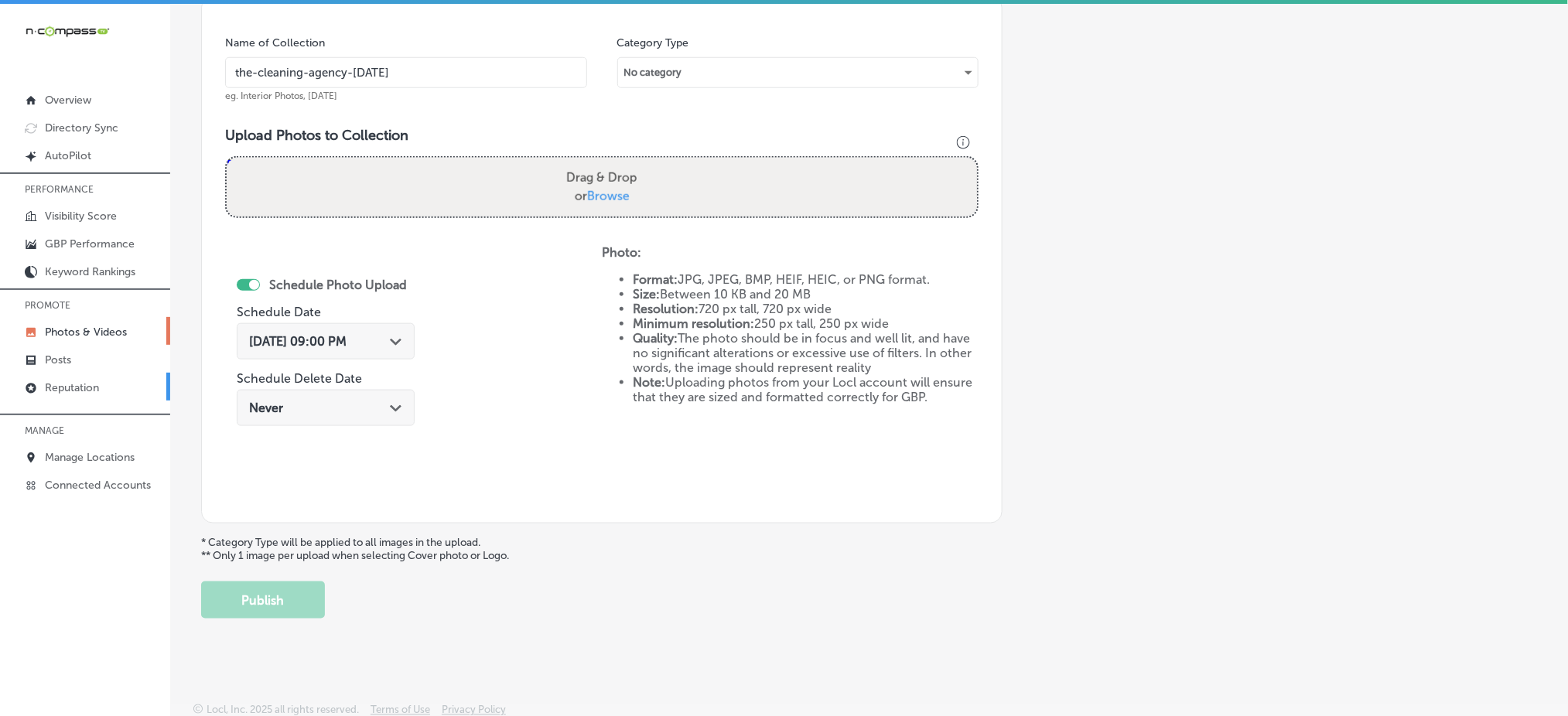
click at [89, 387] on p "Reputation" at bounding box center [72, 388] width 54 height 14
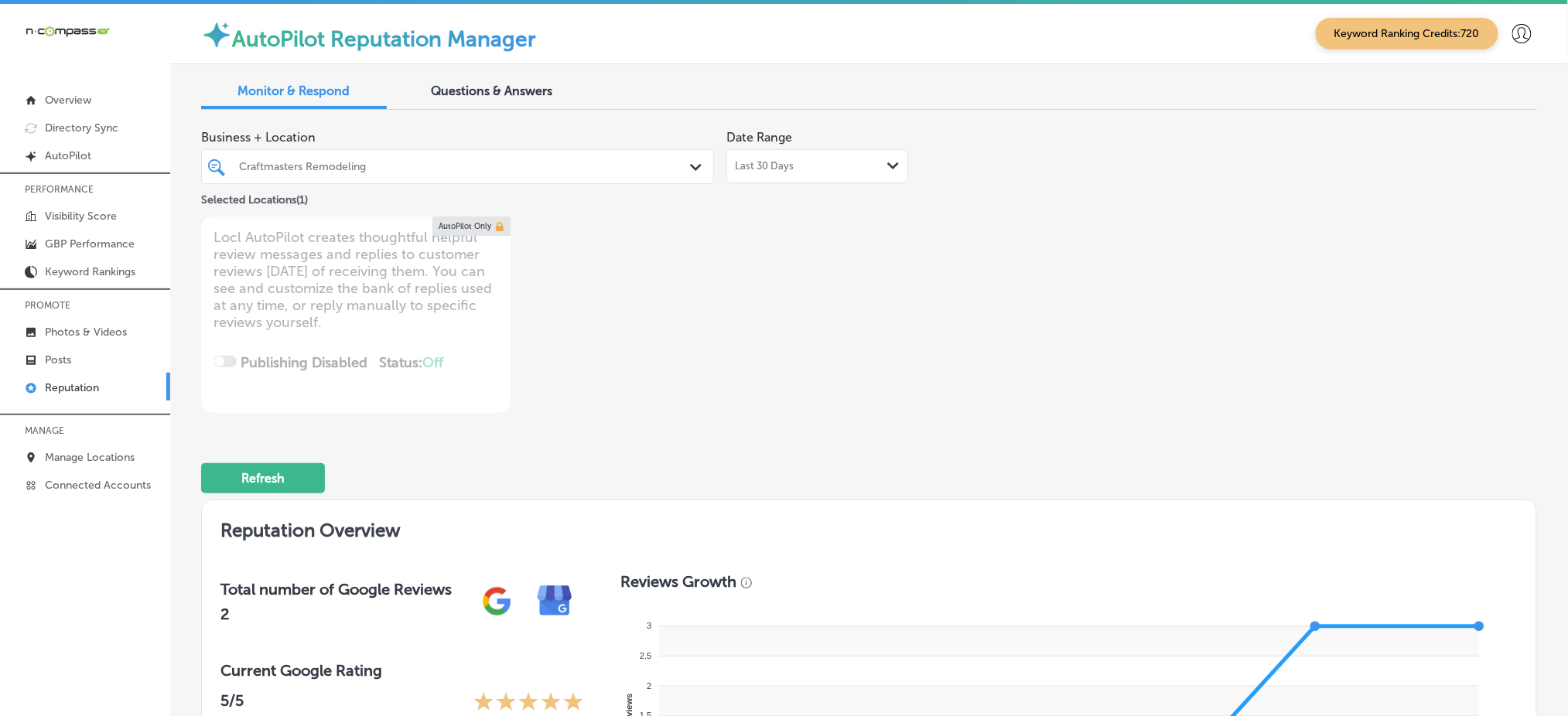
click at [499, 88] on span "Questions & Answers" at bounding box center [492, 91] width 121 height 14
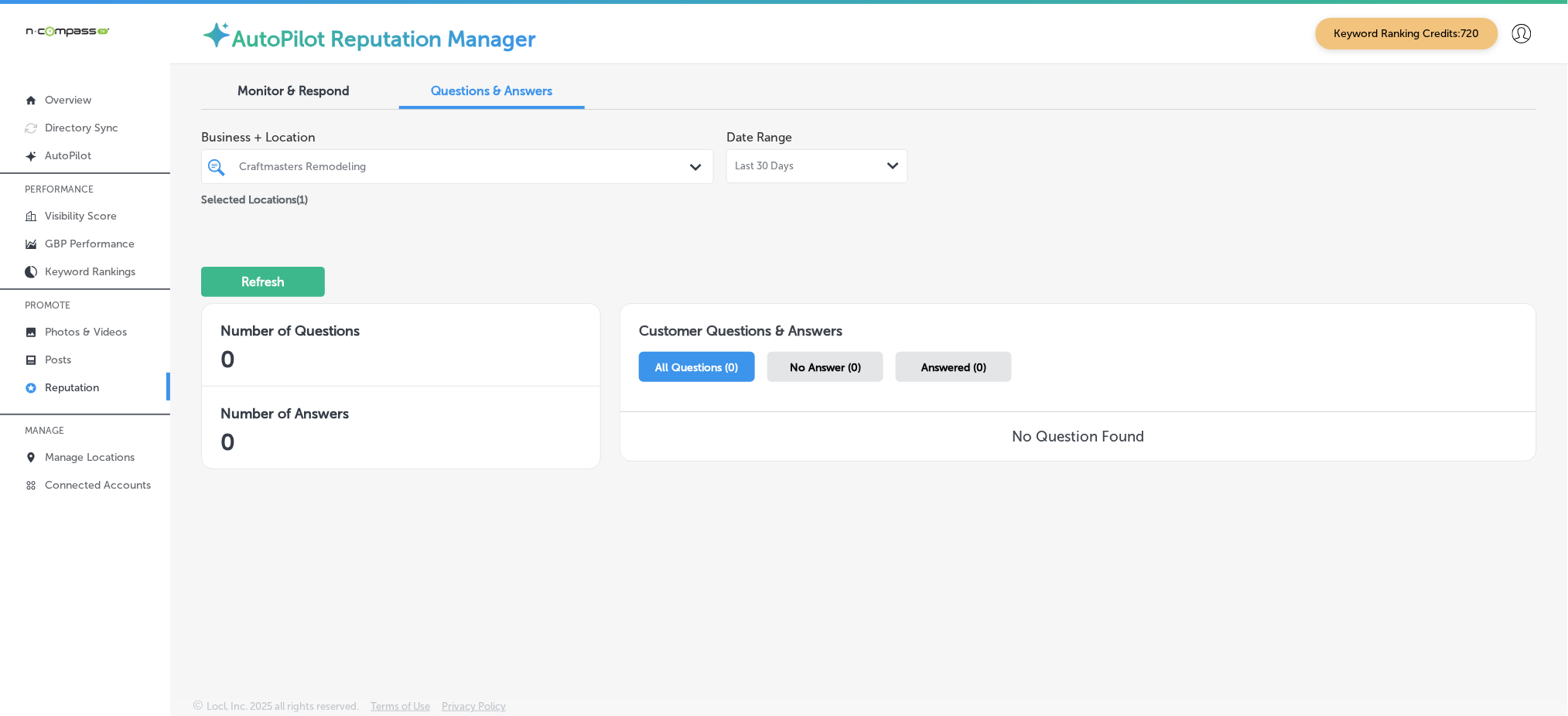
click at [833, 367] on span "No Answer (0)" at bounding box center [825, 368] width 71 height 14
click at [842, 160] on div "Last 30 Days Path Created with Sketch." at bounding box center [817, 166] width 165 height 13
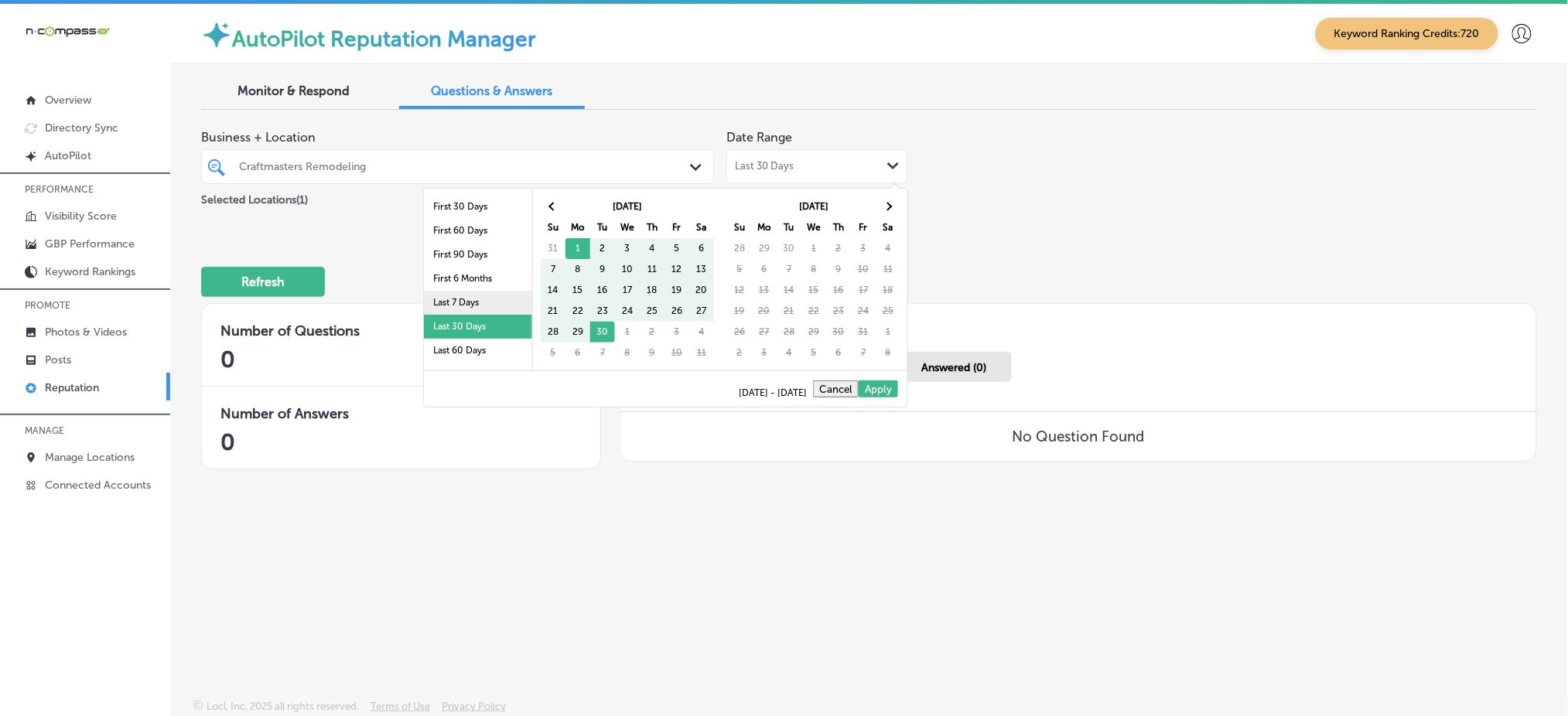
scroll to position [89, 0]
click at [471, 274] on li "Last 90 Days" at bounding box center [478, 286] width 108 height 24
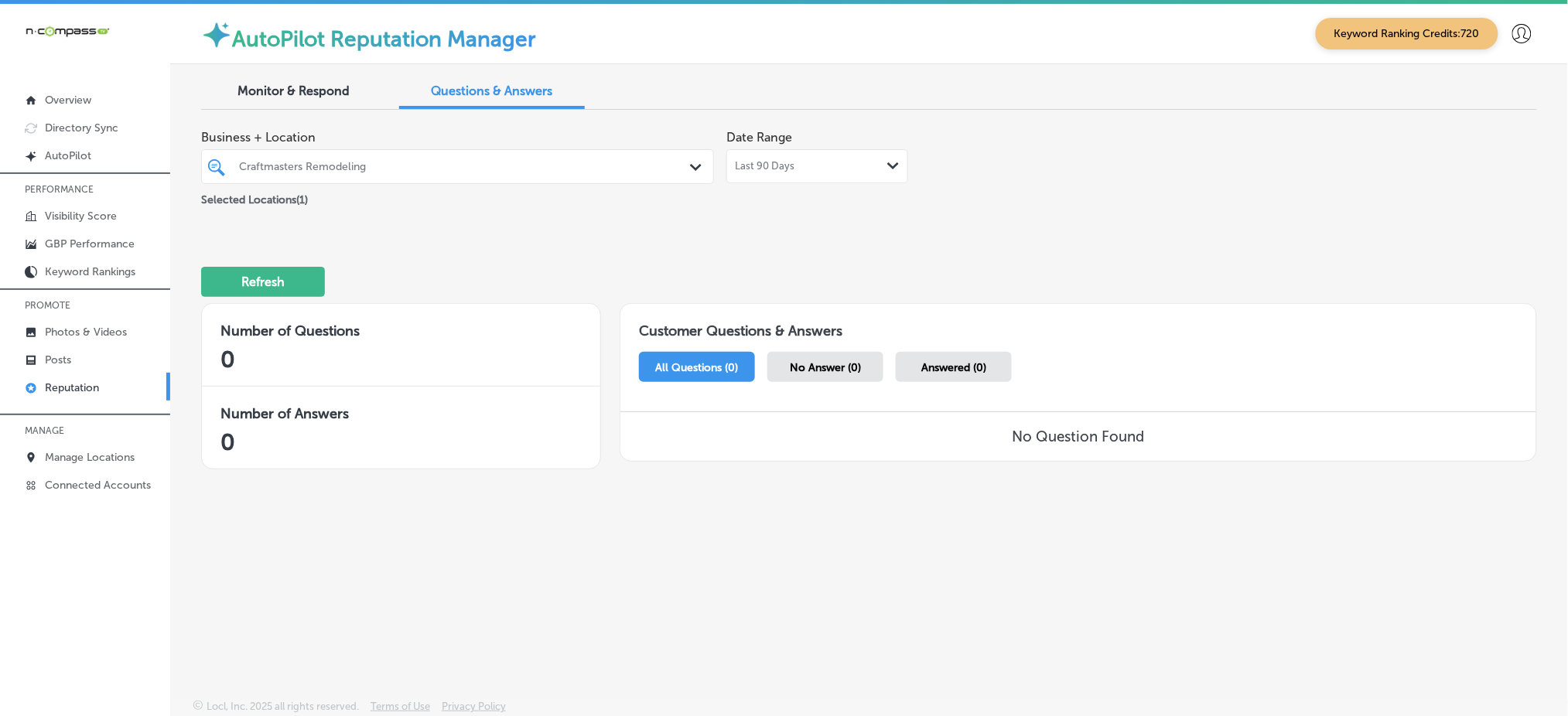
click at [831, 362] on span "No Answer (0)" at bounding box center [825, 368] width 71 height 14
click at [836, 162] on div "Last 90 Days Path Created with Sketch." at bounding box center [817, 166] width 165 height 13
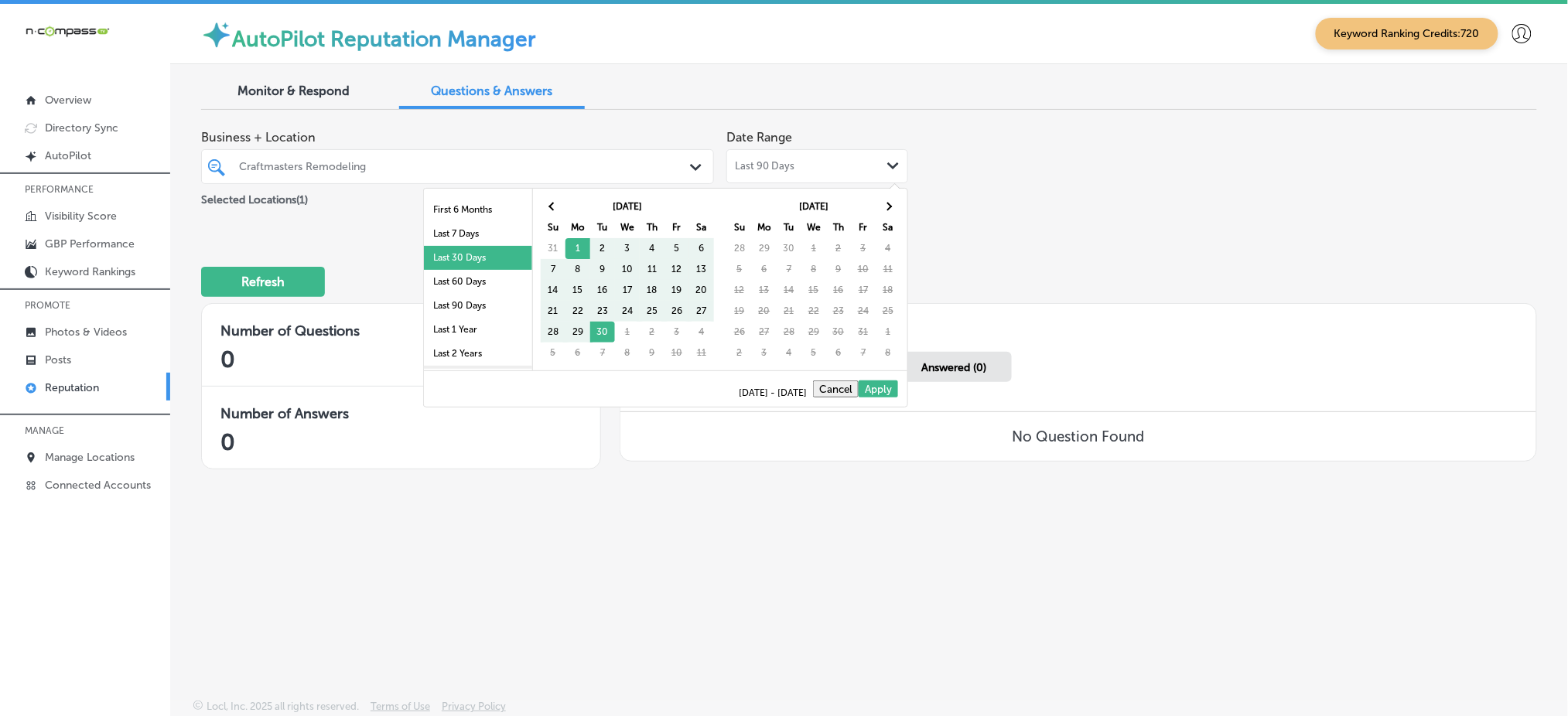
scroll to position [89, 0]
click at [465, 312] on li "Last 1 Year" at bounding box center [478, 310] width 108 height 24
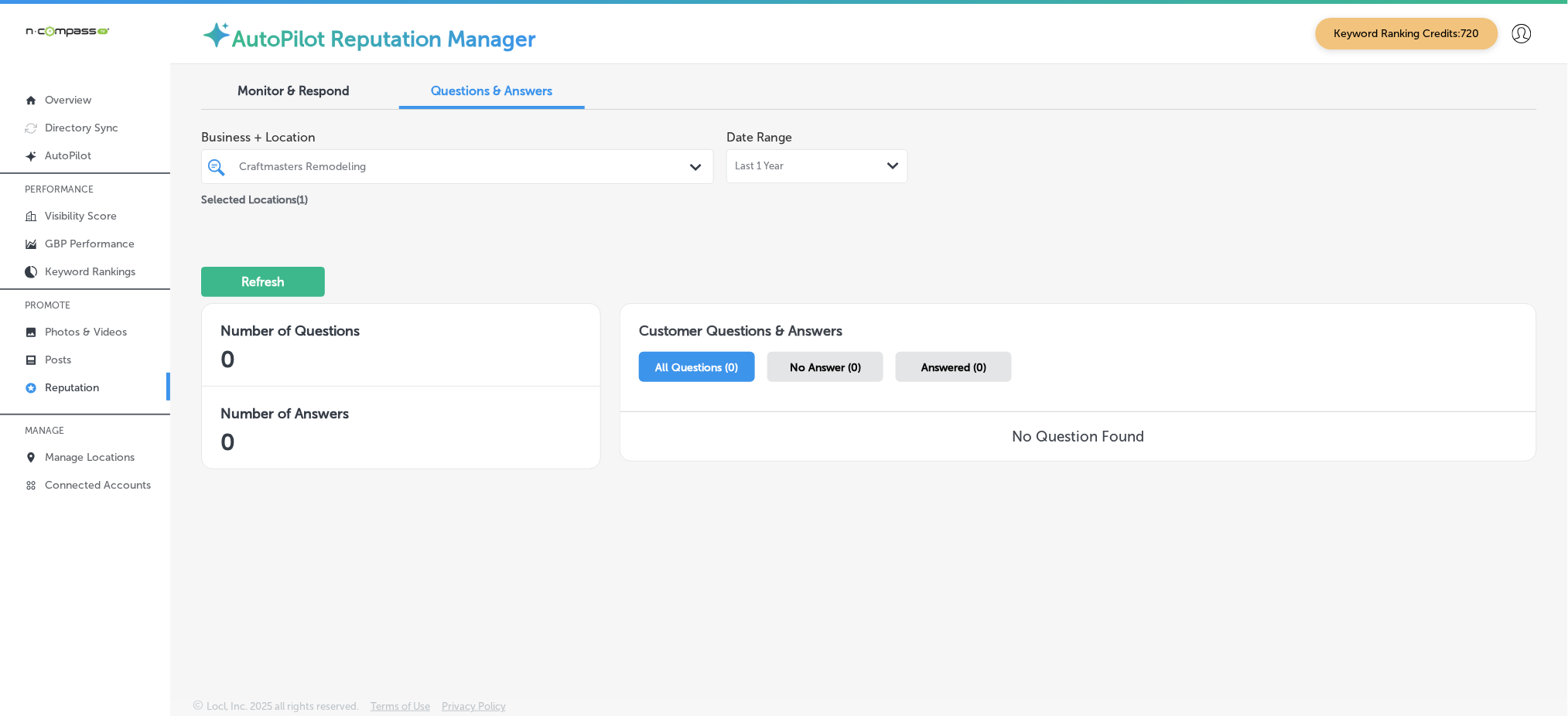
click at [848, 364] on span "No Answer (0)" at bounding box center [825, 368] width 71 height 14
click at [947, 363] on span "Answered (0)" at bounding box center [954, 368] width 65 height 14
click at [676, 370] on span "All Questions (0)" at bounding box center [698, 368] width 83 height 14
click at [353, 170] on div "Craftmasters Remodeling" at bounding box center [465, 166] width 452 height 14
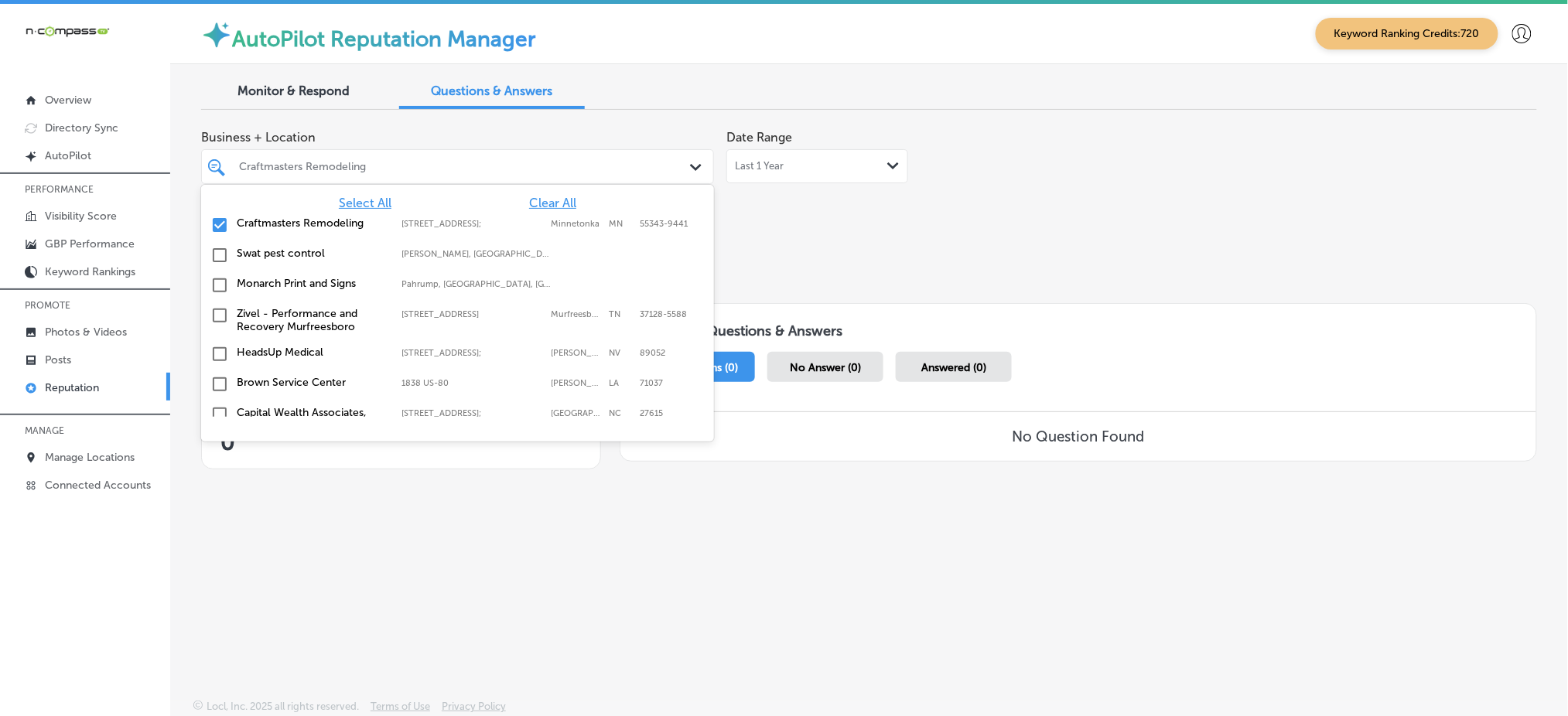
click at [349, 201] on span "Select All" at bounding box center [365, 203] width 53 height 14
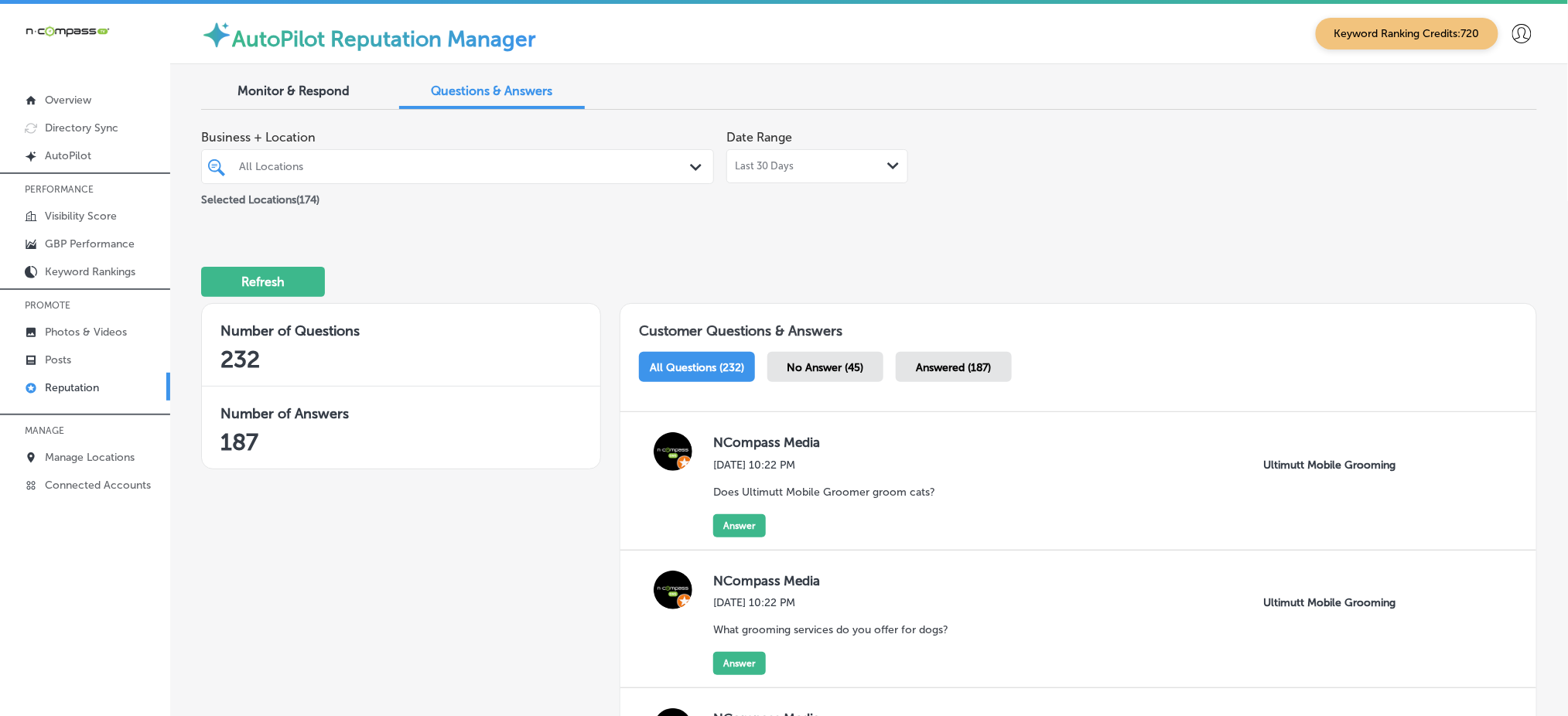
click at [804, 364] on span "No Answer (45)" at bounding box center [826, 368] width 76 height 14
click at [297, 80] on div "Monitor & Respond" at bounding box center [294, 92] width 186 height 33
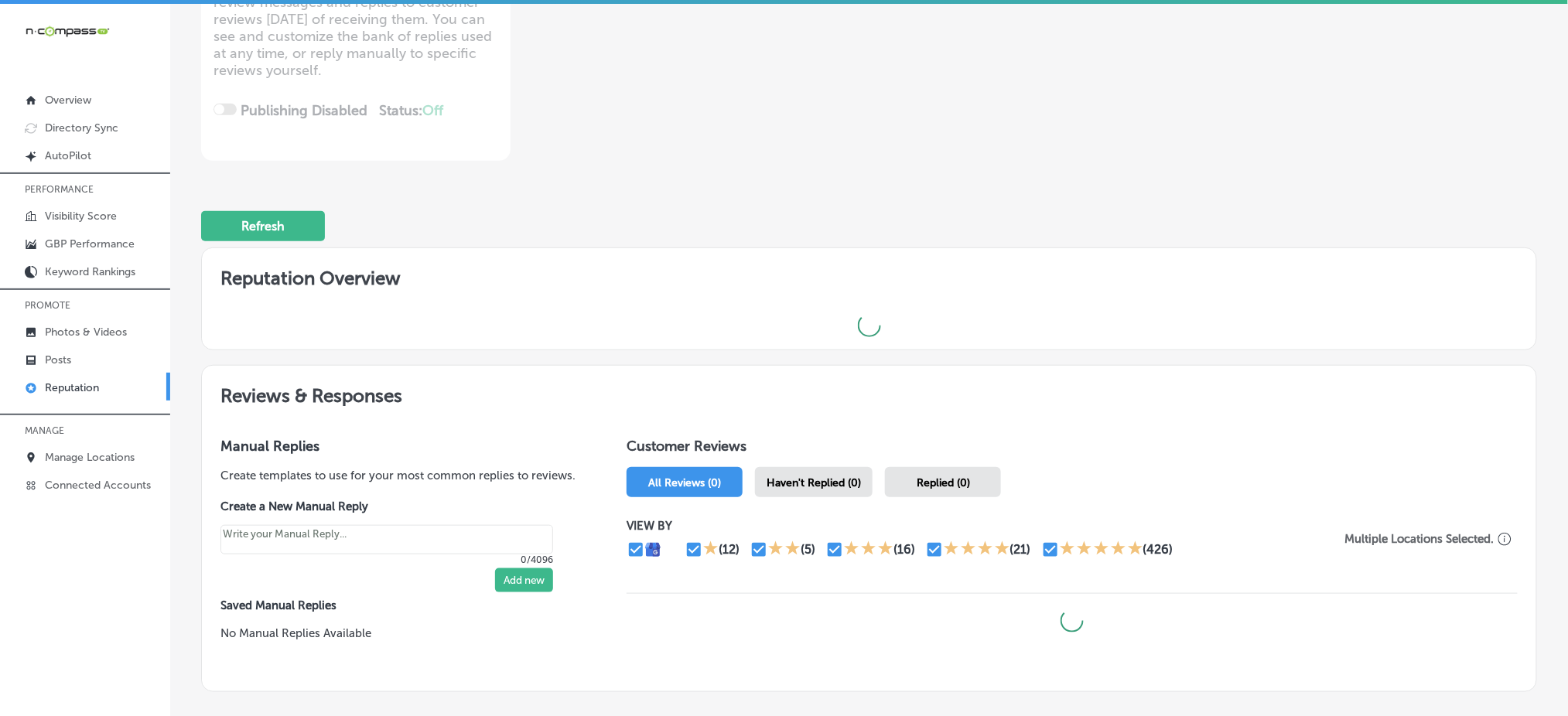
scroll to position [356, 0]
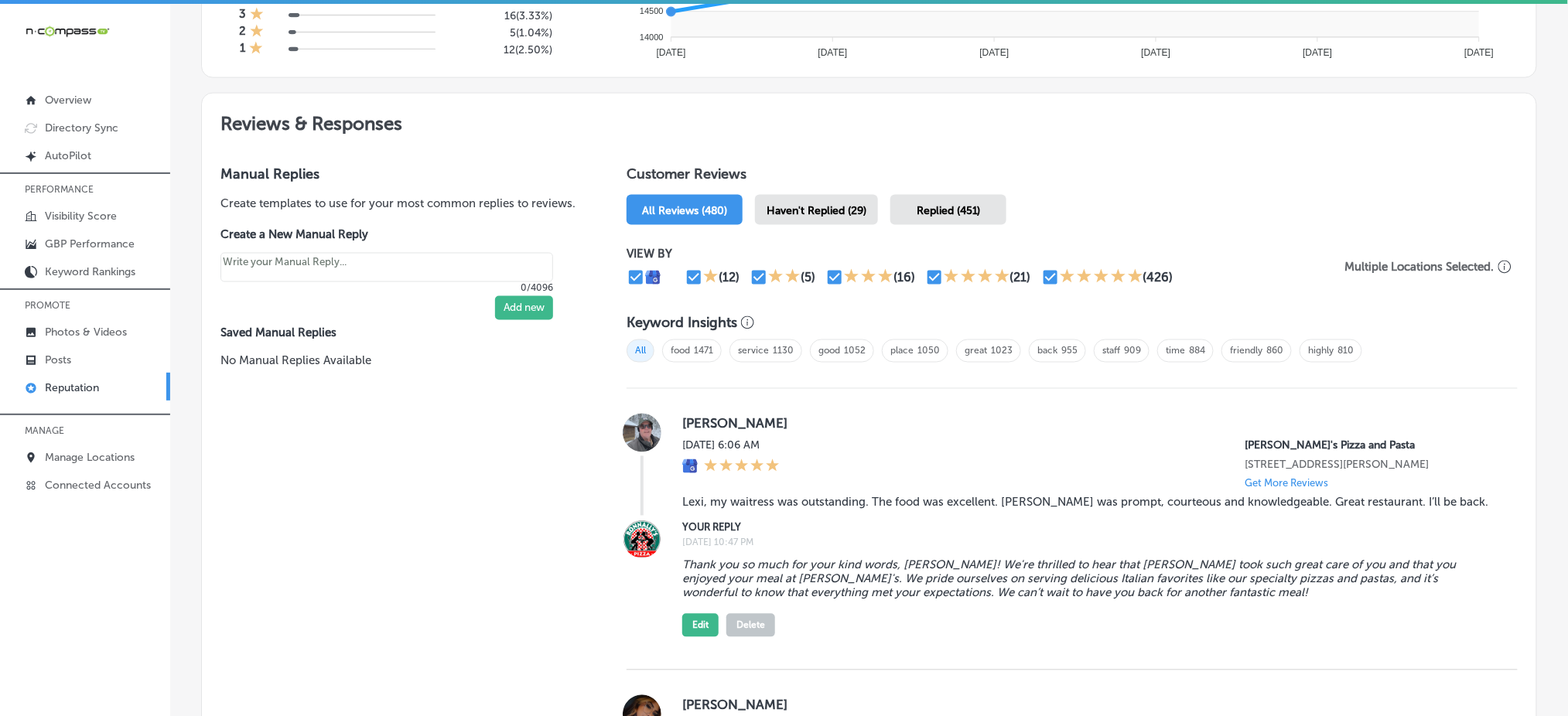
click at [807, 204] on span "Haven't Replied (29)" at bounding box center [815, 210] width 100 height 14
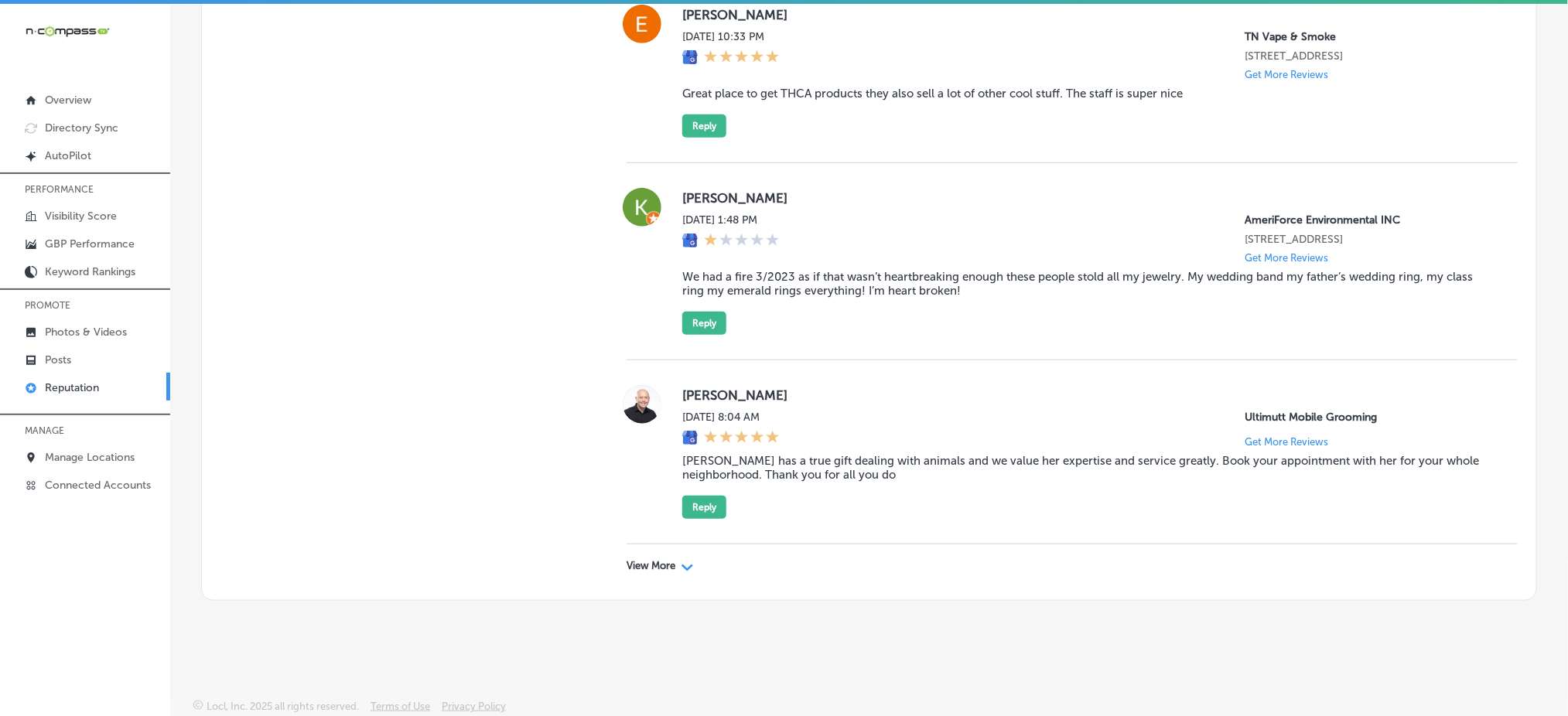
scroll to position [4631, 0]
click at [649, 568] on p "View More" at bounding box center [651, 566] width 49 height 13
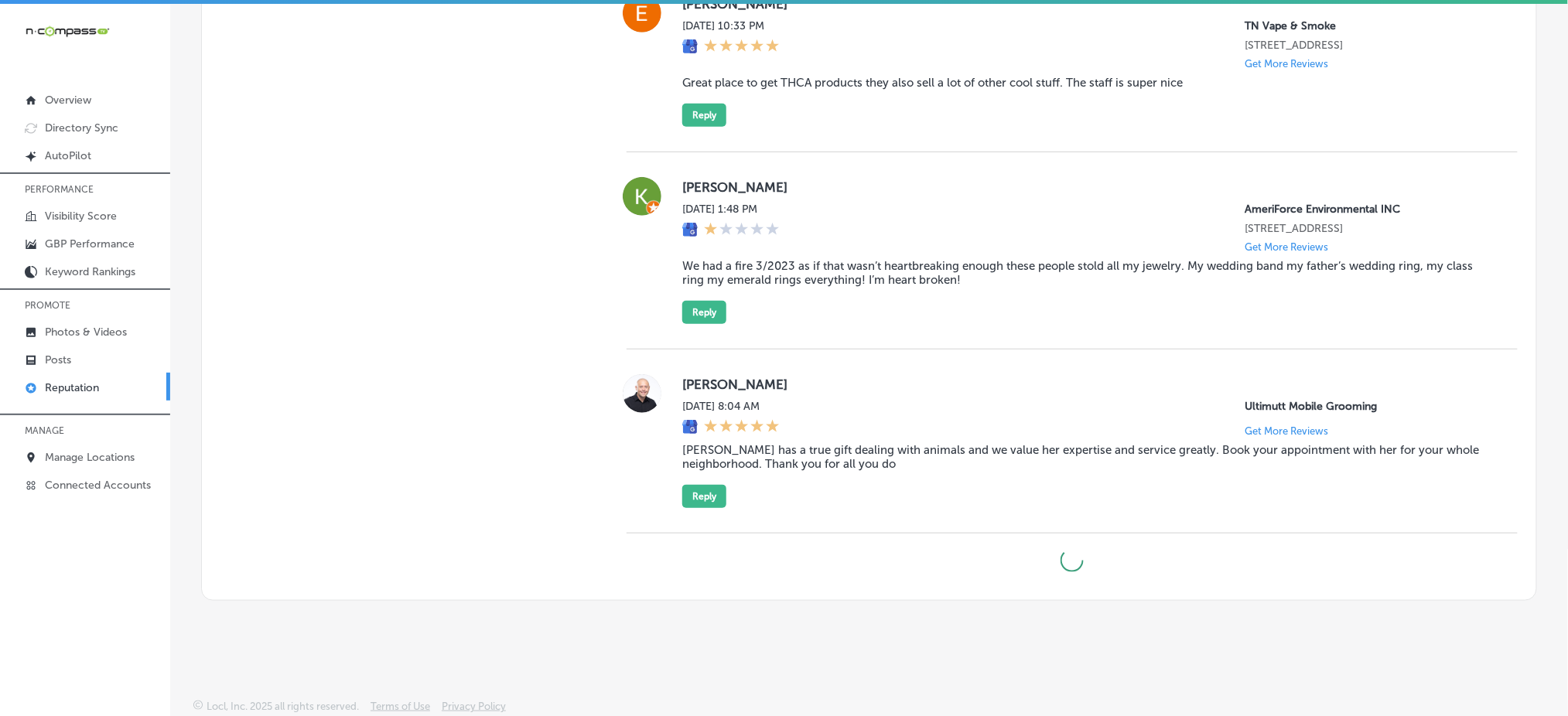
type textarea "x"
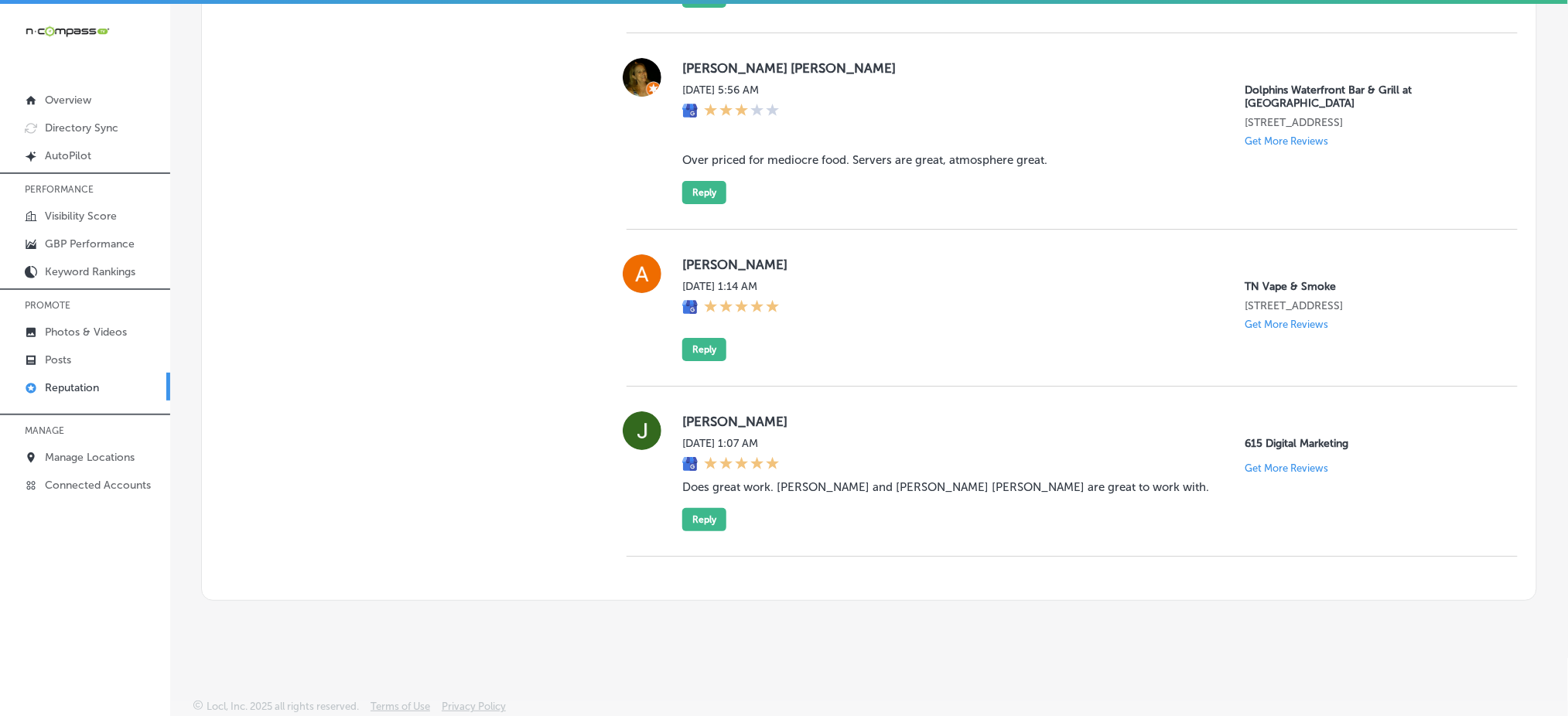
scroll to position [6282, 0]
